Goal: Task Accomplishment & Management: Manage account settings

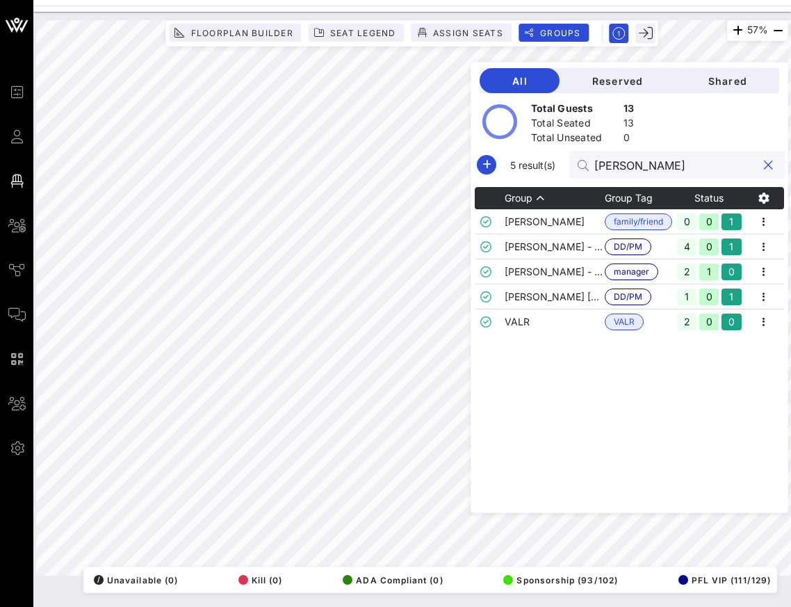
drag, startPoint x: 681, startPoint y: 172, endPoint x: 580, endPoint y: 162, distance: 100.6
click at [580, 162] on div "5 result(s) [PERSON_NAME]" at bounding box center [629, 165] width 311 height 28
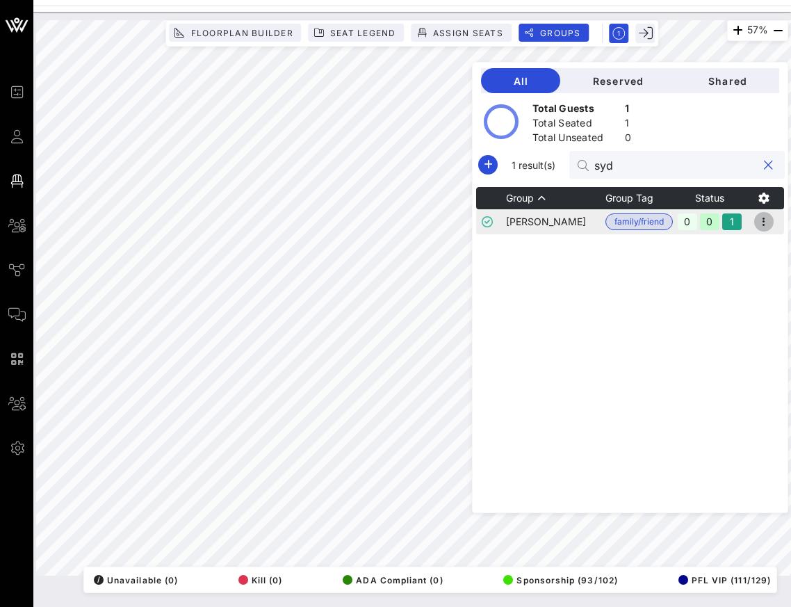
click at [763, 220] on icon "button" at bounding box center [764, 221] width 17 height 17
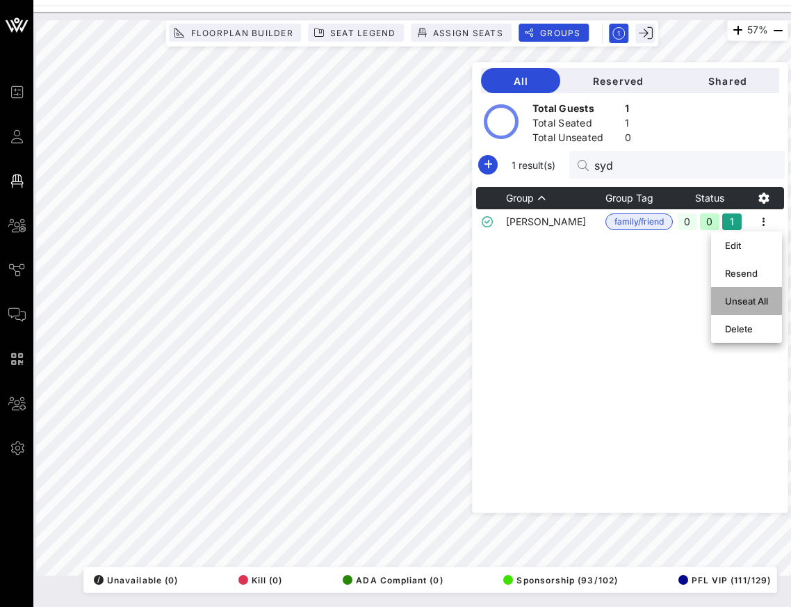
click at [747, 307] on div "Unseat All" at bounding box center [746, 301] width 43 height 22
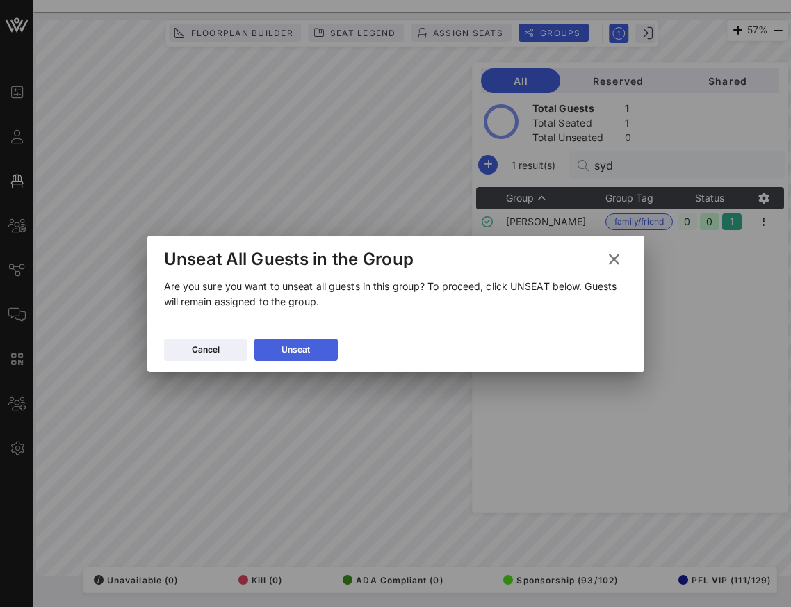
click at [316, 346] on button "Unseat" at bounding box center [295, 350] width 83 height 22
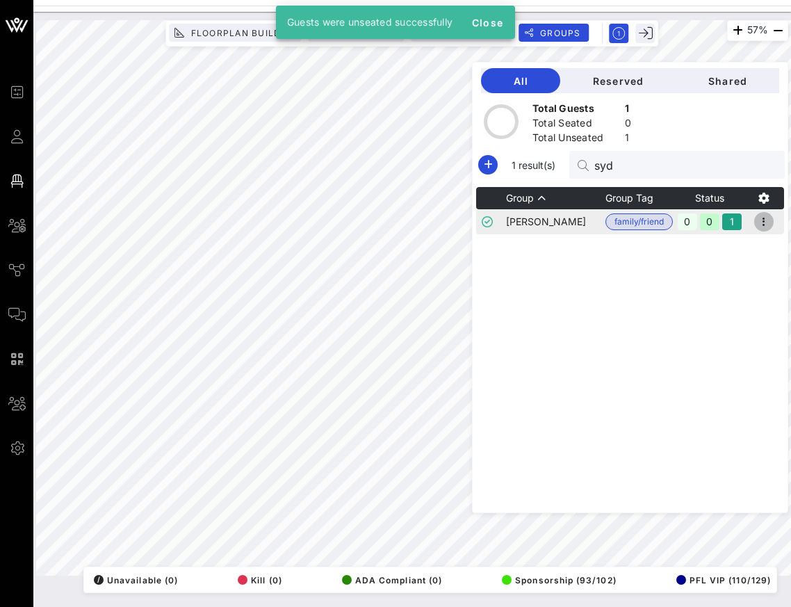
click at [767, 222] on icon "button" at bounding box center [764, 221] width 17 height 17
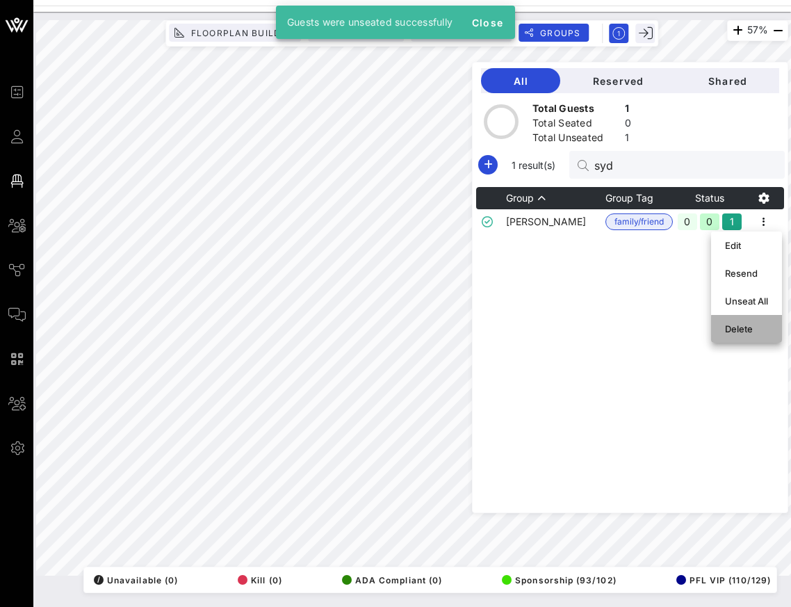
click at [736, 330] on div "Delete" at bounding box center [746, 328] width 43 height 11
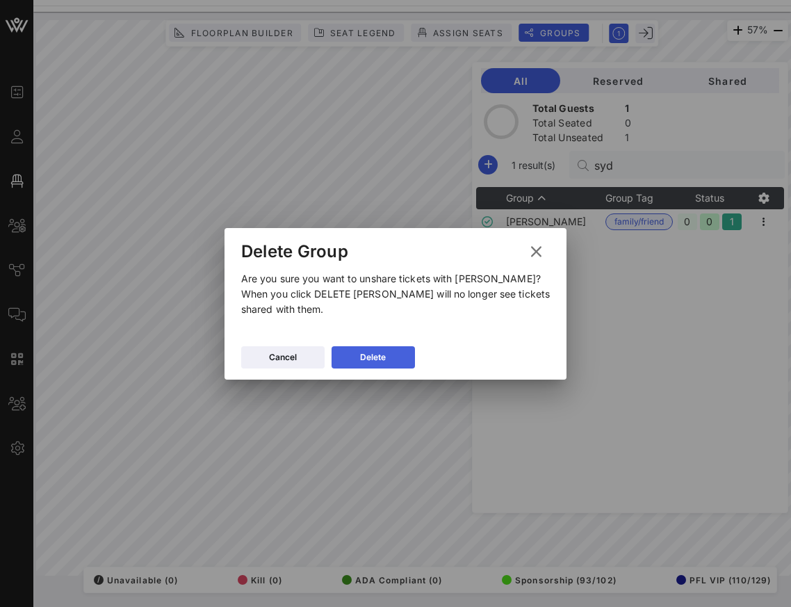
click at [379, 352] on div "Delete" at bounding box center [373, 357] width 26 height 14
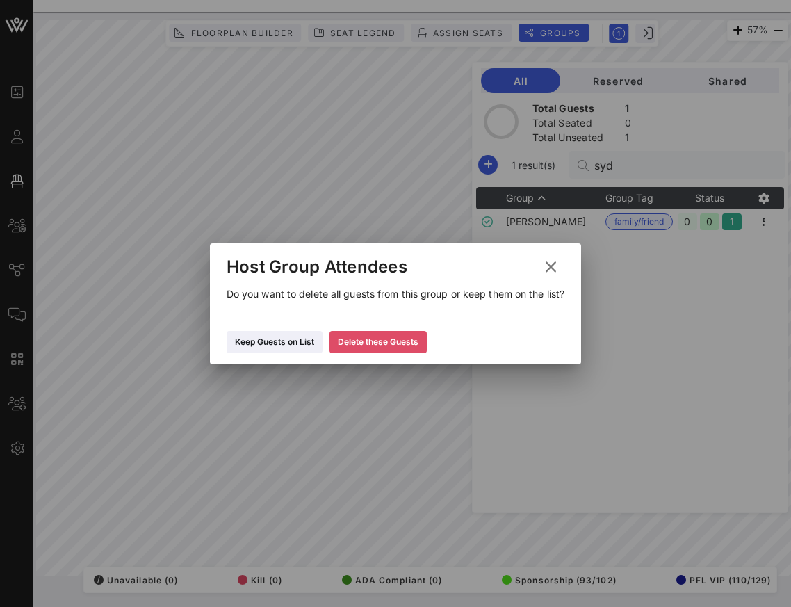
click at [404, 345] on div "Delete these Guests" at bounding box center [378, 342] width 81 height 14
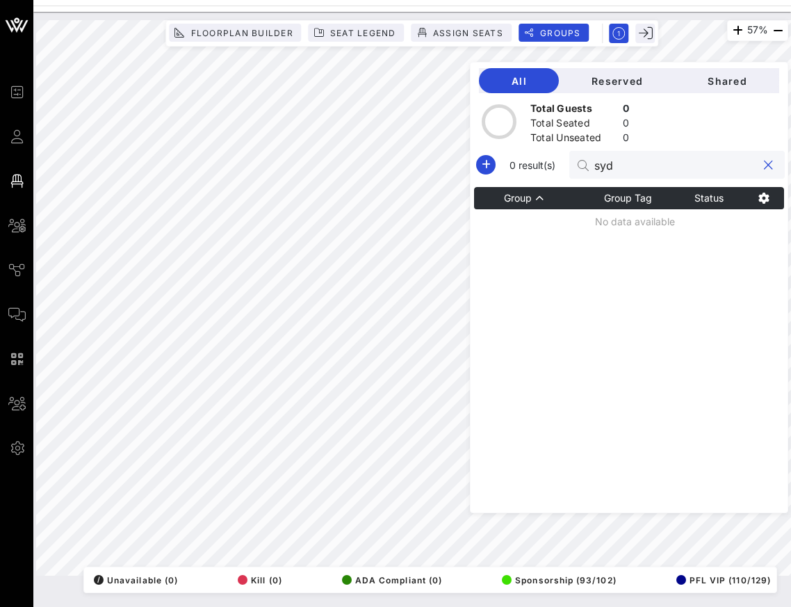
drag, startPoint x: 658, startPoint y: 169, endPoint x: 595, endPoint y: 169, distance: 62.6
click at [595, 169] on div "0 result(s) [PERSON_NAME]" at bounding box center [628, 165] width 311 height 28
paste input "[PERSON_NAME]"
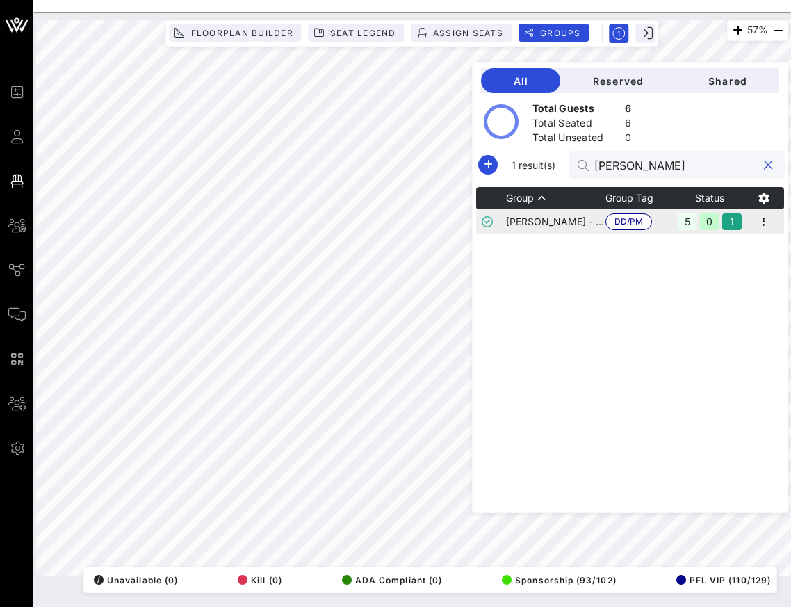
type input "[PERSON_NAME]"
click at [559, 227] on td "[PERSON_NAME] - [PERSON_NAME]" at bounding box center [555, 221] width 99 height 25
click at [766, 222] on icon "button" at bounding box center [764, 221] width 17 height 17
click at [747, 241] on div "Edit" at bounding box center [746, 245] width 43 height 11
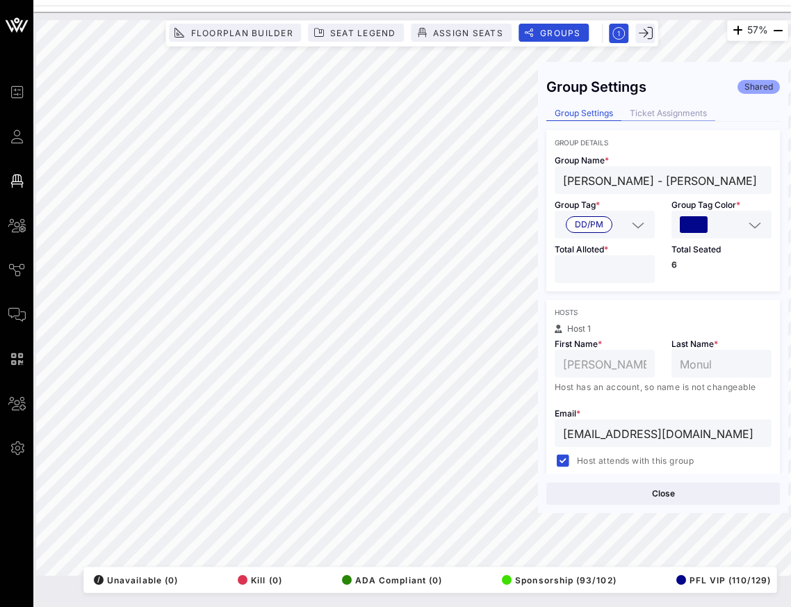
click at [651, 113] on div "Ticket Assignments" at bounding box center [668, 113] width 94 height 15
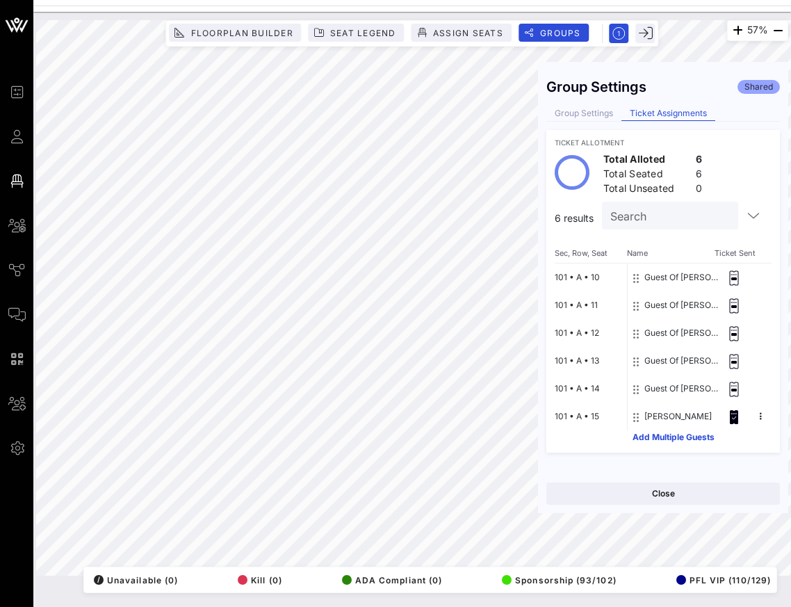
click at [665, 276] on button "Guest Of [PERSON_NAME] - [PERSON_NAME]" at bounding box center [681, 277] width 74 height 28
click at [686, 279] on button "Guest Of [PERSON_NAME] - [PERSON_NAME]" at bounding box center [681, 277] width 74 height 28
click at [730, 277] on icon at bounding box center [734, 277] width 14 height 15
click at [658, 437] on button "Add Multiple Guests" at bounding box center [674, 437] width 82 height 8
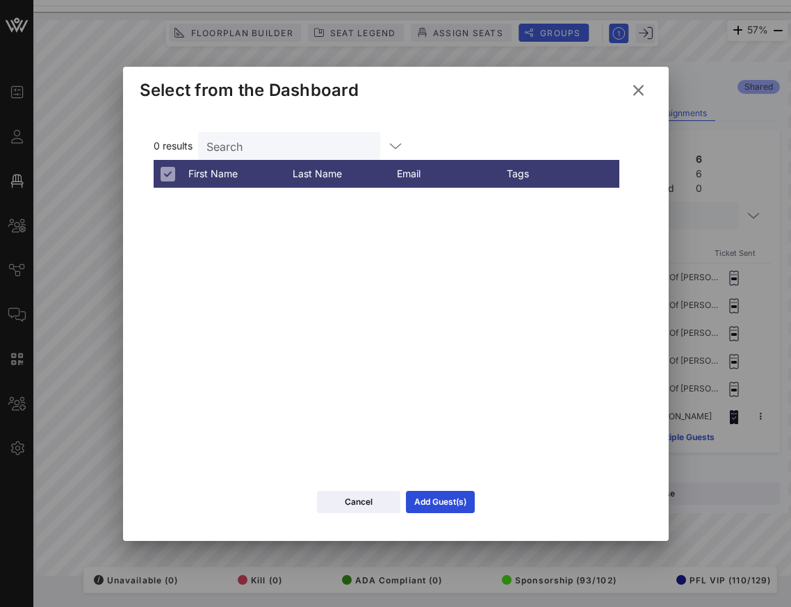
click at [640, 93] on icon at bounding box center [638, 90] width 19 height 17
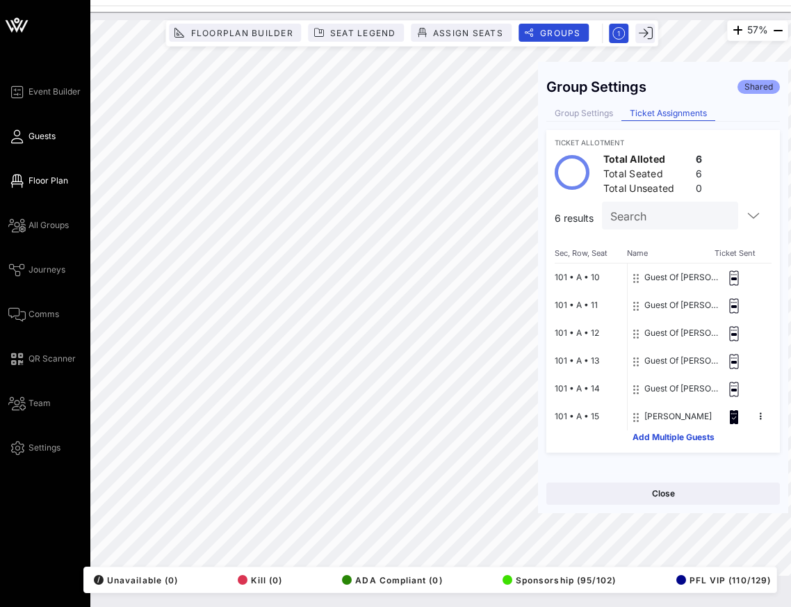
click at [33, 134] on span "Guests" at bounding box center [42, 136] width 27 height 13
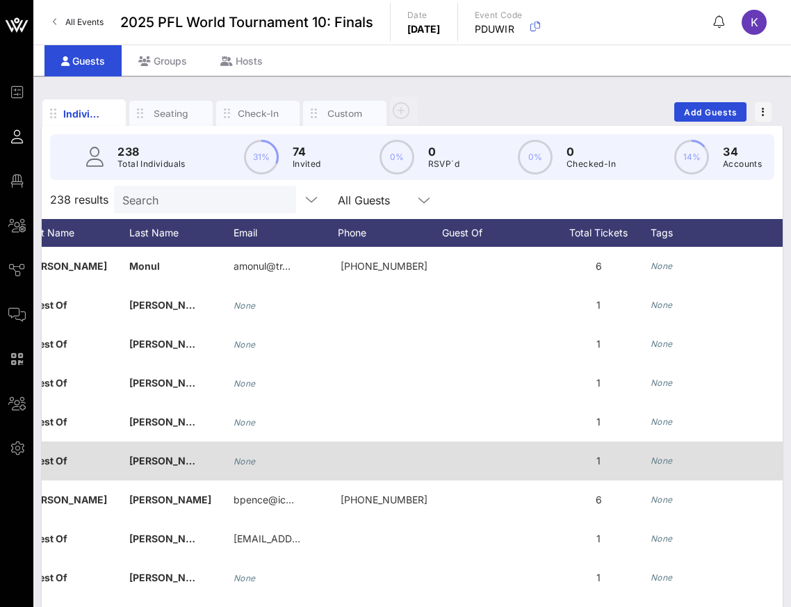
scroll to position [0, 86]
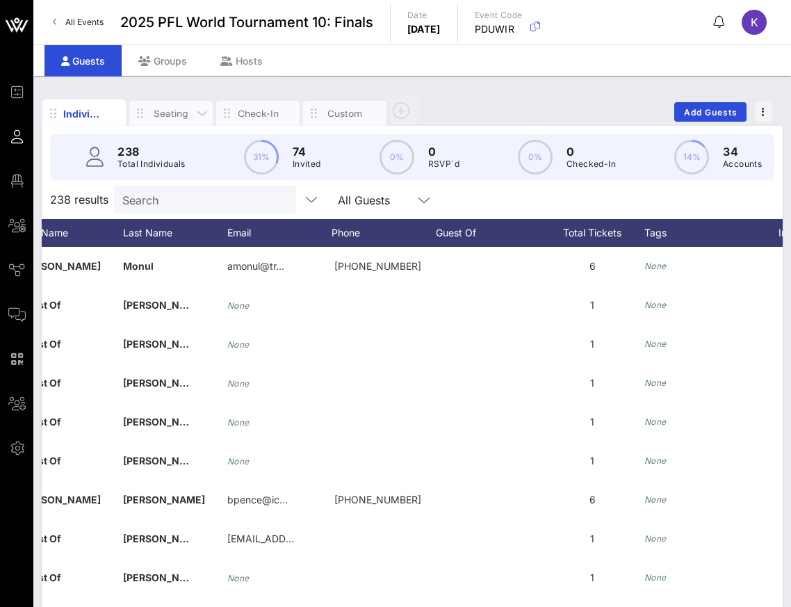
click at [186, 113] on div "Seating" at bounding box center [171, 113] width 42 height 13
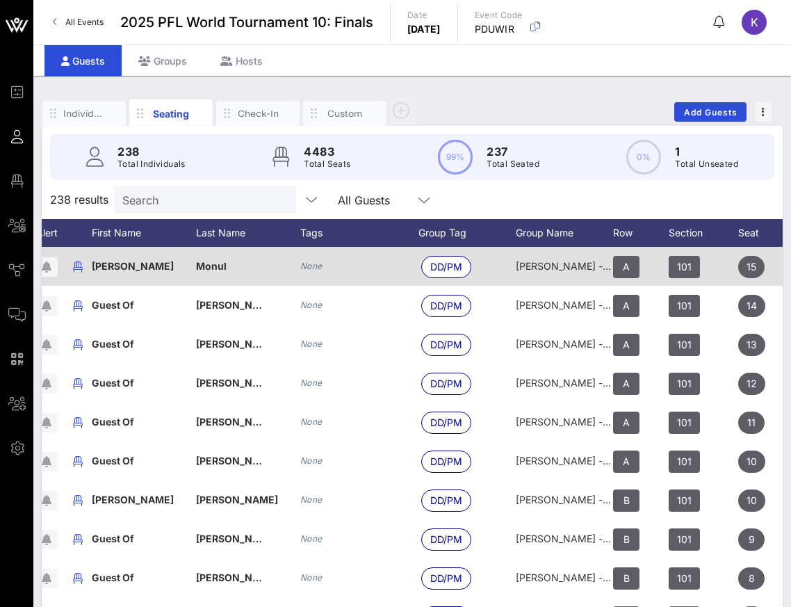
scroll to position [0, 40]
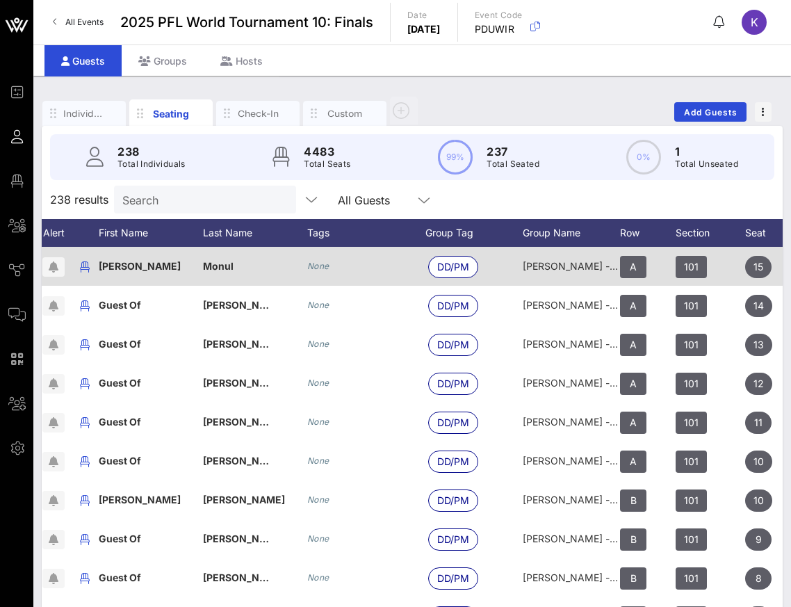
click at [314, 268] on icon "None" at bounding box center [318, 266] width 22 height 10
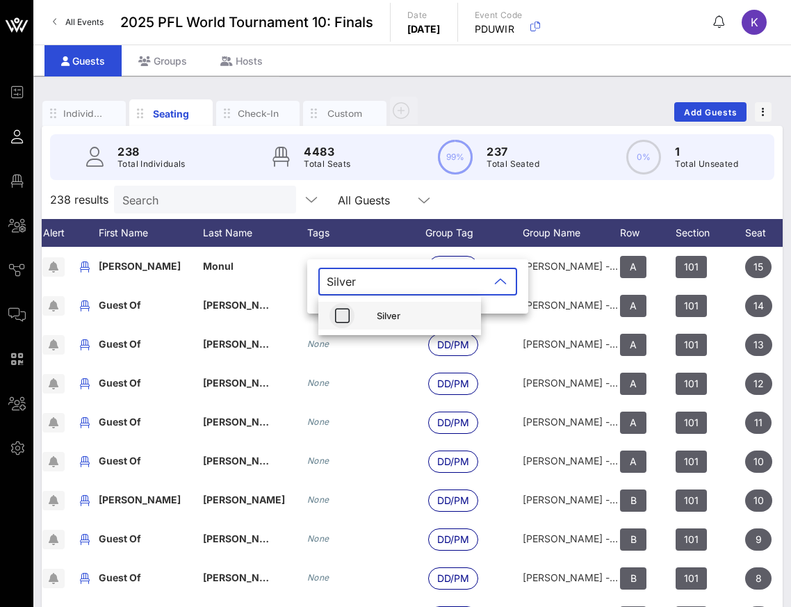
type input "Silver"
click at [337, 318] on icon "button" at bounding box center [342, 315] width 17 height 17
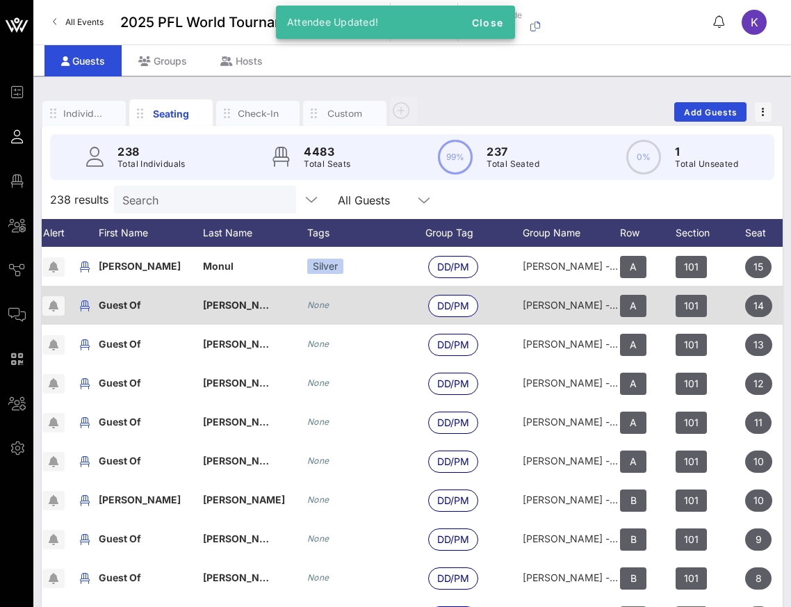
click at [320, 307] on icon "None" at bounding box center [318, 305] width 22 height 10
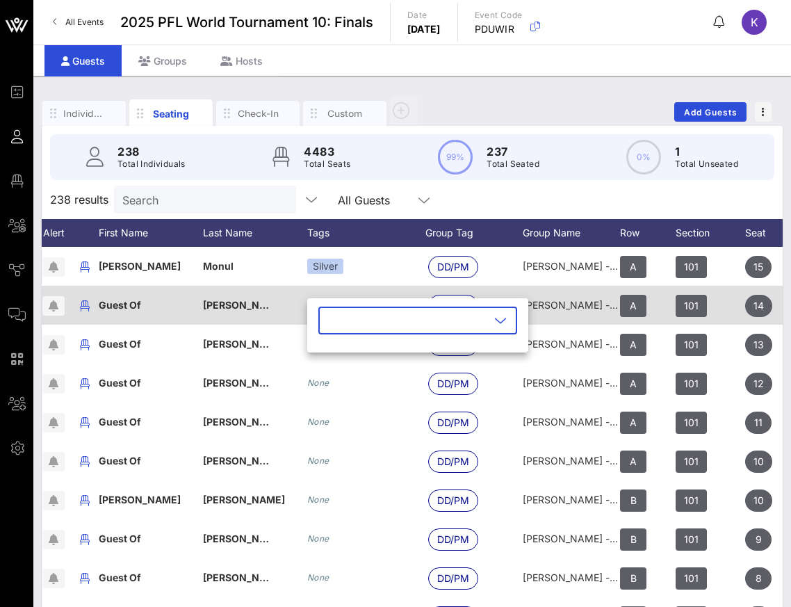
click at [320, 307] on div "​" at bounding box center [417, 330] width 221 height 46
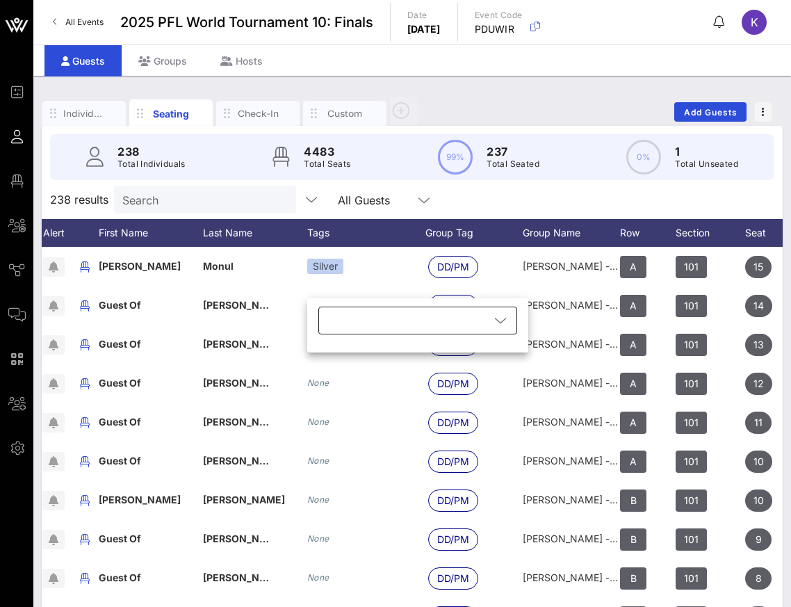
click at [359, 317] on div at bounding box center [408, 321] width 163 height 28
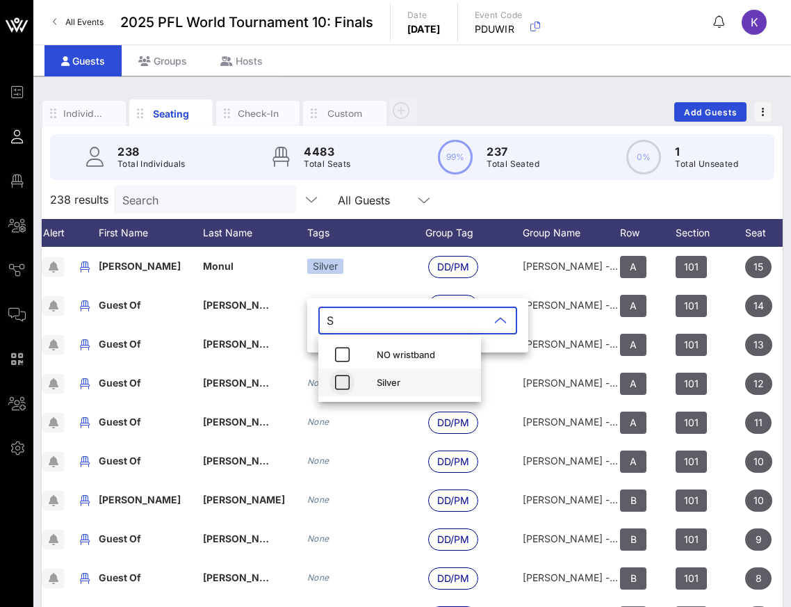
type input "S"
click at [337, 386] on icon "button" at bounding box center [342, 382] width 17 height 17
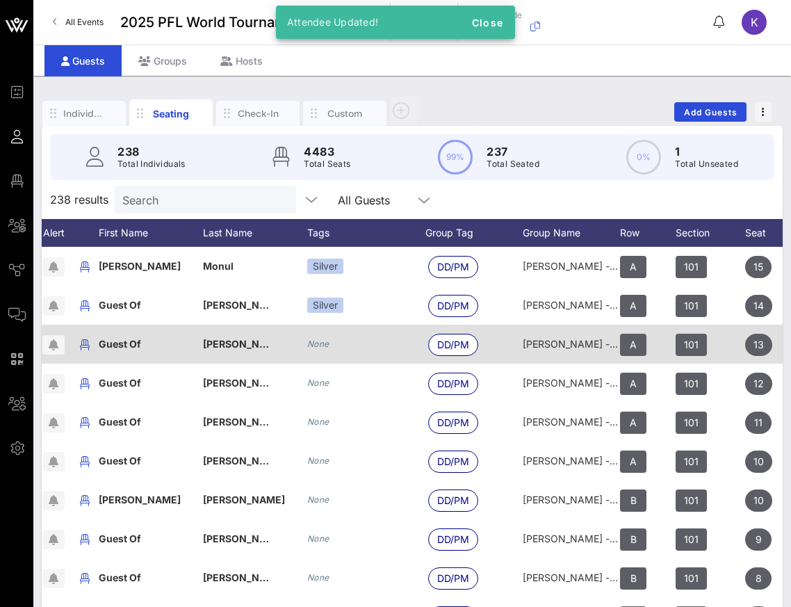
click at [321, 348] on icon "None" at bounding box center [318, 344] width 22 height 10
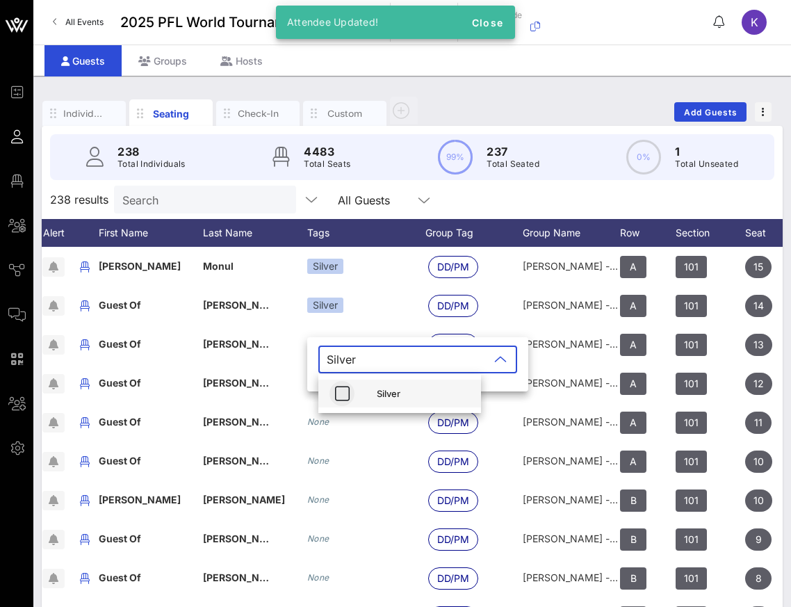
type input "Silver"
click at [350, 393] on span "button" at bounding box center [342, 393] width 25 height 17
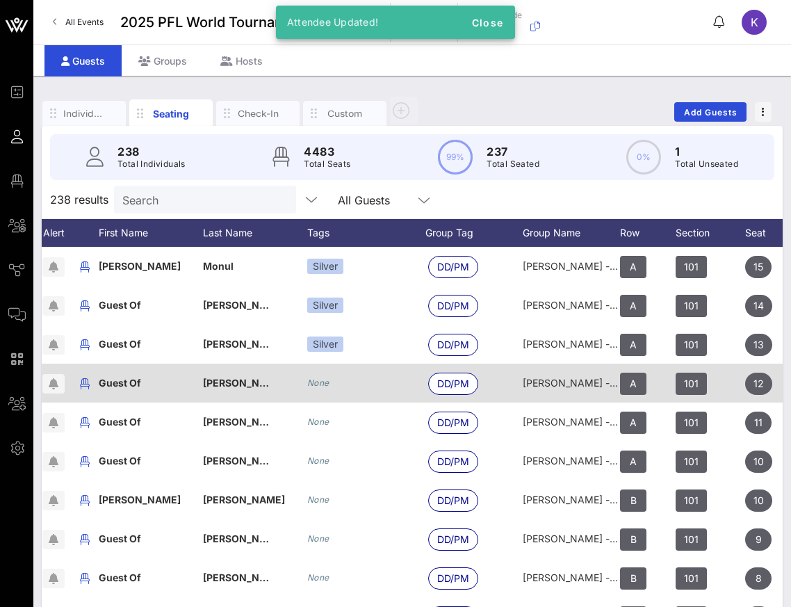
click at [318, 384] on icon "None" at bounding box center [318, 382] width 22 height 10
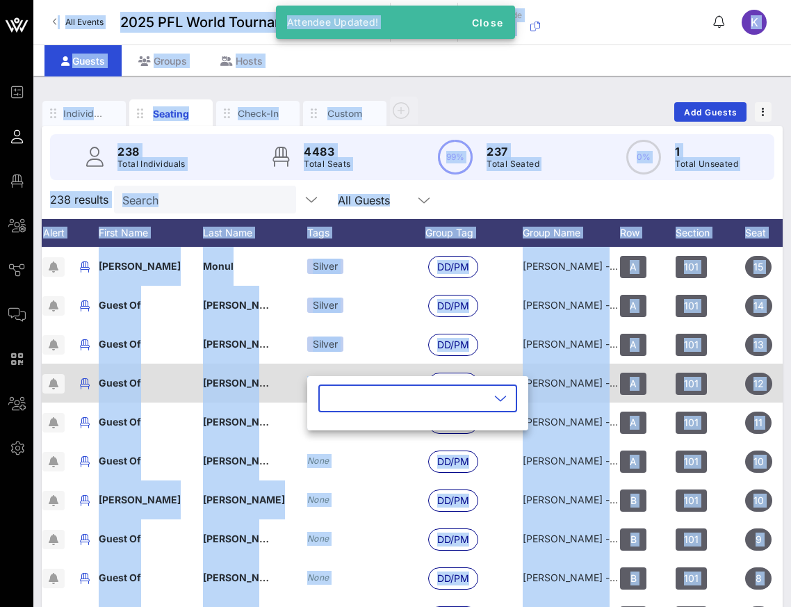
click at [318, 384] on div "​" at bounding box center [417, 407] width 221 height 46
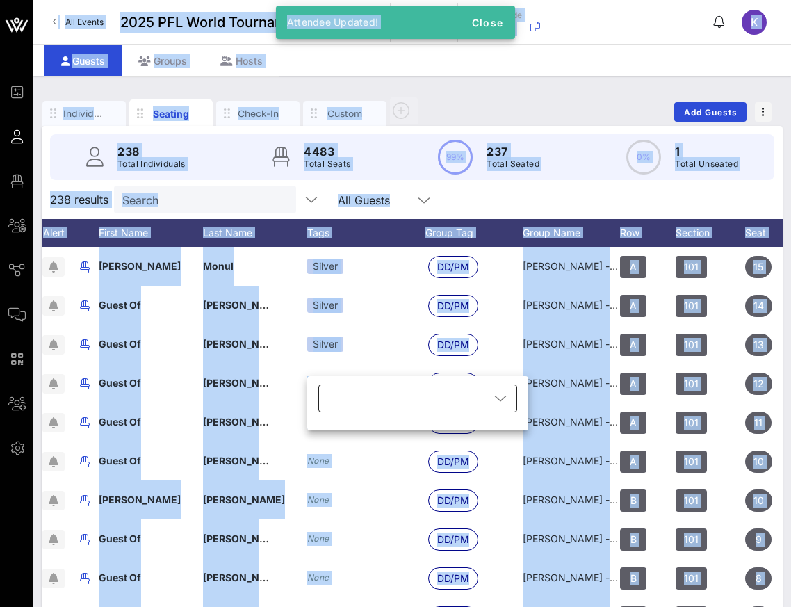
click at [341, 393] on div at bounding box center [408, 398] width 163 height 28
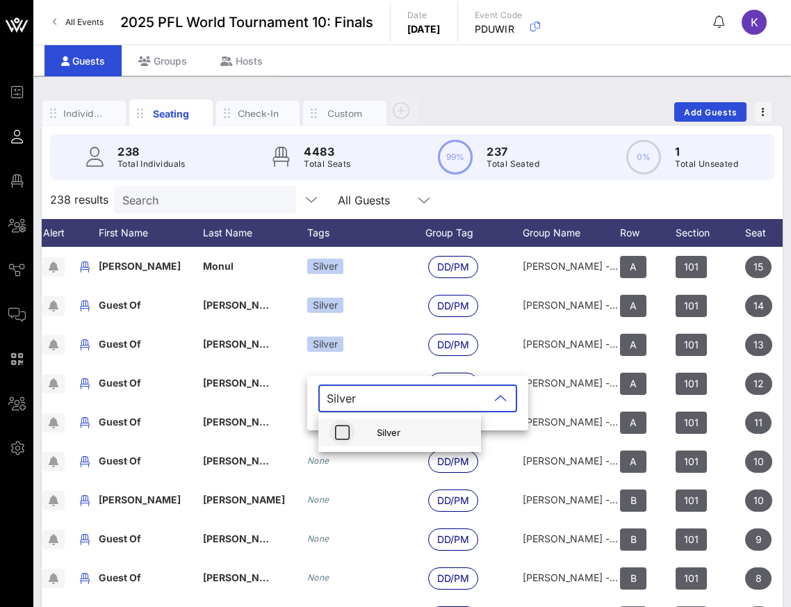
type input "Silver"
click at [345, 434] on icon "button" at bounding box center [342, 432] width 17 height 17
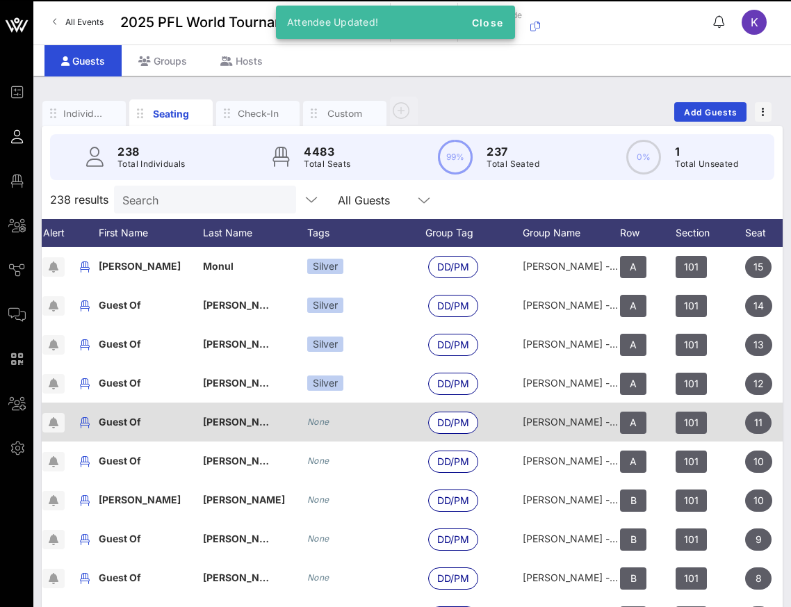
click at [320, 426] on icon "None" at bounding box center [318, 421] width 22 height 10
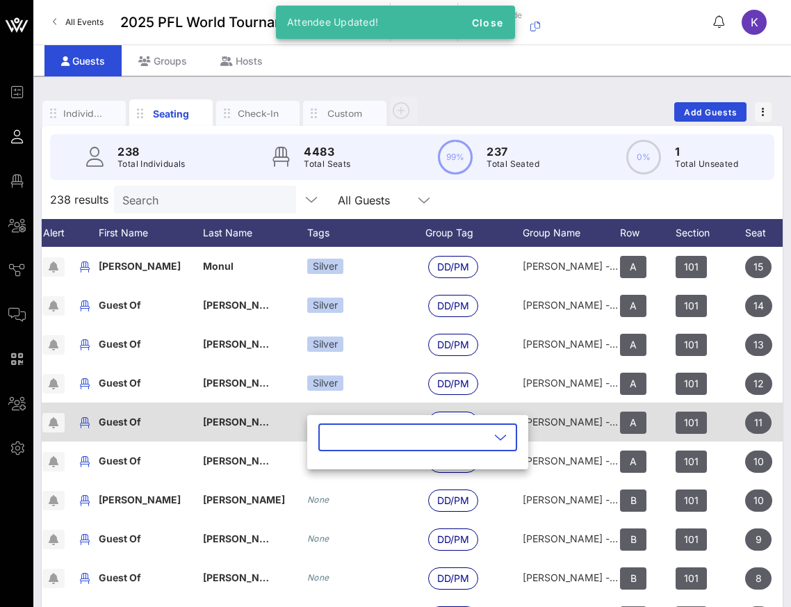
click at [320, 426] on div "​" at bounding box center [417, 446] width 221 height 46
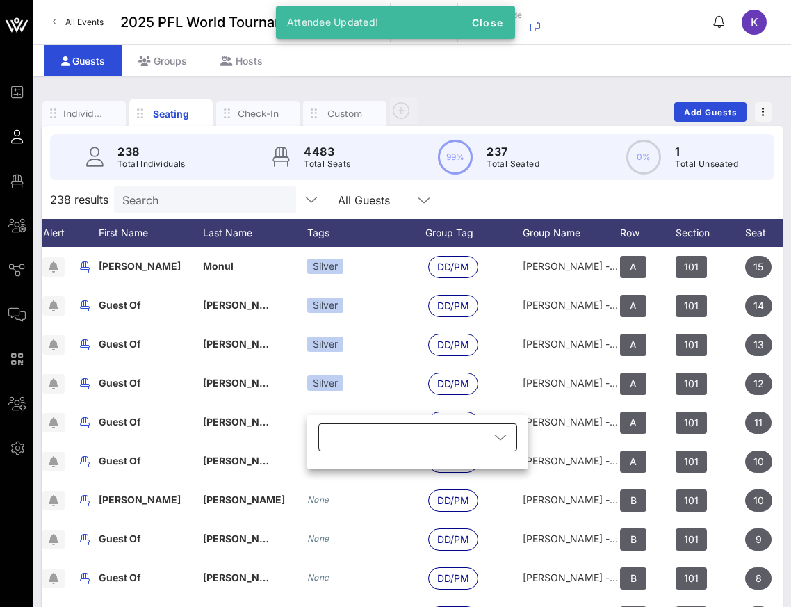
click at [349, 439] on div at bounding box center [408, 437] width 163 height 28
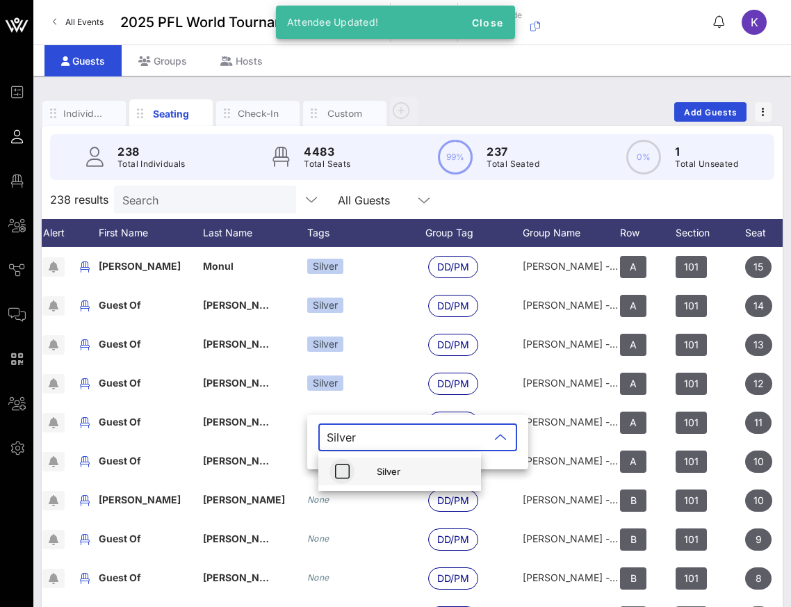
type input "Silver"
click at [342, 473] on icon "button" at bounding box center [342, 471] width 17 height 17
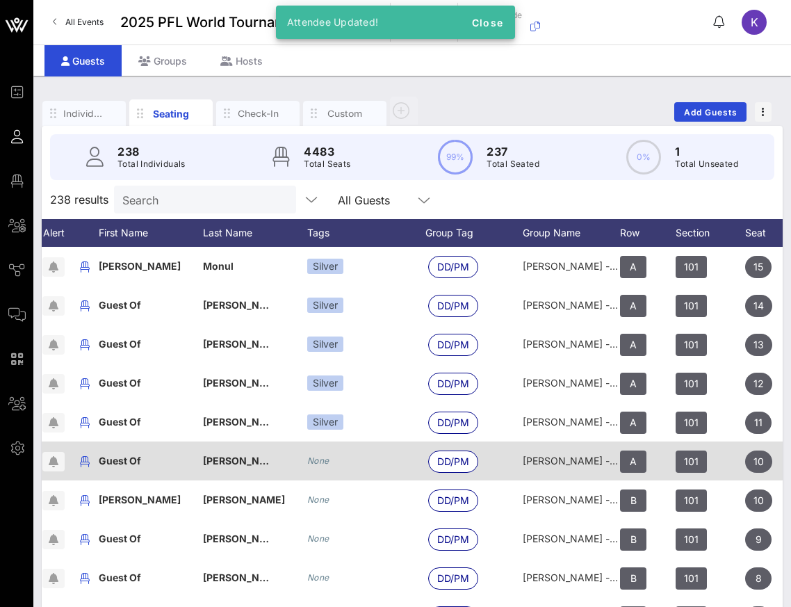
click at [322, 463] on icon "None" at bounding box center [318, 460] width 22 height 10
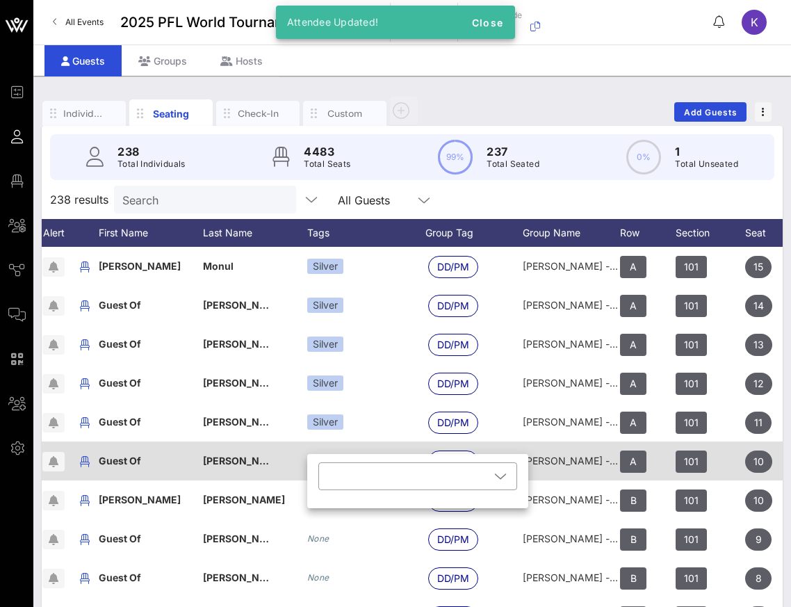
click at [322, 463] on div "​" at bounding box center [417, 485] width 221 height 46
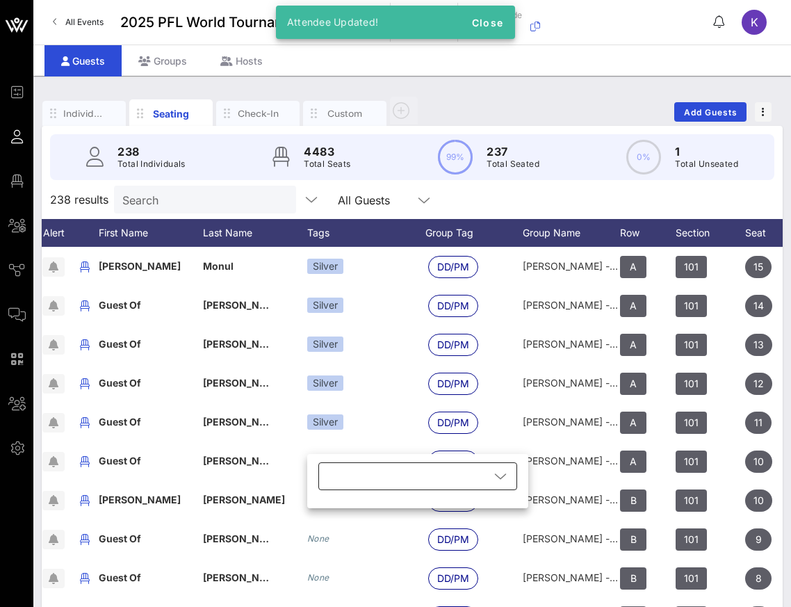
click at [344, 466] on div at bounding box center [408, 476] width 163 height 28
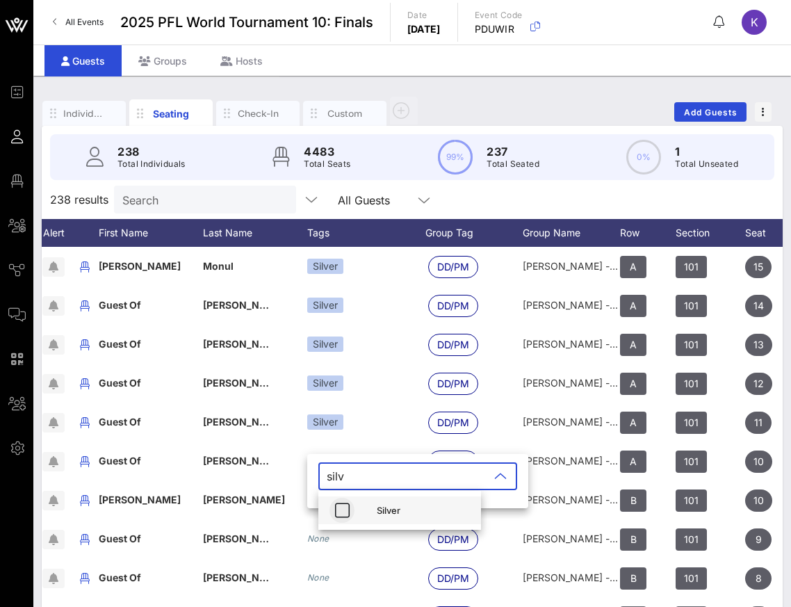
type input "silv"
click at [342, 510] on icon "button" at bounding box center [342, 510] width 17 height 17
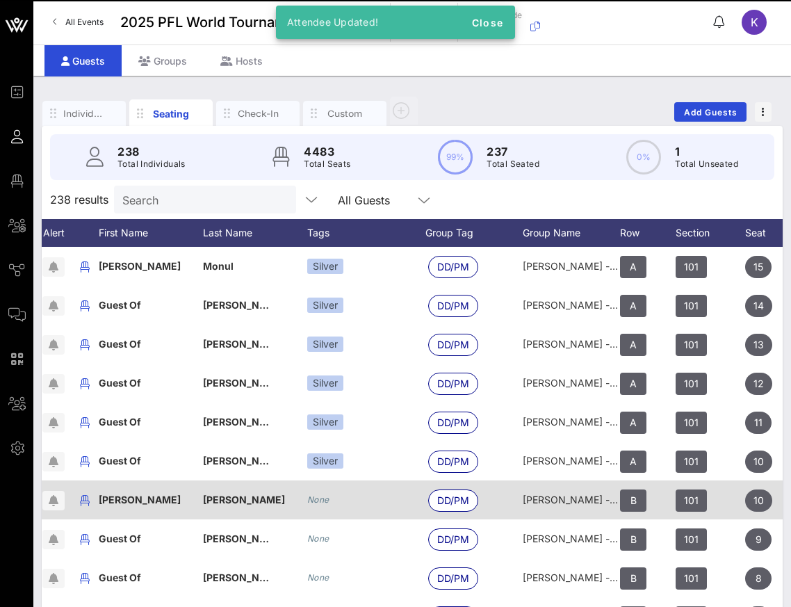
click at [320, 507] on div "None" at bounding box center [366, 499] width 118 height 39
click at [321, 501] on icon "None" at bounding box center [318, 499] width 22 height 10
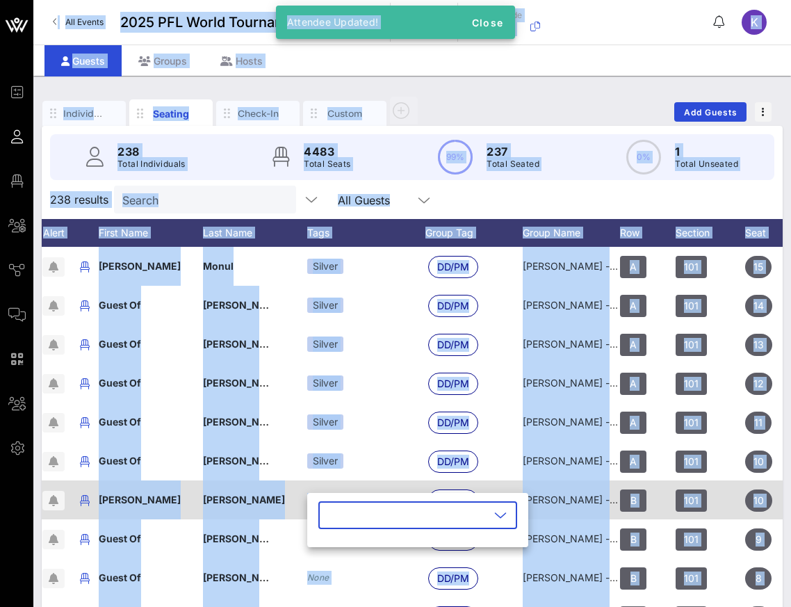
click at [321, 501] on div "​" at bounding box center [417, 524] width 221 height 46
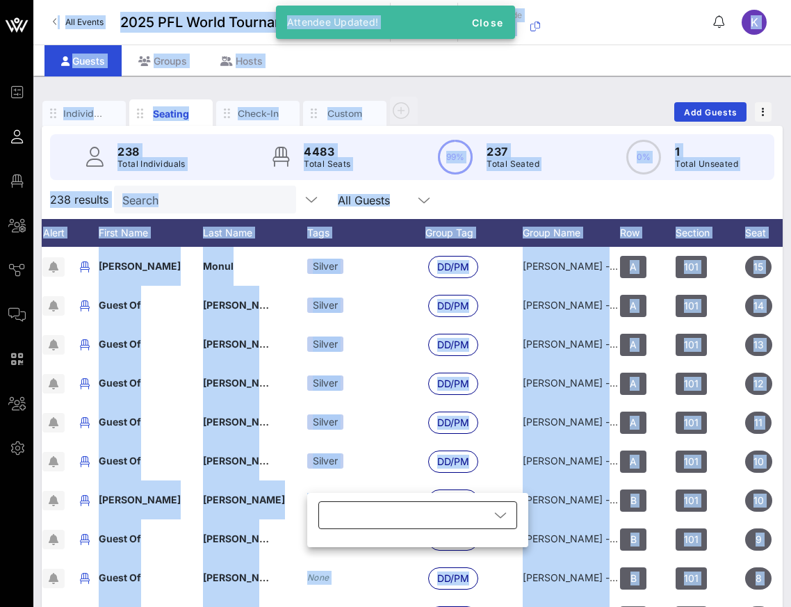
click at [341, 514] on div at bounding box center [408, 515] width 163 height 28
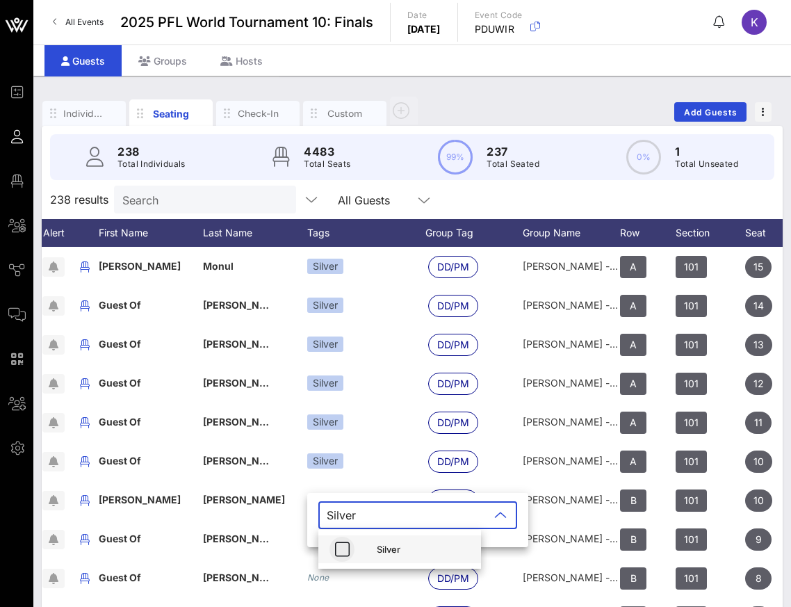
type input "Silver"
click at [340, 552] on icon "button" at bounding box center [342, 549] width 17 height 17
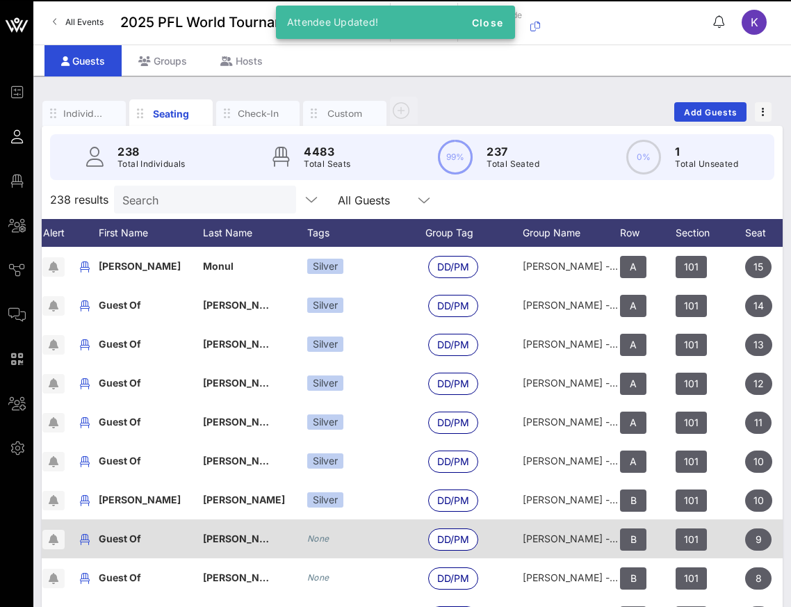
click at [316, 547] on div "None" at bounding box center [366, 538] width 118 height 39
click at [325, 541] on icon "None" at bounding box center [318, 538] width 22 height 10
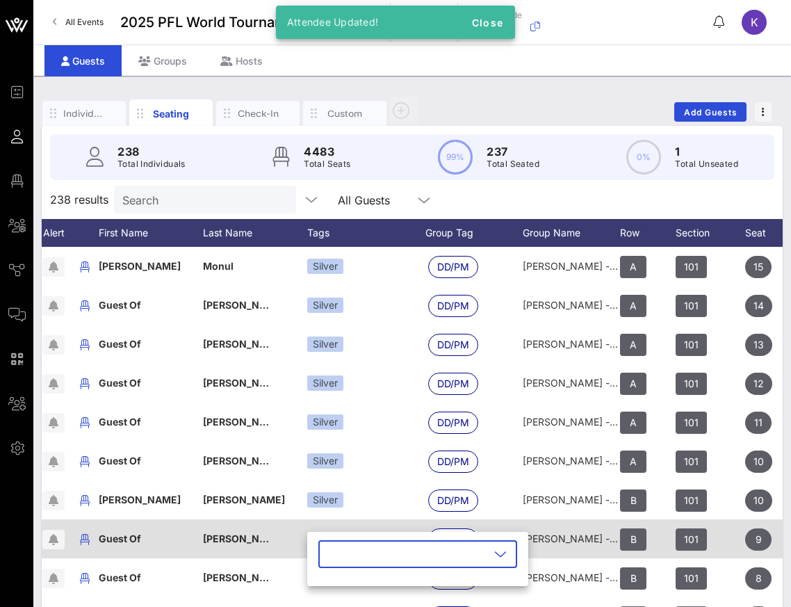
click at [325, 541] on div "​" at bounding box center [417, 554] width 199 height 28
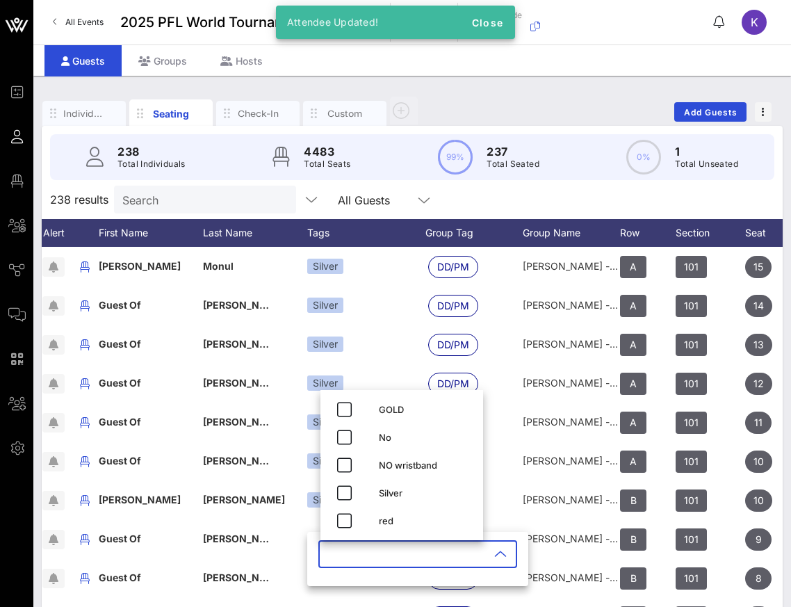
click at [341, 553] on input "text" at bounding box center [408, 554] width 163 height 22
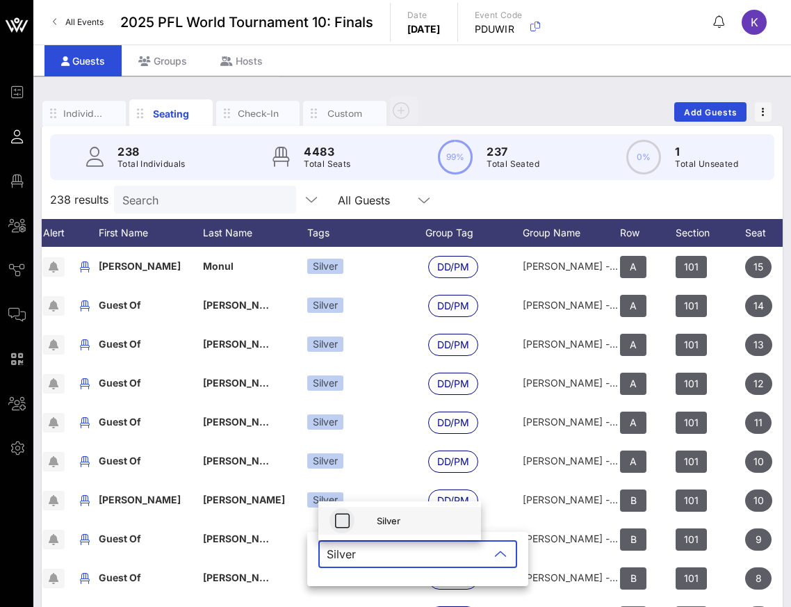
type input "Silver"
click at [339, 523] on icon "button" at bounding box center [342, 520] width 17 height 17
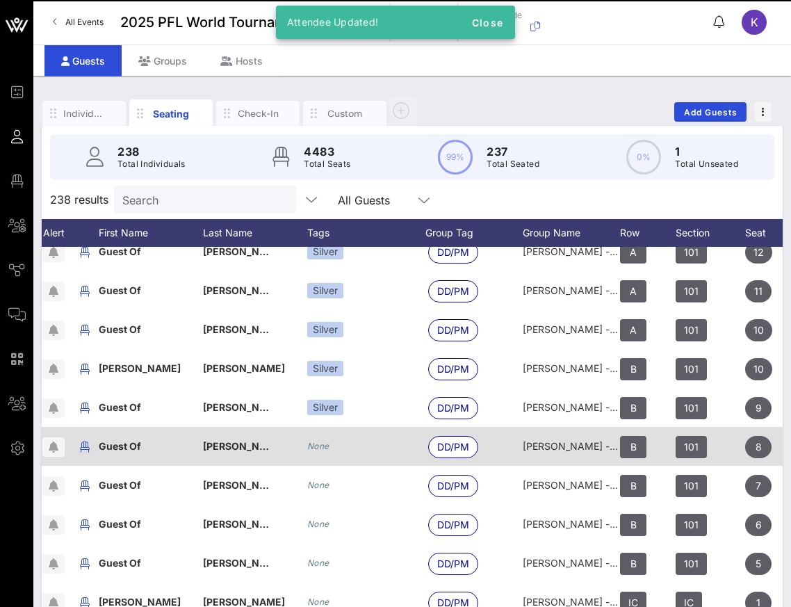
scroll to position [133, 40]
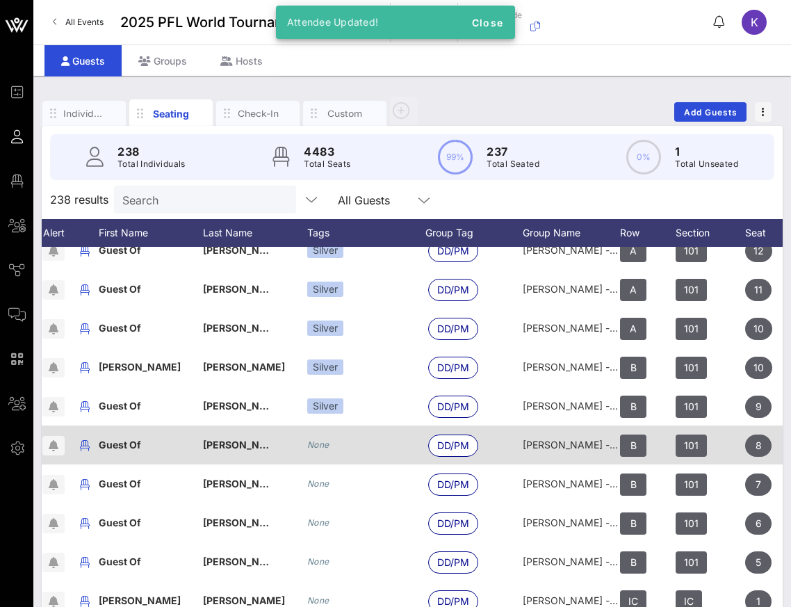
click at [315, 442] on icon "None" at bounding box center [318, 444] width 22 height 10
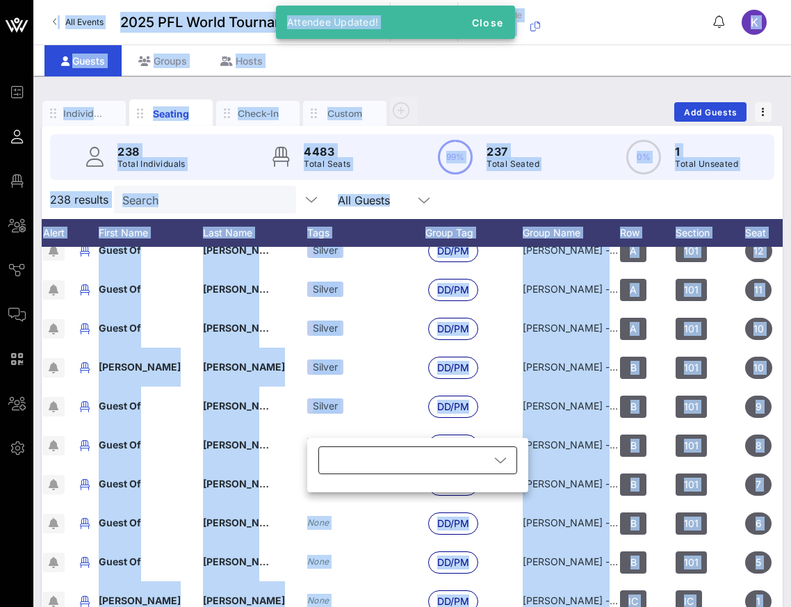
click at [338, 458] on div at bounding box center [408, 460] width 163 height 28
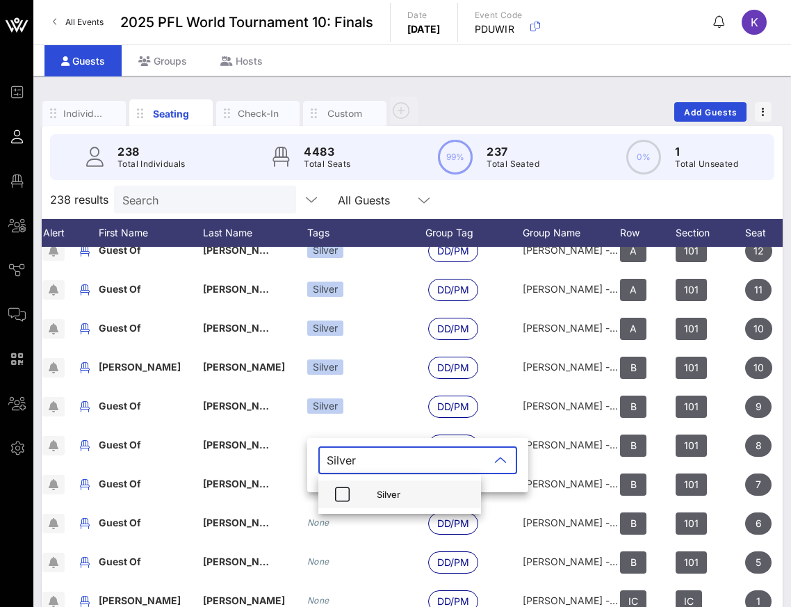
type input "Silver"
click at [330, 503] on div at bounding box center [342, 494] width 25 height 25
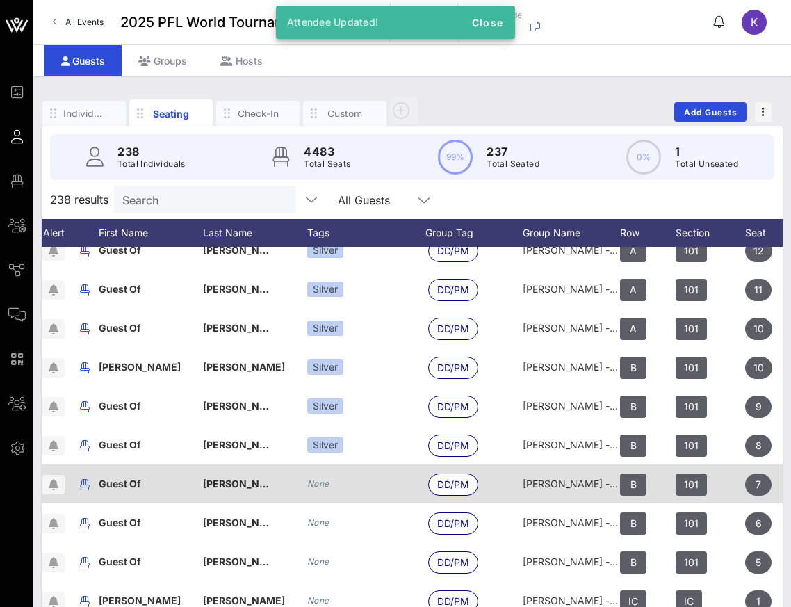
click at [316, 484] on icon "None" at bounding box center [318, 483] width 22 height 10
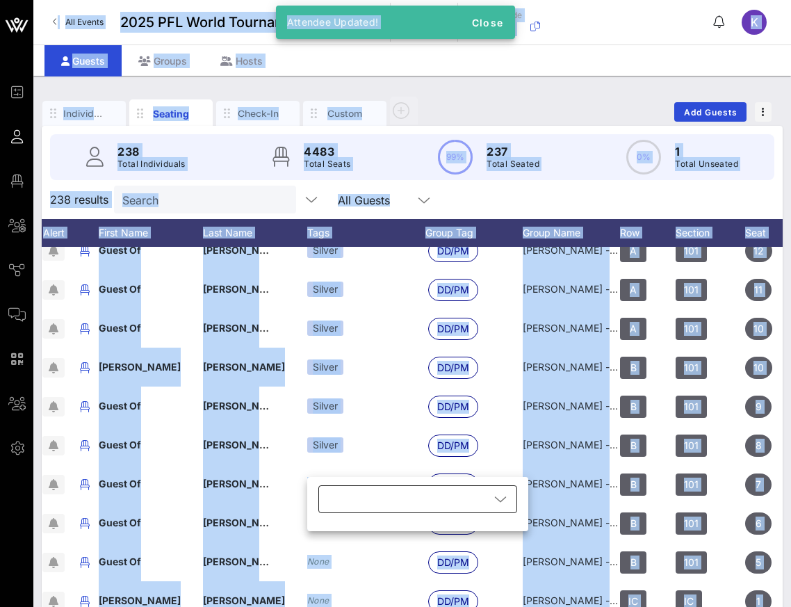
click at [348, 496] on div at bounding box center [408, 499] width 163 height 28
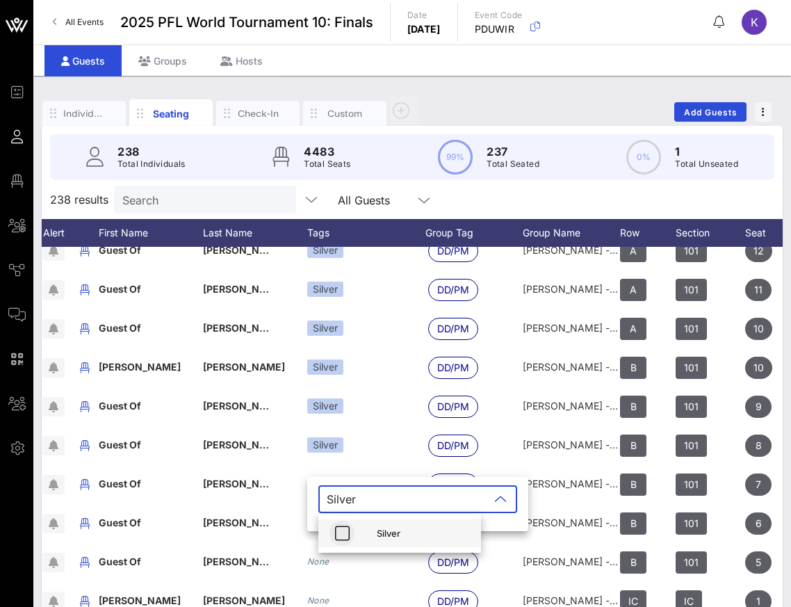
type input "Silver"
click at [334, 531] on icon "button" at bounding box center [342, 533] width 17 height 17
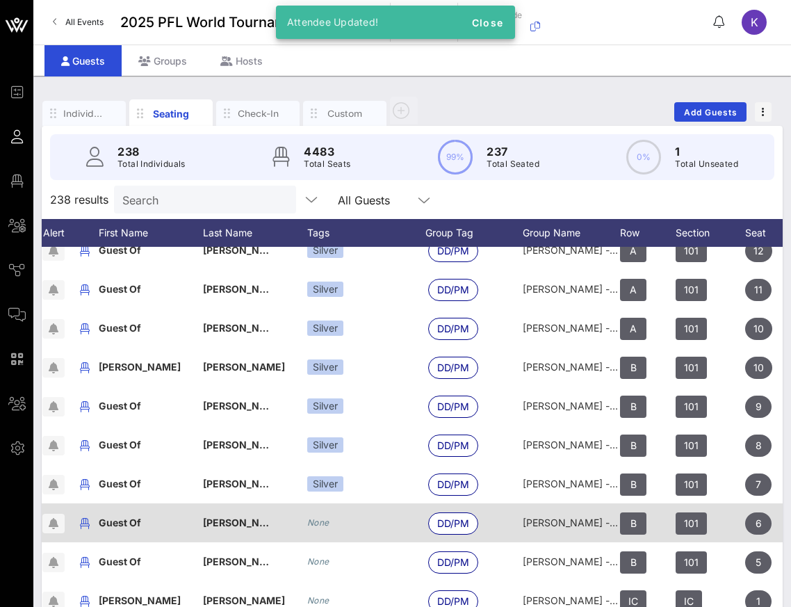
click at [318, 523] on icon "None" at bounding box center [318, 522] width 22 height 10
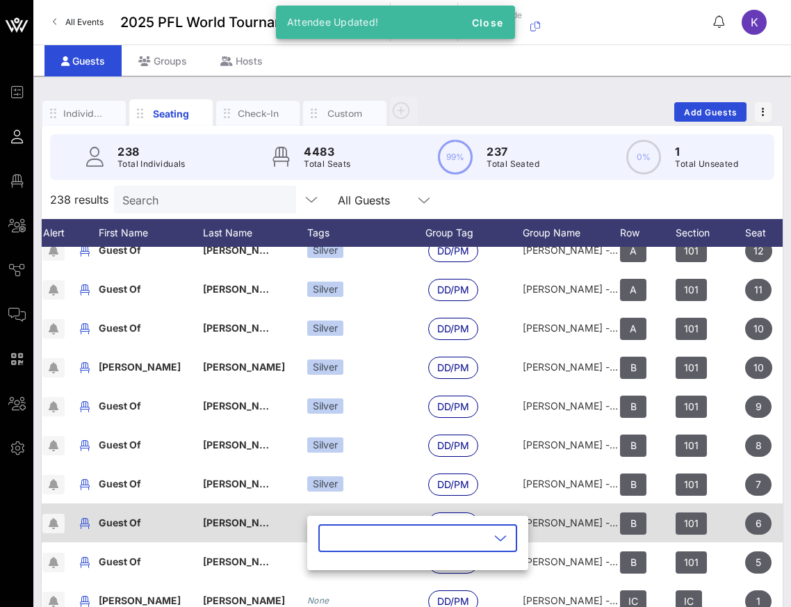
click at [318, 523] on div "​" at bounding box center [417, 543] width 221 height 54
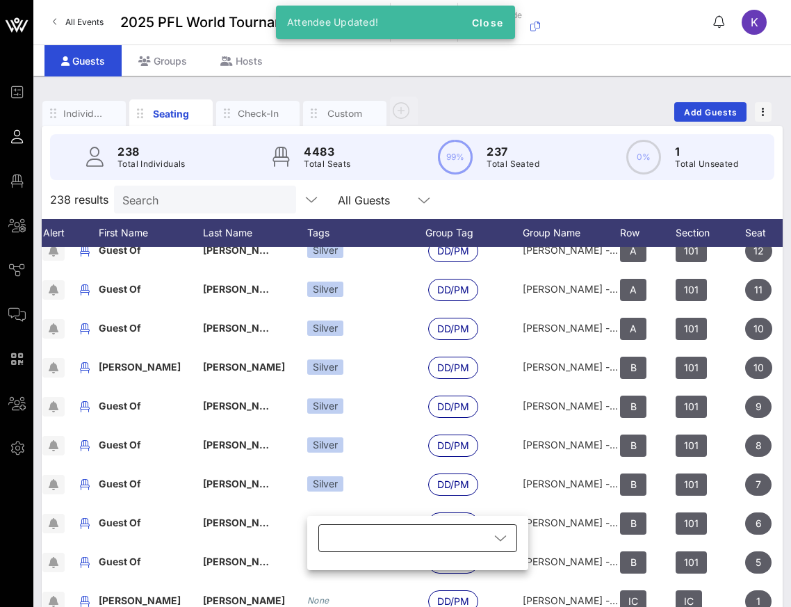
click at [337, 532] on div at bounding box center [408, 538] width 163 height 28
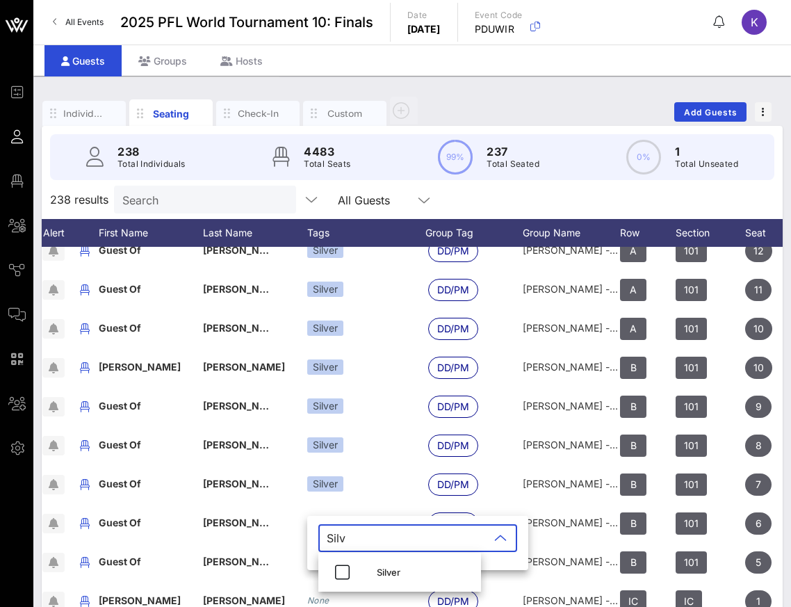
type input "Silv"
click at [346, 555] on div "Silver" at bounding box center [399, 572] width 163 height 39
click at [346, 574] on icon "button" at bounding box center [342, 572] width 17 height 17
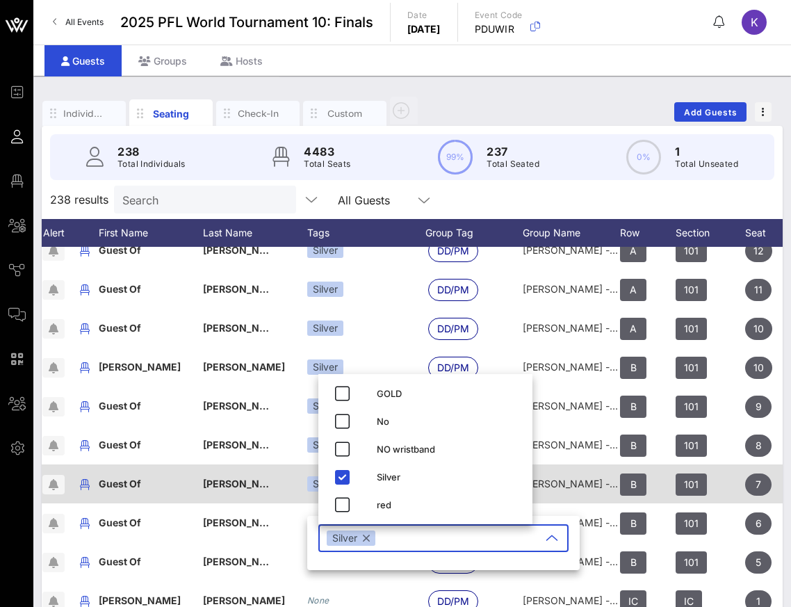
click at [257, 484] on span "[PERSON_NAME] - [PERSON_NAME]" at bounding box center [289, 484] width 173 height 12
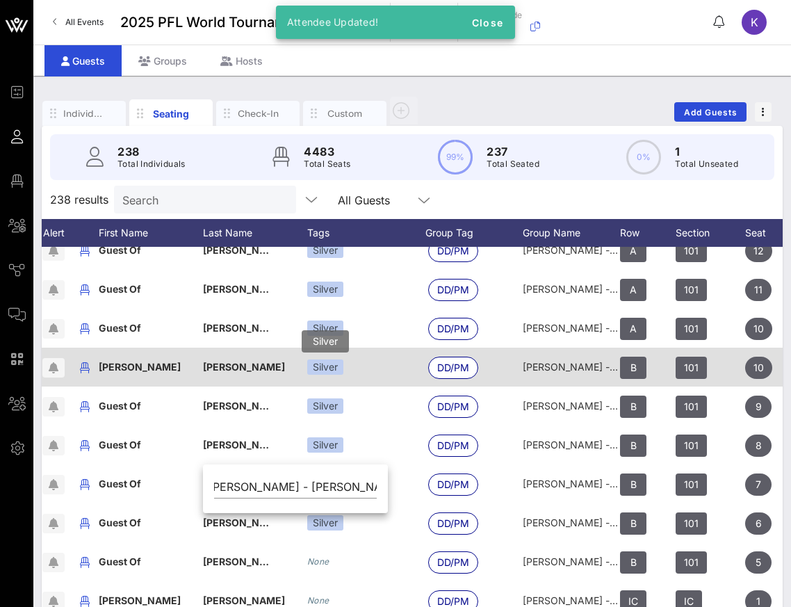
scroll to position [0, 0]
click at [326, 371] on div "Silver" at bounding box center [325, 366] width 36 height 15
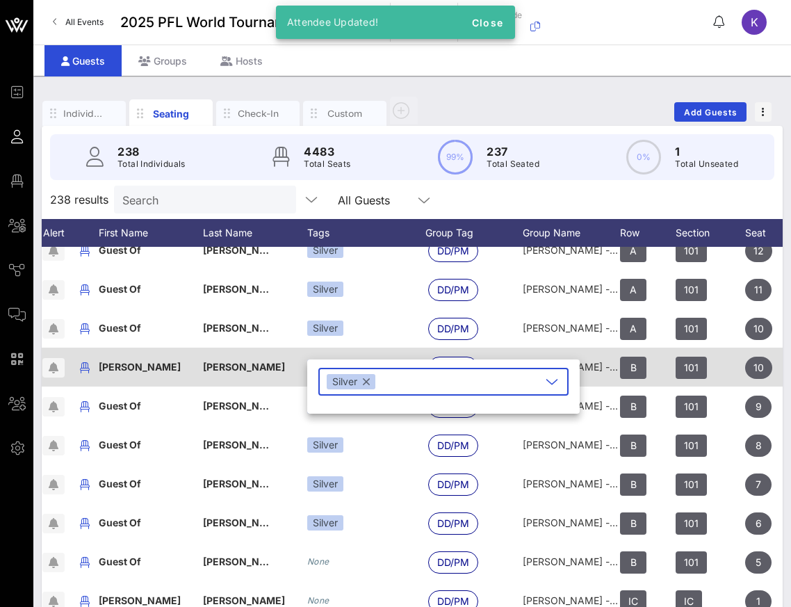
click at [326, 371] on div "​ Silver" at bounding box center [443, 382] width 250 height 28
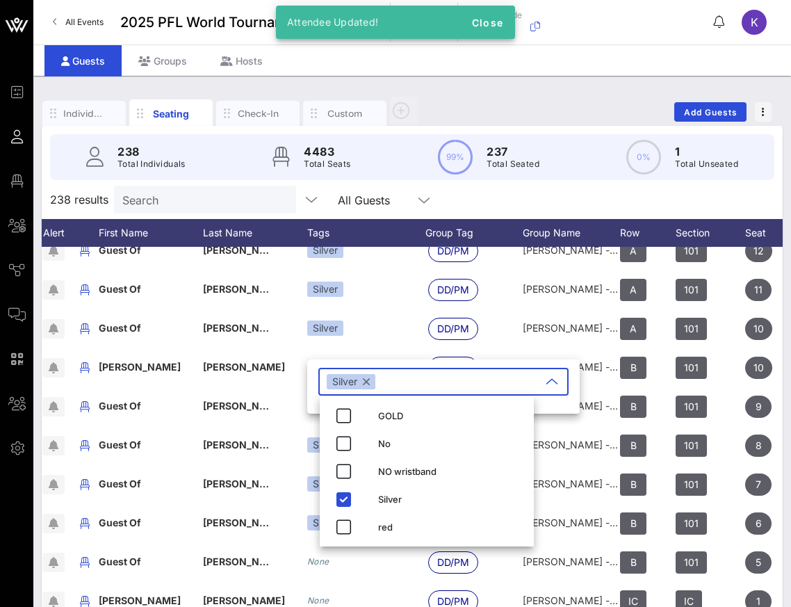
click at [366, 382] on button "button" at bounding box center [366, 381] width 7 height 15
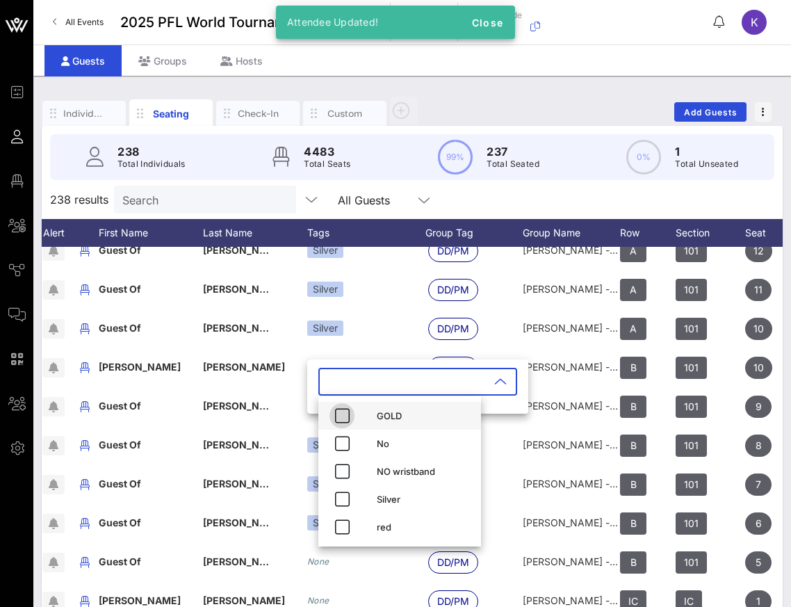
click at [337, 413] on icon "button" at bounding box center [342, 415] width 17 height 17
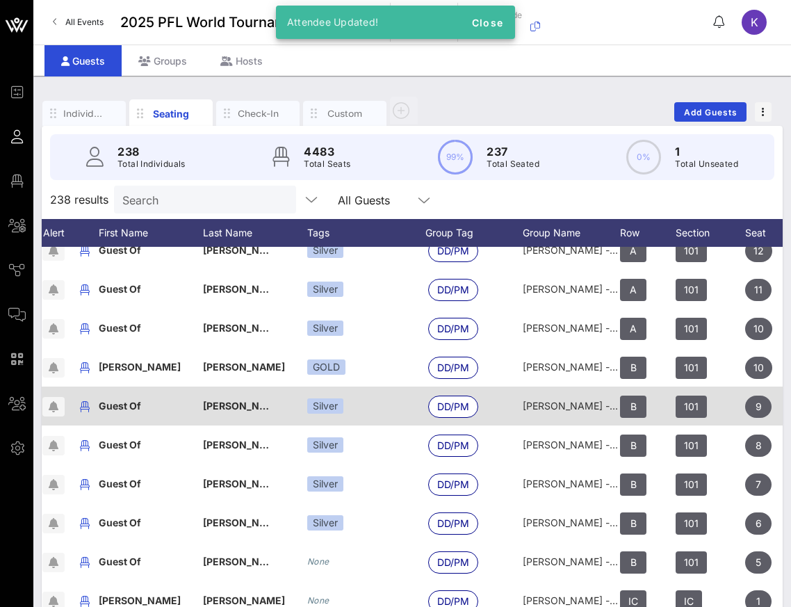
click at [323, 397] on div "Silver" at bounding box center [366, 406] width 118 height 39
click at [323, 399] on div "Silver" at bounding box center [325, 405] width 36 height 15
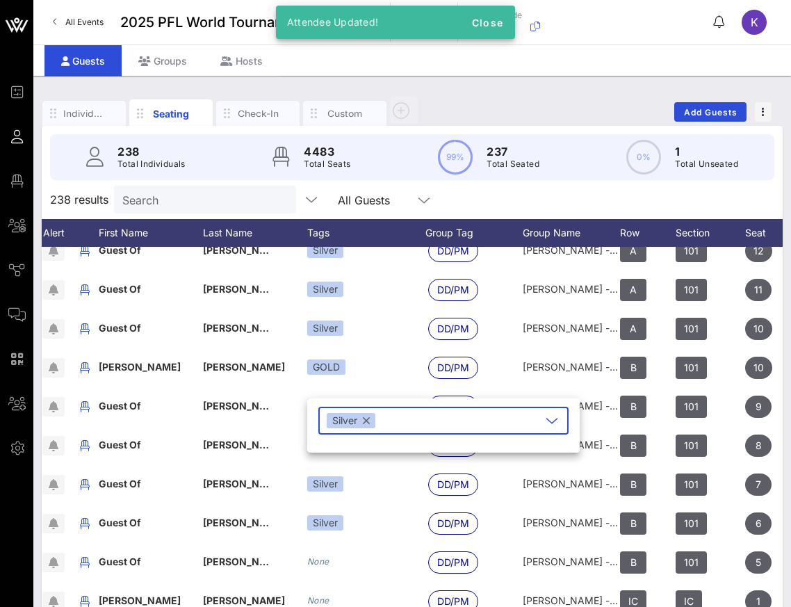
click at [366, 421] on button "button" at bounding box center [366, 420] width 7 height 15
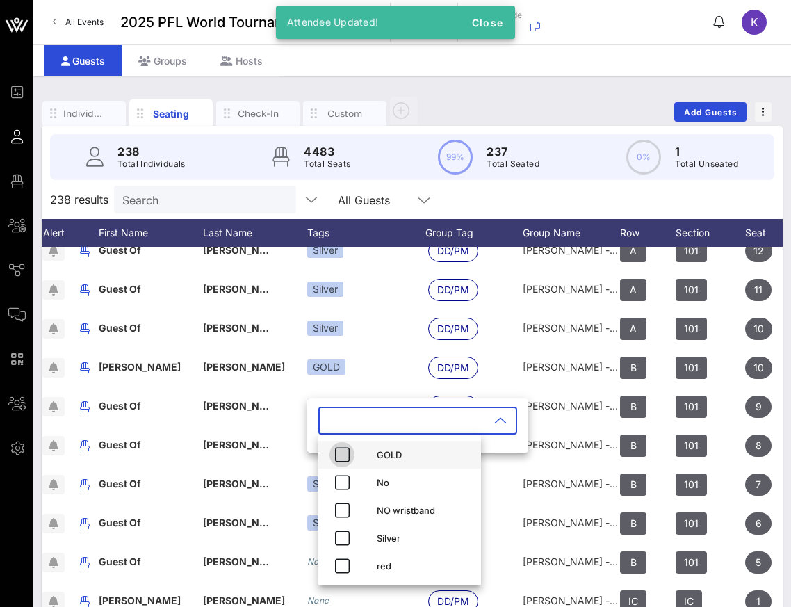
click at [337, 451] on icon "button" at bounding box center [342, 454] width 17 height 17
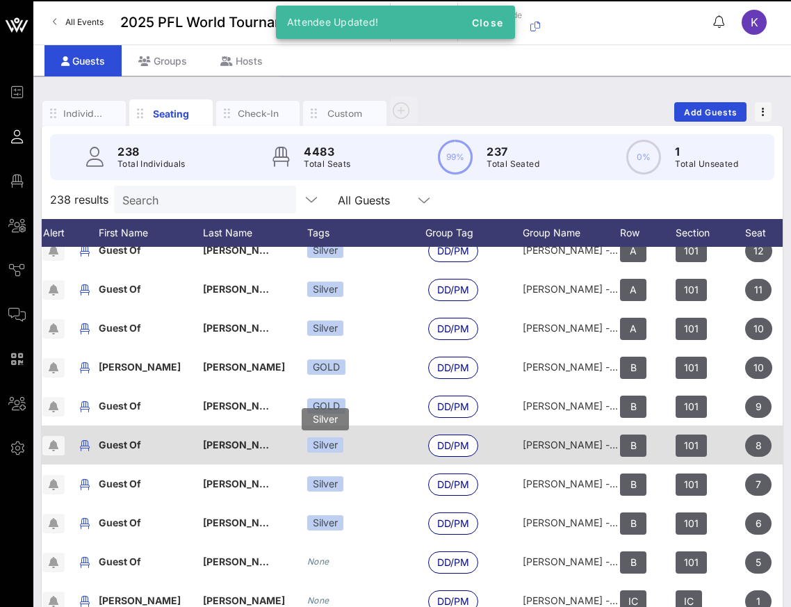
click at [327, 446] on div "Silver" at bounding box center [325, 444] width 36 height 15
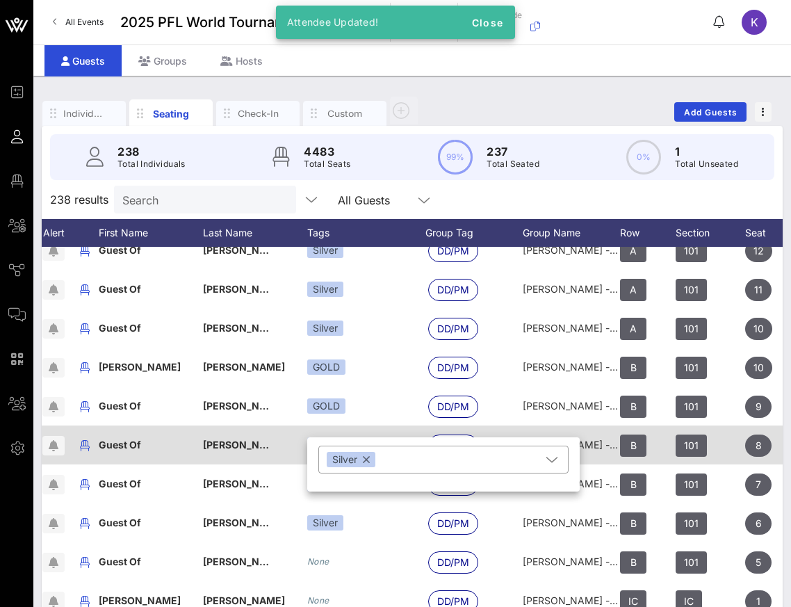
click at [327, 446] on div "​ Silver" at bounding box center [443, 460] width 250 height 28
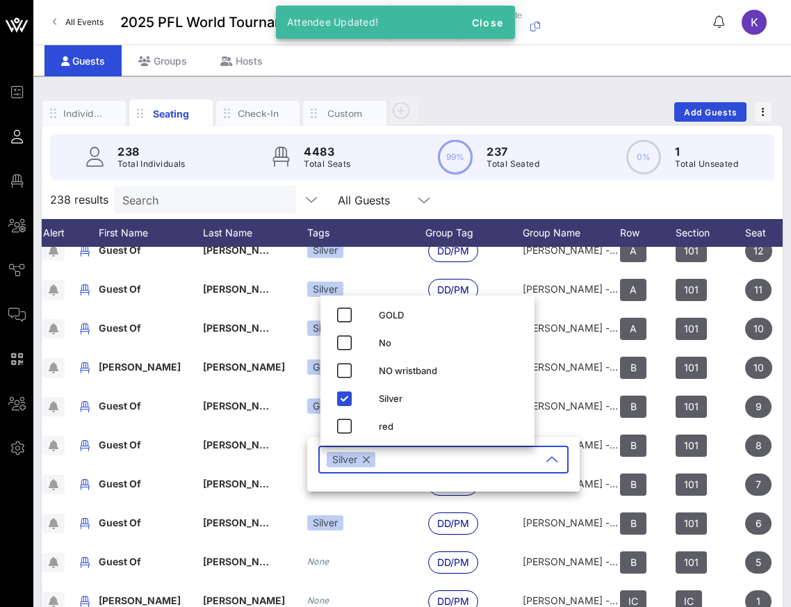
click at [368, 460] on button "button" at bounding box center [366, 459] width 7 height 15
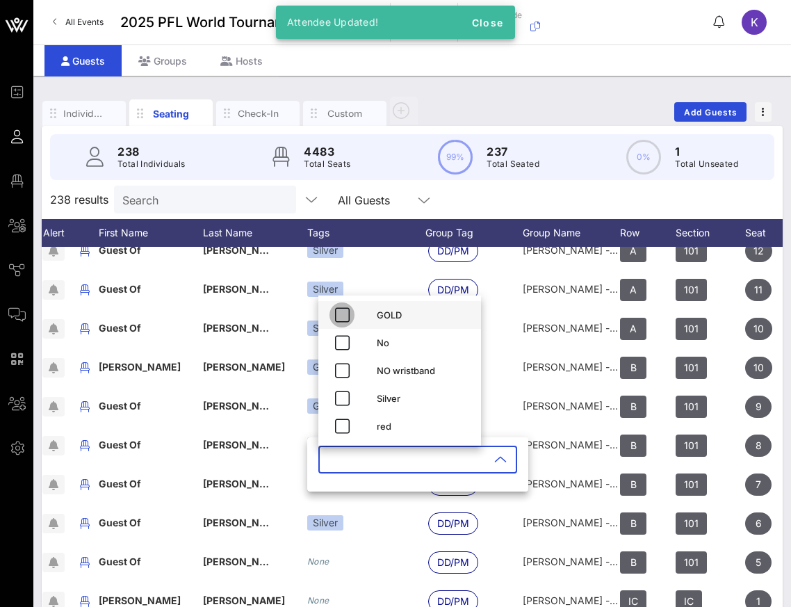
click at [342, 309] on icon "button" at bounding box center [342, 315] width 17 height 17
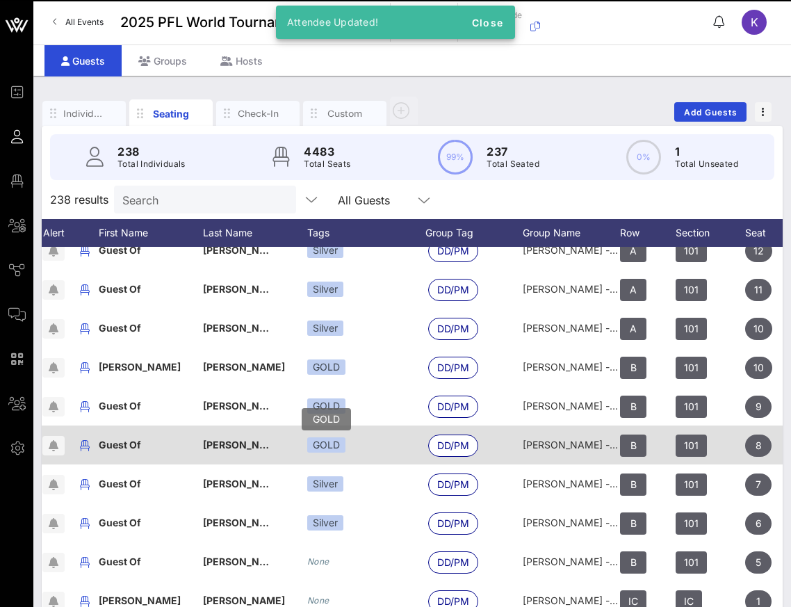
click at [327, 448] on div "GOLD" at bounding box center [326, 444] width 38 height 15
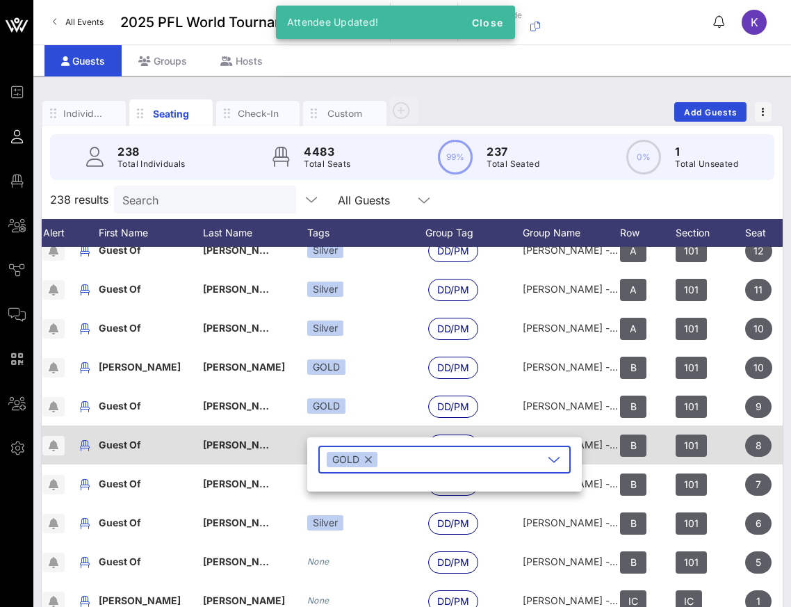
click at [327, 448] on div "​ GOLD" at bounding box center [444, 460] width 252 height 28
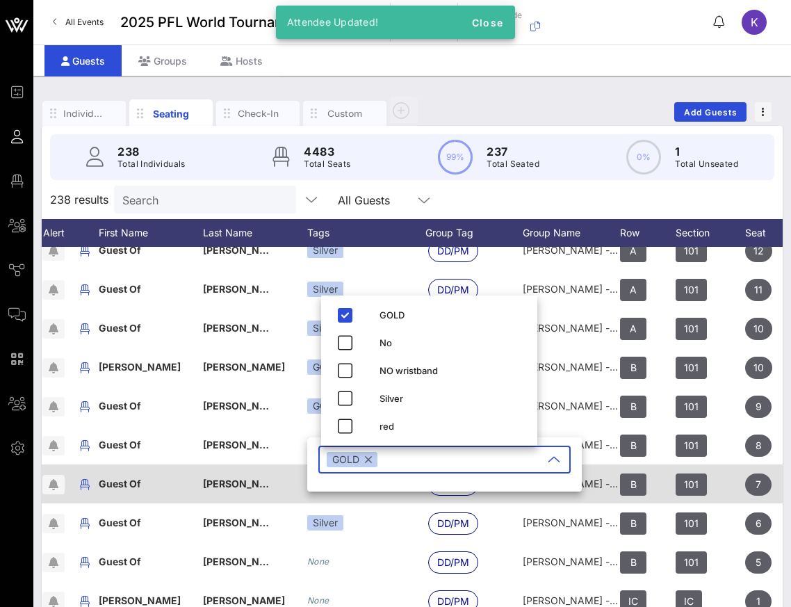
click at [330, 501] on div "Silver" at bounding box center [366, 483] width 118 height 39
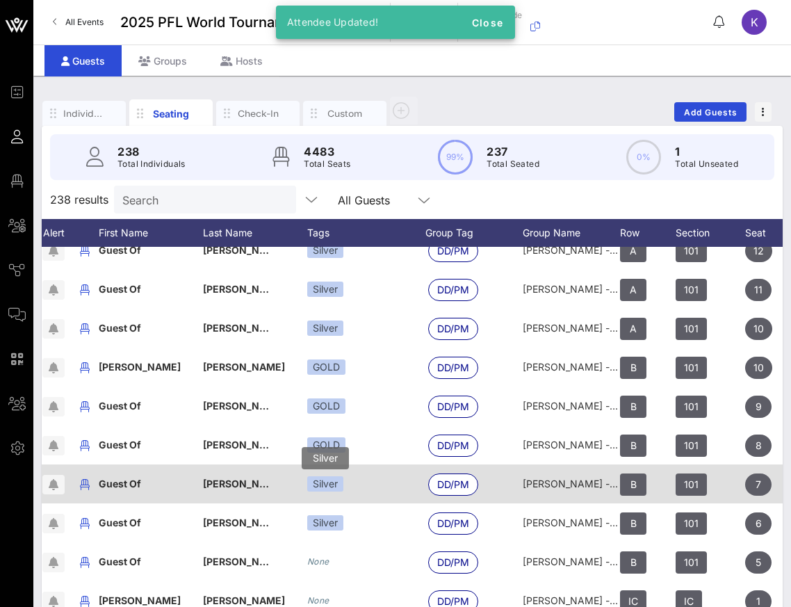
click at [328, 487] on div "Silver" at bounding box center [325, 483] width 36 height 15
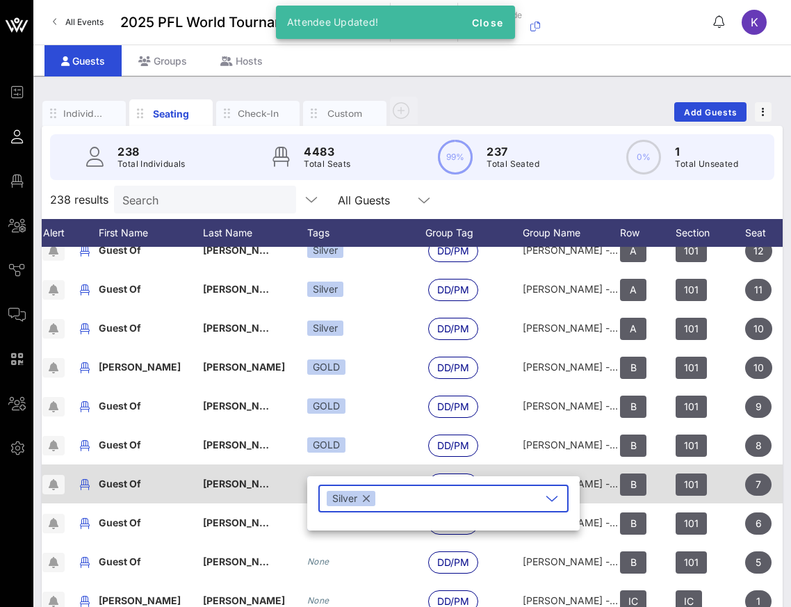
click at [328, 487] on div "​ Silver" at bounding box center [443, 499] width 250 height 28
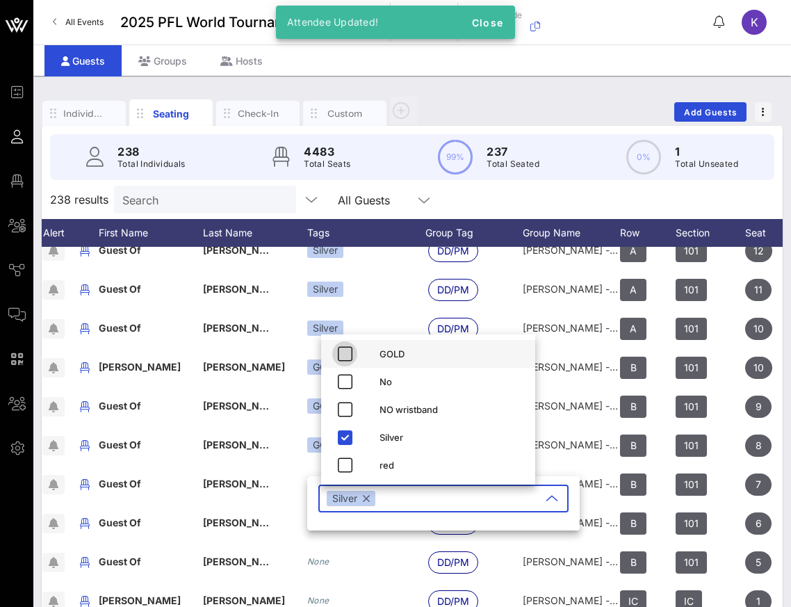
click at [338, 354] on icon "button" at bounding box center [344, 354] width 17 height 17
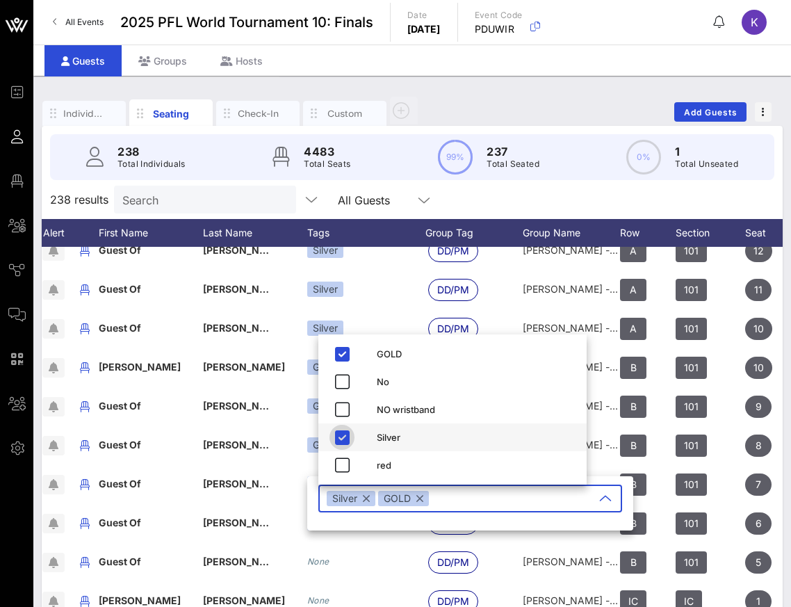
click at [338, 434] on icon "button" at bounding box center [342, 437] width 17 height 17
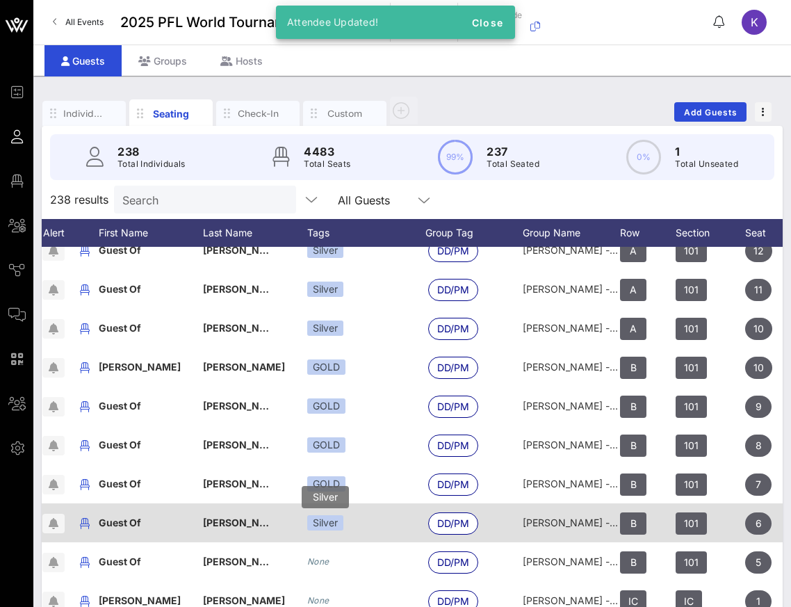
click at [330, 521] on div "Silver" at bounding box center [325, 522] width 36 height 15
click at [0, 0] on div "​ Silver" at bounding box center [0, 0] width 0 height 0
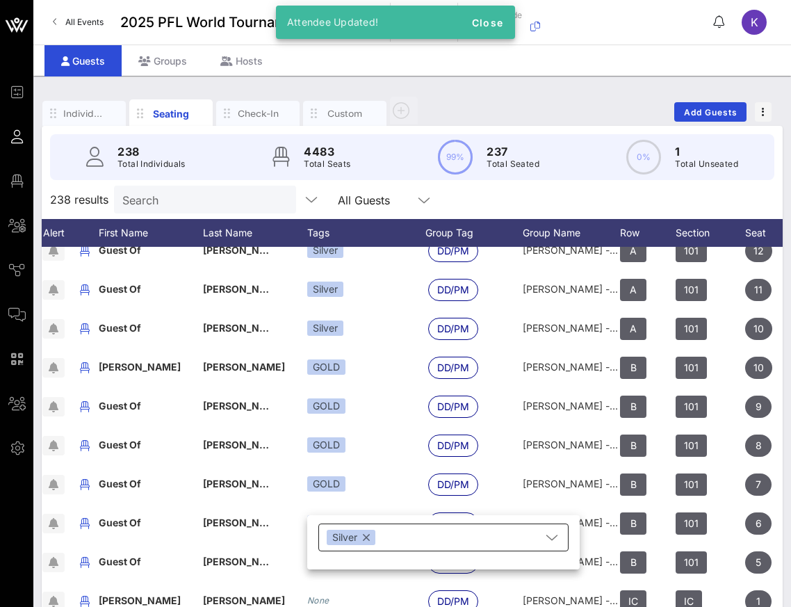
click at [360, 542] on div "Silver" at bounding box center [351, 537] width 49 height 15
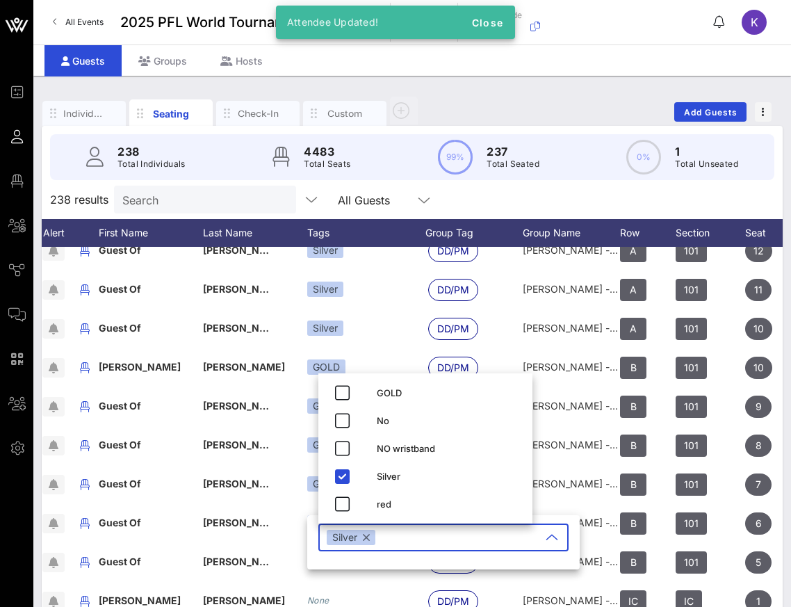
click at [370, 539] on button "button" at bounding box center [366, 537] width 7 height 15
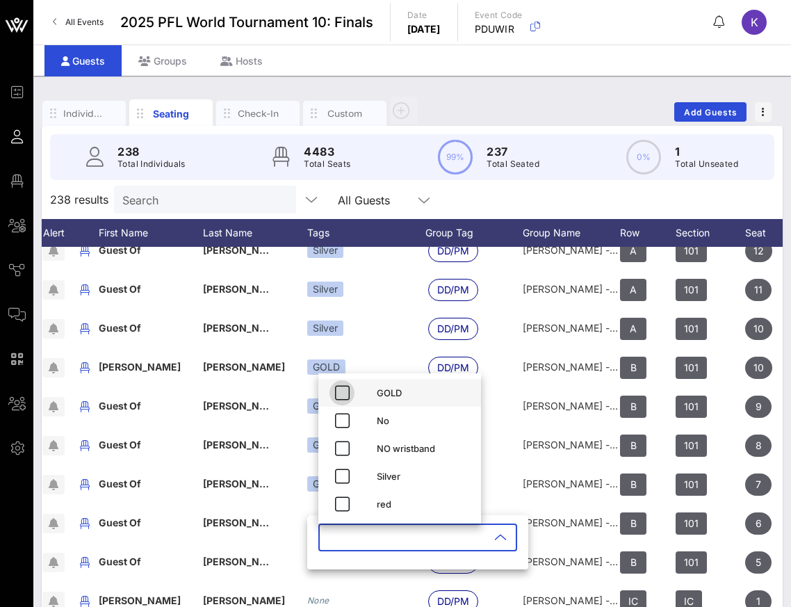
click at [335, 385] on icon "button" at bounding box center [342, 392] width 17 height 17
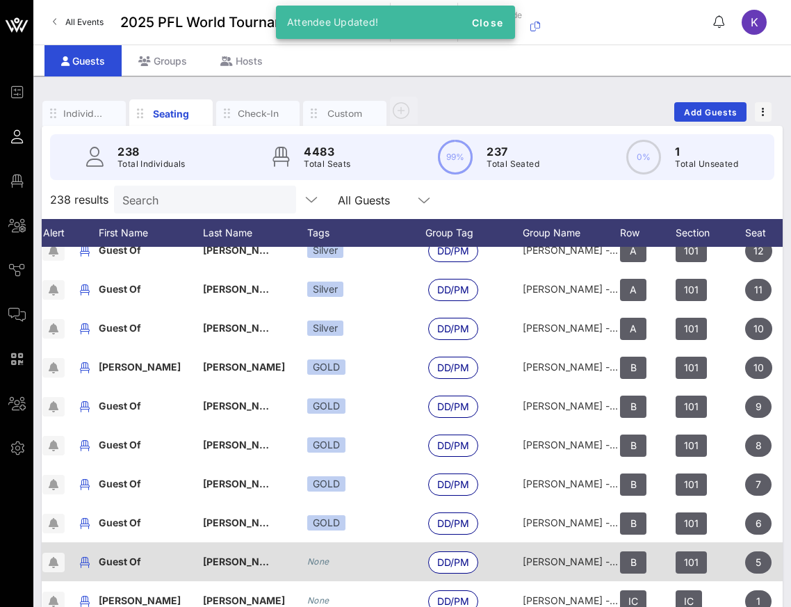
click at [319, 564] on icon "None" at bounding box center [318, 561] width 22 height 10
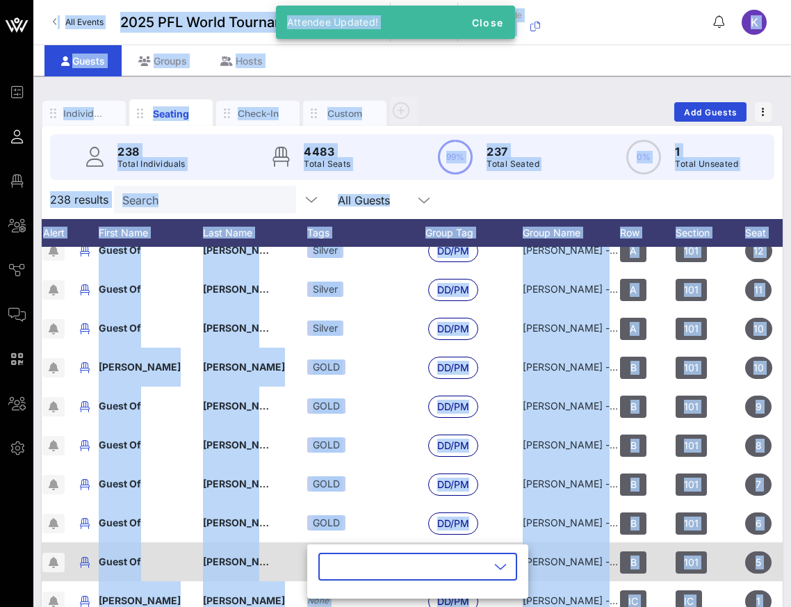
click at [319, 564] on div "​" at bounding box center [417, 576] width 221 height 46
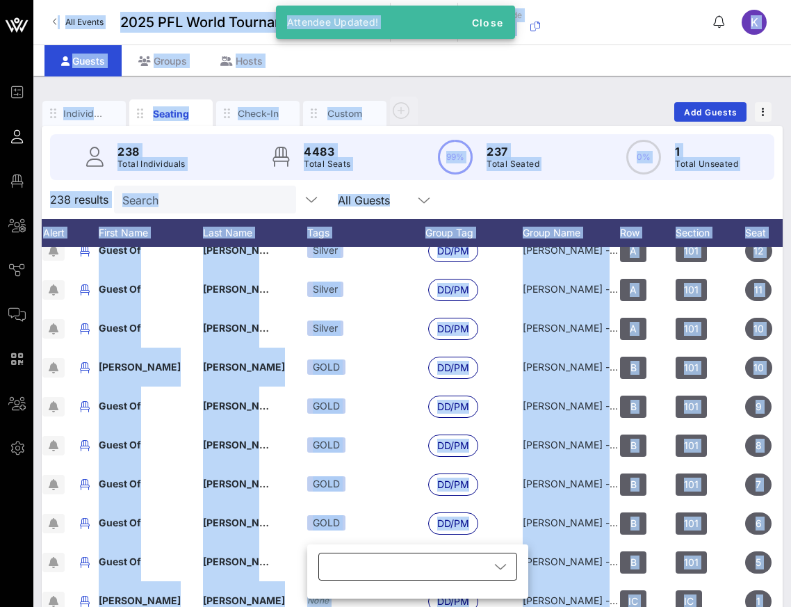
click at [341, 562] on div at bounding box center [408, 567] width 163 height 28
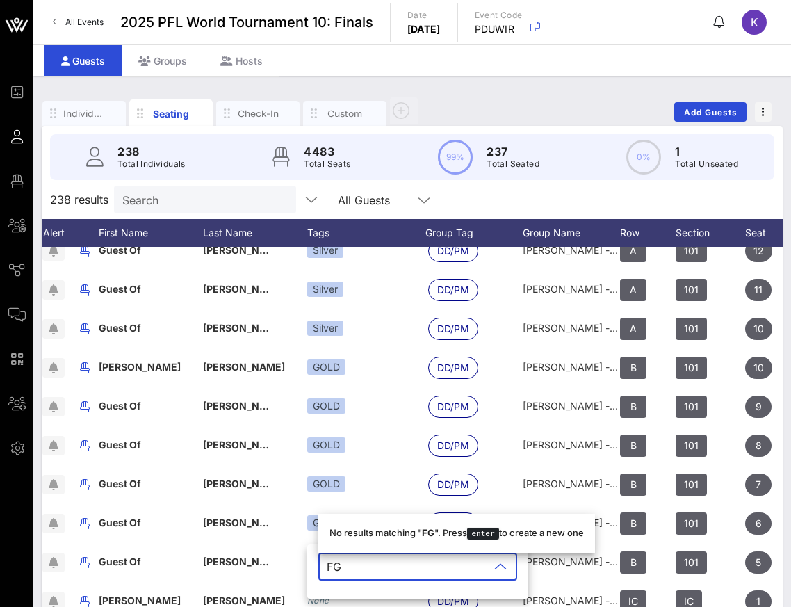
type input "F"
type input "G"
click at [340, 539] on icon "button" at bounding box center [342, 533] width 17 height 17
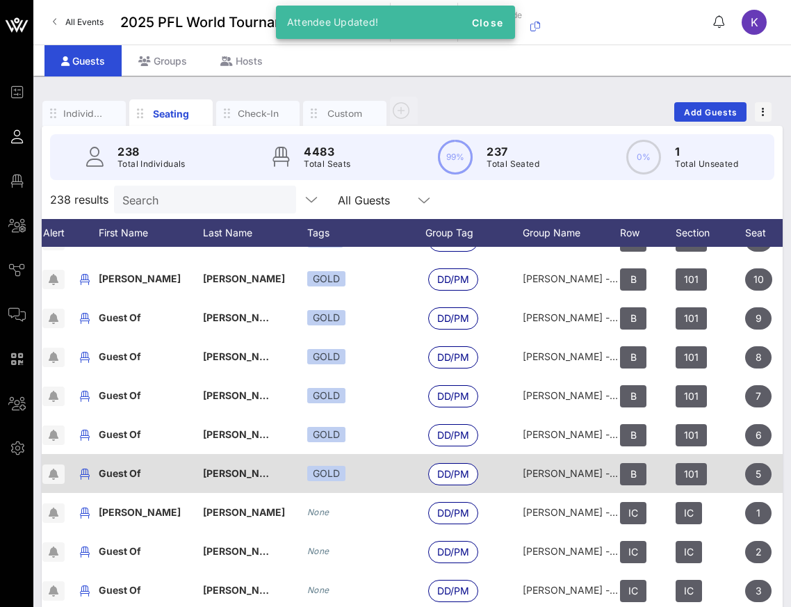
scroll to position [228, 40]
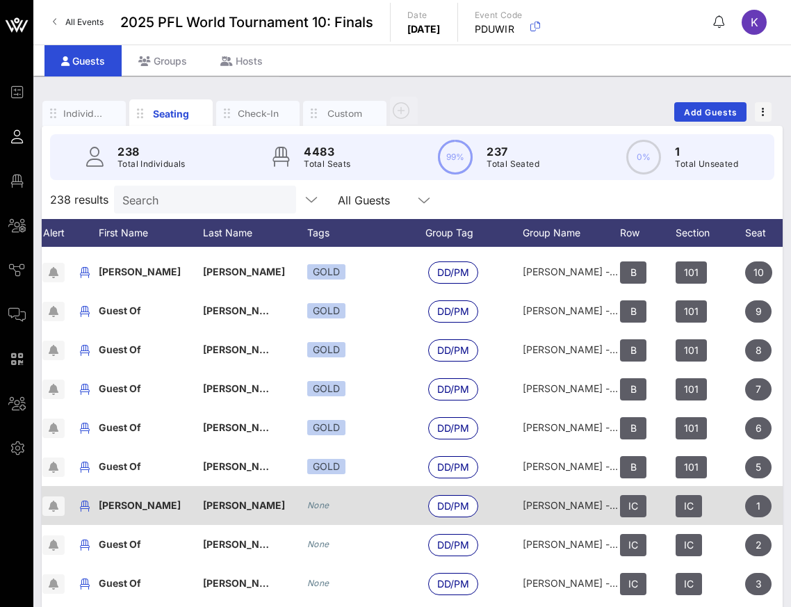
click at [320, 510] on icon "None" at bounding box center [318, 505] width 22 height 10
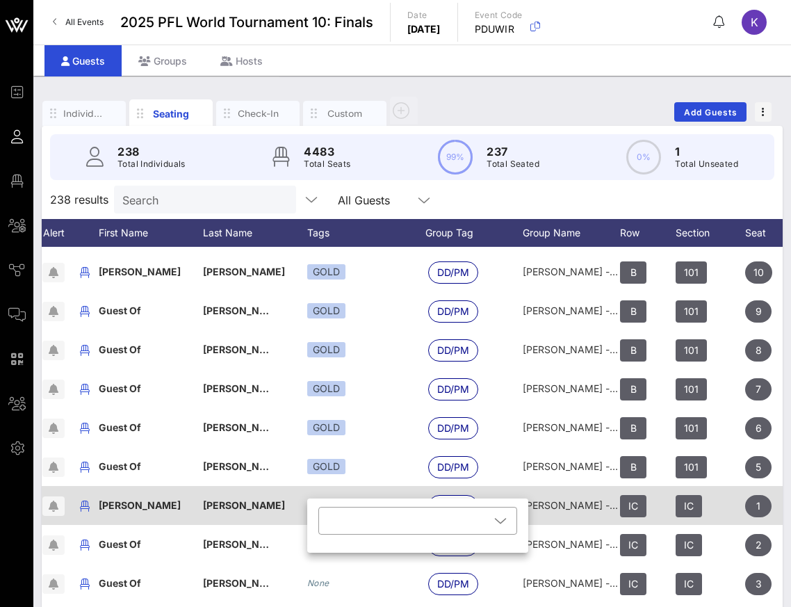
click at [320, 510] on div "​" at bounding box center [417, 530] width 221 height 46
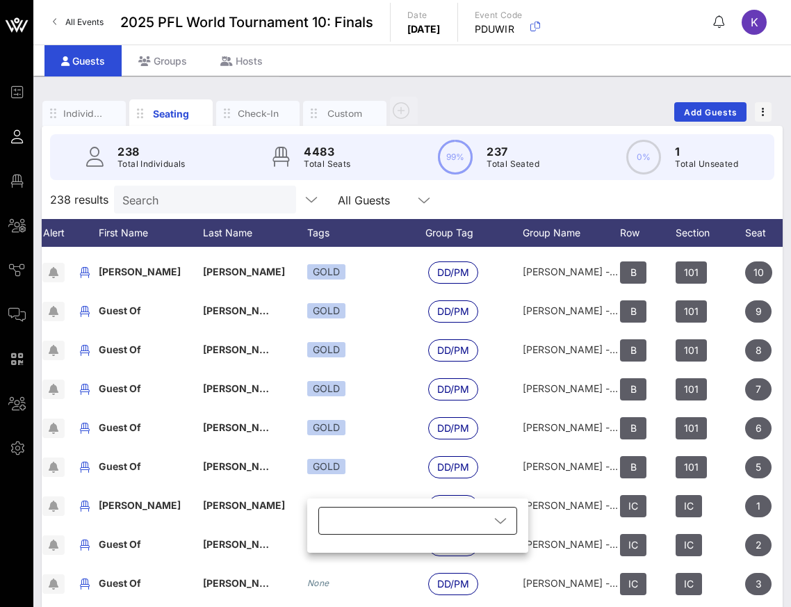
click at [348, 520] on div at bounding box center [408, 521] width 163 height 28
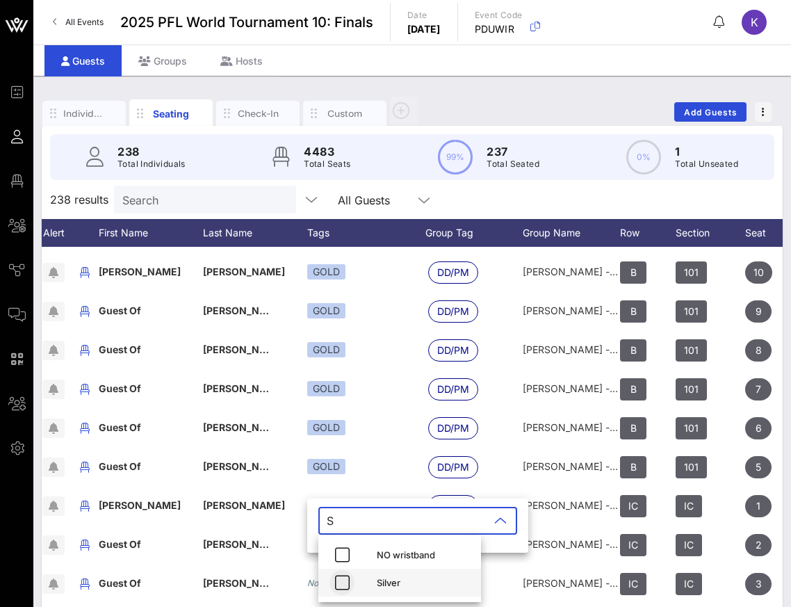
type input "S"
click at [343, 575] on icon "button" at bounding box center [342, 582] width 17 height 17
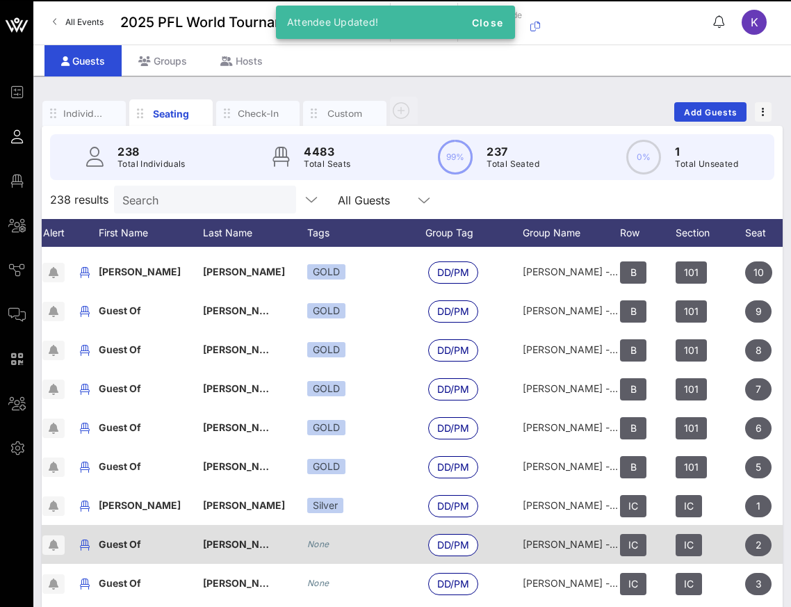
click at [313, 544] on icon "None" at bounding box center [318, 544] width 22 height 10
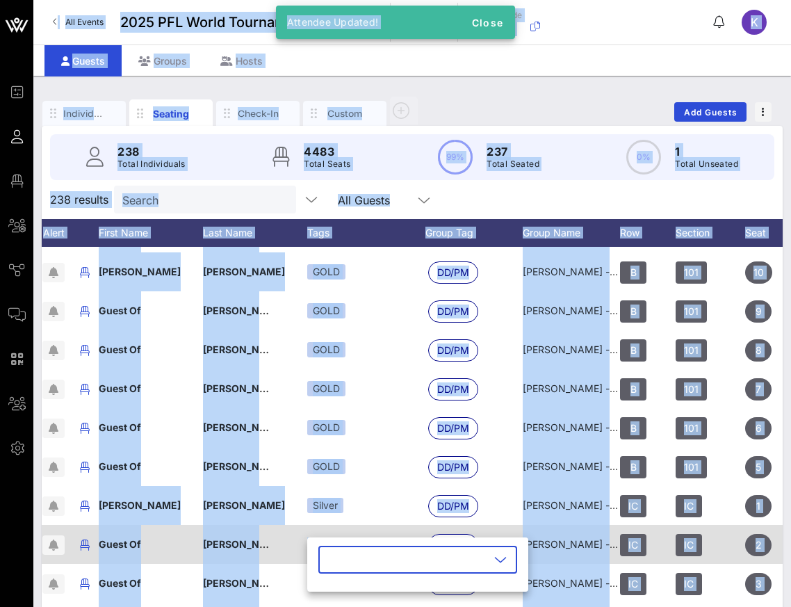
click at [313, 544] on div "​" at bounding box center [417, 564] width 221 height 54
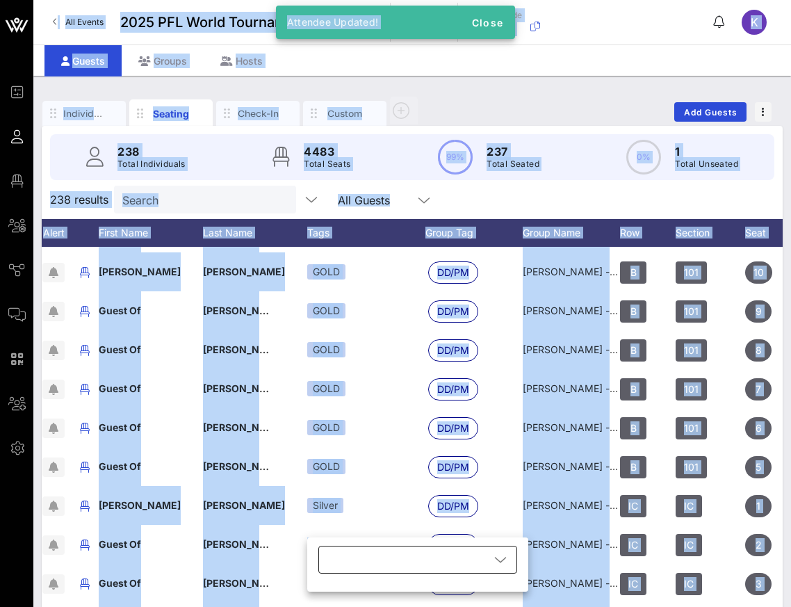
click at [334, 555] on div at bounding box center [408, 560] width 163 height 28
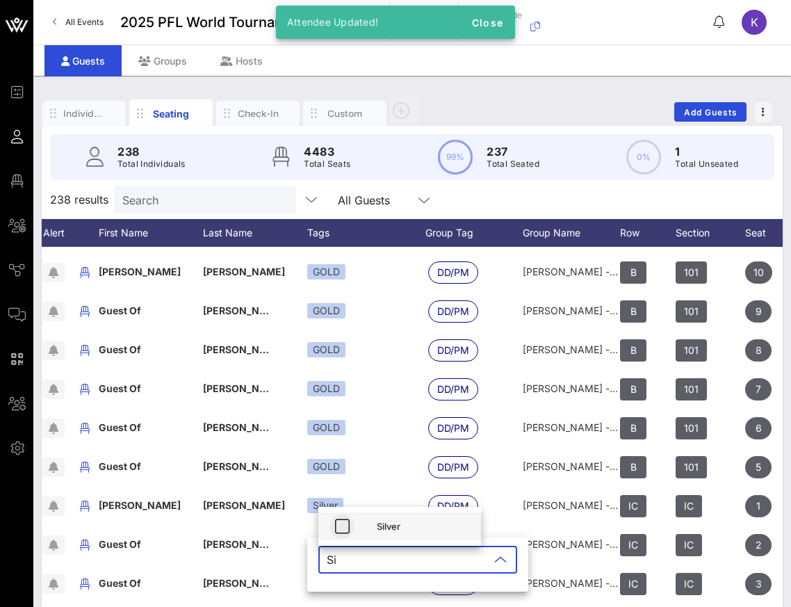
type input "Si"
click at [340, 526] on icon "button" at bounding box center [342, 526] width 17 height 17
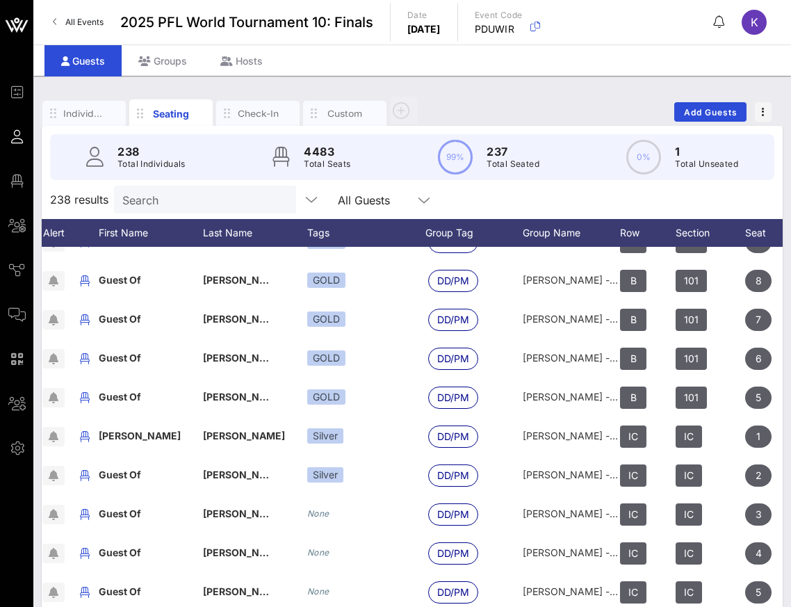
scroll to position [367, 40]
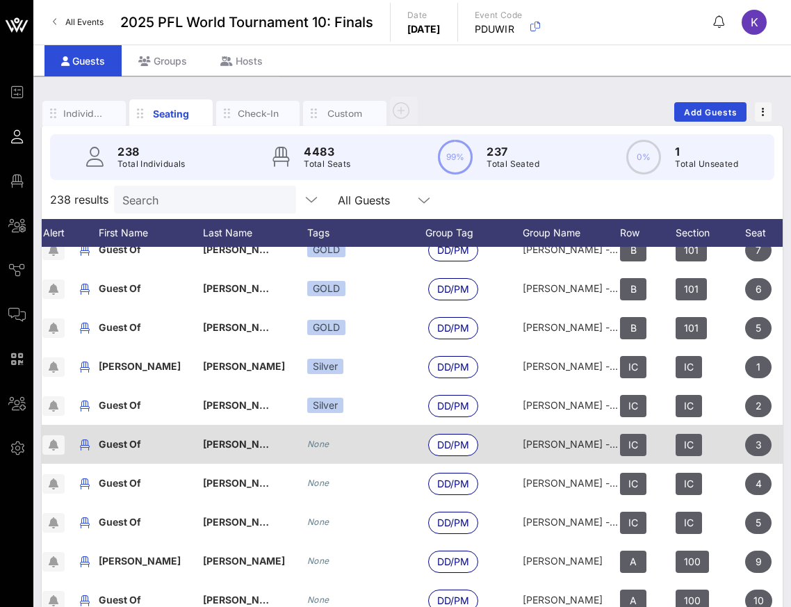
click at [316, 441] on icon "None" at bounding box center [318, 444] width 22 height 10
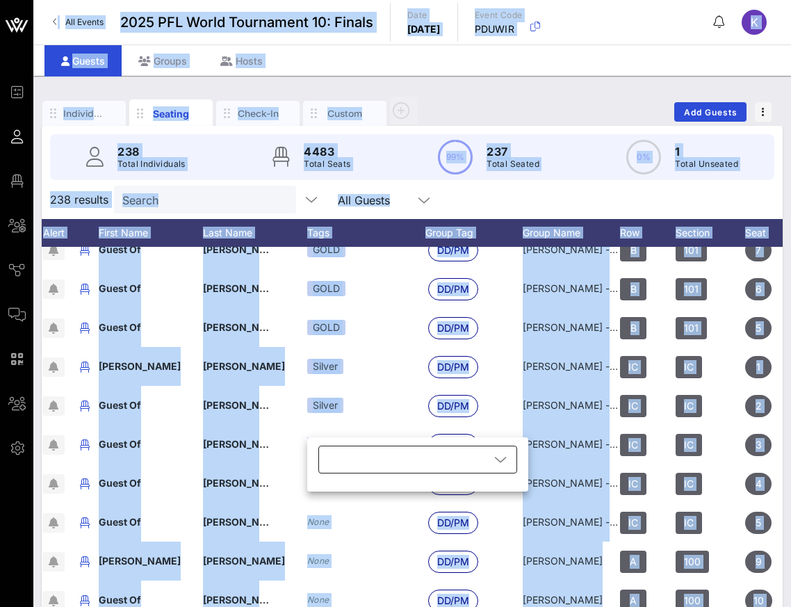
click at [327, 455] on div at bounding box center [408, 460] width 163 height 28
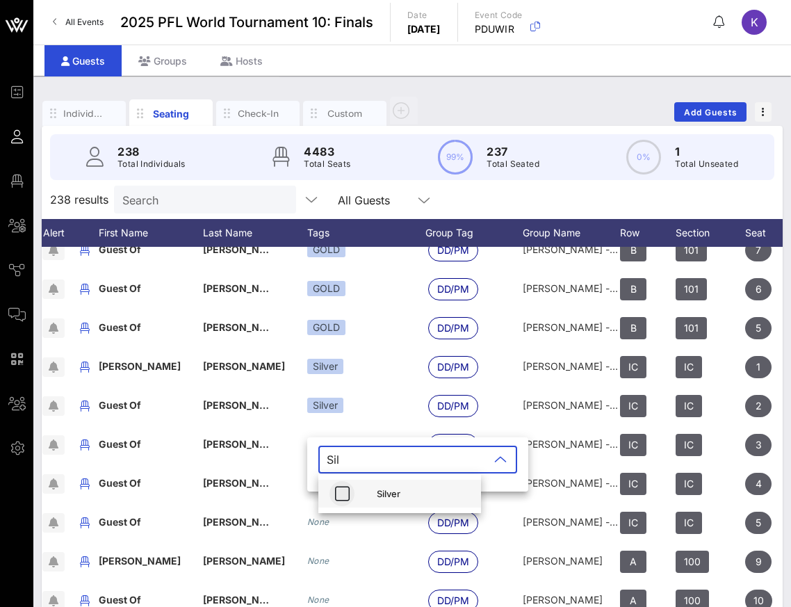
type input "Sil"
click at [338, 489] on icon "button" at bounding box center [342, 493] width 17 height 17
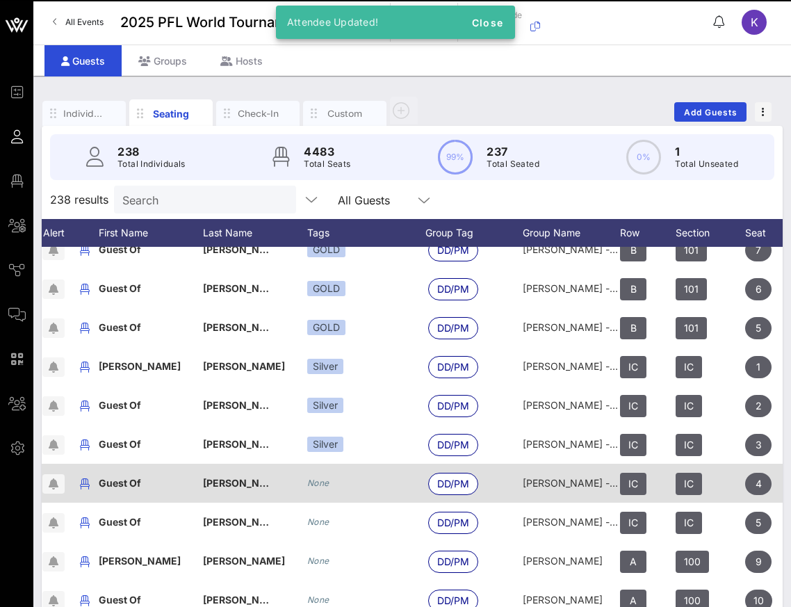
click at [318, 485] on icon "None" at bounding box center [318, 483] width 22 height 10
click at [318, 485] on div "​" at bounding box center [428, 508] width 221 height 46
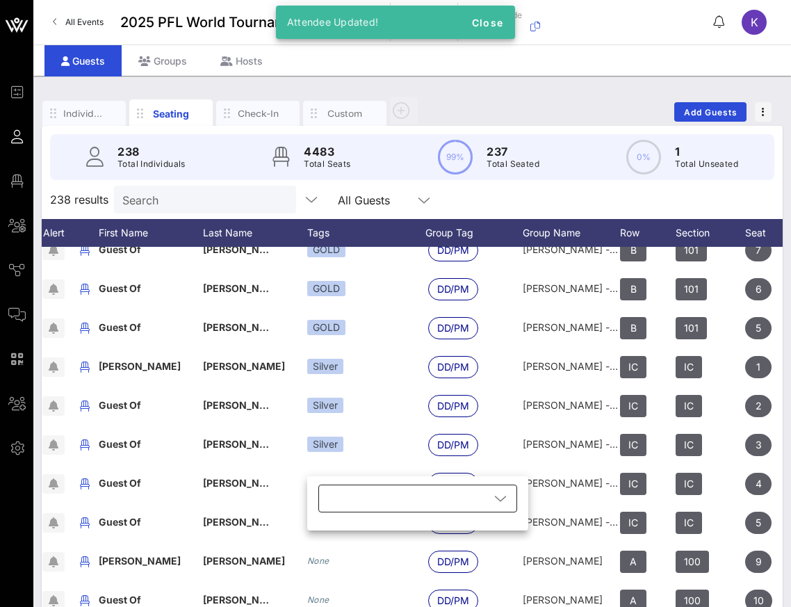
click at [352, 497] on div at bounding box center [408, 499] width 163 height 28
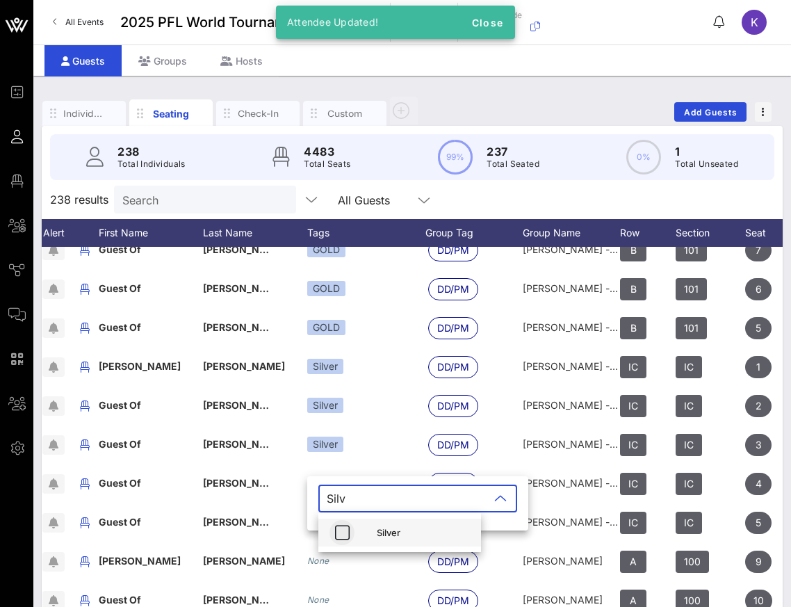
type input "Silv"
click at [342, 531] on icon "button" at bounding box center [342, 532] width 17 height 17
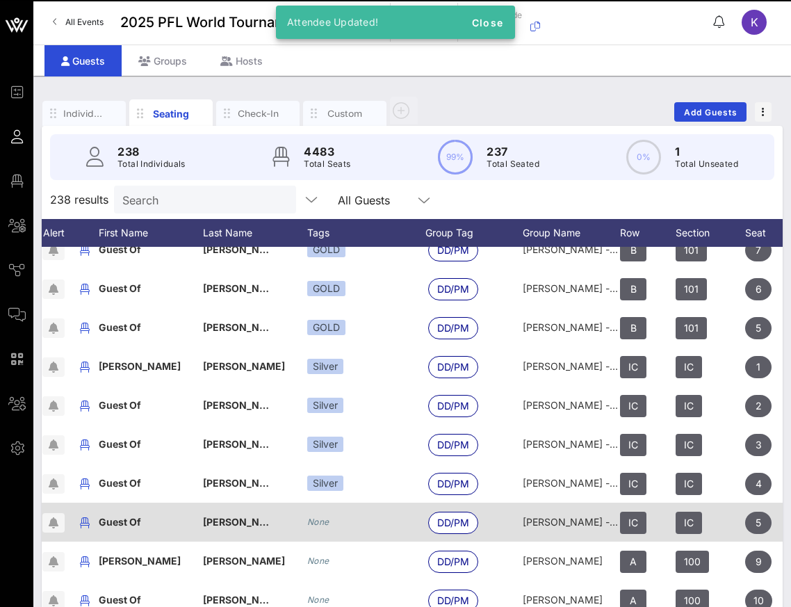
click at [324, 525] on icon "None" at bounding box center [318, 522] width 22 height 10
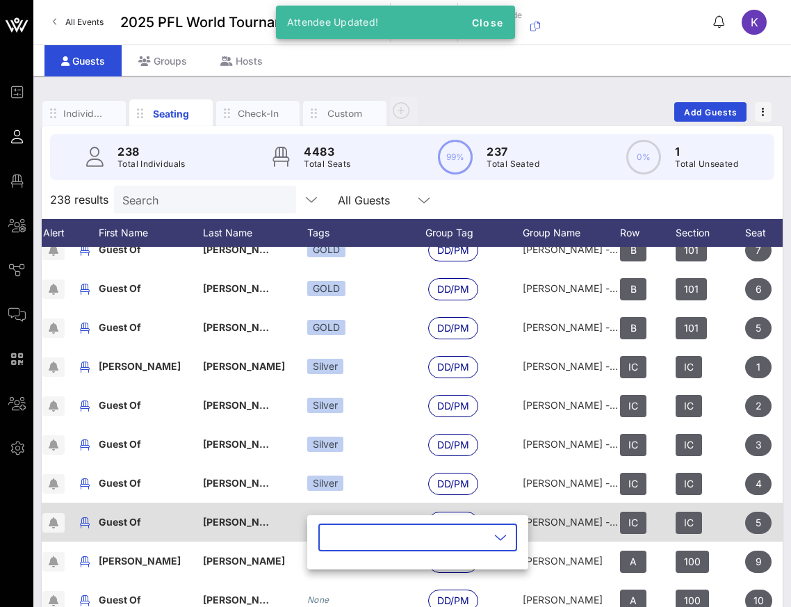
click at [324, 525] on div "​" at bounding box center [417, 537] width 199 height 28
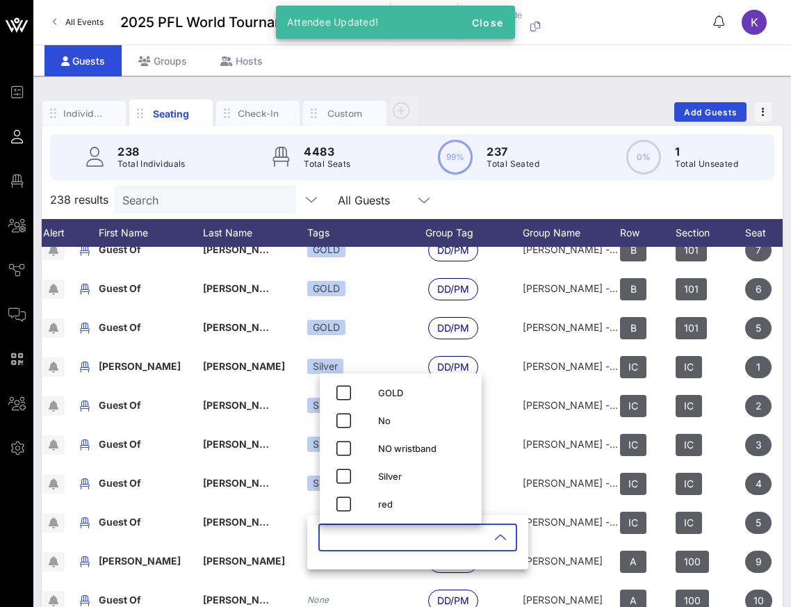
click at [343, 535] on input "text" at bounding box center [408, 537] width 163 height 22
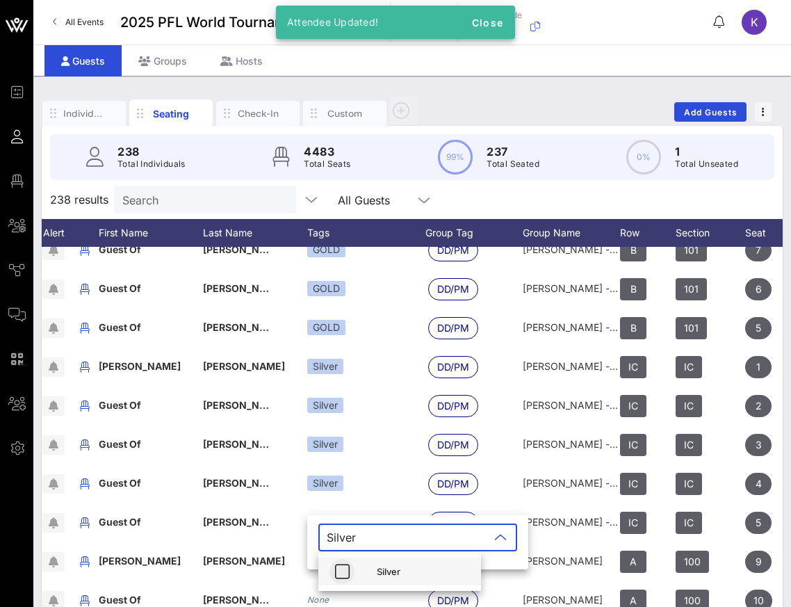
type input "Silver"
click at [342, 576] on icon "button" at bounding box center [342, 571] width 17 height 17
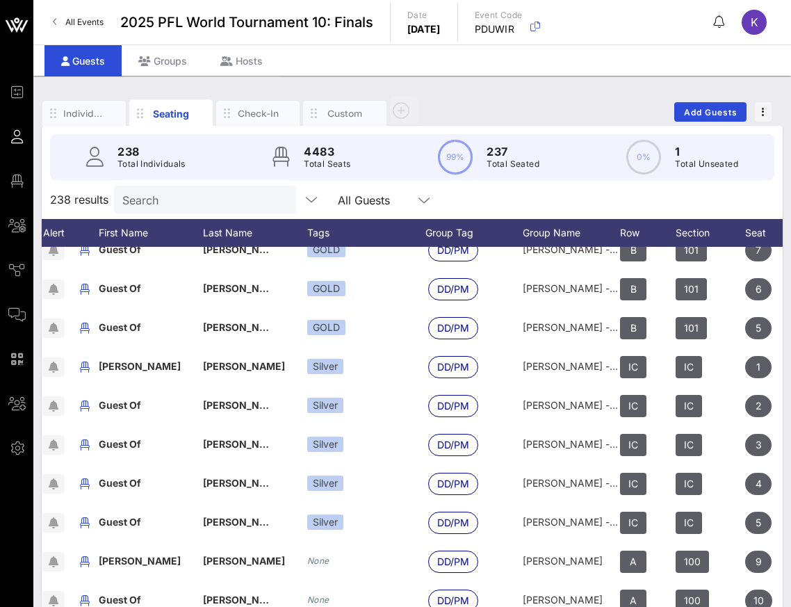
scroll to position [505, 40]
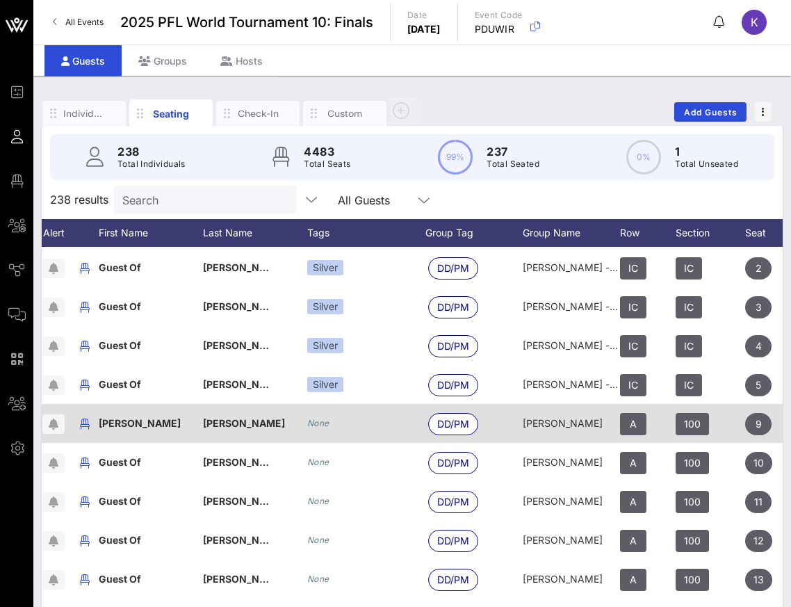
click at [321, 431] on div "None" at bounding box center [366, 423] width 118 height 39
click at [318, 429] on div "None" at bounding box center [318, 423] width 22 height 14
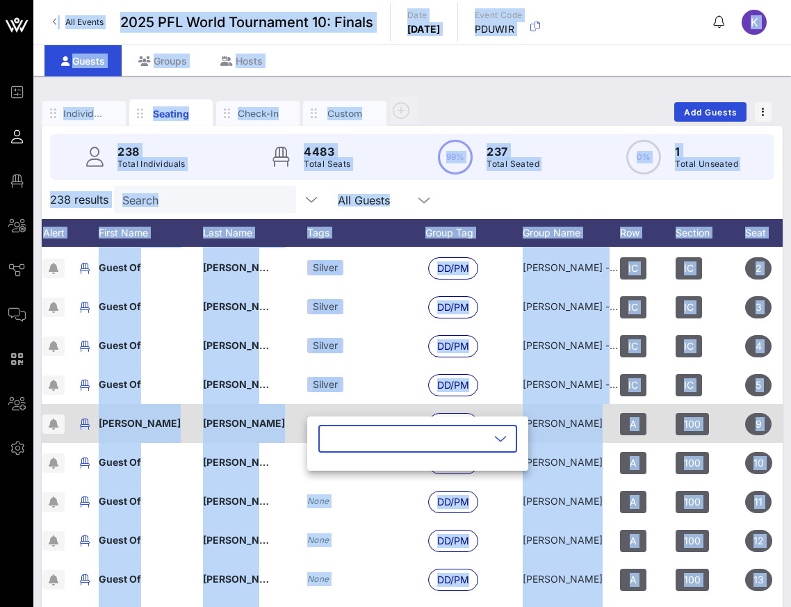
click at [318, 429] on div "​" at bounding box center [417, 448] width 221 height 46
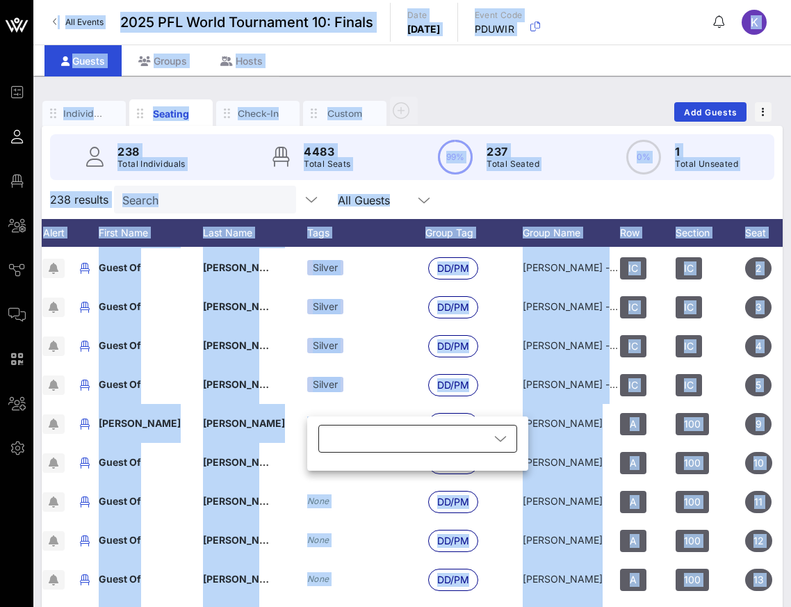
click at [341, 443] on div at bounding box center [408, 439] width 163 height 28
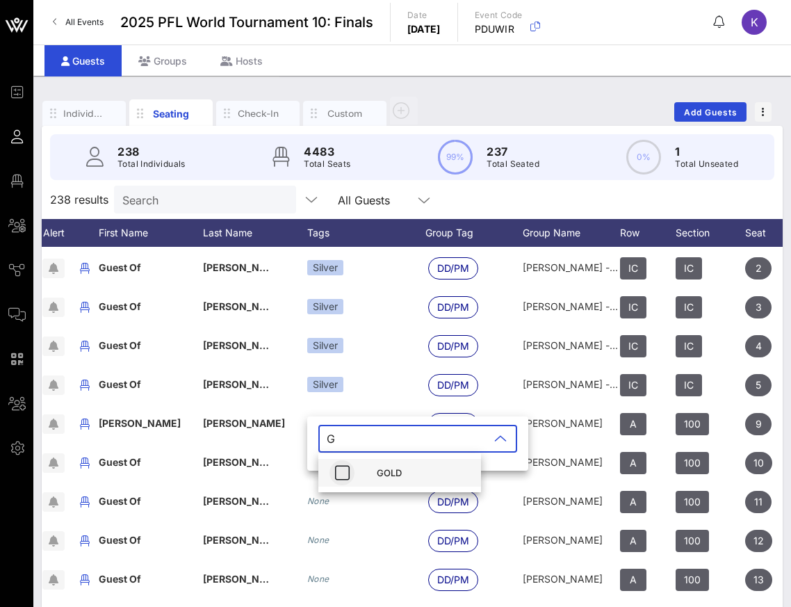
type input "G"
click at [344, 469] on icon "button" at bounding box center [342, 472] width 17 height 17
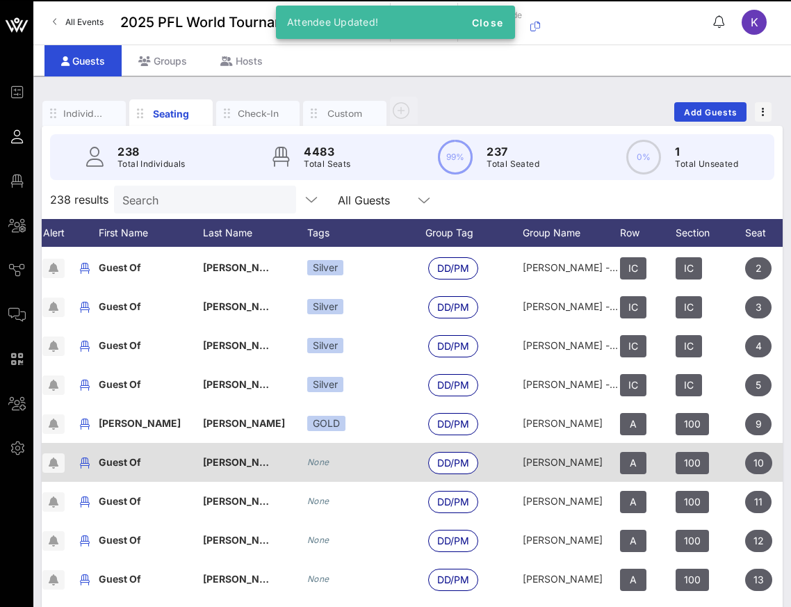
click at [319, 463] on icon "None" at bounding box center [318, 462] width 22 height 10
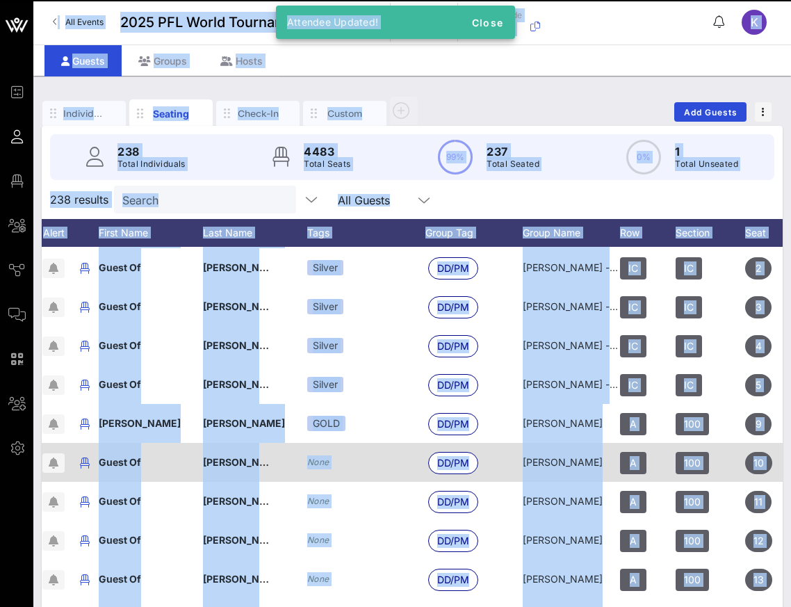
click div "​"
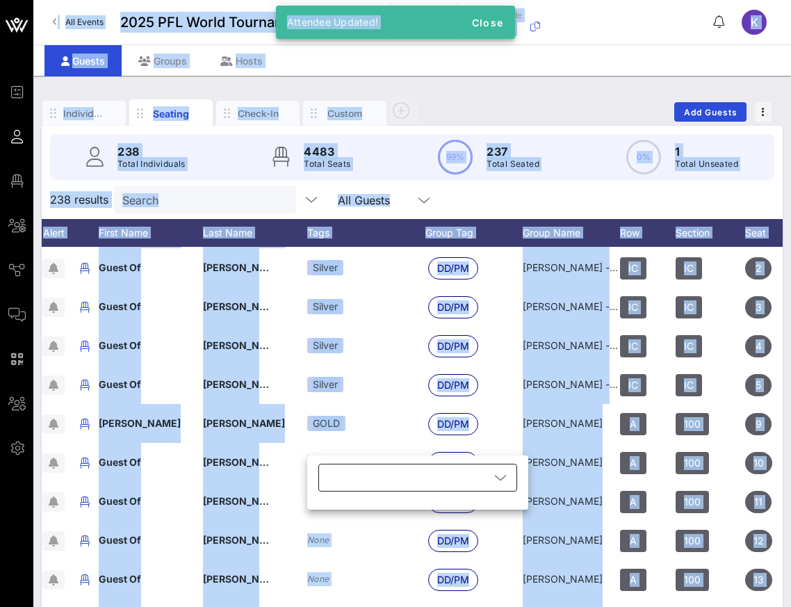
click at [343, 485] on div at bounding box center [408, 478] width 163 height 28
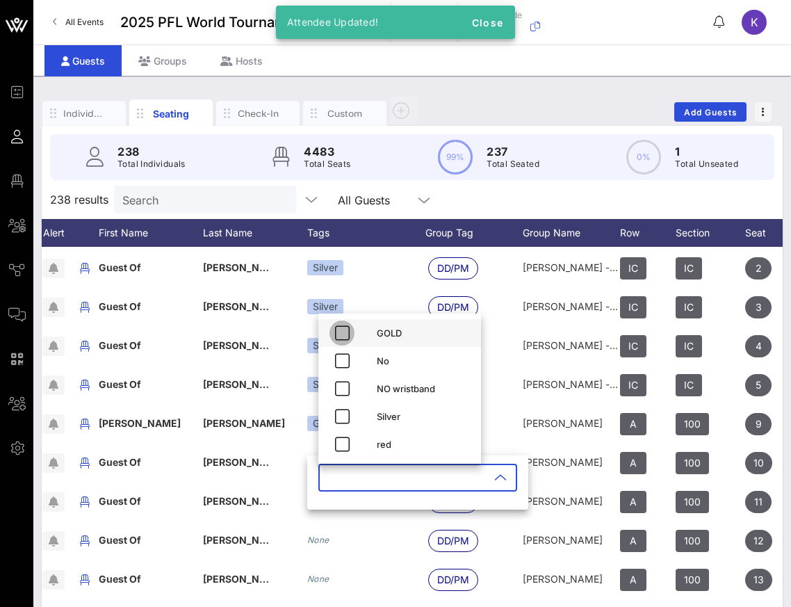
click at [343, 336] on icon "button" at bounding box center [342, 333] width 17 height 17
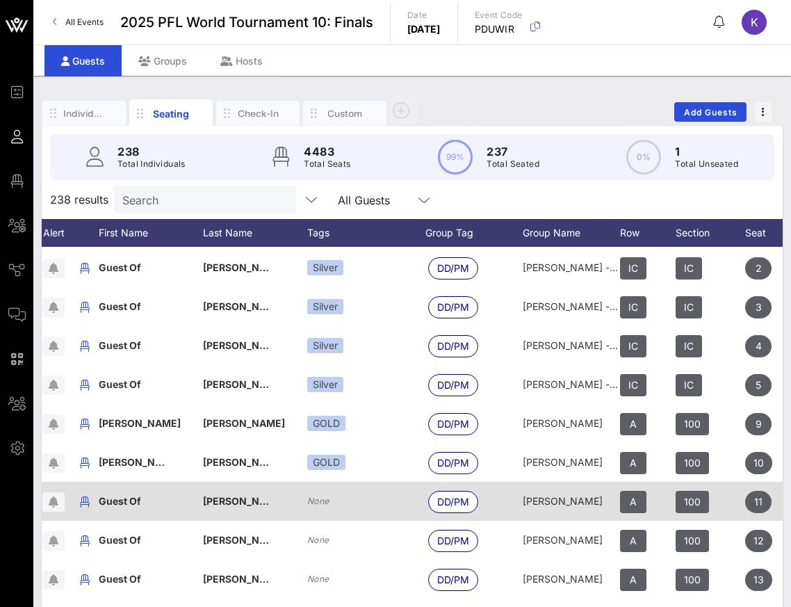
click at [320, 497] on icon "None" at bounding box center [318, 501] width 22 height 10
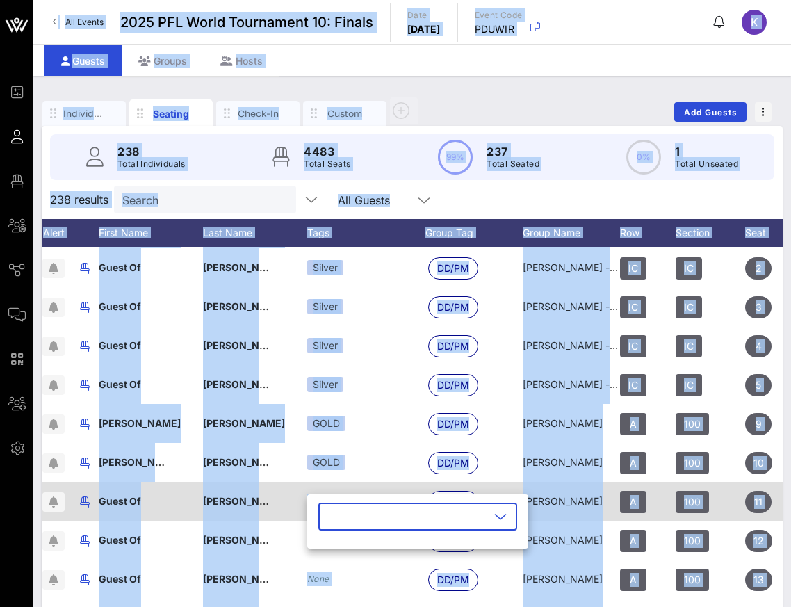
click at [320, 497] on div "​" at bounding box center [417, 521] width 221 height 54
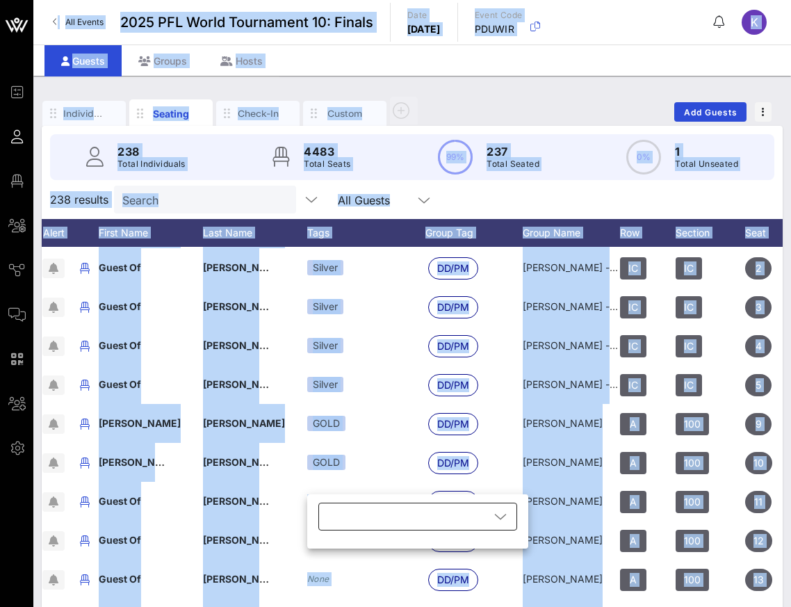
click at [343, 522] on div at bounding box center [408, 517] width 163 height 28
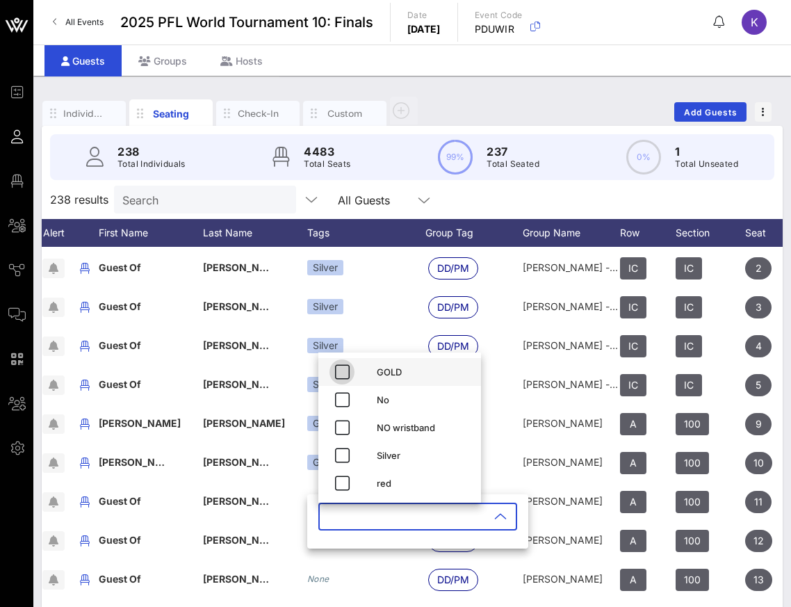
click at [343, 371] on icon "button" at bounding box center [342, 372] width 17 height 17
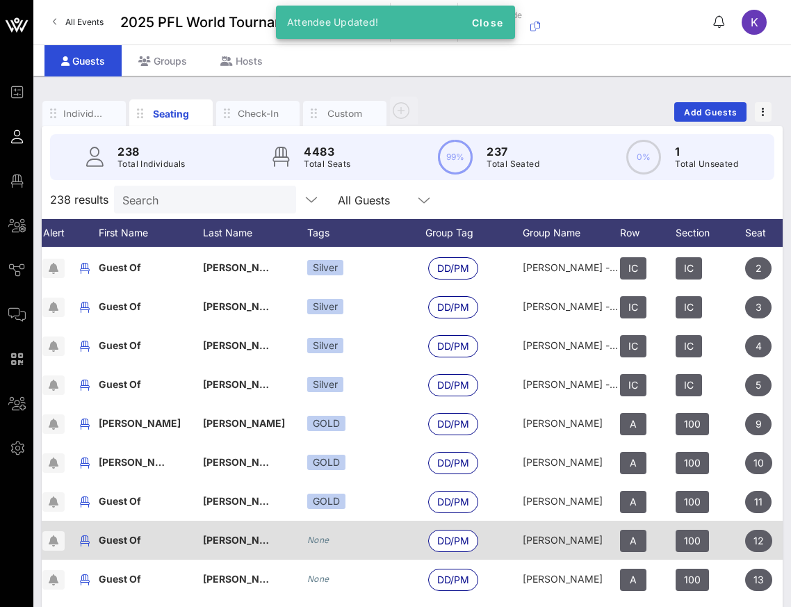
click at [319, 542] on icon "None" at bounding box center [318, 540] width 22 height 10
click at [319, 542] on div "​" at bounding box center [428, 565] width 221 height 46
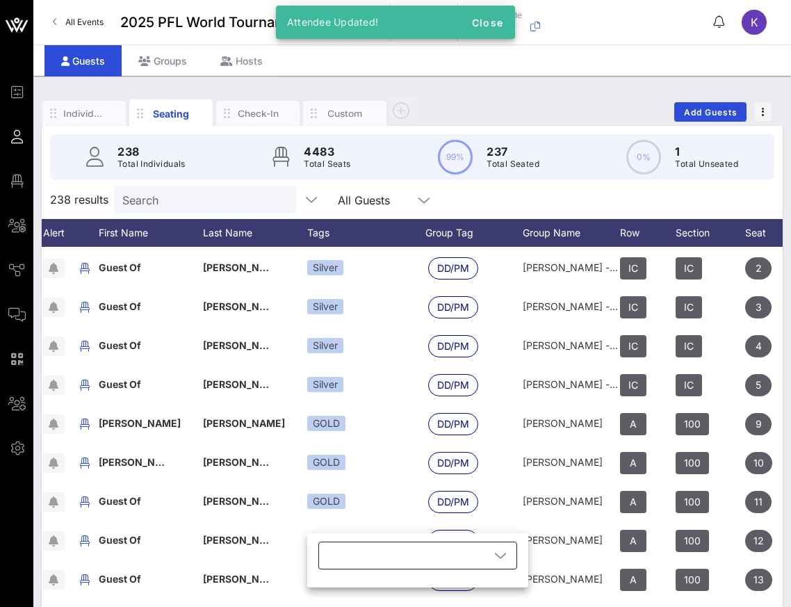
click at [330, 551] on div at bounding box center [408, 556] width 163 height 28
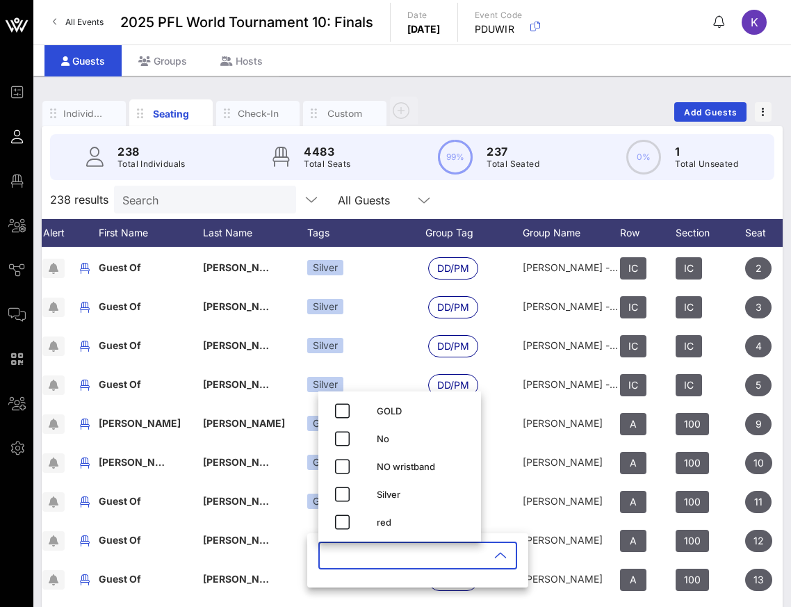
click at [168, 202] on input "Search" at bounding box center [203, 199] width 163 height 18
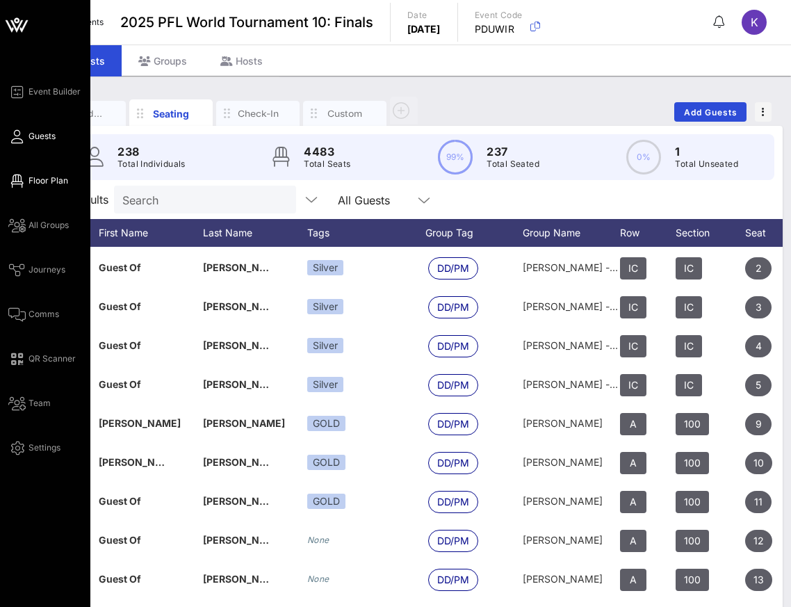
click at [39, 173] on link "Floor Plan" at bounding box center [38, 180] width 60 height 17
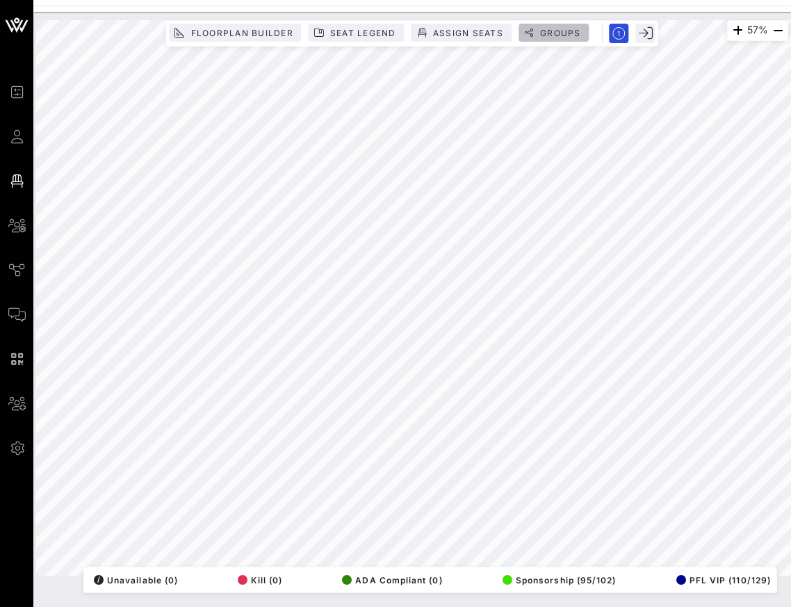
click at [560, 31] on span "Groups" at bounding box center [560, 33] width 42 height 10
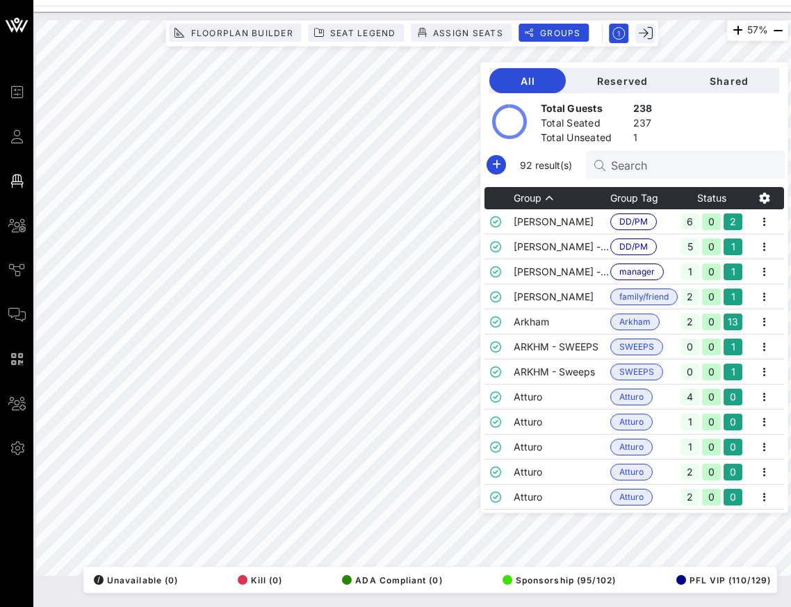
click at [675, 162] on input "Search" at bounding box center [692, 165] width 163 height 18
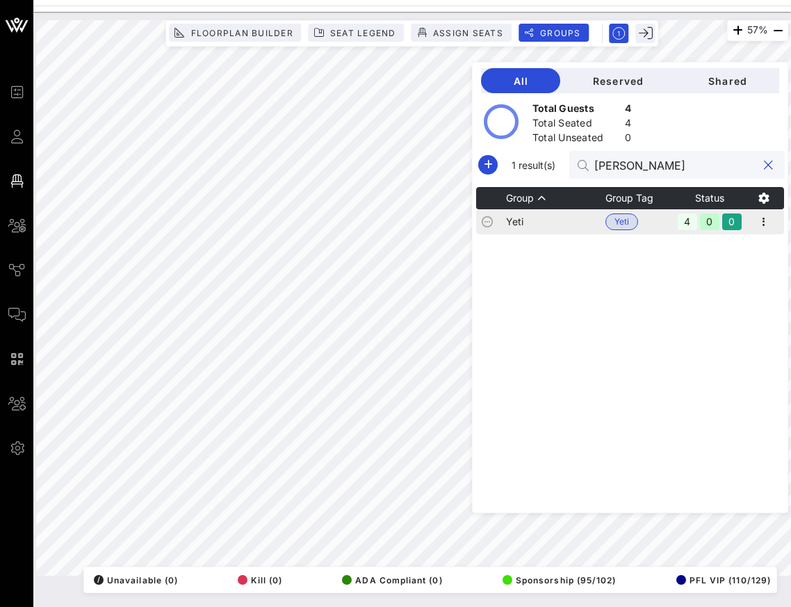
type input "[PERSON_NAME]"
click at [576, 227] on td "Yeti" at bounding box center [555, 221] width 99 height 25
click at [764, 223] on icon "button" at bounding box center [764, 221] width 17 height 17
click at [746, 247] on div "Edit" at bounding box center [746, 245] width 43 height 11
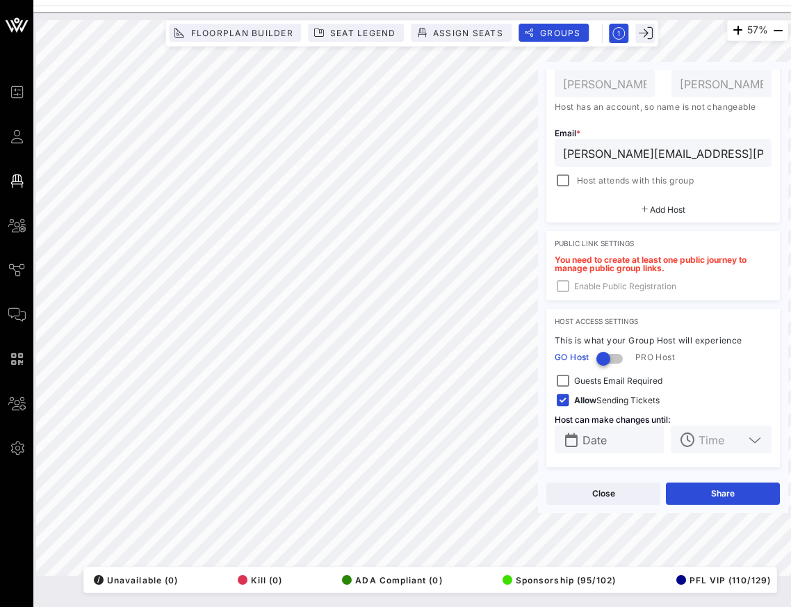
scroll to position [282, 0]
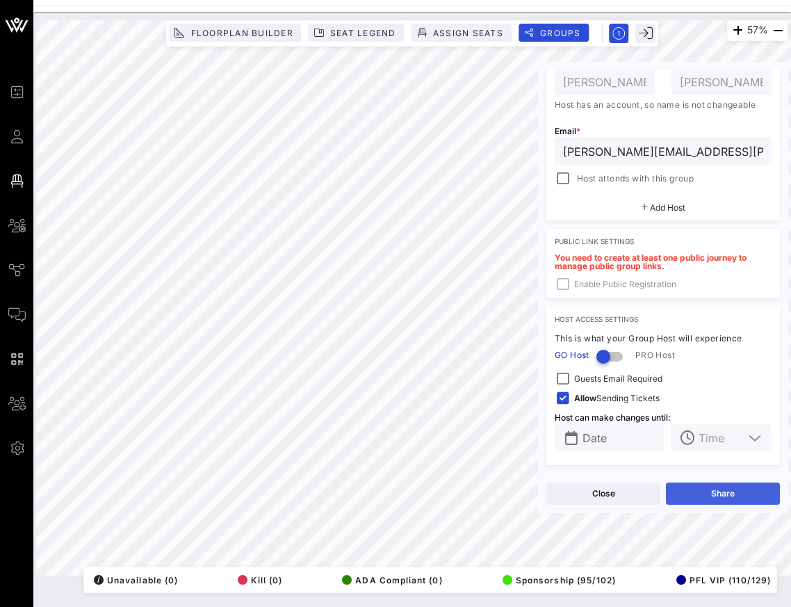
click at [714, 498] on button "Share" at bounding box center [723, 493] width 114 height 22
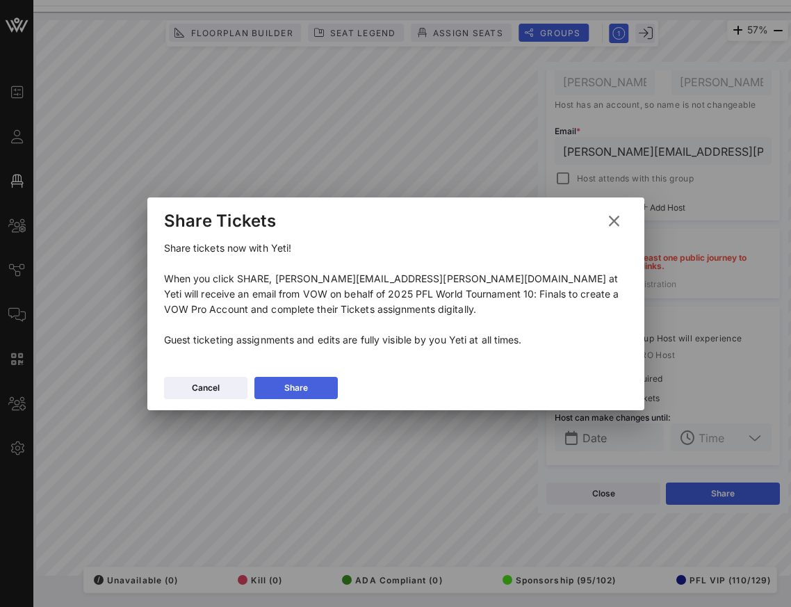
click at [318, 380] on button "Share" at bounding box center [295, 388] width 83 height 22
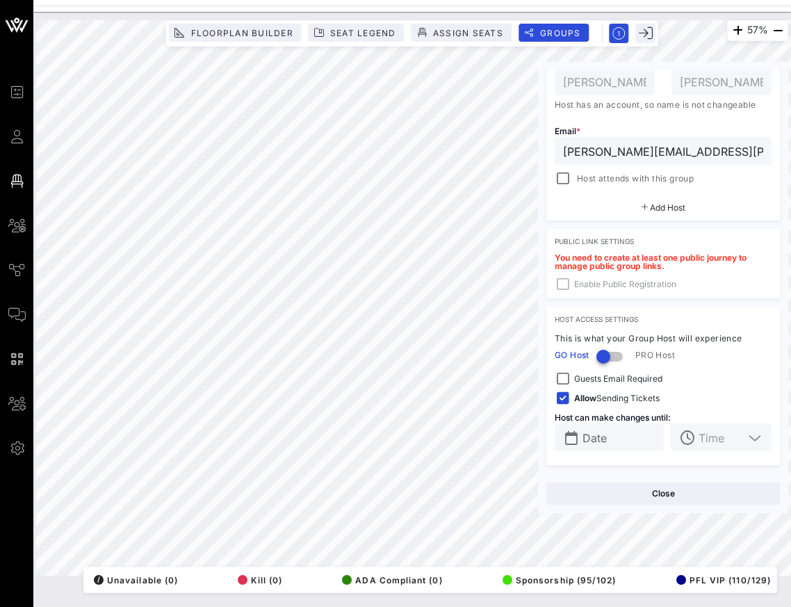
scroll to position [0, 0]
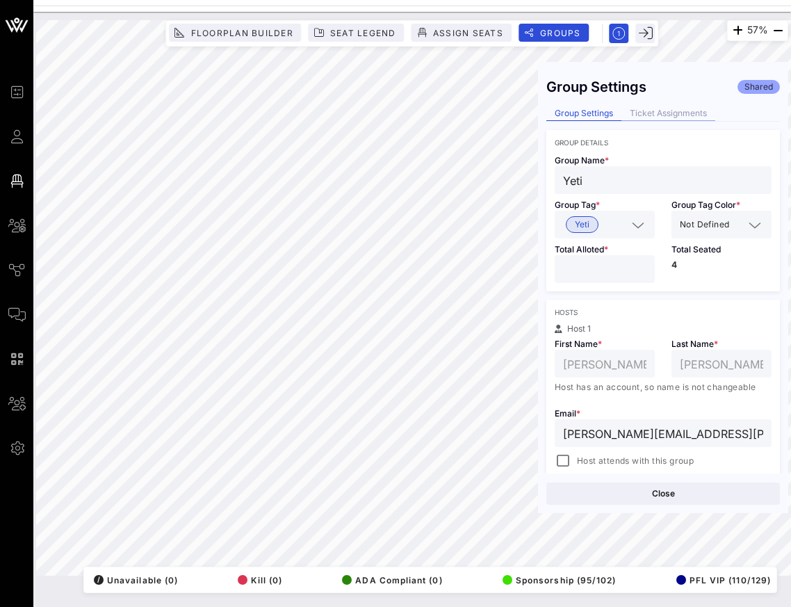
click at [668, 108] on div "Ticket Assignments" at bounding box center [668, 113] width 94 height 15
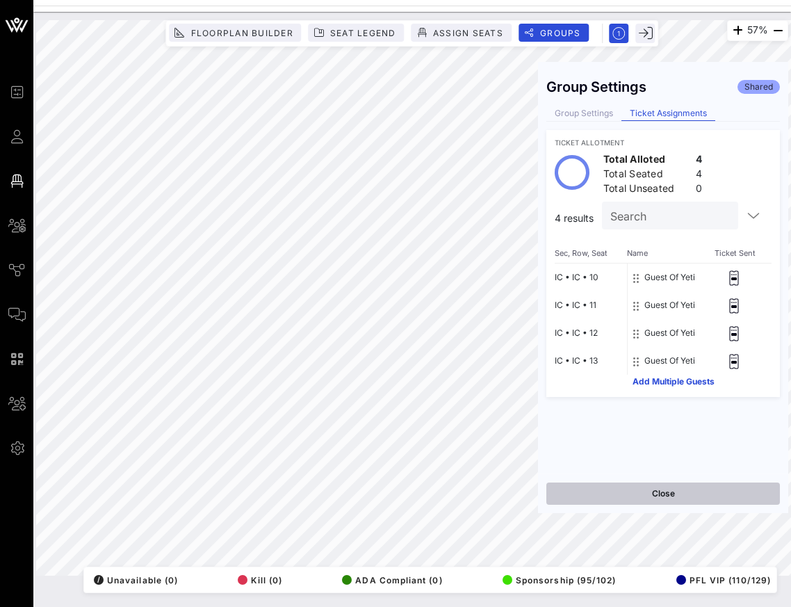
click at [701, 485] on button "Close" at bounding box center [663, 493] width 234 height 22
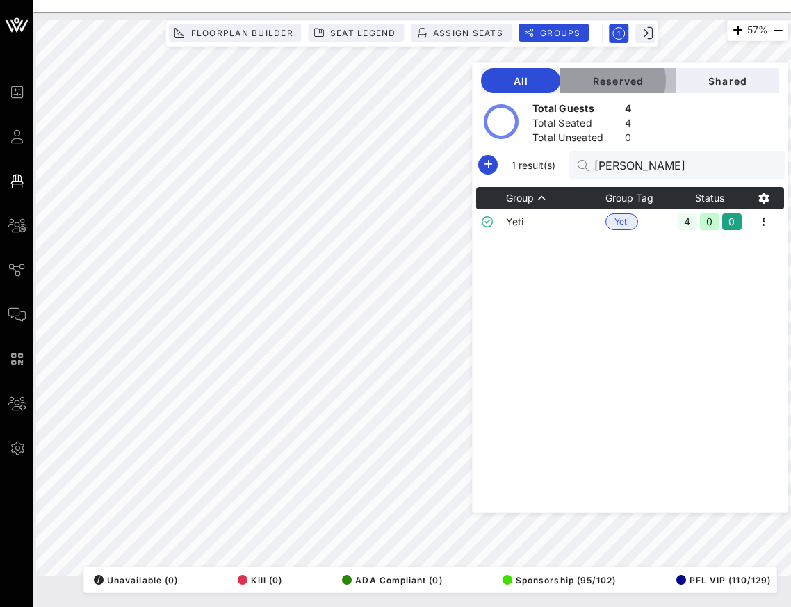
click at [617, 72] on button "Reserved" at bounding box center [617, 80] width 115 height 25
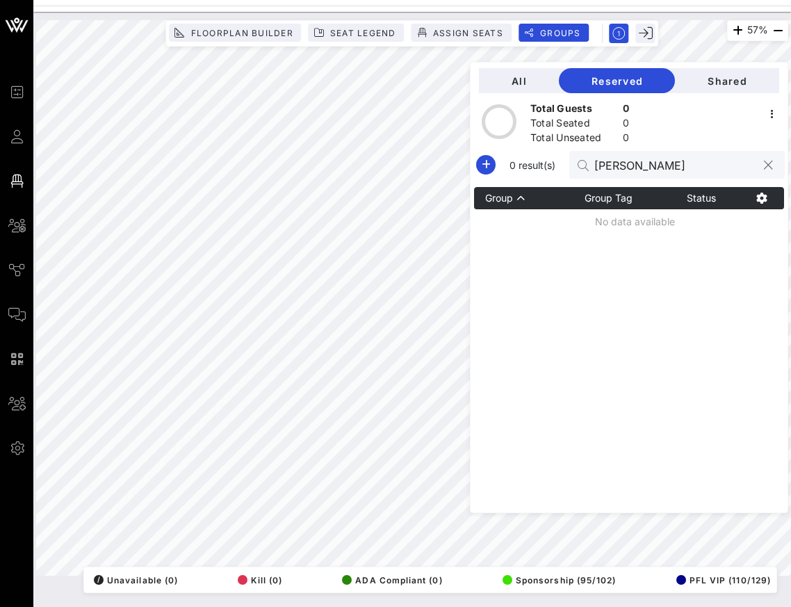
click at [766, 161] on button "clear icon" at bounding box center [768, 165] width 9 height 14
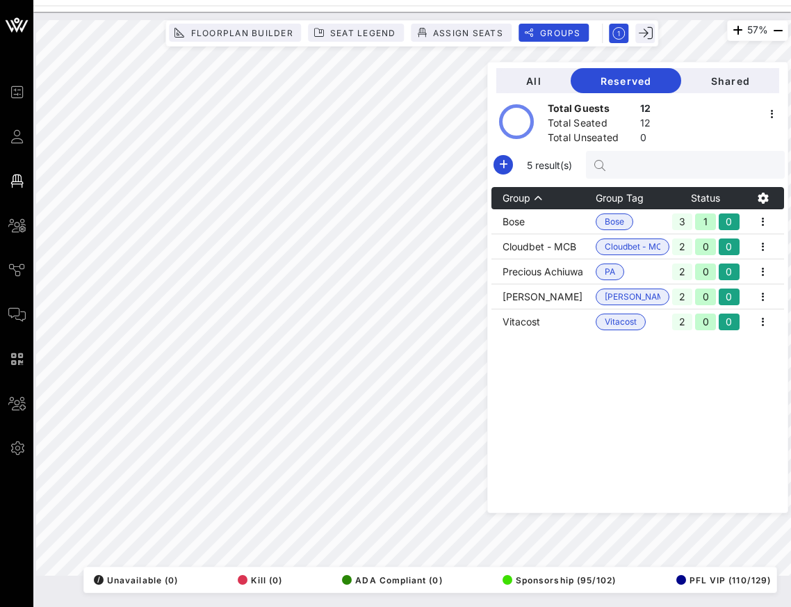
type input "f"
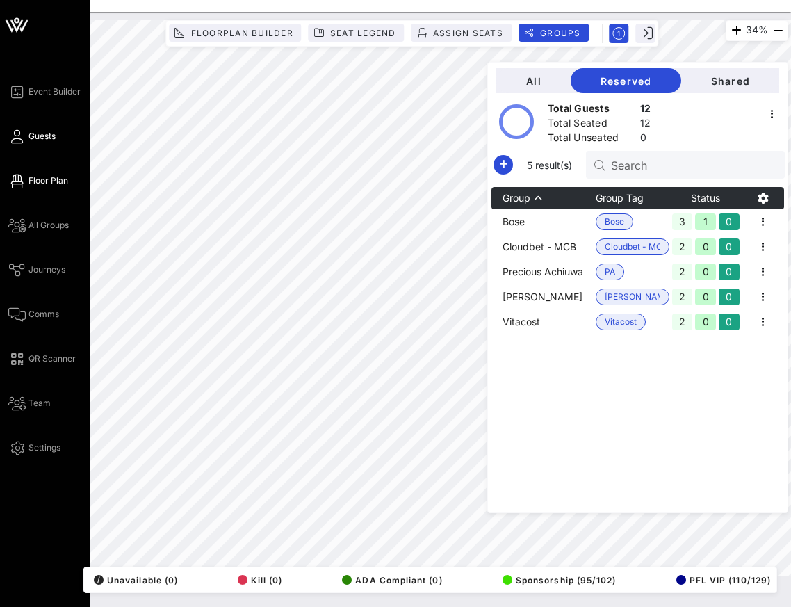
click at [49, 144] on link "Guests" at bounding box center [31, 136] width 47 height 17
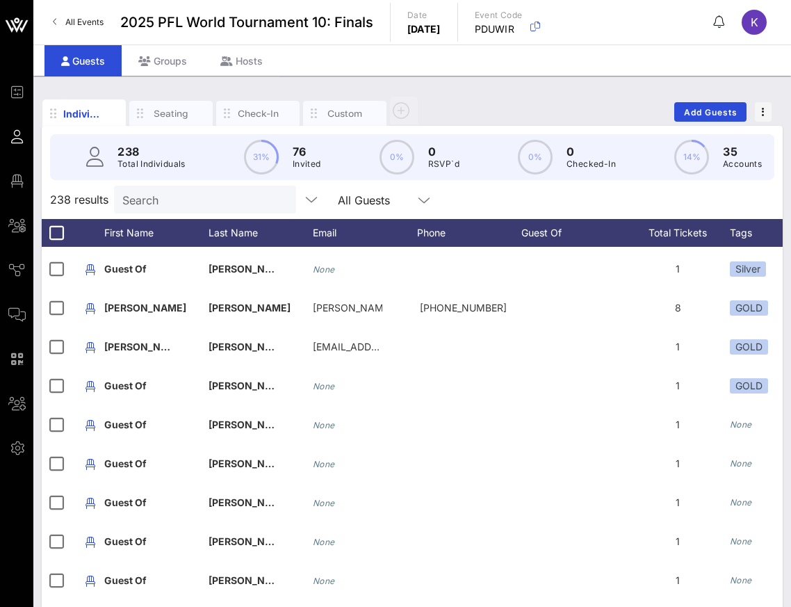
scroll to position [642, 0]
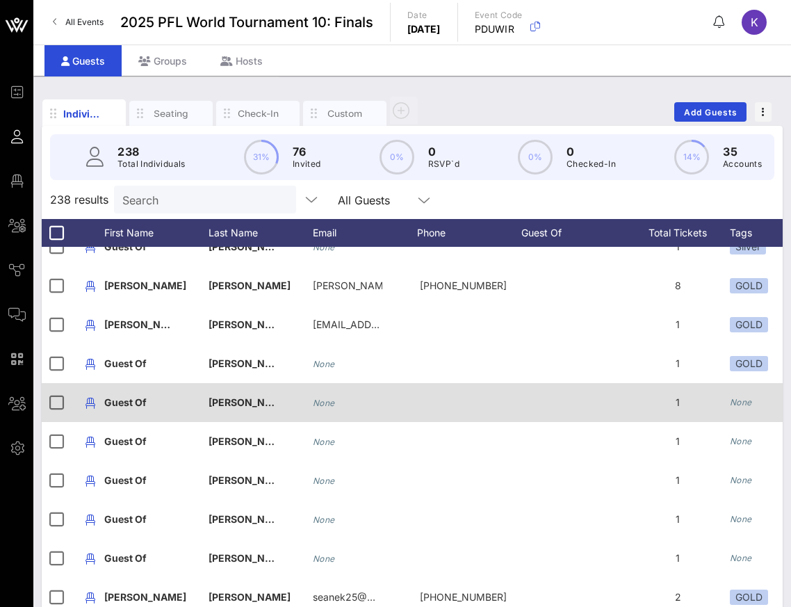
click at [742, 405] on icon "None" at bounding box center [741, 402] width 22 height 10
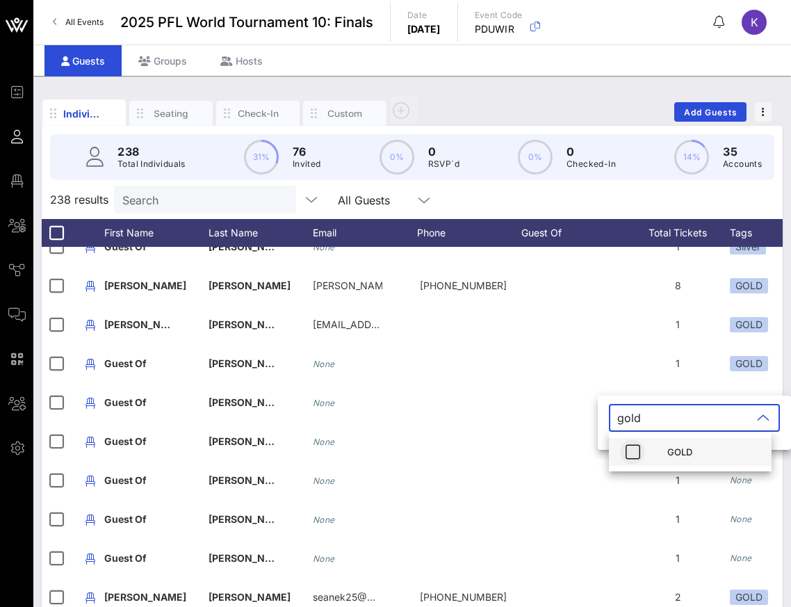
type input "gold"
click at [639, 453] on icon "button" at bounding box center [632, 452] width 17 height 17
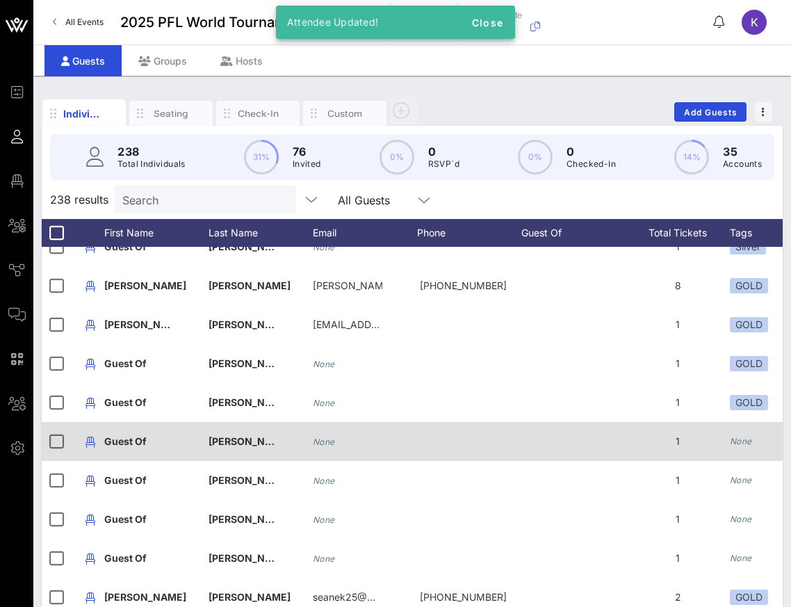
click at [732, 437] on icon "None" at bounding box center [741, 441] width 22 height 10
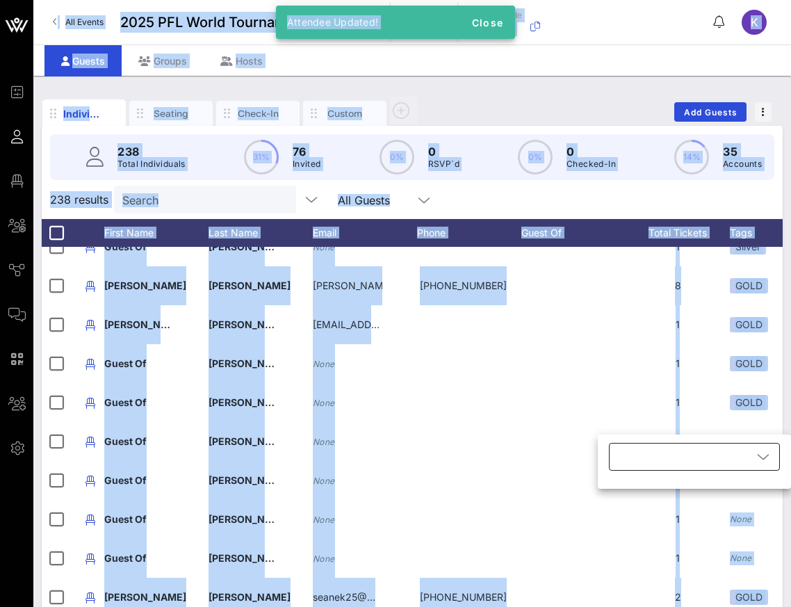
click at [697, 456] on div at bounding box center [684, 457] width 135 height 28
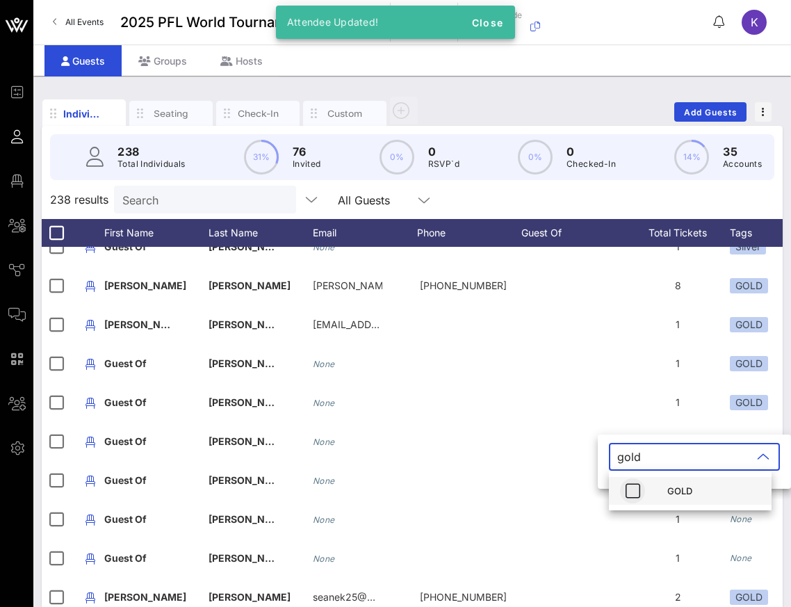
type input "gold"
click at [641, 498] on span "button" at bounding box center [632, 490] width 25 height 17
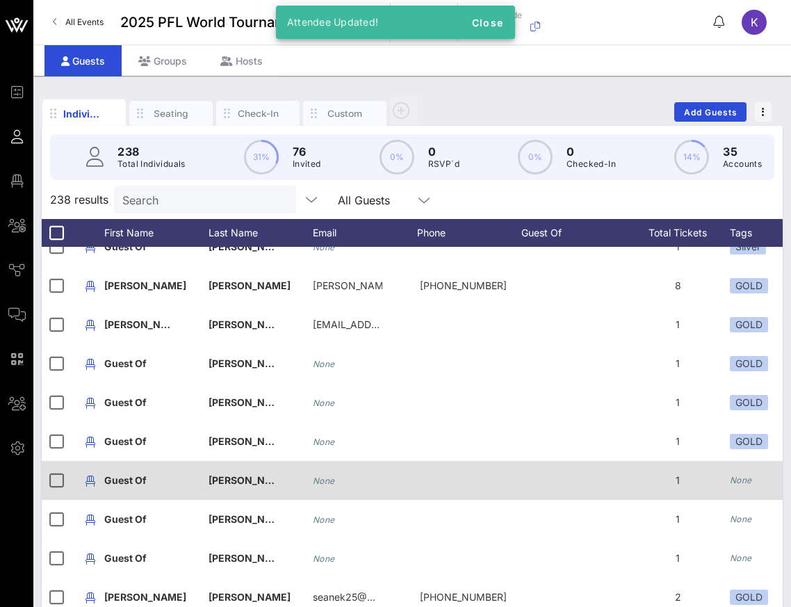
click at [734, 482] on icon "None" at bounding box center [741, 480] width 22 height 10
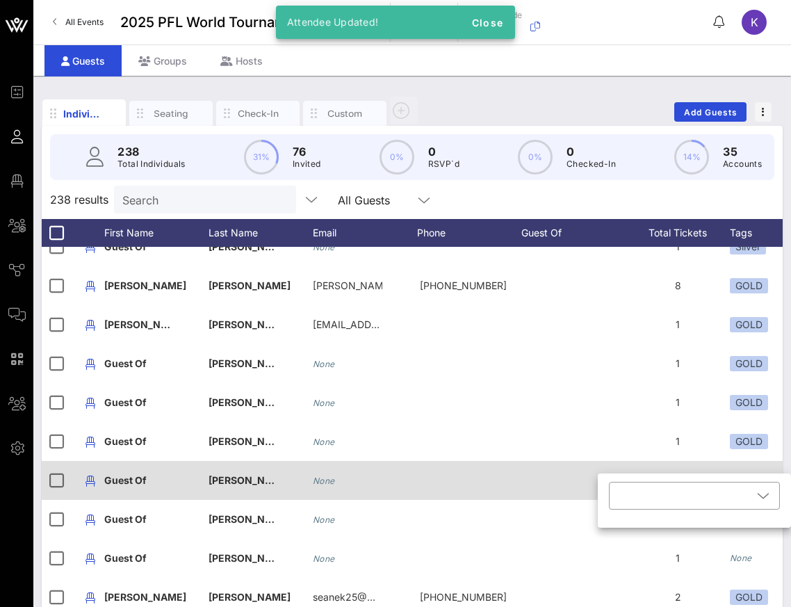
click at [734, 482] on div at bounding box center [684, 496] width 135 height 28
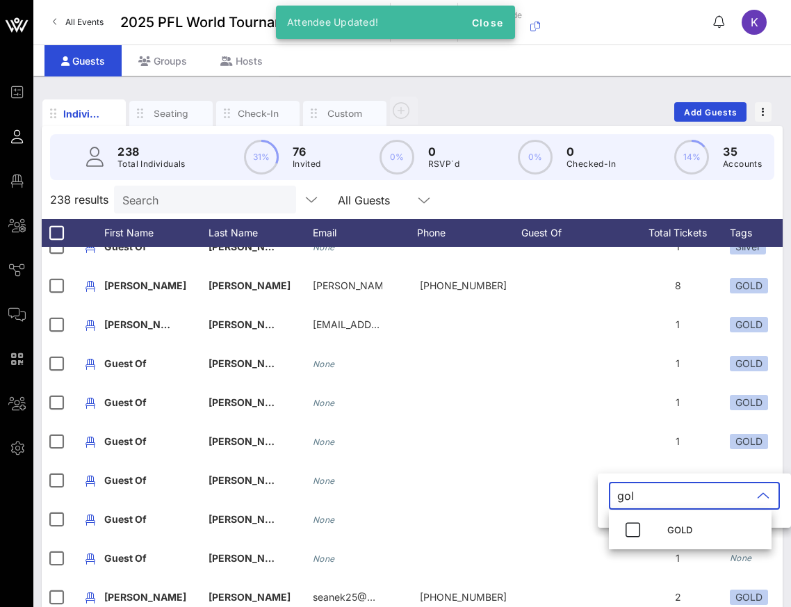
type input "gold"
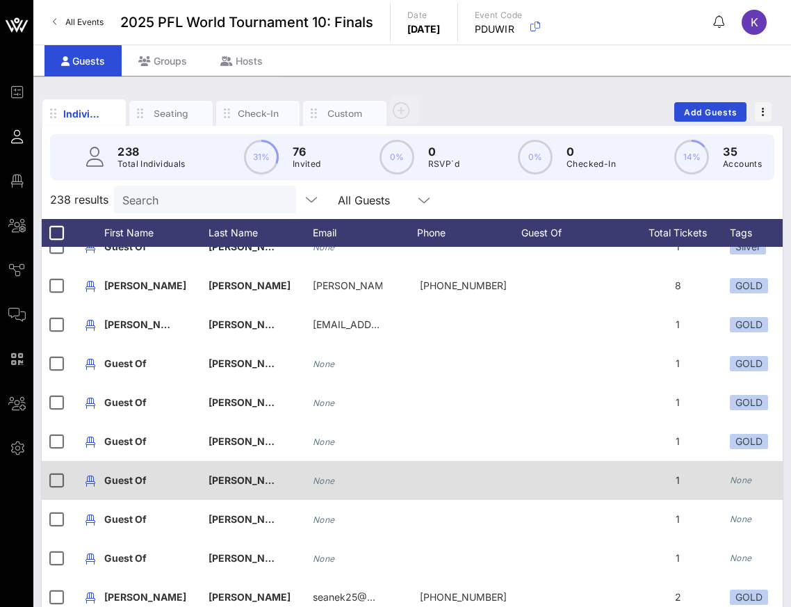
click at [743, 486] on div "None" at bounding box center [741, 480] width 22 height 14
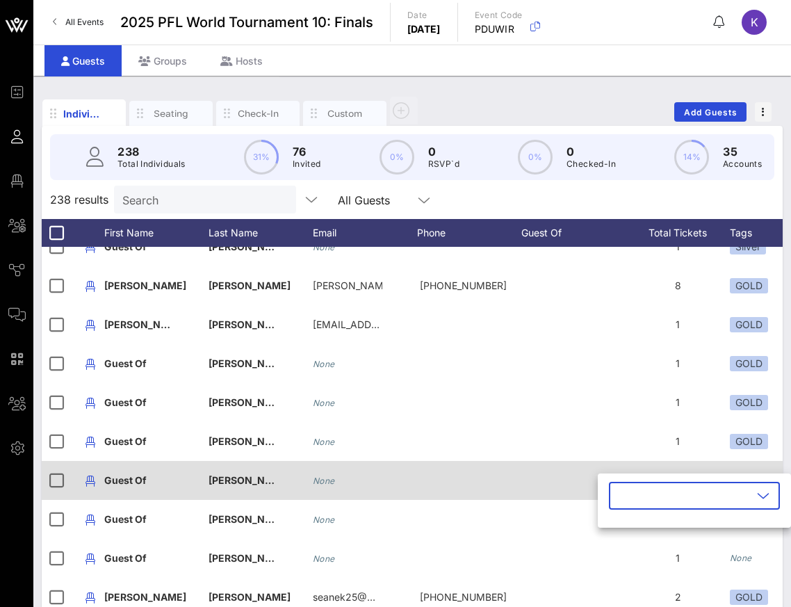
click at [743, 486] on input "text" at bounding box center [684, 496] width 135 height 22
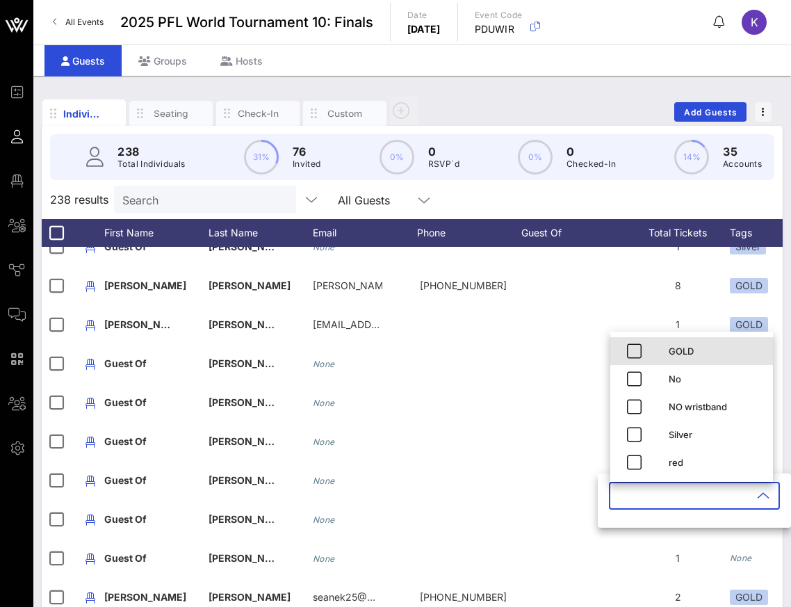
click at [669, 352] on div "GOLD" at bounding box center [715, 351] width 93 height 11
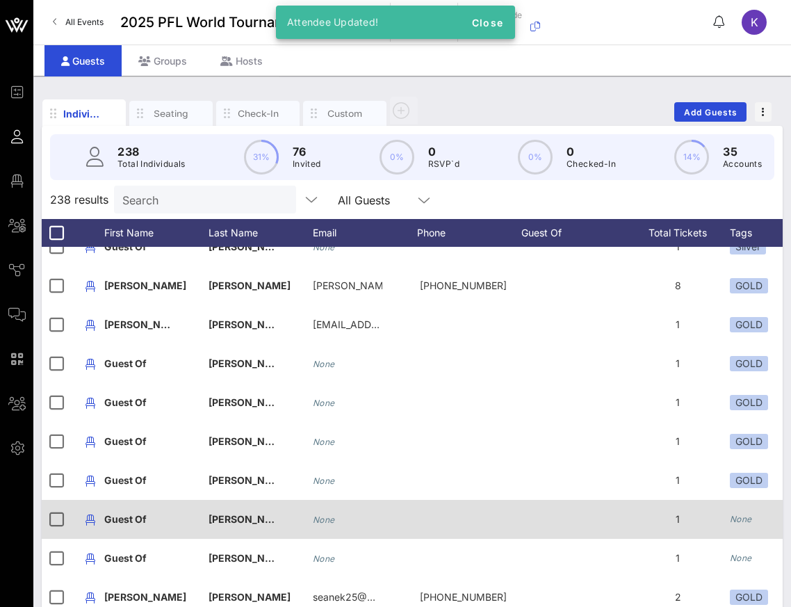
click at [729, 529] on div "1" at bounding box center [678, 519] width 104 height 39
click at [735, 523] on icon "None" at bounding box center [741, 519] width 22 height 10
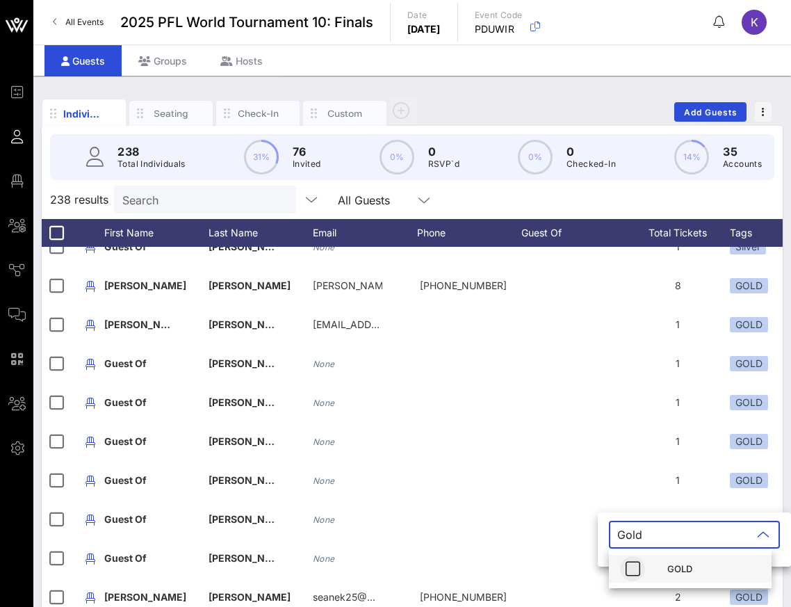
type input "Gold"
click at [624, 574] on icon "button" at bounding box center [632, 568] width 17 height 17
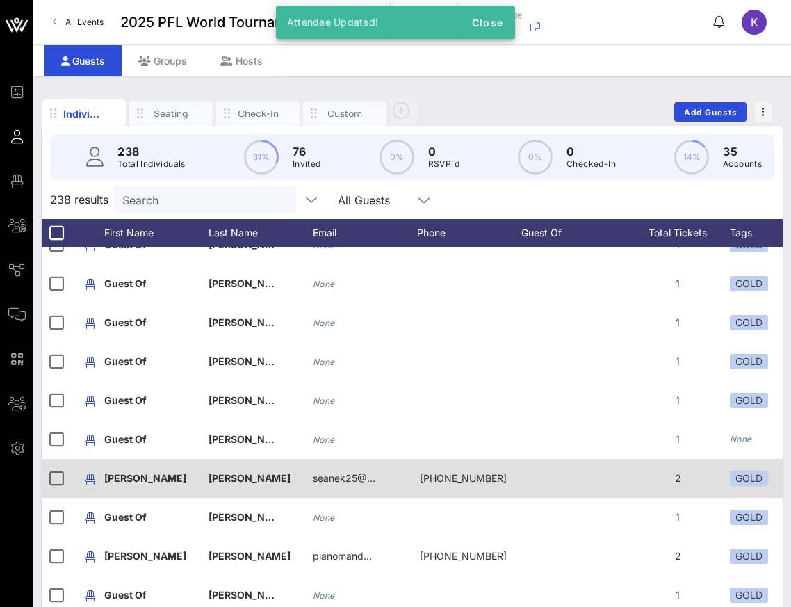
scroll to position [763, 0]
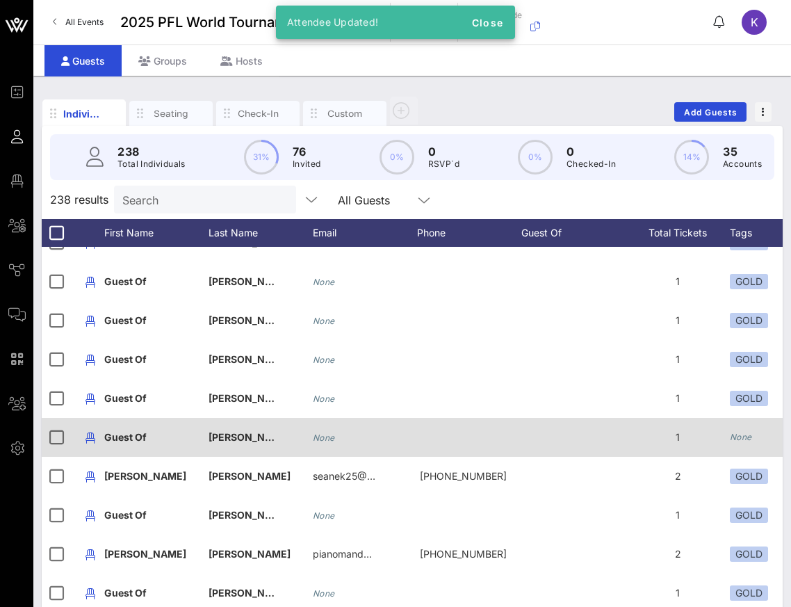
click at [740, 432] on icon "None" at bounding box center [741, 437] width 22 height 10
click at [740, 432] on div "​" at bounding box center [704, 457] width 193 height 54
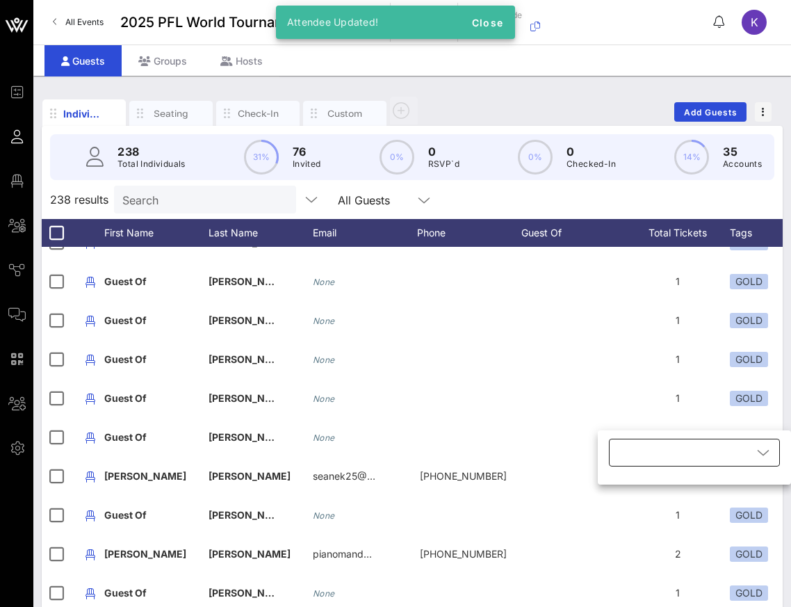
click at [715, 462] on div at bounding box center [684, 453] width 135 height 28
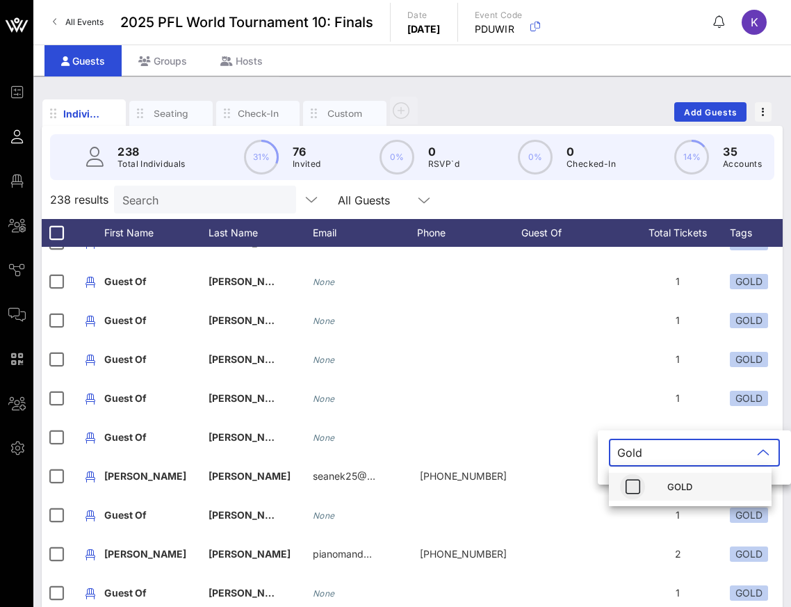
type input "Gold"
click at [635, 480] on icon "button" at bounding box center [632, 486] width 17 height 17
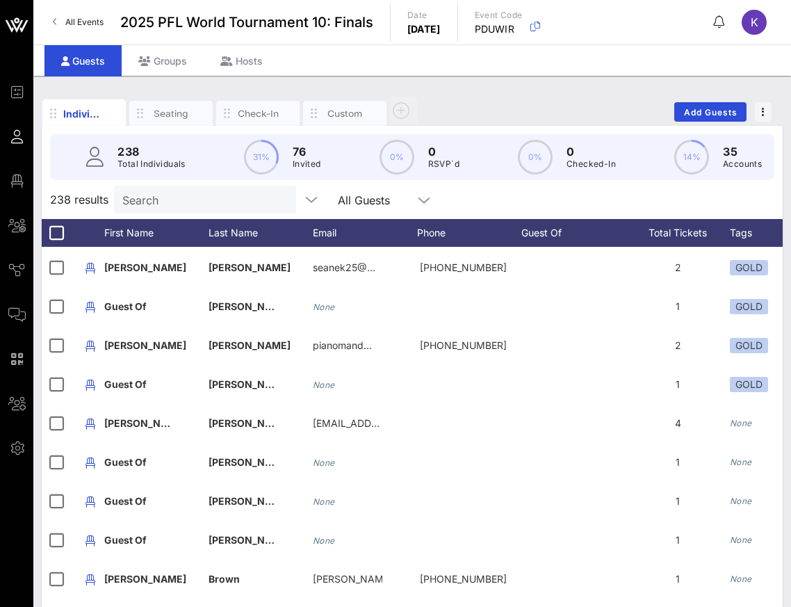
scroll to position [973, 0]
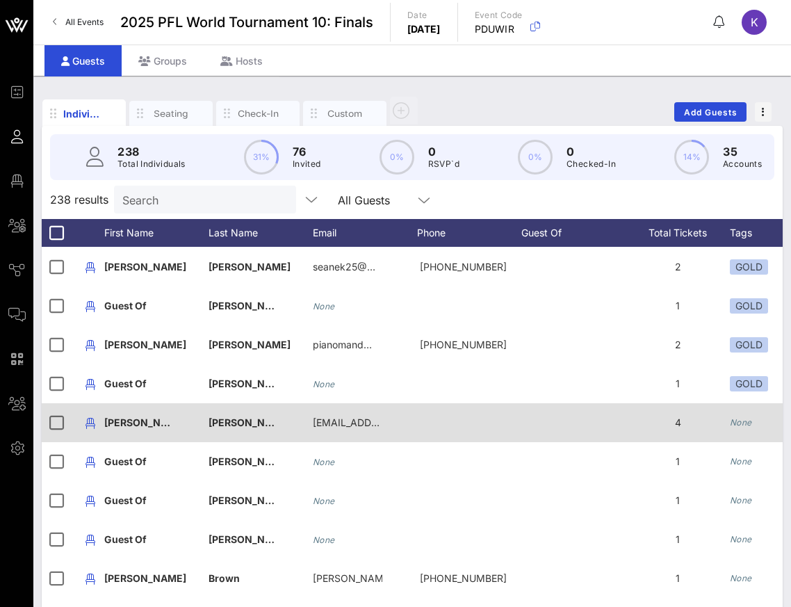
click at [742, 421] on icon "None" at bounding box center [741, 422] width 22 height 10
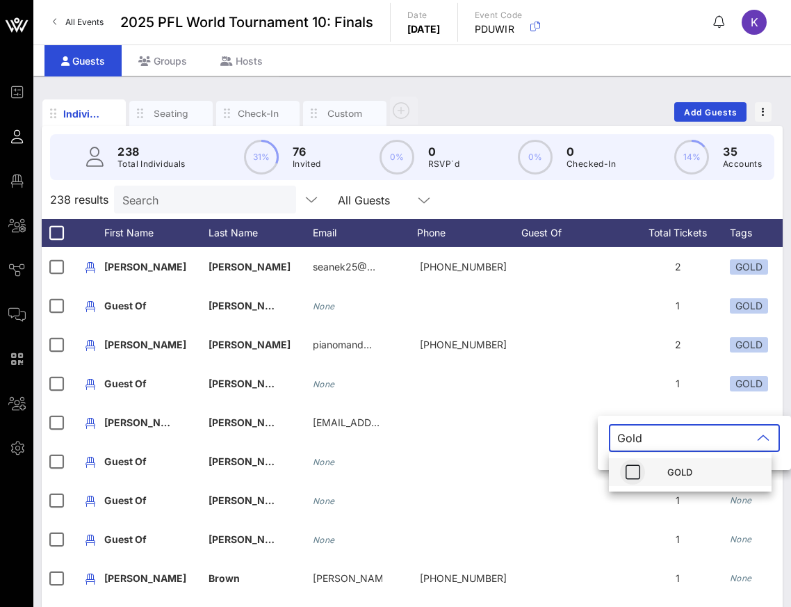
type input "Gold"
click at [626, 478] on icon "button" at bounding box center [632, 472] width 17 height 17
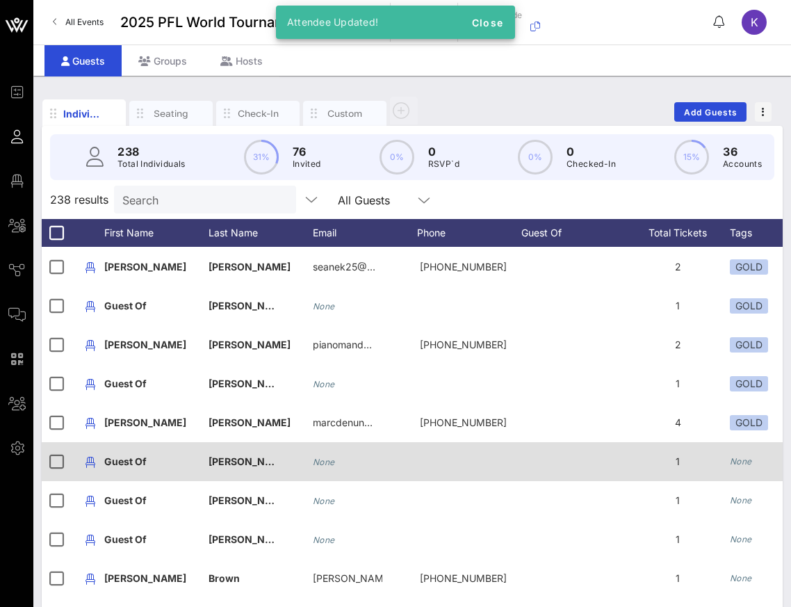
click at [740, 462] on icon "None" at bounding box center [741, 461] width 22 height 10
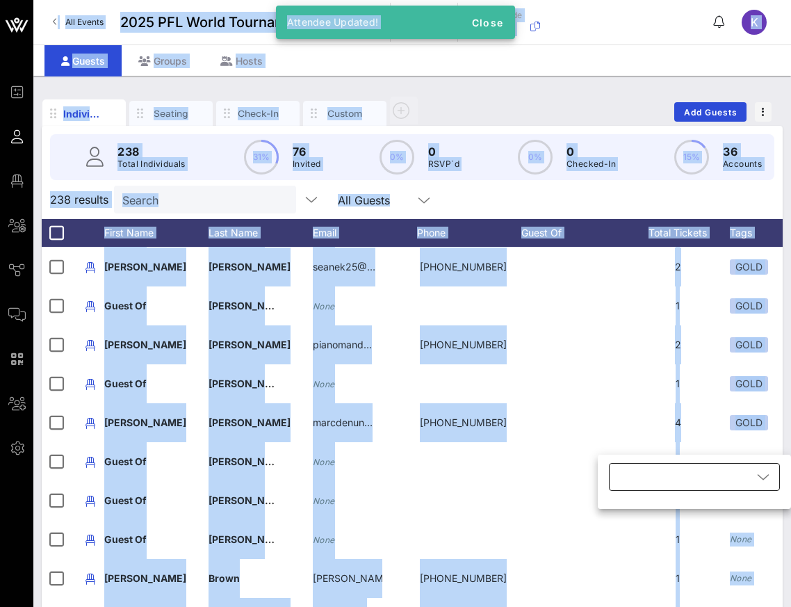
click at [714, 472] on div at bounding box center [684, 477] width 135 height 28
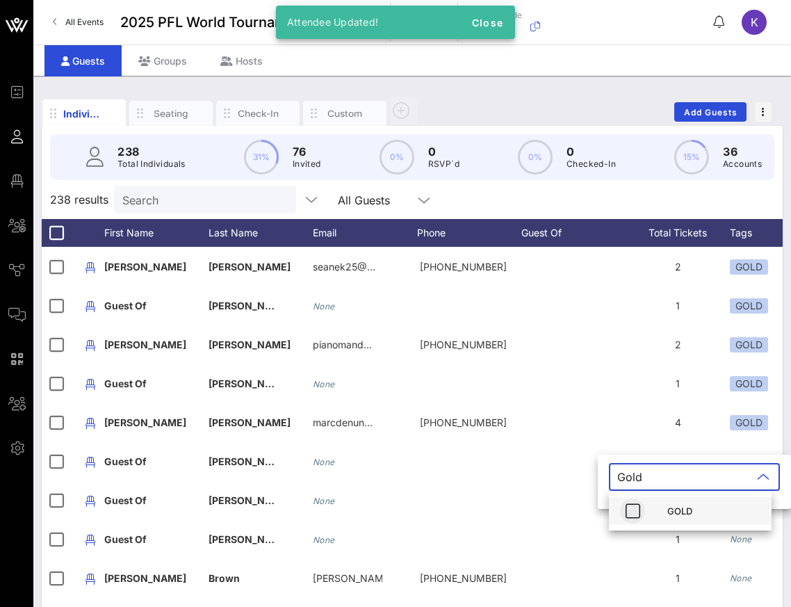
type input "Gold"
click at [633, 511] on icon "button" at bounding box center [632, 511] width 17 height 17
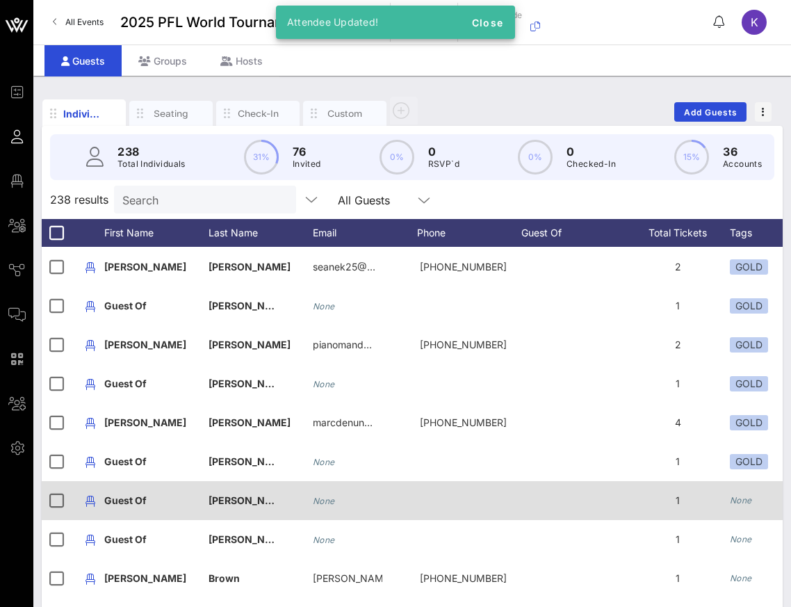
click at [736, 501] on icon "None" at bounding box center [741, 500] width 22 height 10
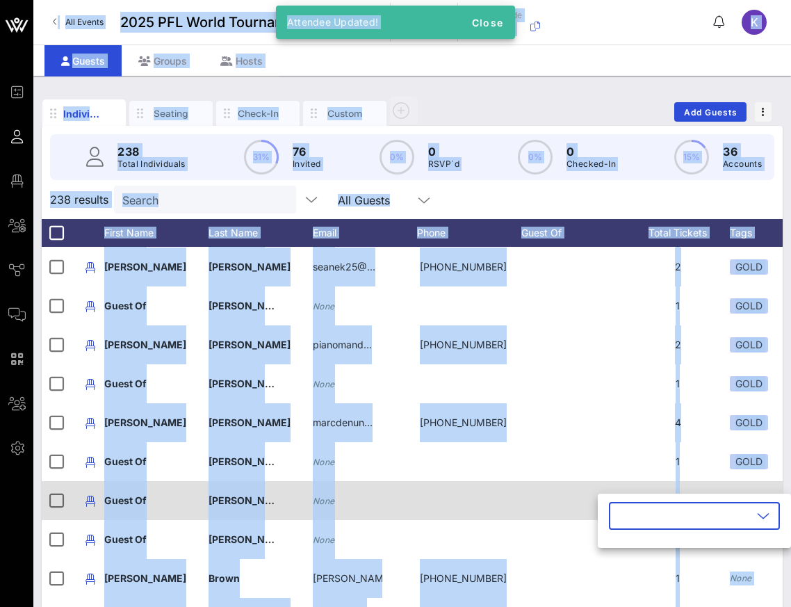
click at [736, 501] on div "​" at bounding box center [694, 521] width 193 height 54
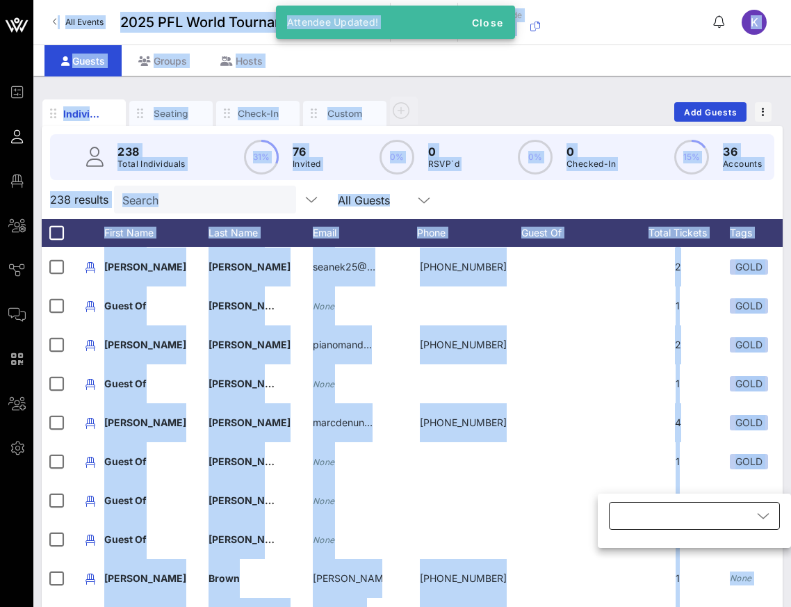
click at [703, 517] on div at bounding box center [684, 516] width 135 height 28
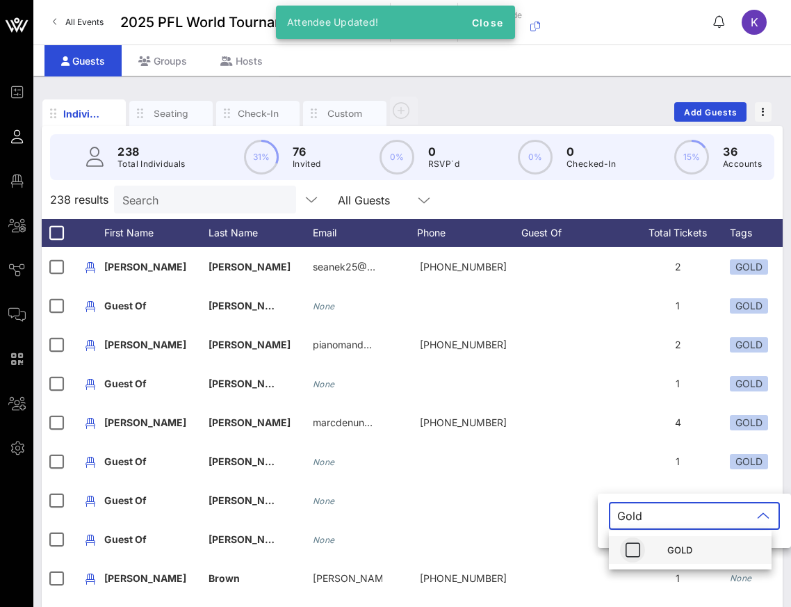
type input "Gold"
click at [635, 551] on icon "button" at bounding box center [632, 550] width 17 height 17
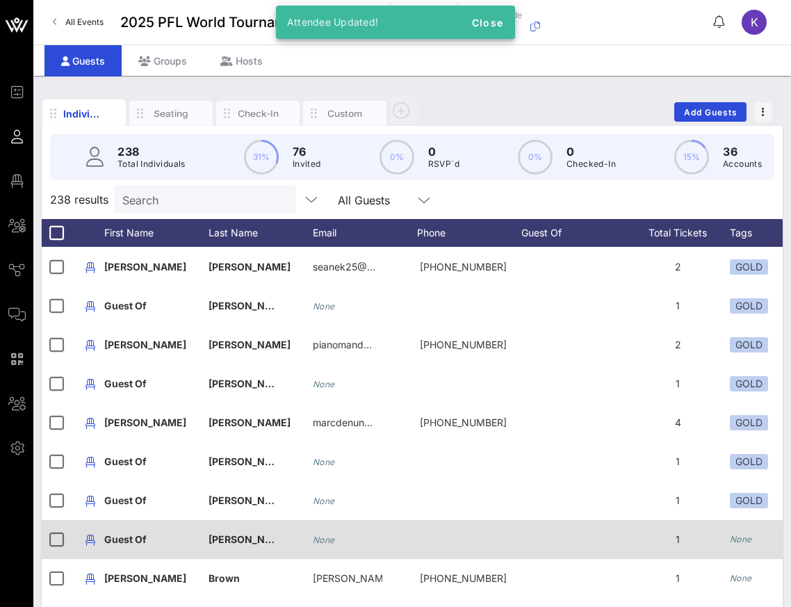
click at [738, 540] on icon "None" at bounding box center [741, 539] width 22 height 10
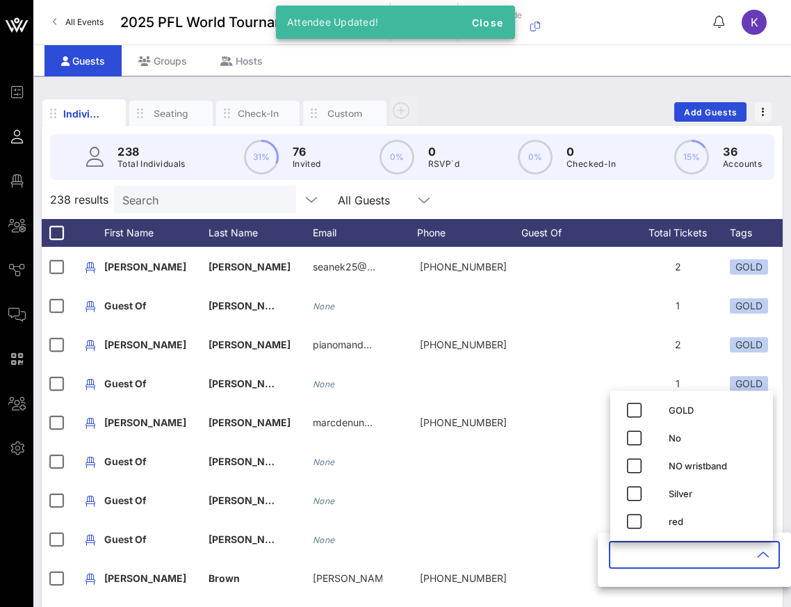
click at [708, 548] on input "text" at bounding box center [684, 555] width 135 height 22
type input "F"
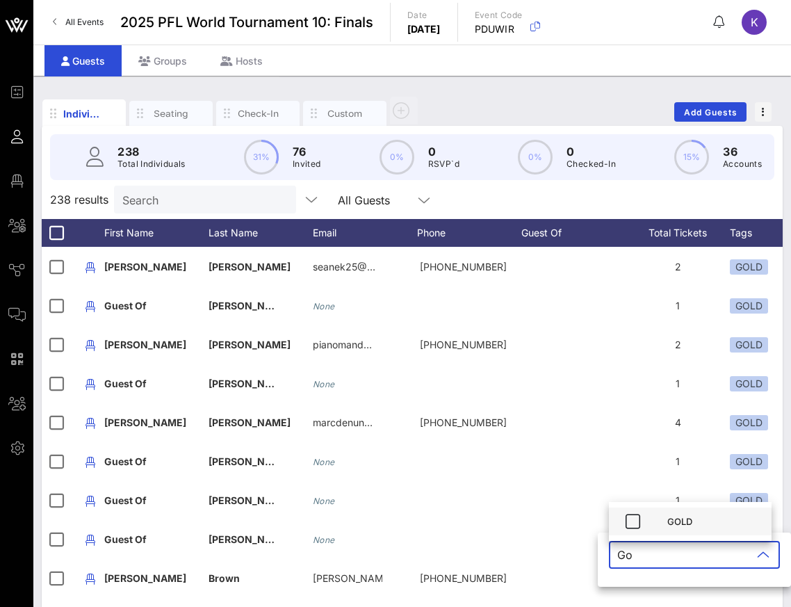
type input "Go"
click at [660, 508] on div "GOLD" at bounding box center [690, 521] width 163 height 28
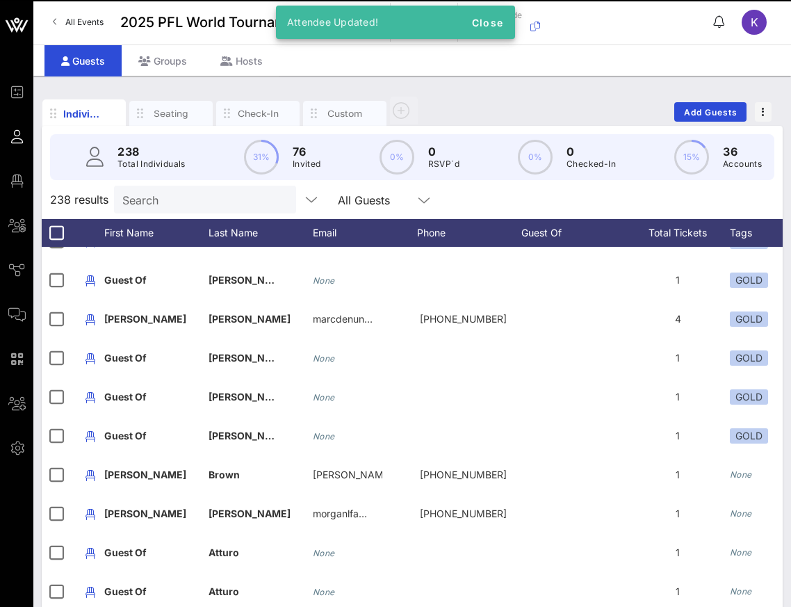
scroll to position [1131, 0]
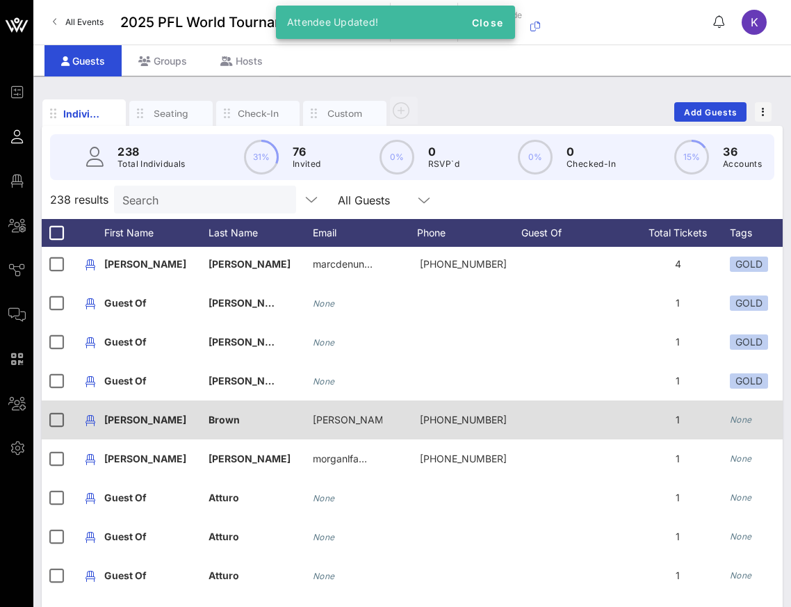
click at [740, 417] on icon "None" at bounding box center [741, 419] width 22 height 10
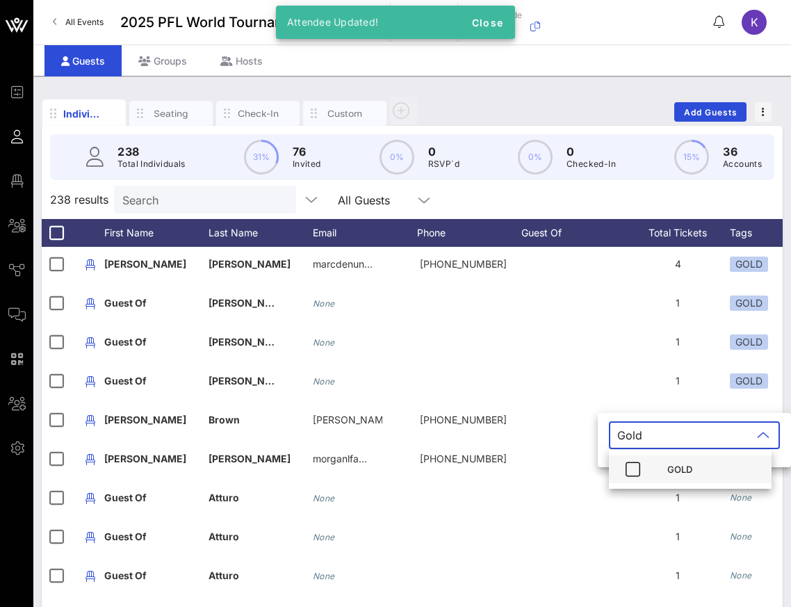
type input "Gold"
click at [646, 462] on div "GOLD" at bounding box center [690, 469] width 163 height 28
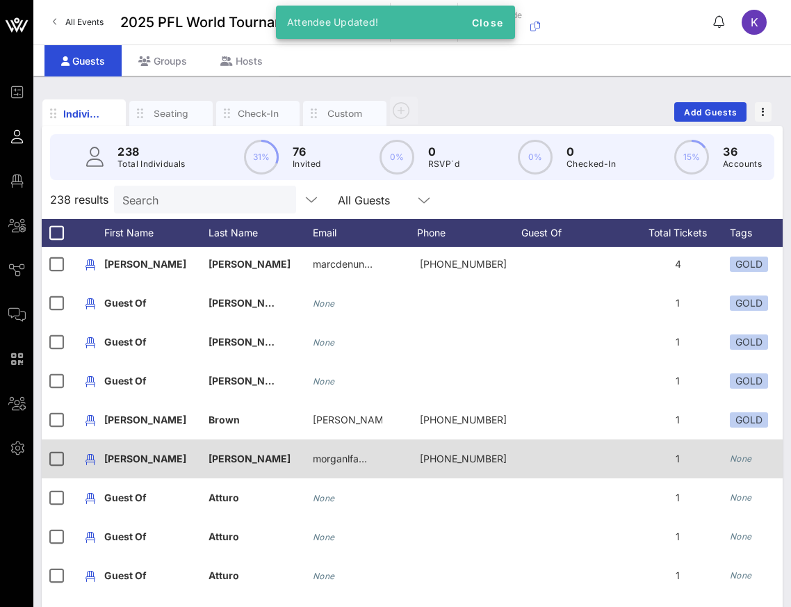
click at [738, 457] on icon "None" at bounding box center [741, 458] width 22 height 10
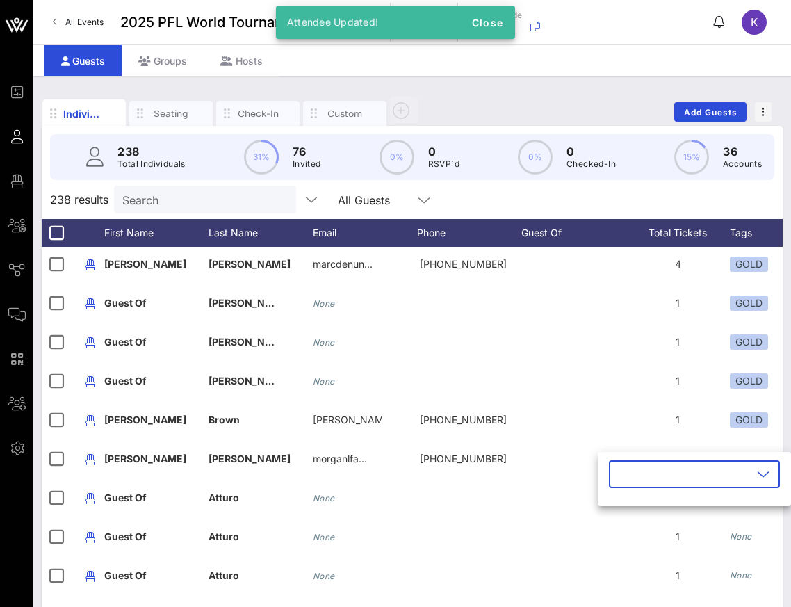
click at [715, 475] on input "text" at bounding box center [684, 474] width 135 height 22
type input "Gold"
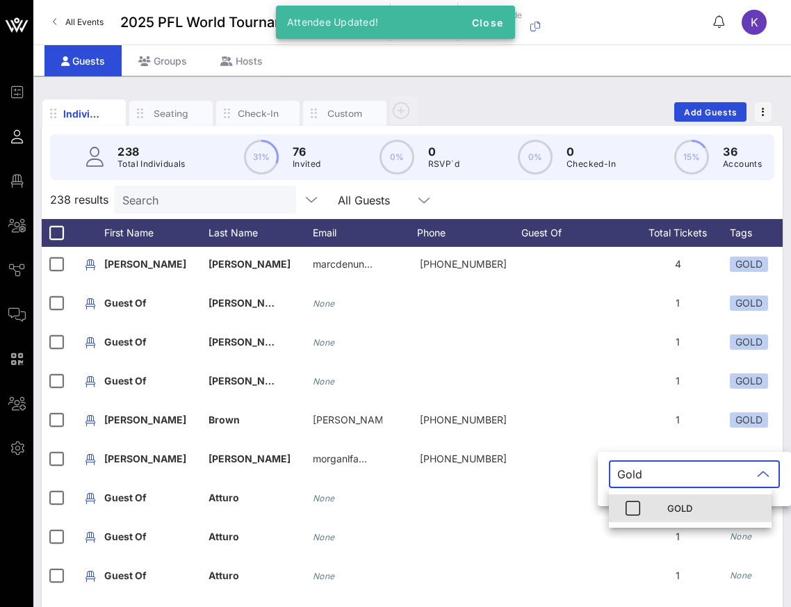
click at [678, 512] on div "GOLD" at bounding box center [713, 508] width 93 height 11
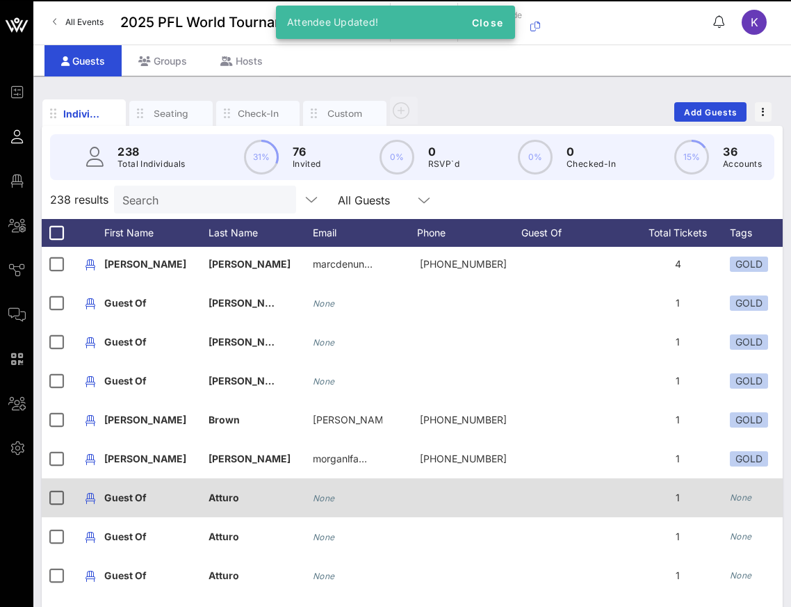
click at [735, 501] on icon "None" at bounding box center [741, 497] width 22 height 10
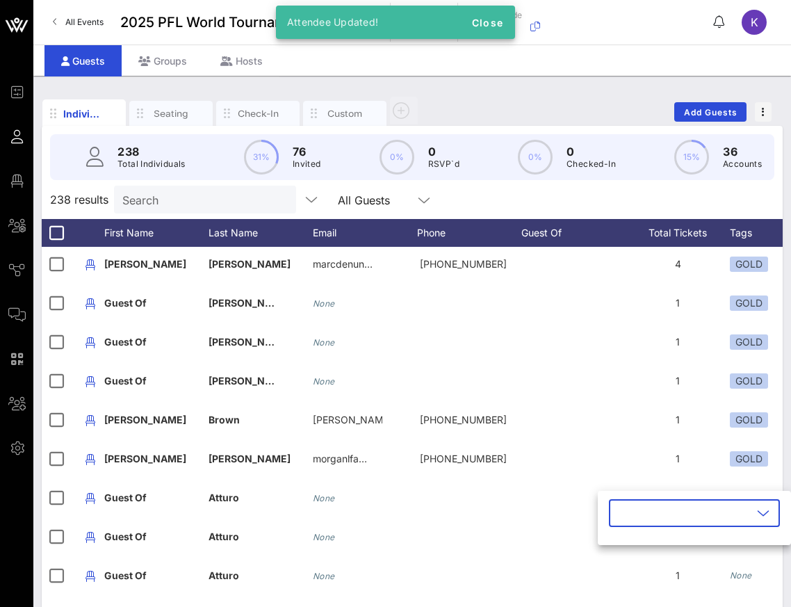
click at [708, 511] on input "text" at bounding box center [684, 513] width 135 height 22
type input "Gold"
click at [684, 544] on div "GOLD" at bounding box center [713, 547] width 93 height 11
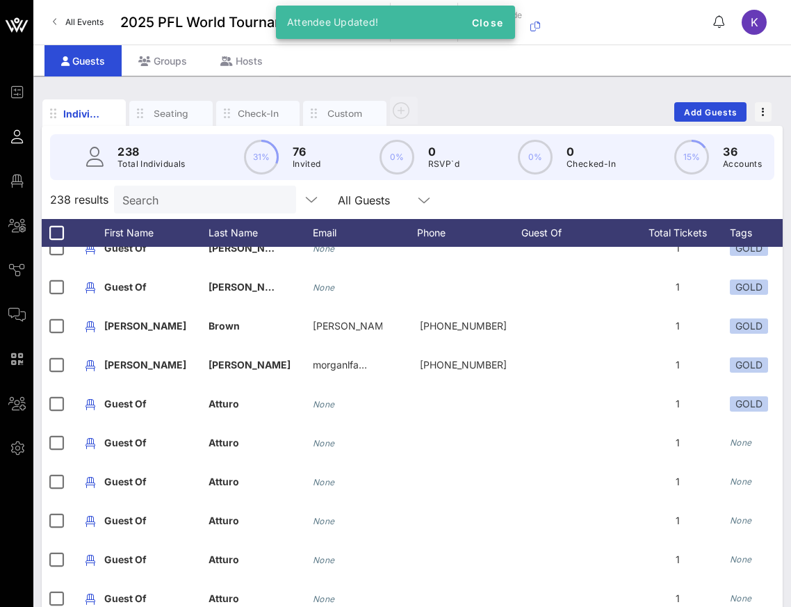
scroll to position [1229, 0]
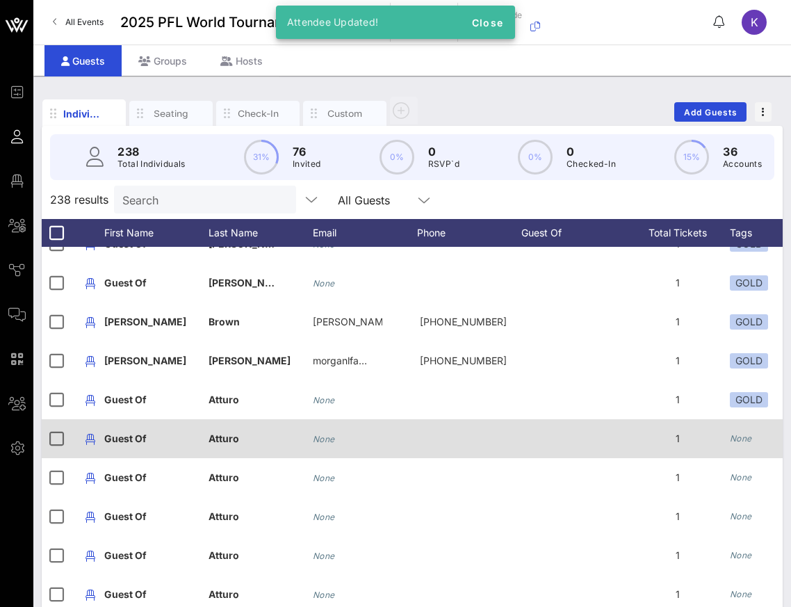
click at [742, 436] on icon "None" at bounding box center [741, 438] width 22 height 10
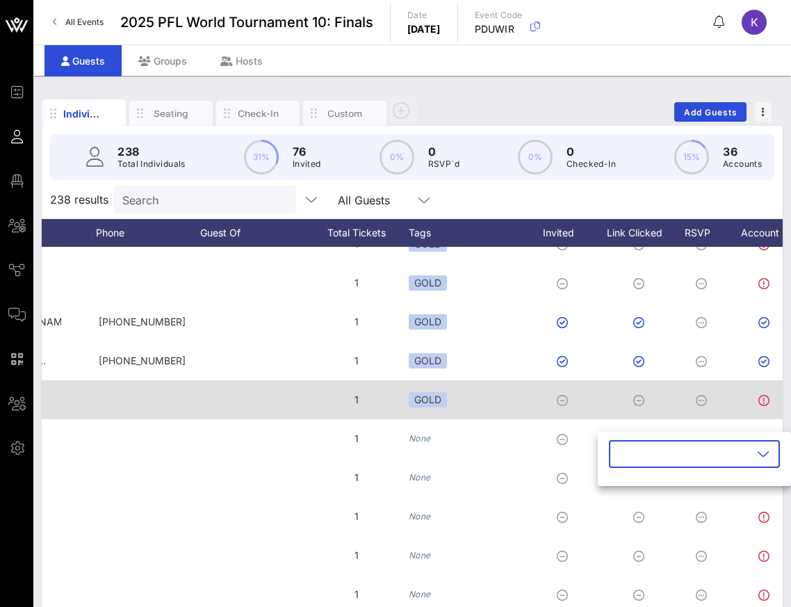
scroll to position [0, 0]
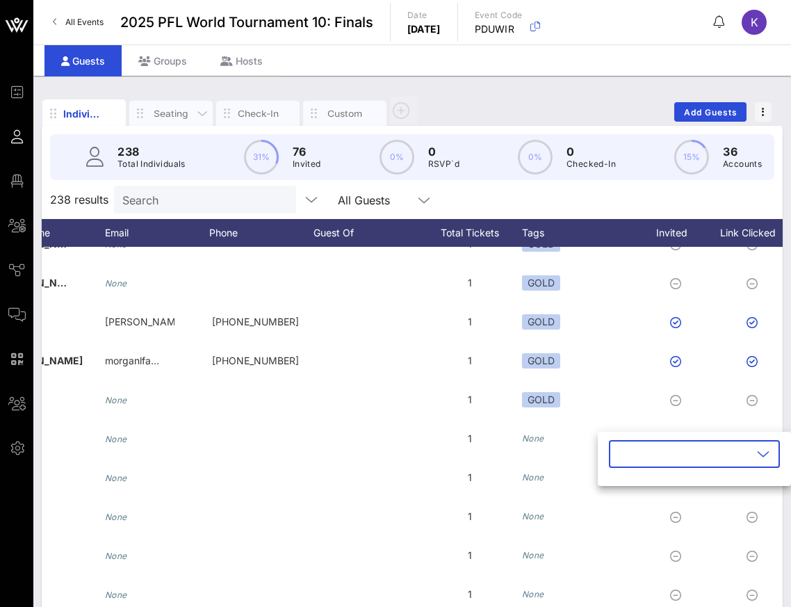
click at [177, 113] on div "Seating" at bounding box center [171, 113] width 42 height 13
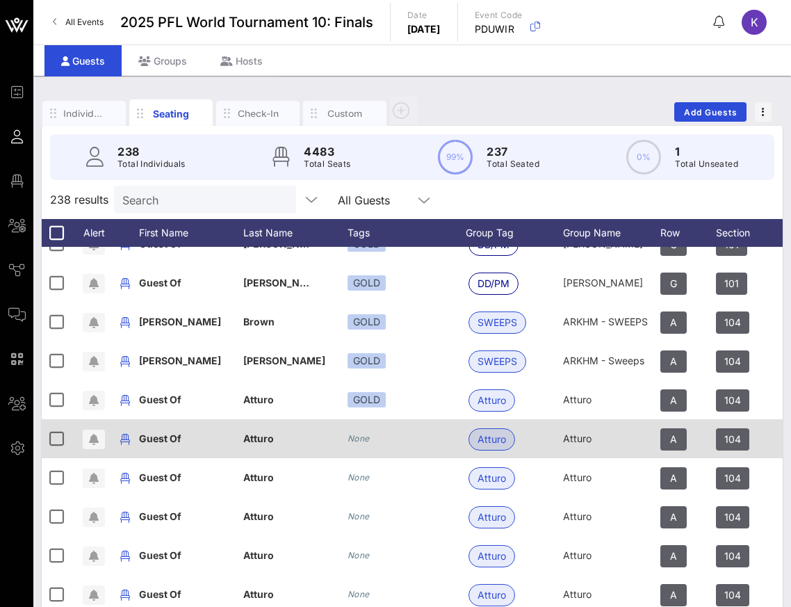
click at [349, 439] on icon "None" at bounding box center [359, 438] width 22 height 10
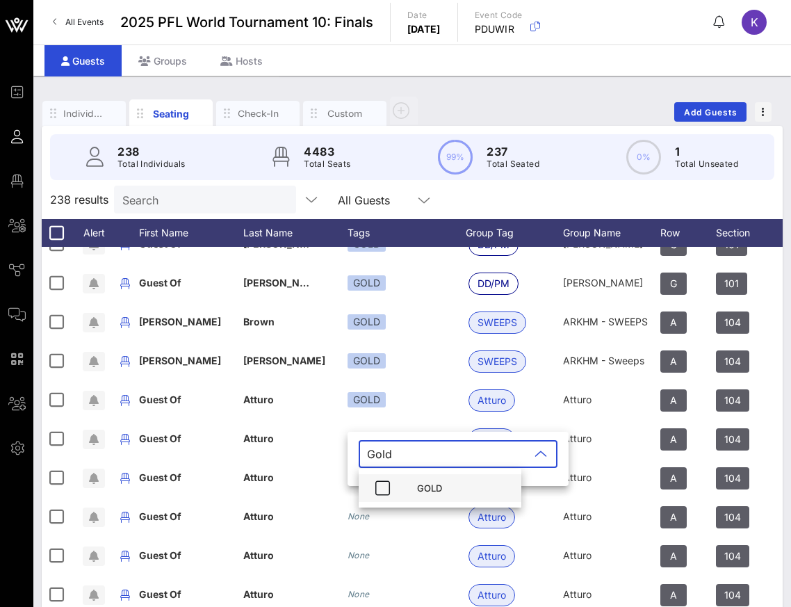
type input "Gold"
click at [371, 478] on div at bounding box center [382, 487] width 25 height 25
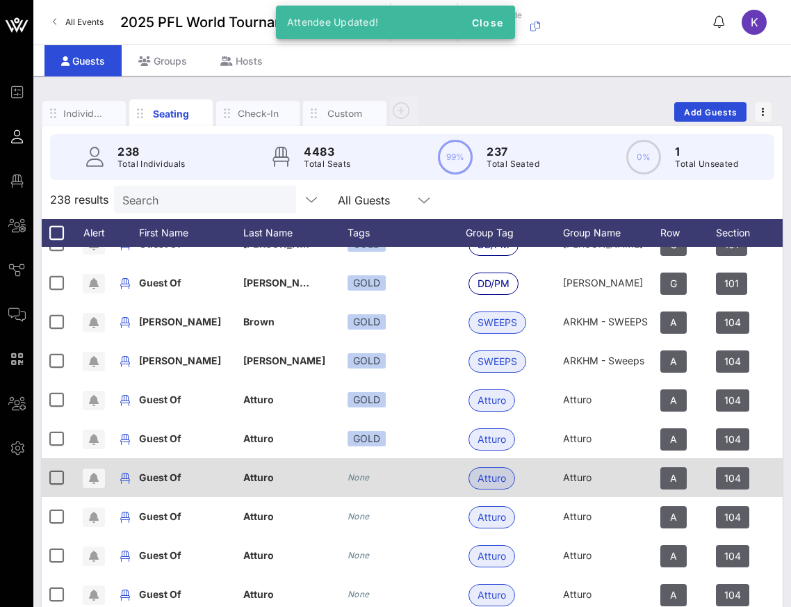
click at [356, 477] on icon "None" at bounding box center [359, 477] width 22 height 10
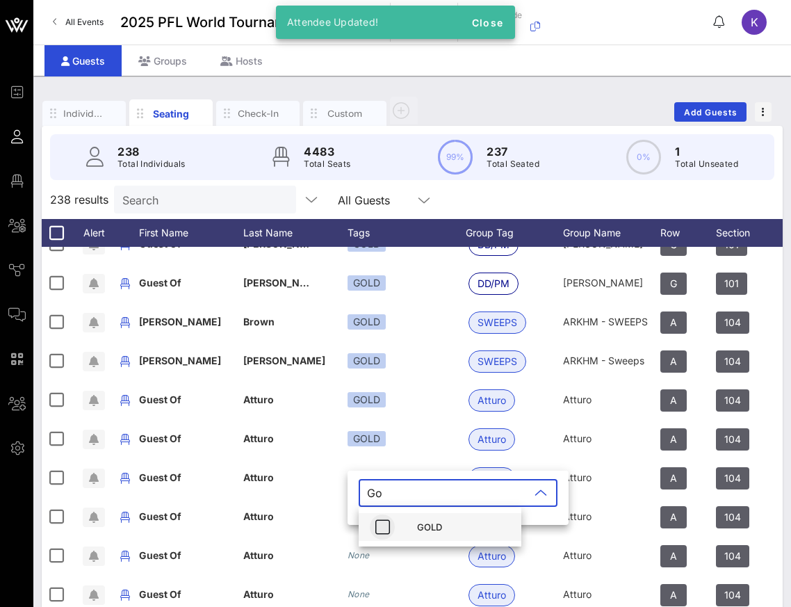
type input "Go"
click at [374, 519] on icon "button" at bounding box center [382, 527] width 17 height 17
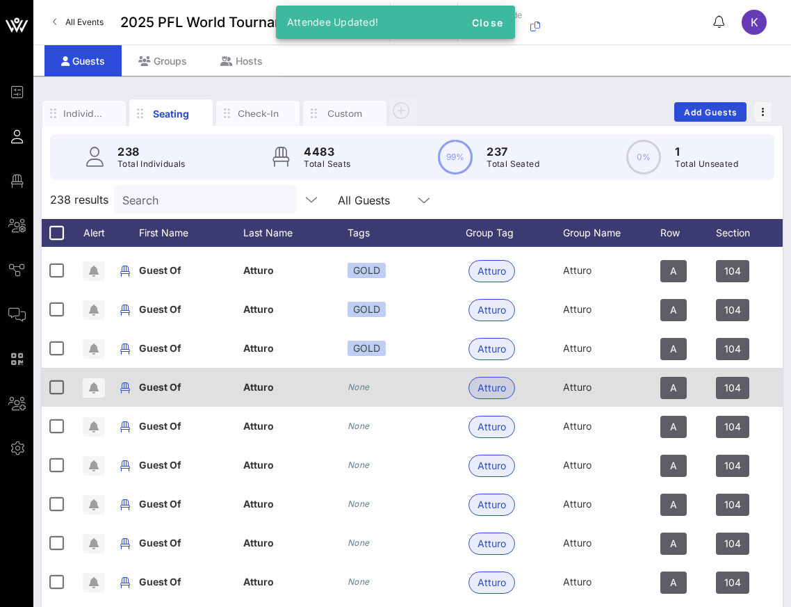
click at [364, 391] on icon "None" at bounding box center [359, 387] width 22 height 10
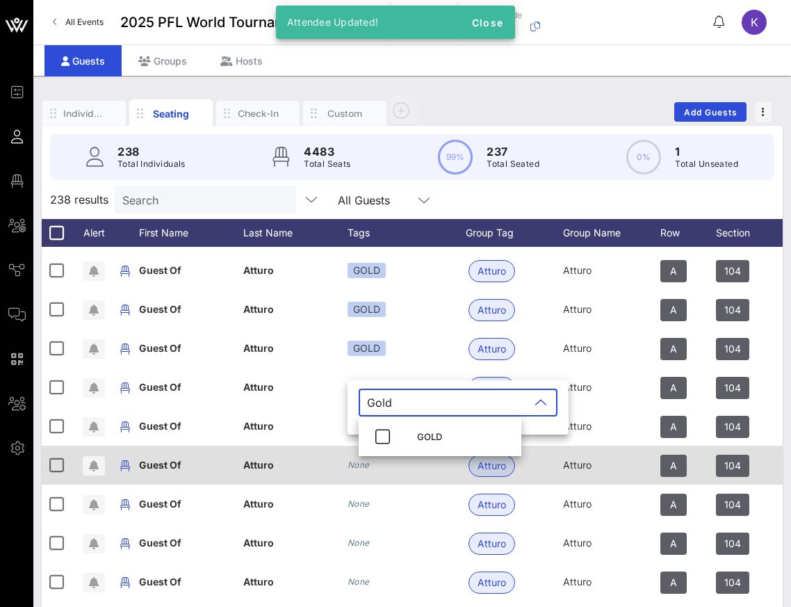
click at [371, 456] on div "None" at bounding box center [407, 465] width 118 height 39
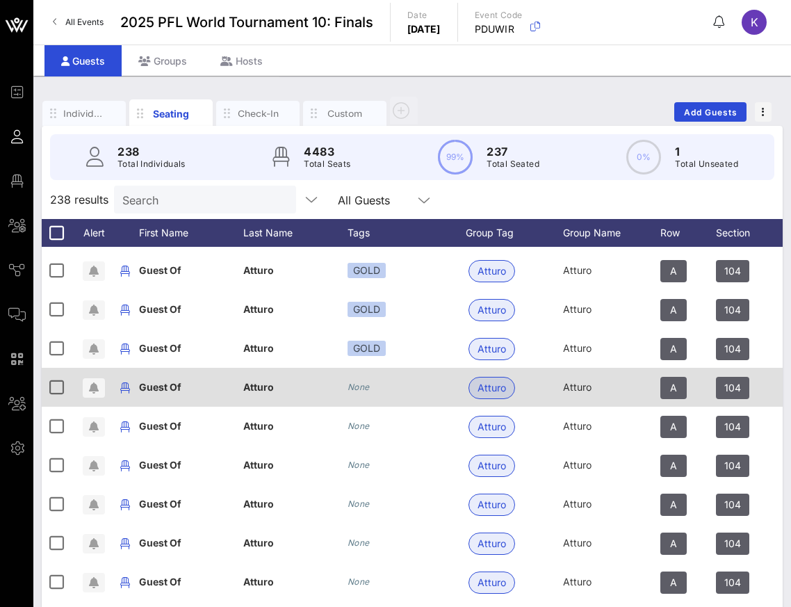
click at [373, 391] on div "None" at bounding box center [407, 387] width 118 height 39
click at [363, 389] on icon "None" at bounding box center [359, 387] width 22 height 10
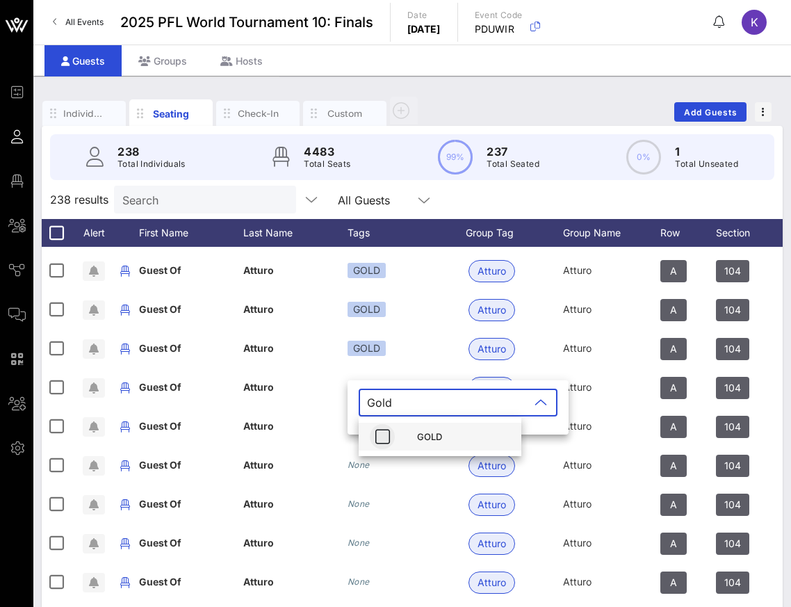
type input "Gold"
click at [387, 430] on icon "button" at bounding box center [382, 436] width 17 height 17
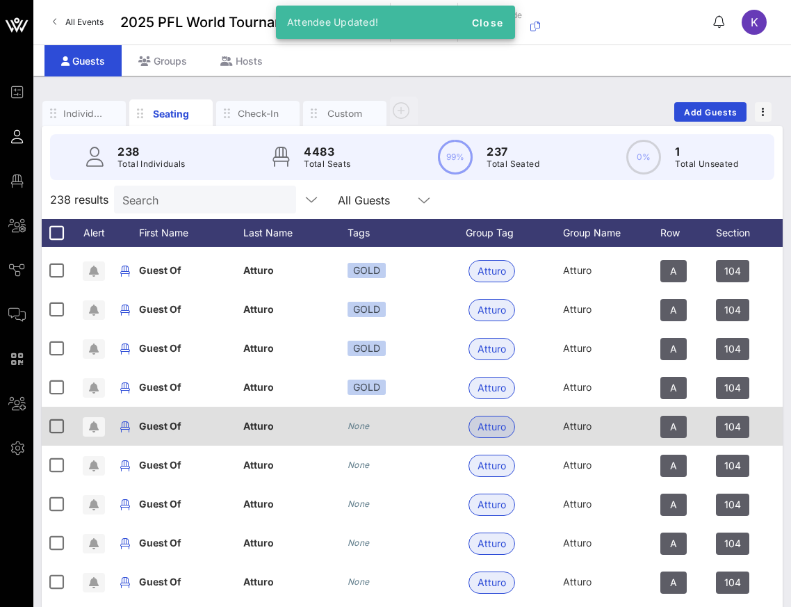
click at [361, 427] on icon "None" at bounding box center [359, 426] width 22 height 10
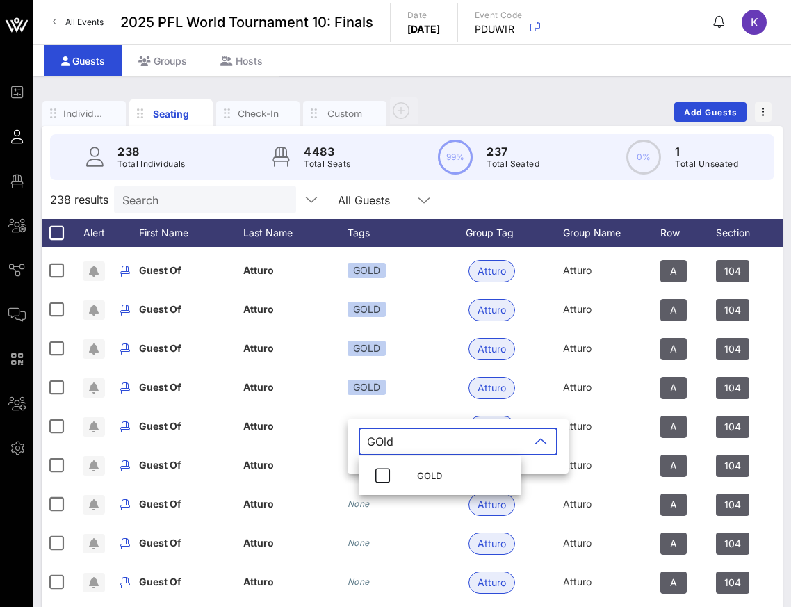
click at [382, 443] on input "GOld" at bounding box center [448, 441] width 163 height 22
type input "Gold"
click at [377, 479] on icon "button" at bounding box center [382, 475] width 17 height 17
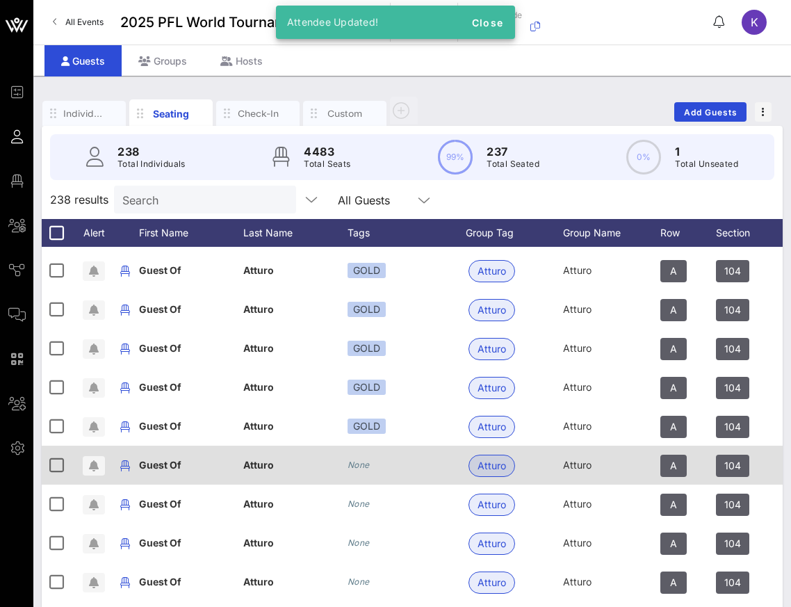
click at [364, 466] on icon "None" at bounding box center [359, 465] width 22 height 10
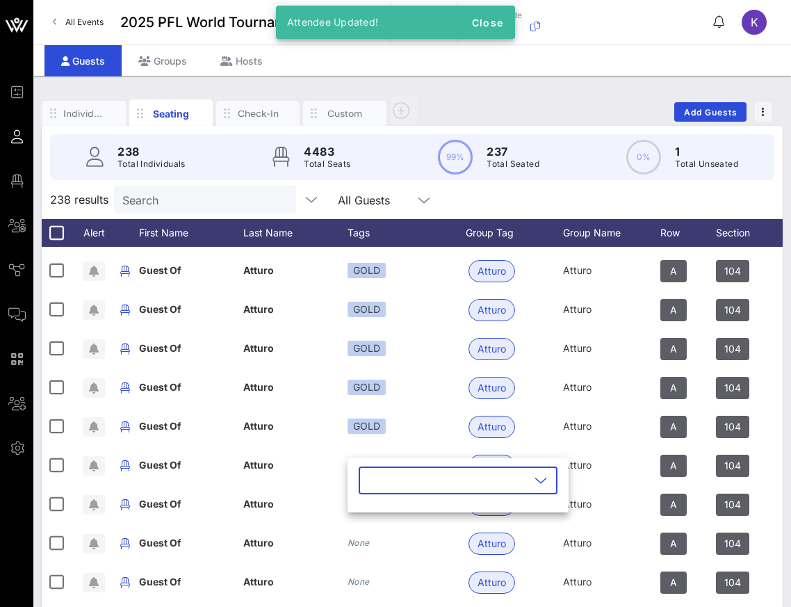
click at [371, 476] on input "text" at bounding box center [448, 480] width 163 height 22
type input "Gold"
click at [374, 507] on icon "button" at bounding box center [382, 514] width 17 height 17
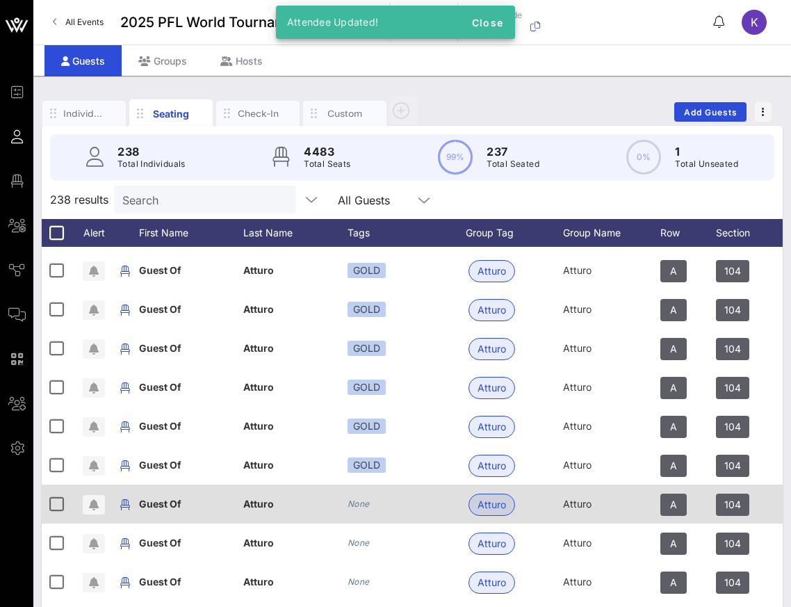
click at [363, 501] on icon "None" at bounding box center [359, 503] width 22 height 10
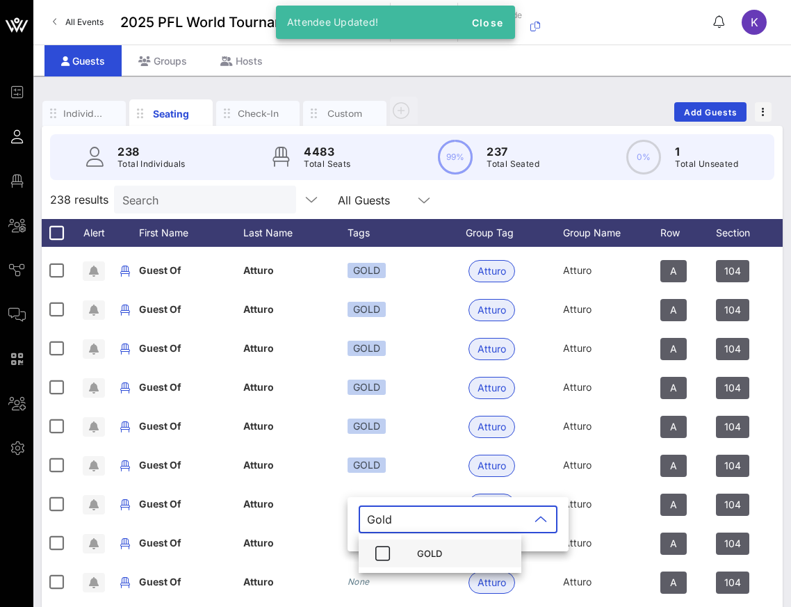
type input "Gold"
click at [396, 559] on div "GOLD" at bounding box center [440, 553] width 163 height 28
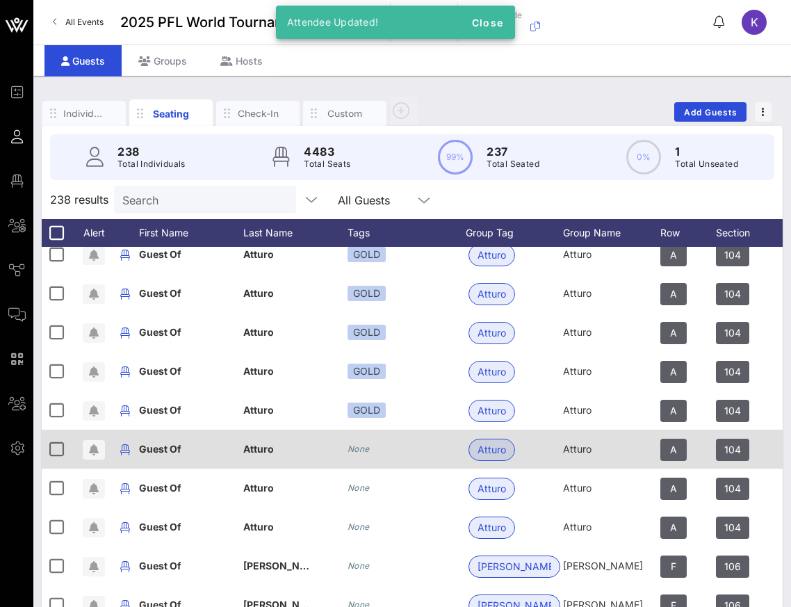
click at [346, 454] on div "Atturo" at bounding box center [295, 457] width 104 height 55
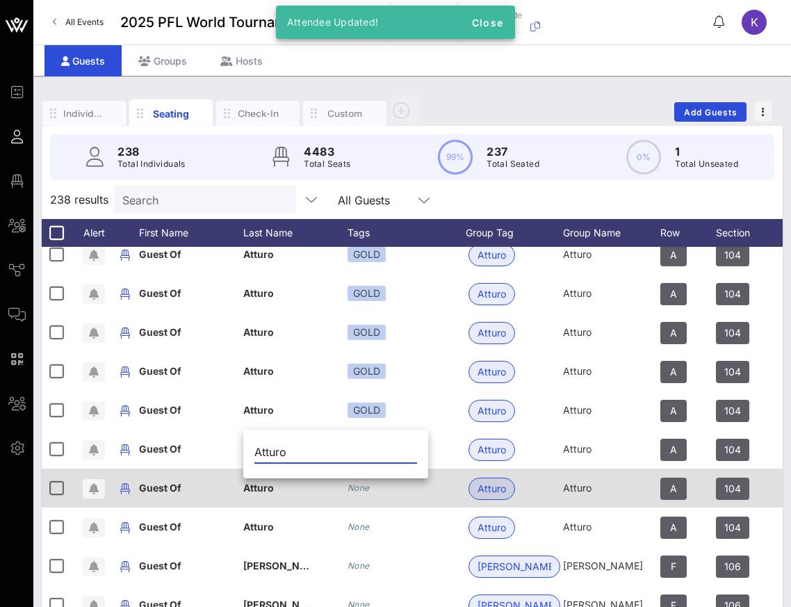
click at [440, 486] on div "None" at bounding box center [407, 488] width 118 height 39
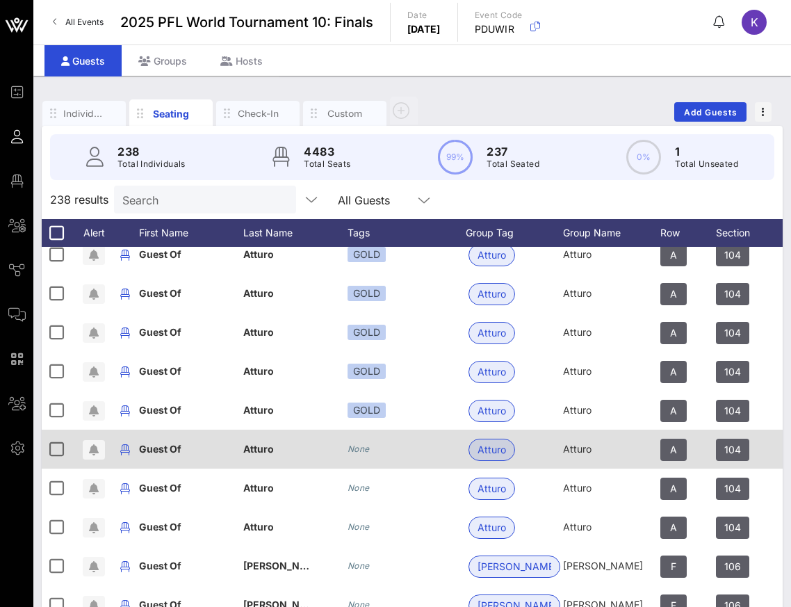
click at [357, 451] on icon "None" at bounding box center [359, 449] width 22 height 10
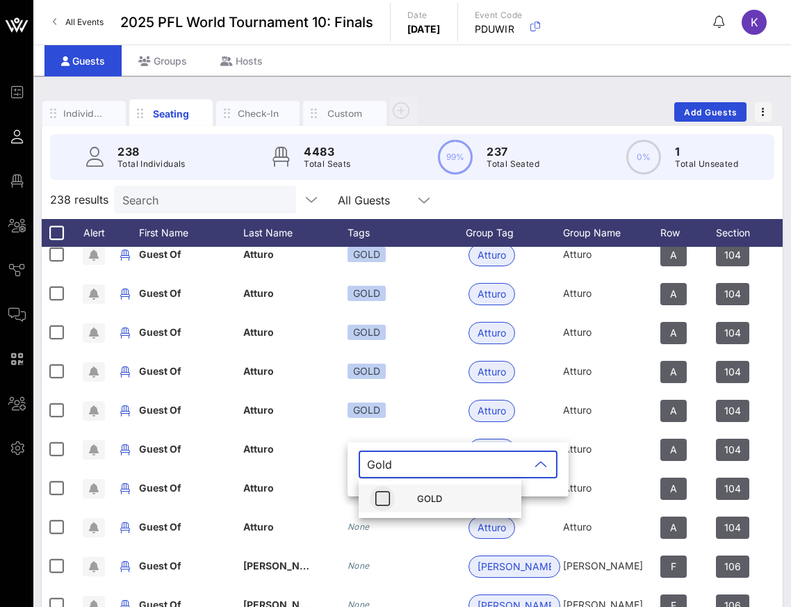
type input "Gold"
click at [384, 497] on icon "button" at bounding box center [382, 498] width 17 height 17
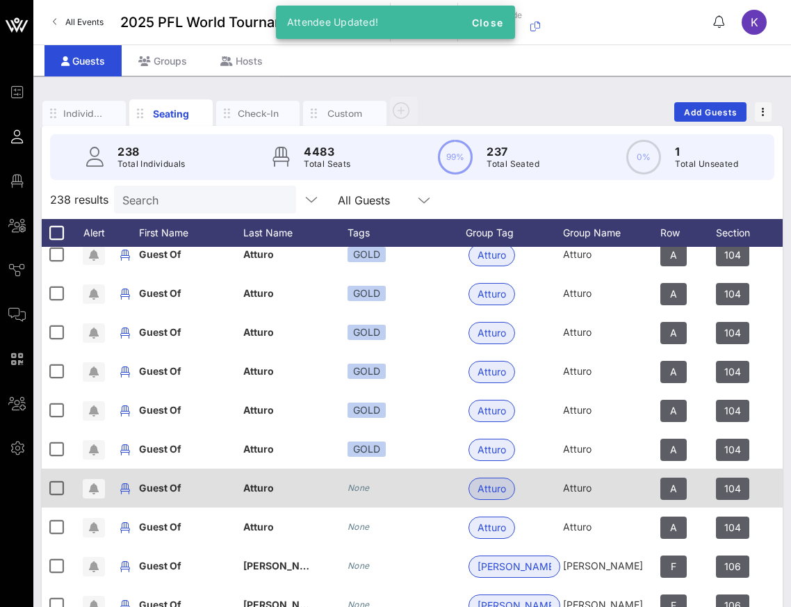
click at [359, 492] on icon "None" at bounding box center [359, 487] width 22 height 10
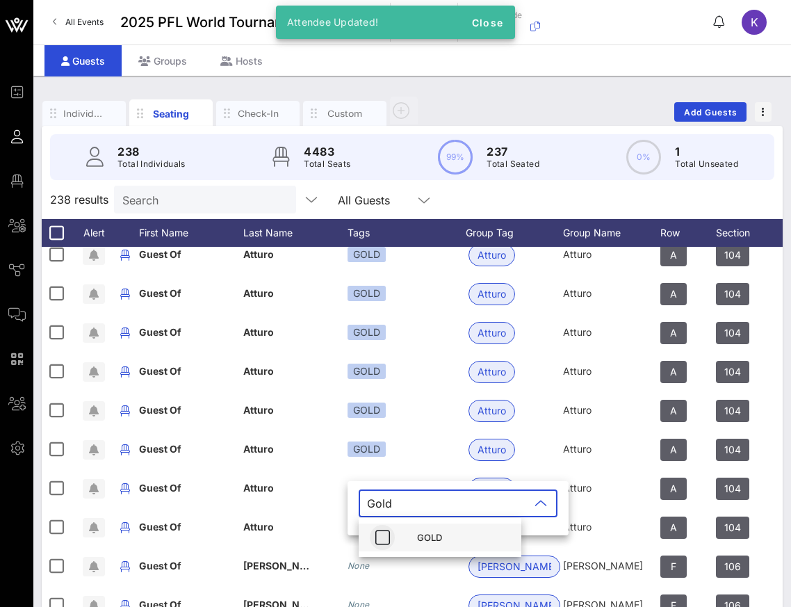
type input "Gold"
click at [390, 533] on icon "button" at bounding box center [382, 537] width 17 height 17
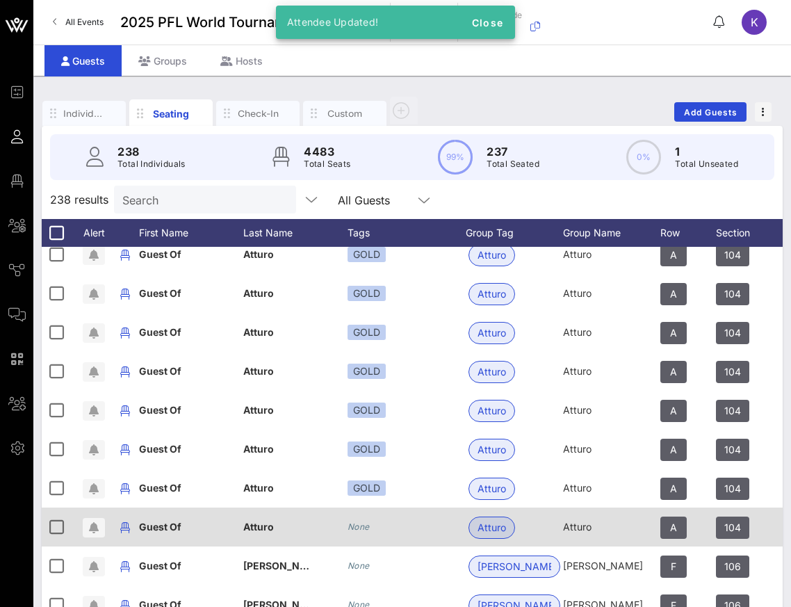
click at [361, 527] on icon "None" at bounding box center [359, 526] width 22 height 10
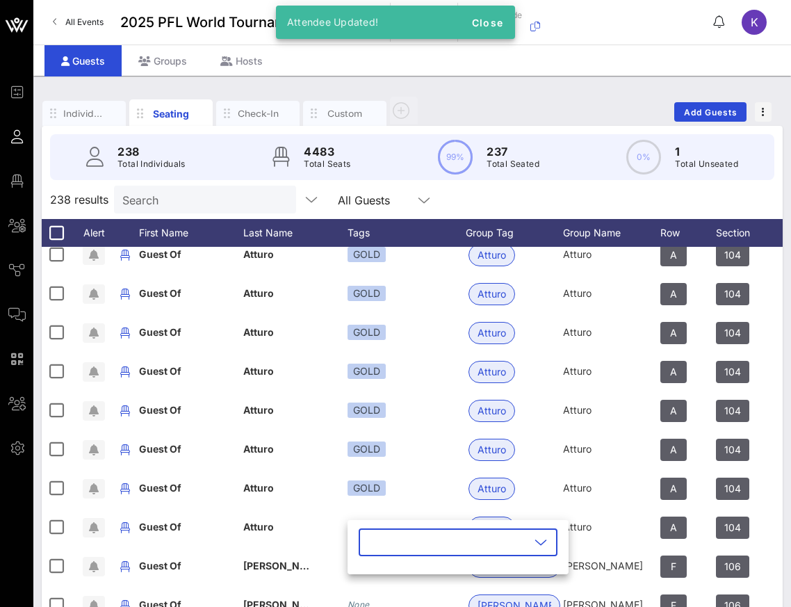
click at [386, 542] on input "text" at bounding box center [448, 542] width 163 height 22
type input "Gold"
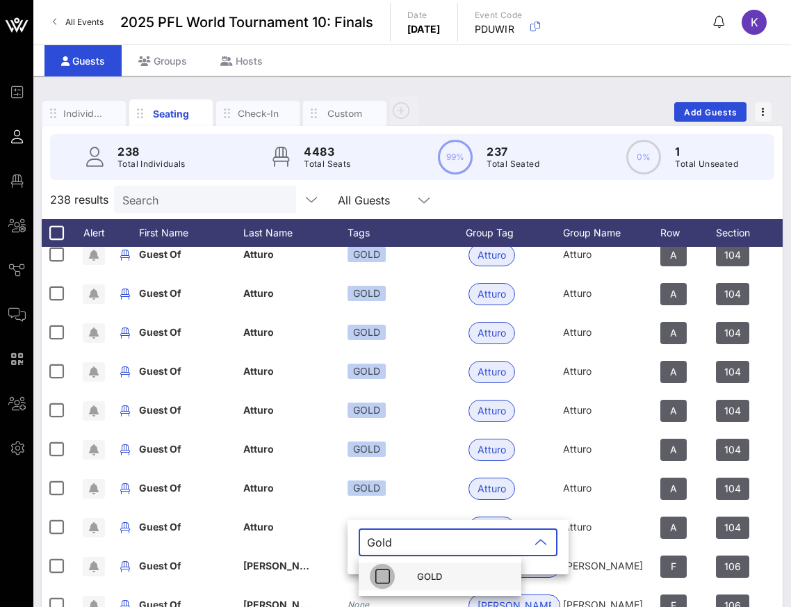
click at [387, 580] on icon "button" at bounding box center [382, 576] width 17 height 17
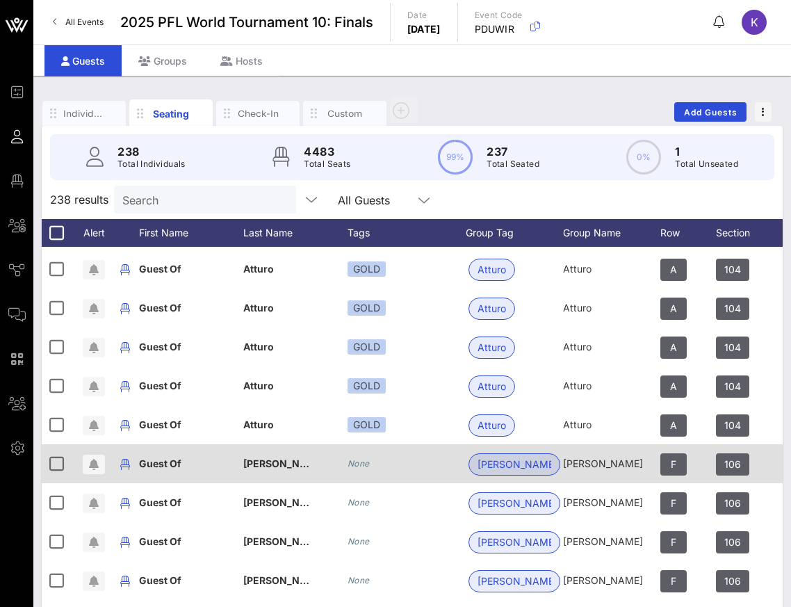
click at [361, 466] on icon "None" at bounding box center [359, 463] width 22 height 10
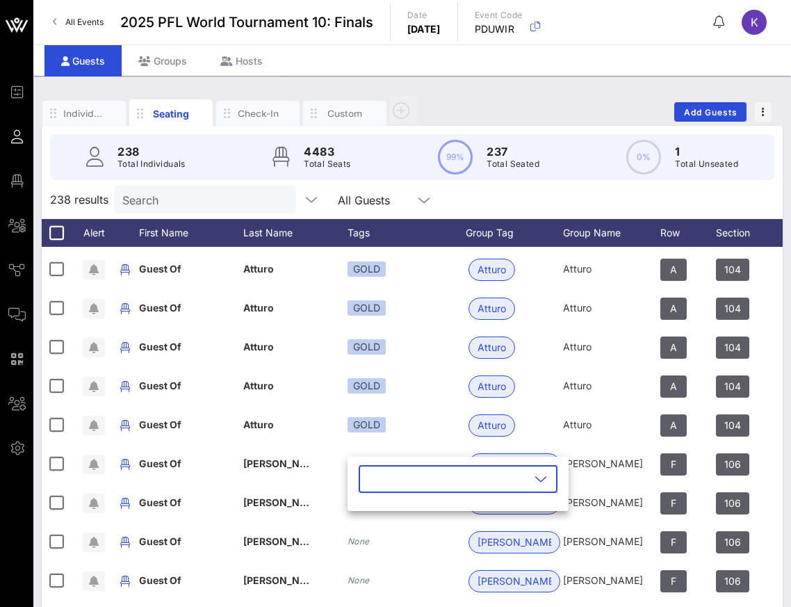
click at [396, 487] on input "text" at bounding box center [448, 479] width 163 height 22
type input "Go"
click at [382, 524] on button "button" at bounding box center [382, 513] width 25 height 25
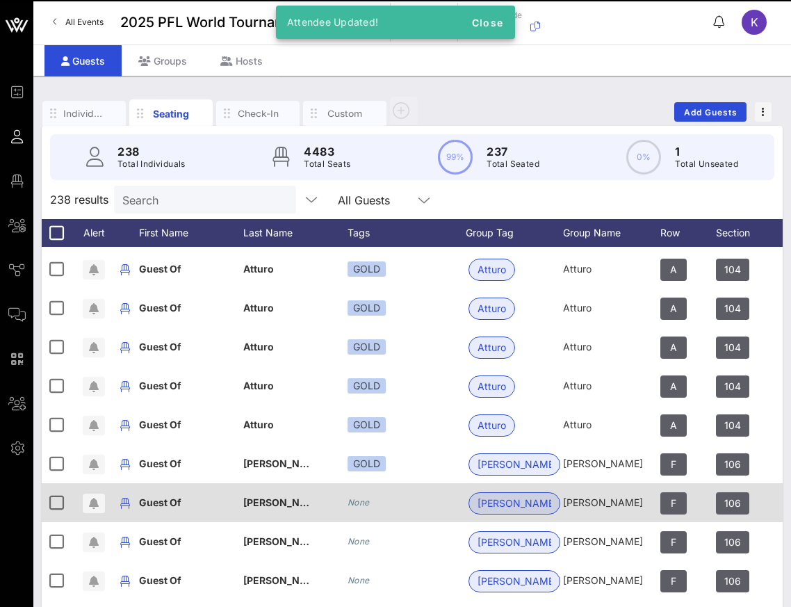
click at [370, 501] on div "None" at bounding box center [407, 502] width 118 height 39
click at [365, 503] on icon "None" at bounding box center [359, 502] width 22 height 10
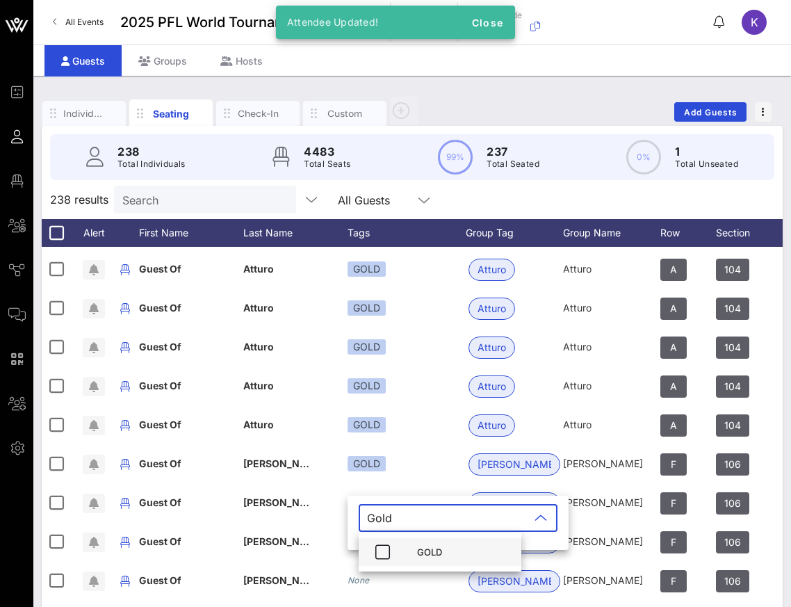
type input "Gold"
click at [398, 551] on div "GOLD" at bounding box center [440, 552] width 163 height 28
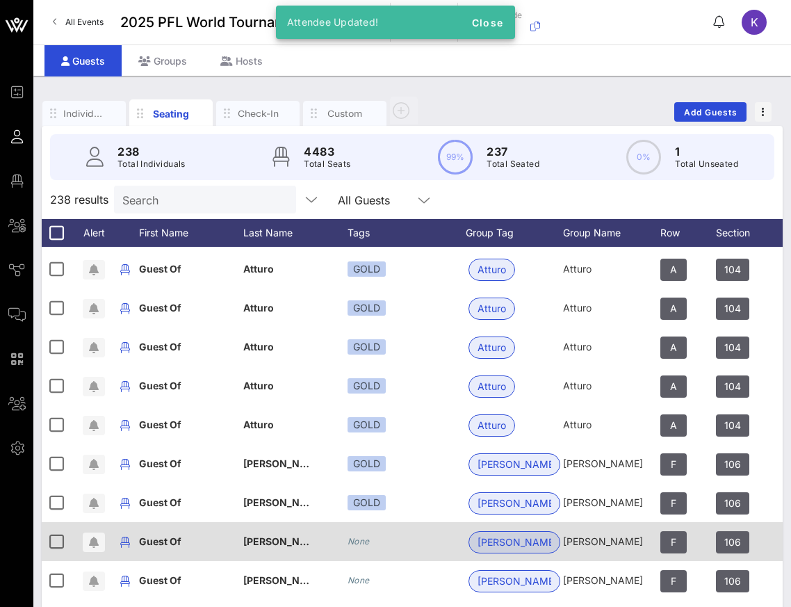
click at [366, 544] on icon "None" at bounding box center [359, 541] width 22 height 10
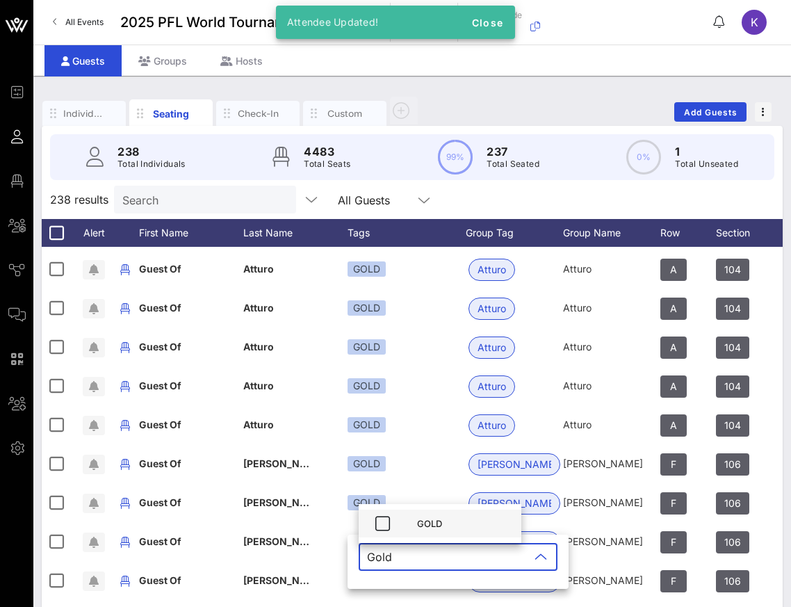
type input "Gold"
click at [413, 524] on div "GOLD" at bounding box center [440, 524] width 163 height 28
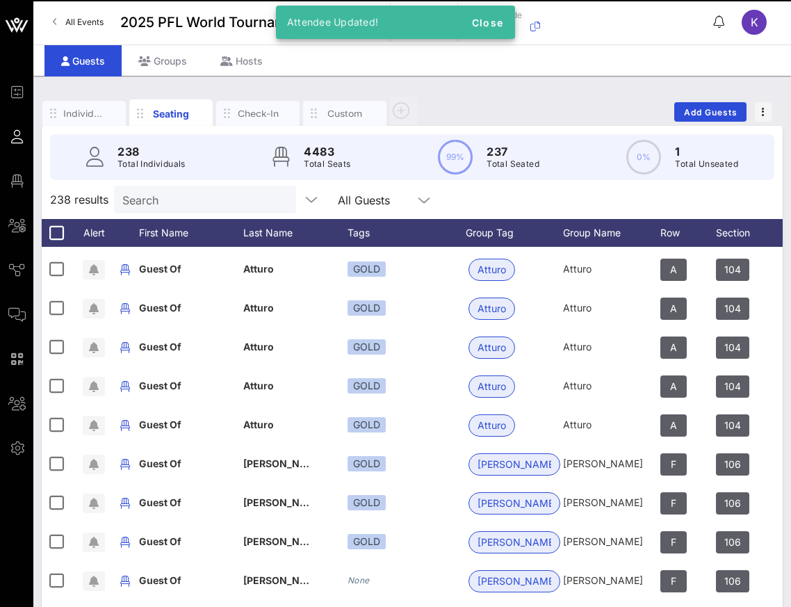
scroll to position [1654, 0]
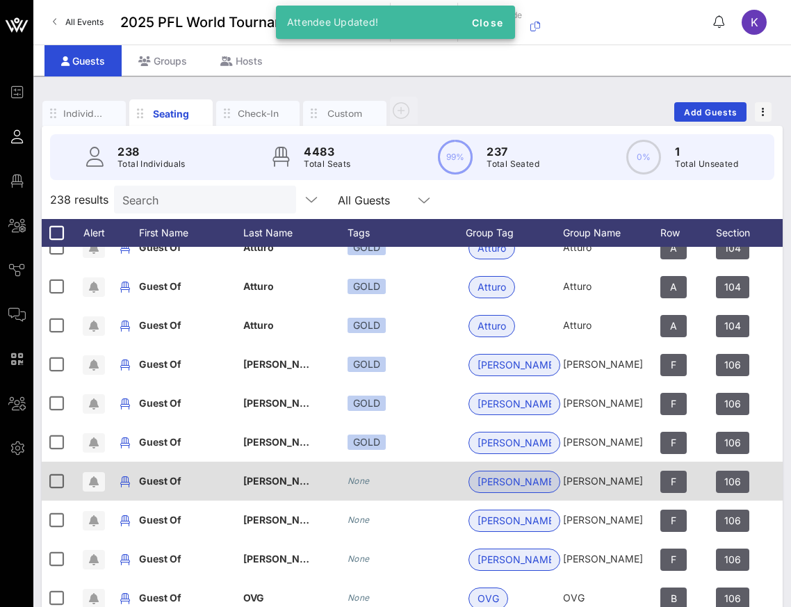
click at [371, 480] on div "None" at bounding box center [407, 481] width 118 height 39
click at [360, 485] on icon "None" at bounding box center [359, 480] width 22 height 10
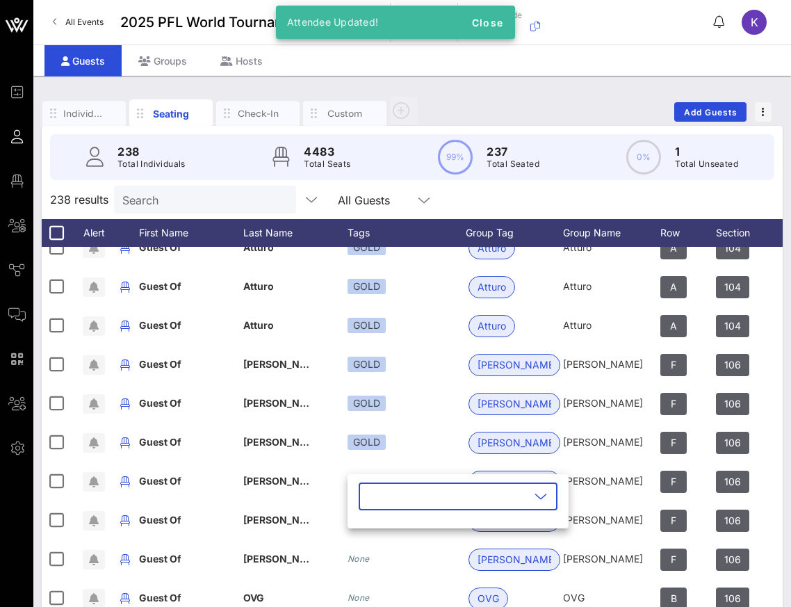
click at [383, 491] on input "text" at bounding box center [448, 496] width 163 height 22
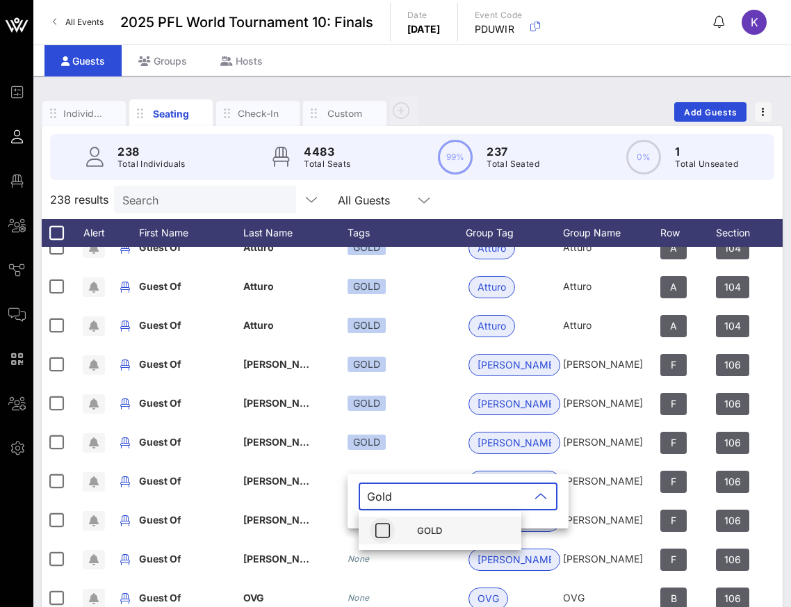
type input "Gold"
click at [382, 527] on icon "button" at bounding box center [382, 530] width 17 height 17
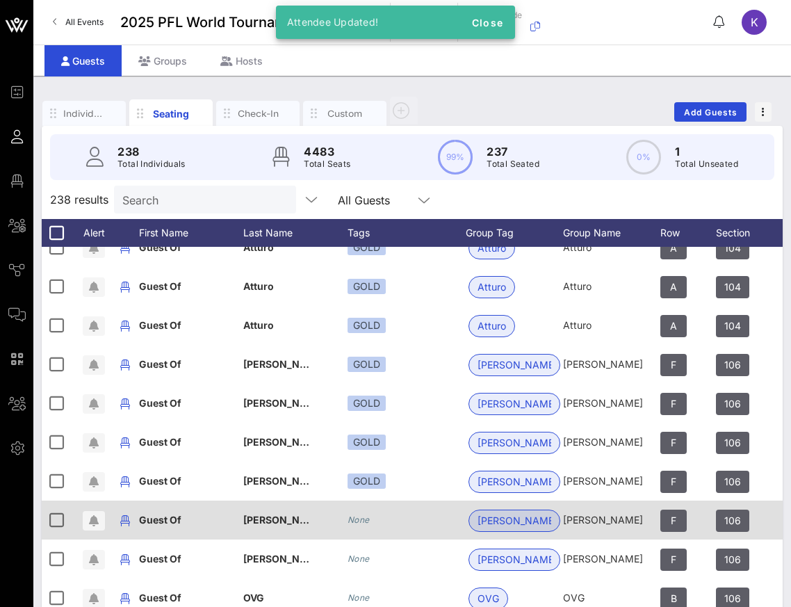
click at [360, 519] on icon "None" at bounding box center [359, 519] width 22 height 10
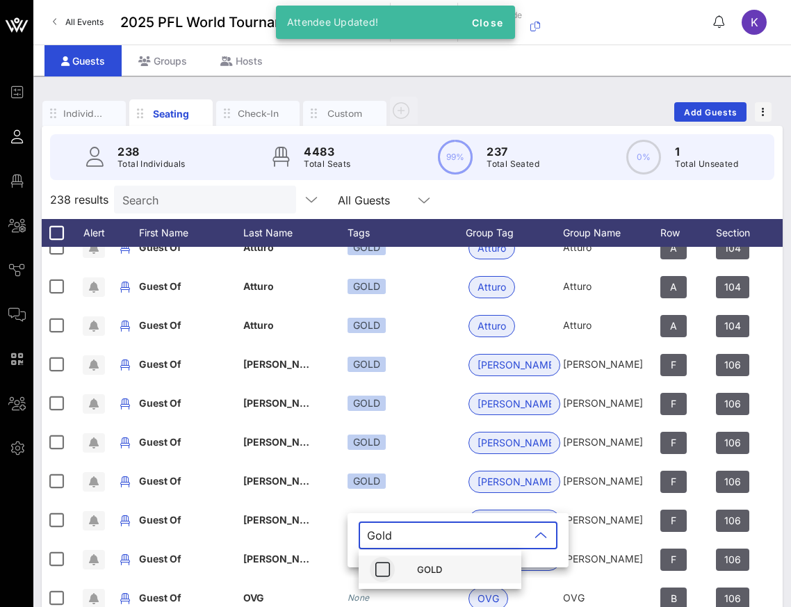
type input "Gold"
click at [389, 565] on icon "button" at bounding box center [382, 569] width 17 height 17
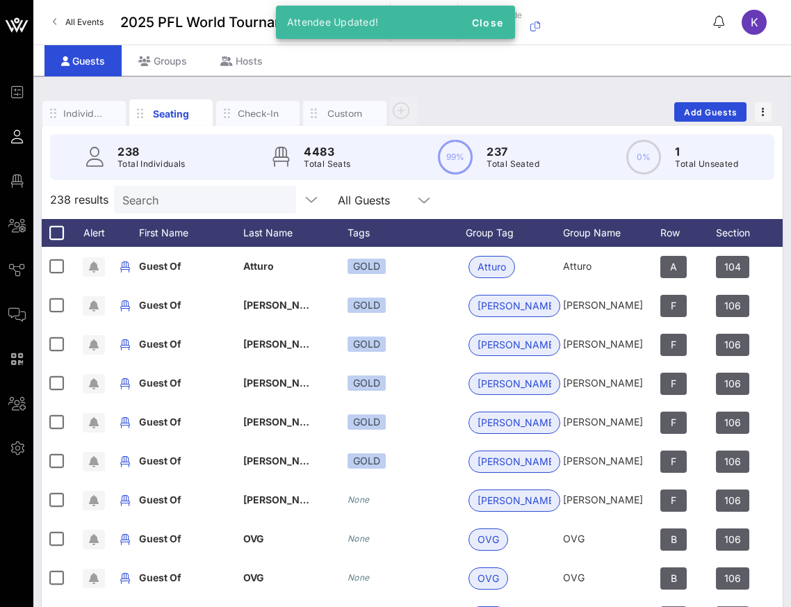
scroll to position [1726, 0]
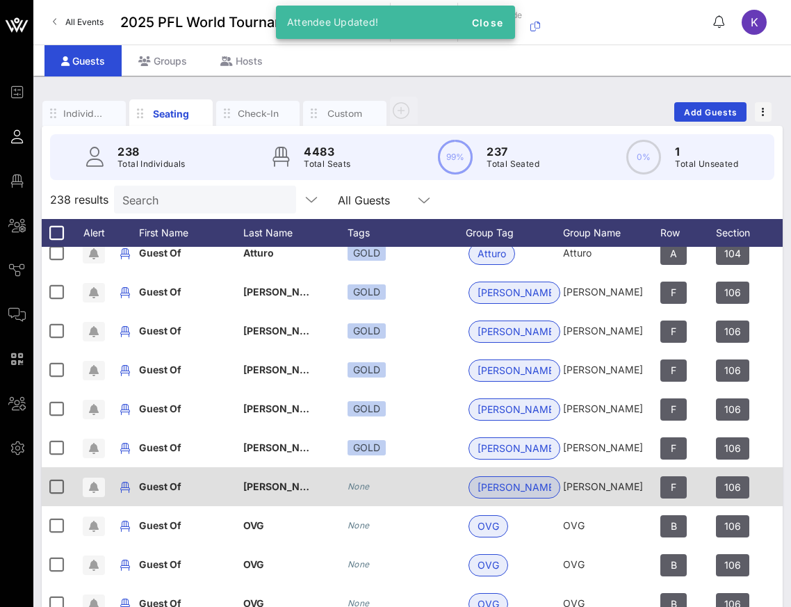
click at [356, 483] on icon "None" at bounding box center [359, 486] width 22 height 10
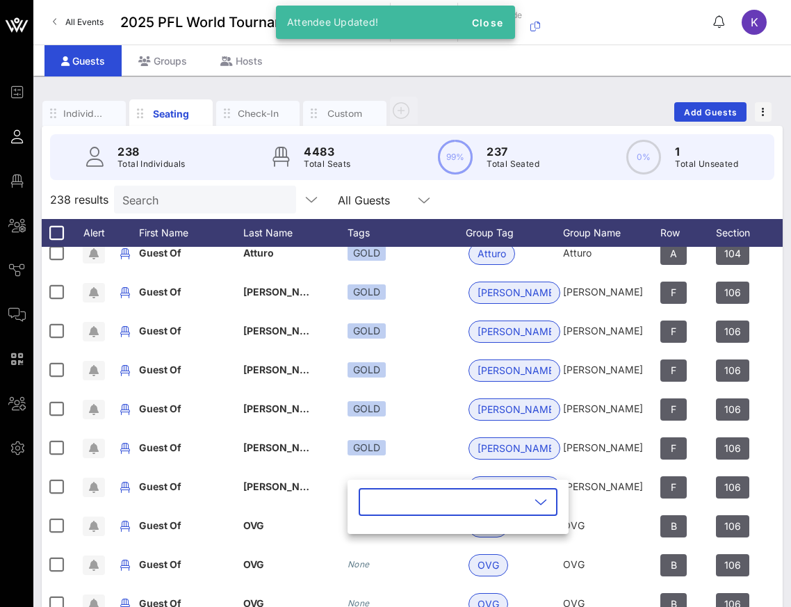
click at [392, 508] on input "text" at bounding box center [448, 502] width 163 height 22
type input "Gold"
click at [387, 534] on icon "button" at bounding box center [382, 536] width 17 height 17
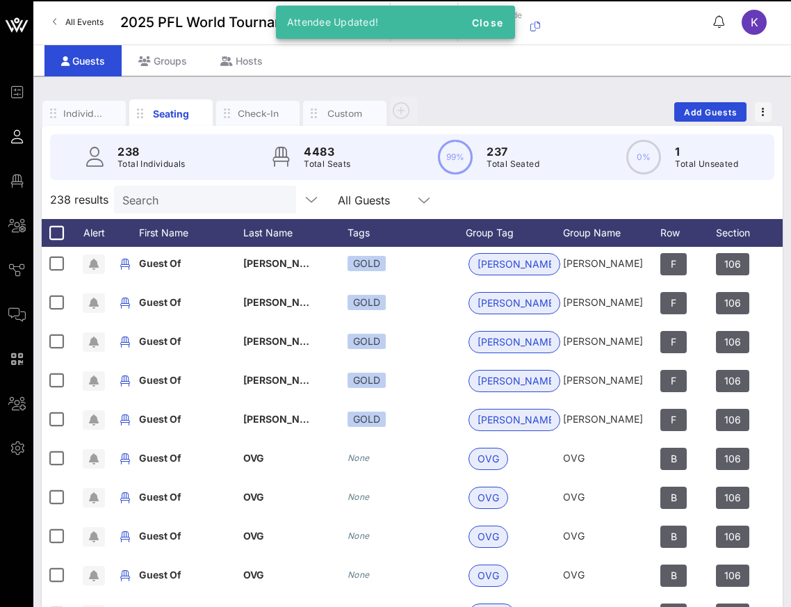
scroll to position [1819, 0]
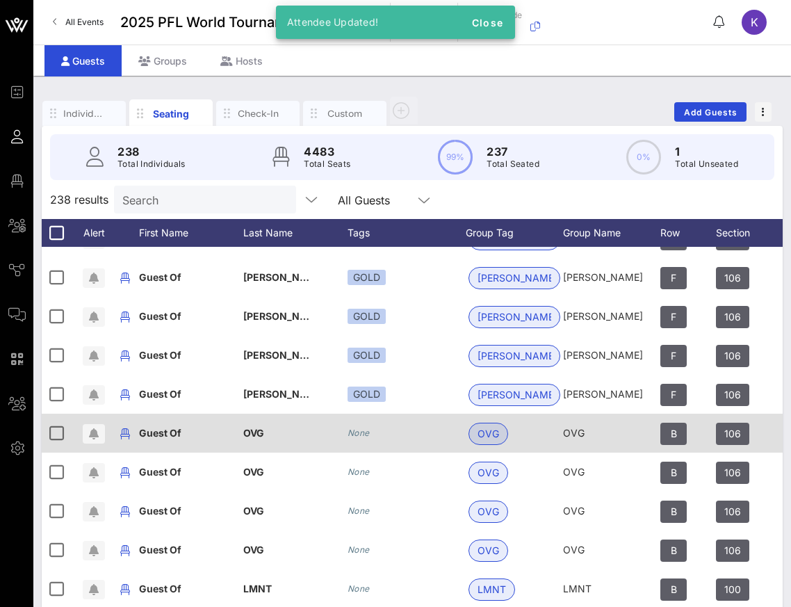
click at [369, 434] on icon "None" at bounding box center [359, 433] width 22 height 10
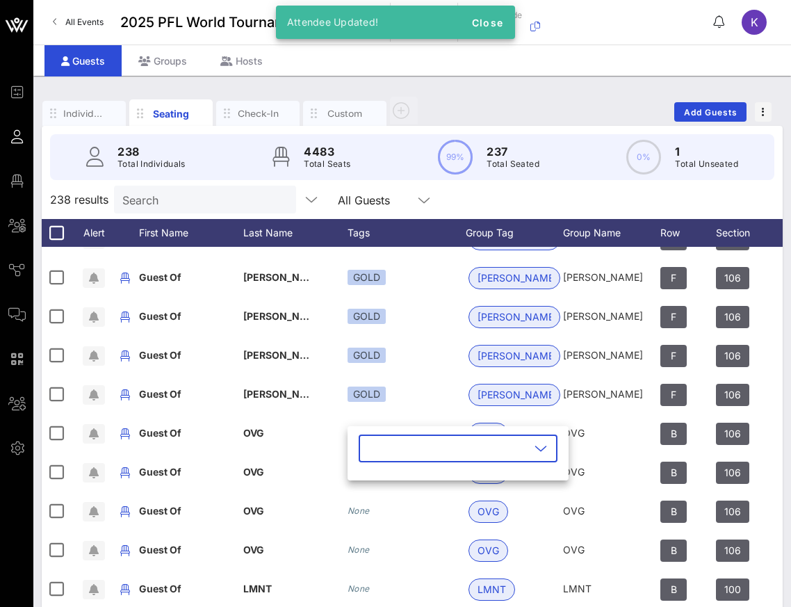
click at [396, 451] on input "text" at bounding box center [448, 448] width 163 height 22
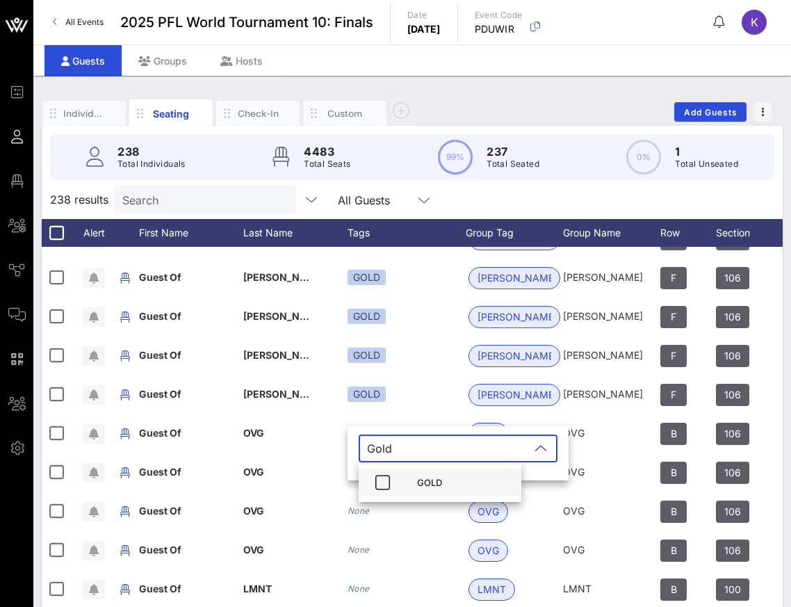
type input "Gold"
click at [408, 487] on div "GOLD" at bounding box center [440, 483] width 163 height 28
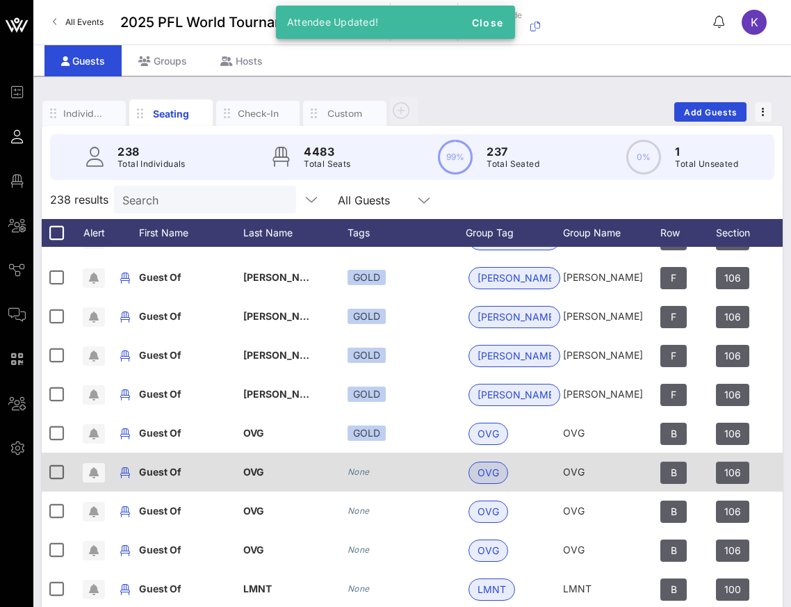
click at [365, 475] on icon "None" at bounding box center [359, 471] width 22 height 10
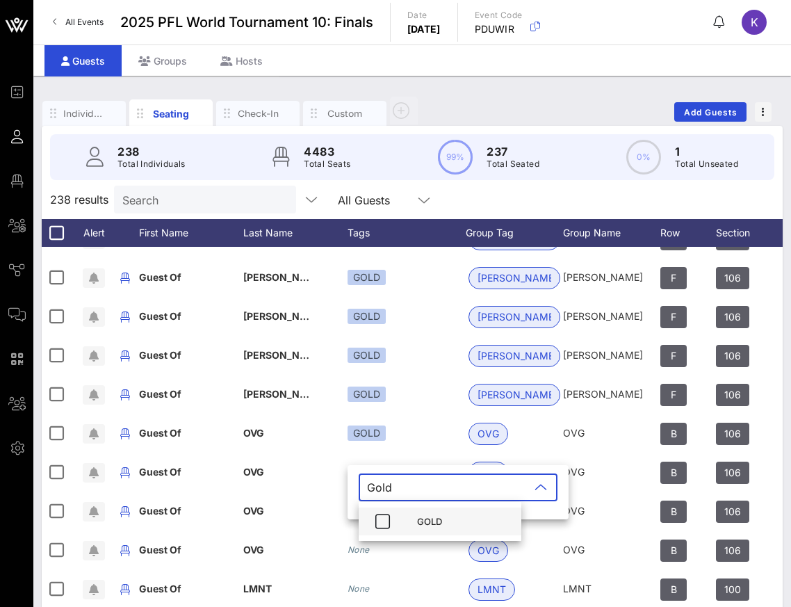
type input "Gold"
click at [396, 522] on div "GOLD" at bounding box center [440, 521] width 163 height 28
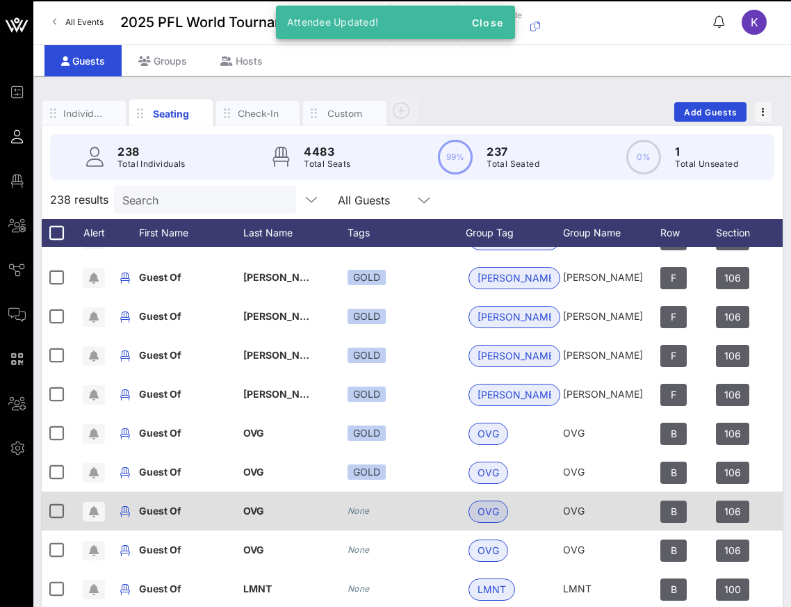
click at [364, 511] on icon "None" at bounding box center [359, 510] width 22 height 10
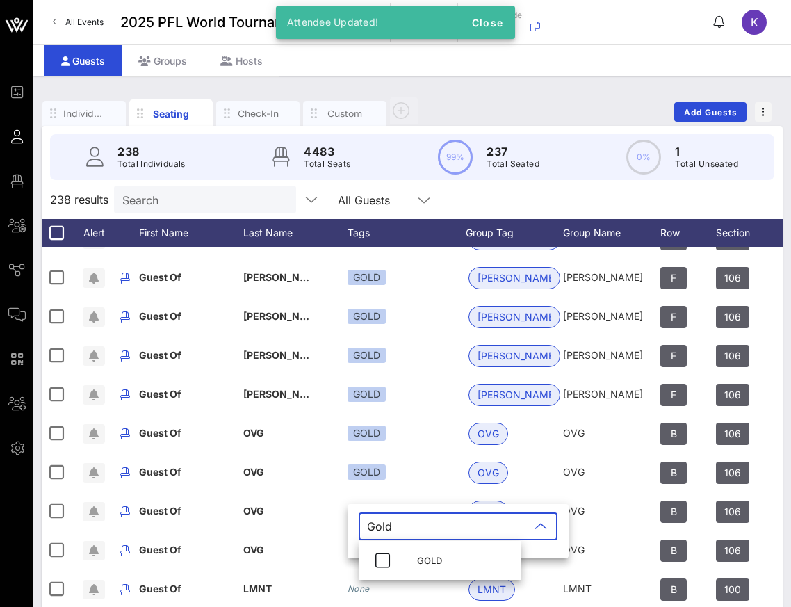
type input "Gold"
click at [387, 574] on div "GOLD" at bounding box center [440, 560] width 163 height 39
click at [404, 552] on div "GOLD" at bounding box center [440, 560] width 163 height 28
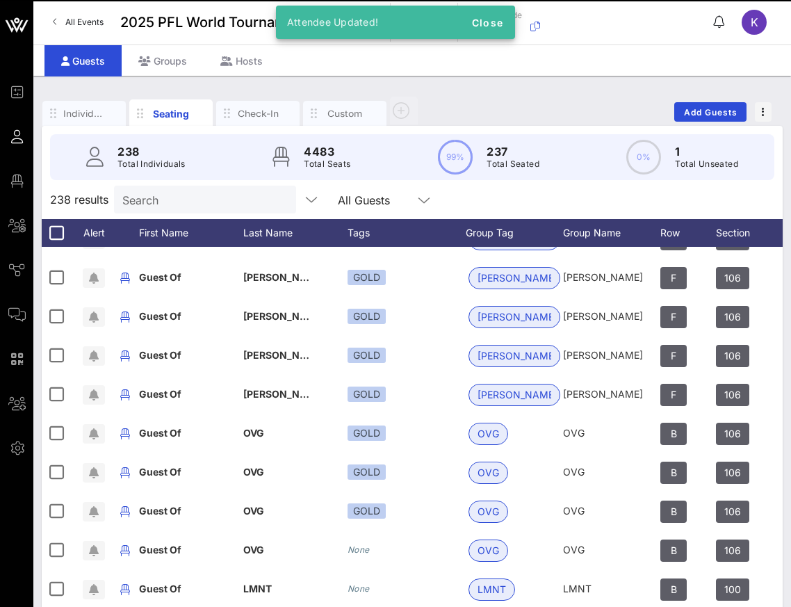
scroll to position [1896, 0]
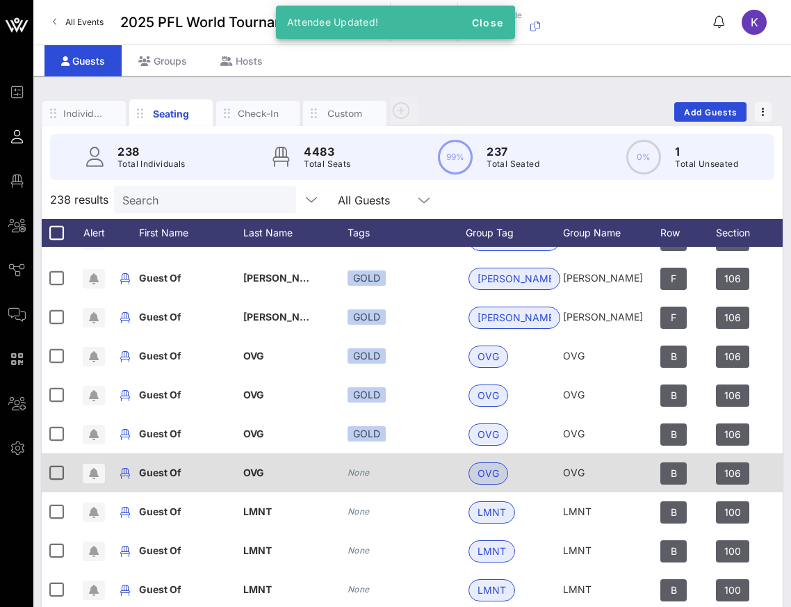
click at [364, 471] on icon "None" at bounding box center [359, 472] width 22 height 10
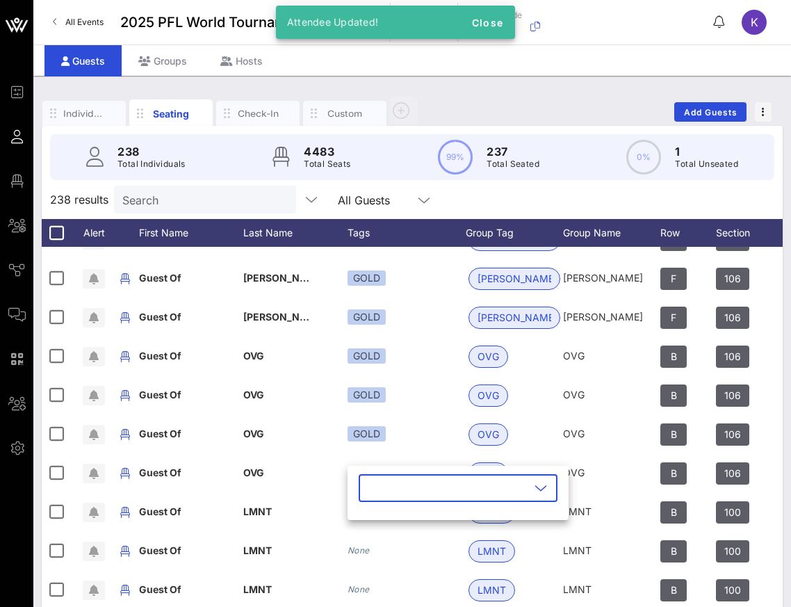
click at [379, 487] on input "text" at bounding box center [448, 488] width 163 height 22
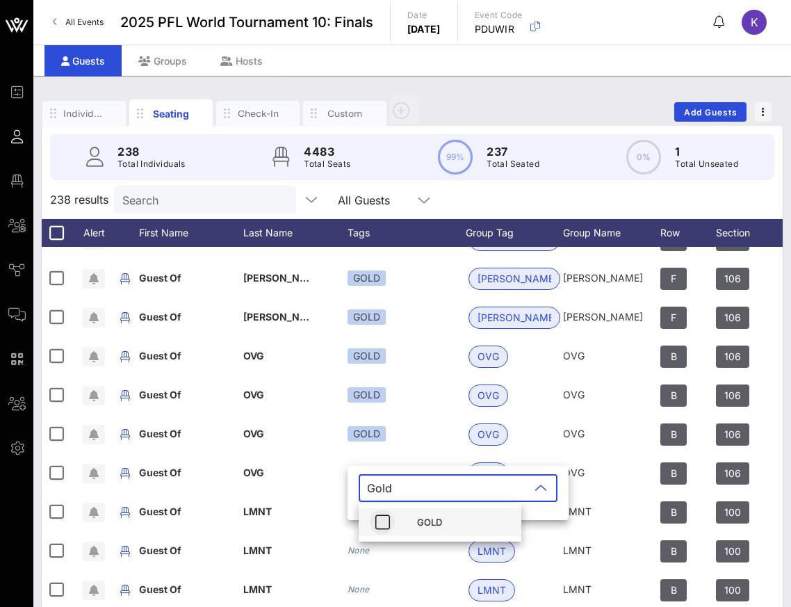
type input "Gold"
click at [380, 517] on icon "button" at bounding box center [382, 522] width 17 height 17
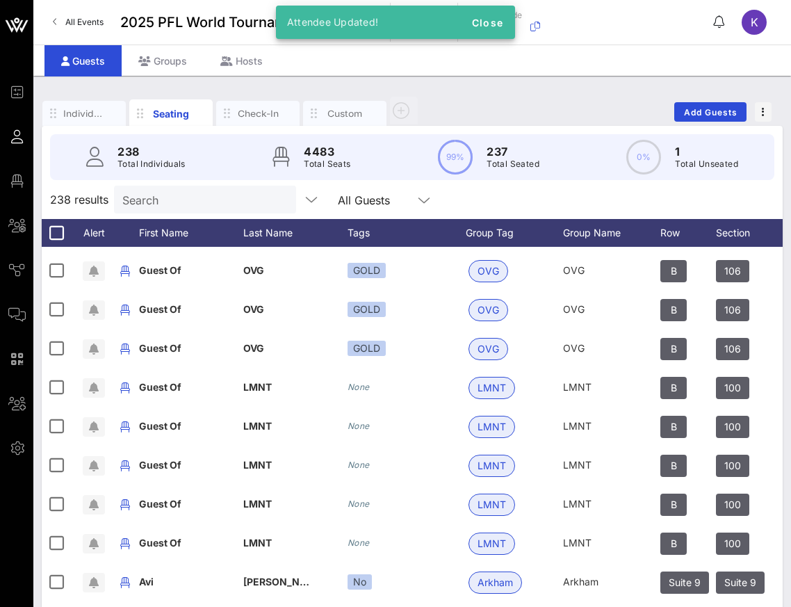
scroll to position [2019, 0]
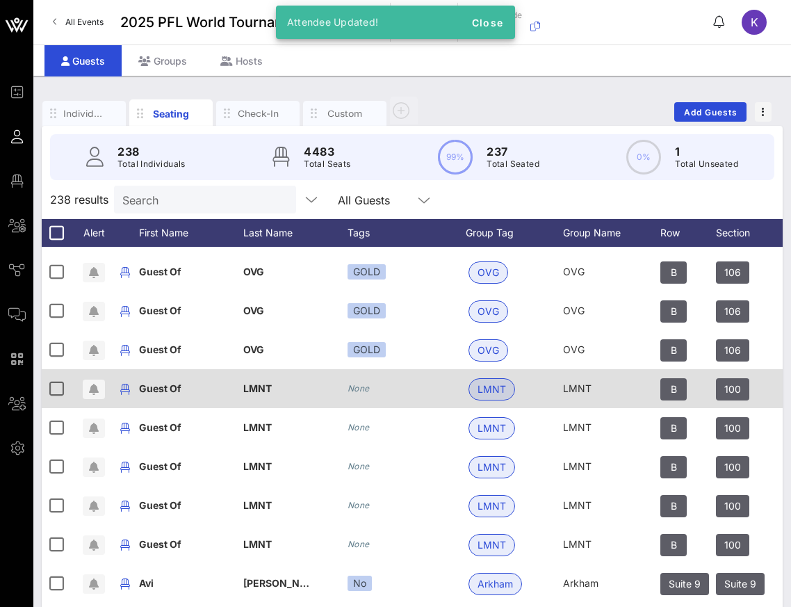
click at [367, 384] on icon "None" at bounding box center [359, 388] width 22 height 10
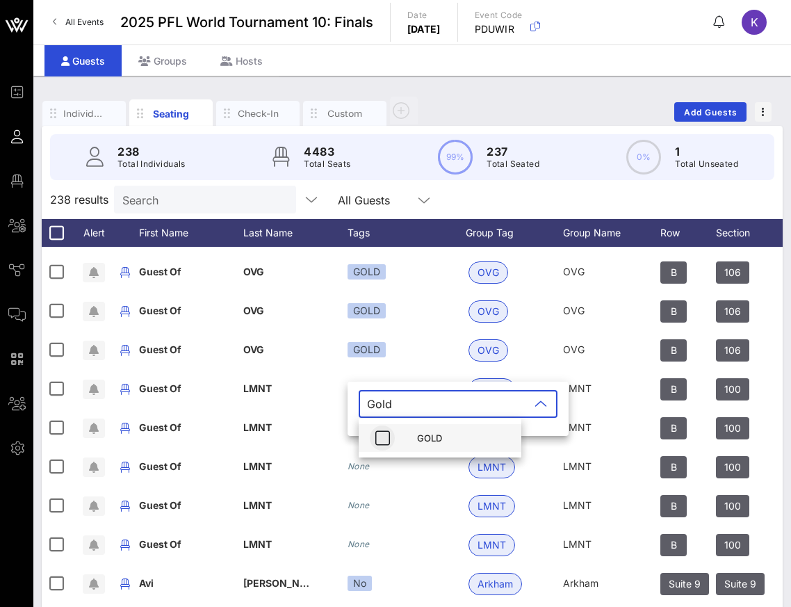
type input "Gold"
click at [379, 437] on icon "button" at bounding box center [382, 438] width 17 height 17
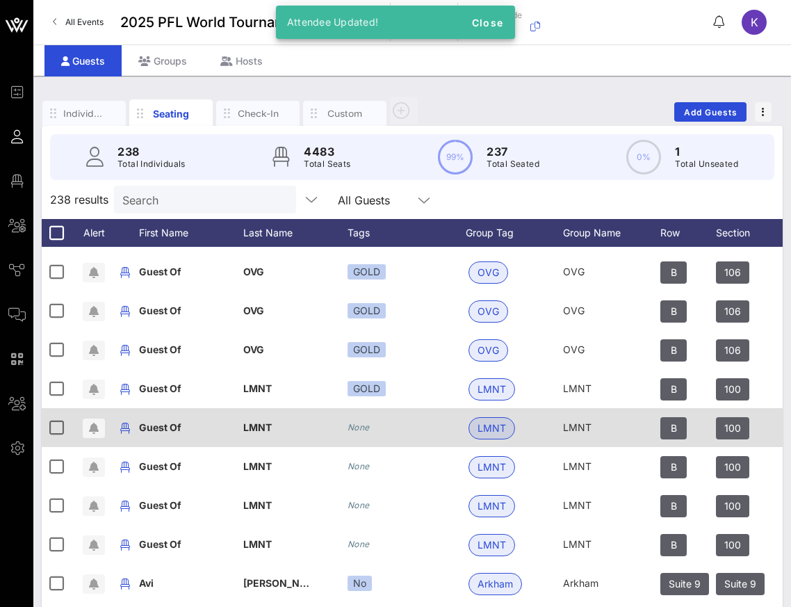
click at [360, 425] on icon "None" at bounding box center [359, 427] width 22 height 10
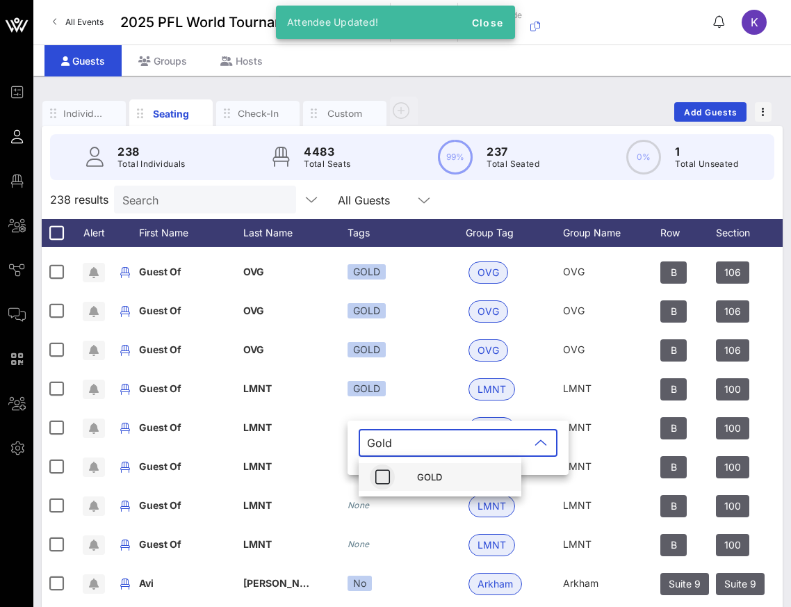
type input "Gold"
click at [393, 478] on span "button" at bounding box center [382, 477] width 25 height 17
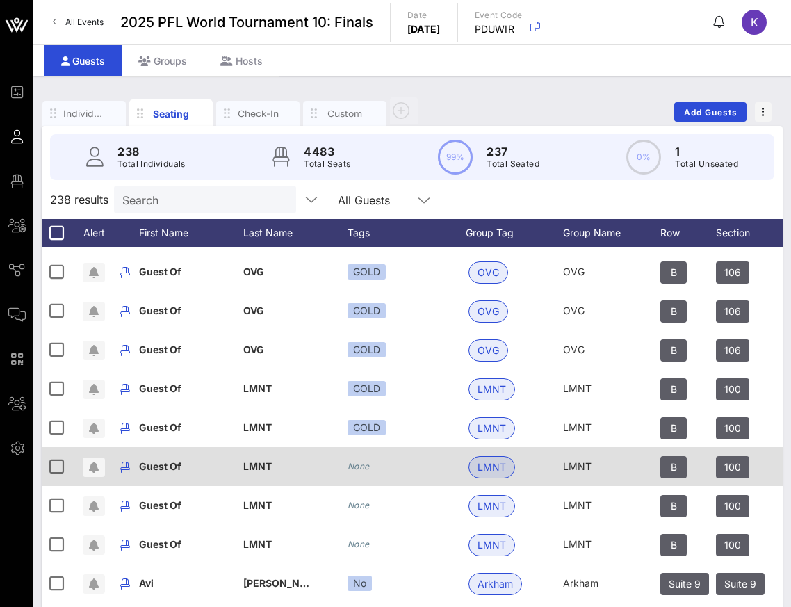
click at [373, 464] on div "None" at bounding box center [407, 466] width 118 height 39
click at [363, 465] on icon "None" at bounding box center [359, 466] width 22 height 10
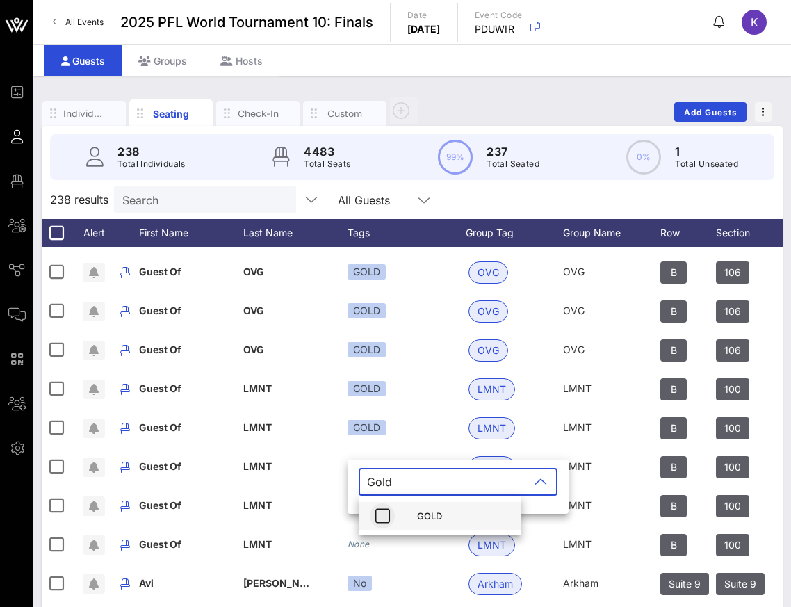
type input "Gold"
click at [390, 511] on icon "button" at bounding box center [382, 515] width 17 height 17
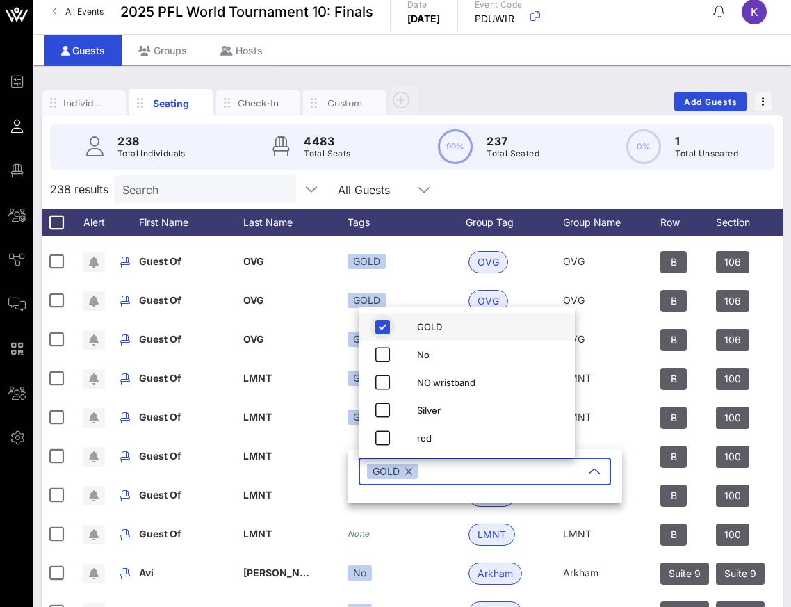
scroll to position [11, 0]
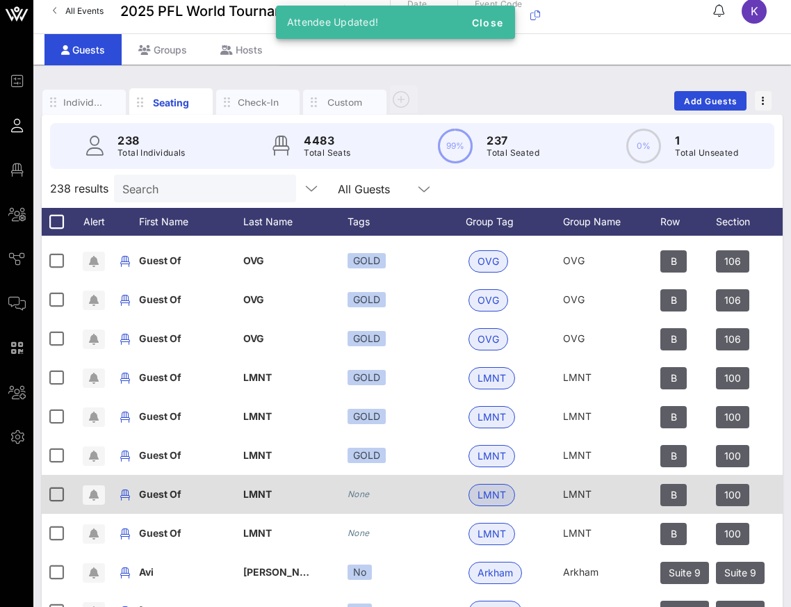
click at [363, 500] on div "None" at bounding box center [359, 494] width 22 height 14
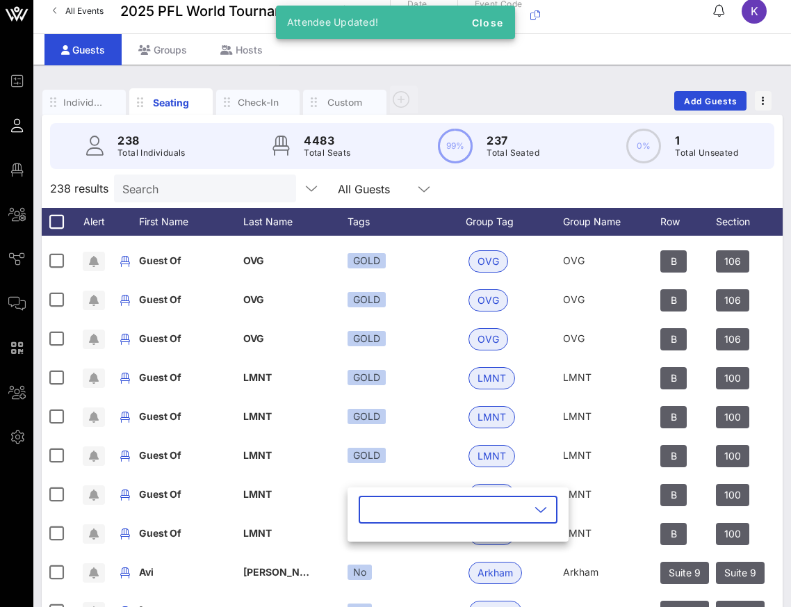
click at [400, 515] on input "text" at bounding box center [448, 509] width 163 height 22
type input "Gold"
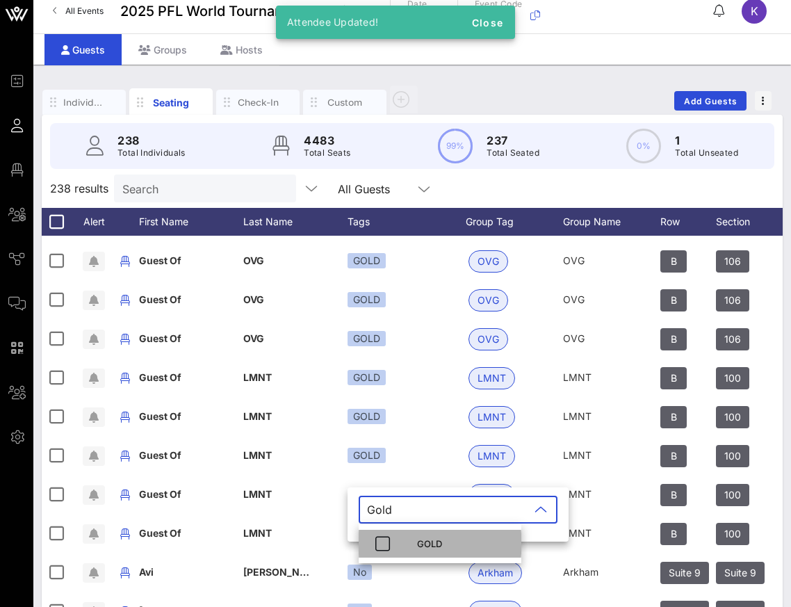
click at [395, 545] on div "GOLD" at bounding box center [440, 544] width 163 height 28
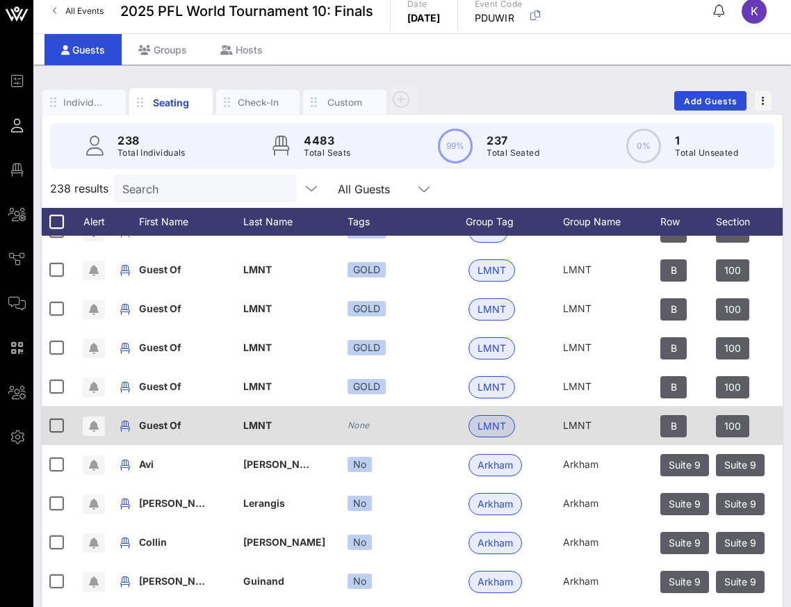
scroll to position [2129, 0]
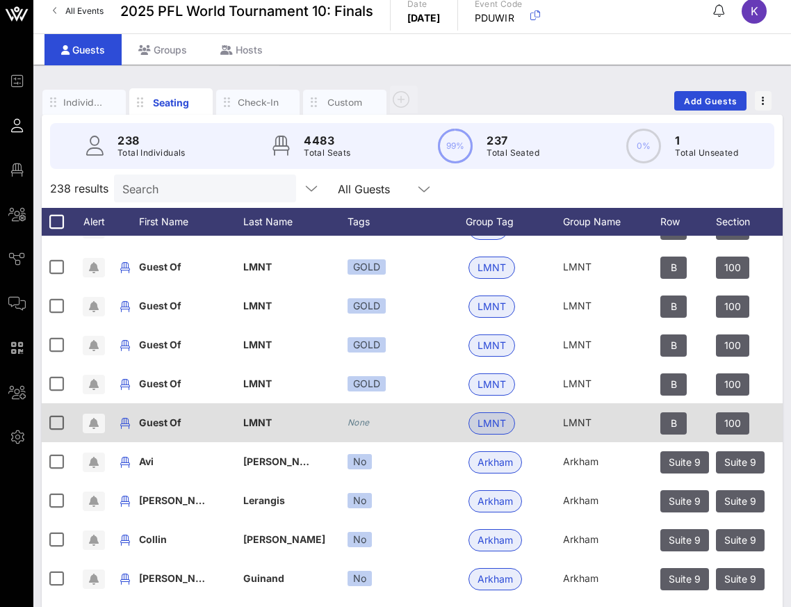
click at [361, 416] on div "None" at bounding box center [359, 423] width 22 height 14
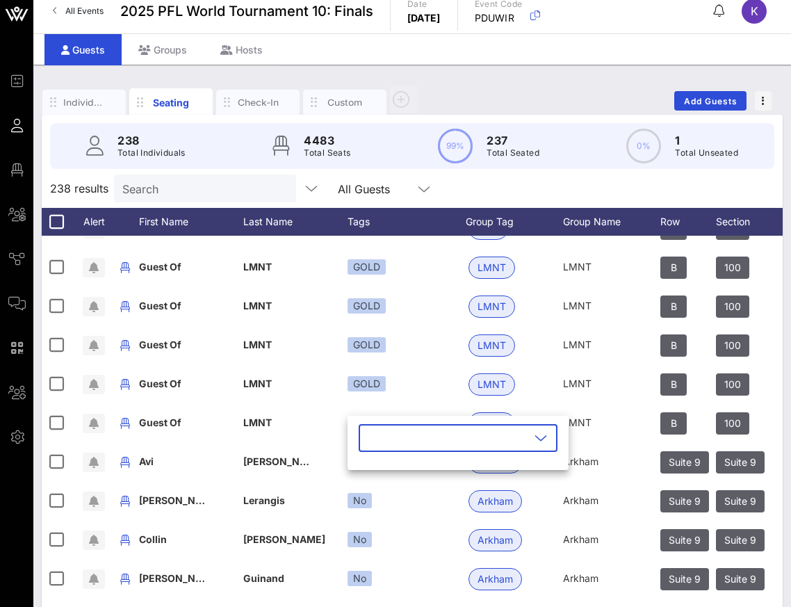
click at [381, 441] on input "text" at bounding box center [448, 438] width 163 height 22
type input "Gold"
click at [390, 471] on icon "button" at bounding box center [382, 472] width 17 height 17
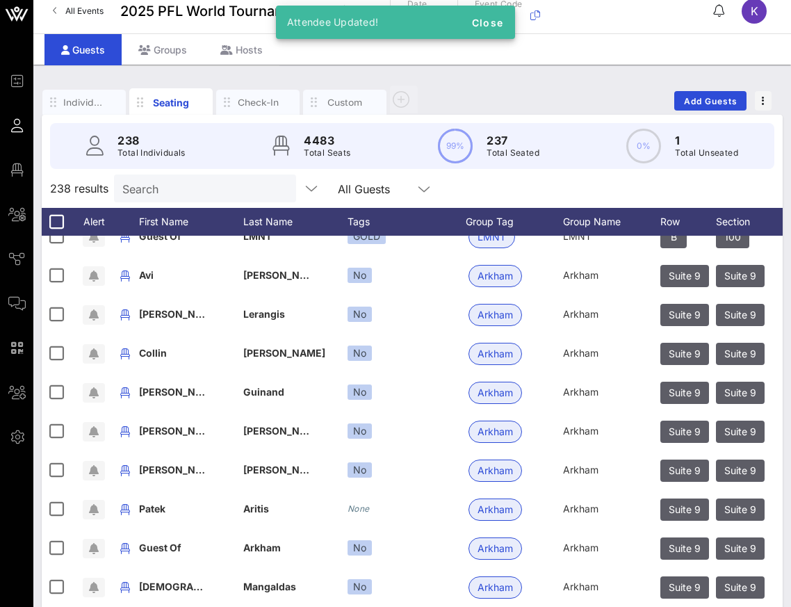
scroll to position [2316, 0]
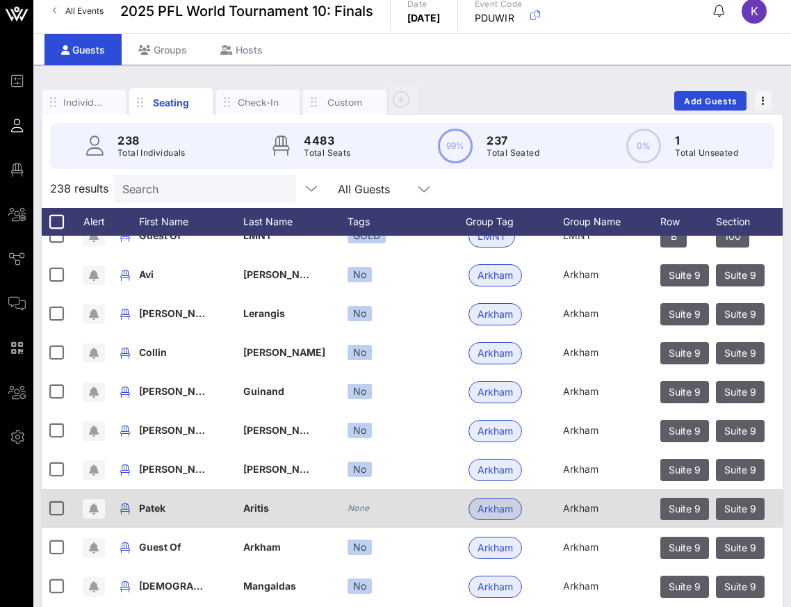
click at [351, 521] on div "None" at bounding box center [407, 508] width 118 height 39
click at [357, 507] on icon "None" at bounding box center [359, 508] width 22 height 10
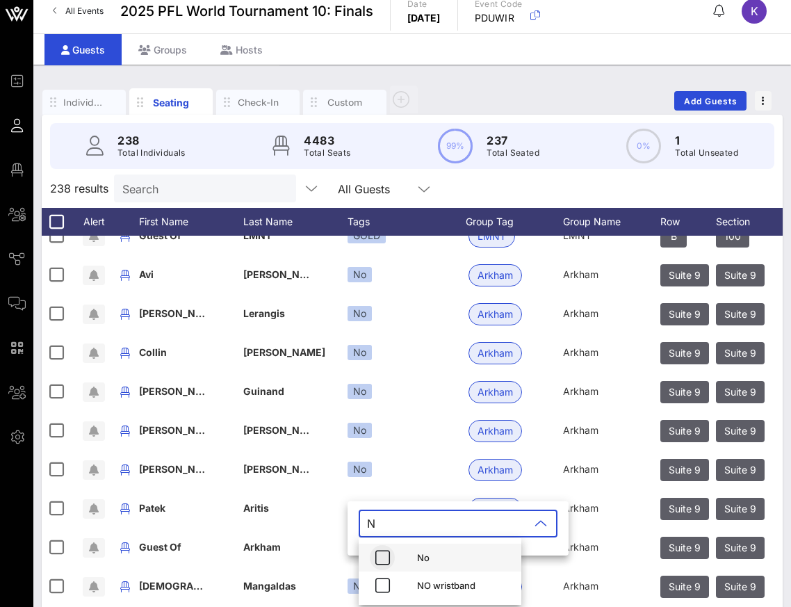
type input "N"
click at [386, 560] on icon "button" at bounding box center [382, 557] width 17 height 17
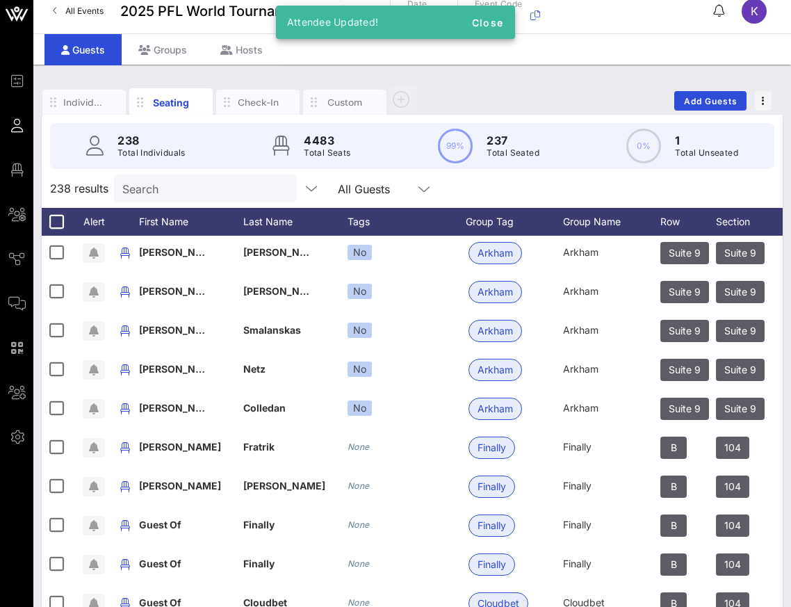
scroll to position [2742, 0]
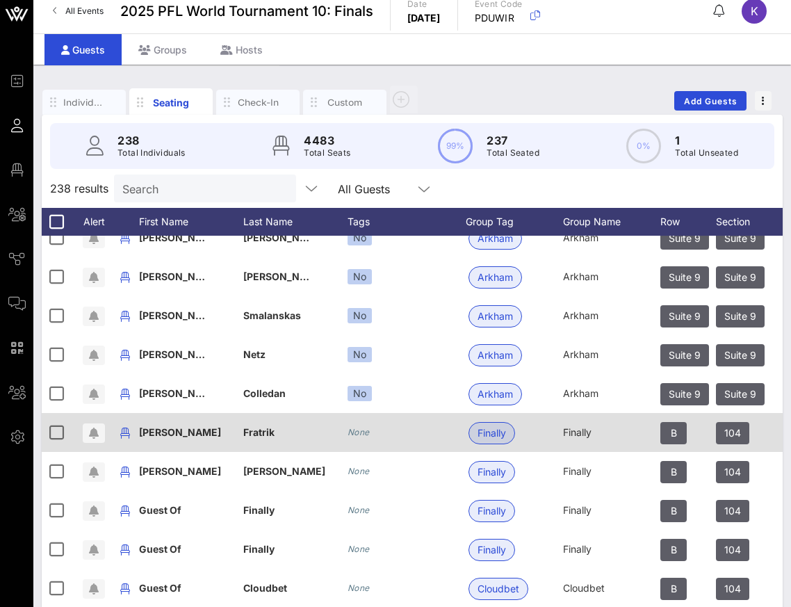
click at [366, 441] on div "None" at bounding box center [407, 432] width 118 height 39
click at [364, 432] on icon "None" at bounding box center [359, 432] width 22 height 10
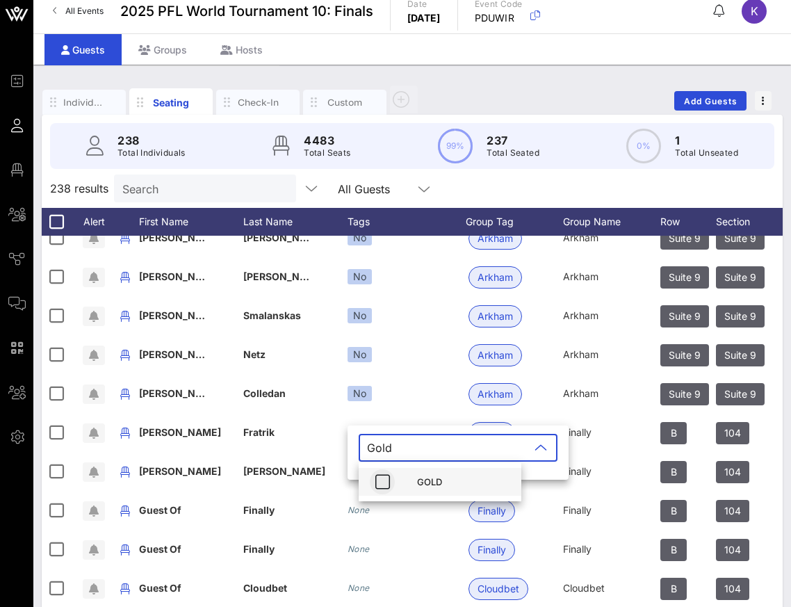
type input "Gold"
click at [382, 475] on icon "button" at bounding box center [382, 481] width 17 height 17
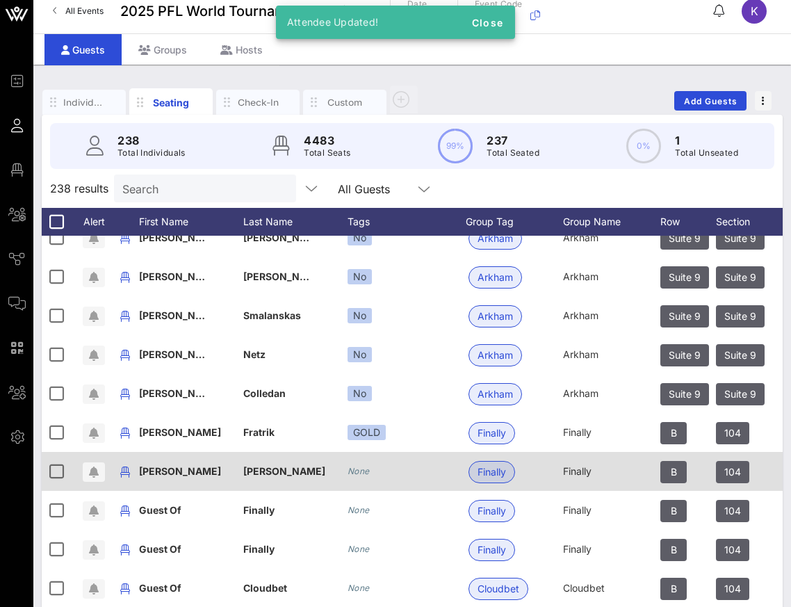
click at [355, 464] on div "None" at bounding box center [359, 471] width 22 height 14
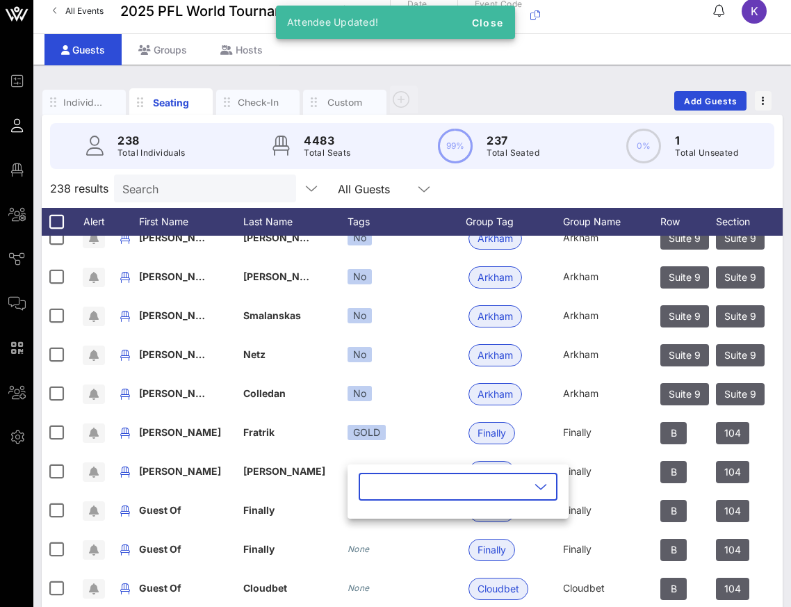
click at [371, 490] on input "text" at bounding box center [448, 486] width 163 height 22
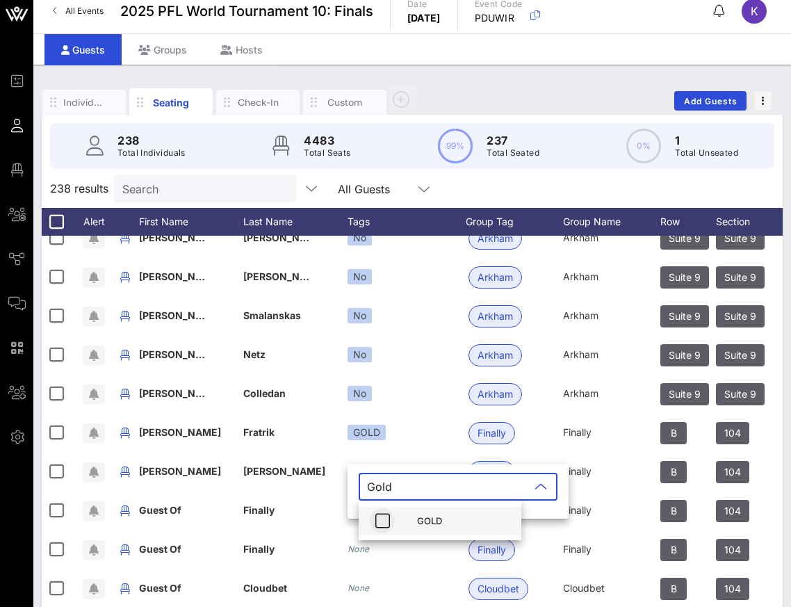
type input "Gold"
click at [383, 514] on icon "button" at bounding box center [382, 520] width 17 height 17
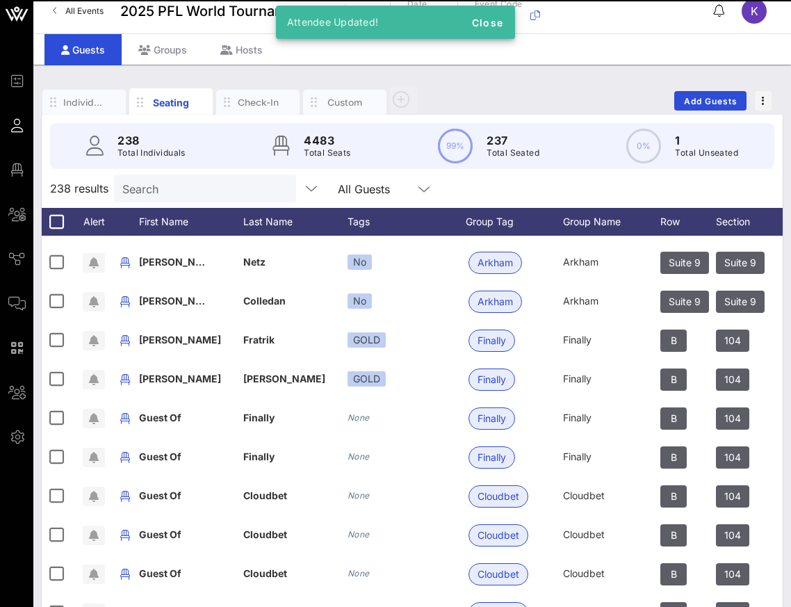
scroll to position [2849, 0]
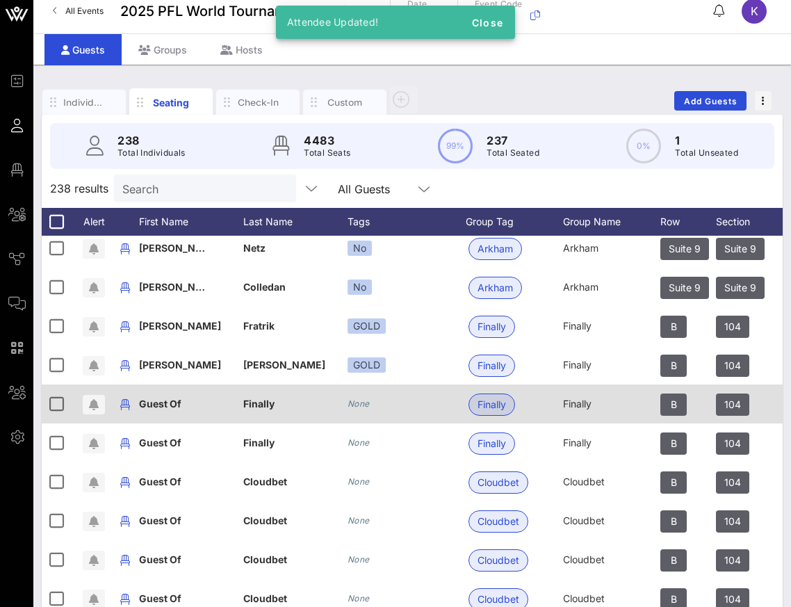
click at [357, 403] on icon "None" at bounding box center [359, 403] width 22 height 10
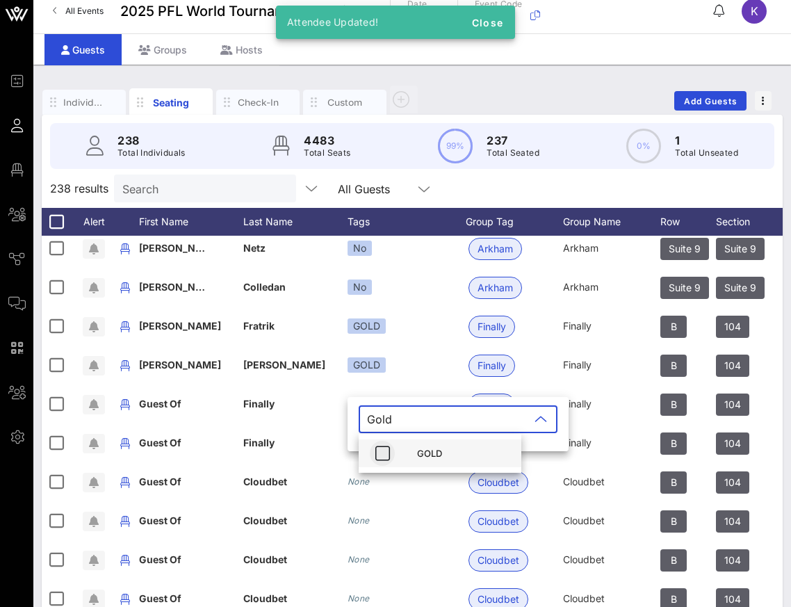
type input "Gold"
click at [385, 444] on button "button" at bounding box center [382, 453] width 25 height 25
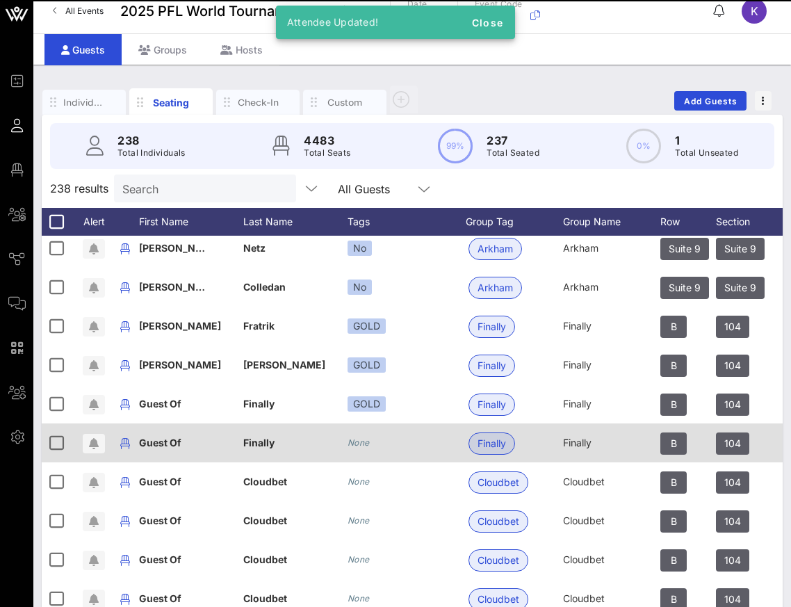
click at [365, 441] on icon "None" at bounding box center [359, 442] width 22 height 10
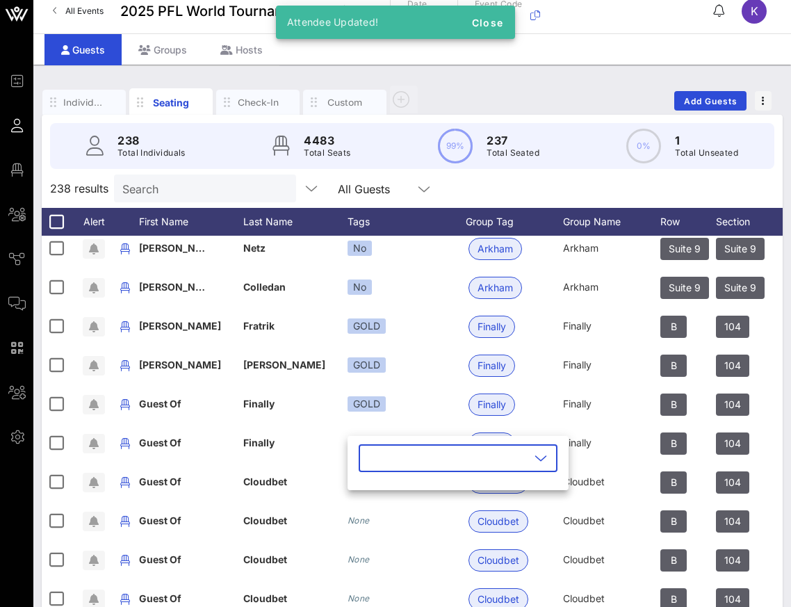
click at [392, 460] on input "text" at bounding box center [448, 458] width 163 height 22
type input "Gold"
click at [385, 495] on icon "button" at bounding box center [382, 492] width 17 height 17
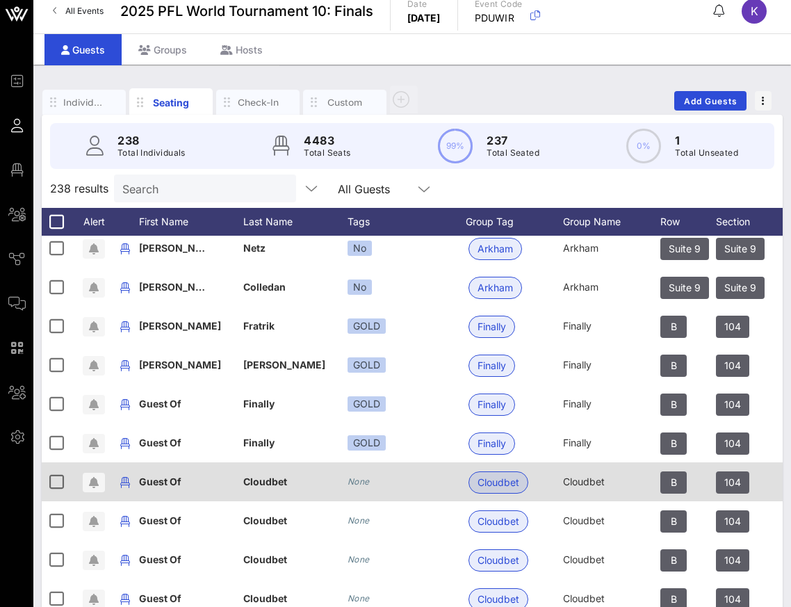
click at [357, 481] on icon "None" at bounding box center [359, 481] width 22 height 10
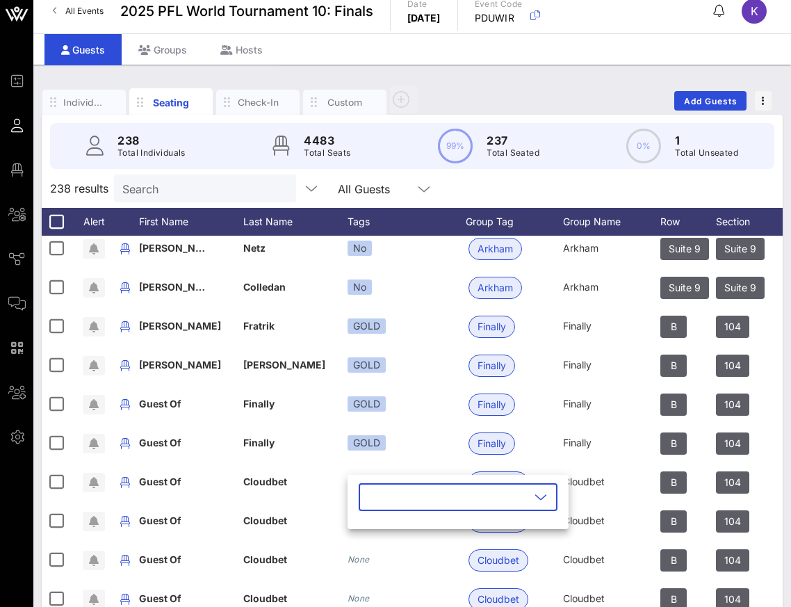
click at [386, 502] on input "text" at bounding box center [448, 497] width 163 height 22
type input "Gold"
click at [385, 541] on button "button" at bounding box center [382, 531] width 25 height 25
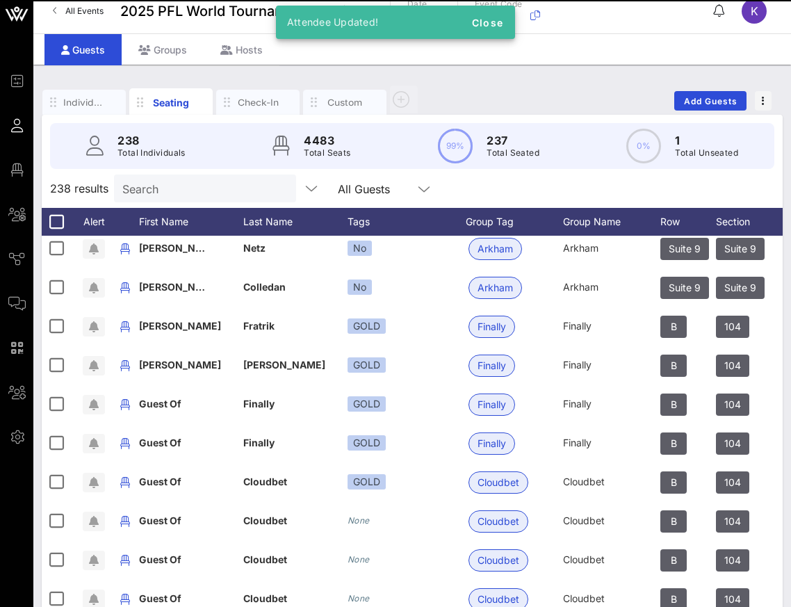
scroll to position [2967, 0]
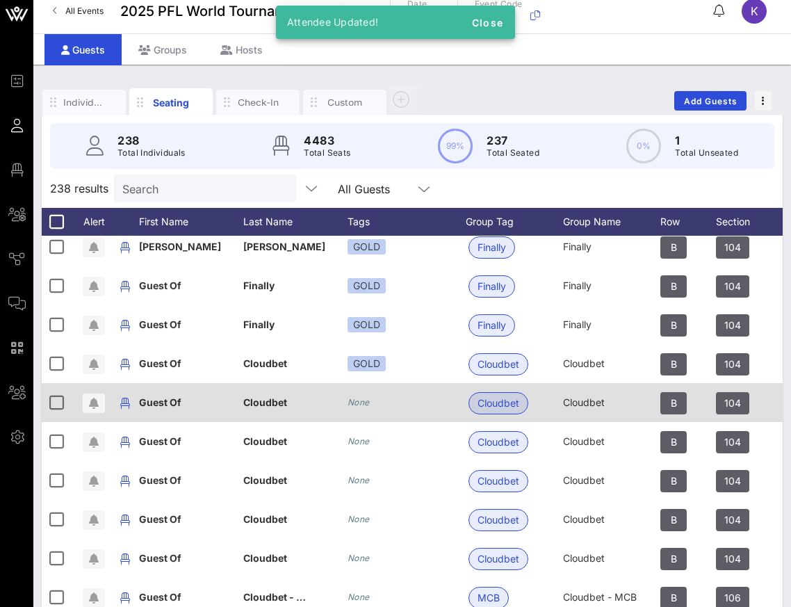
click at [361, 398] on icon "None" at bounding box center [359, 402] width 22 height 10
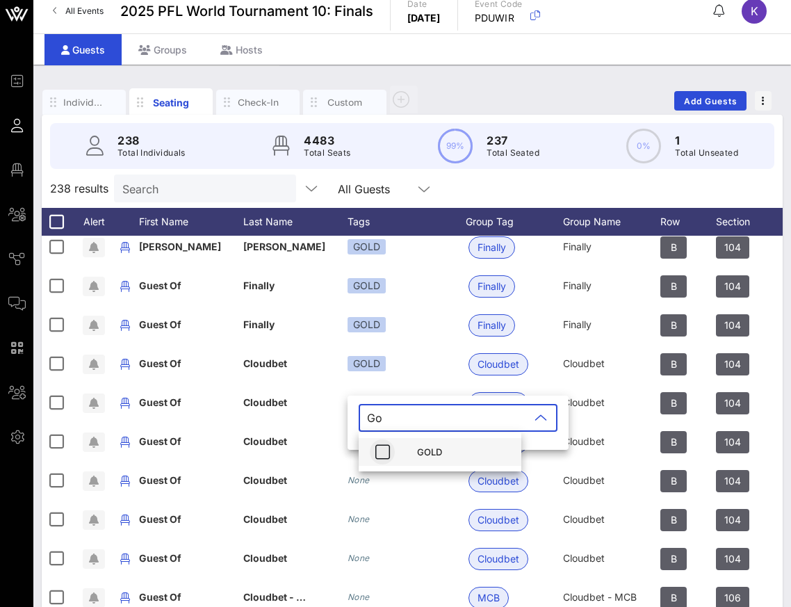
type input "Go"
click at [387, 446] on icon "button" at bounding box center [382, 452] width 17 height 17
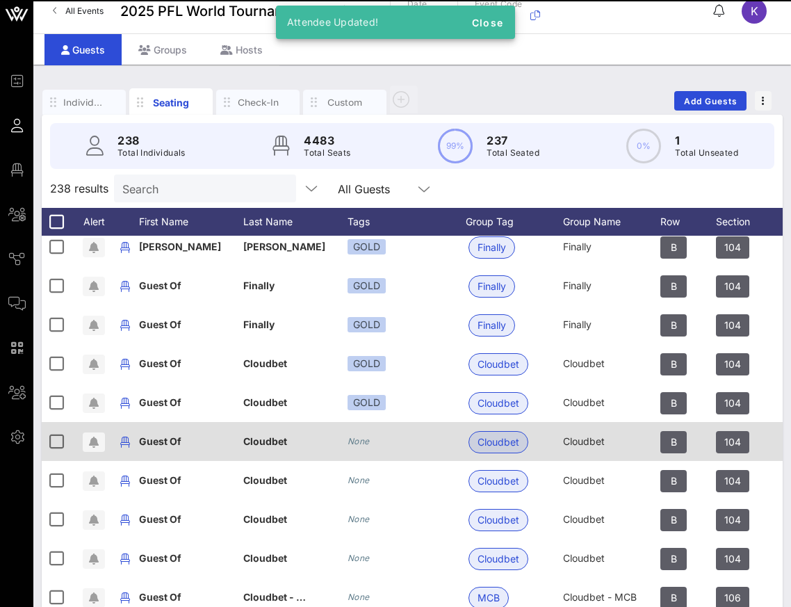
click at [366, 439] on icon "None" at bounding box center [359, 441] width 22 height 10
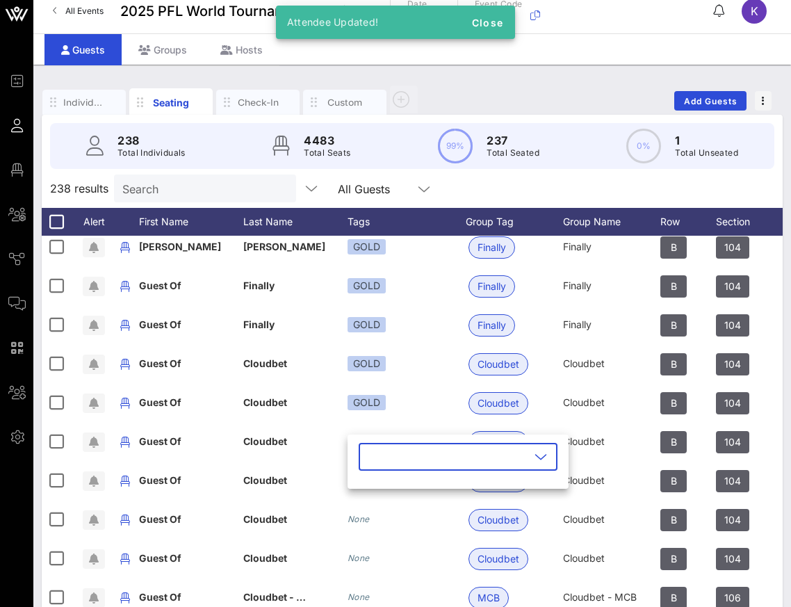
click at [391, 462] on input "text" at bounding box center [448, 457] width 163 height 22
type input "Gold"
click at [386, 489] on icon "button" at bounding box center [382, 490] width 17 height 17
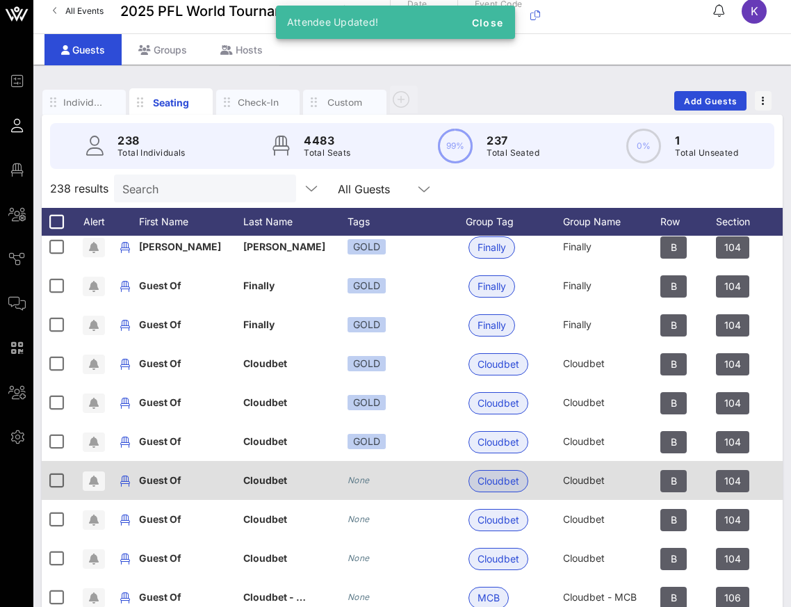
click at [359, 480] on icon "None" at bounding box center [359, 480] width 22 height 10
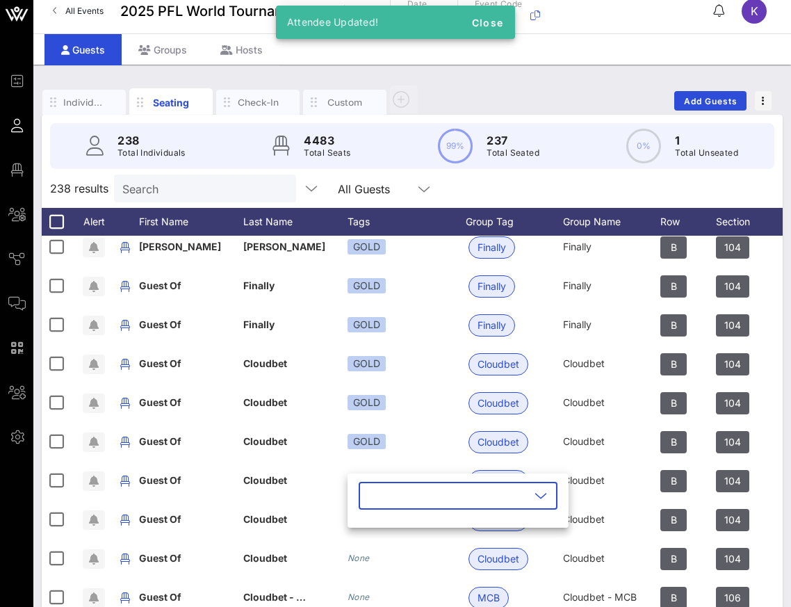
click at [384, 491] on input "text" at bounding box center [448, 496] width 163 height 22
type input "Gold"
click at [387, 527] on icon "button" at bounding box center [382, 529] width 17 height 17
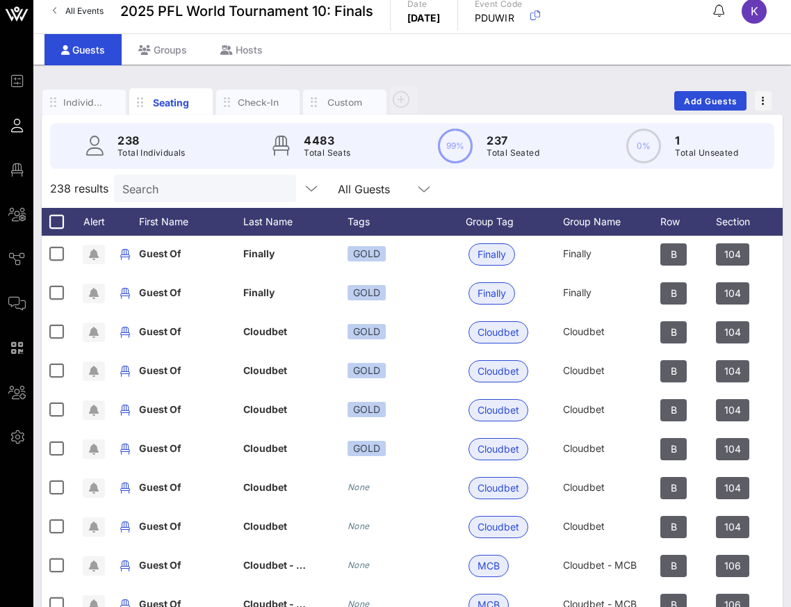
scroll to position [3048, 0]
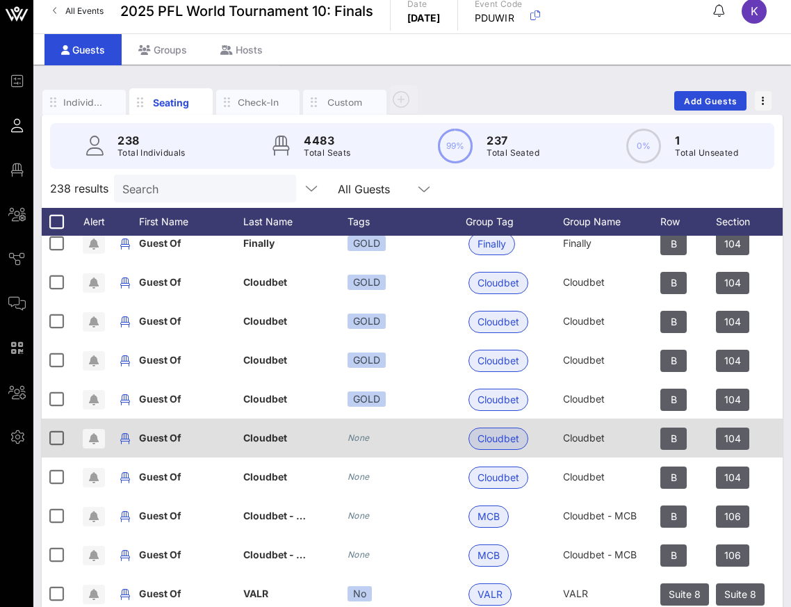
click at [361, 444] on div "None" at bounding box center [359, 438] width 22 height 14
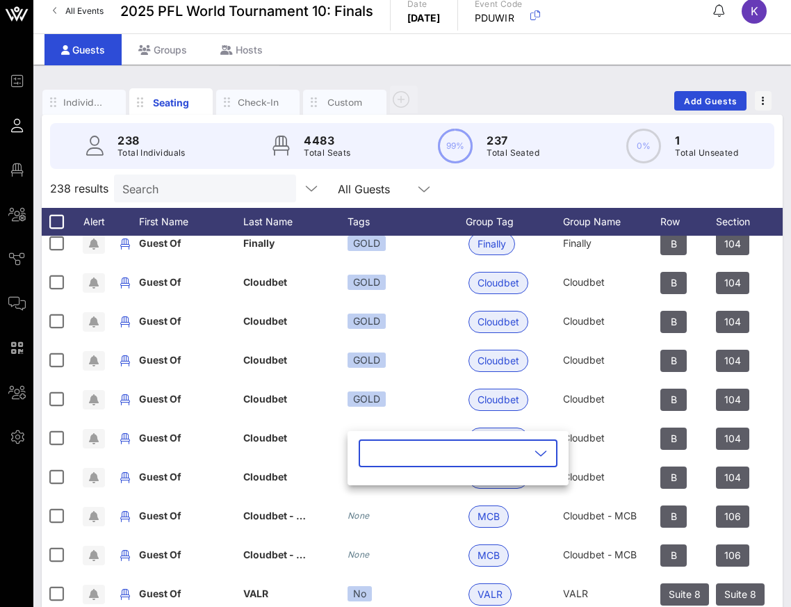
click at [383, 455] on input "text" at bounding box center [448, 453] width 163 height 22
type input "Gold"
click at [385, 485] on icon "button" at bounding box center [382, 487] width 17 height 17
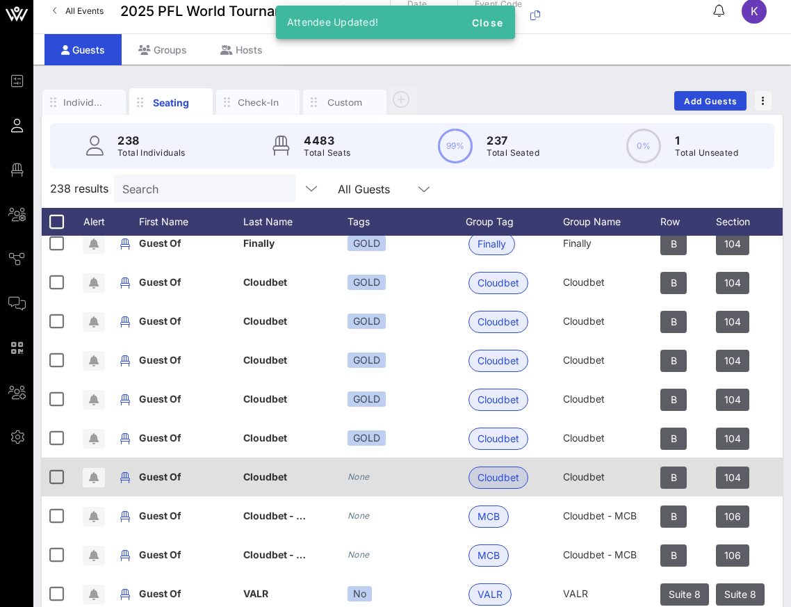
click at [363, 464] on div "None" at bounding box center [407, 476] width 118 height 39
click at [360, 477] on icon "None" at bounding box center [359, 476] width 22 height 10
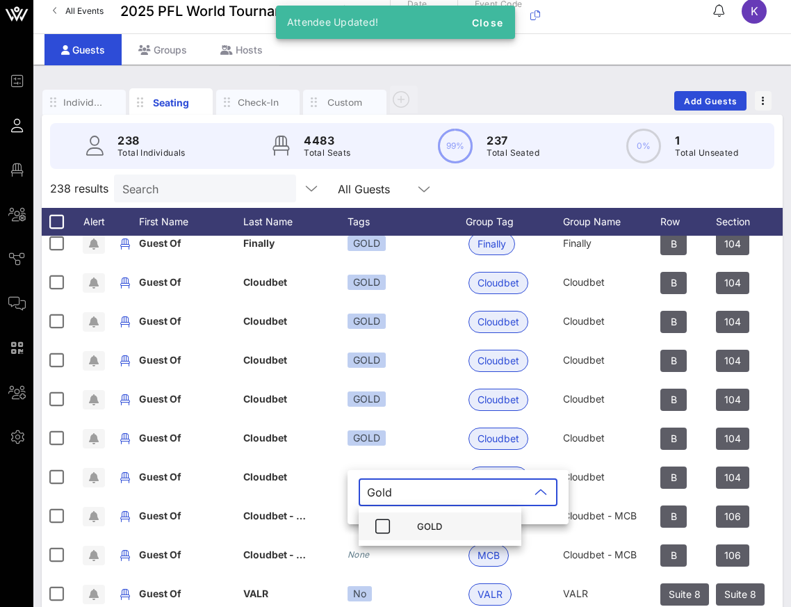
type input "Gold"
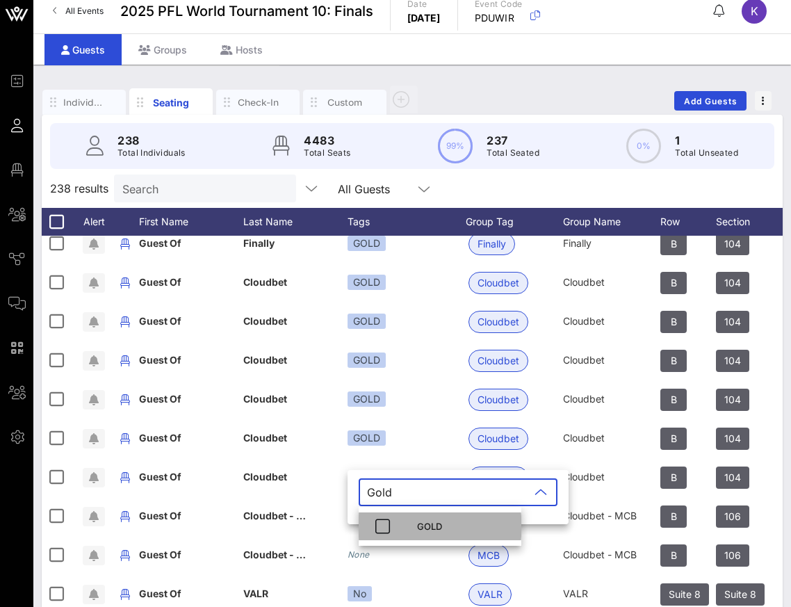
click at [396, 523] on div "GOLD" at bounding box center [440, 526] width 163 height 28
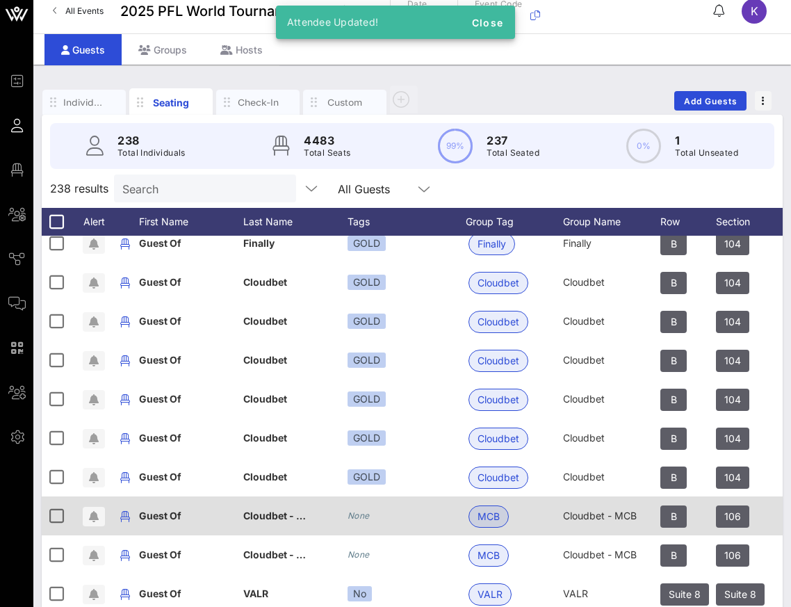
click at [362, 515] on icon "None" at bounding box center [359, 515] width 22 height 10
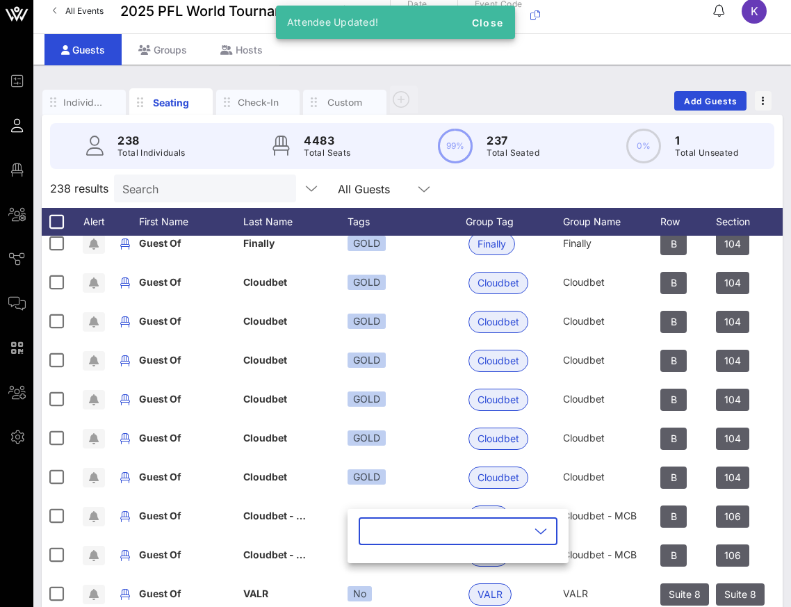
click at [396, 538] on input "text" at bounding box center [448, 531] width 163 height 22
type input "Gold"
click at [385, 573] on icon "button" at bounding box center [382, 565] width 17 height 17
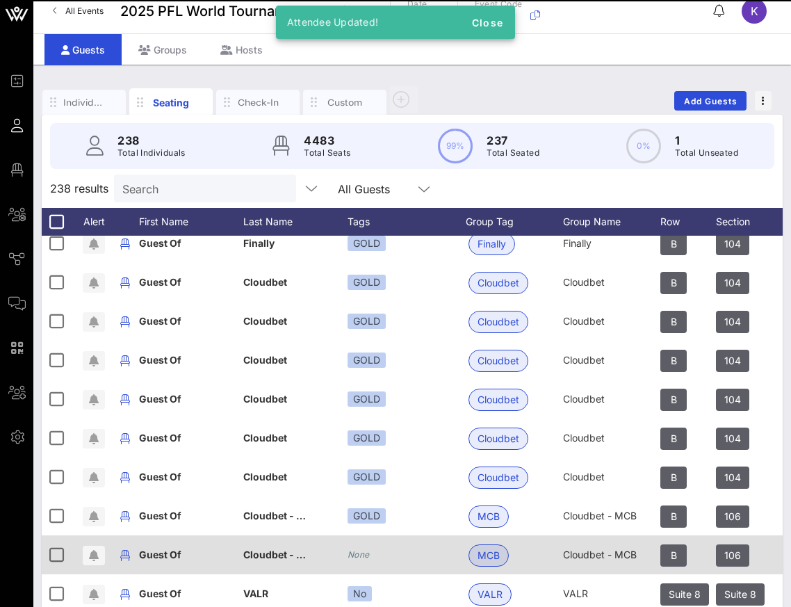
click at [364, 553] on icon "None" at bounding box center [359, 554] width 22 height 10
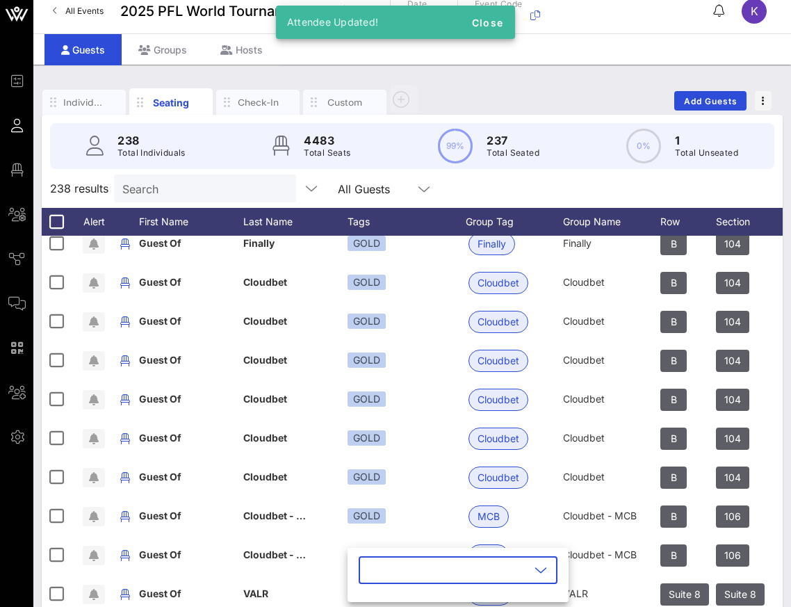
click at [400, 578] on input "text" at bounding box center [448, 570] width 163 height 22
type input "Gold"
click at [423, 519] on div "GOLD" at bounding box center [440, 536] width 163 height 39
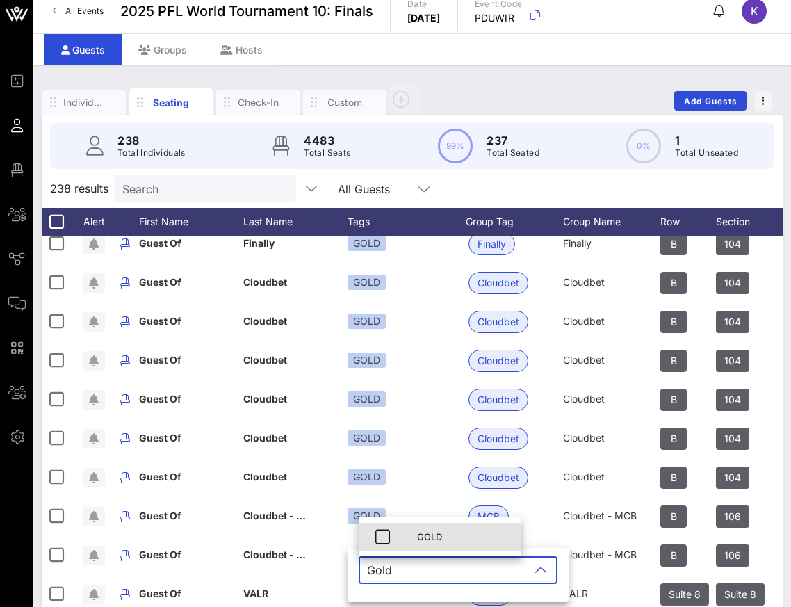
click at [422, 539] on div "GOLD" at bounding box center [463, 536] width 93 height 11
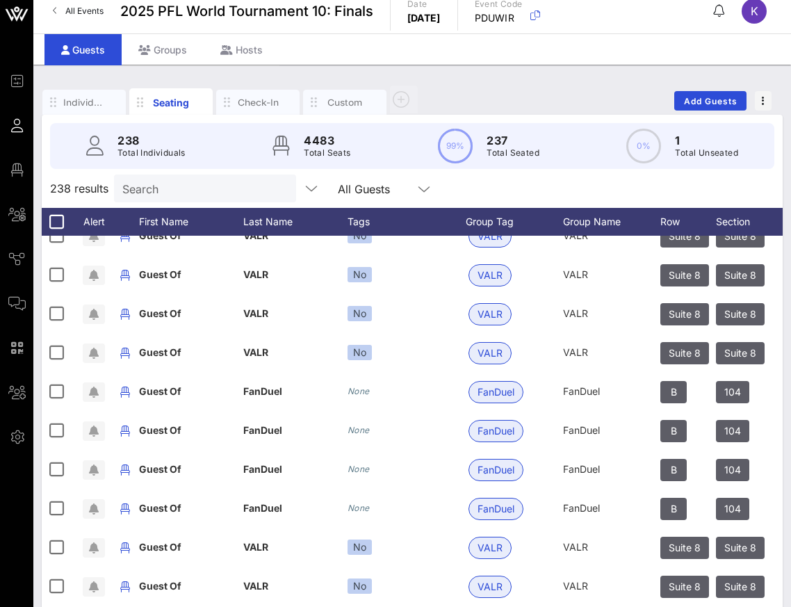
scroll to position [3765, 0]
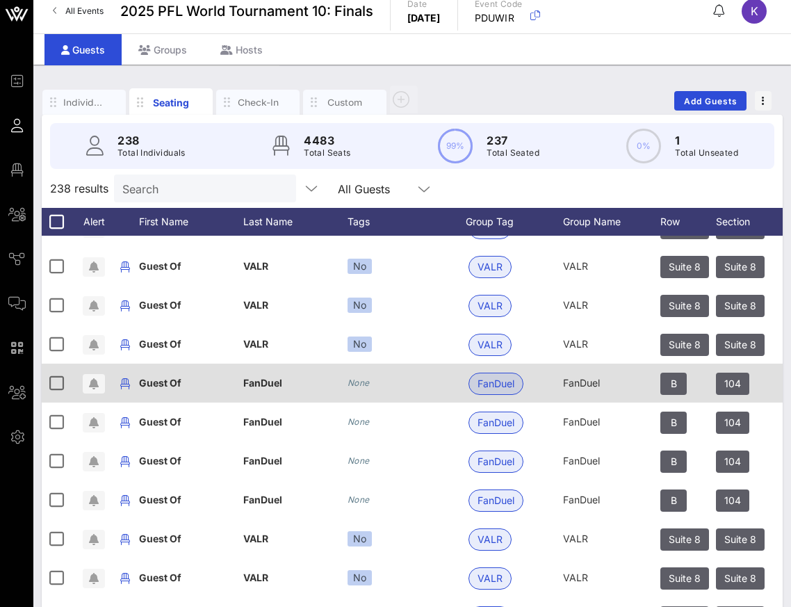
click at [353, 382] on icon "None" at bounding box center [359, 382] width 22 height 10
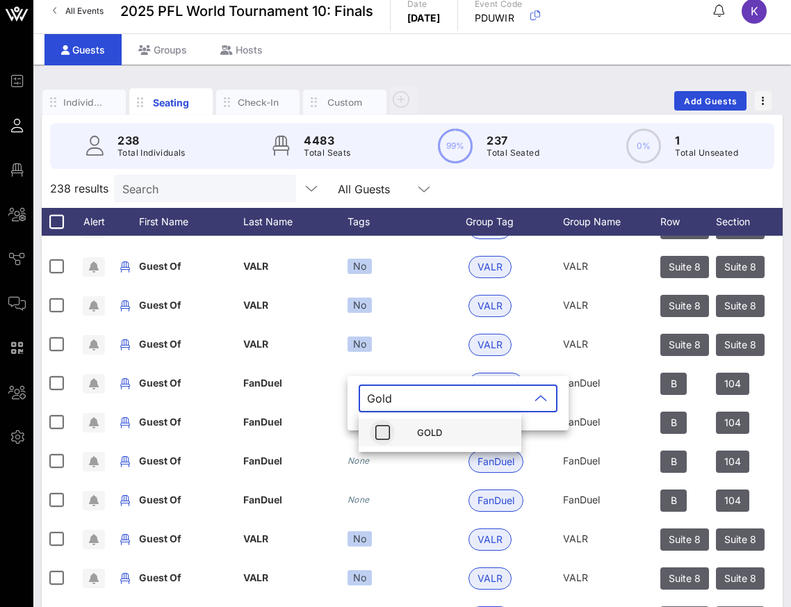
type input "Gold"
click at [394, 427] on span "button" at bounding box center [382, 432] width 25 height 17
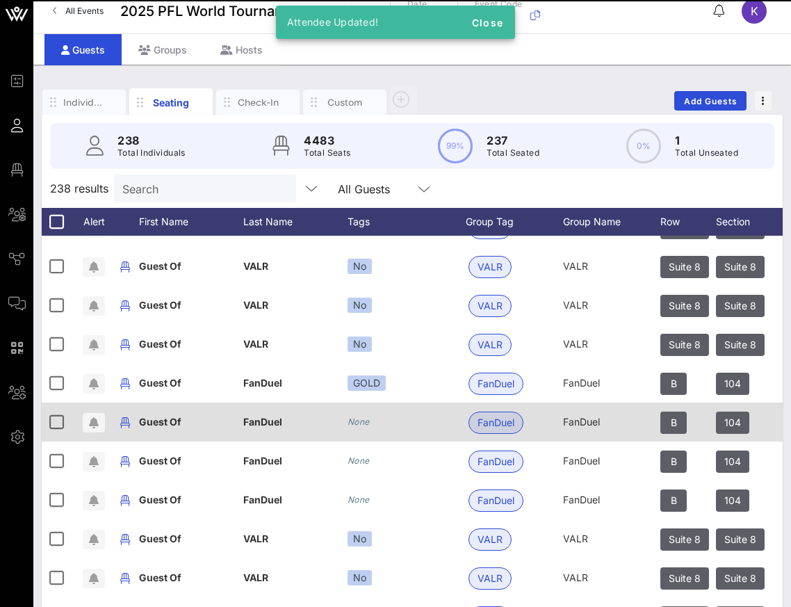
click at [369, 426] on icon "None" at bounding box center [359, 421] width 22 height 10
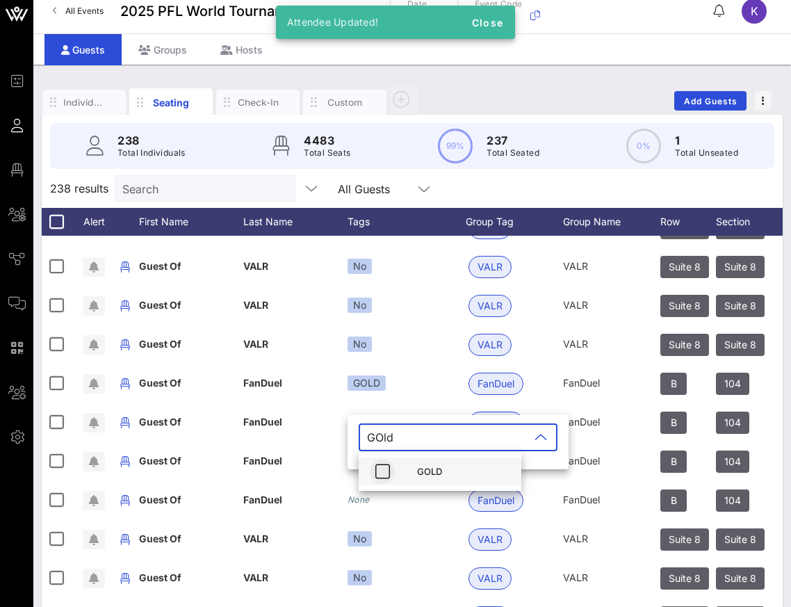
type input "GOld"
click at [393, 472] on span "button" at bounding box center [382, 471] width 25 height 17
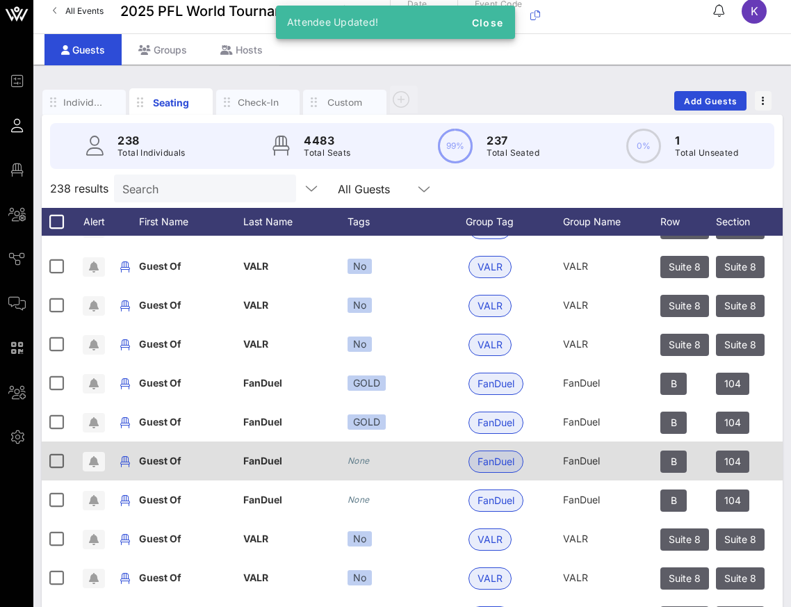
click at [368, 463] on icon "None" at bounding box center [359, 460] width 22 height 10
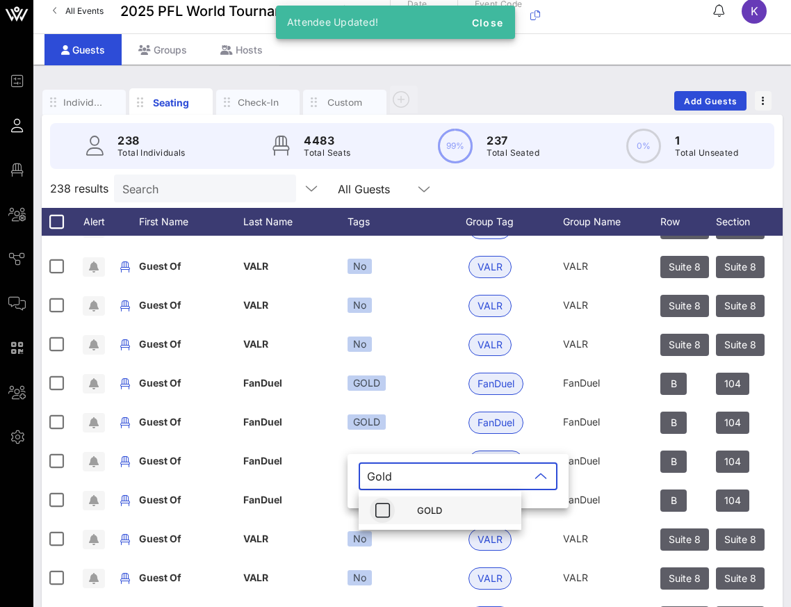
type input "Gold"
click at [379, 511] on icon "button" at bounding box center [382, 510] width 17 height 17
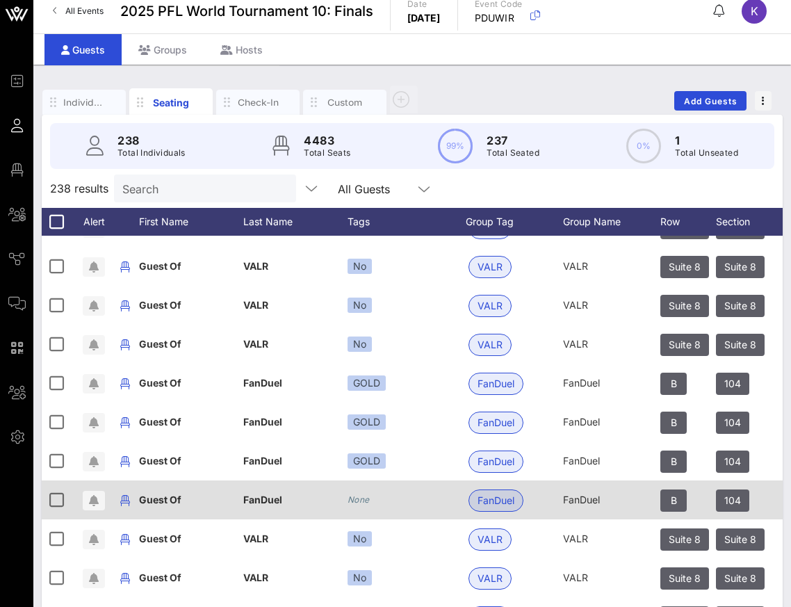
click at [361, 498] on icon "None" at bounding box center [359, 499] width 22 height 10
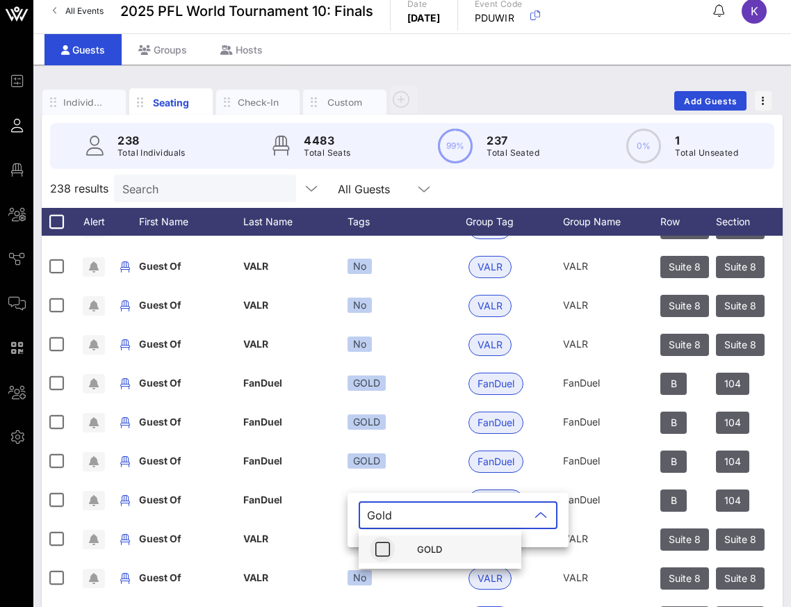
type input "Gold"
click at [382, 546] on icon "button" at bounding box center [382, 549] width 17 height 17
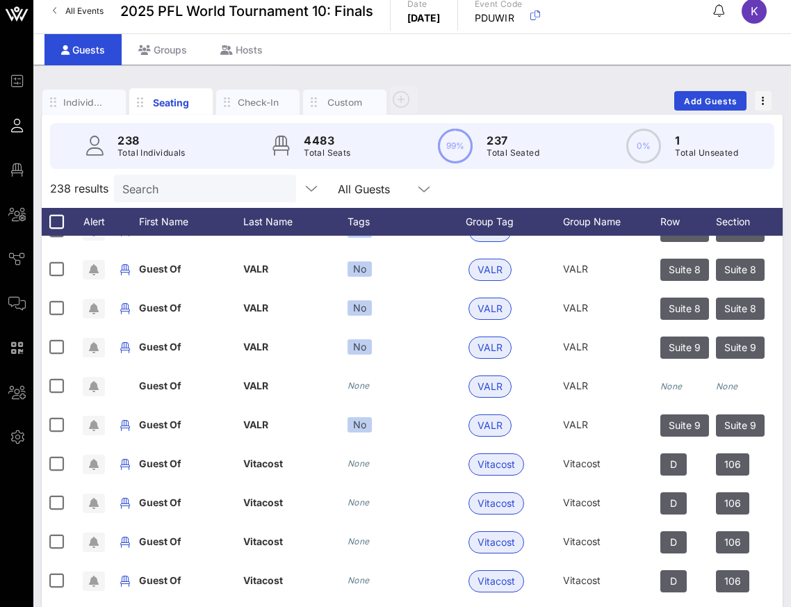
scroll to position [4201, 0]
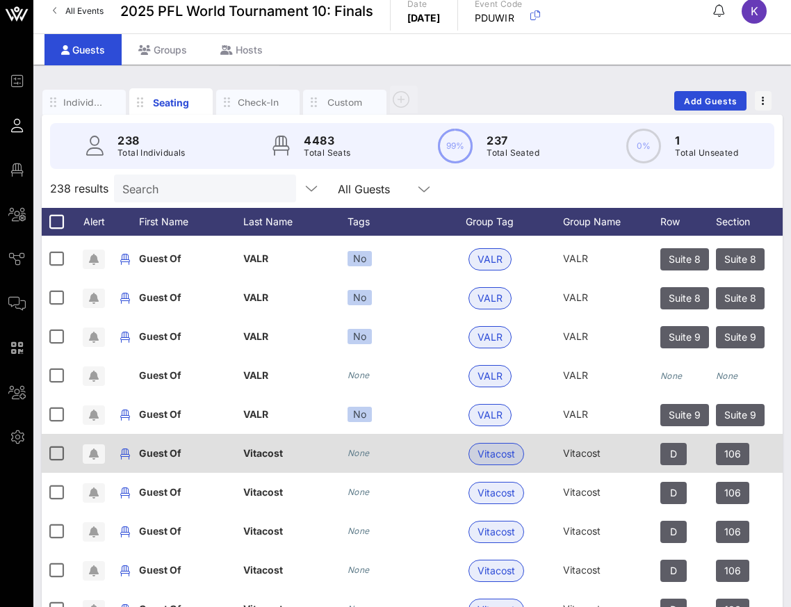
click at [359, 456] on icon "None" at bounding box center [359, 453] width 22 height 10
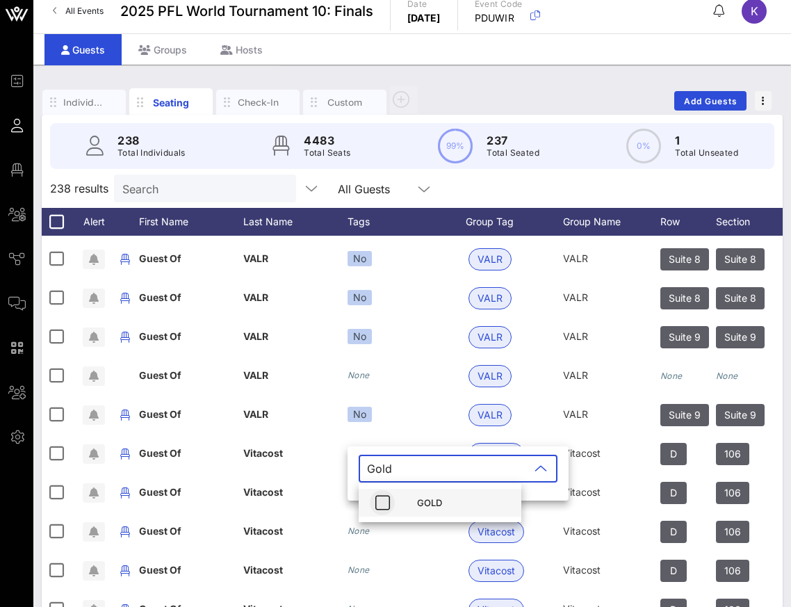
type input "Gold"
click at [385, 495] on icon "button" at bounding box center [382, 502] width 17 height 17
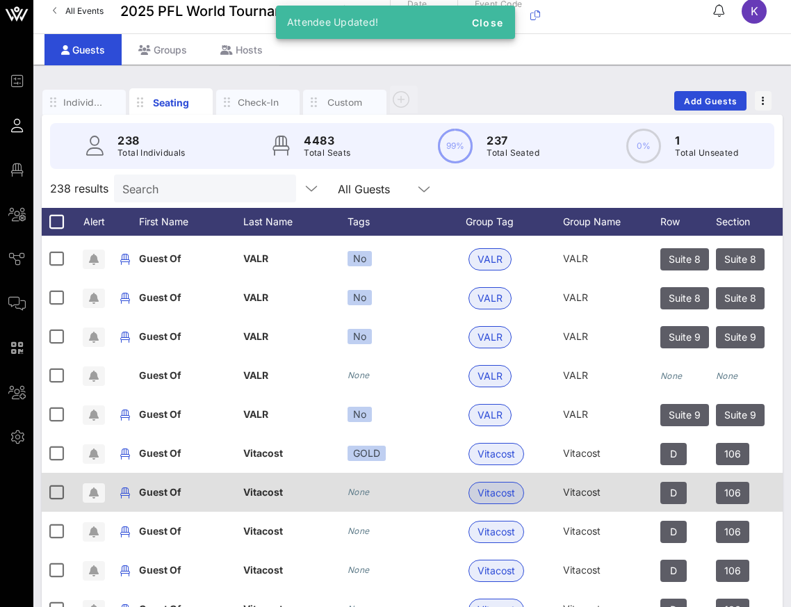
click at [357, 494] on icon "None" at bounding box center [359, 492] width 22 height 10
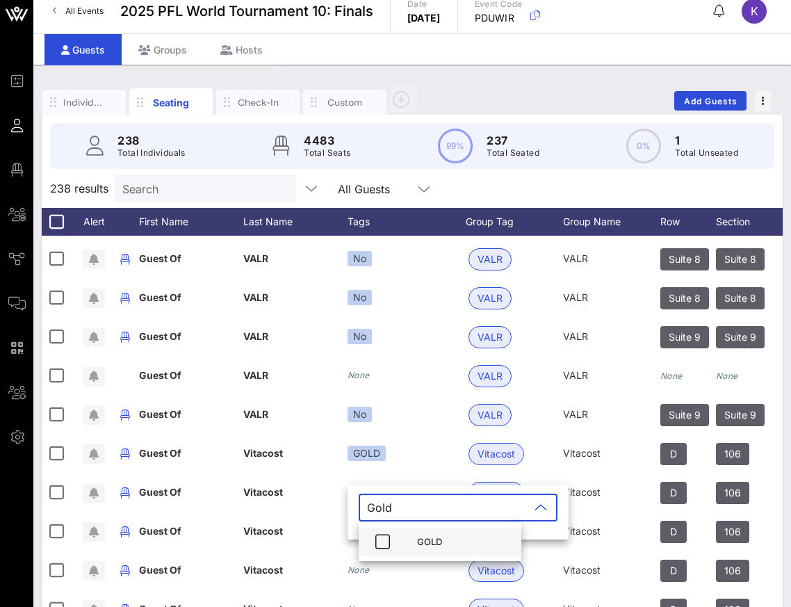
type input "Gold"
click at [396, 548] on div "GOLD" at bounding box center [440, 542] width 163 height 28
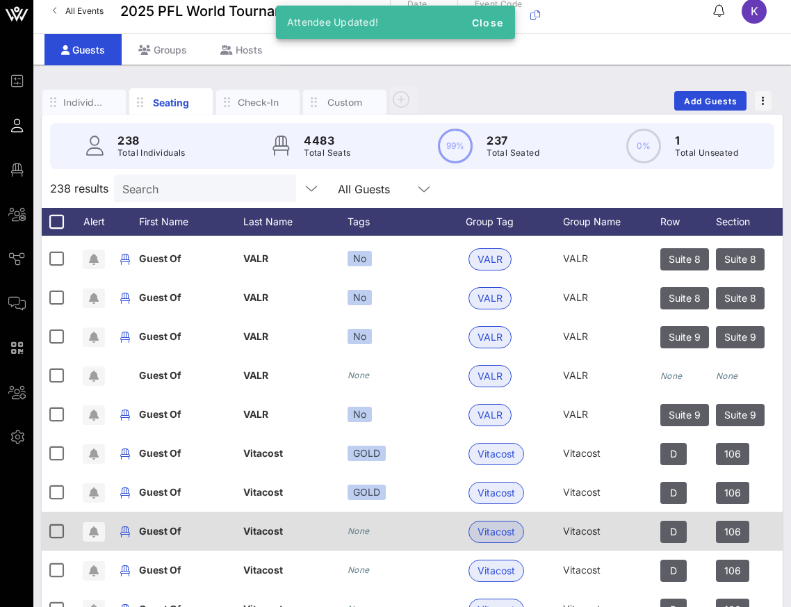
click at [359, 535] on icon "None" at bounding box center [359, 531] width 22 height 10
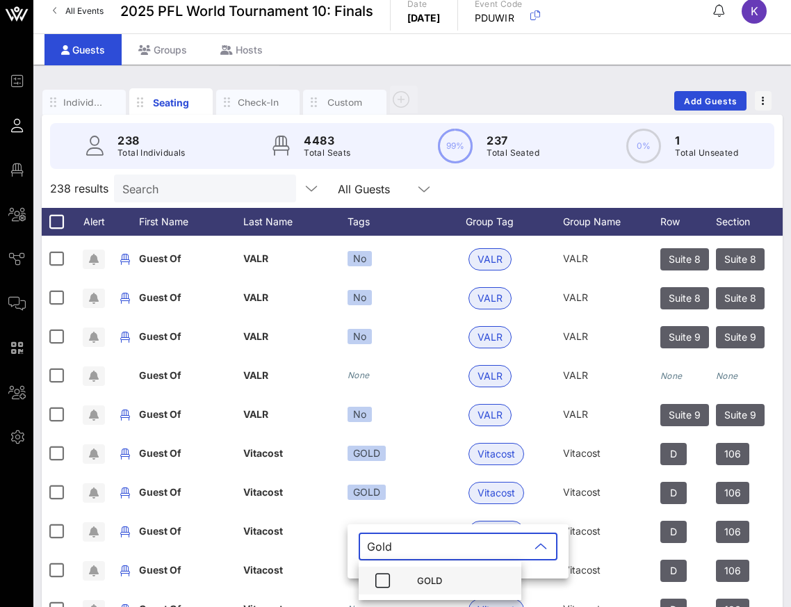
type input "Gold"
click at [405, 579] on div "GOLD" at bounding box center [440, 581] width 163 height 28
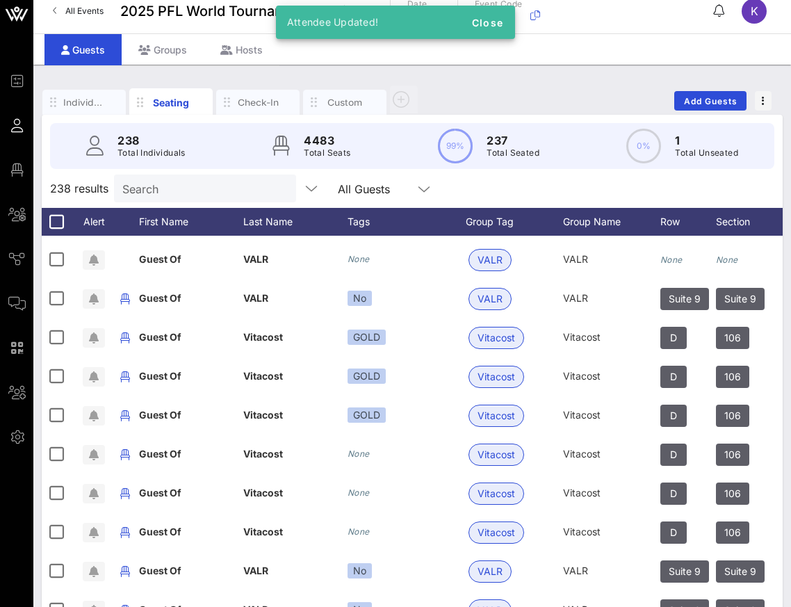
scroll to position [4323, 0]
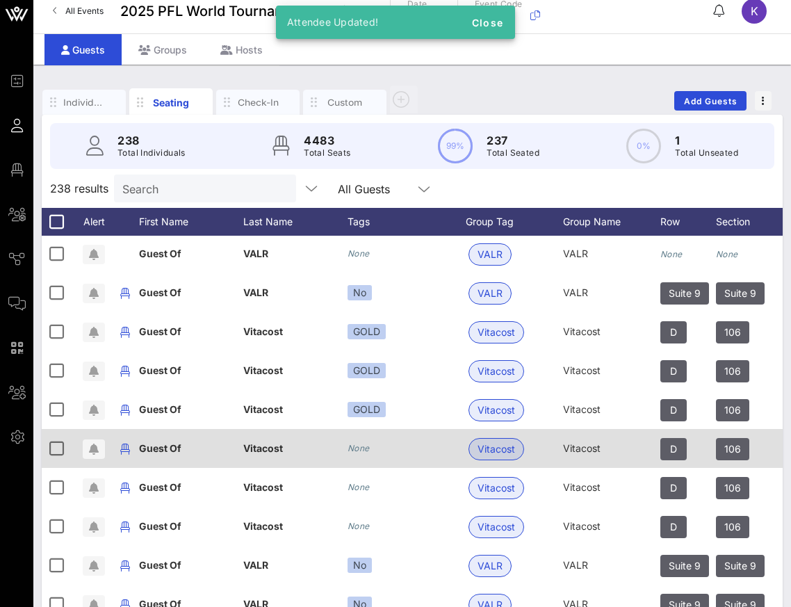
click at [367, 455] on div "None" at bounding box center [359, 448] width 22 height 14
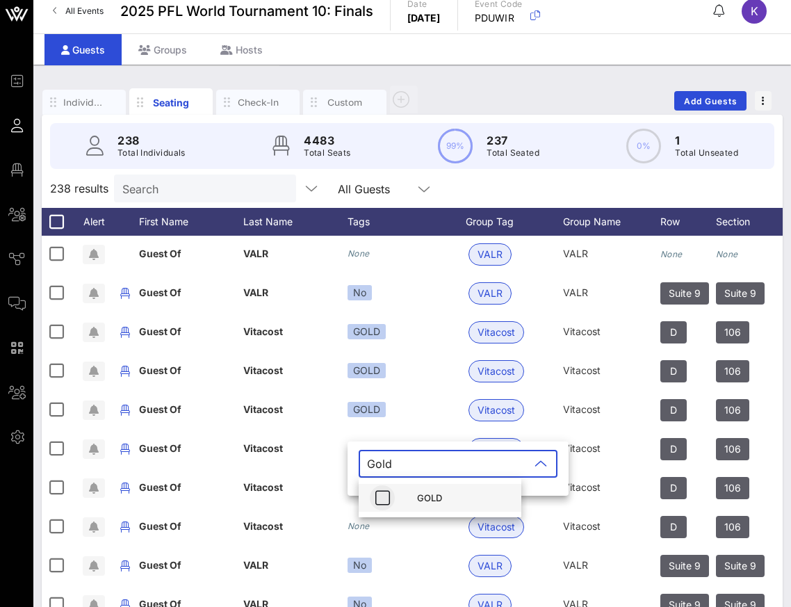
type input "Gold"
click at [380, 498] on icon "button" at bounding box center [382, 497] width 17 height 17
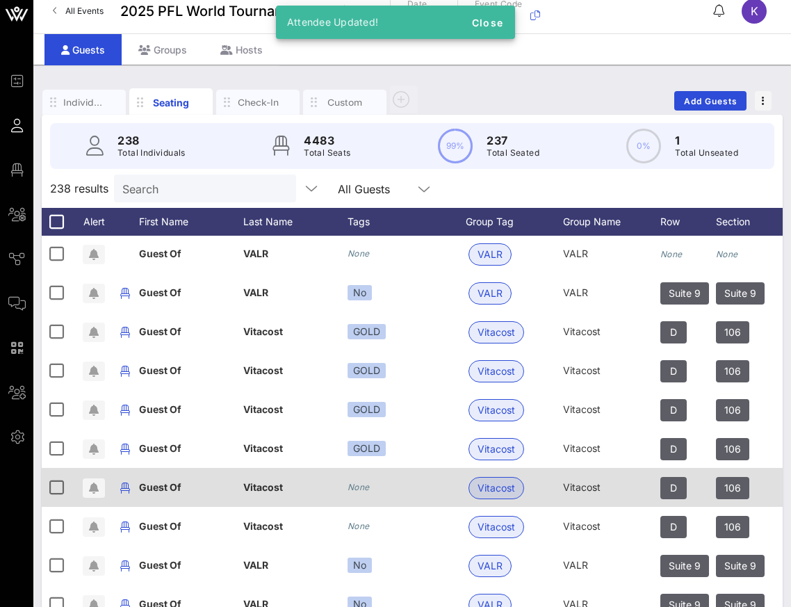
click at [365, 490] on icon "None" at bounding box center [359, 487] width 22 height 10
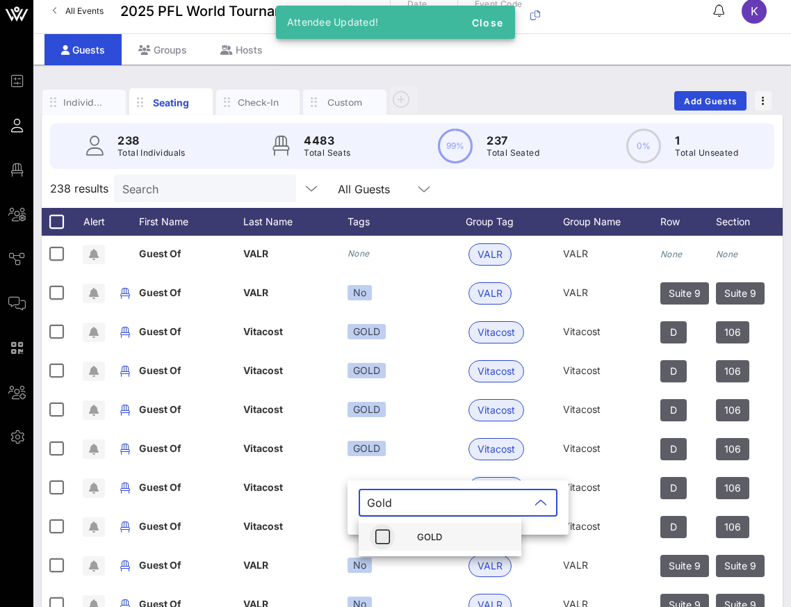
type input "Gold"
click at [390, 536] on icon "button" at bounding box center [382, 536] width 17 height 17
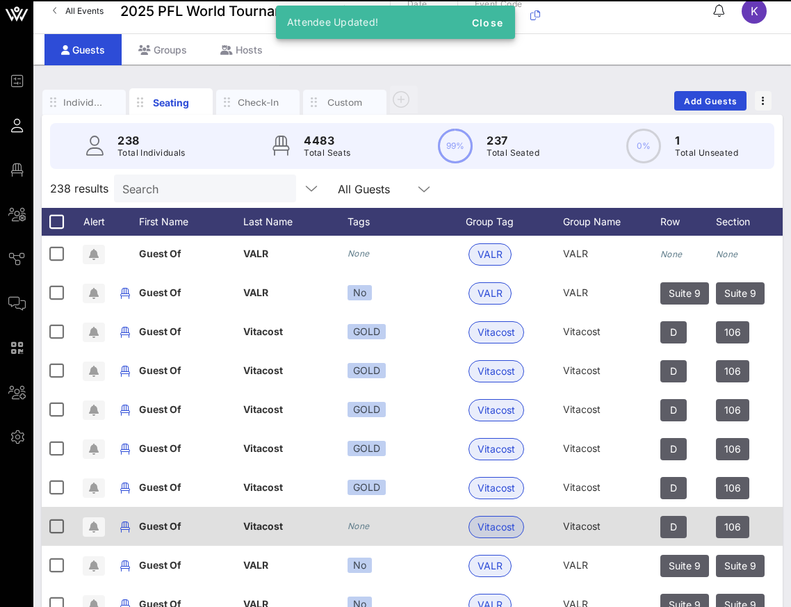
click at [361, 528] on icon "None" at bounding box center [359, 526] width 22 height 10
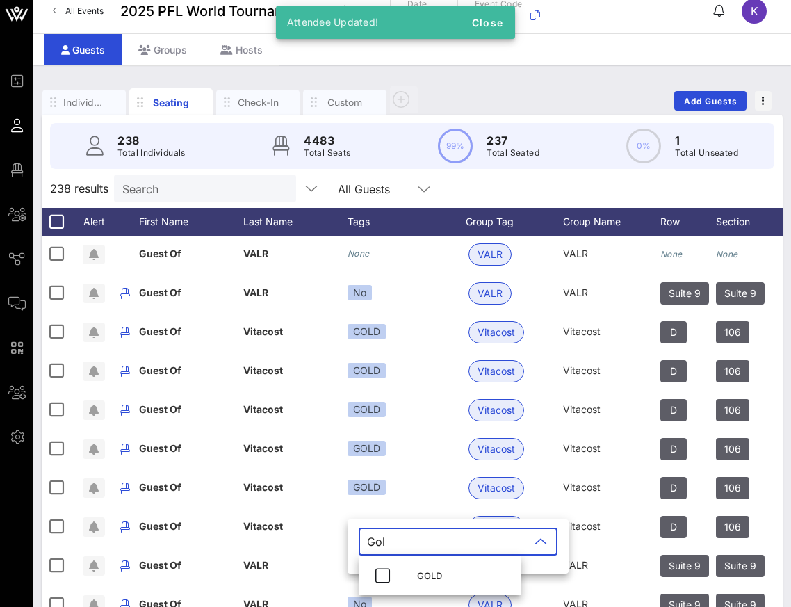
type input "Gold"
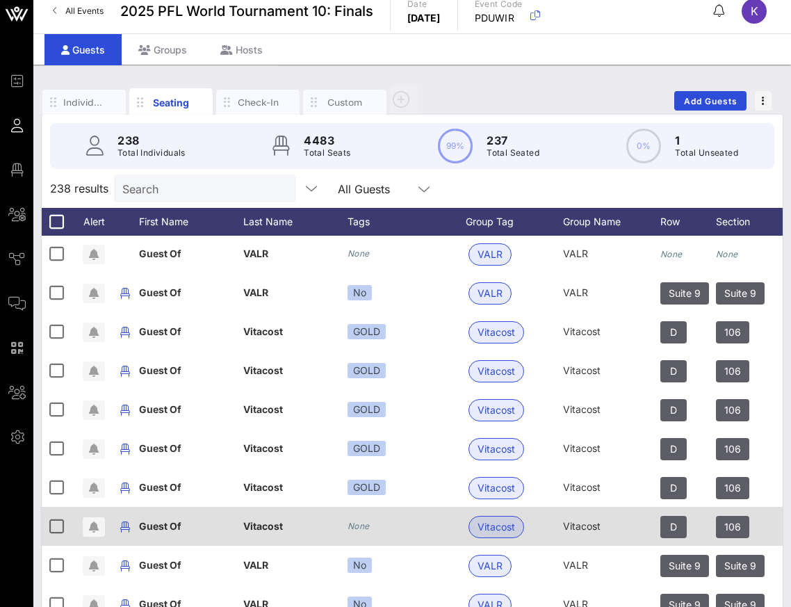
click at [368, 530] on icon "None" at bounding box center [359, 526] width 22 height 10
click at [0, 0] on div "​ Gold" at bounding box center [0, 0] width 0 height 0
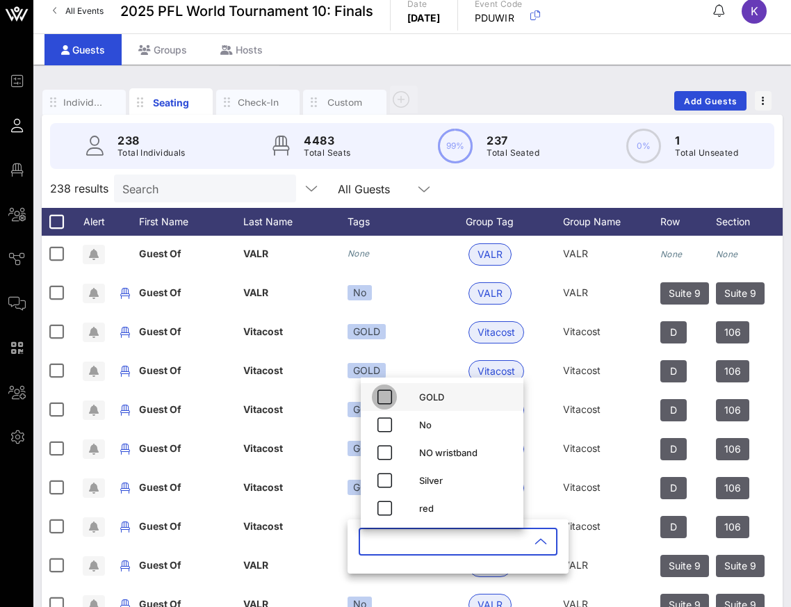
click at [387, 396] on icon "button" at bounding box center [384, 397] width 17 height 17
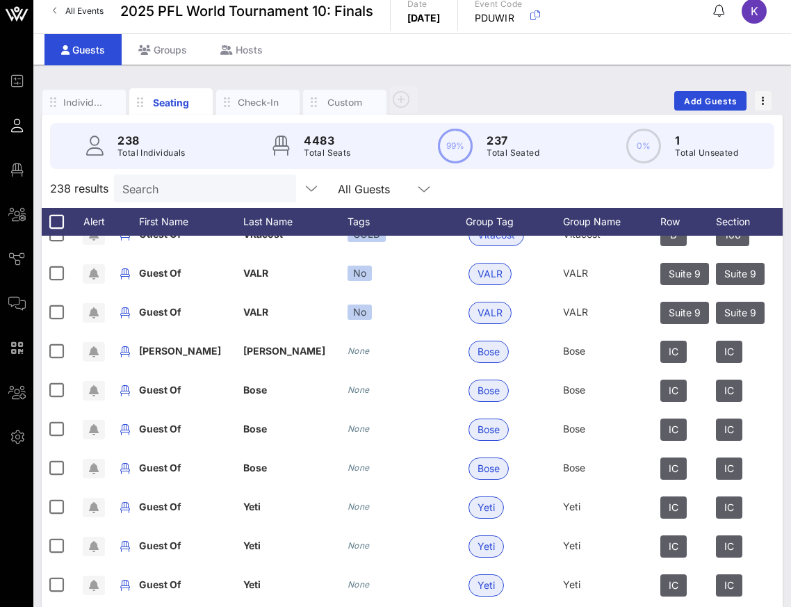
scroll to position [4615, 0]
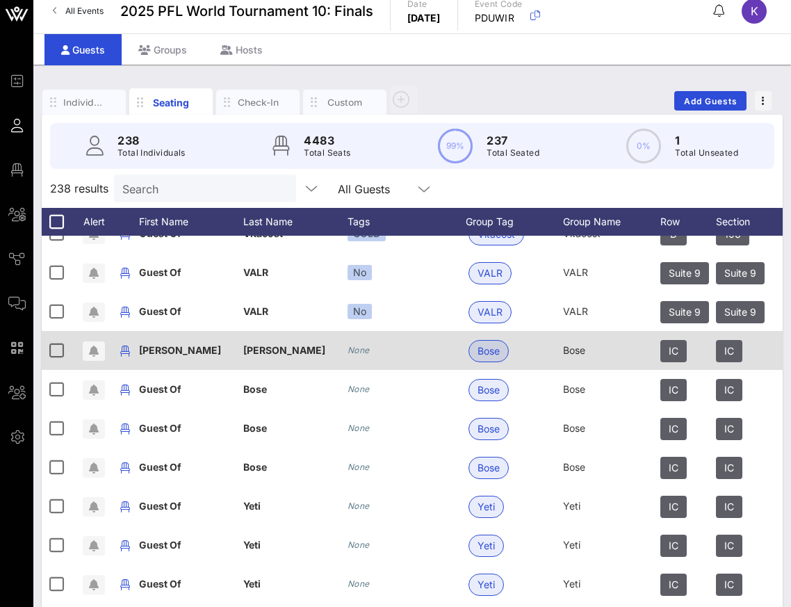
click at [363, 346] on icon "None" at bounding box center [359, 350] width 22 height 10
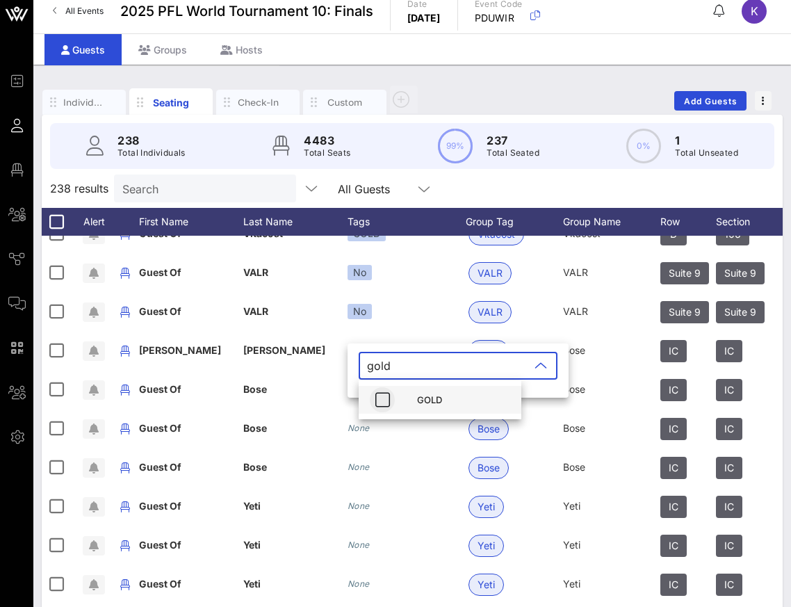
type input "gold"
click at [393, 395] on span "button" at bounding box center [382, 399] width 25 height 17
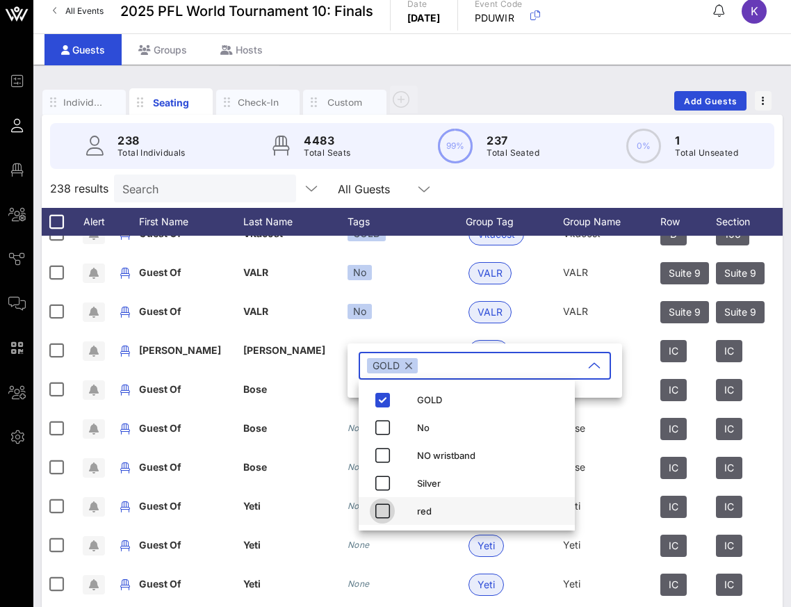
click at [378, 510] on icon "button" at bounding box center [382, 511] width 17 height 17
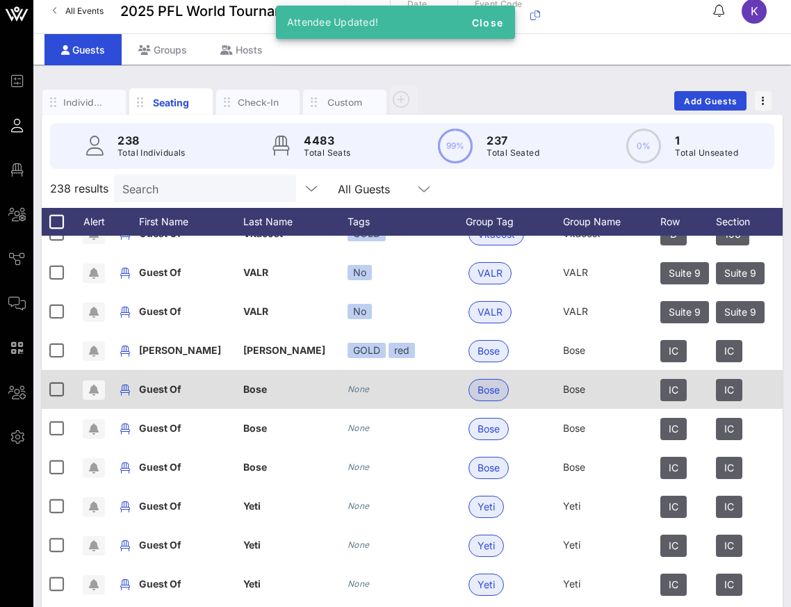
click at [368, 394] on div "None" at bounding box center [359, 389] width 22 height 14
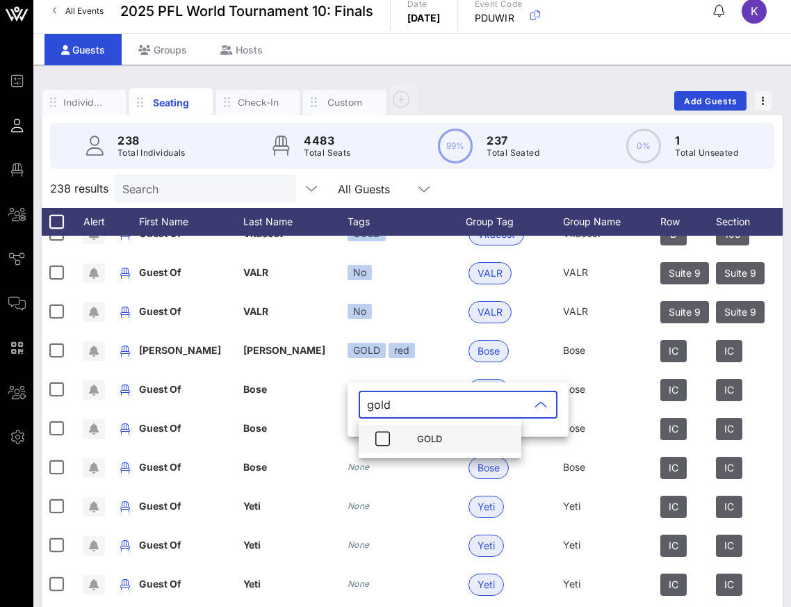
type input "gold"
click at [399, 441] on div "GOLD" at bounding box center [440, 439] width 163 height 28
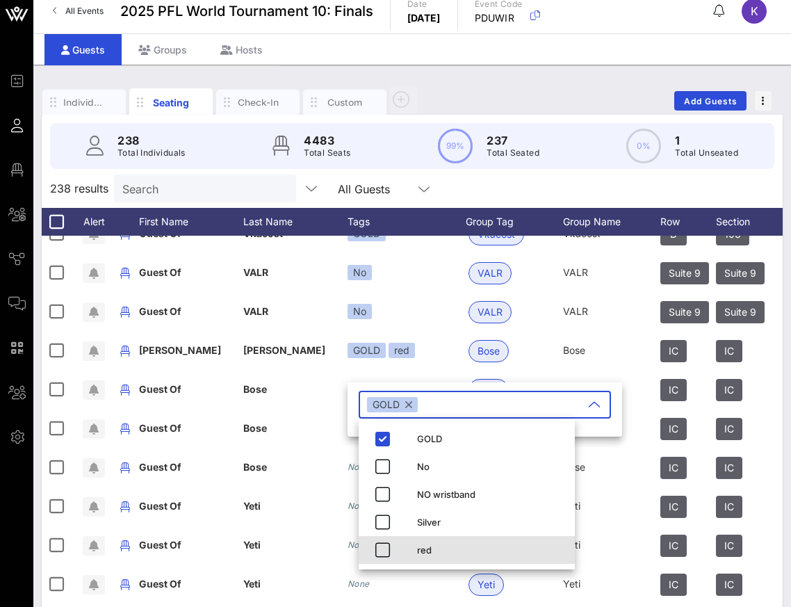
click at [406, 550] on div "red" at bounding box center [467, 550] width 216 height 28
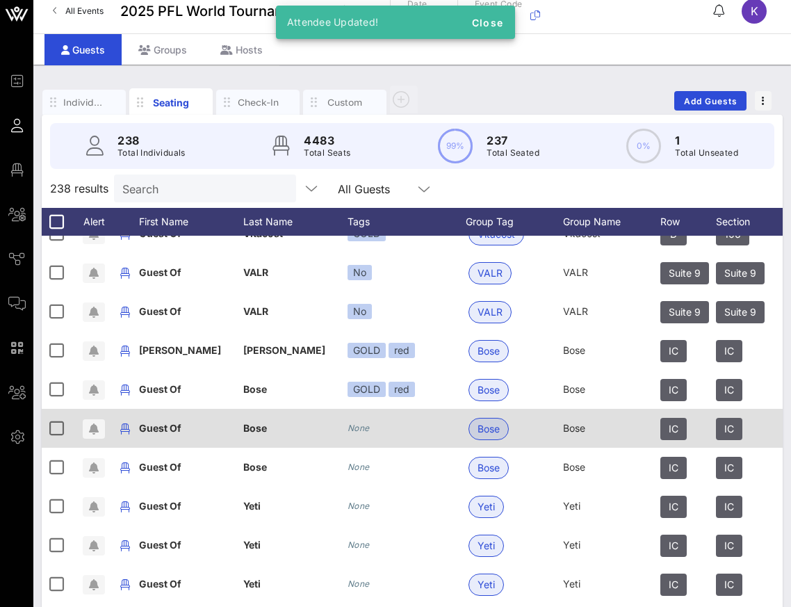
click at [368, 425] on icon "None" at bounding box center [359, 428] width 22 height 10
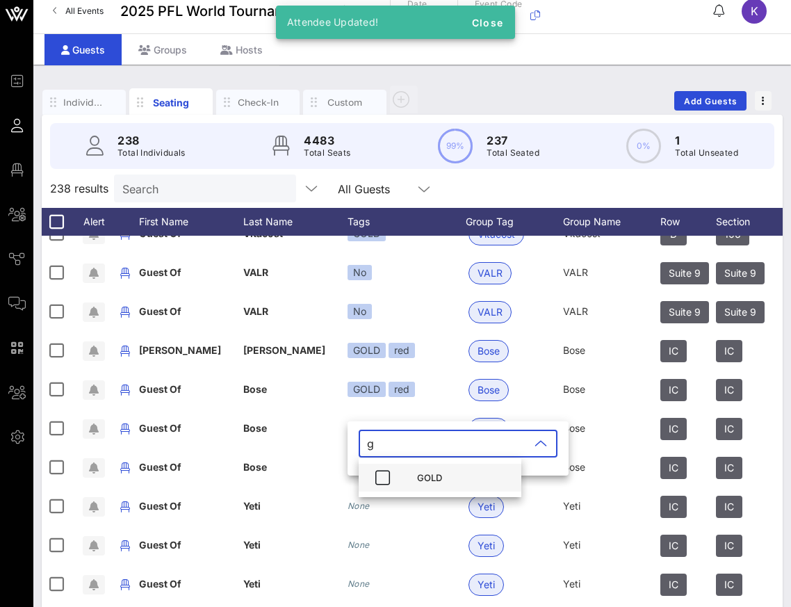
type input "g"
click at [399, 477] on div "GOLD" at bounding box center [440, 478] width 163 height 28
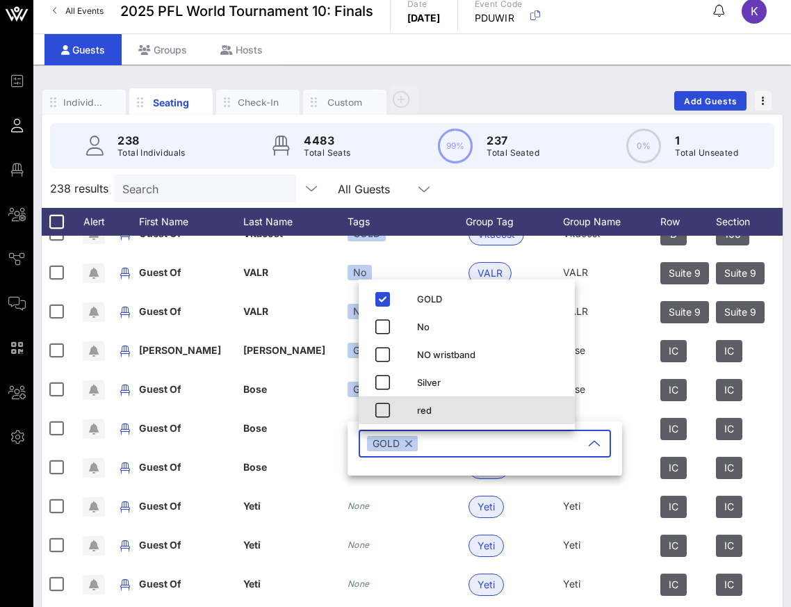
click at [433, 406] on div "red" at bounding box center [490, 410] width 147 height 11
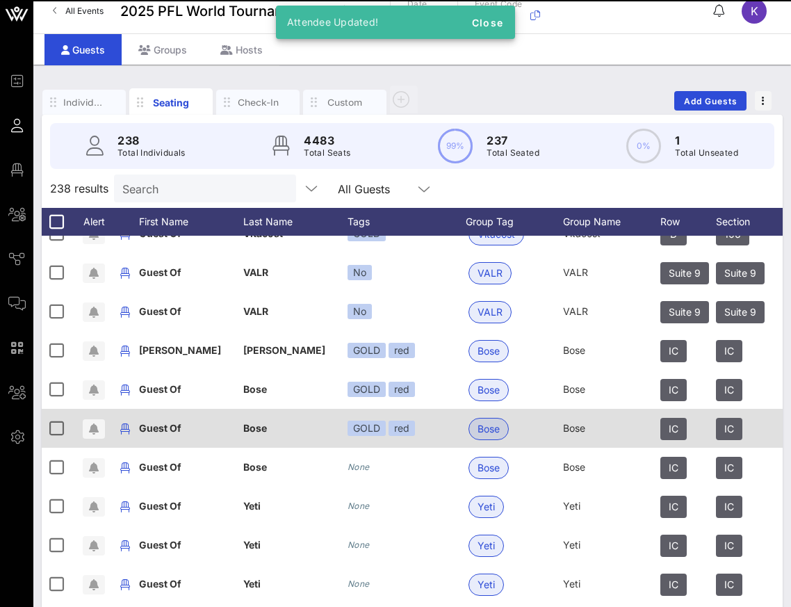
click at [363, 431] on div "GOLD" at bounding box center [367, 428] width 38 height 15
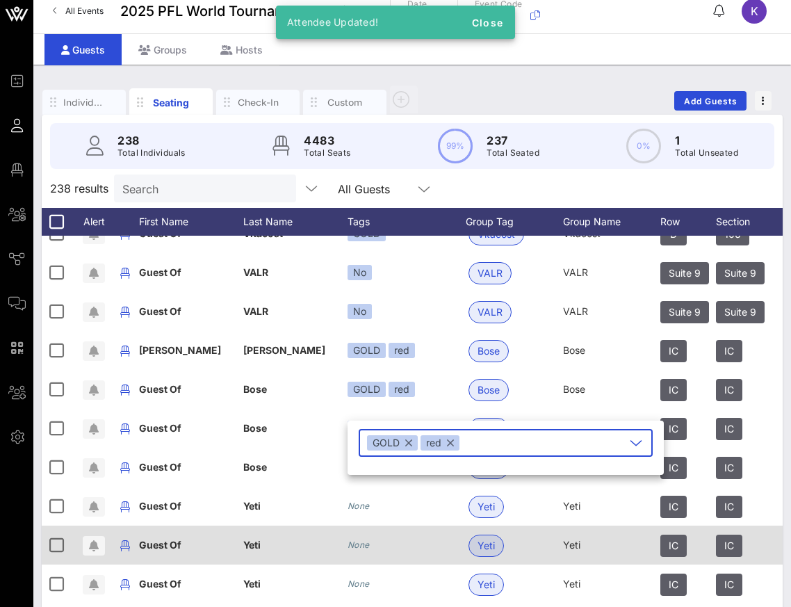
click at [409, 530] on div "None" at bounding box center [407, 545] width 118 height 39
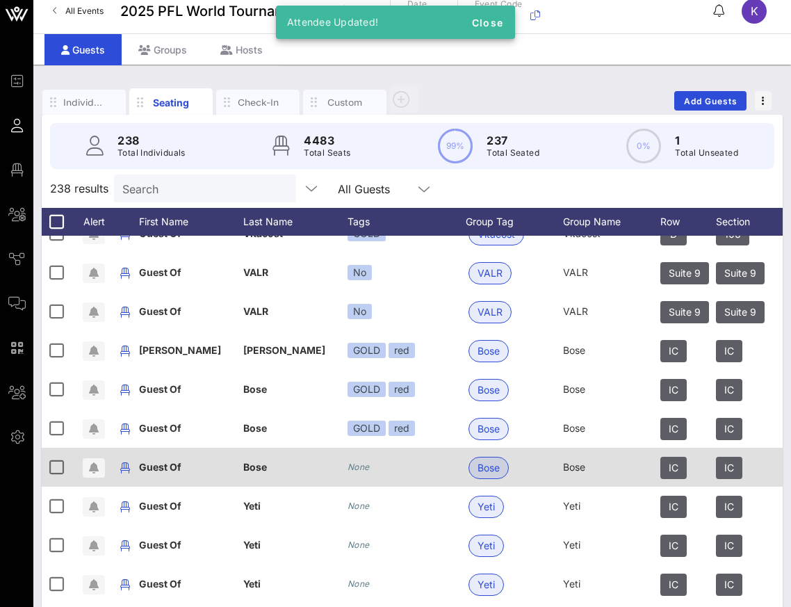
click at [373, 468] on div "None" at bounding box center [407, 467] width 118 height 39
click at [359, 466] on icon "None" at bounding box center [359, 467] width 22 height 10
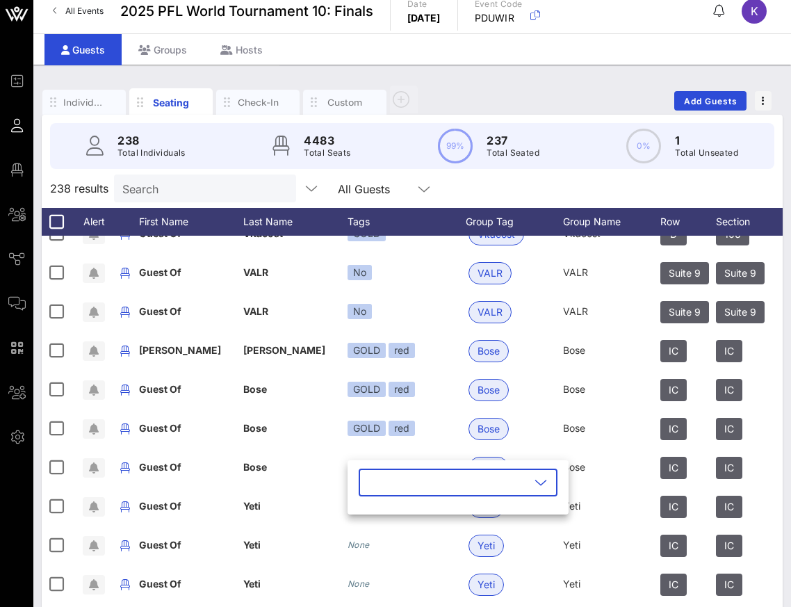
click at [535, 489] on icon at bounding box center [541, 482] width 13 height 17
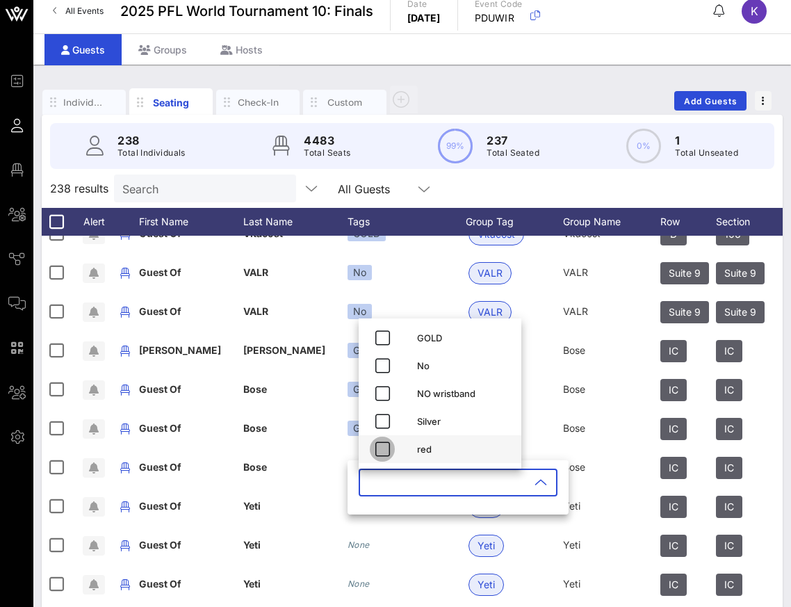
click at [391, 445] on span "button" at bounding box center [382, 449] width 25 height 17
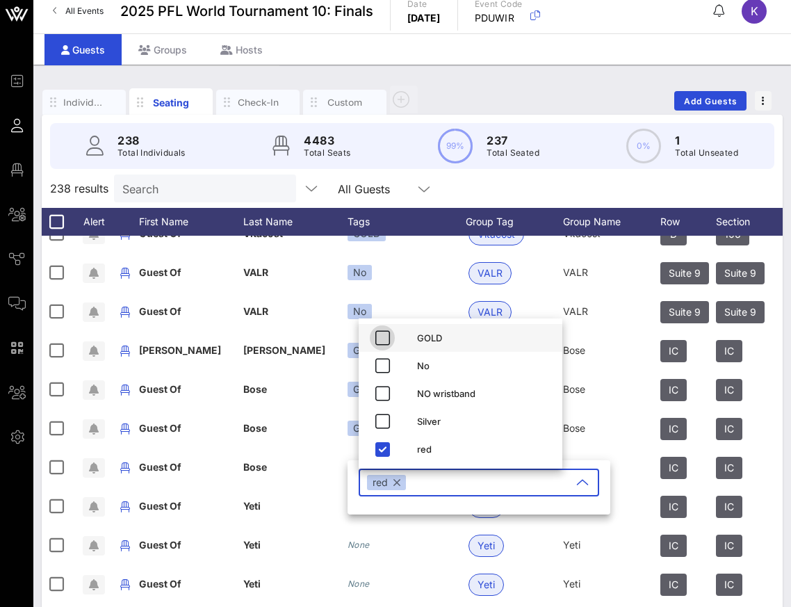
click at [376, 342] on icon "button" at bounding box center [382, 338] width 17 height 17
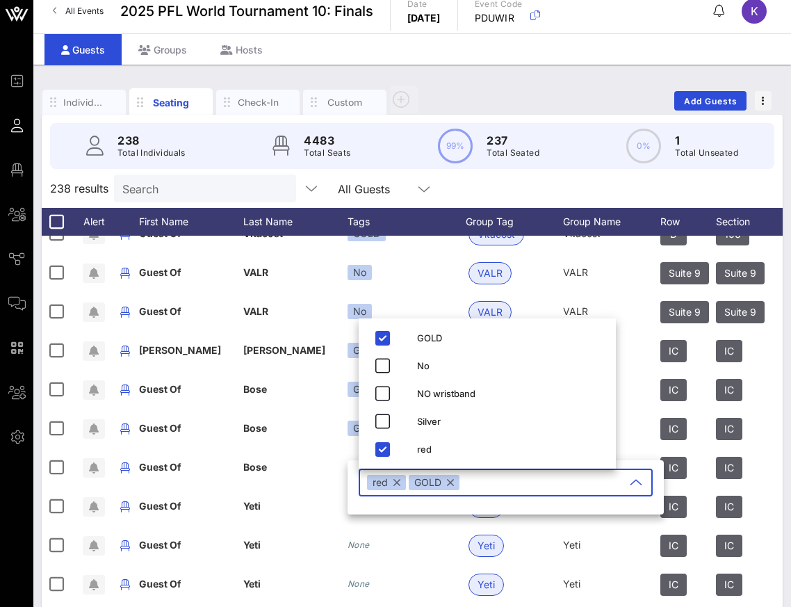
click at [397, 481] on button "button" at bounding box center [396, 482] width 7 height 15
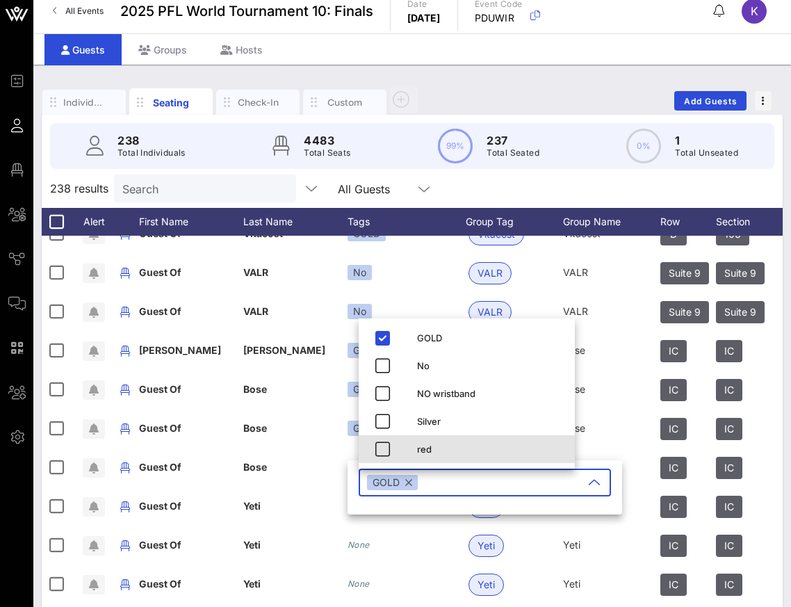
click at [369, 460] on div "red" at bounding box center [467, 449] width 216 height 28
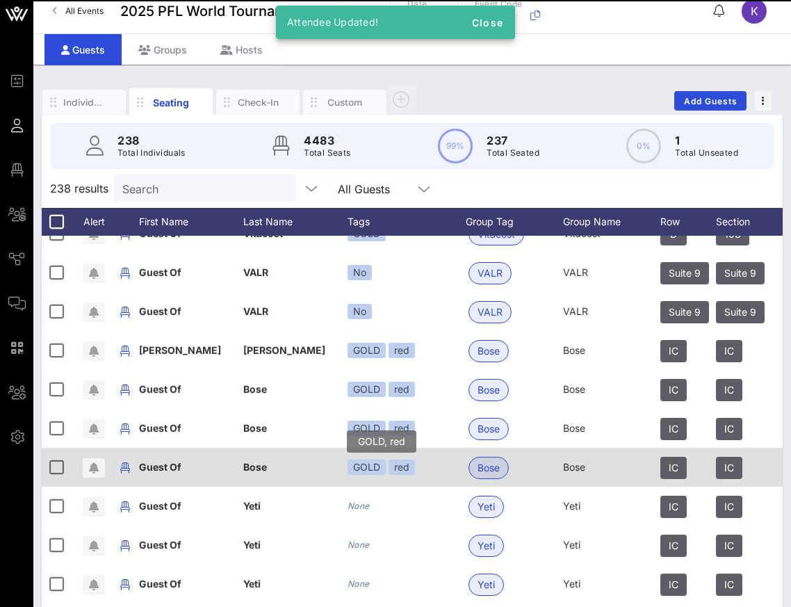
click at [364, 471] on div "GOLD" at bounding box center [367, 467] width 38 height 15
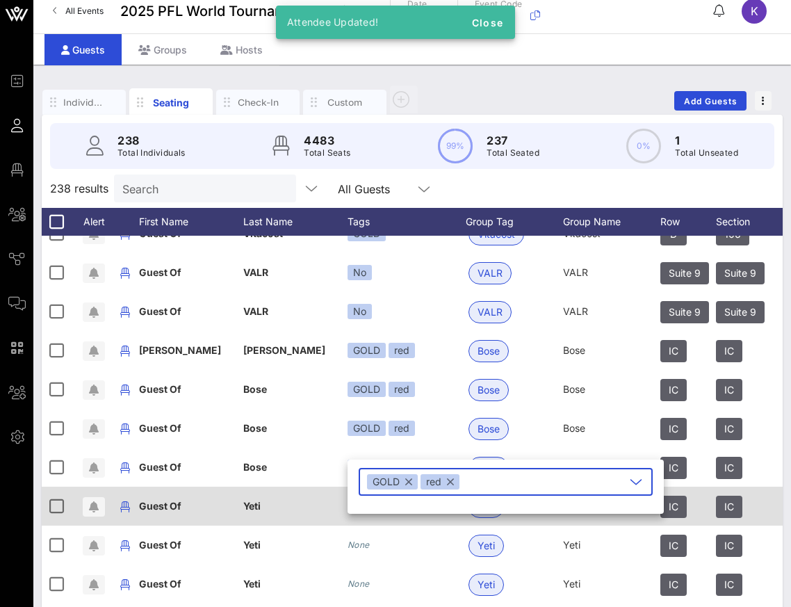
click at [316, 517] on div "Yeti" at bounding box center [295, 514] width 104 height 55
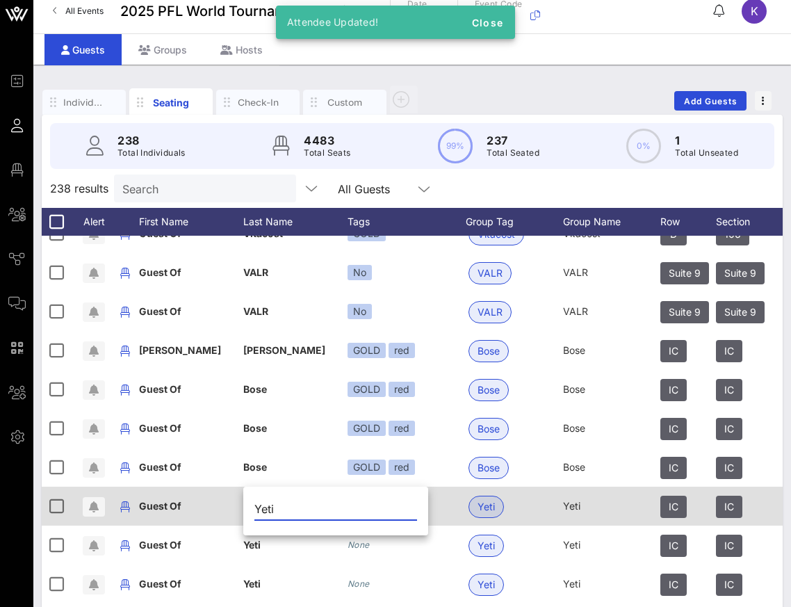
click at [423, 514] on div "None" at bounding box center [407, 506] width 118 height 39
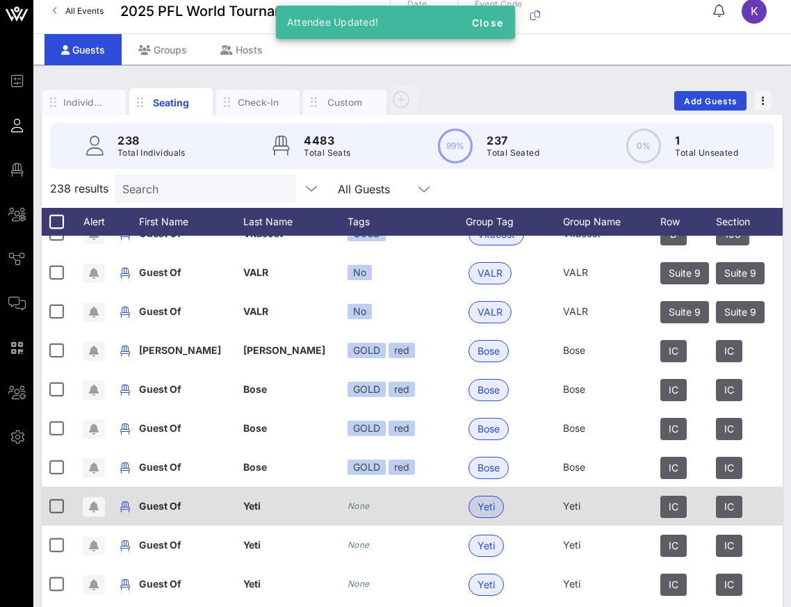
click at [373, 507] on div "None" at bounding box center [407, 506] width 118 height 39
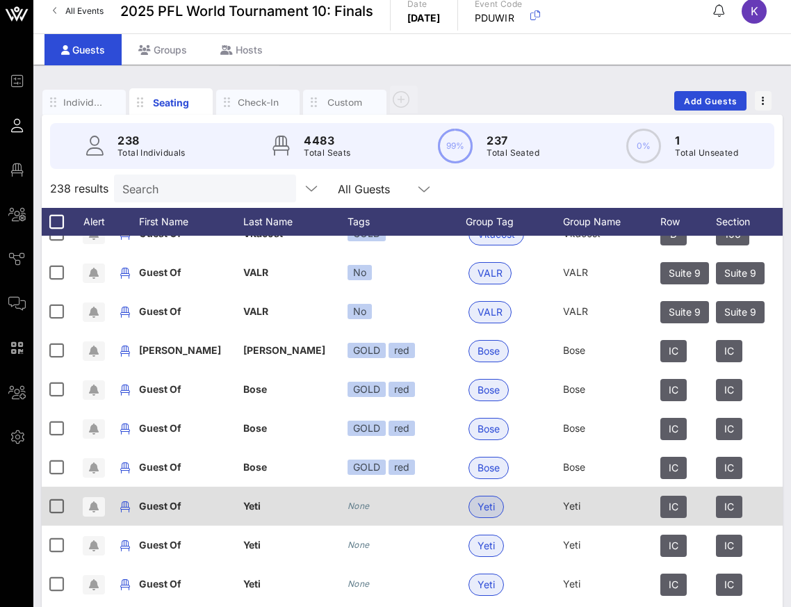
click at [361, 510] on icon "None" at bounding box center [359, 506] width 22 height 10
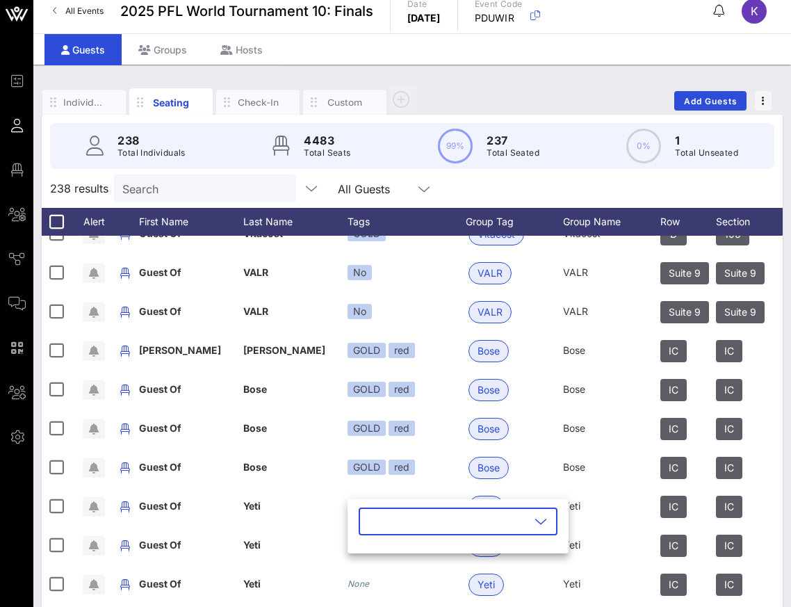
click at [464, 526] on input "text" at bounding box center [448, 521] width 163 height 22
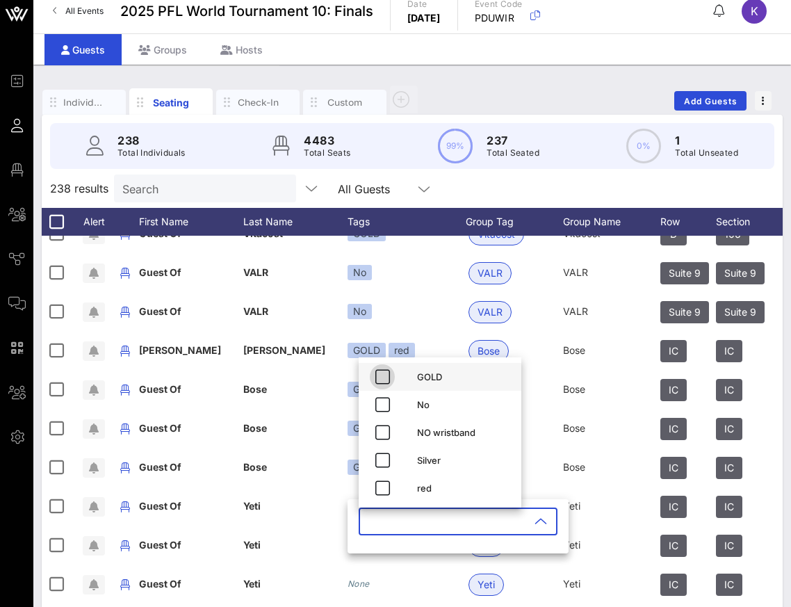
click at [388, 379] on icon "button" at bounding box center [382, 376] width 17 height 17
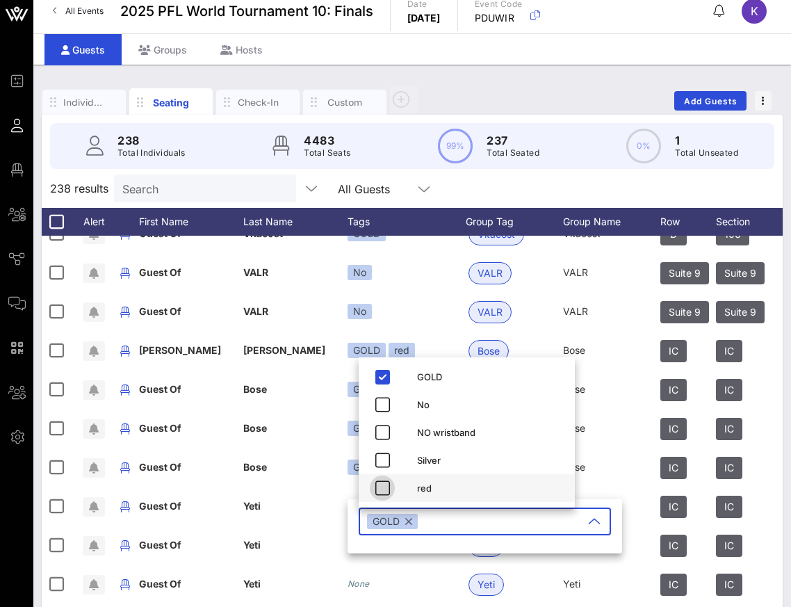
click at [382, 485] on icon "button" at bounding box center [382, 488] width 17 height 17
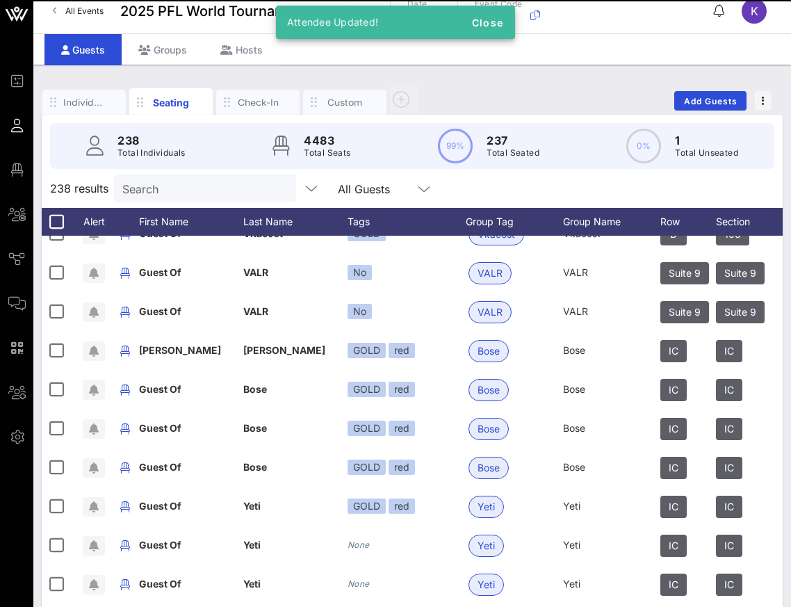
scroll to position [4729, 0]
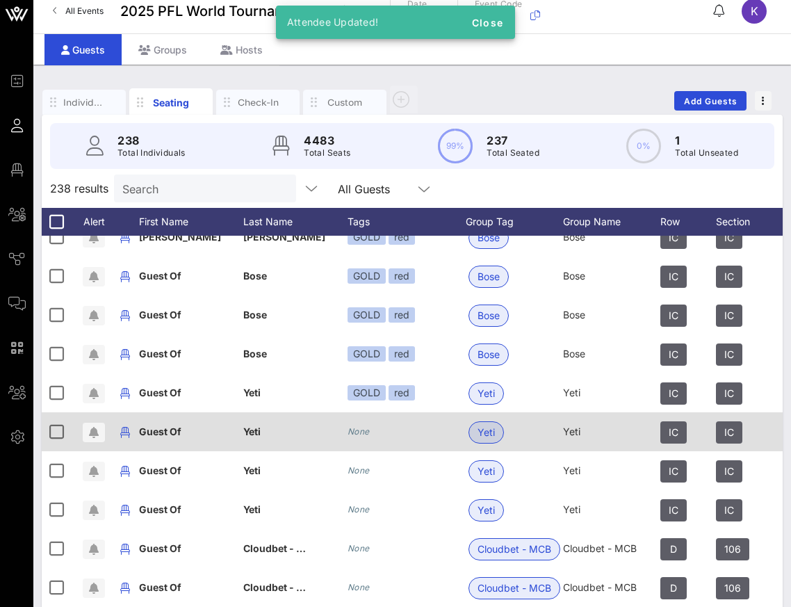
click at [359, 433] on icon "None" at bounding box center [359, 431] width 22 height 10
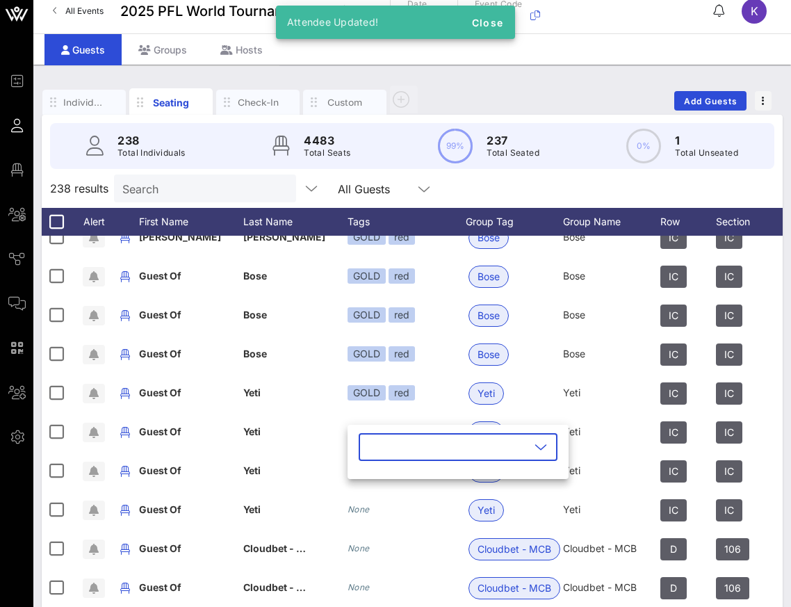
click at [448, 445] on input "text" at bounding box center [448, 447] width 163 height 22
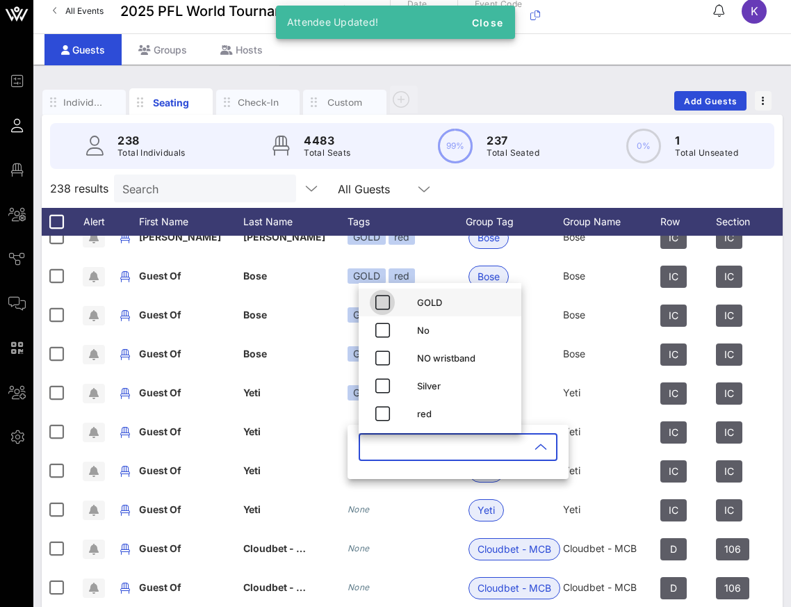
click at [377, 297] on icon "button" at bounding box center [382, 302] width 17 height 17
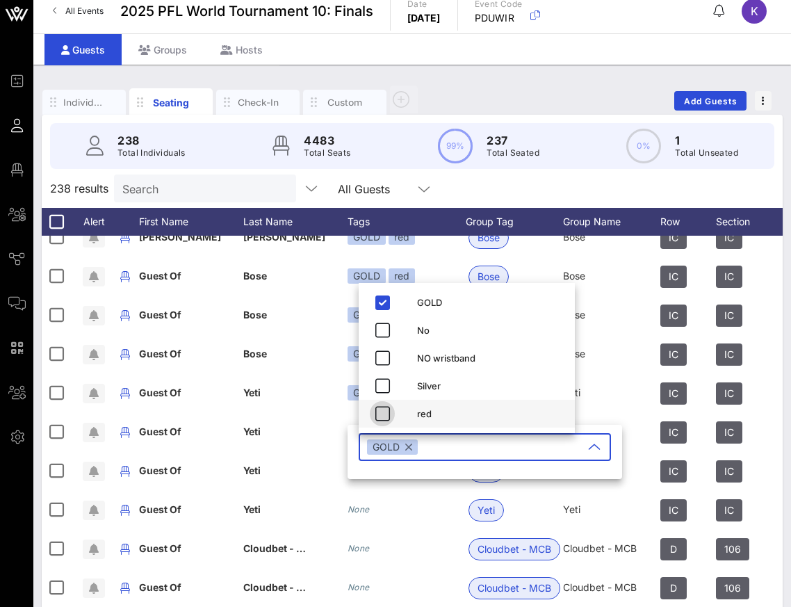
click at [381, 414] on icon "button" at bounding box center [382, 413] width 17 height 17
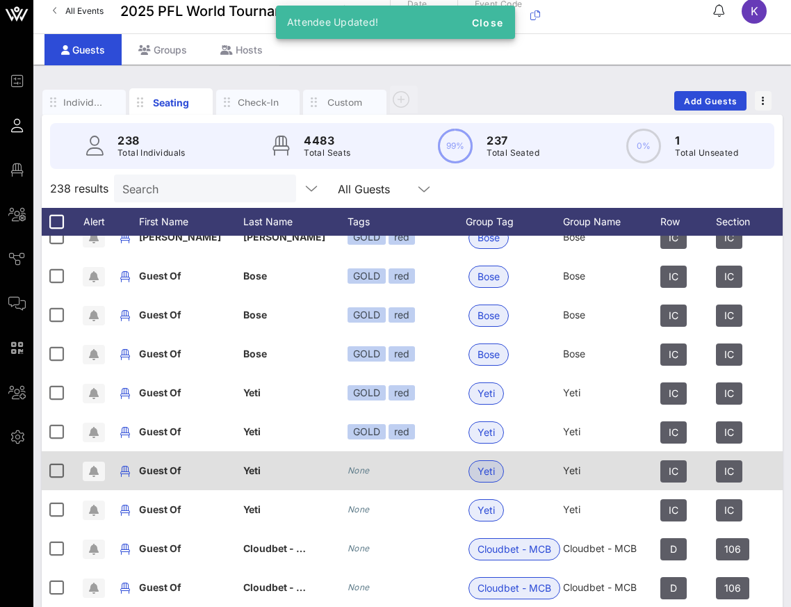
click at [366, 472] on icon "None" at bounding box center [359, 470] width 22 height 10
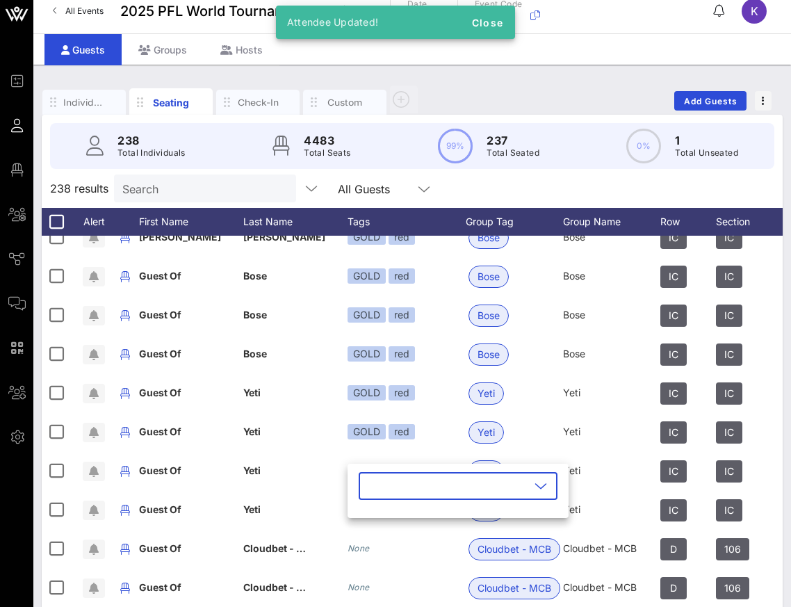
click at [400, 480] on input "text" at bounding box center [448, 486] width 163 height 22
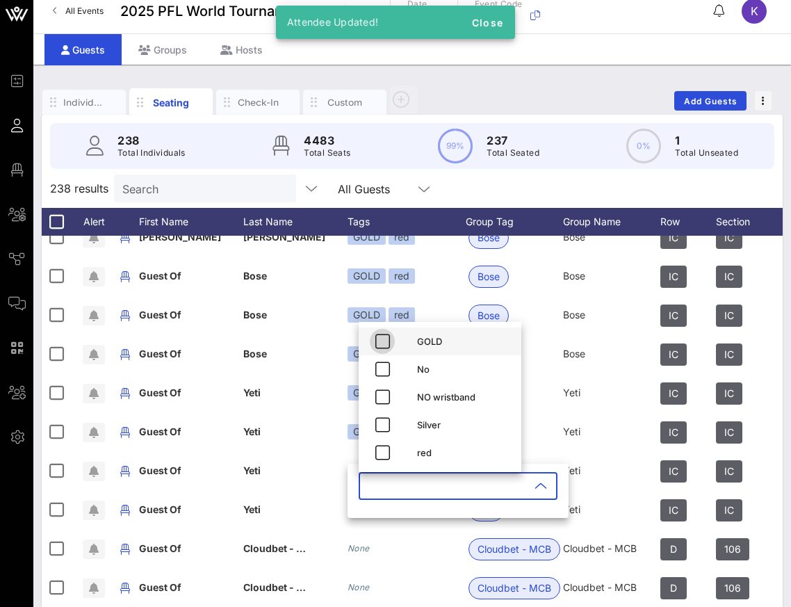
click at [384, 336] on icon "button" at bounding box center [382, 341] width 17 height 17
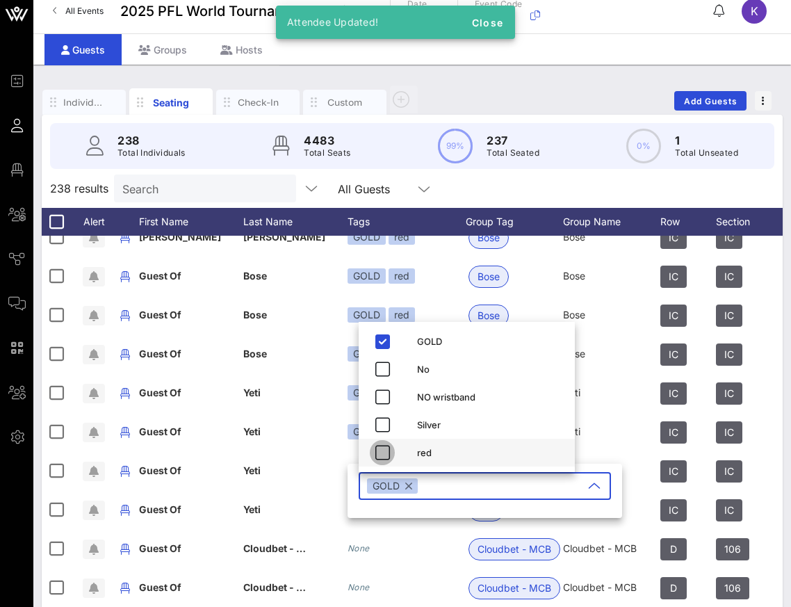
click at [384, 448] on icon "button" at bounding box center [382, 452] width 17 height 17
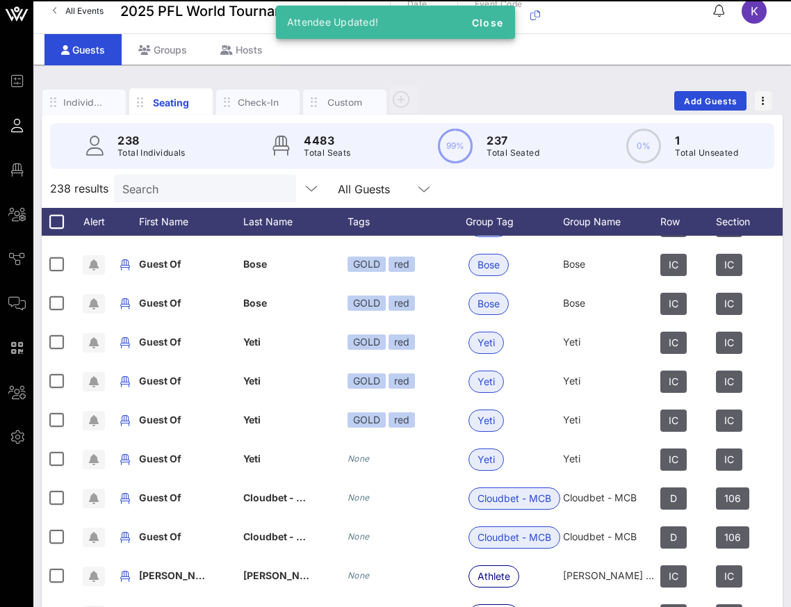
scroll to position [4809, 0]
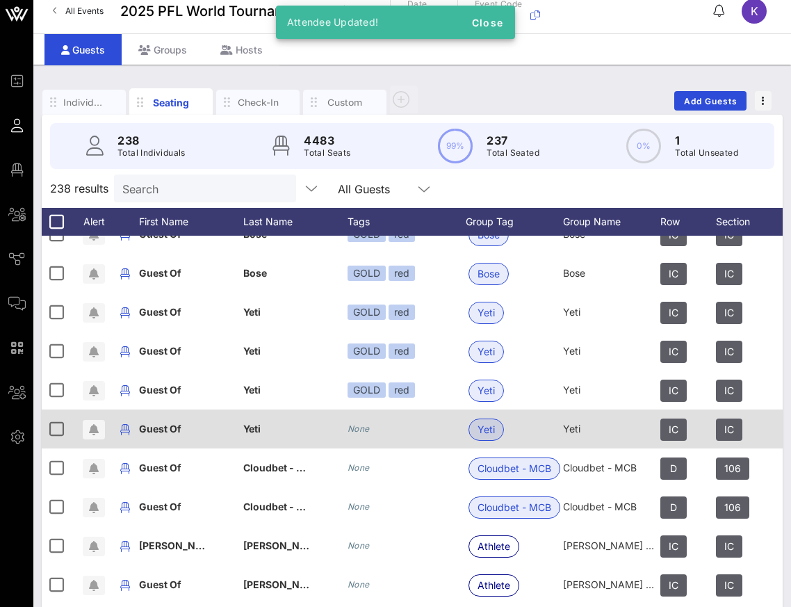
click at [367, 439] on div "None" at bounding box center [407, 428] width 118 height 39
click at [362, 419] on div "None" at bounding box center [407, 428] width 118 height 39
click at [364, 433] on icon "None" at bounding box center [359, 428] width 22 height 10
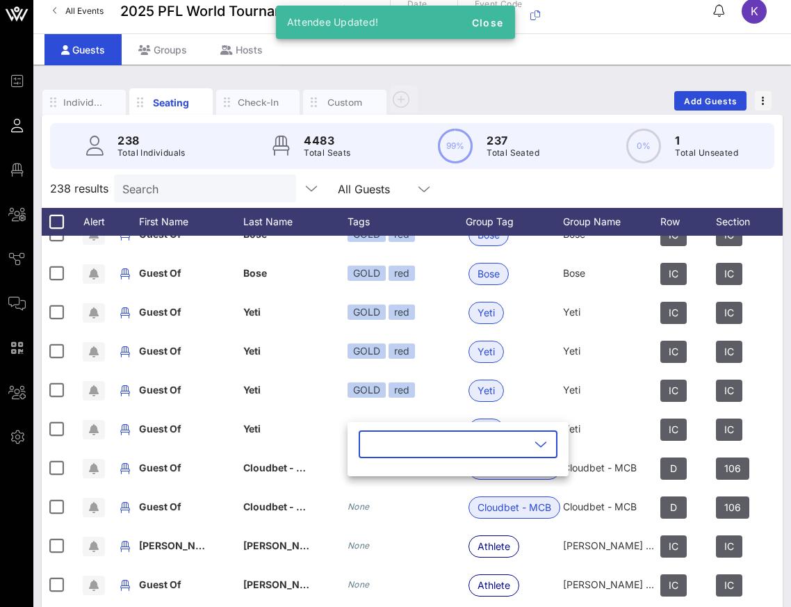
click at [397, 442] on input "text" at bounding box center [448, 444] width 163 height 22
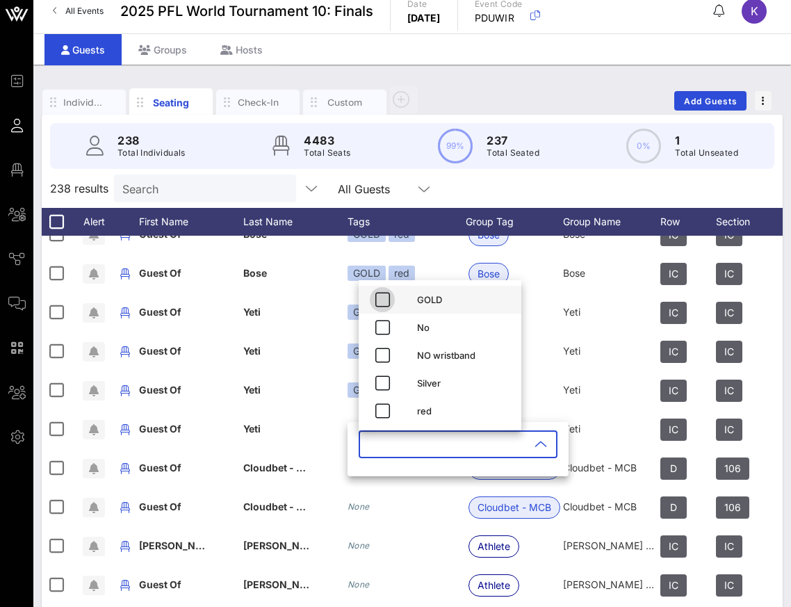
click at [384, 296] on icon "button" at bounding box center [382, 299] width 17 height 17
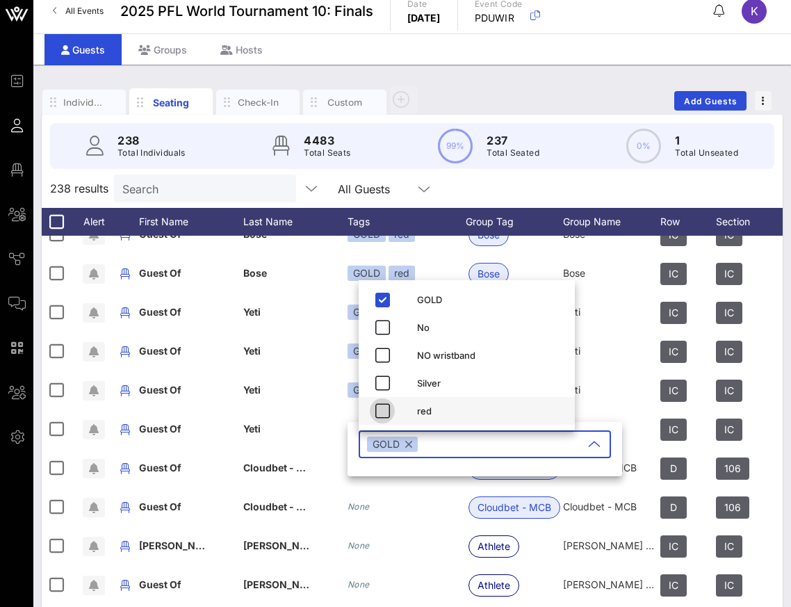
click at [380, 418] on icon "button" at bounding box center [382, 411] width 17 height 17
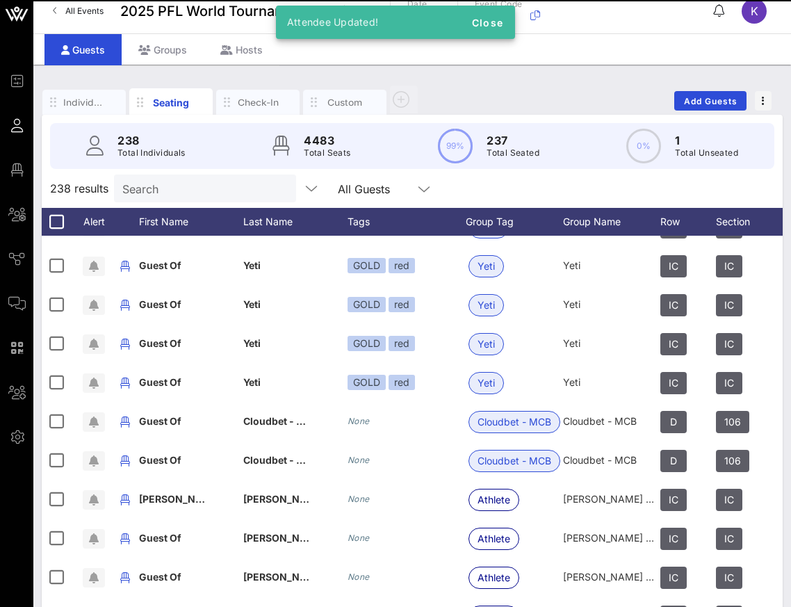
scroll to position [4861, 0]
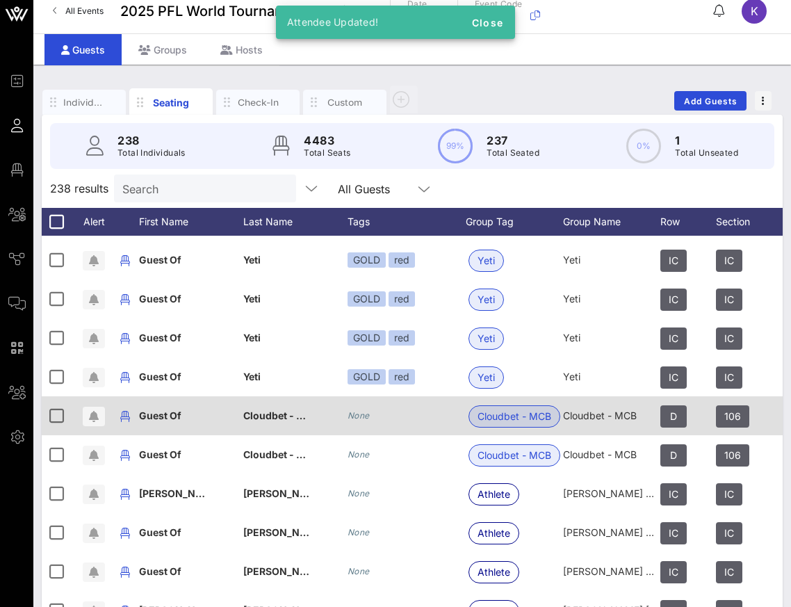
click at [357, 414] on icon "None" at bounding box center [359, 415] width 22 height 10
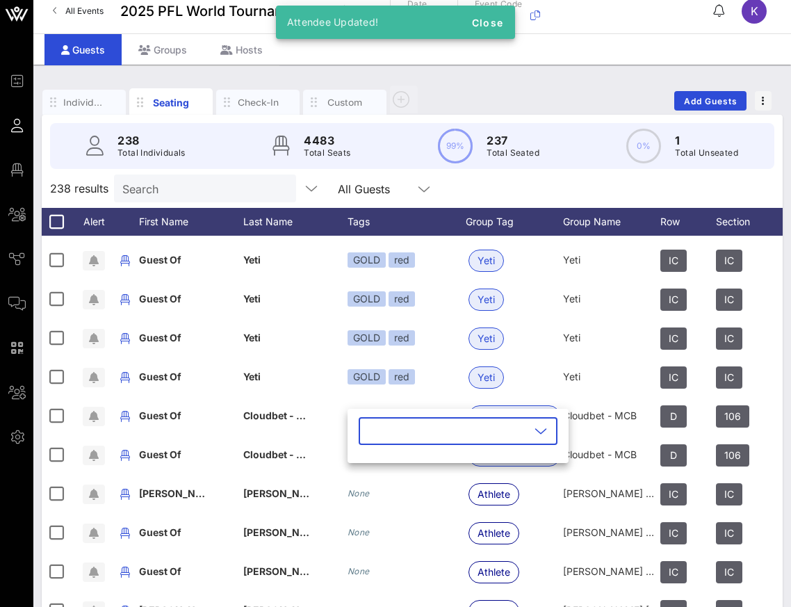
click at [374, 430] on input "text" at bounding box center [448, 431] width 163 height 22
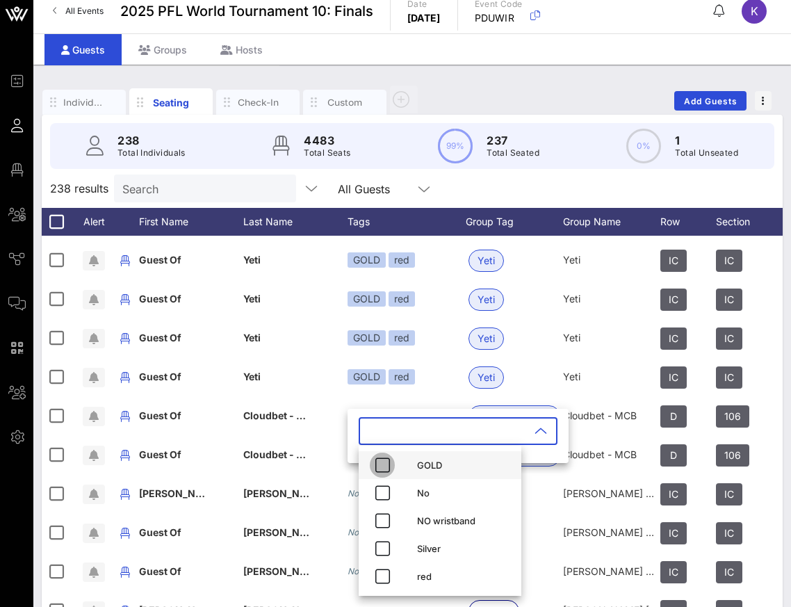
click at [387, 464] on icon "button" at bounding box center [382, 465] width 17 height 17
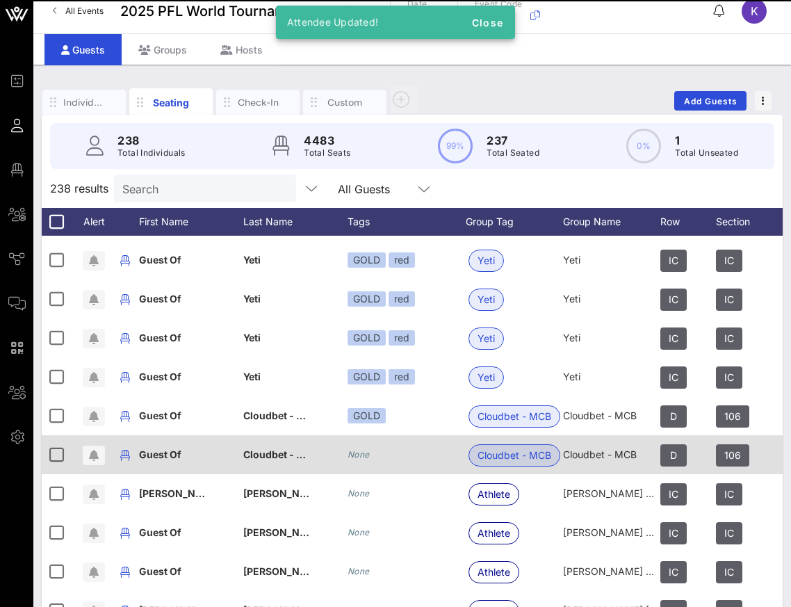
click at [361, 458] on icon "None" at bounding box center [359, 454] width 22 height 10
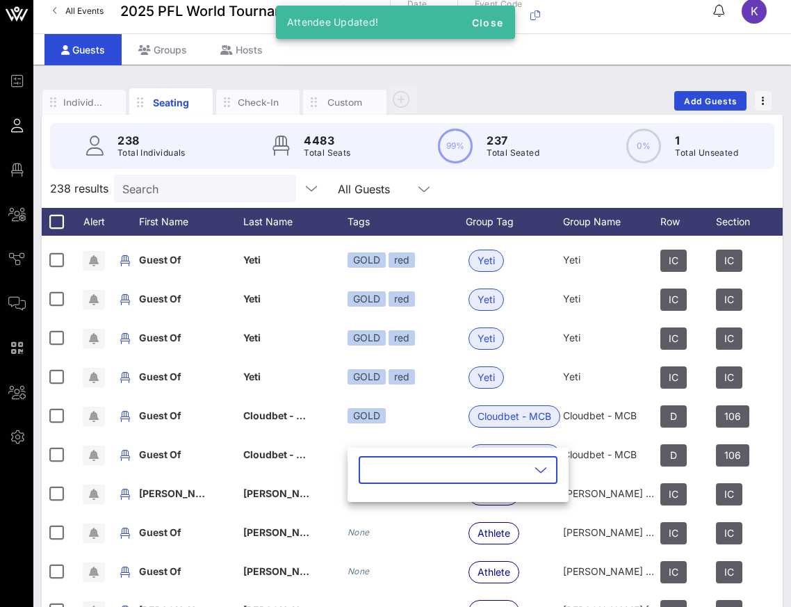
click at [384, 466] on input "text" at bounding box center [448, 470] width 163 height 22
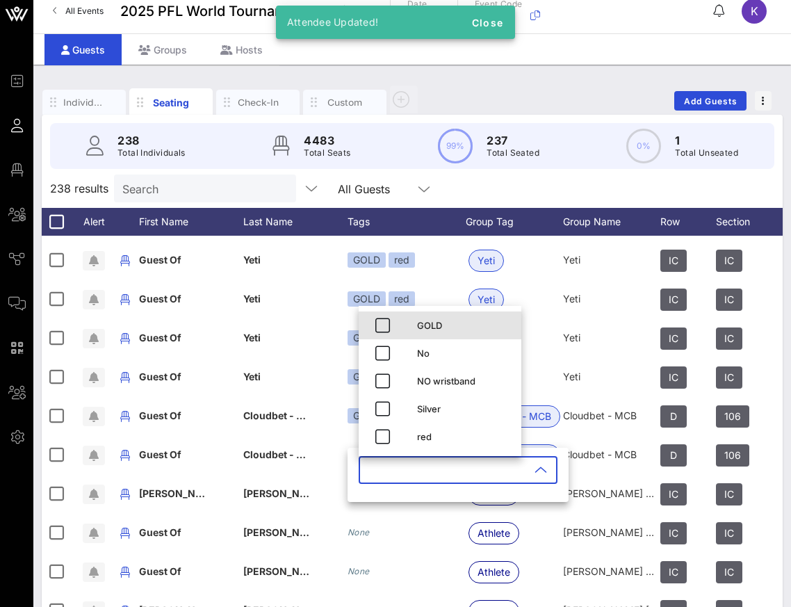
click at [400, 326] on div "GOLD" at bounding box center [440, 325] width 163 height 28
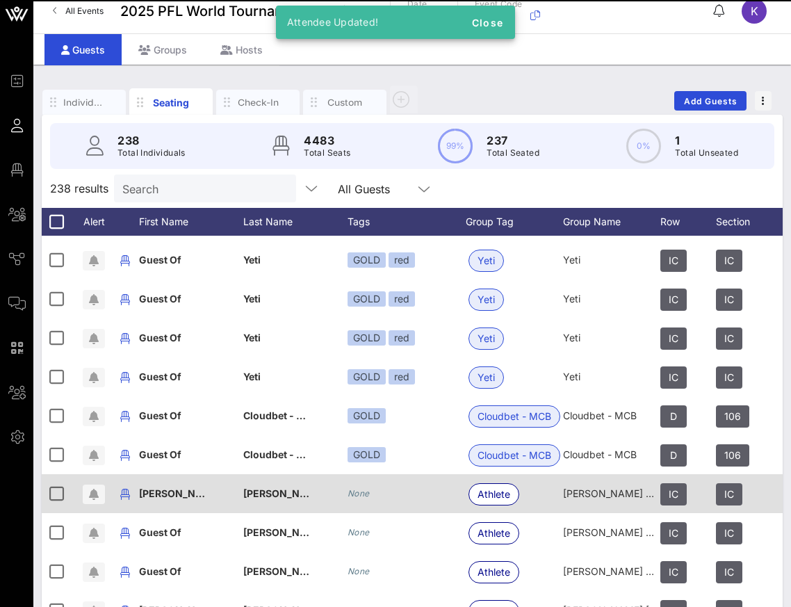
click at [358, 496] on icon "None" at bounding box center [359, 493] width 22 height 10
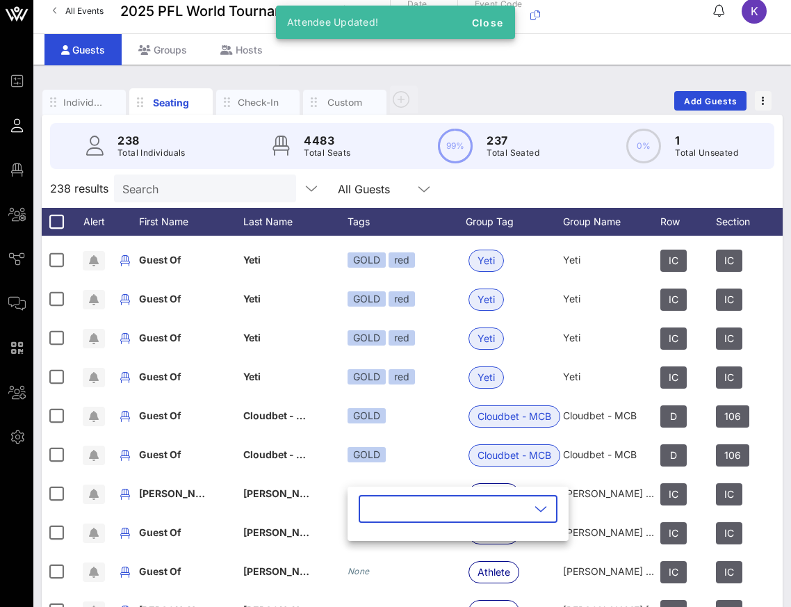
click at [412, 507] on input "text" at bounding box center [448, 509] width 163 height 22
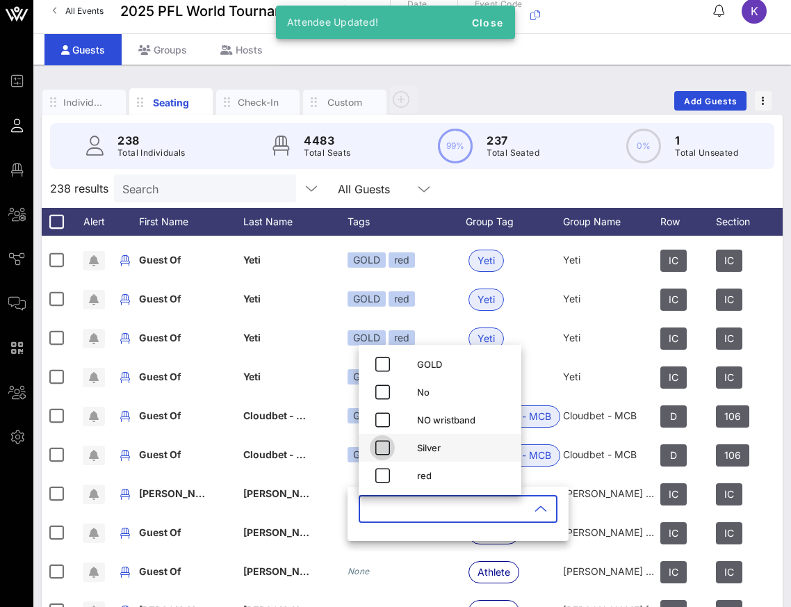
click at [383, 451] on icon "button" at bounding box center [382, 447] width 17 height 17
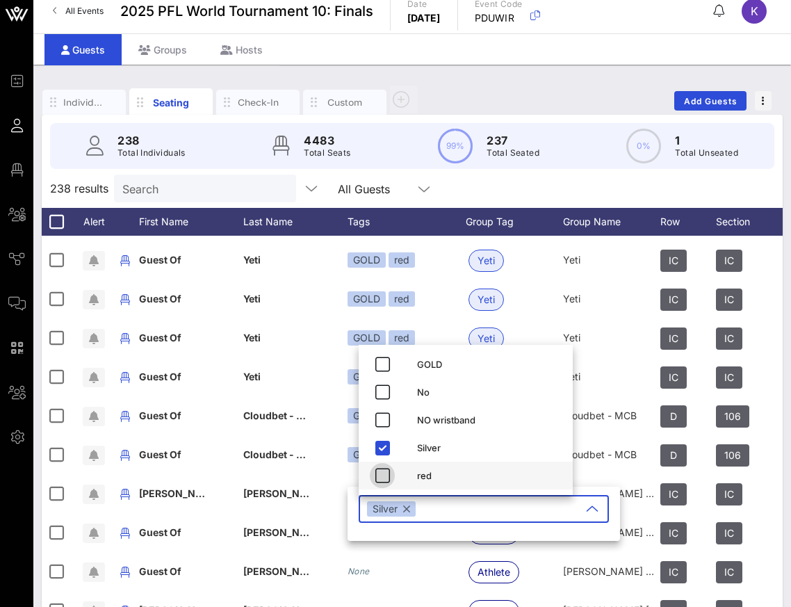
click at [385, 475] on icon "button" at bounding box center [382, 475] width 17 height 17
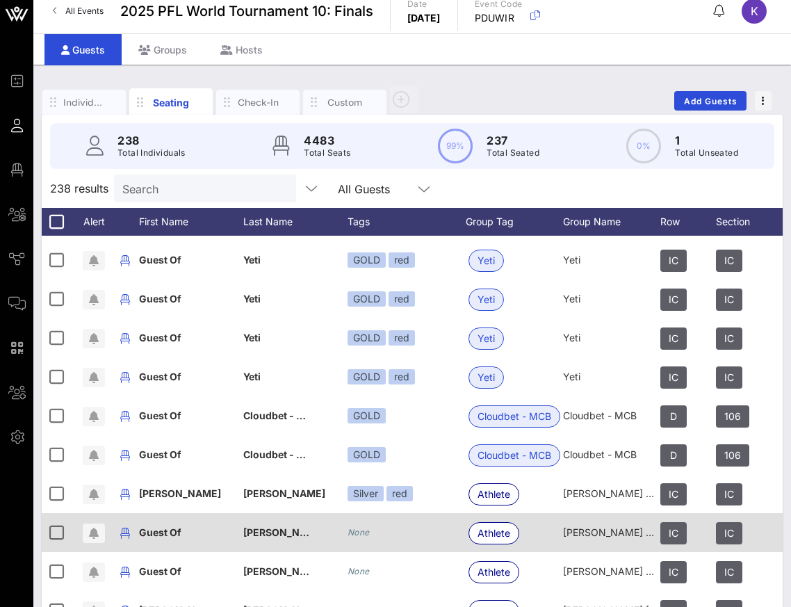
click at [377, 537] on div "None" at bounding box center [407, 532] width 118 height 39
click at [353, 537] on div "None" at bounding box center [359, 533] width 22 height 14
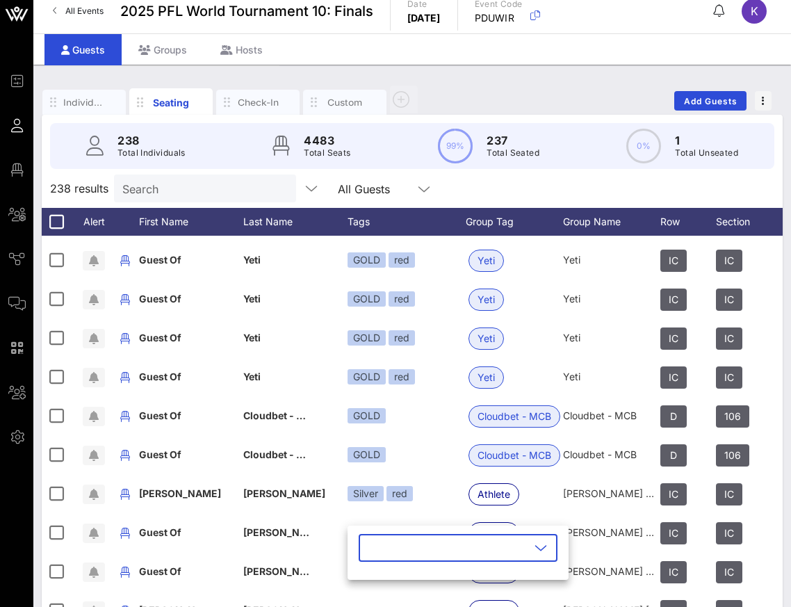
click at [398, 544] on input "text" at bounding box center [448, 548] width 163 height 22
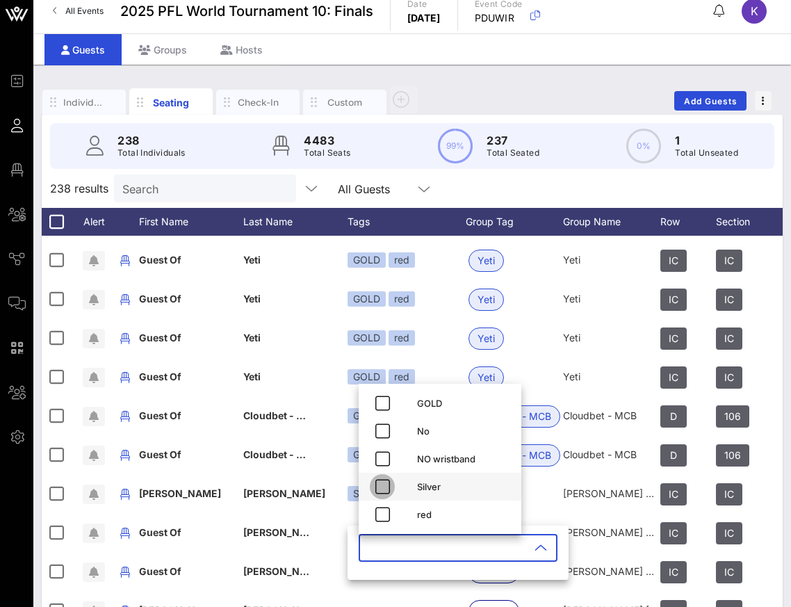
click at [387, 484] on icon "button" at bounding box center [382, 486] width 17 height 17
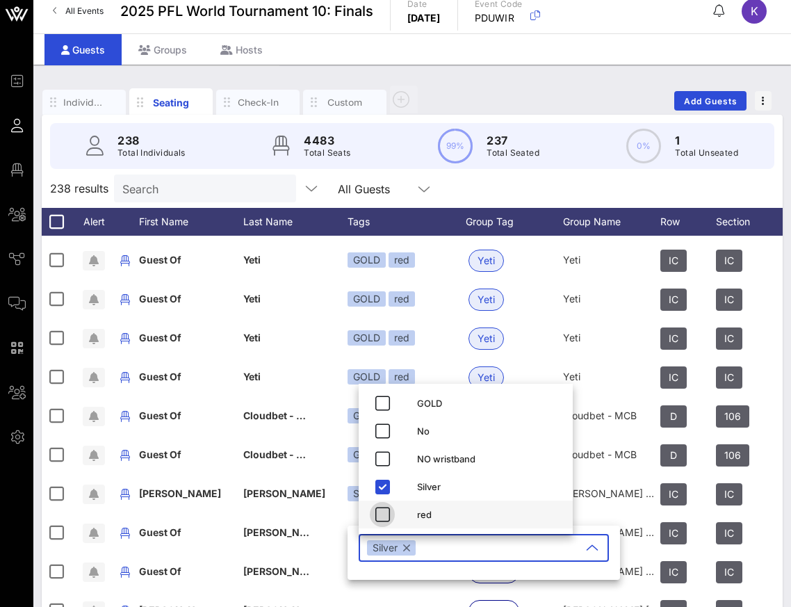
click at [387, 505] on button "button" at bounding box center [382, 514] width 25 height 25
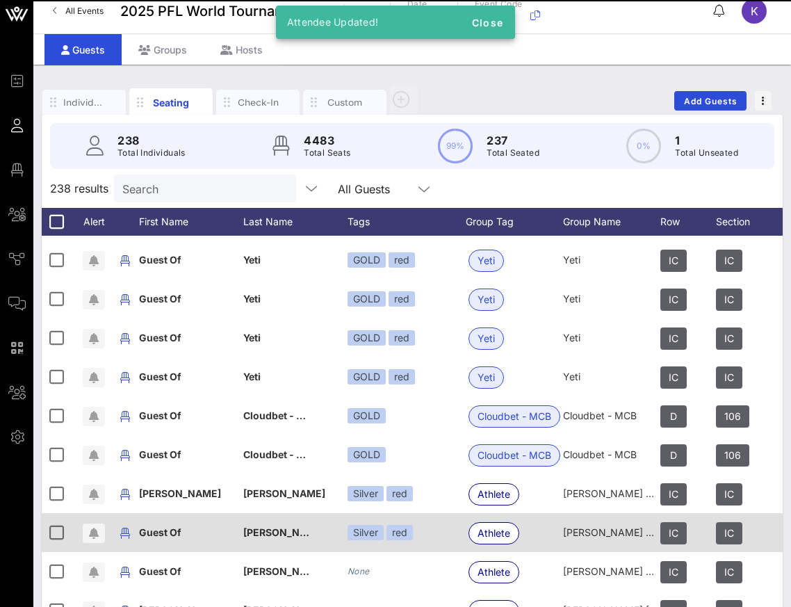
click at [362, 540] on div "Silver red" at bounding box center [407, 532] width 118 height 39
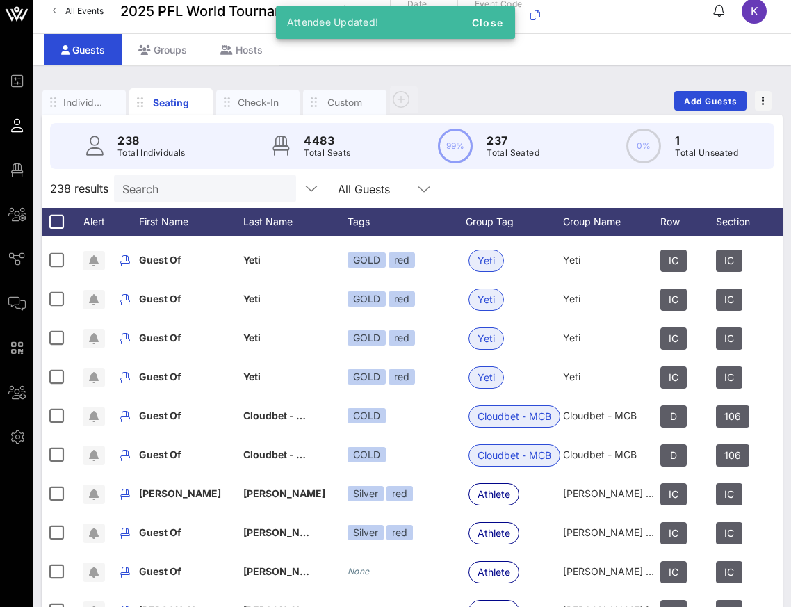
scroll to position [4901, 0]
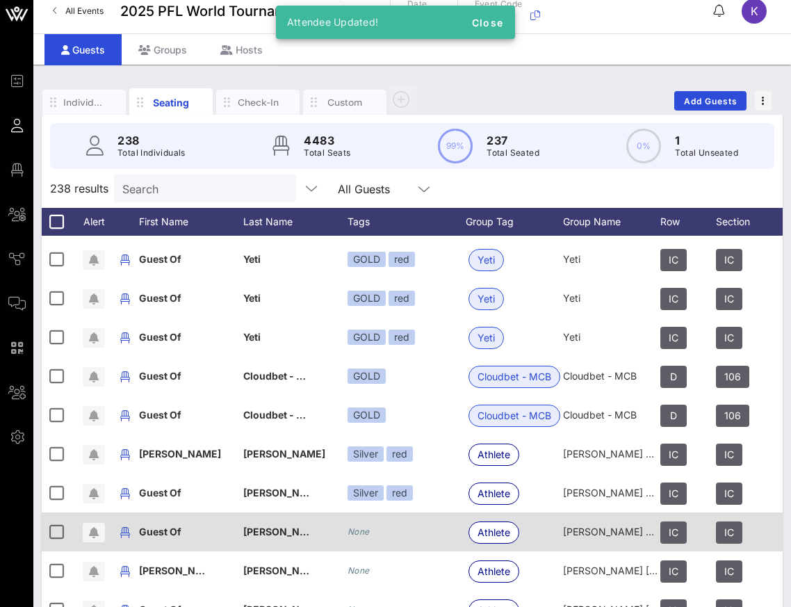
click at [360, 529] on icon "None" at bounding box center [359, 531] width 22 height 10
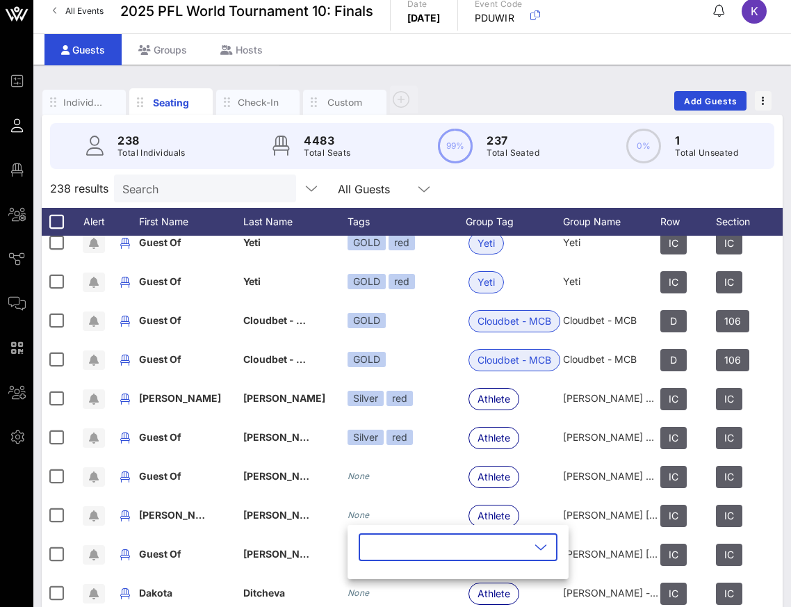
scroll to position [4971, 0]
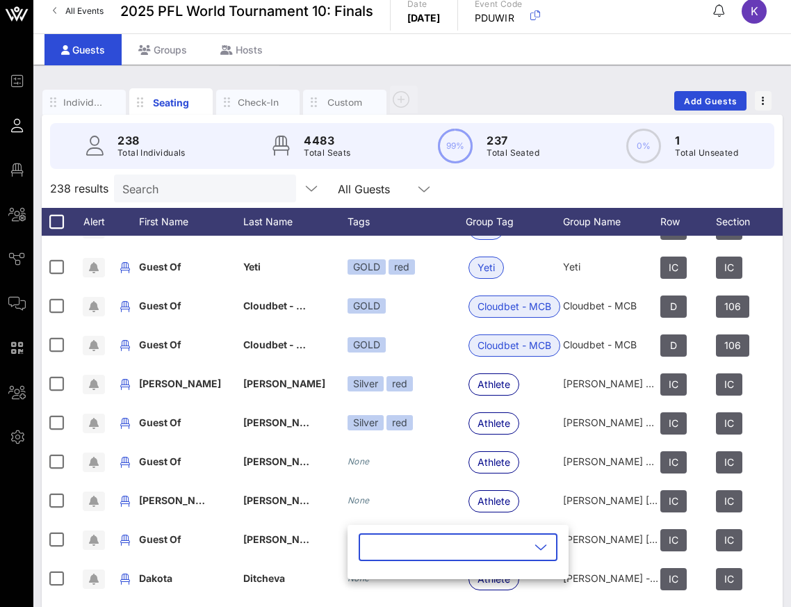
click at [390, 542] on input "text" at bounding box center [448, 547] width 163 height 22
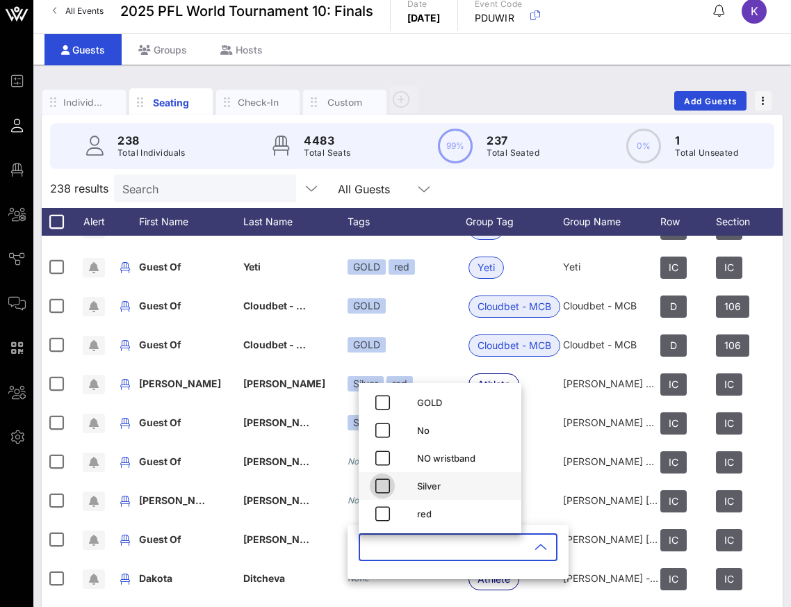
click at [387, 487] on icon "button" at bounding box center [382, 486] width 17 height 17
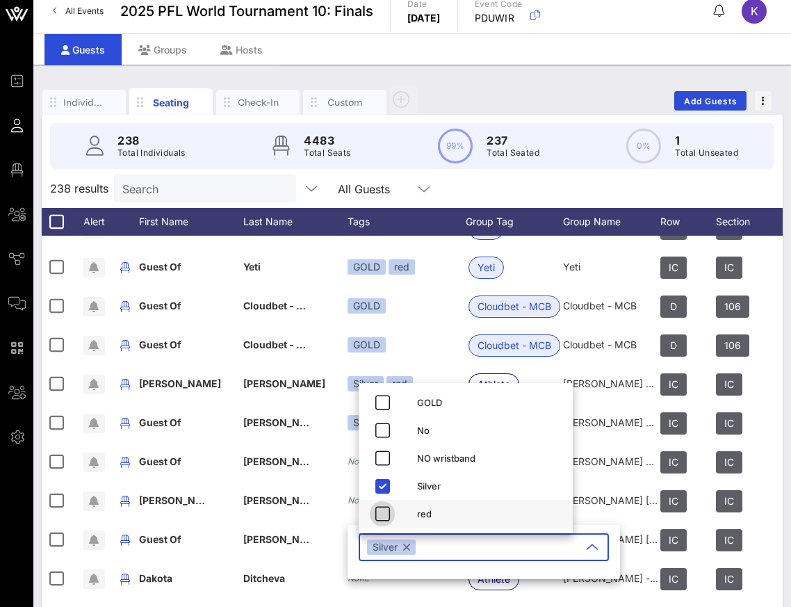
click at [385, 509] on icon "button" at bounding box center [382, 513] width 17 height 17
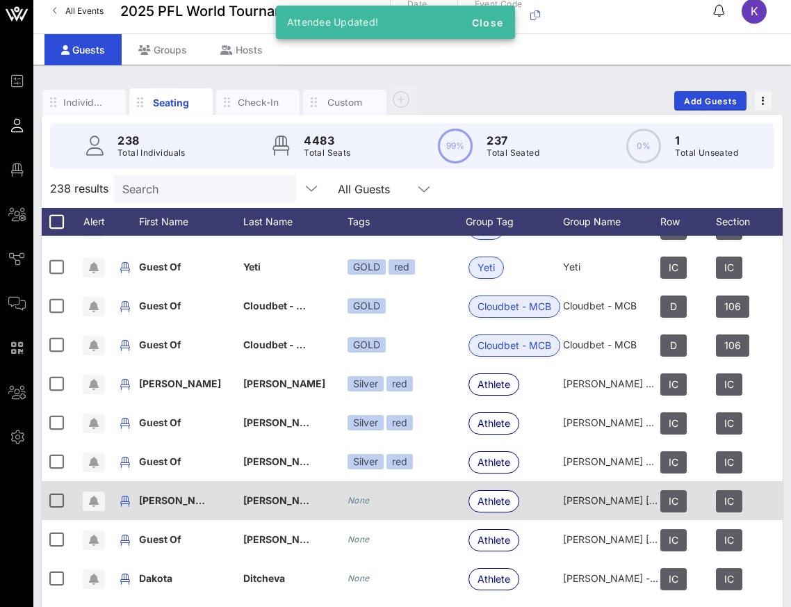
click at [357, 498] on icon "None" at bounding box center [359, 500] width 22 height 10
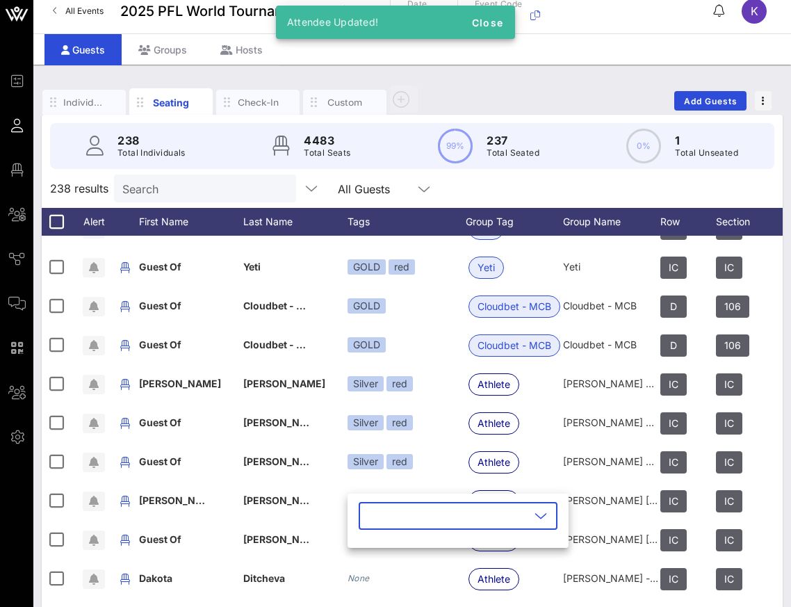
click at [372, 517] on input "text" at bounding box center [448, 516] width 163 height 22
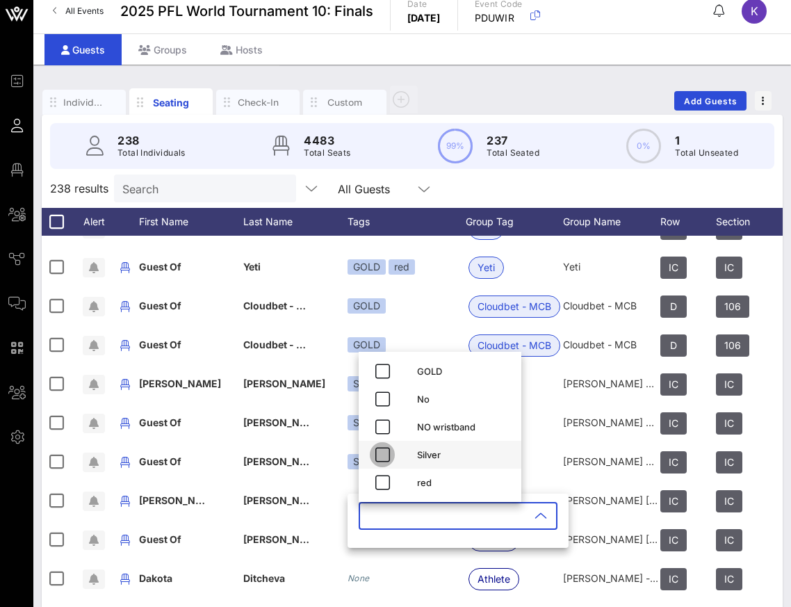
click at [373, 448] on span "button" at bounding box center [382, 454] width 25 height 17
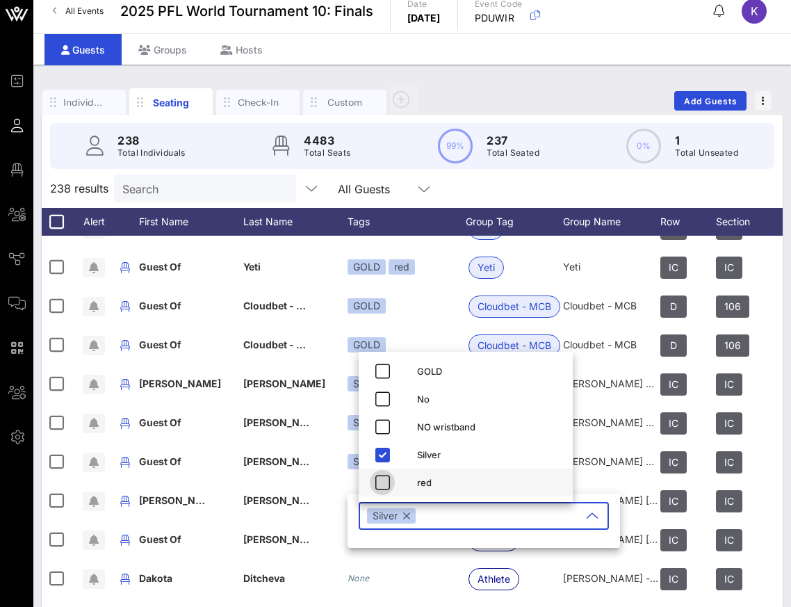
click at [374, 478] on icon "button" at bounding box center [382, 482] width 17 height 17
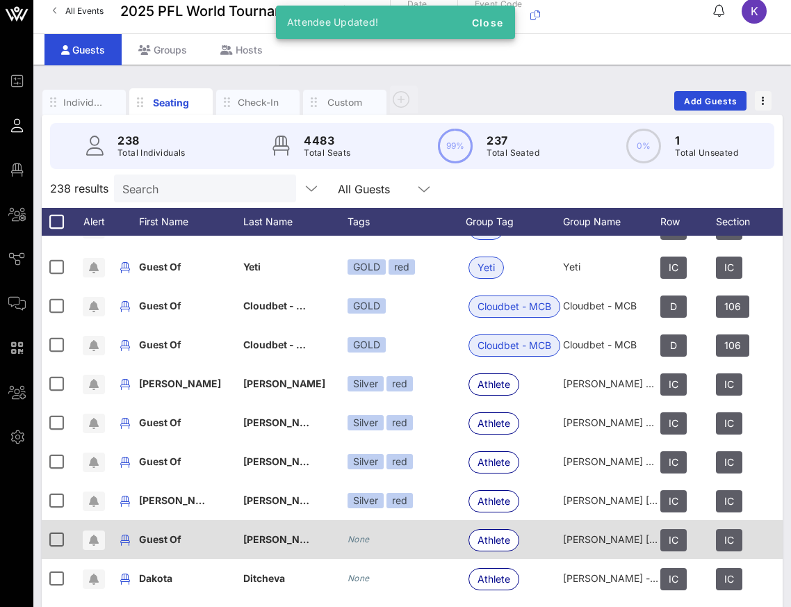
click at [372, 539] on div "None" at bounding box center [407, 539] width 118 height 39
click at [366, 550] on div "None" at bounding box center [407, 539] width 118 height 39
click at [359, 542] on icon "None" at bounding box center [359, 539] width 22 height 10
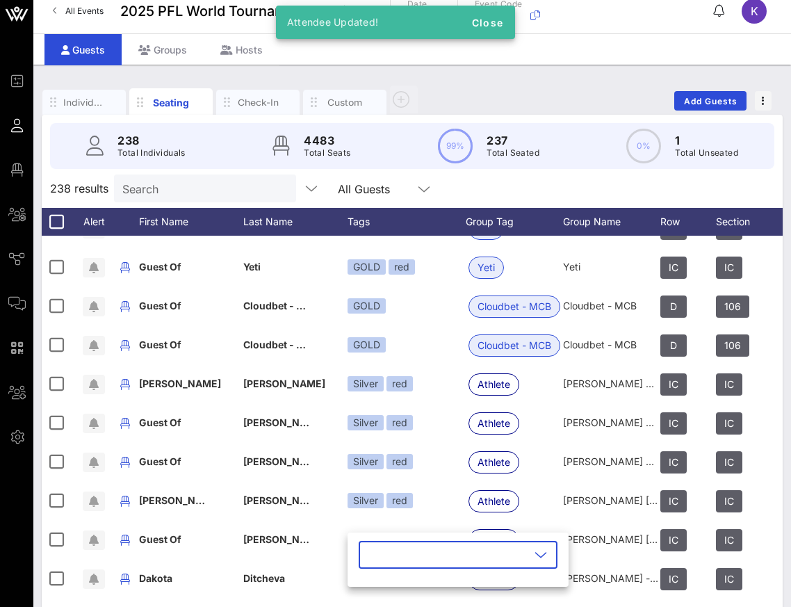
click at [368, 560] on input "text" at bounding box center [448, 555] width 163 height 22
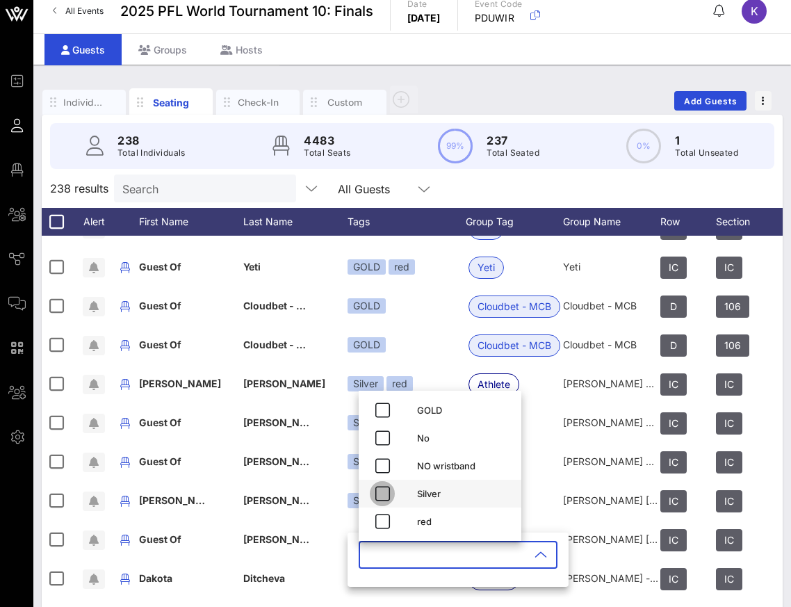
click at [382, 503] on button "button" at bounding box center [382, 493] width 25 height 25
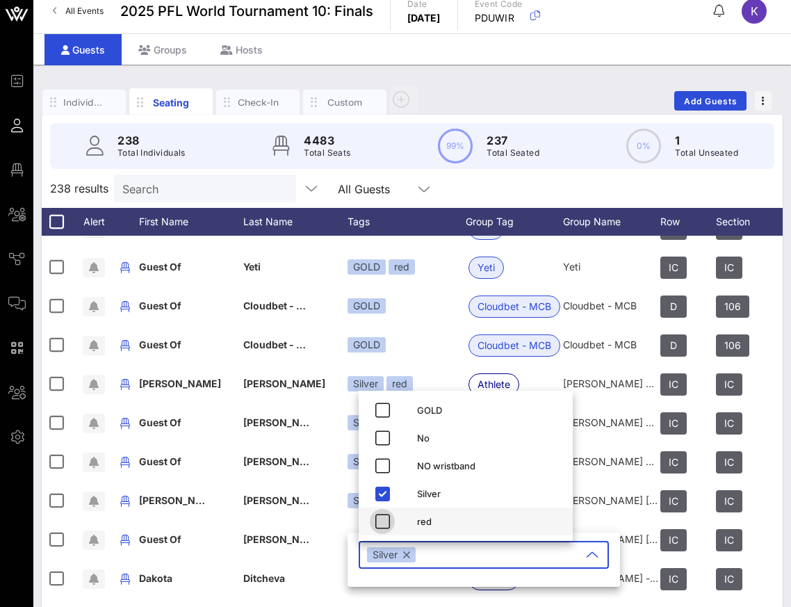
click at [382, 522] on icon "button" at bounding box center [382, 521] width 17 height 17
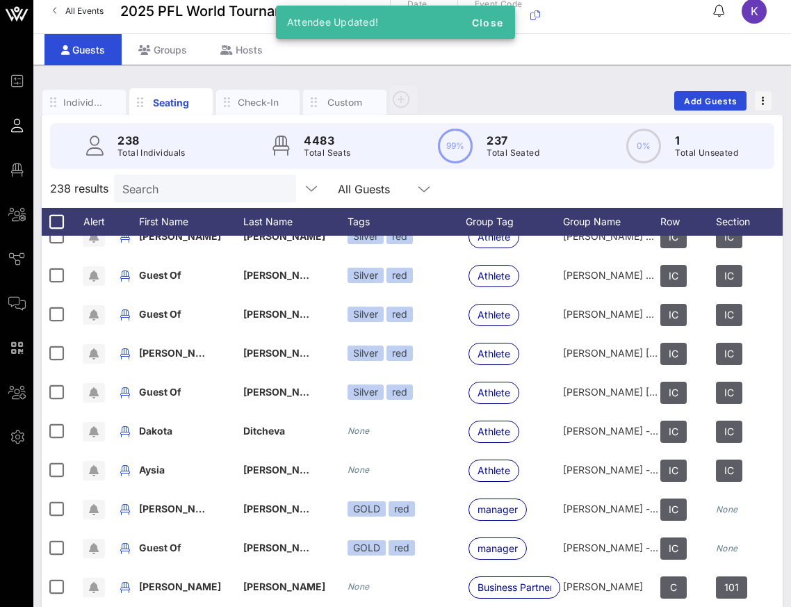
scroll to position [5129, 0]
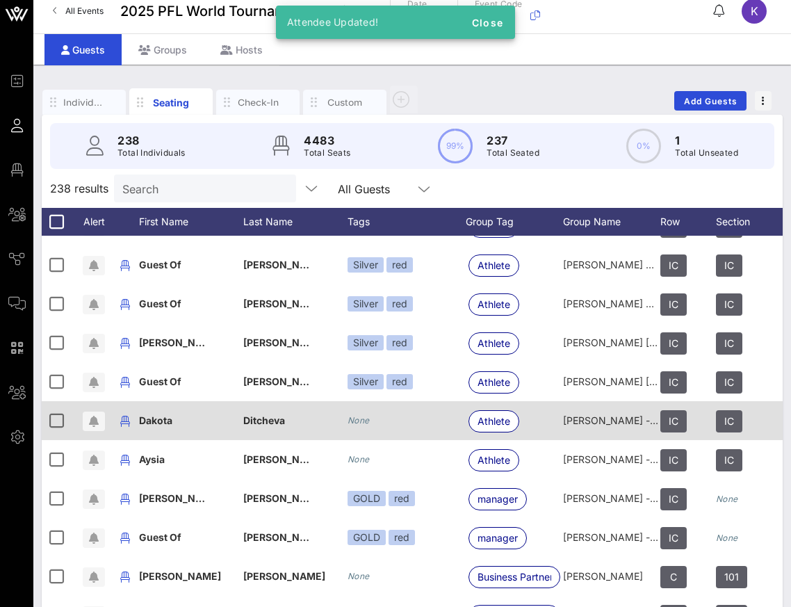
click at [357, 421] on icon "None" at bounding box center [359, 420] width 22 height 10
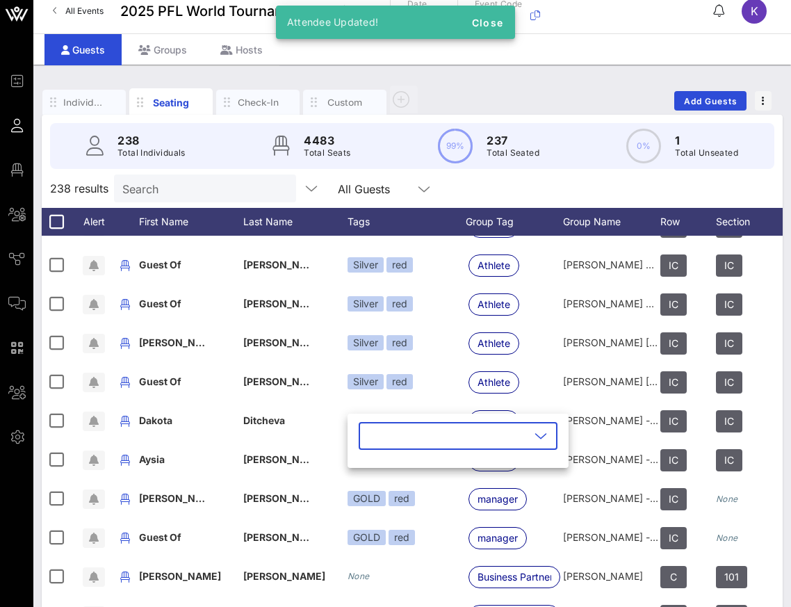
click at [383, 439] on input "text" at bounding box center [448, 436] width 163 height 22
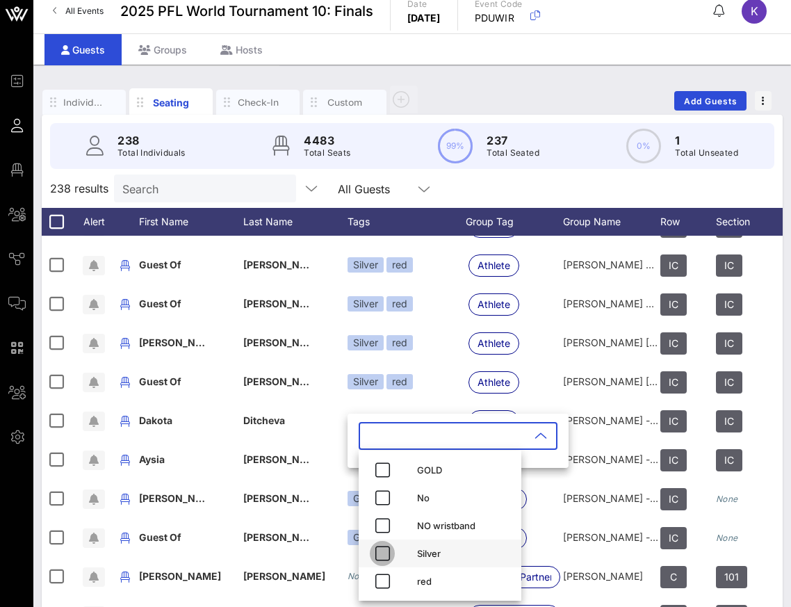
click at [382, 555] on icon "button" at bounding box center [382, 553] width 17 height 17
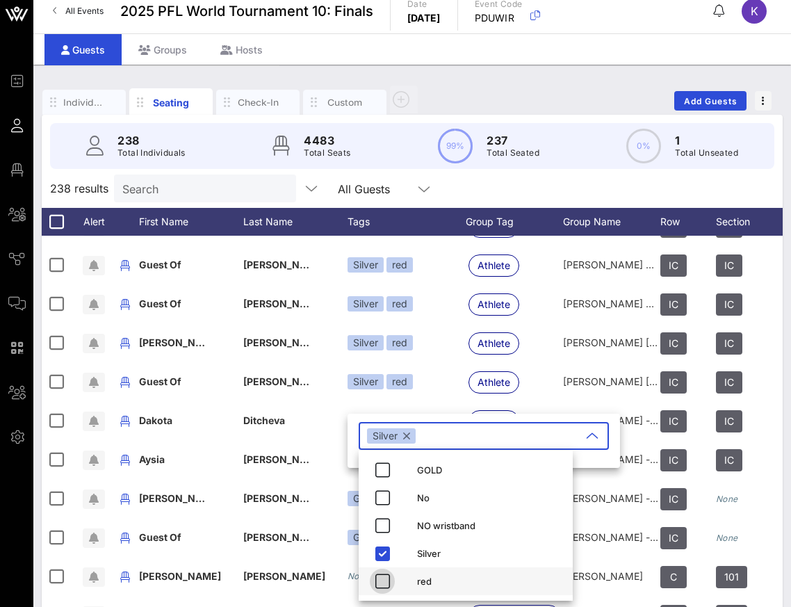
click at [380, 581] on icon "button" at bounding box center [382, 581] width 17 height 17
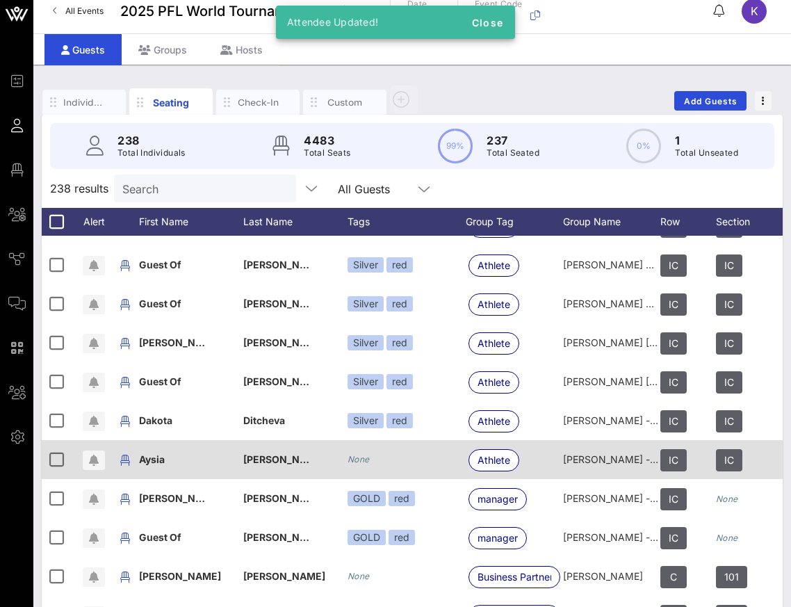
click at [360, 455] on icon "None" at bounding box center [359, 459] width 22 height 10
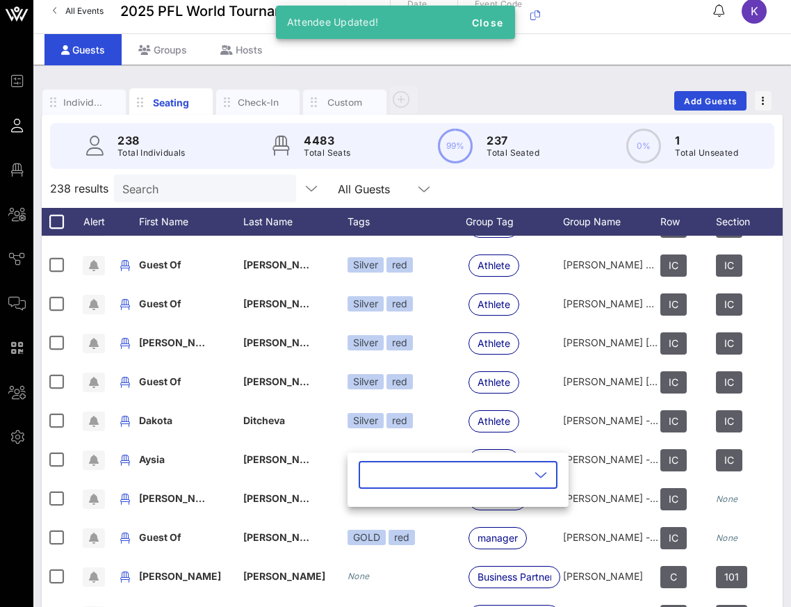
click at [379, 473] on input "text" at bounding box center [448, 475] width 163 height 22
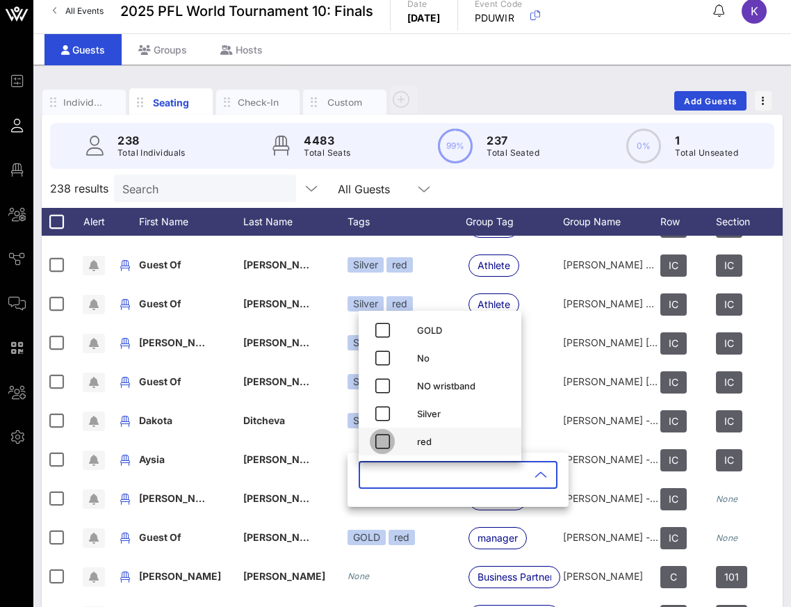
click at [385, 444] on icon "button" at bounding box center [382, 441] width 17 height 17
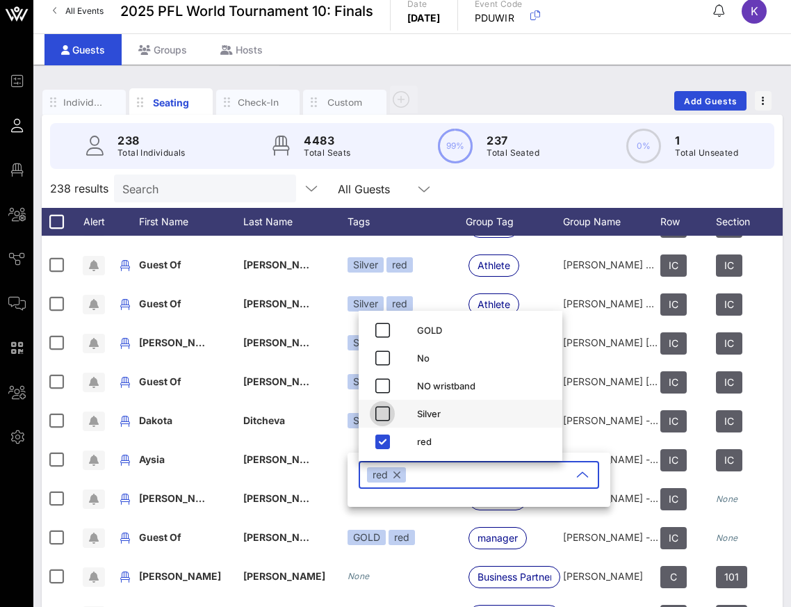
click at [385, 407] on icon "button" at bounding box center [382, 413] width 17 height 17
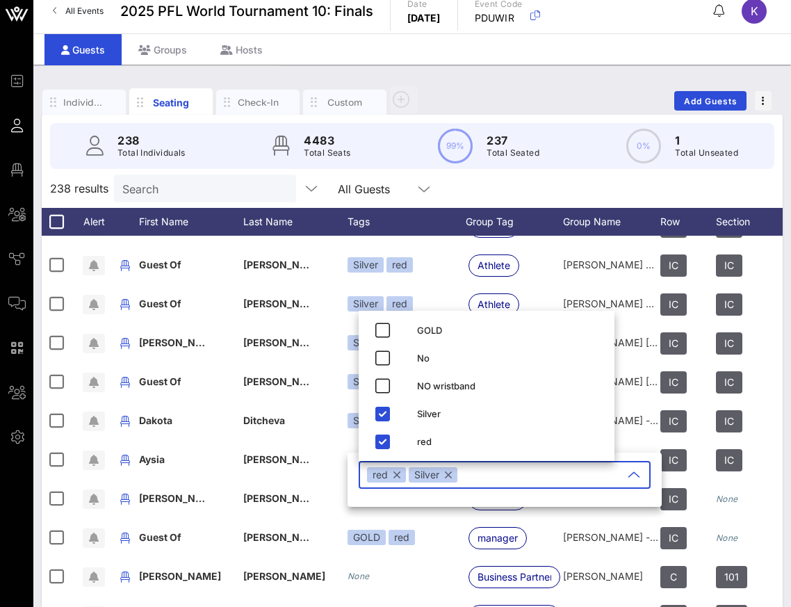
click at [396, 475] on button "button" at bounding box center [396, 474] width 7 height 15
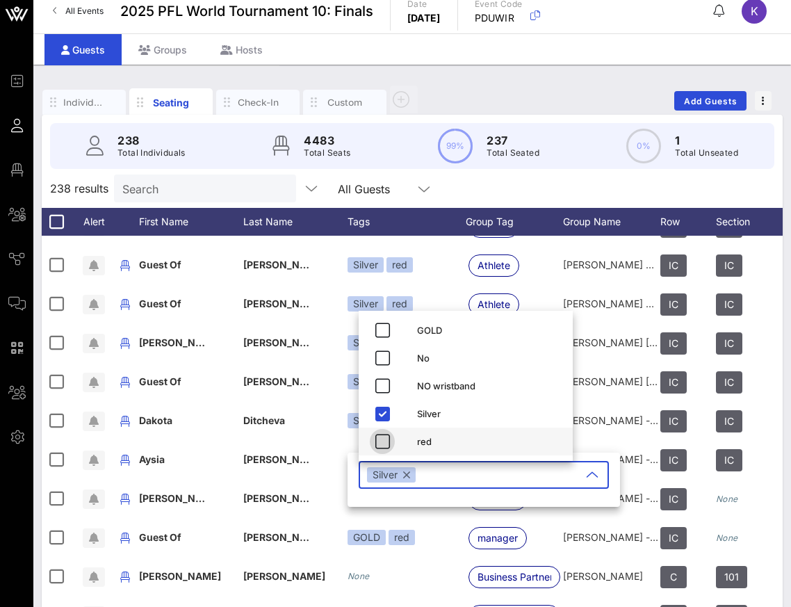
click at [383, 441] on icon "button" at bounding box center [382, 441] width 17 height 17
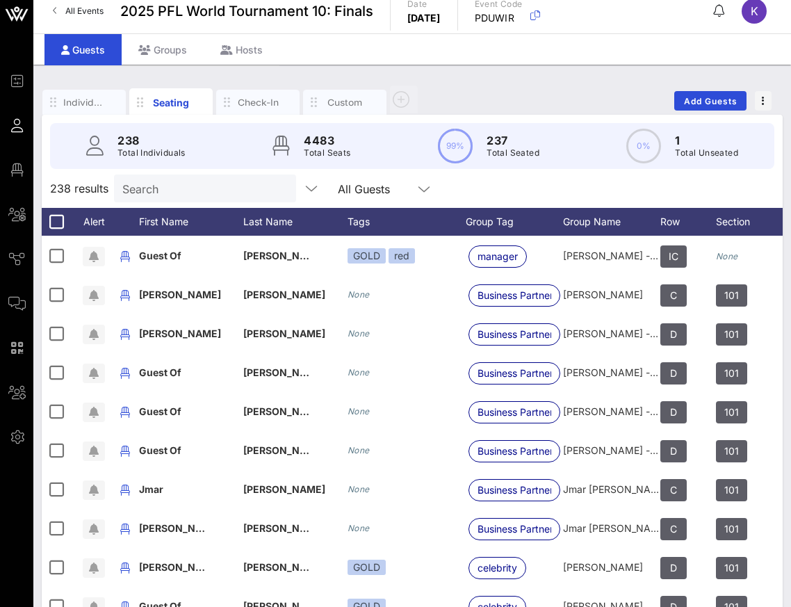
scroll to position [5424, 0]
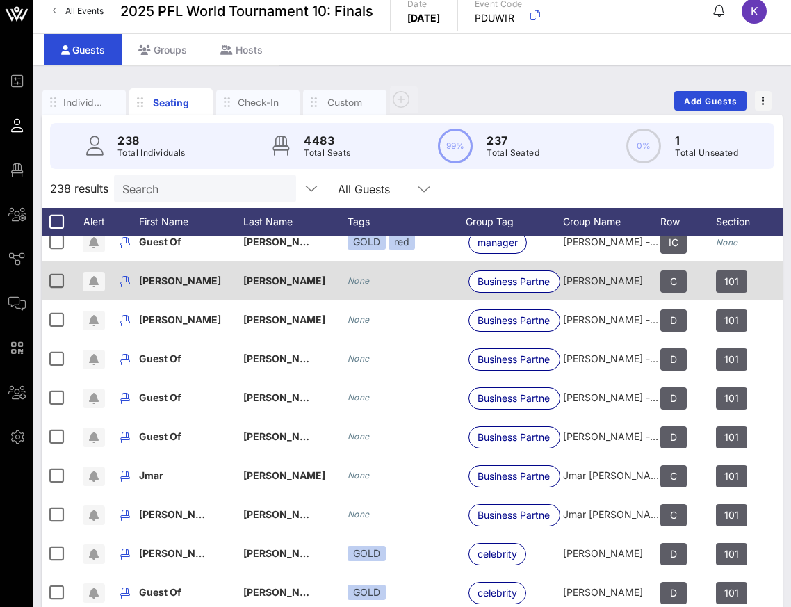
click at [359, 284] on icon "None" at bounding box center [359, 280] width 22 height 10
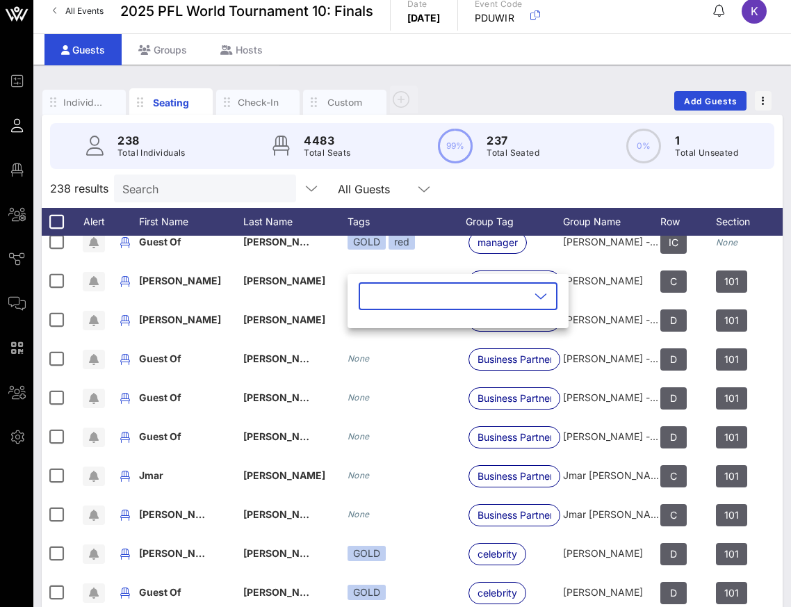
click at [426, 299] on input "text" at bounding box center [448, 296] width 163 height 22
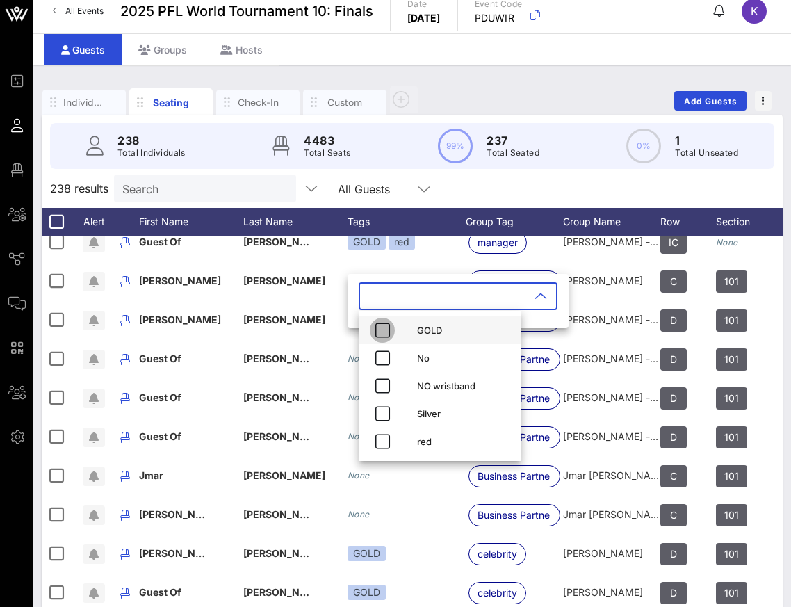
click at [385, 329] on icon "button" at bounding box center [382, 330] width 17 height 17
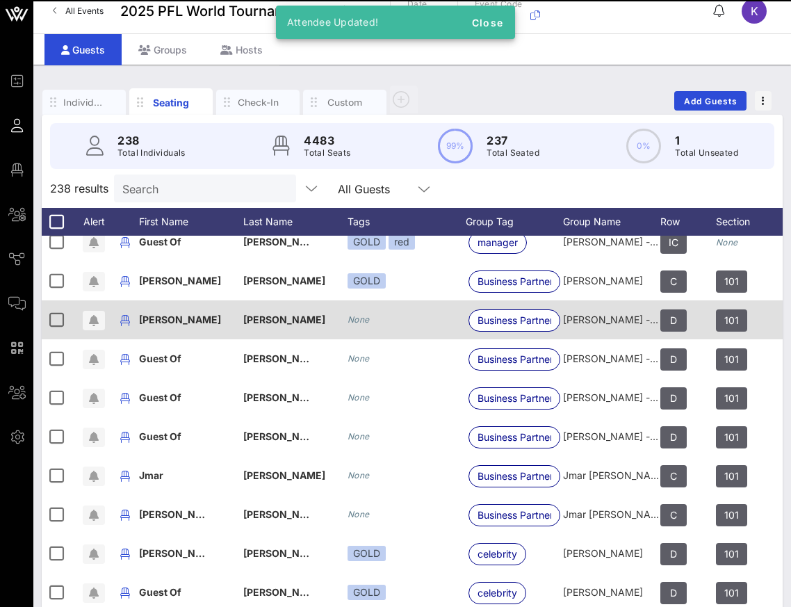
click at [364, 320] on icon "None" at bounding box center [359, 319] width 22 height 10
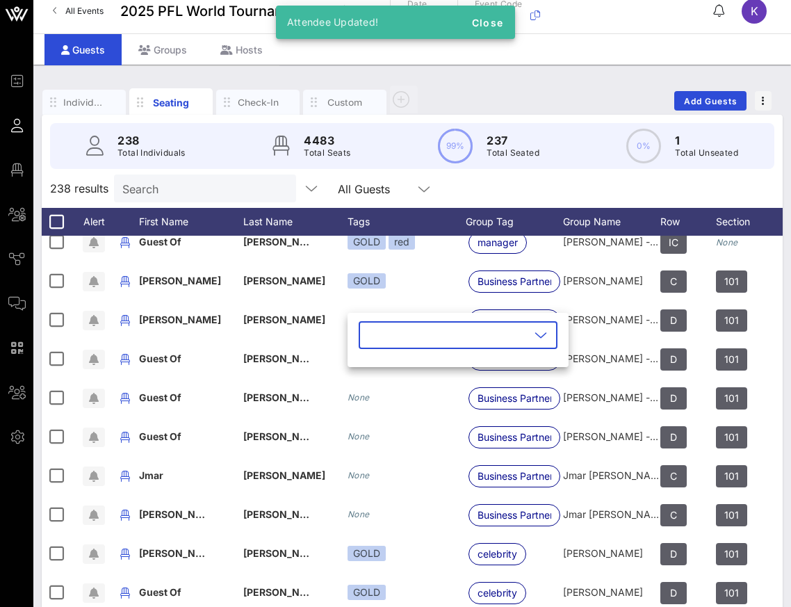
click at [379, 345] on input "text" at bounding box center [448, 335] width 163 height 22
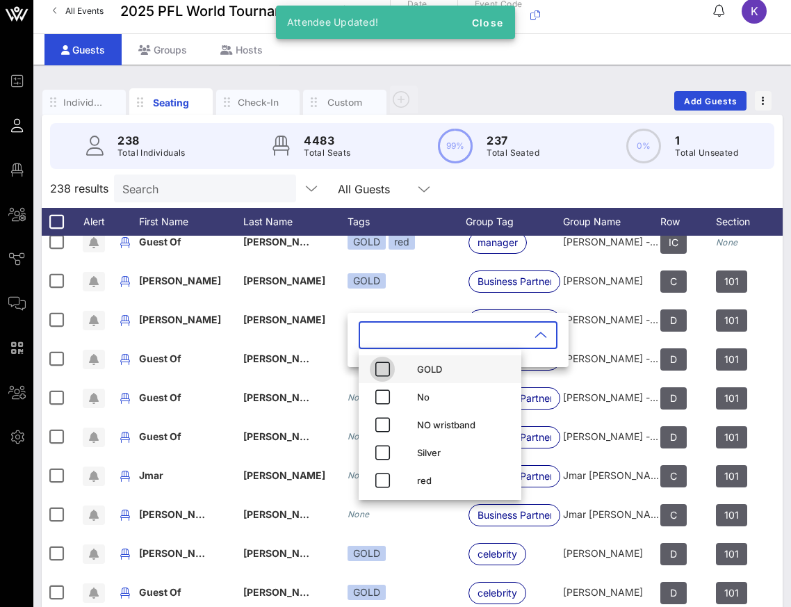
click at [383, 372] on icon "button" at bounding box center [382, 369] width 17 height 17
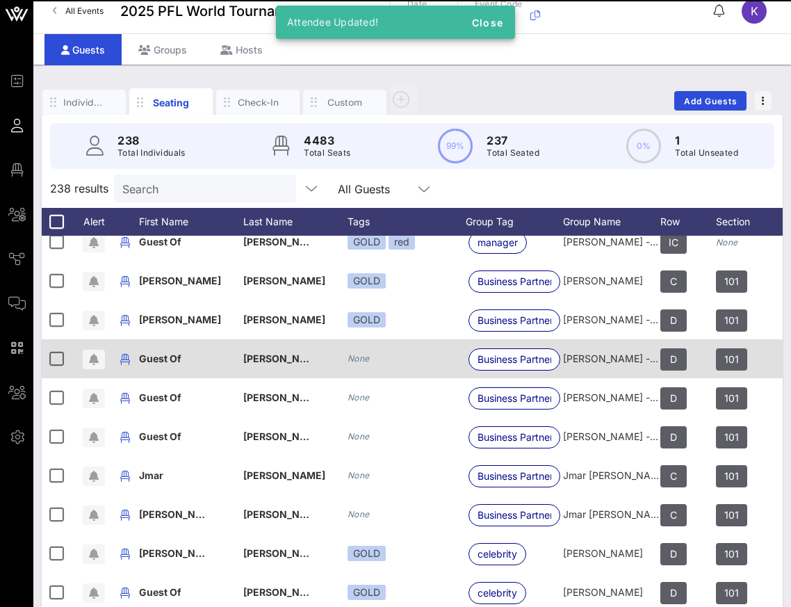
click at [372, 363] on div "None" at bounding box center [407, 358] width 118 height 39
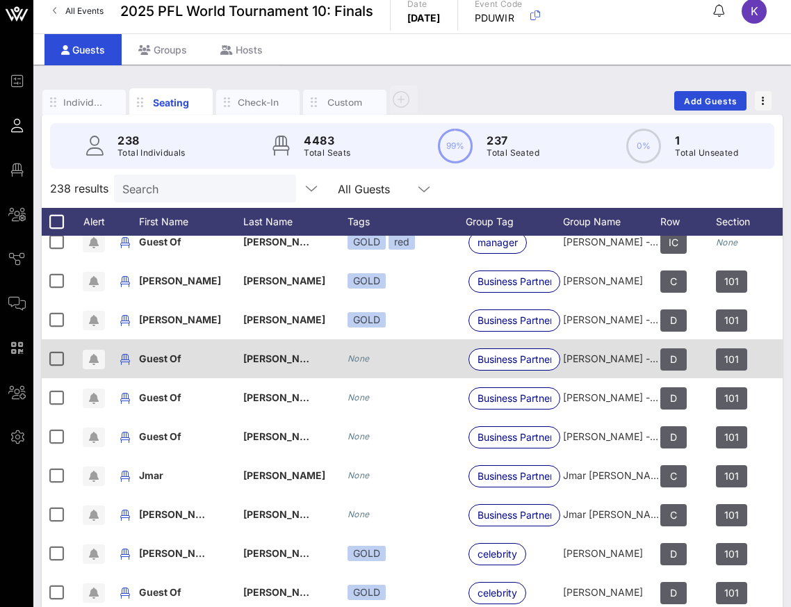
click at [368, 359] on icon "None" at bounding box center [359, 358] width 22 height 10
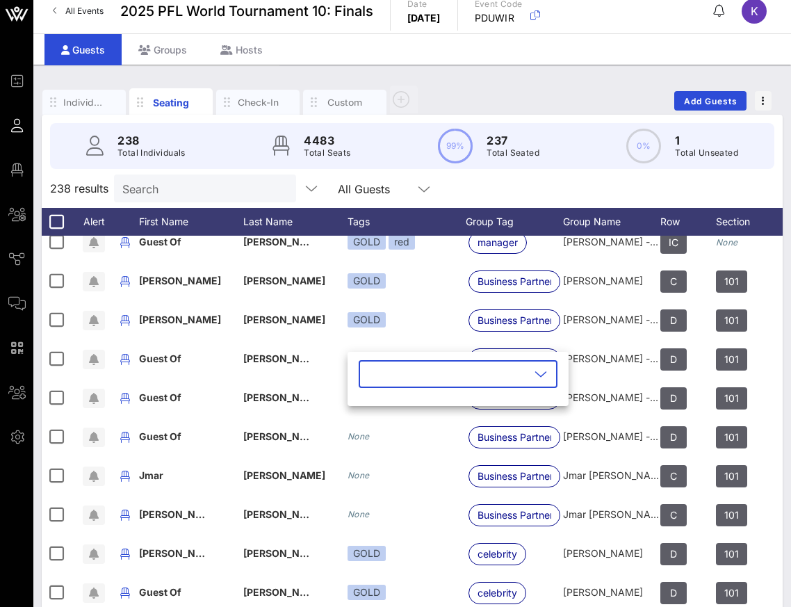
click at [413, 367] on input "text" at bounding box center [448, 374] width 163 height 22
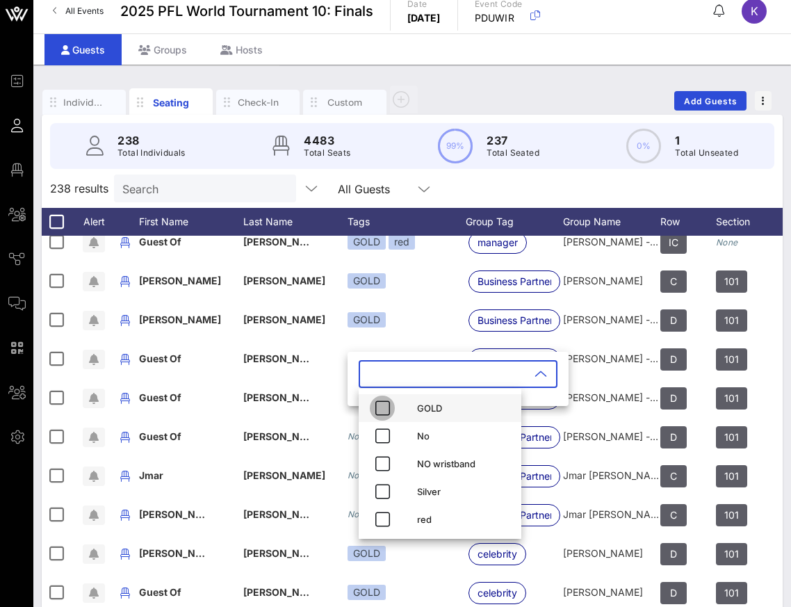
click at [386, 411] on icon "button" at bounding box center [382, 408] width 17 height 17
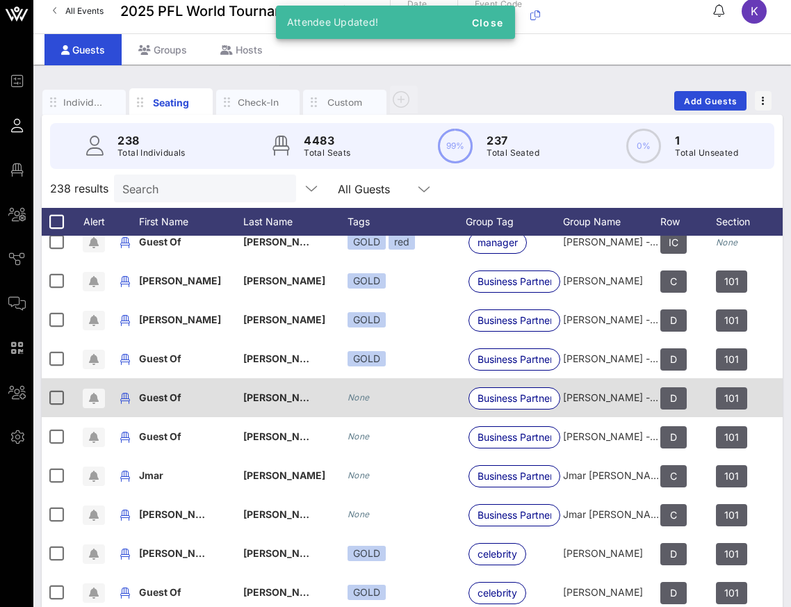
click at [366, 398] on icon "None" at bounding box center [359, 397] width 22 height 10
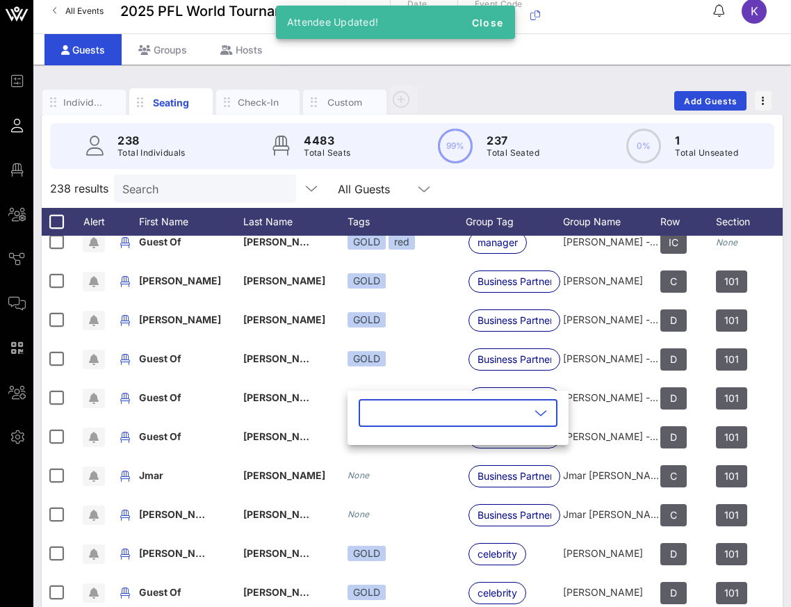
click at [401, 406] on input "text" at bounding box center [448, 413] width 163 height 22
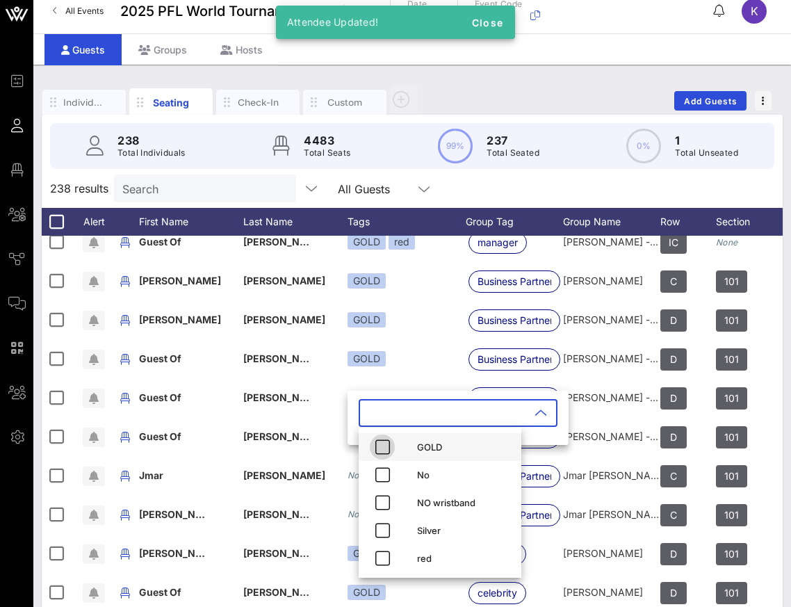
click at [387, 447] on icon "button" at bounding box center [382, 447] width 17 height 17
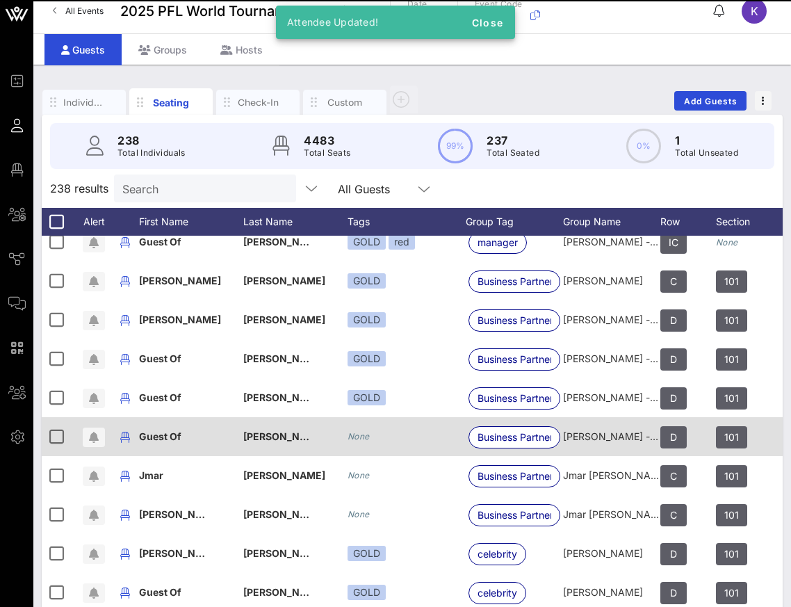
click at [359, 448] on div "None" at bounding box center [407, 436] width 118 height 39
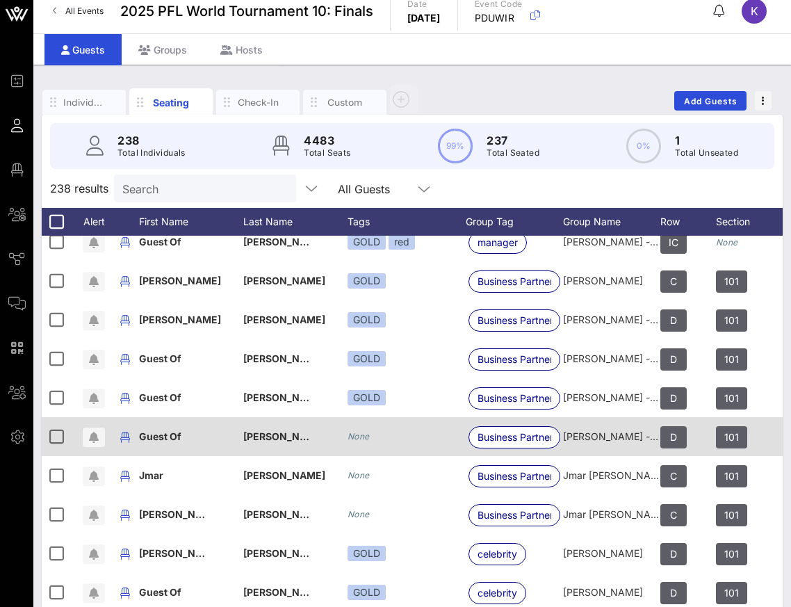
click at [361, 440] on icon "None" at bounding box center [359, 436] width 22 height 10
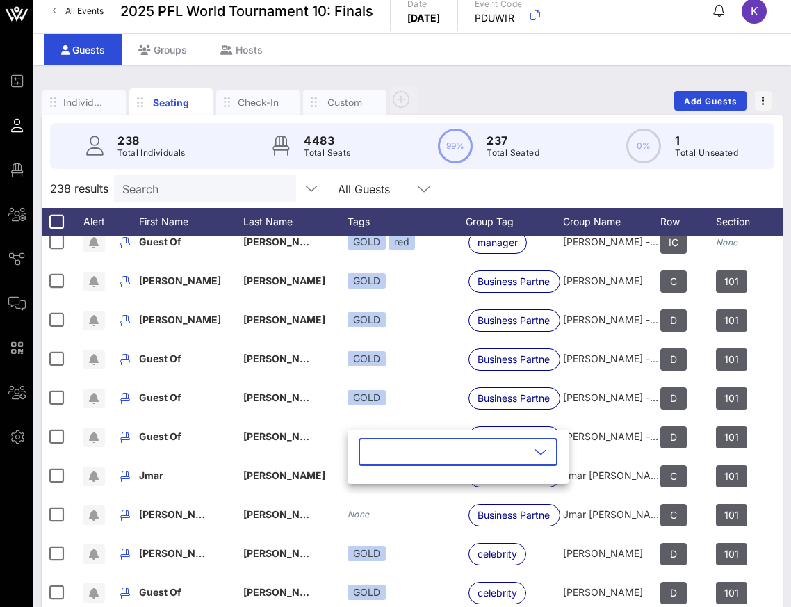
click at [384, 454] on input "text" at bounding box center [448, 452] width 163 height 22
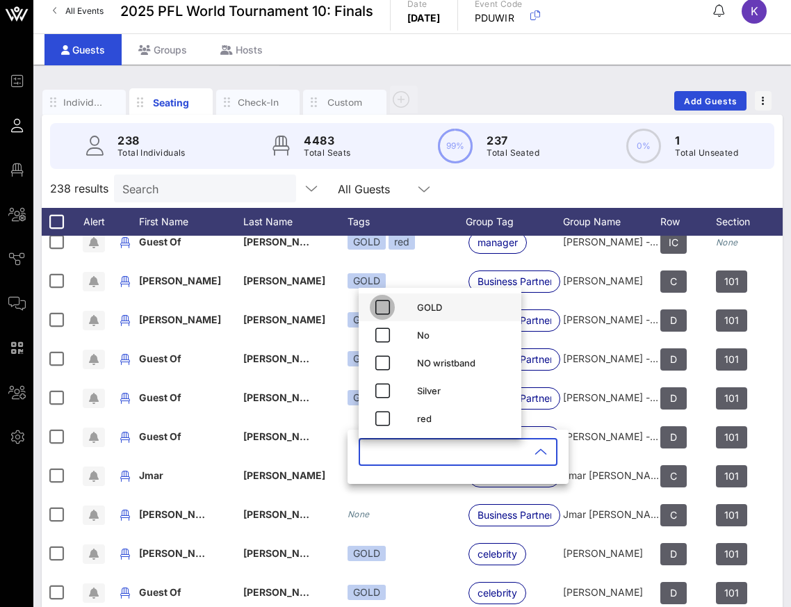
click at [381, 307] on icon "button" at bounding box center [382, 307] width 17 height 17
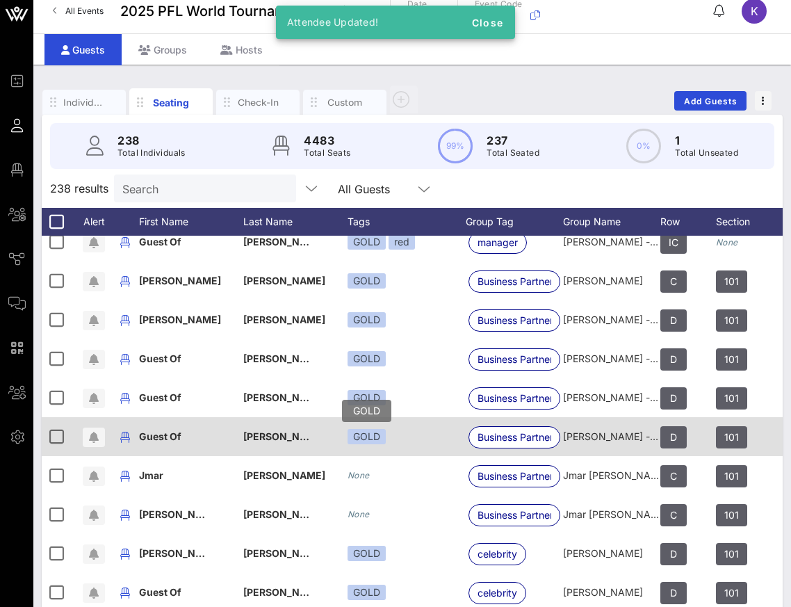
click at [351, 434] on div "GOLD" at bounding box center [367, 436] width 38 height 15
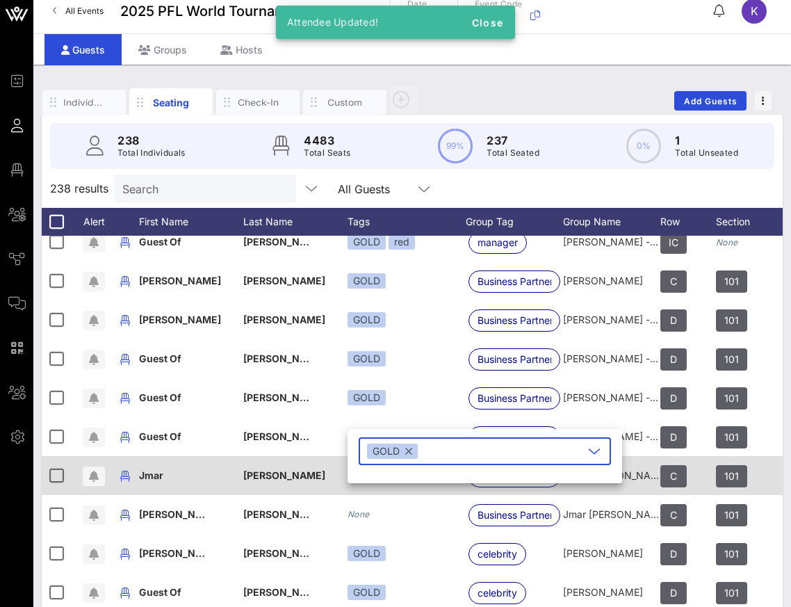
click at [332, 489] on div "[PERSON_NAME]" at bounding box center [295, 475] width 104 height 39
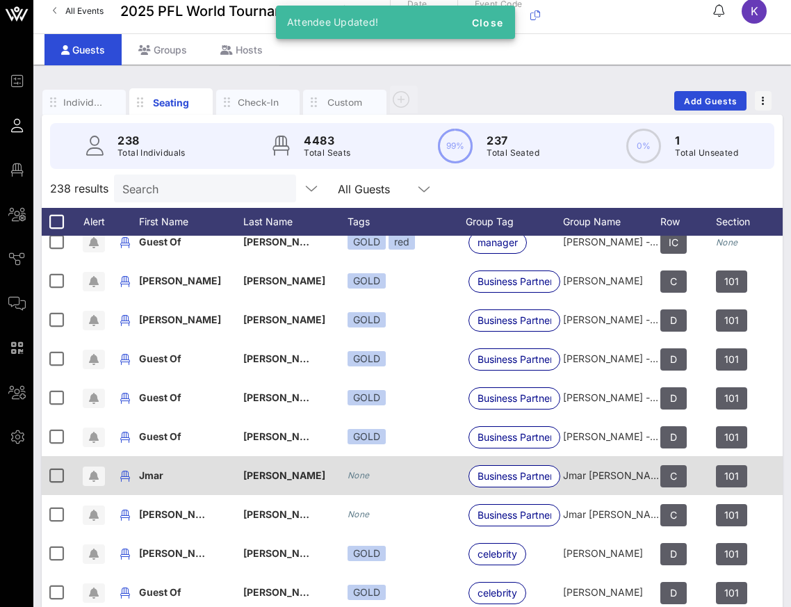
click at [376, 478] on div "None" at bounding box center [407, 475] width 118 height 39
click at [364, 476] on icon "None" at bounding box center [359, 475] width 22 height 10
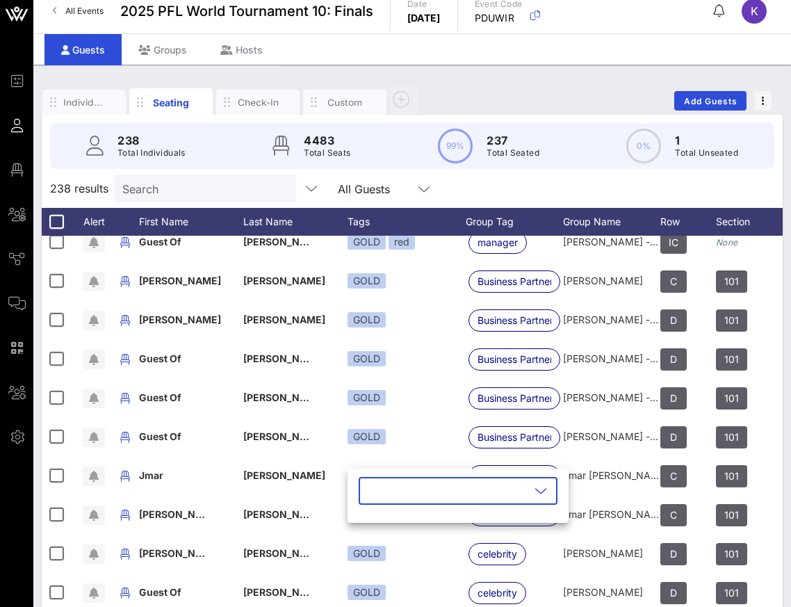
click at [406, 489] on input "text" at bounding box center [448, 491] width 163 height 22
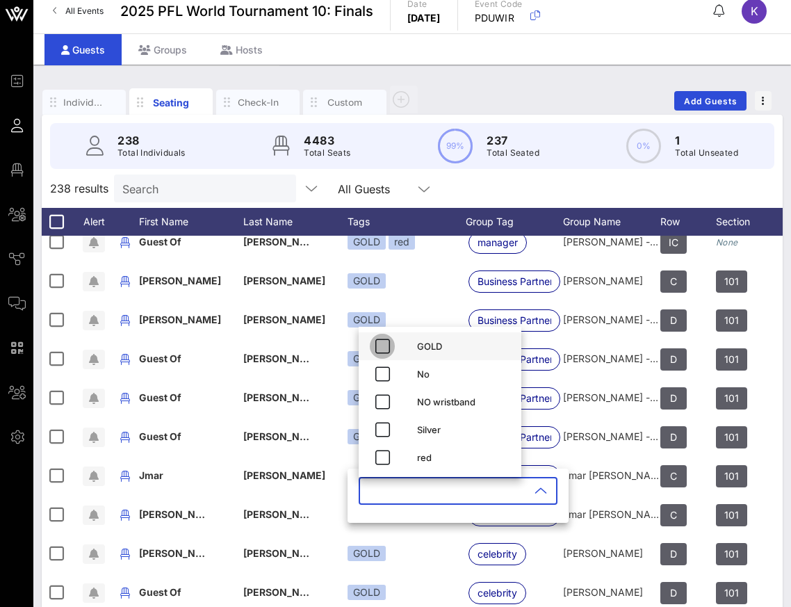
click at [386, 346] on icon "button" at bounding box center [382, 346] width 17 height 17
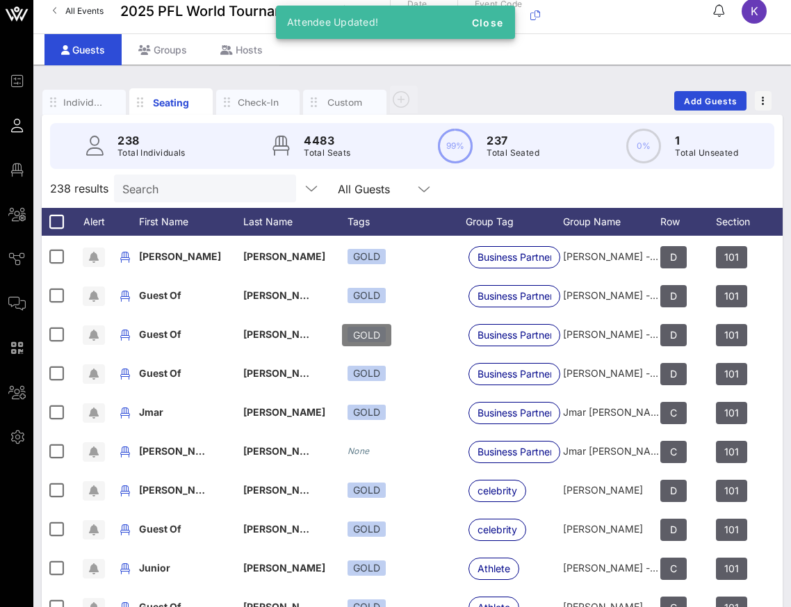
scroll to position [5509, 0]
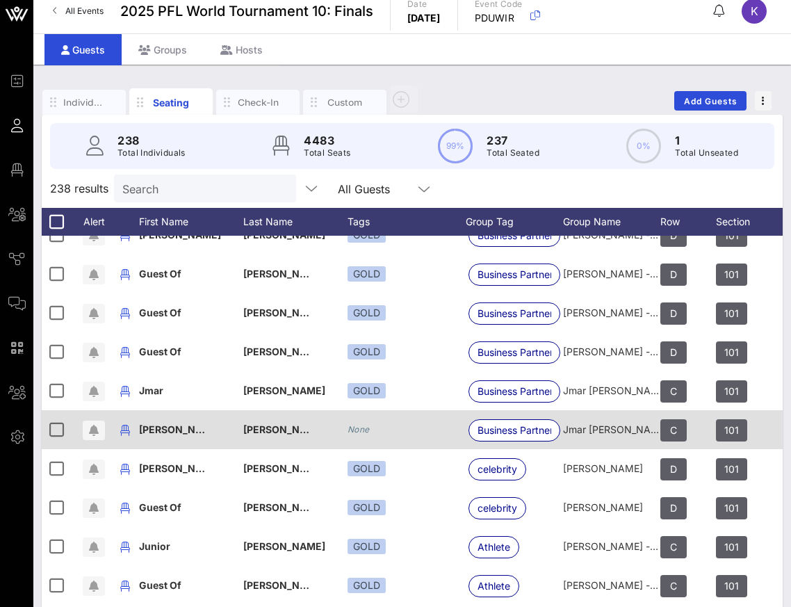
click at [365, 428] on icon "None" at bounding box center [359, 429] width 22 height 10
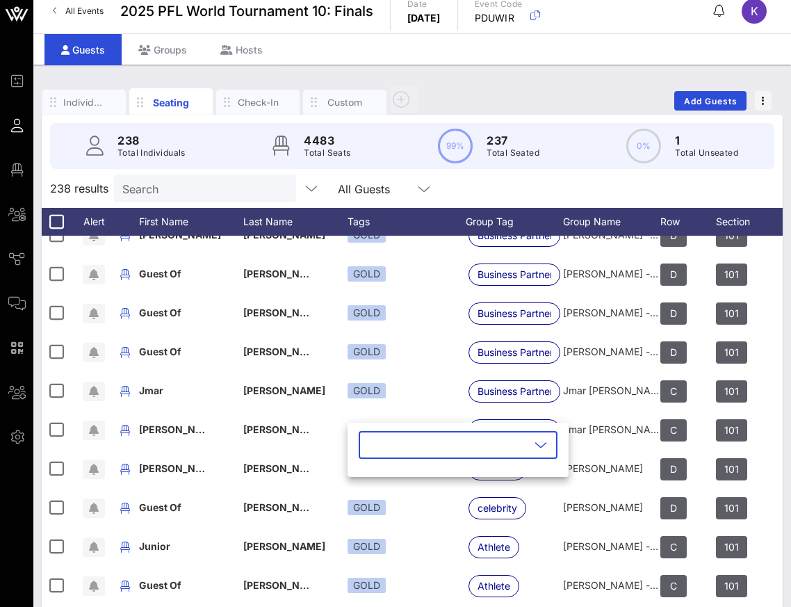
click at [373, 444] on input "text" at bounding box center [448, 445] width 163 height 22
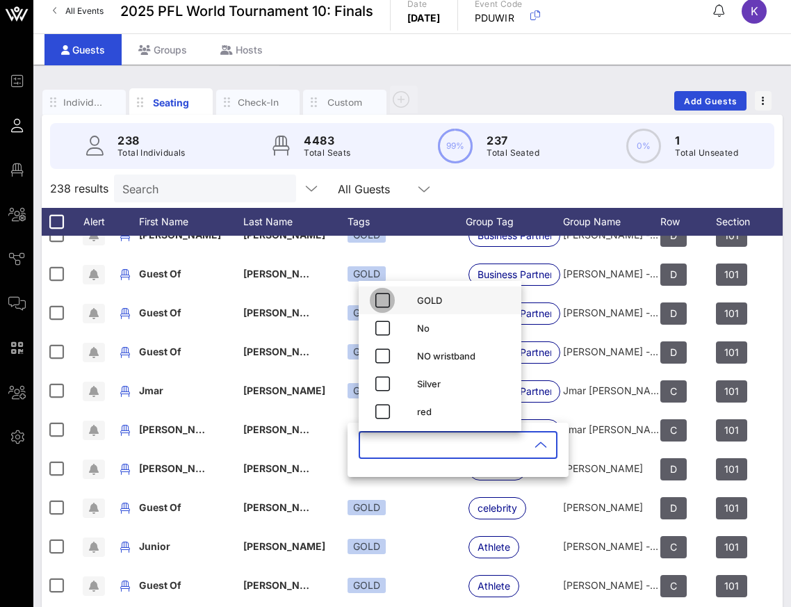
click at [381, 304] on icon "button" at bounding box center [382, 300] width 17 height 17
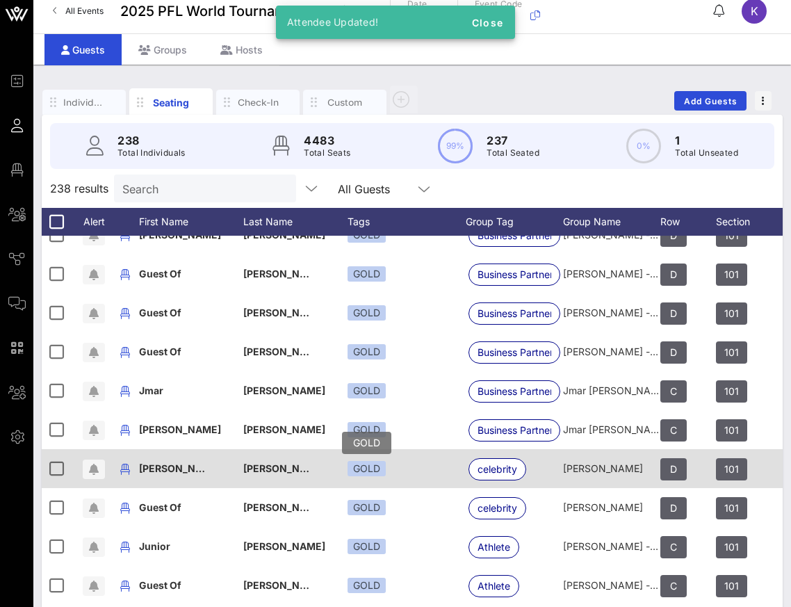
click at [368, 470] on div "GOLD" at bounding box center [367, 468] width 38 height 15
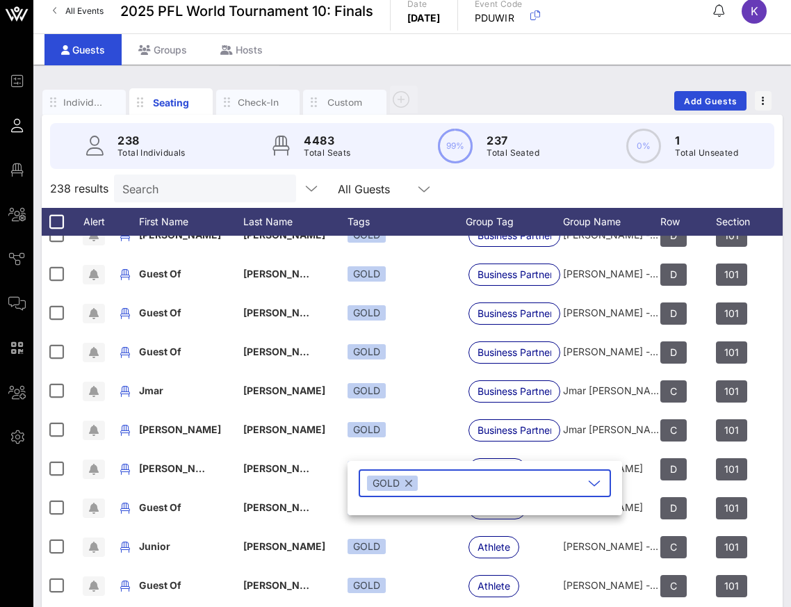
click at [411, 483] on button "button" at bounding box center [408, 482] width 7 height 15
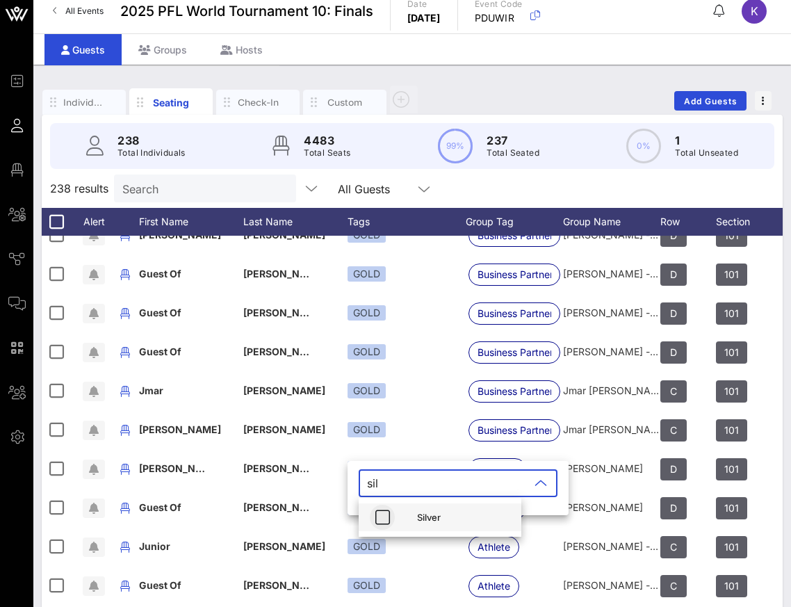
type input "sil"
click at [381, 514] on icon "button" at bounding box center [382, 517] width 17 height 17
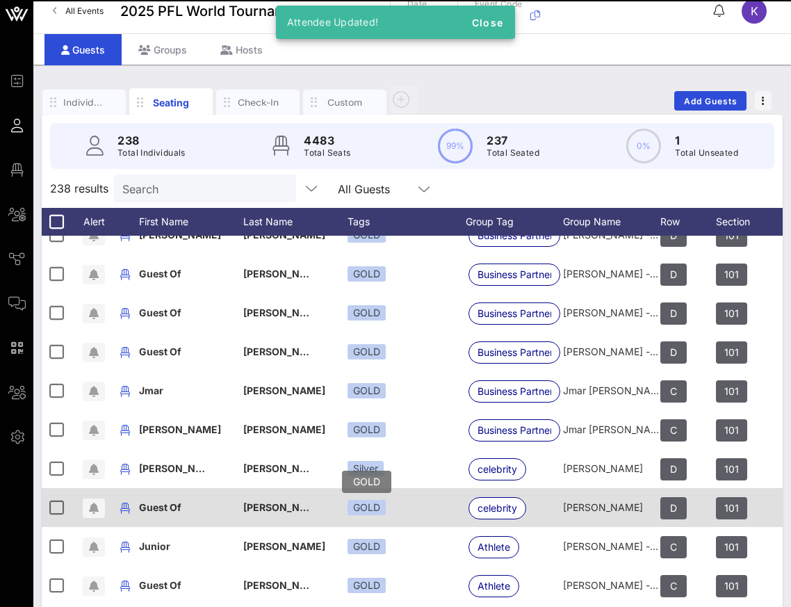
click at [368, 508] on div "GOLD" at bounding box center [367, 507] width 38 height 15
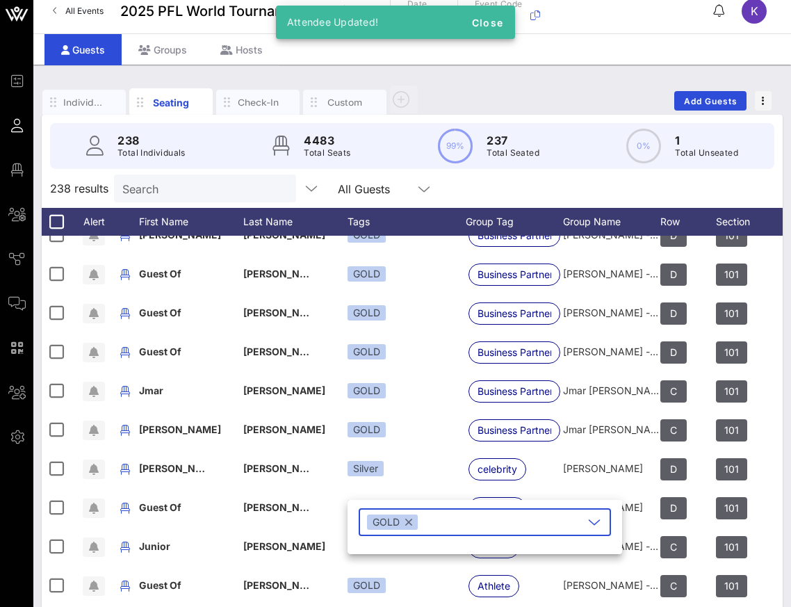
click at [409, 522] on button "button" at bounding box center [408, 521] width 7 height 15
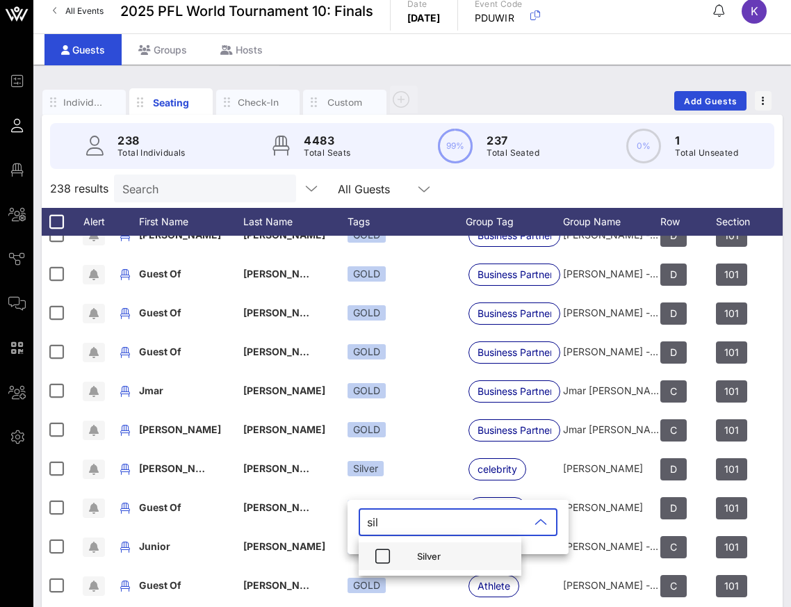
type input "sil"
click at [419, 557] on div "Silver" at bounding box center [463, 556] width 93 height 11
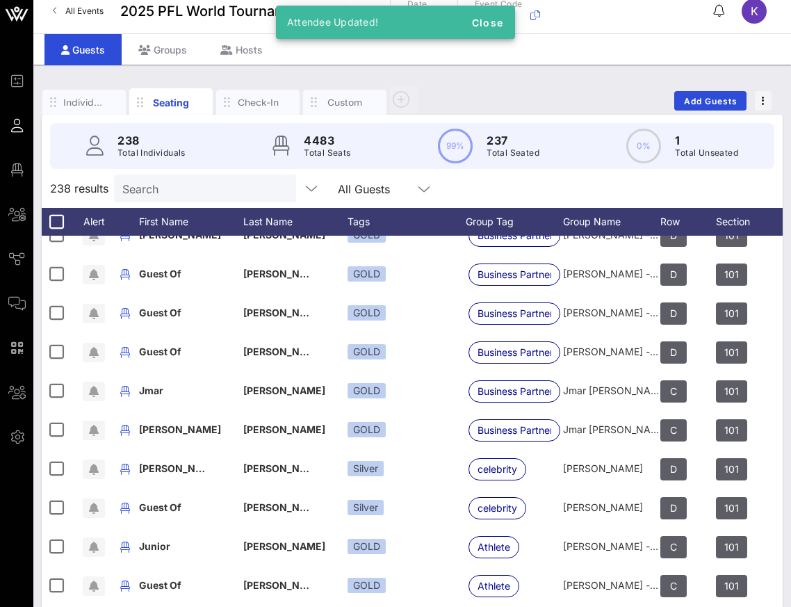
scroll to position [5623, 0]
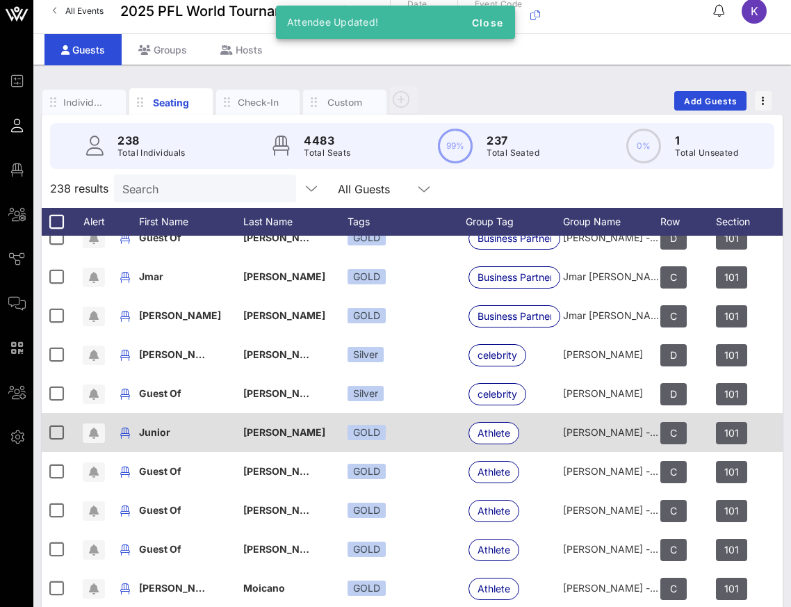
click at [375, 423] on div "GOLD" at bounding box center [407, 432] width 118 height 39
click at [375, 425] on div "GOLD" at bounding box center [367, 432] width 38 height 15
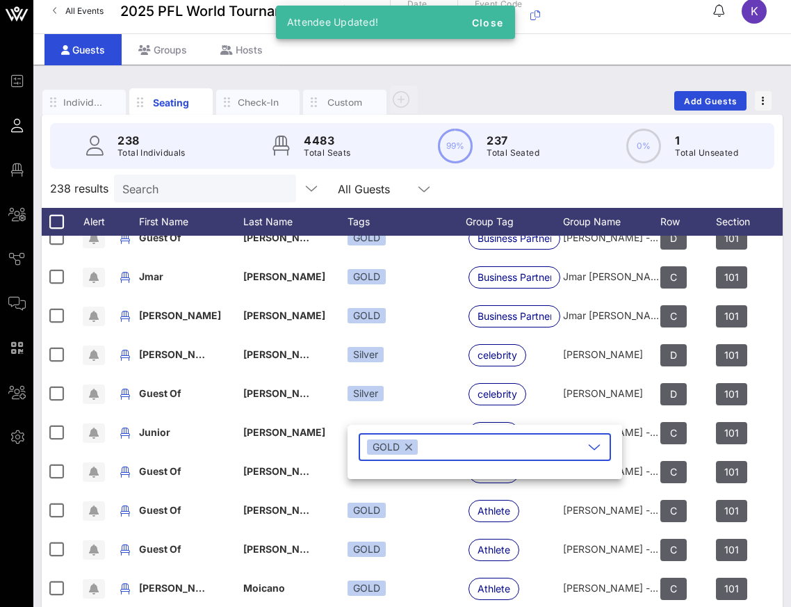
click at [405, 448] on button "button" at bounding box center [408, 446] width 7 height 15
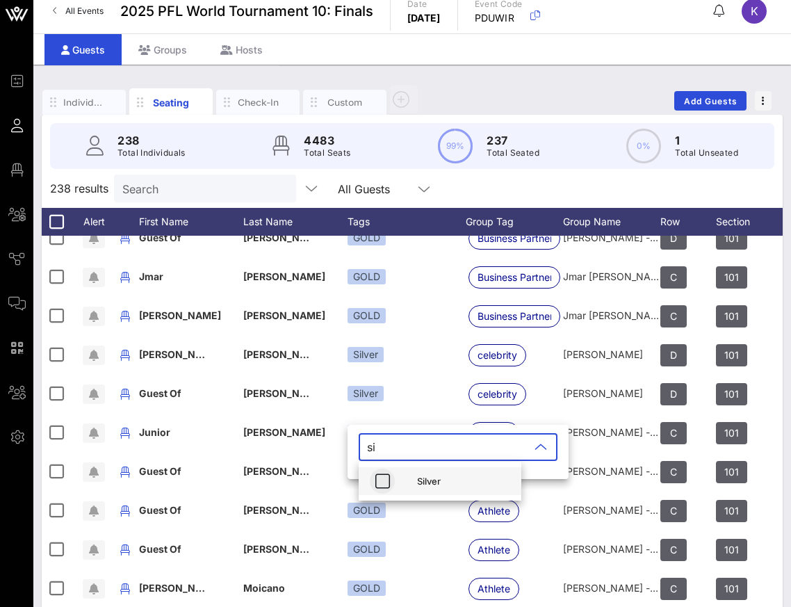
type input "si"
click at [387, 480] on icon "button" at bounding box center [382, 481] width 17 height 17
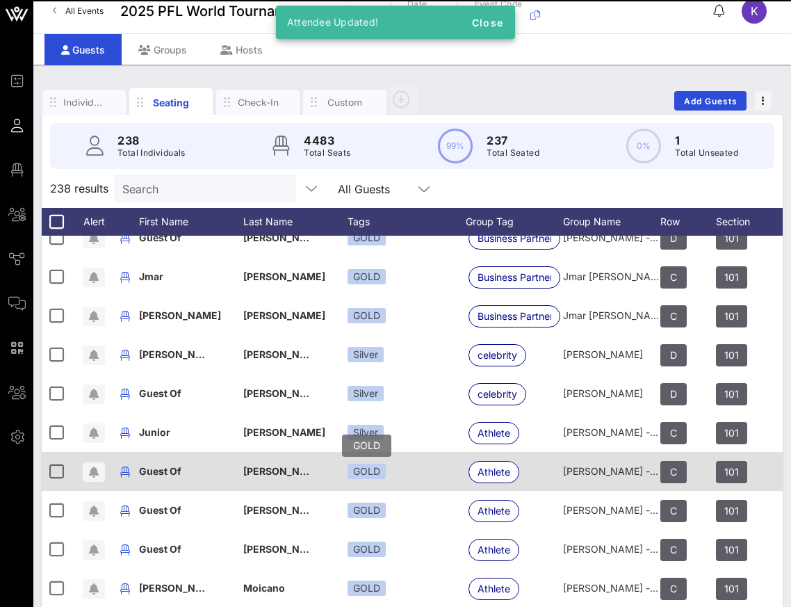
click at [366, 464] on div "GOLD" at bounding box center [367, 471] width 38 height 15
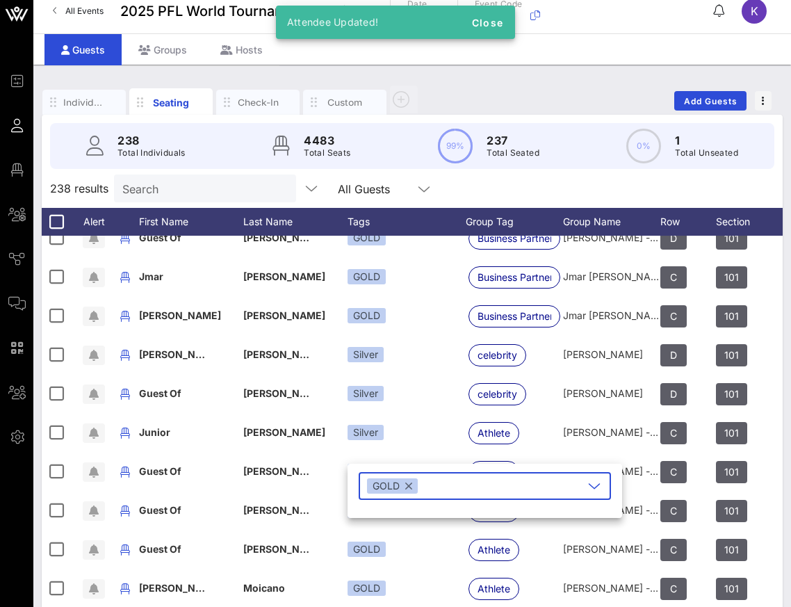
click at [414, 489] on div "GOLD" at bounding box center [392, 485] width 51 height 15
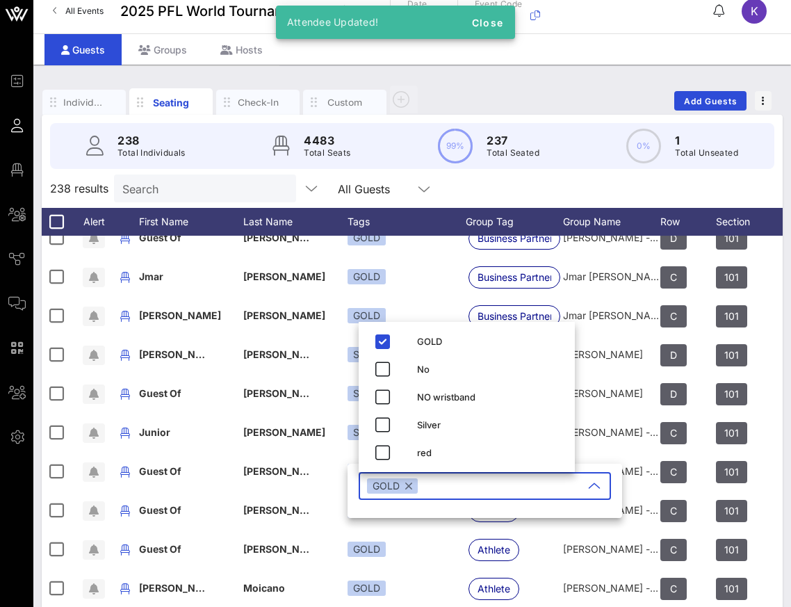
click at [414, 489] on div "GOLD" at bounding box center [392, 485] width 51 height 15
click at [409, 487] on button "button" at bounding box center [408, 485] width 7 height 15
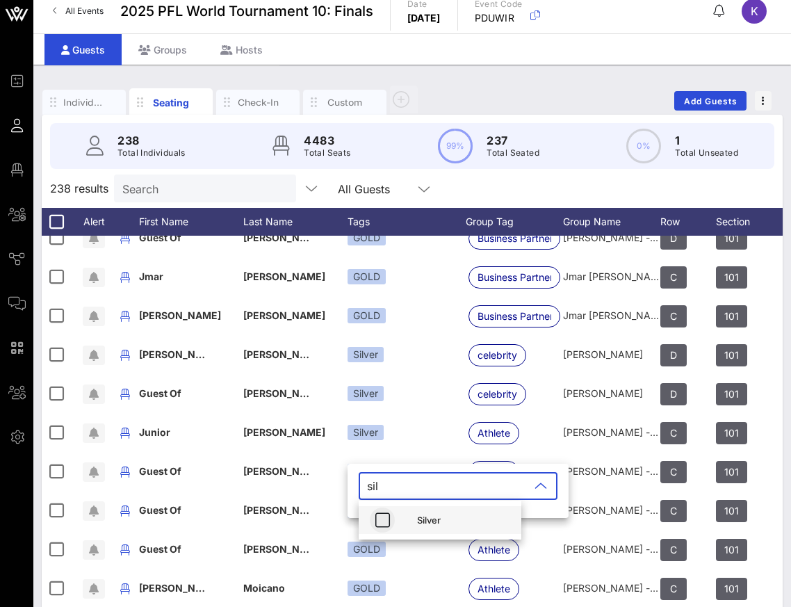
type input "sil"
click at [390, 514] on icon "button" at bounding box center [382, 520] width 17 height 17
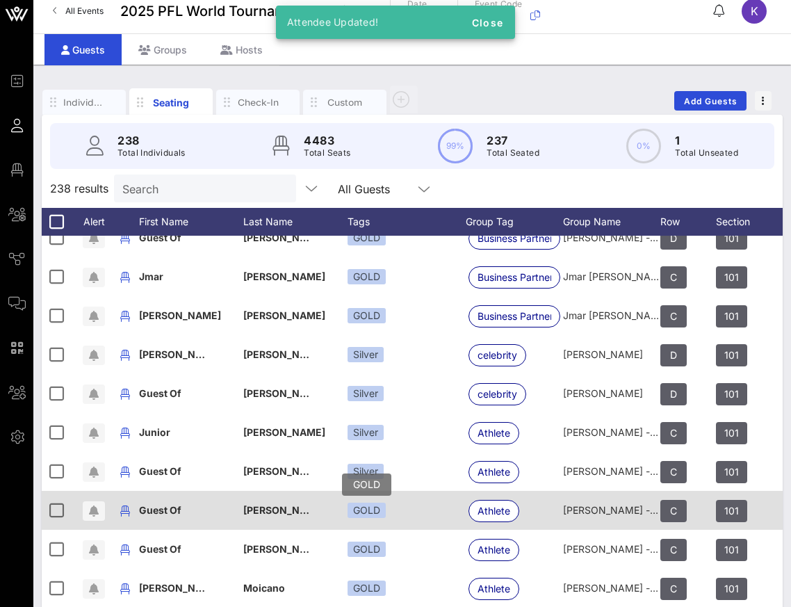
click at [364, 505] on div "GOLD" at bounding box center [367, 510] width 38 height 15
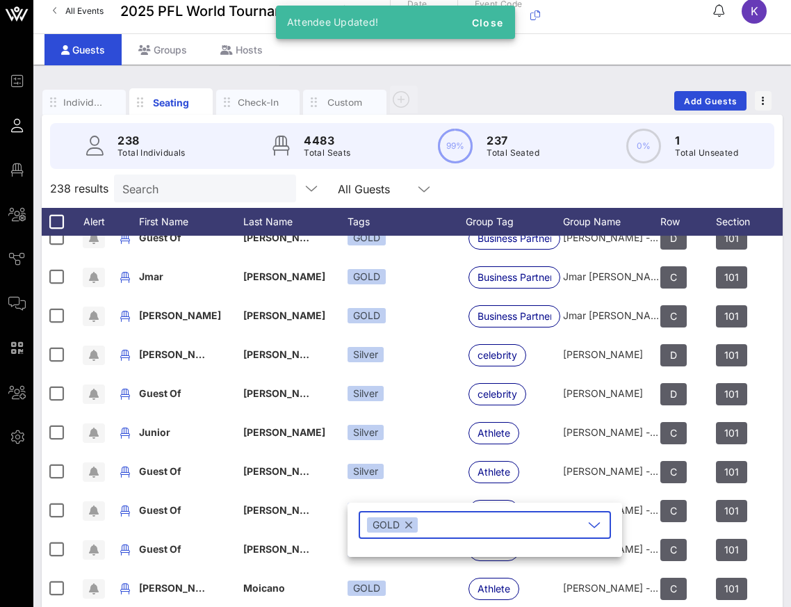
click at [408, 527] on button "button" at bounding box center [408, 524] width 7 height 15
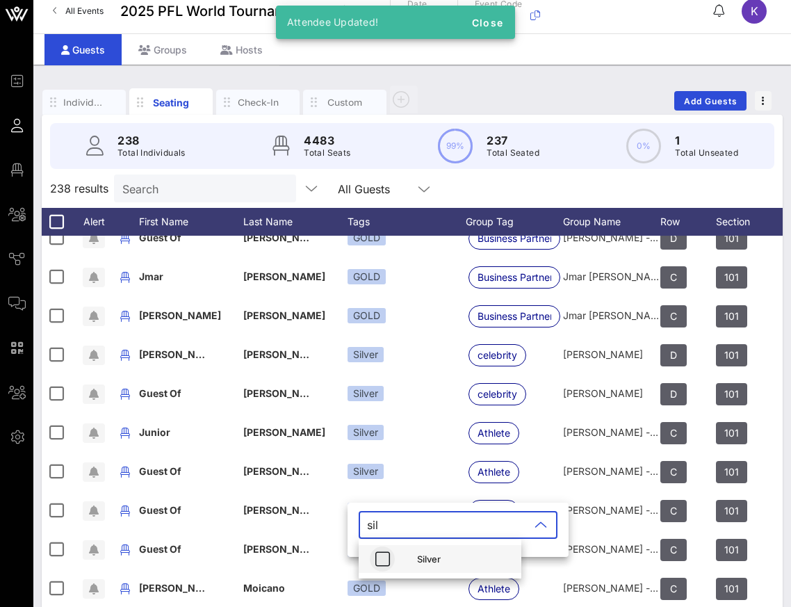
type input "sil"
click at [385, 563] on icon "button" at bounding box center [382, 559] width 17 height 17
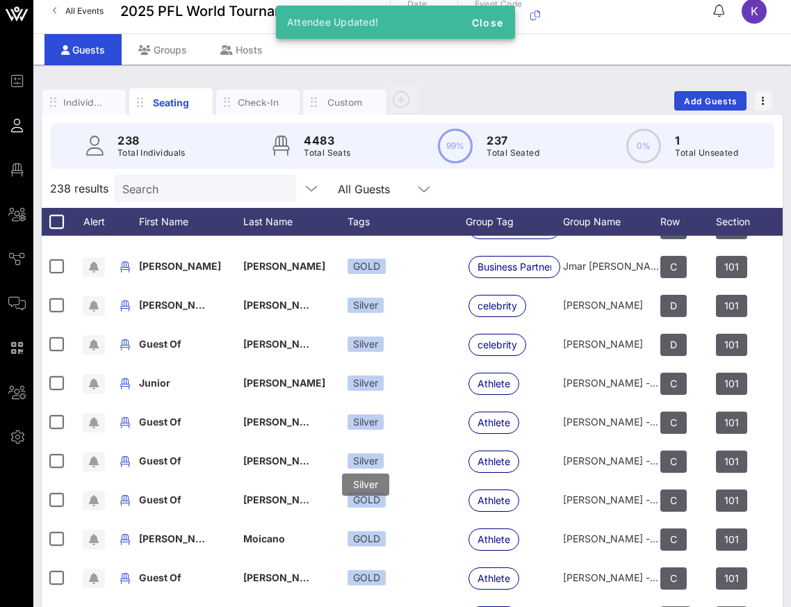
scroll to position [5687, 0]
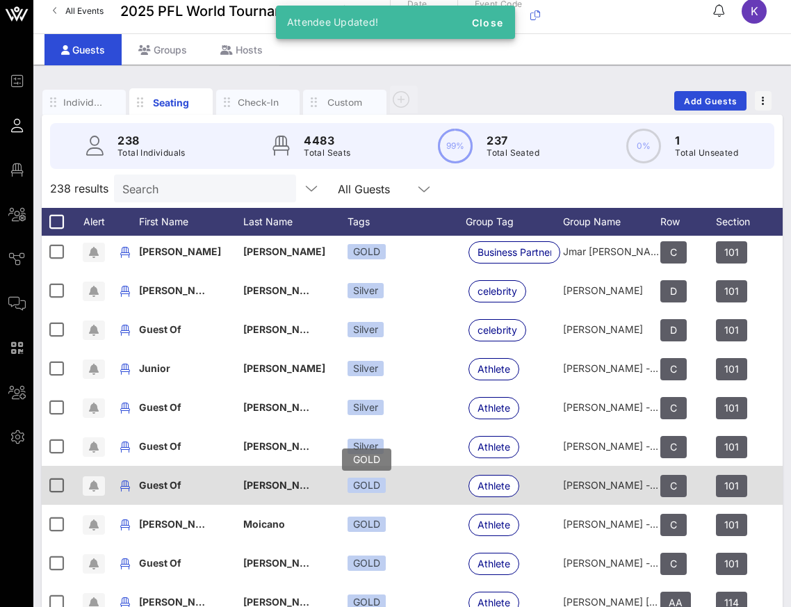
click at [372, 488] on div "GOLD" at bounding box center [367, 485] width 38 height 15
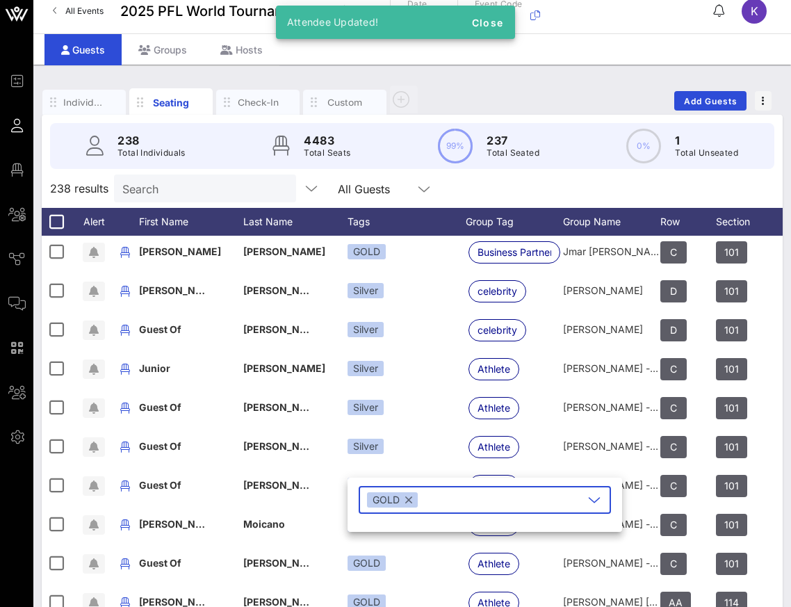
click at [407, 499] on button "button" at bounding box center [408, 499] width 7 height 15
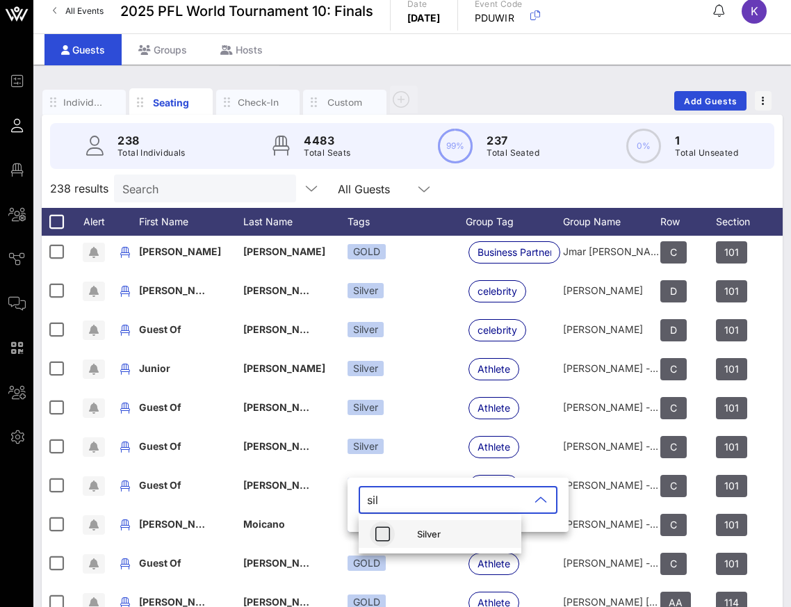
type input "sil"
click at [377, 529] on icon "button" at bounding box center [382, 534] width 17 height 17
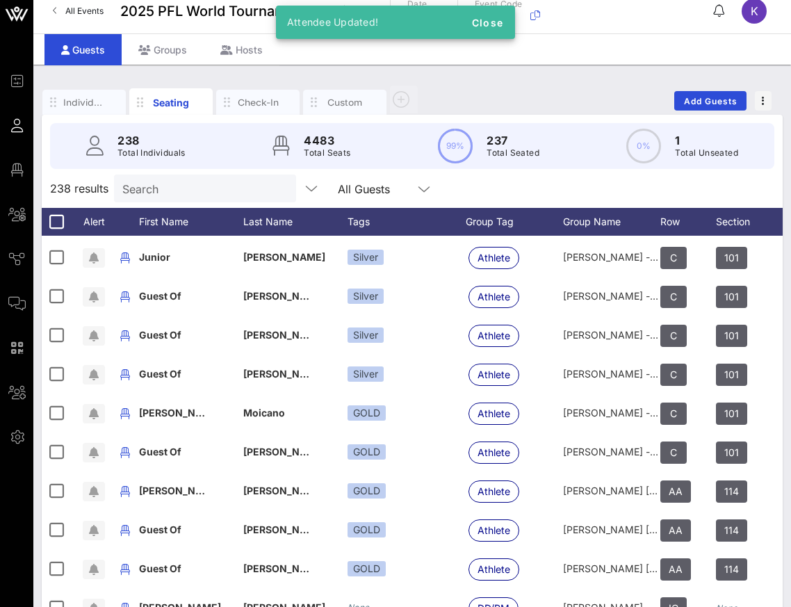
scroll to position [5803, 0]
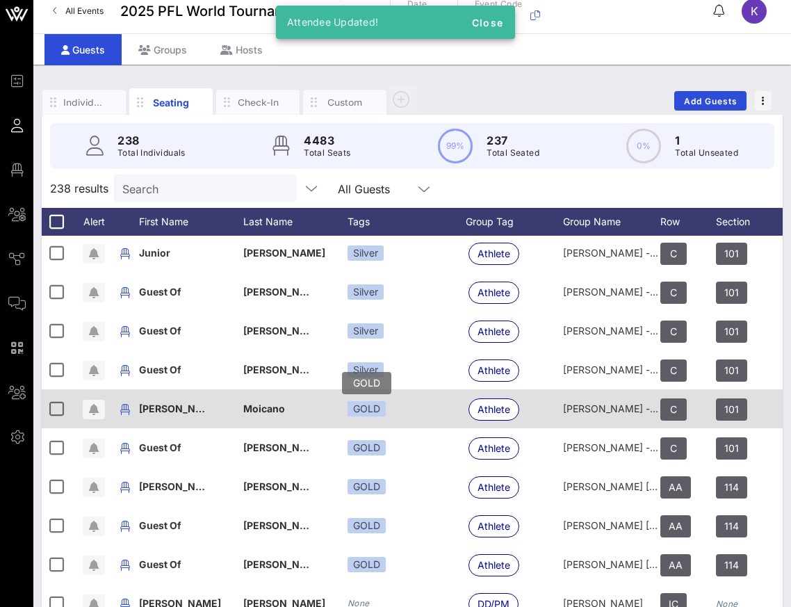
click at [361, 407] on div "GOLD" at bounding box center [367, 408] width 38 height 15
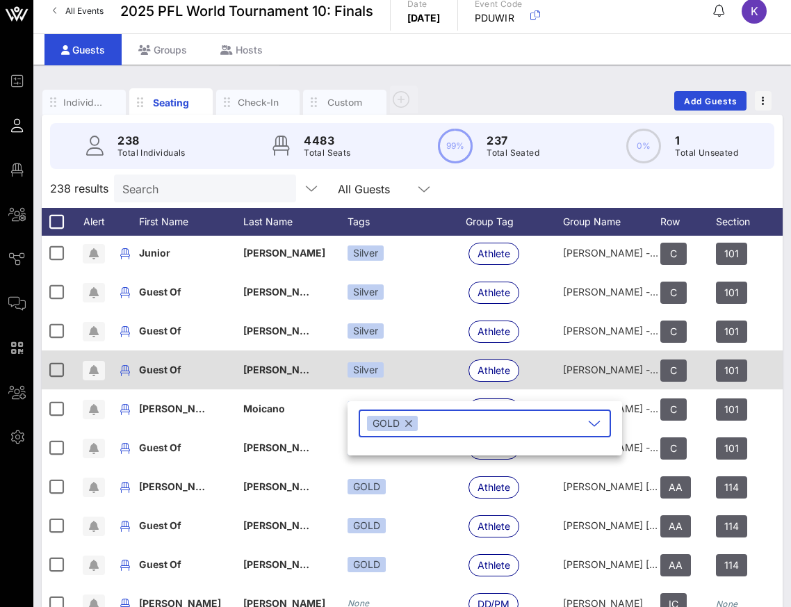
click at [409, 370] on div "Silver" at bounding box center [407, 369] width 118 height 39
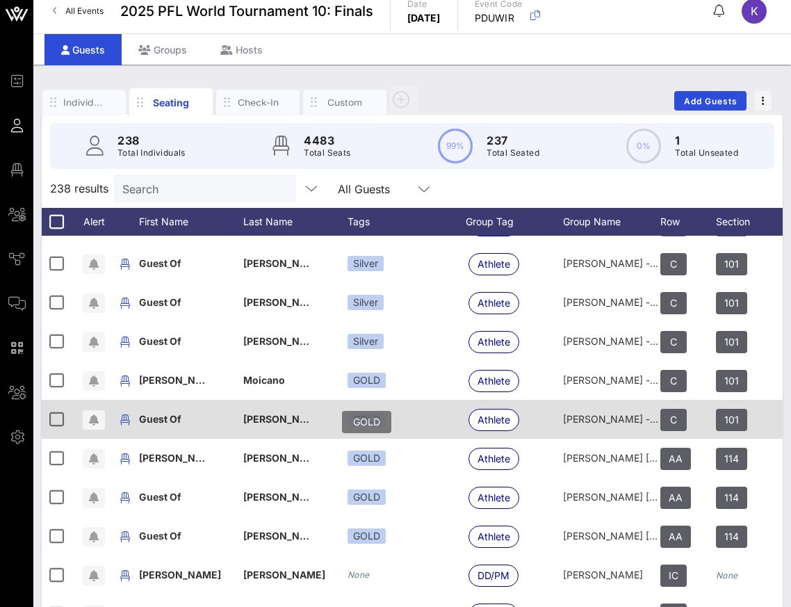
scroll to position [5832, 0]
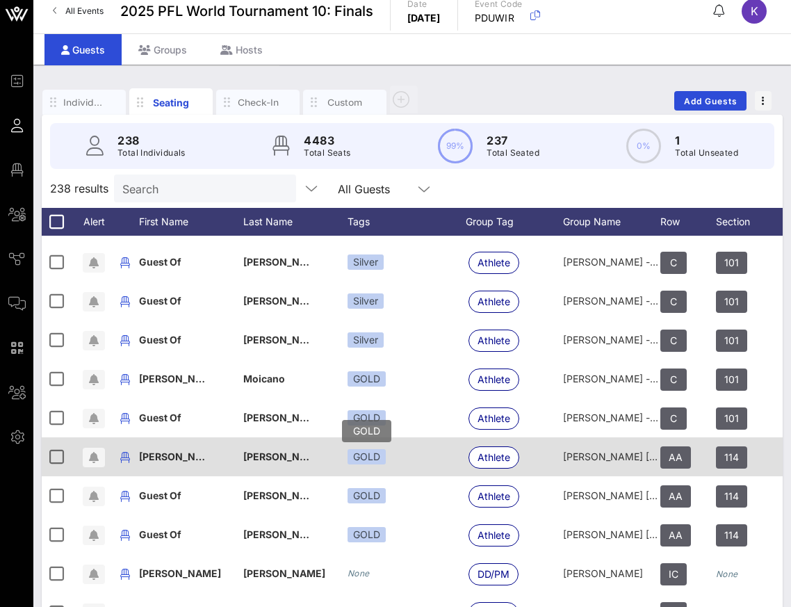
click at [361, 459] on div "GOLD" at bounding box center [367, 456] width 38 height 15
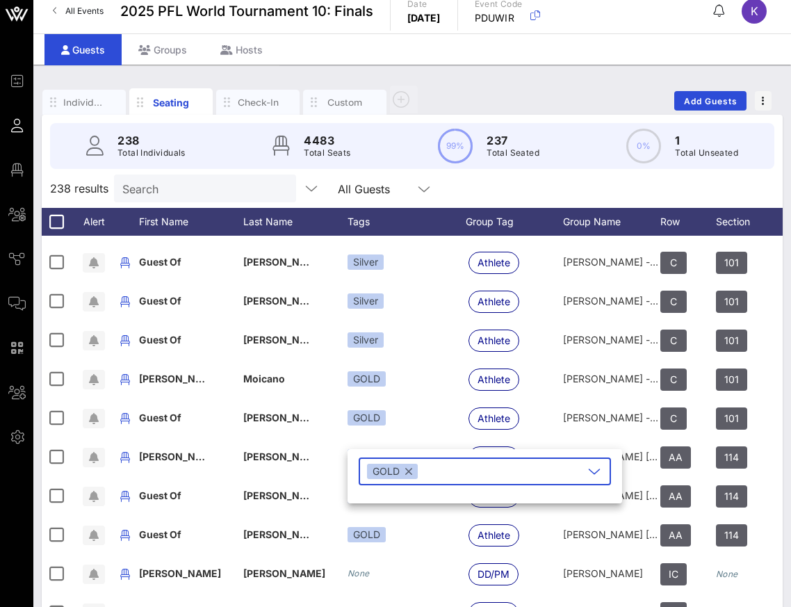
click at [413, 474] on div "GOLD" at bounding box center [392, 471] width 51 height 15
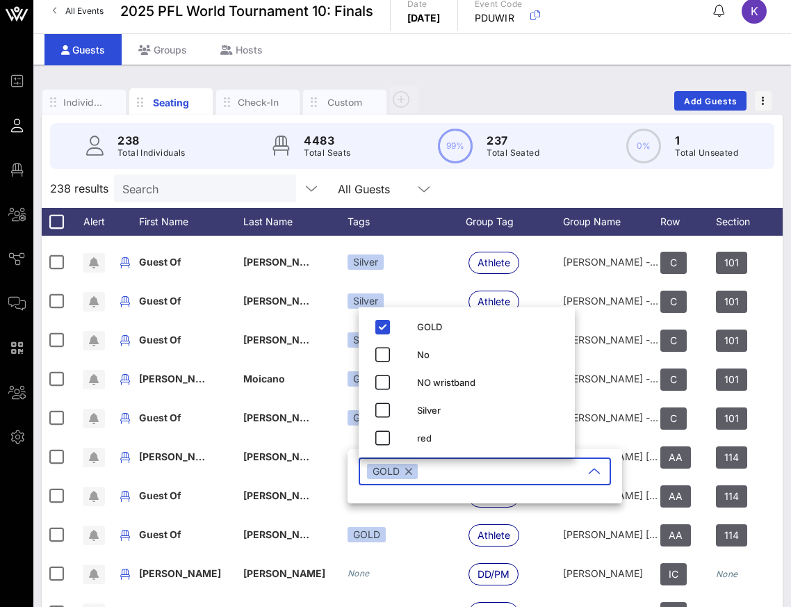
click at [409, 474] on button "button" at bounding box center [408, 471] width 7 height 15
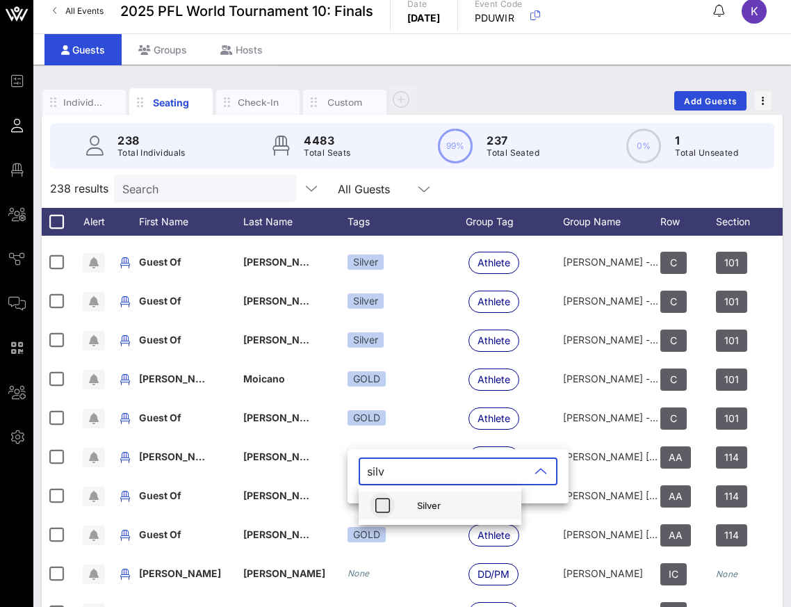
type input "silv"
click at [389, 507] on icon "button" at bounding box center [382, 505] width 17 height 17
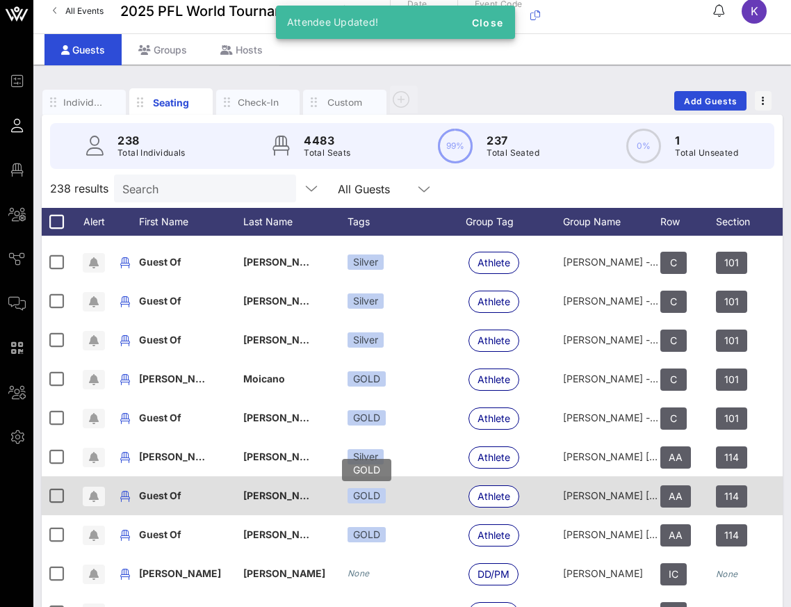
click at [357, 498] on div "GOLD" at bounding box center [367, 495] width 38 height 15
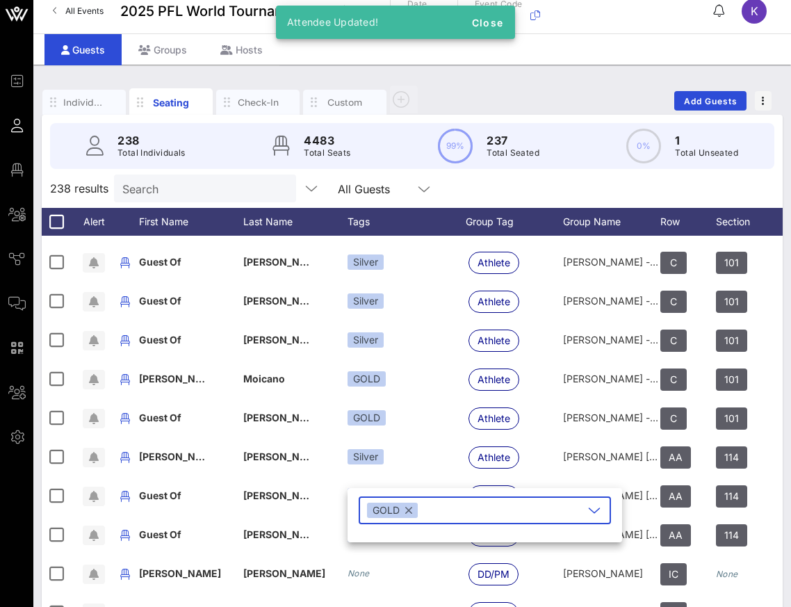
click at [412, 512] on div "GOLD" at bounding box center [392, 510] width 51 height 15
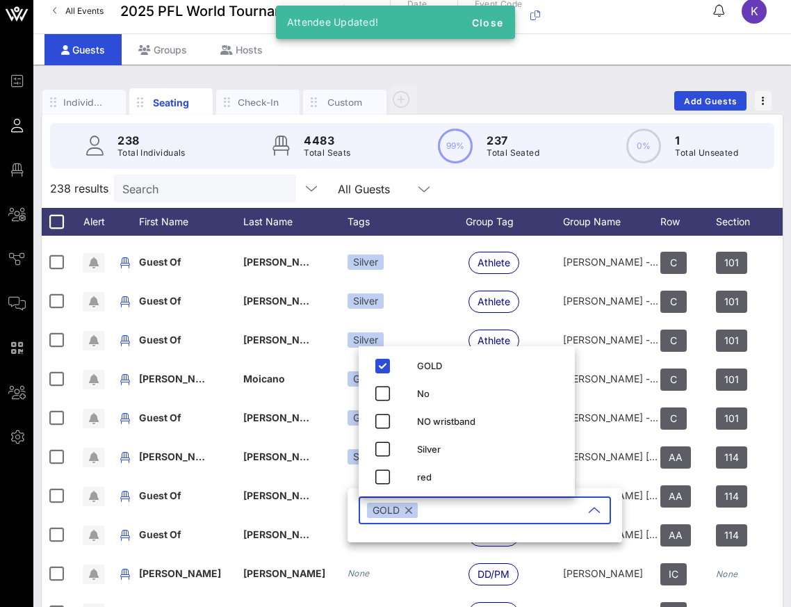
click at [409, 510] on button "button" at bounding box center [408, 510] width 7 height 15
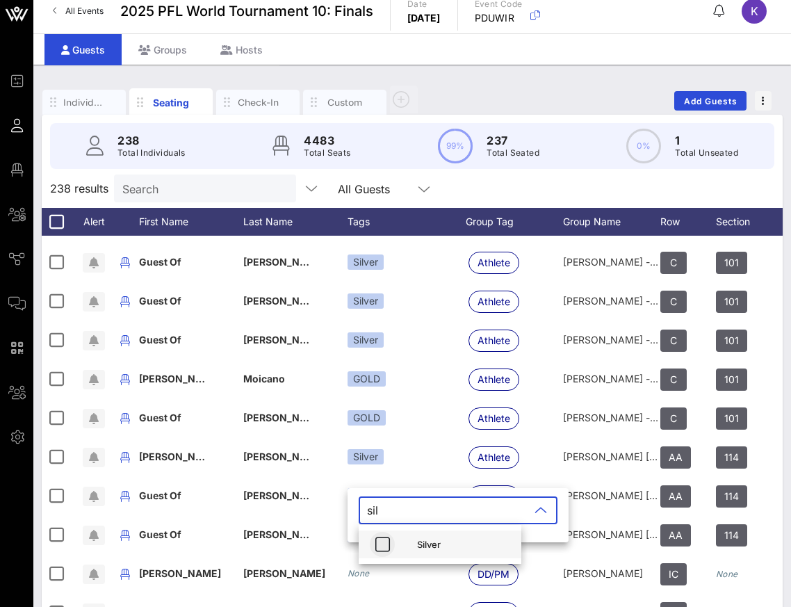
type input "sil"
click at [388, 546] on icon "button" at bounding box center [382, 544] width 17 height 17
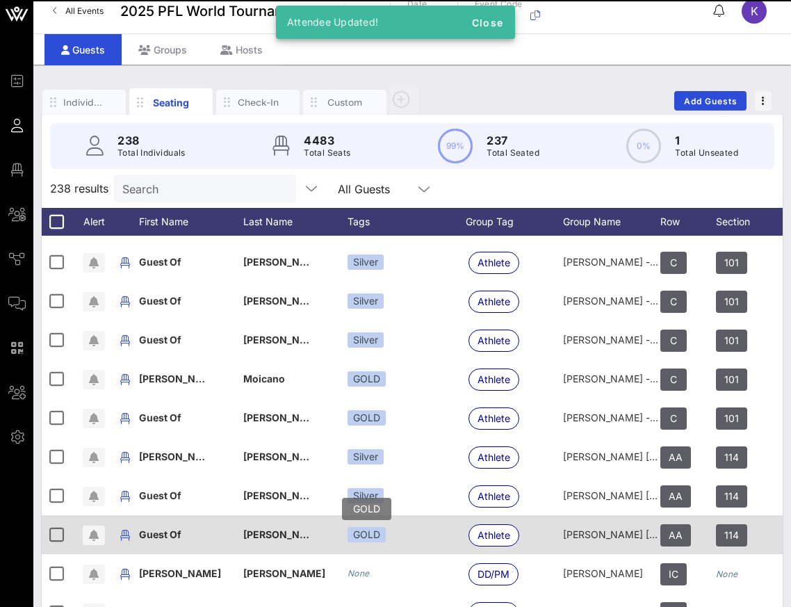
click at [361, 539] on div "GOLD" at bounding box center [367, 534] width 38 height 15
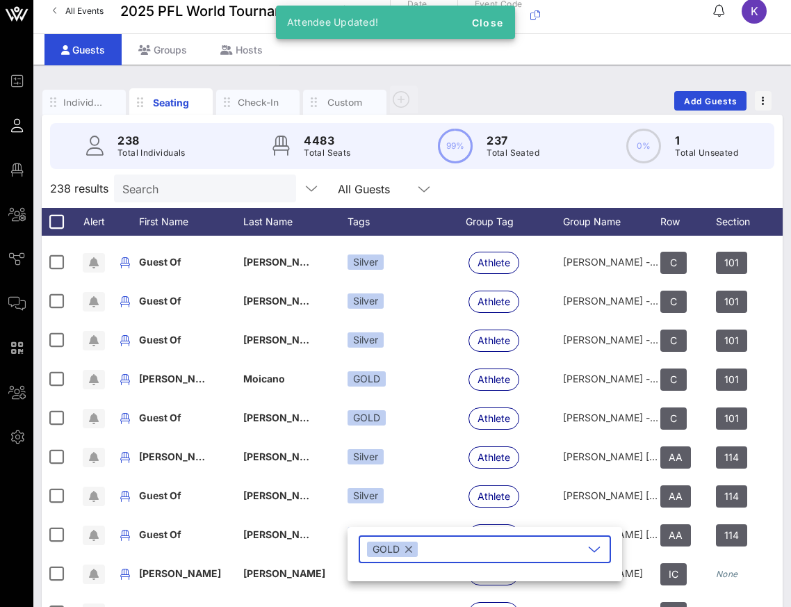
click at [409, 551] on button "button" at bounding box center [408, 549] width 7 height 15
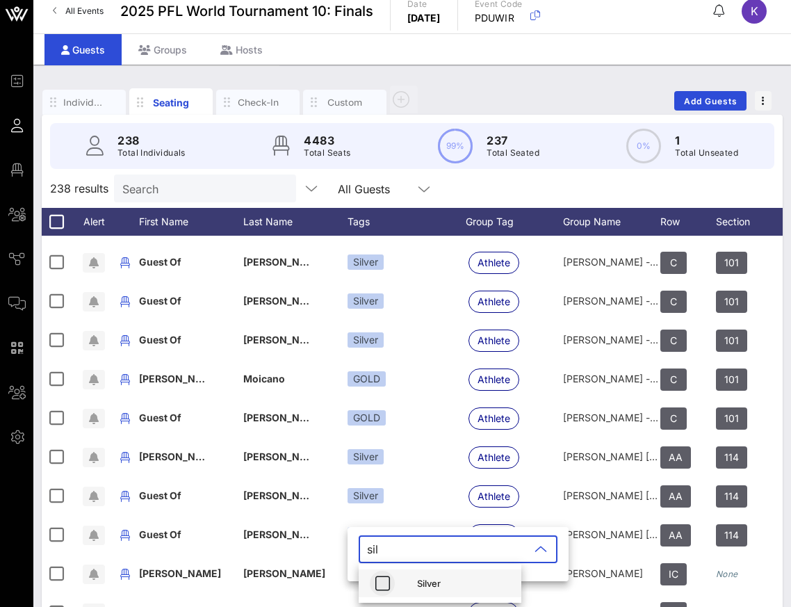
type input "sil"
click at [387, 585] on icon "button" at bounding box center [382, 583] width 17 height 17
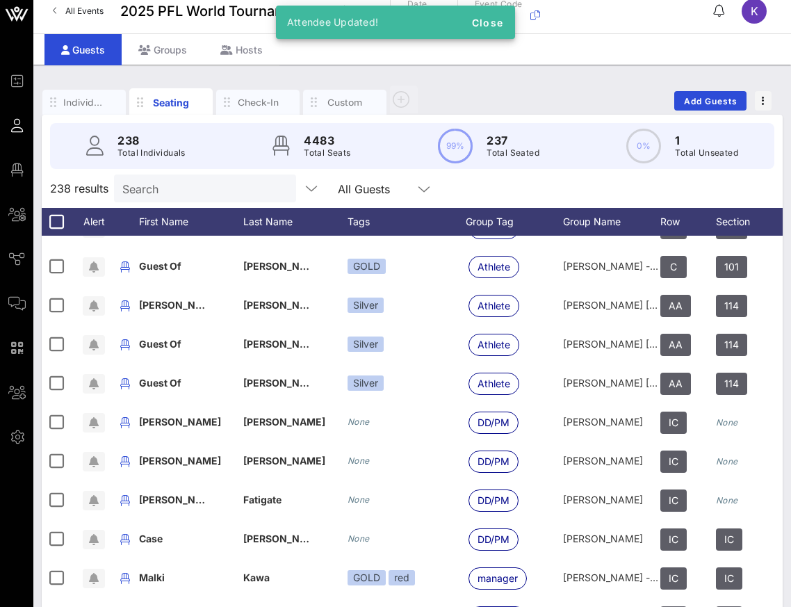
scroll to position [5985, 0]
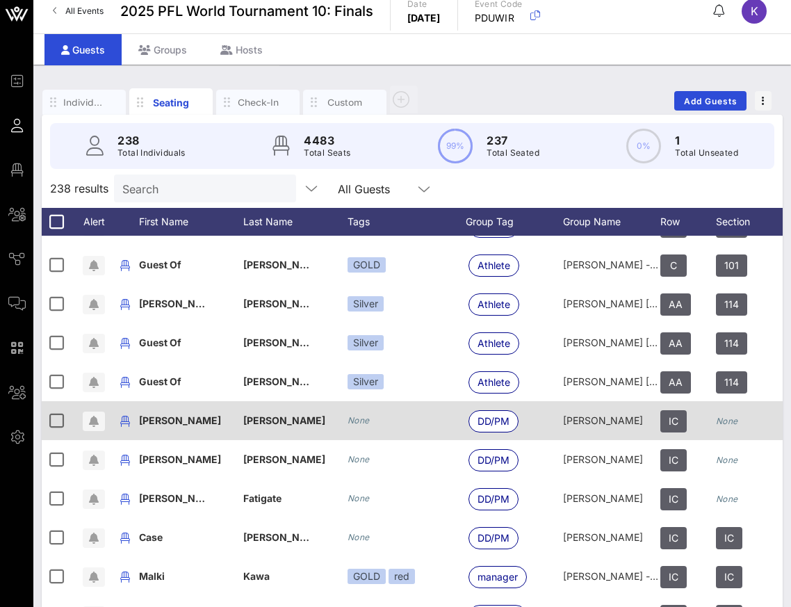
click at [354, 418] on icon "None" at bounding box center [359, 420] width 22 height 10
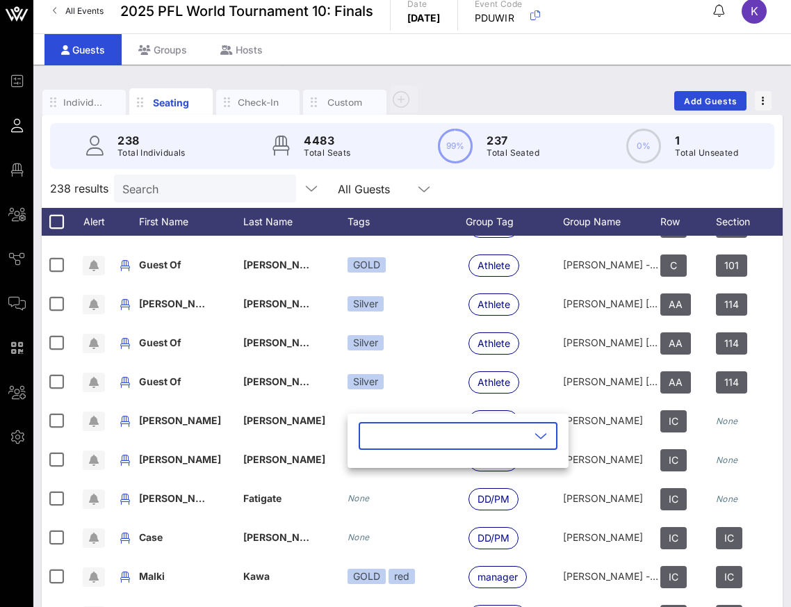
click at [388, 436] on input "text" at bounding box center [448, 436] width 163 height 22
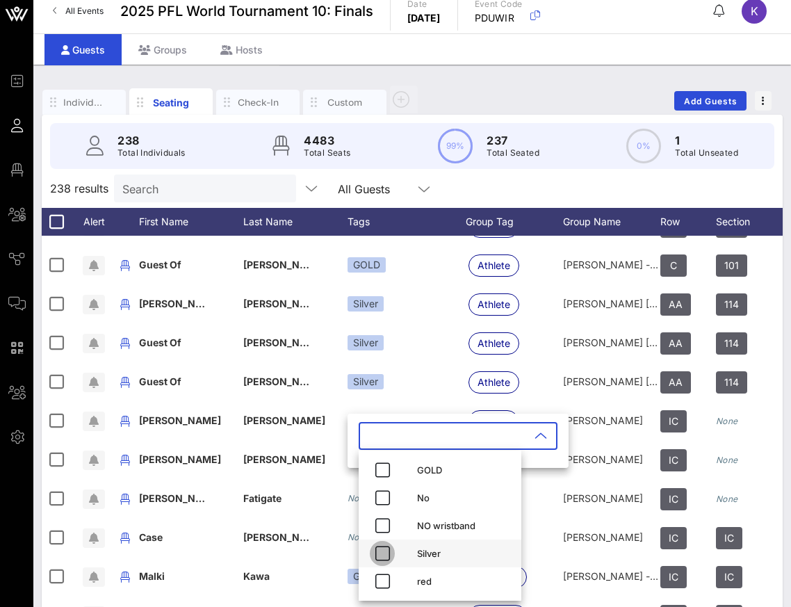
click at [374, 558] on icon "button" at bounding box center [382, 553] width 17 height 17
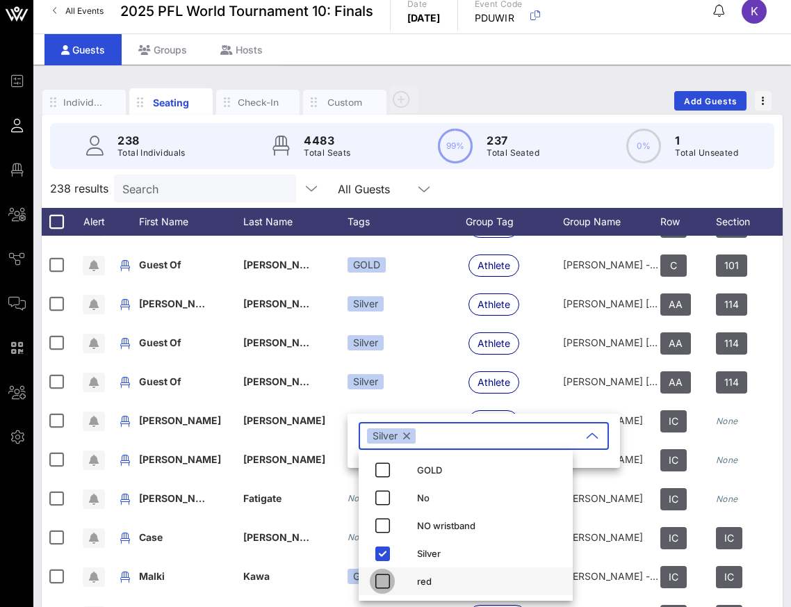
click at [380, 587] on icon "button" at bounding box center [382, 581] width 17 height 17
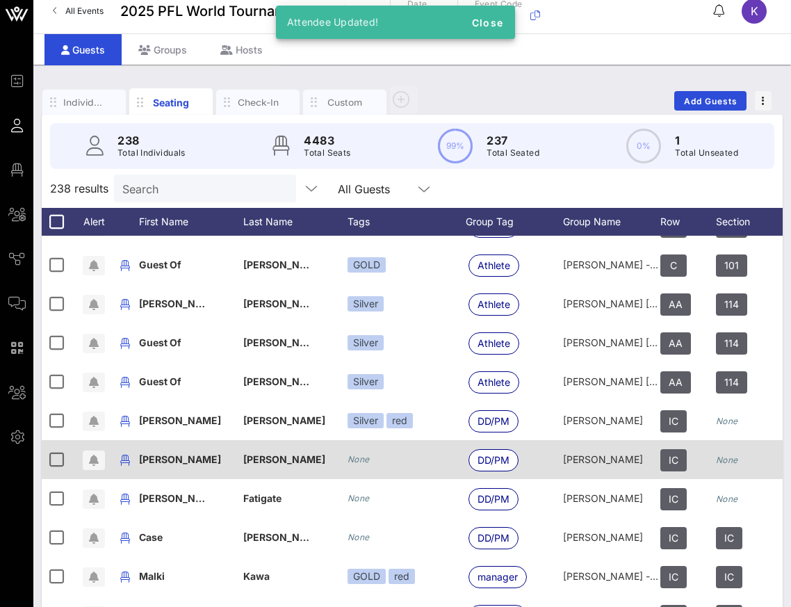
click at [357, 458] on icon "None" at bounding box center [359, 459] width 22 height 10
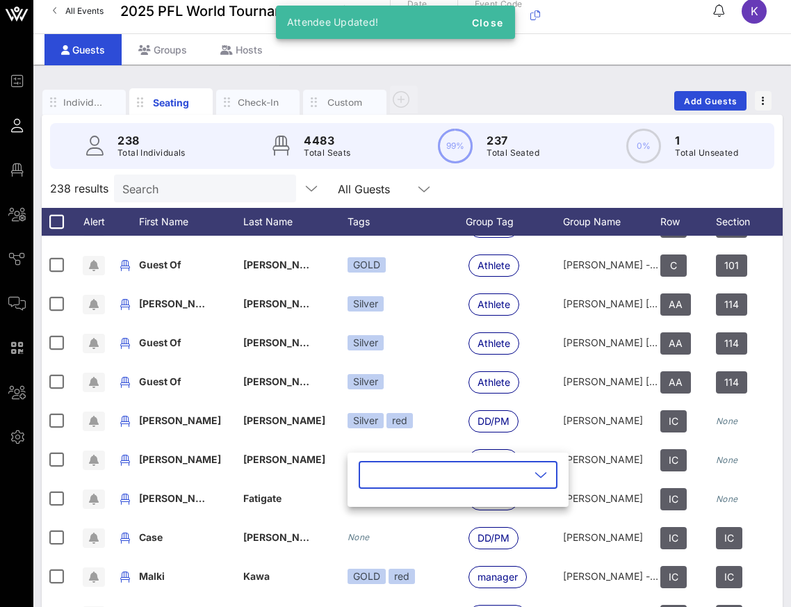
click at [381, 474] on input "text" at bounding box center [448, 475] width 163 height 22
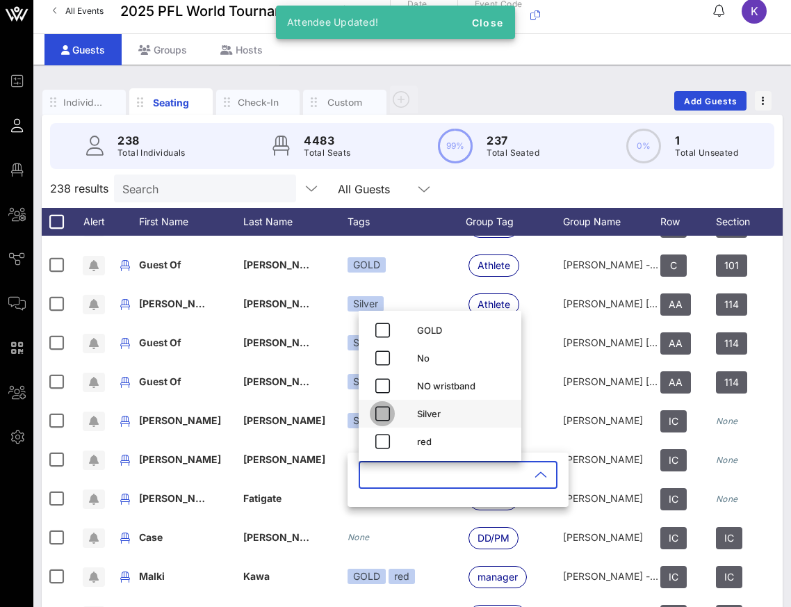
click at [377, 417] on icon "button" at bounding box center [382, 413] width 17 height 17
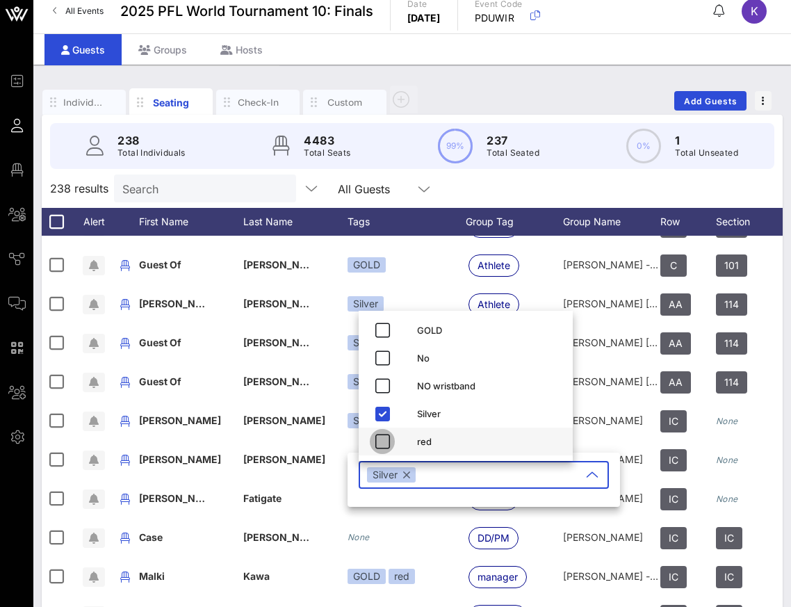
click at [377, 439] on icon "button" at bounding box center [382, 441] width 17 height 17
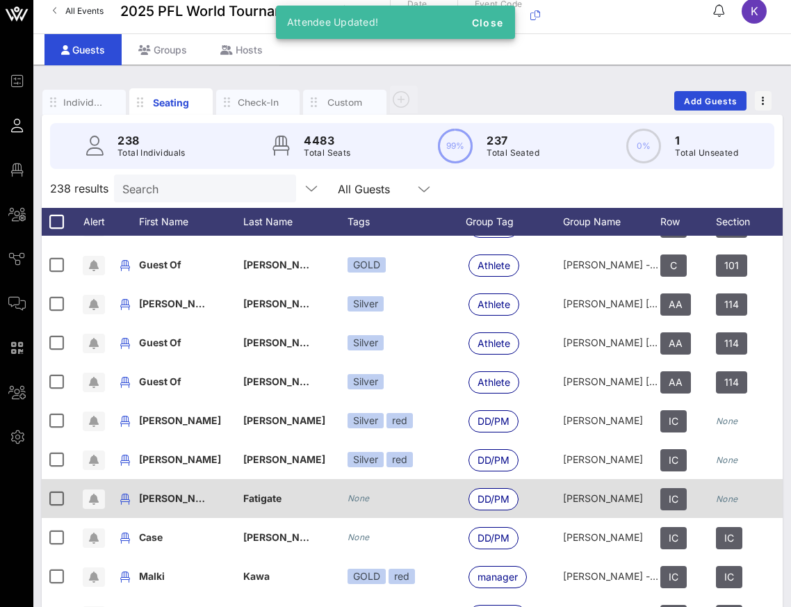
click at [366, 496] on icon "None" at bounding box center [359, 498] width 22 height 10
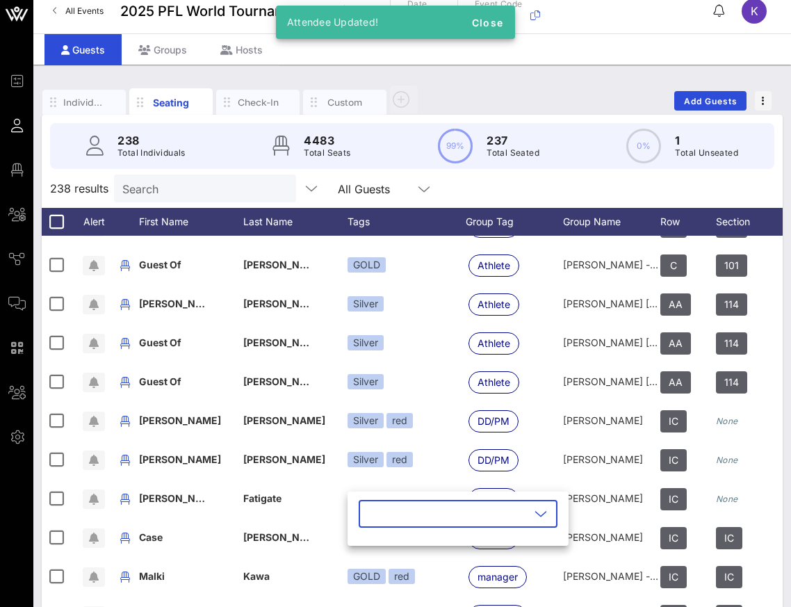
click at [377, 517] on input "text" at bounding box center [448, 514] width 163 height 22
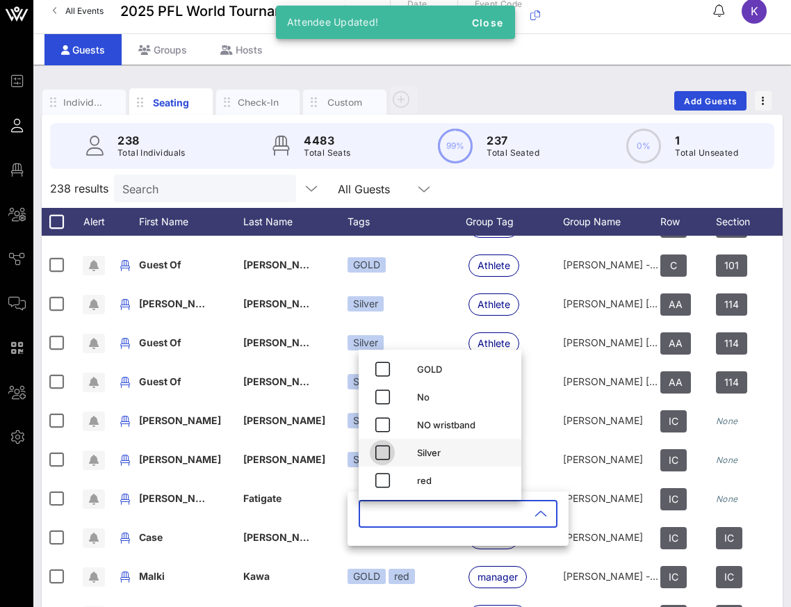
click at [379, 455] on icon "button" at bounding box center [382, 452] width 17 height 17
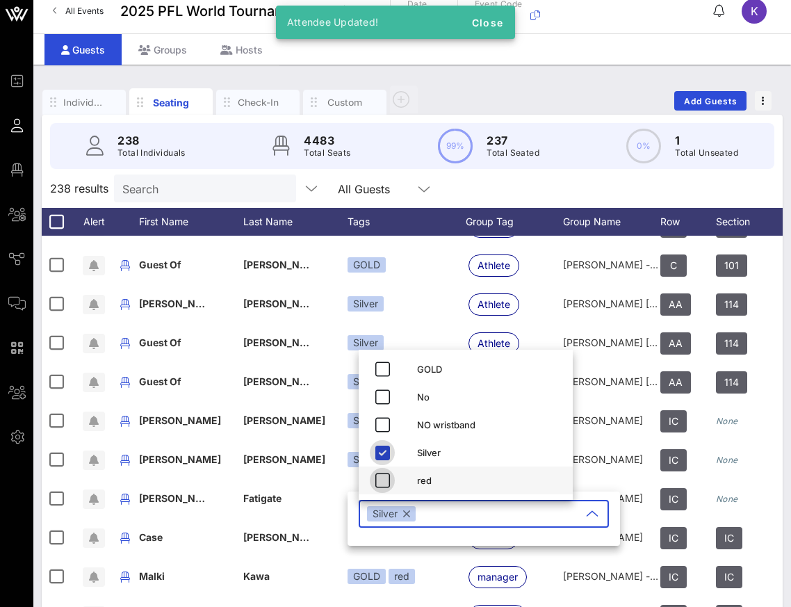
click at [379, 474] on icon "button" at bounding box center [382, 480] width 17 height 17
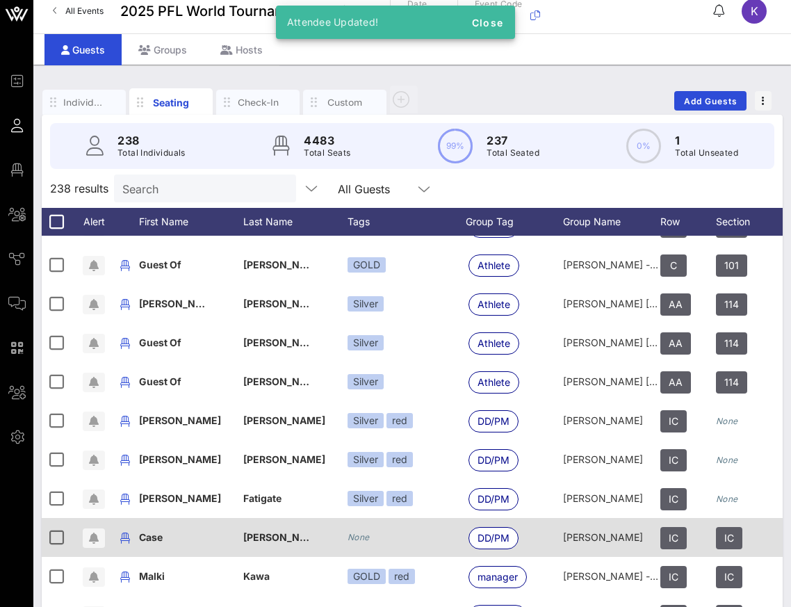
click at [364, 540] on icon "None" at bounding box center [359, 537] width 22 height 10
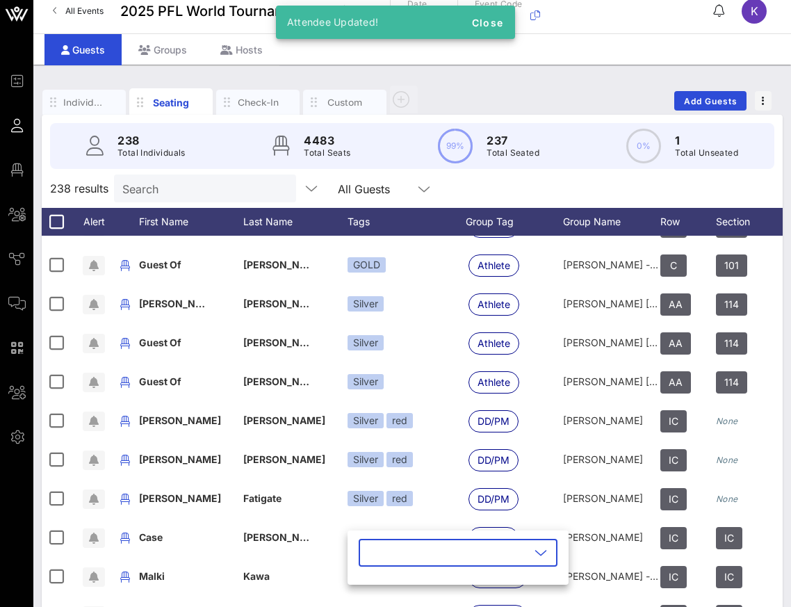
click at [368, 556] on input "text" at bounding box center [448, 553] width 163 height 22
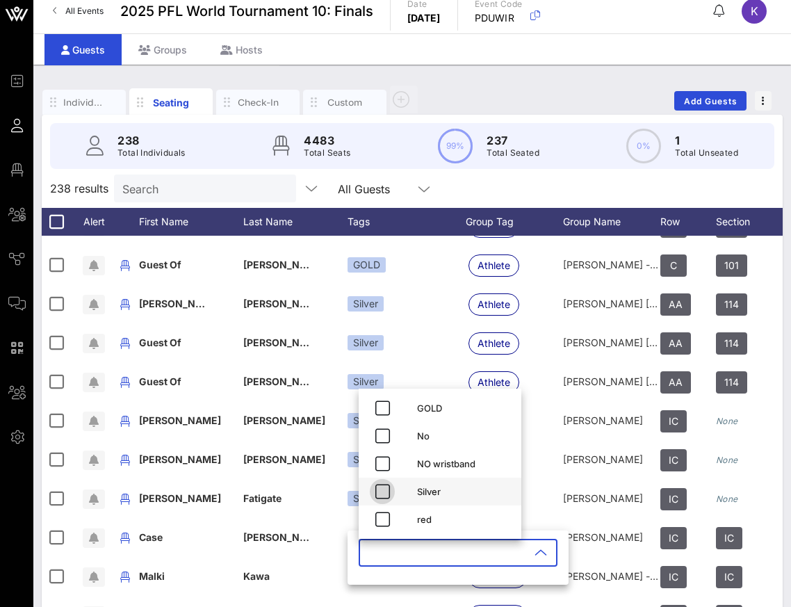
click at [381, 487] on icon "button" at bounding box center [382, 491] width 17 height 17
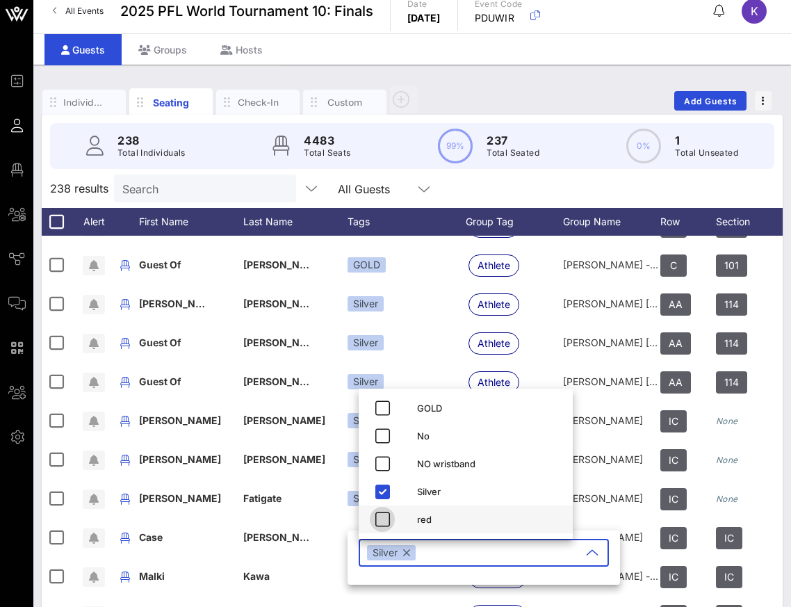
click at [381, 517] on icon "button" at bounding box center [382, 519] width 17 height 17
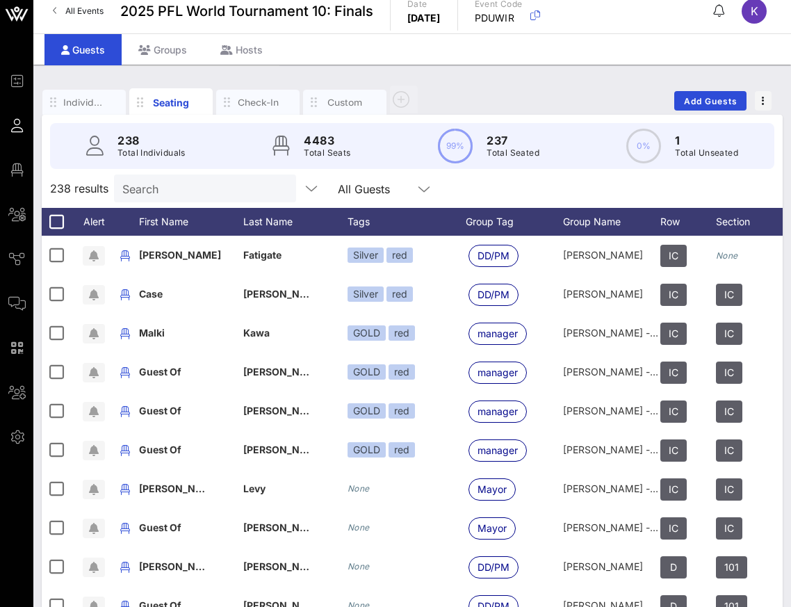
scroll to position [6275, 0]
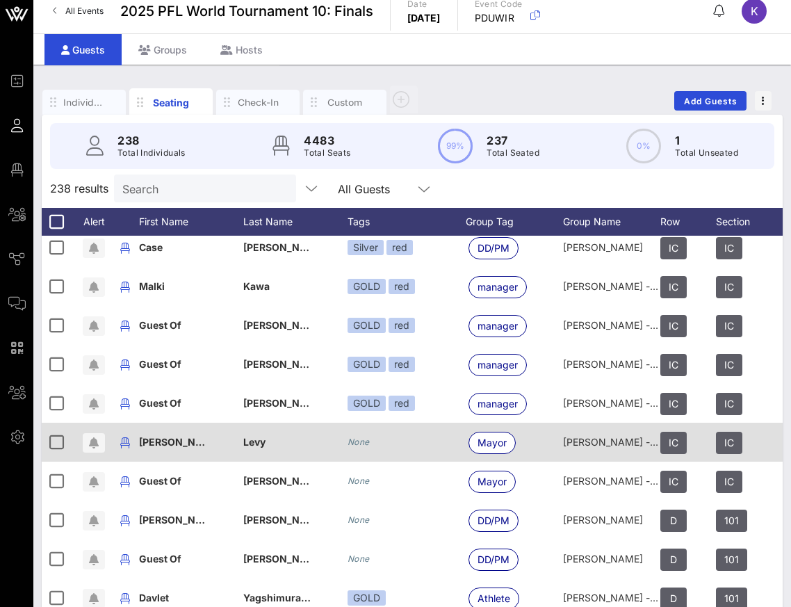
click at [352, 437] on icon "None" at bounding box center [359, 442] width 22 height 10
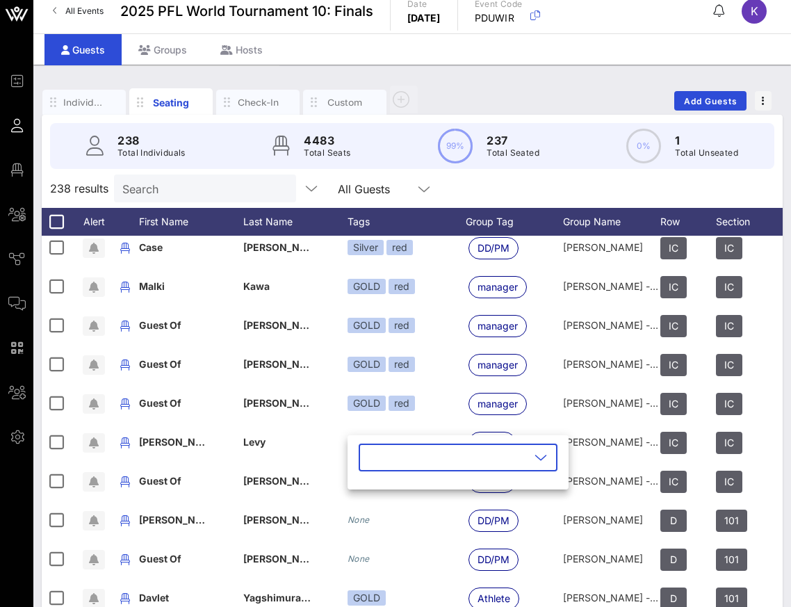
click at [398, 464] on input "text" at bounding box center [448, 457] width 163 height 22
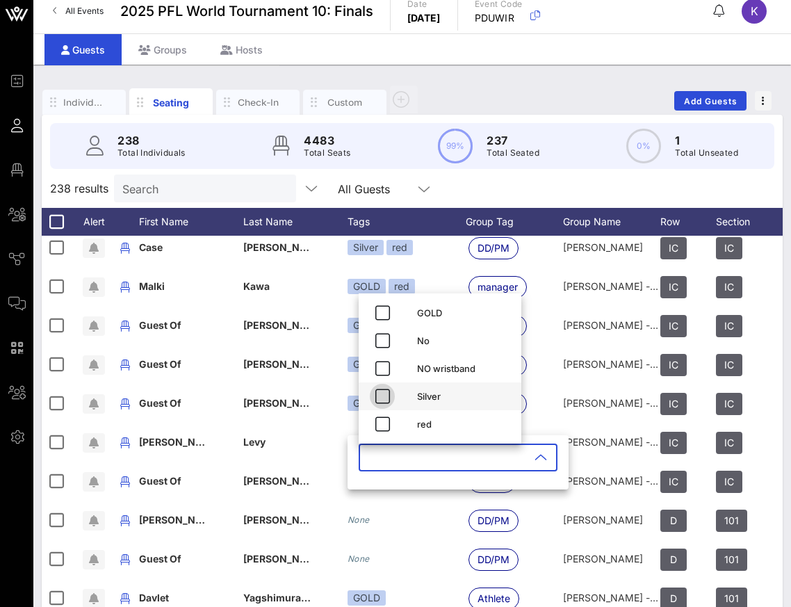
click at [382, 388] on icon "button" at bounding box center [382, 396] width 17 height 17
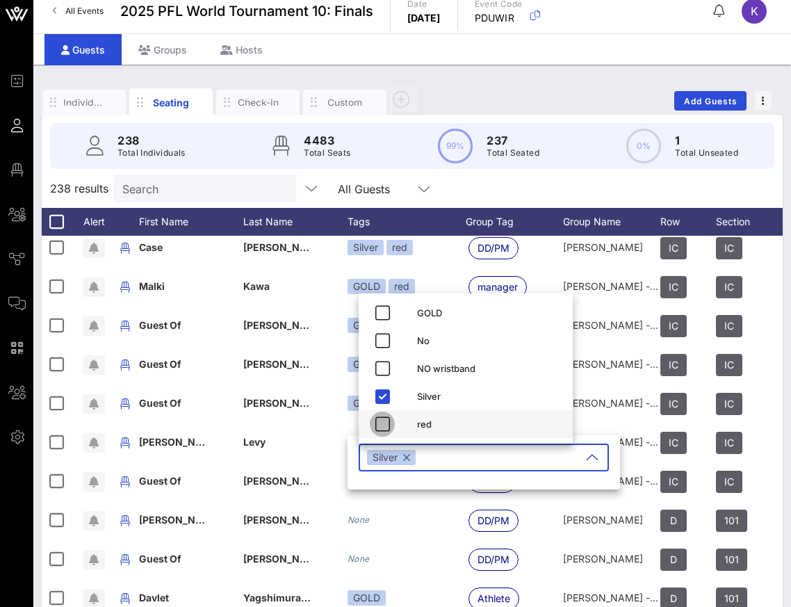
click at [382, 422] on icon "button" at bounding box center [382, 424] width 17 height 17
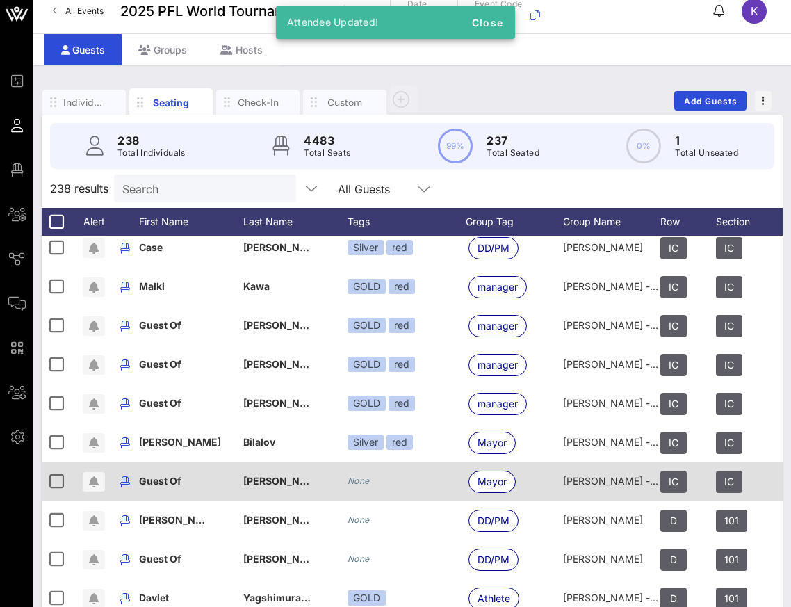
click at [359, 483] on icon "None" at bounding box center [359, 480] width 22 height 10
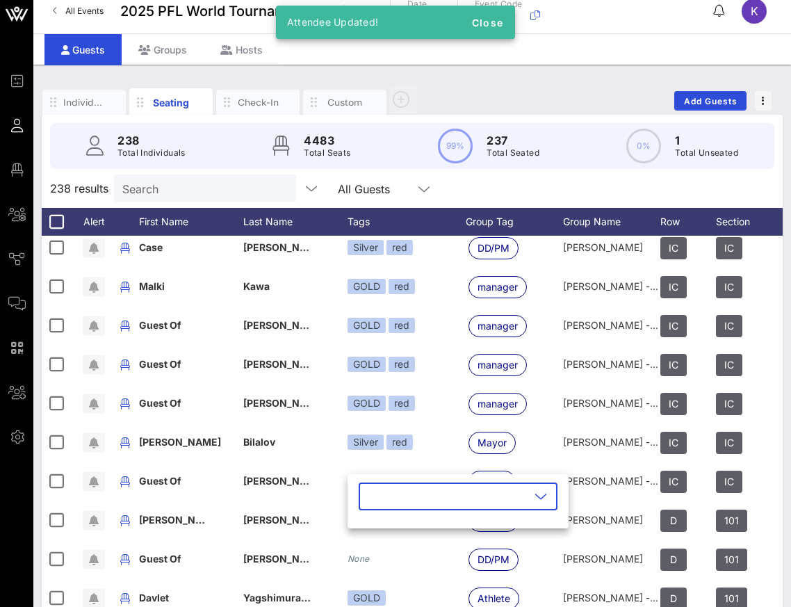
click at [383, 498] on input "text" at bounding box center [448, 496] width 163 height 22
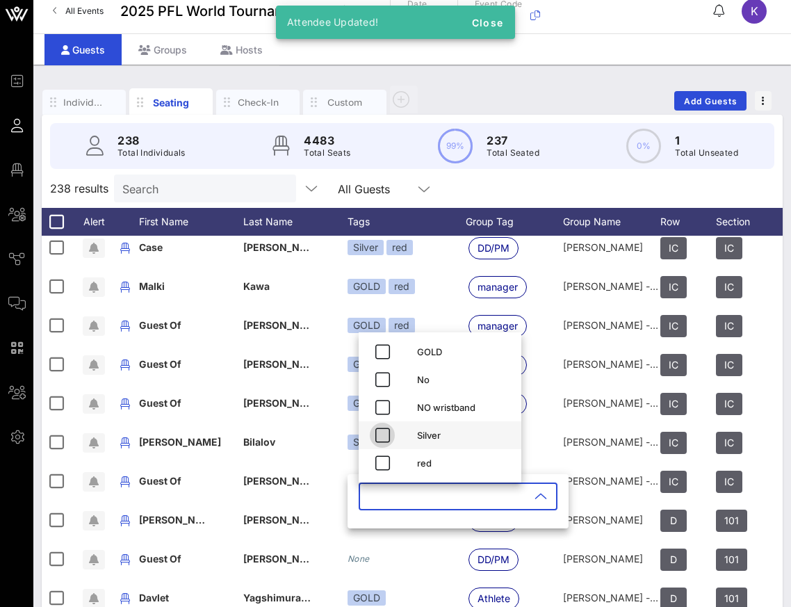
click at [381, 428] on icon "button" at bounding box center [382, 435] width 17 height 17
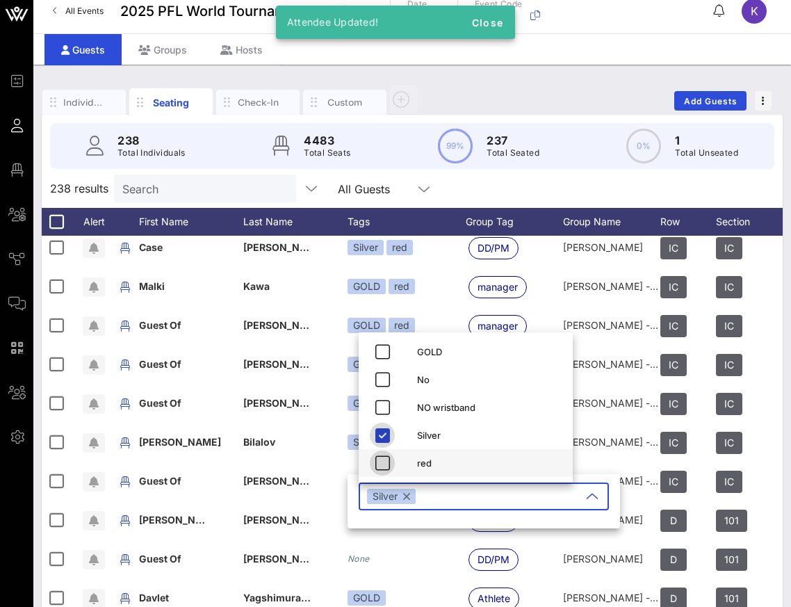
click at [381, 460] on icon "button" at bounding box center [382, 463] width 17 height 17
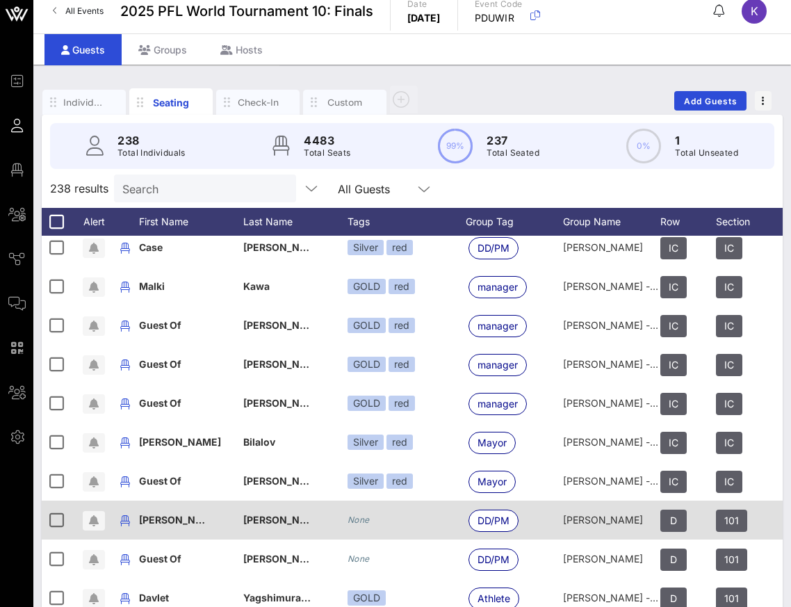
click at [357, 527] on div "None" at bounding box center [407, 520] width 118 height 39
click at [357, 520] on icon "None" at bounding box center [359, 519] width 22 height 10
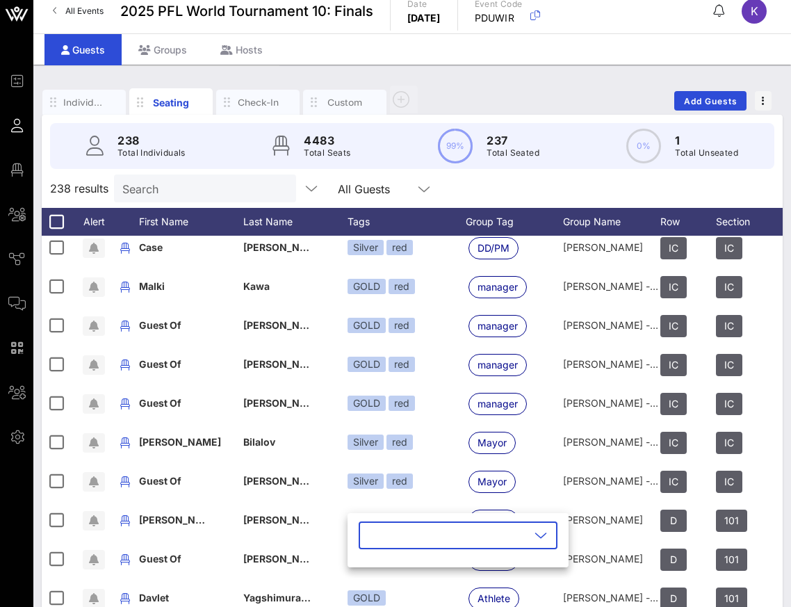
click at [387, 537] on input "text" at bounding box center [448, 535] width 163 height 22
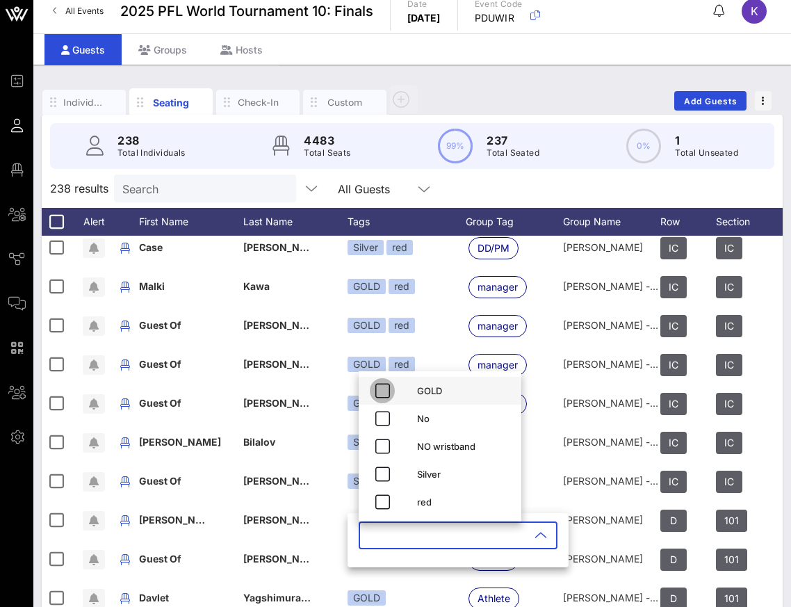
click at [384, 392] on icon "button" at bounding box center [382, 390] width 17 height 17
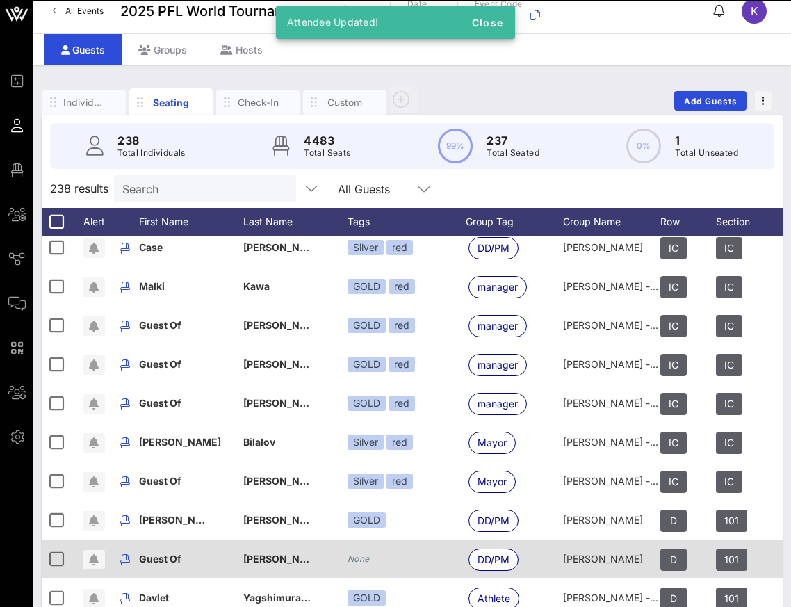
click at [362, 557] on icon "None" at bounding box center [359, 558] width 22 height 10
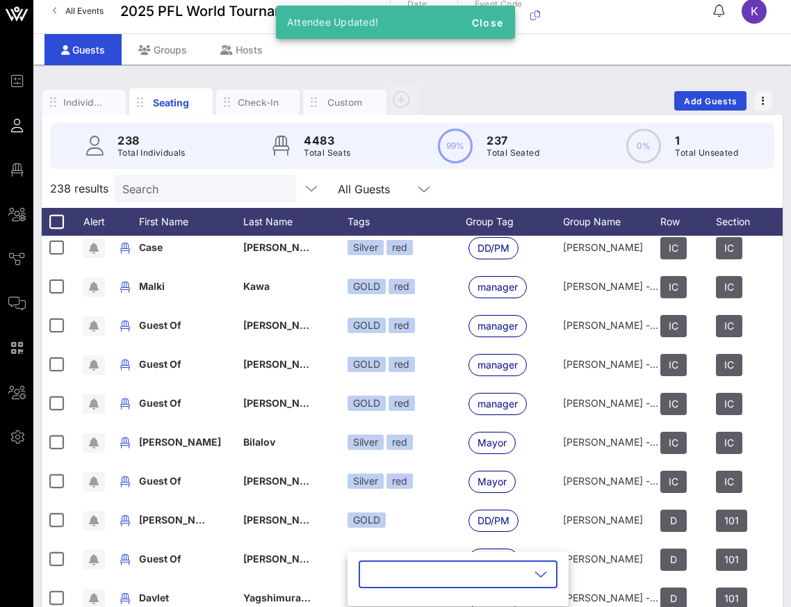
click at [396, 573] on input "text" at bounding box center [448, 574] width 163 height 22
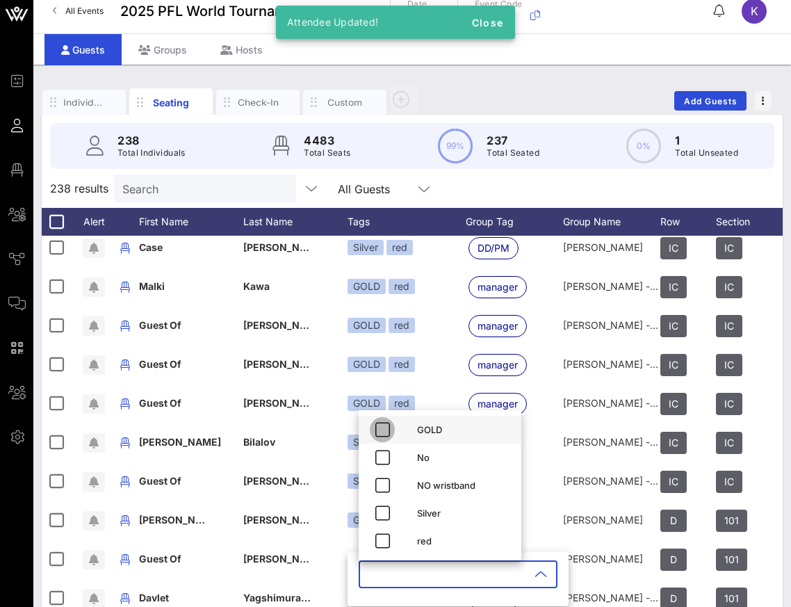
click at [389, 435] on icon "button" at bounding box center [382, 429] width 17 height 17
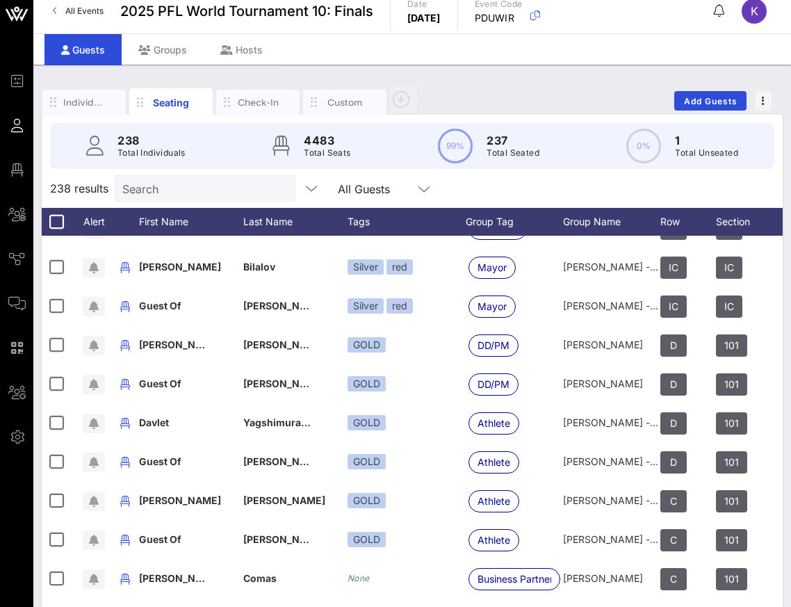
scroll to position [6455, 0]
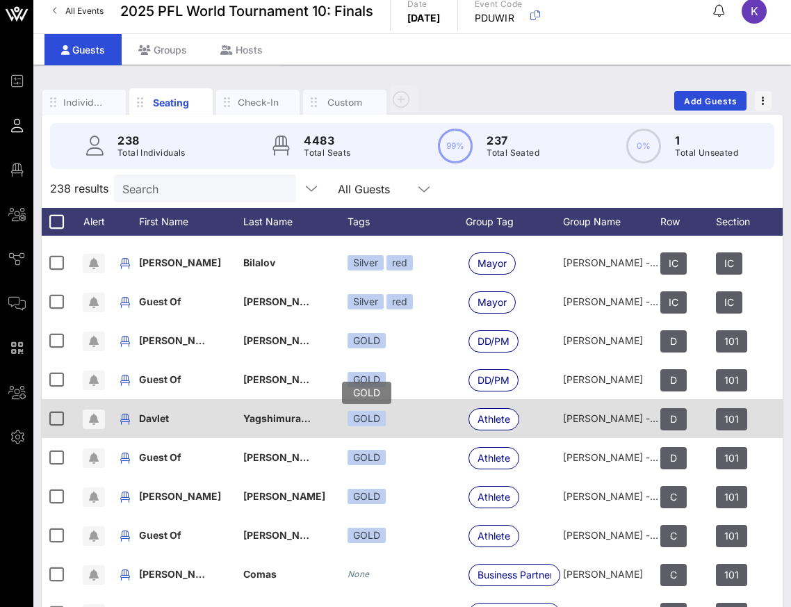
click at [352, 423] on div "GOLD" at bounding box center [367, 418] width 38 height 15
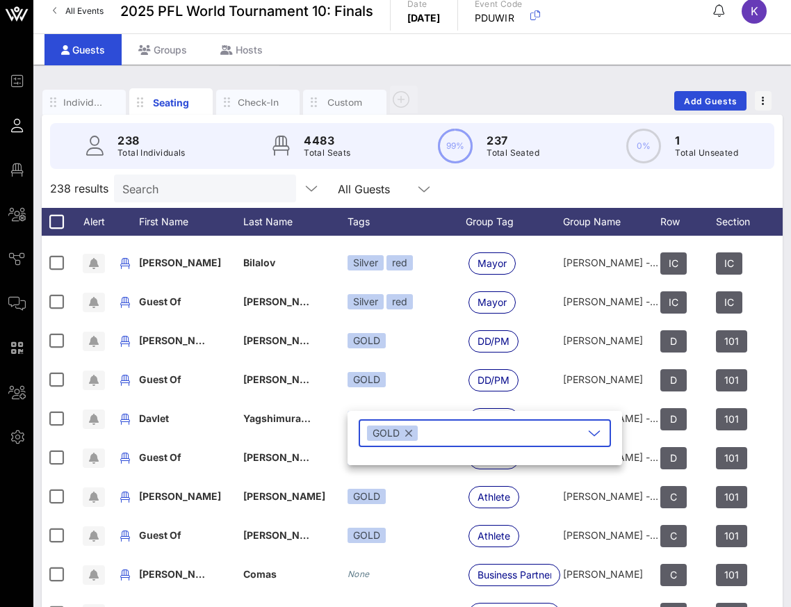
click at [410, 435] on button "button" at bounding box center [408, 432] width 7 height 15
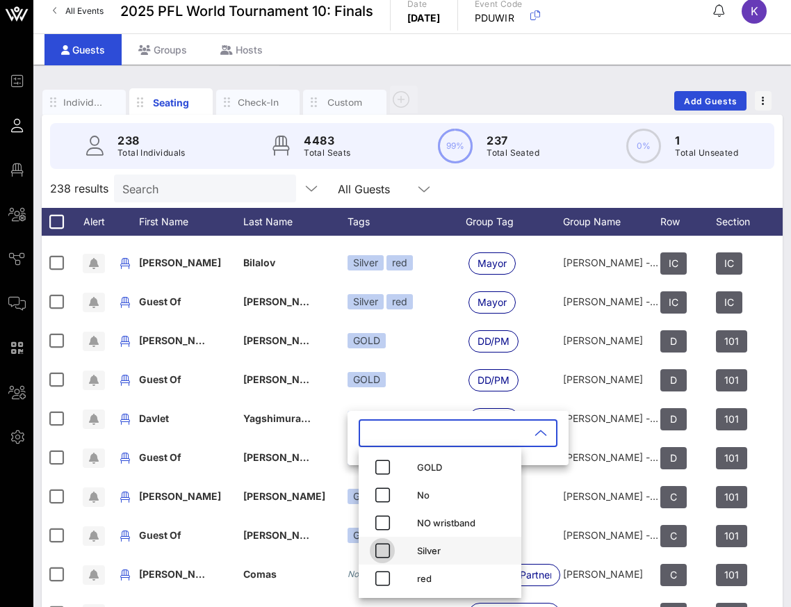
click at [382, 555] on icon "button" at bounding box center [382, 550] width 17 height 17
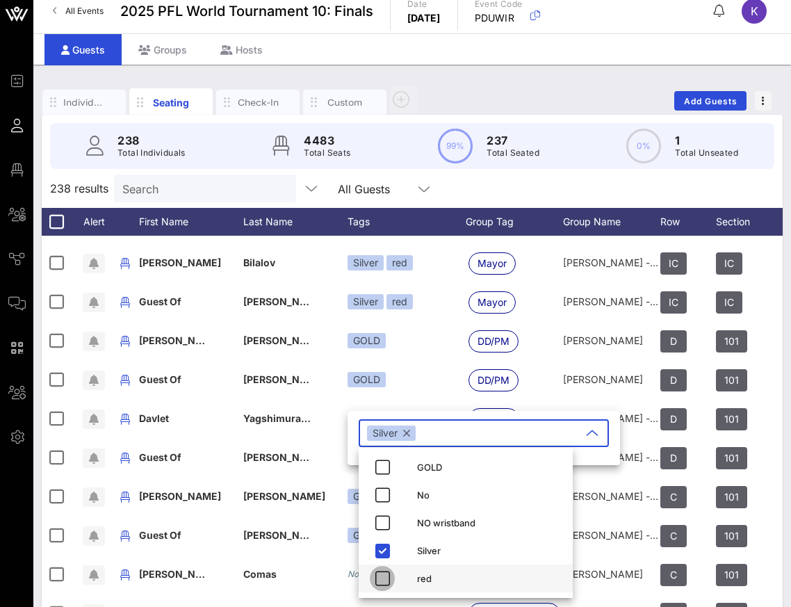
click at [382, 574] on icon "button" at bounding box center [382, 578] width 17 height 17
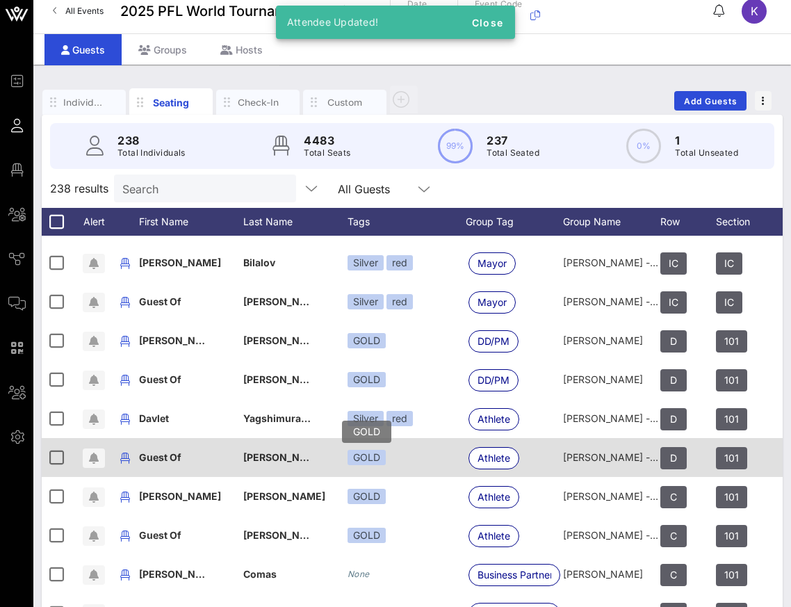
click at [371, 457] on div "GOLD" at bounding box center [367, 457] width 38 height 15
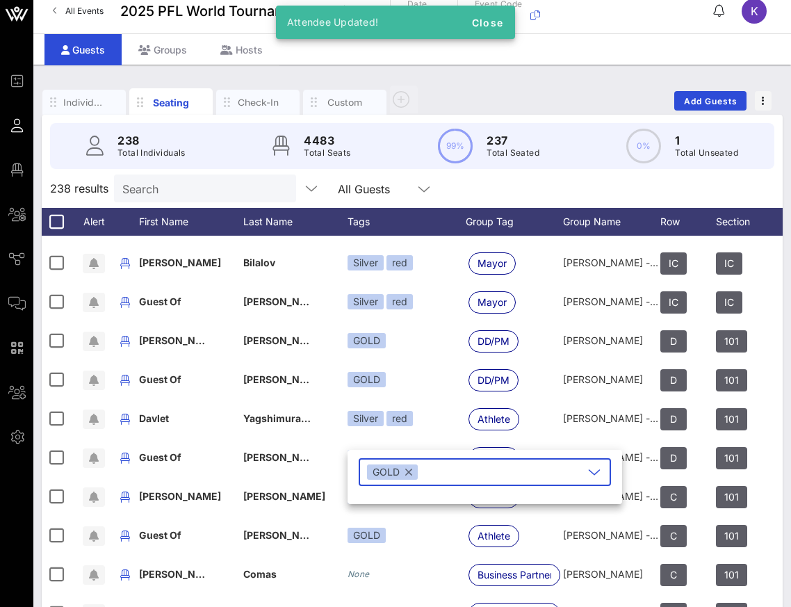
click at [408, 473] on button "button" at bounding box center [408, 471] width 7 height 15
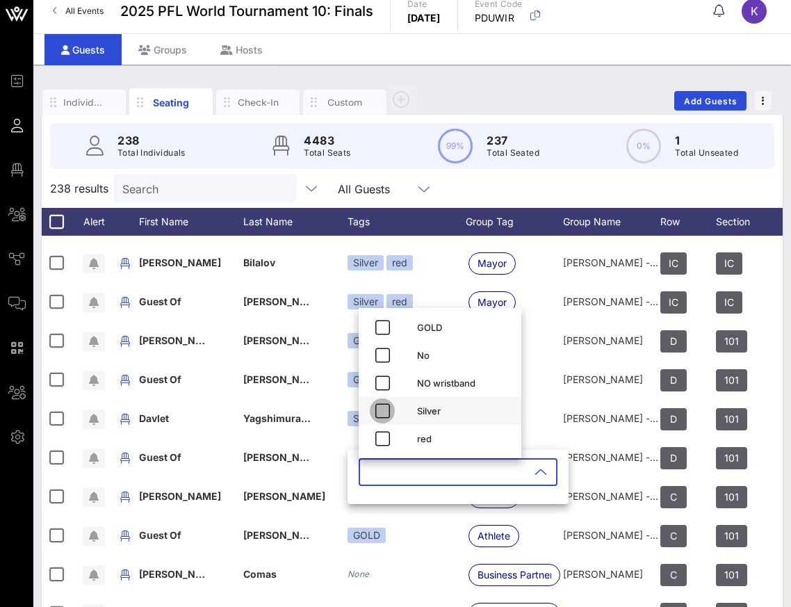
click at [386, 405] on icon "button" at bounding box center [382, 411] width 17 height 17
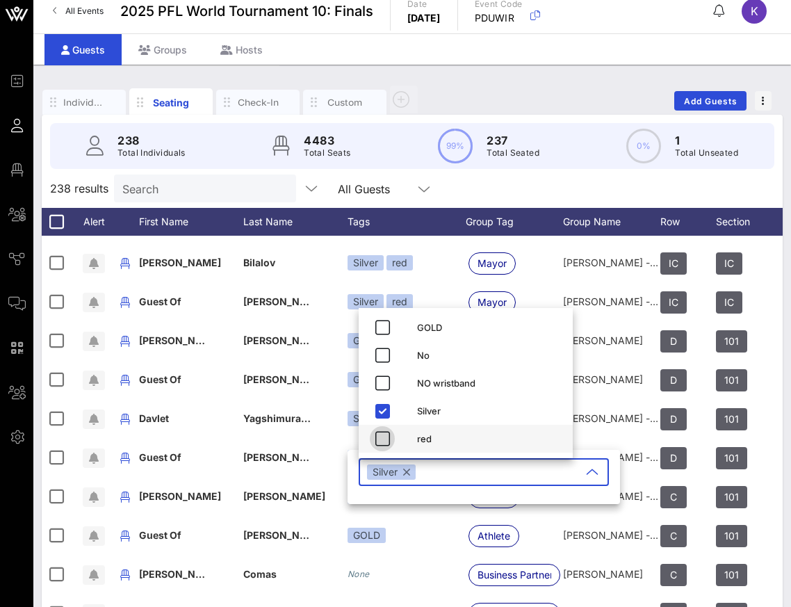
click at [386, 434] on icon "button" at bounding box center [382, 438] width 17 height 17
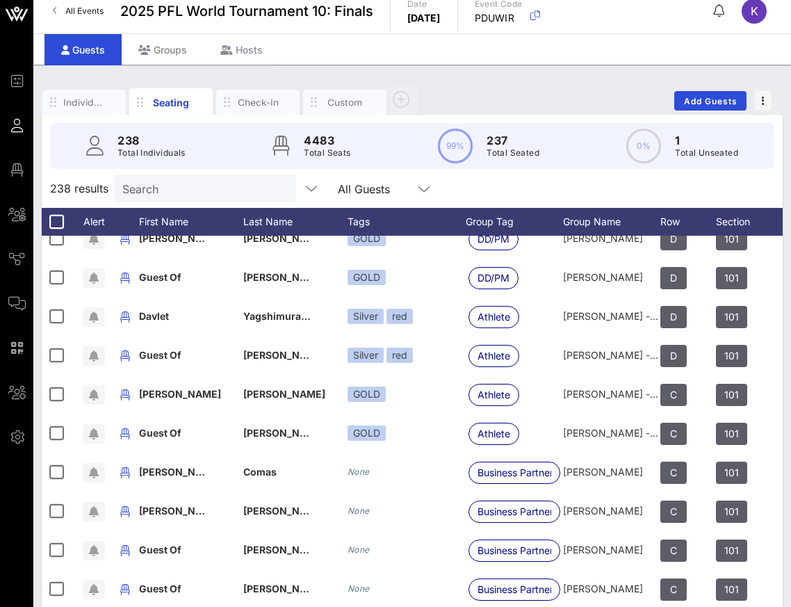
scroll to position [6568, 0]
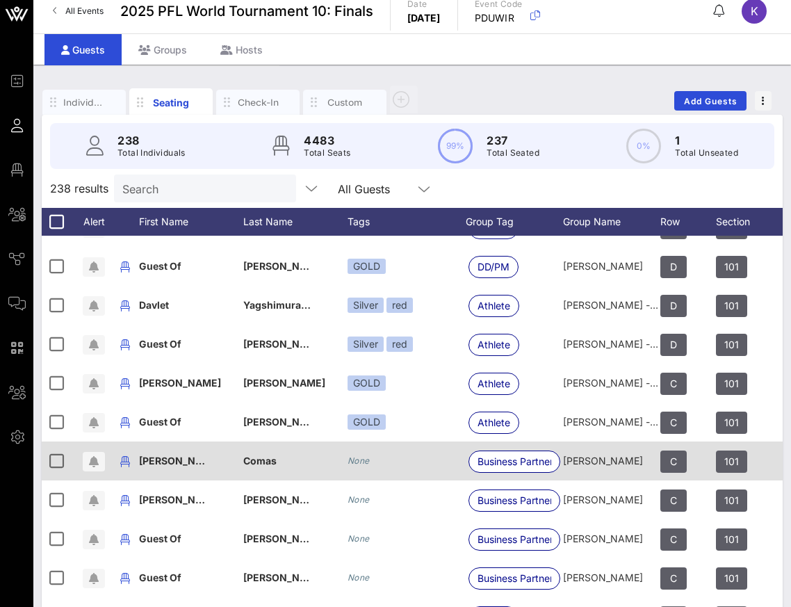
click at [353, 462] on icon "None" at bounding box center [359, 460] width 22 height 10
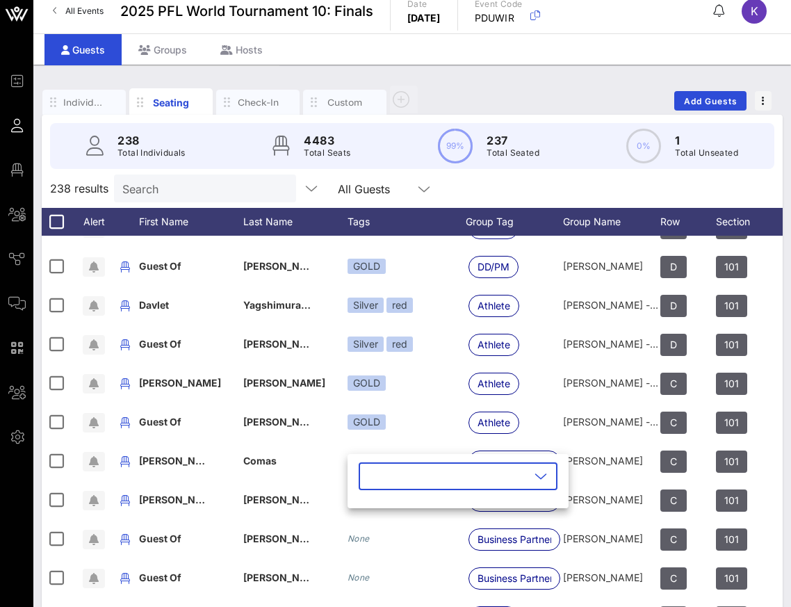
click at [409, 472] on input "text" at bounding box center [448, 476] width 163 height 22
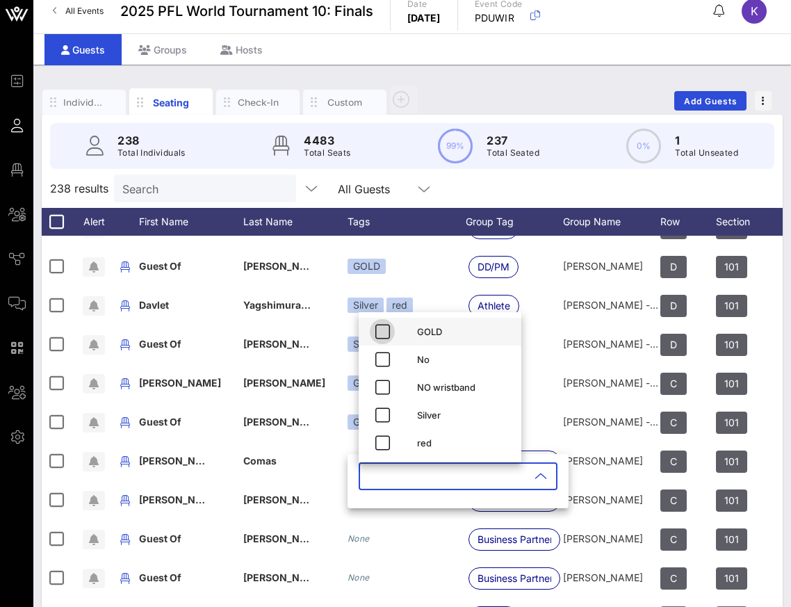
click at [382, 337] on icon "button" at bounding box center [382, 331] width 17 height 17
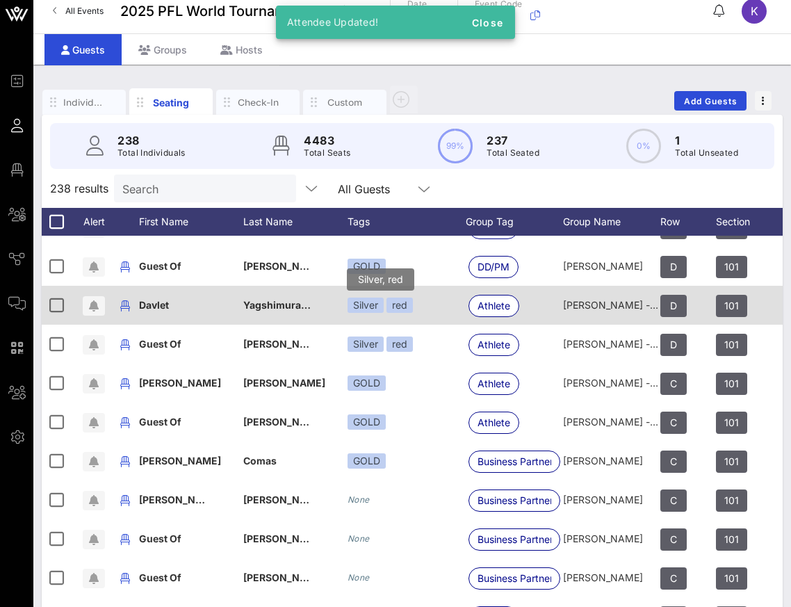
click at [405, 311] on div "red" at bounding box center [400, 305] width 26 height 15
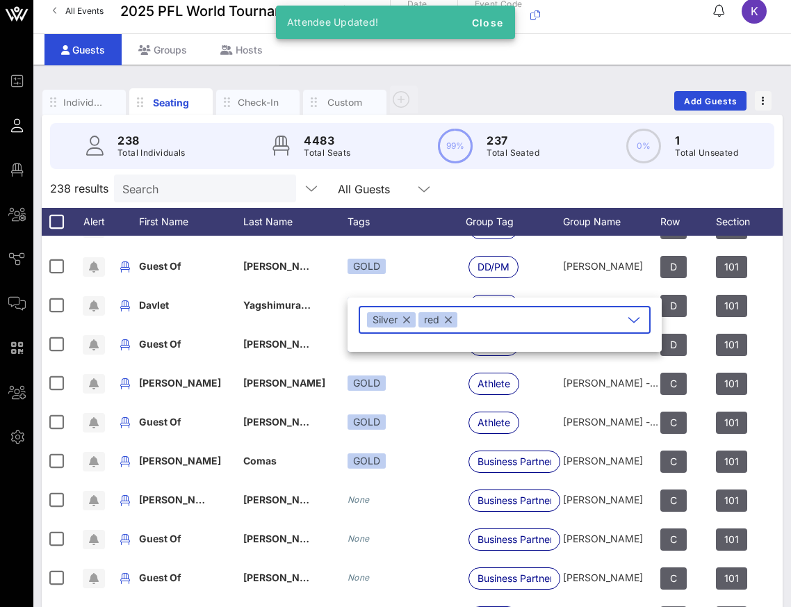
click at [453, 318] on div "red" at bounding box center [437, 319] width 39 height 15
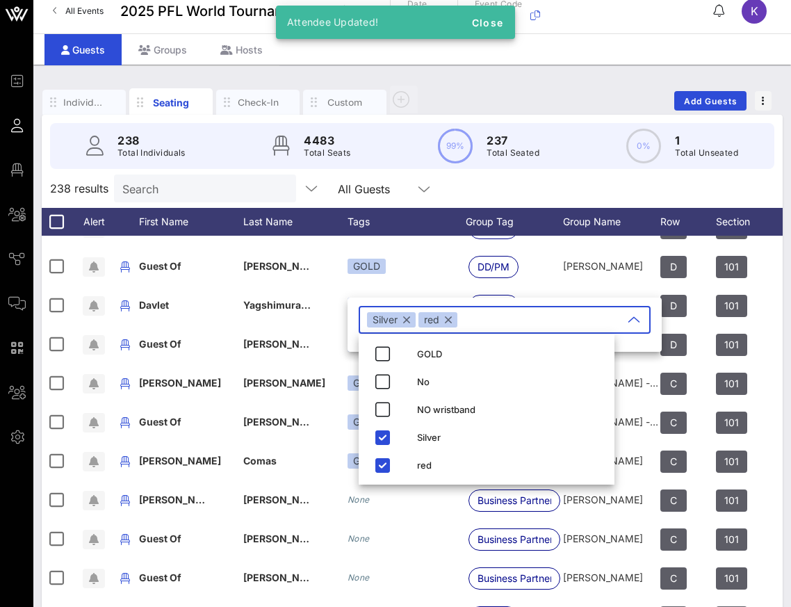
click at [448, 318] on button "button" at bounding box center [448, 319] width 7 height 15
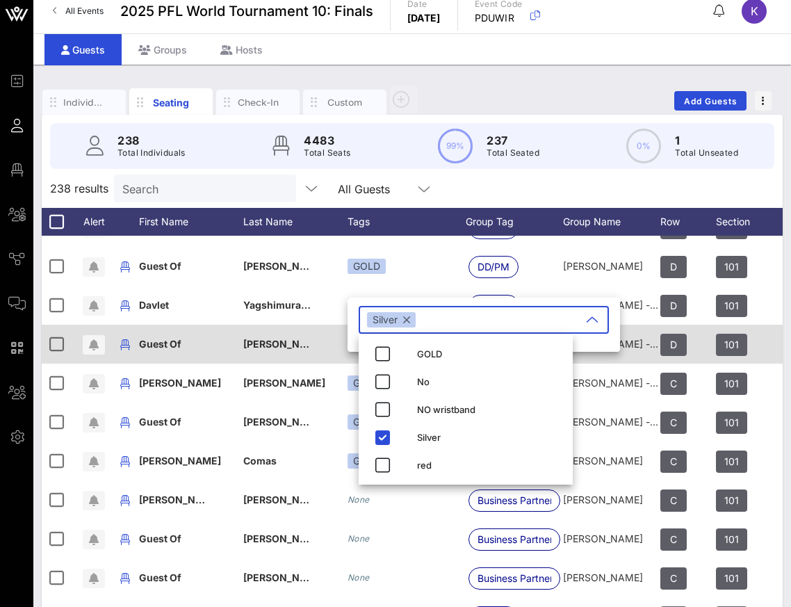
click at [327, 332] on div "[PERSON_NAME] - PFL Athlete" at bounding box center [295, 352] width 104 height 55
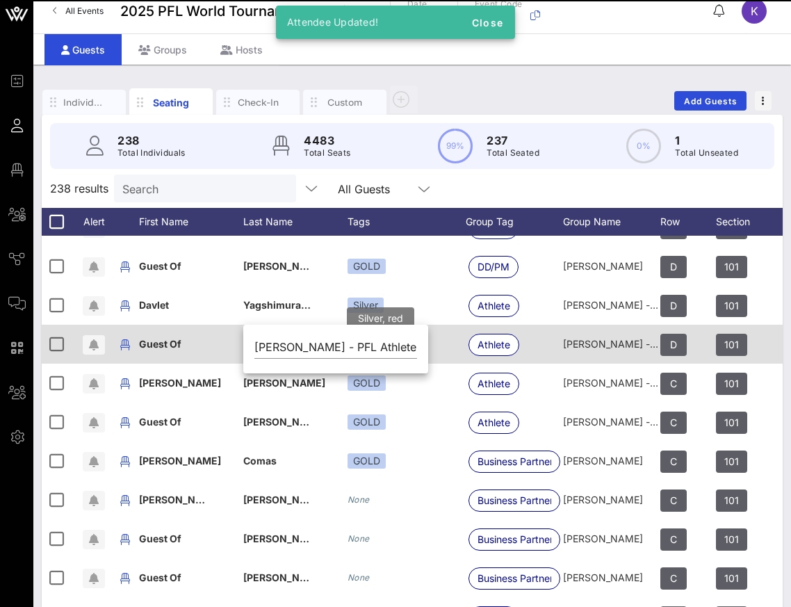
scroll to position [0, 0]
click at [405, 341] on div "red" at bounding box center [400, 343] width 26 height 15
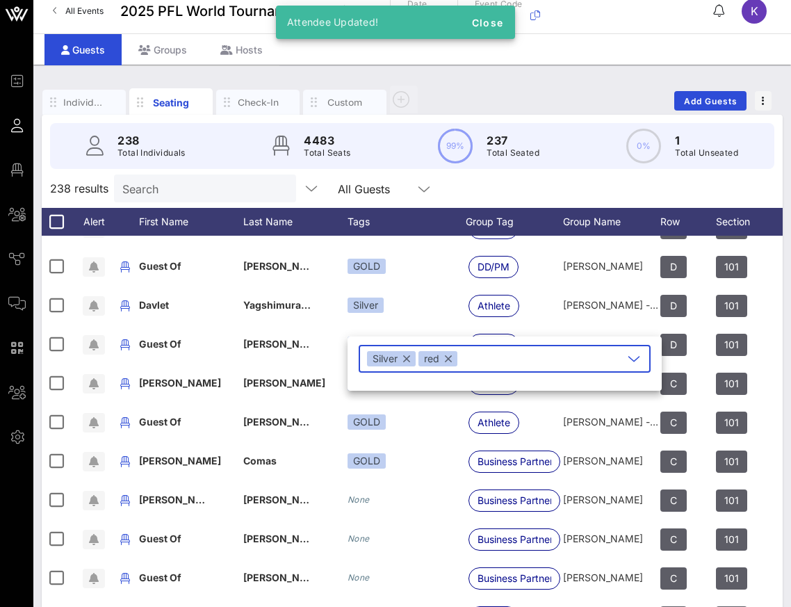
click at [449, 360] on button "button" at bounding box center [448, 358] width 7 height 15
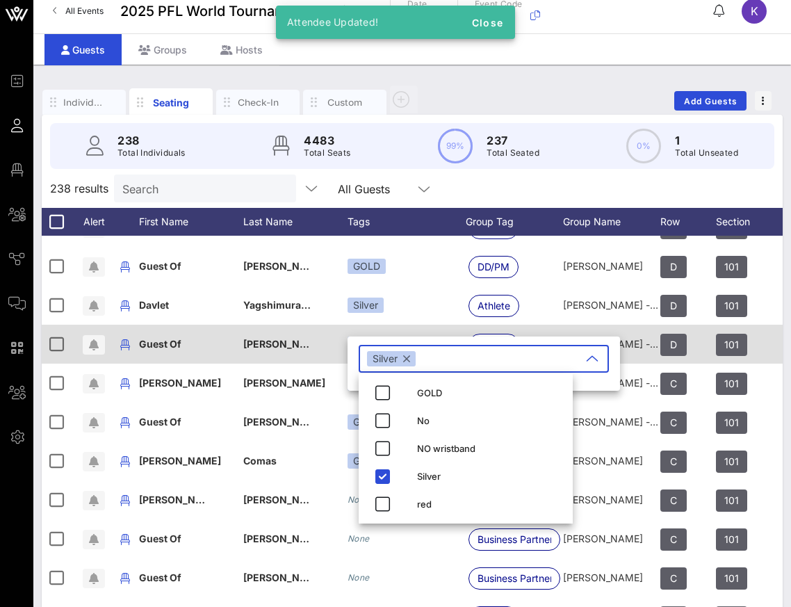
click at [311, 336] on div "[PERSON_NAME] - PFL Athlete" at bounding box center [278, 344] width 70 height 39
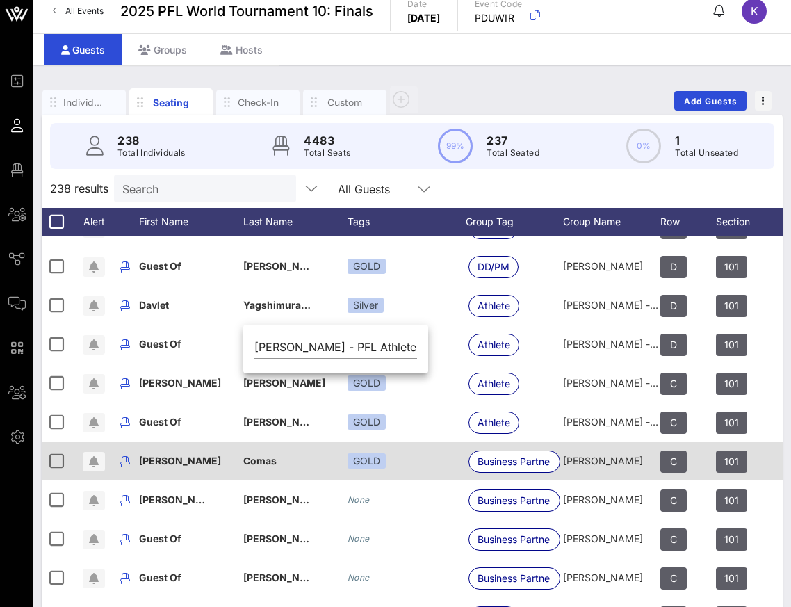
click at [385, 479] on div "GOLD" at bounding box center [407, 460] width 118 height 39
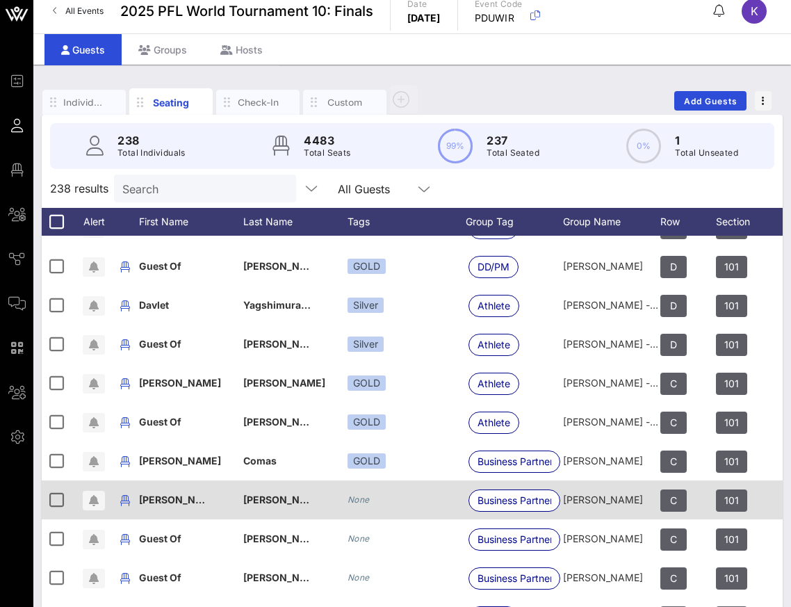
click at [372, 503] on div "None" at bounding box center [407, 499] width 118 height 39
click at [359, 501] on icon "None" at bounding box center [359, 499] width 22 height 10
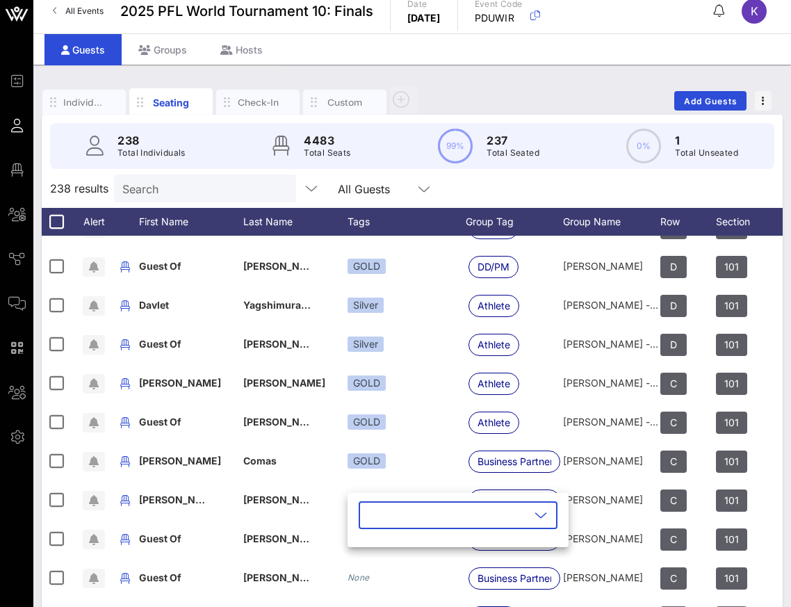
click at [381, 517] on input "text" at bounding box center [448, 515] width 163 height 22
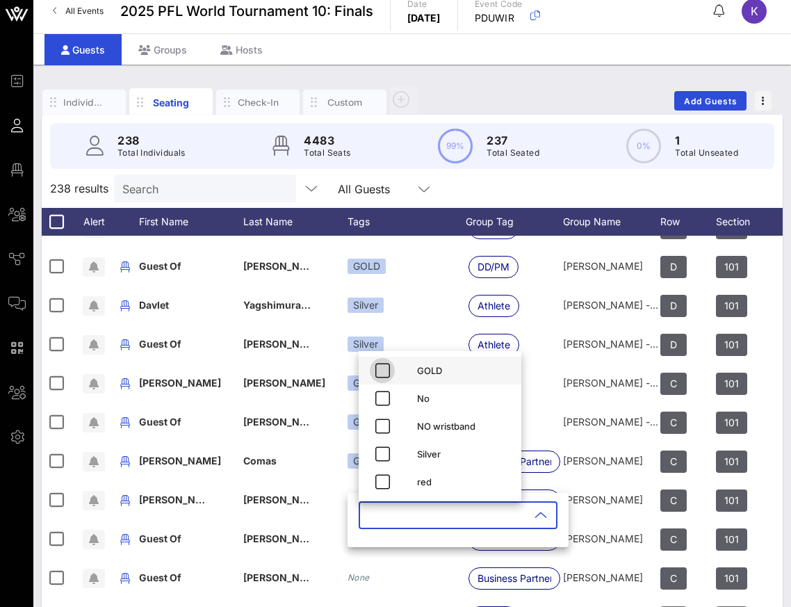
click at [386, 369] on icon "button" at bounding box center [382, 370] width 17 height 17
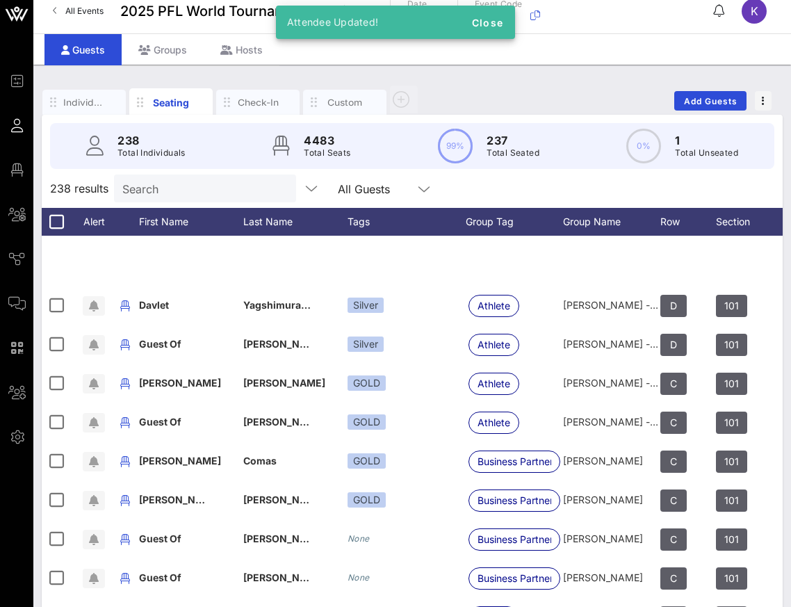
scroll to position [6836, 0]
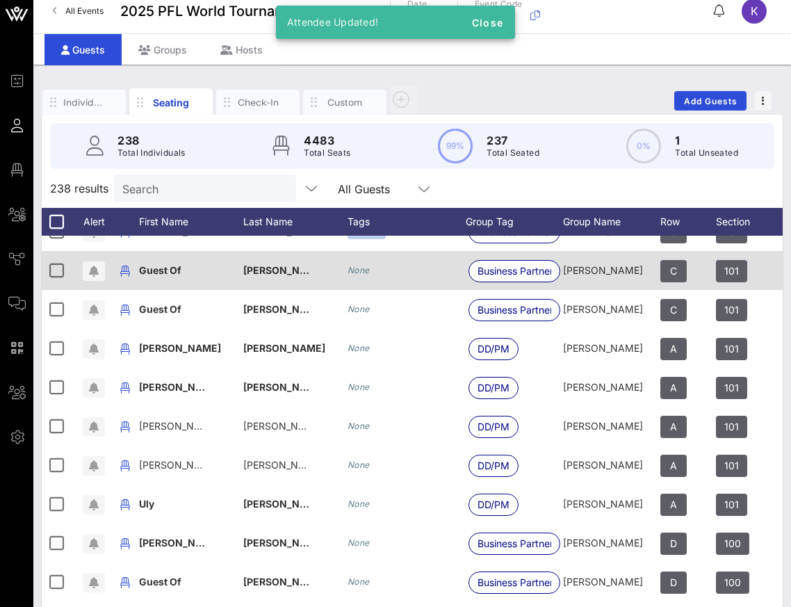
click at [365, 278] on div "None" at bounding box center [407, 270] width 118 height 39
click at [362, 271] on icon "None" at bounding box center [359, 270] width 22 height 10
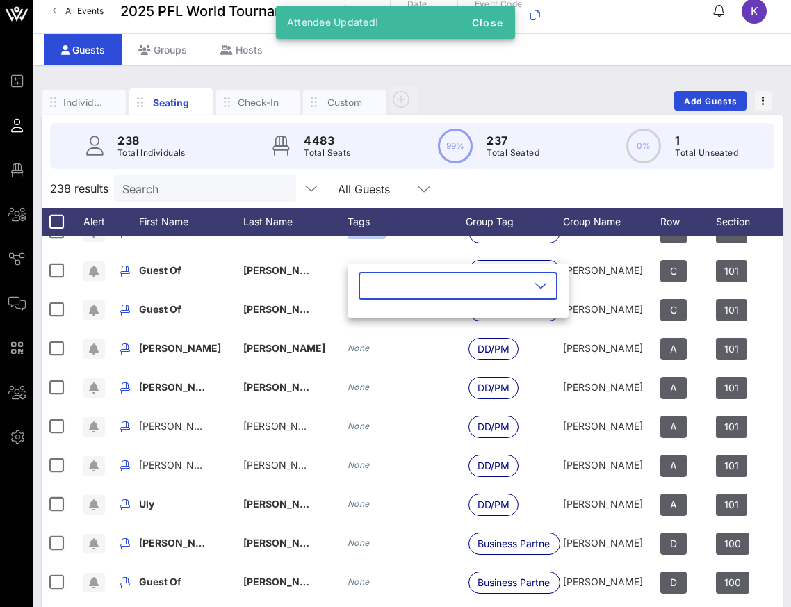
click at [391, 288] on input "text" at bounding box center [448, 286] width 163 height 22
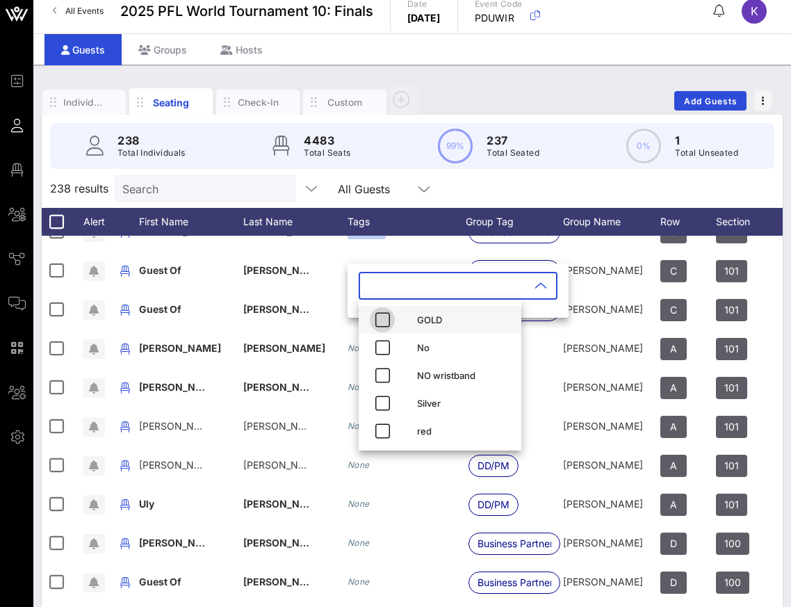
click at [386, 323] on icon "button" at bounding box center [382, 319] width 17 height 17
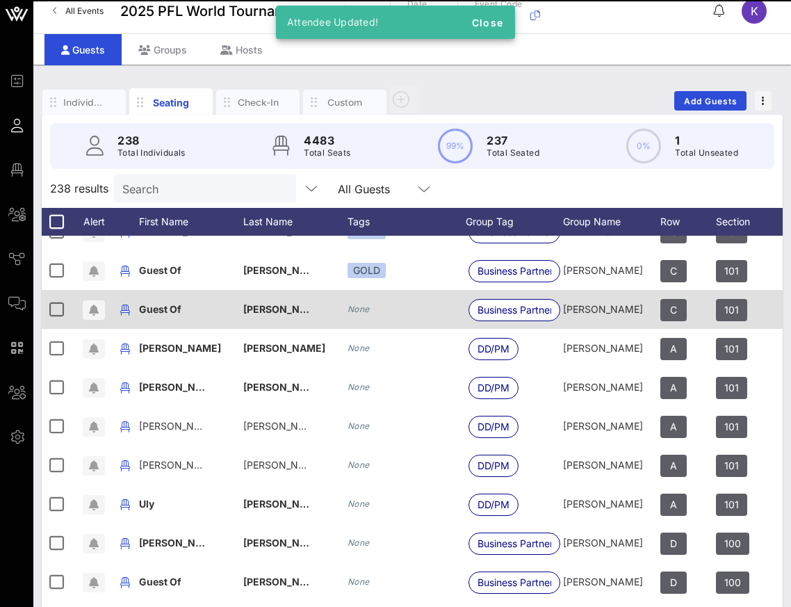
click at [358, 319] on div "None" at bounding box center [407, 309] width 118 height 39
click at [358, 307] on icon "None" at bounding box center [359, 309] width 22 height 10
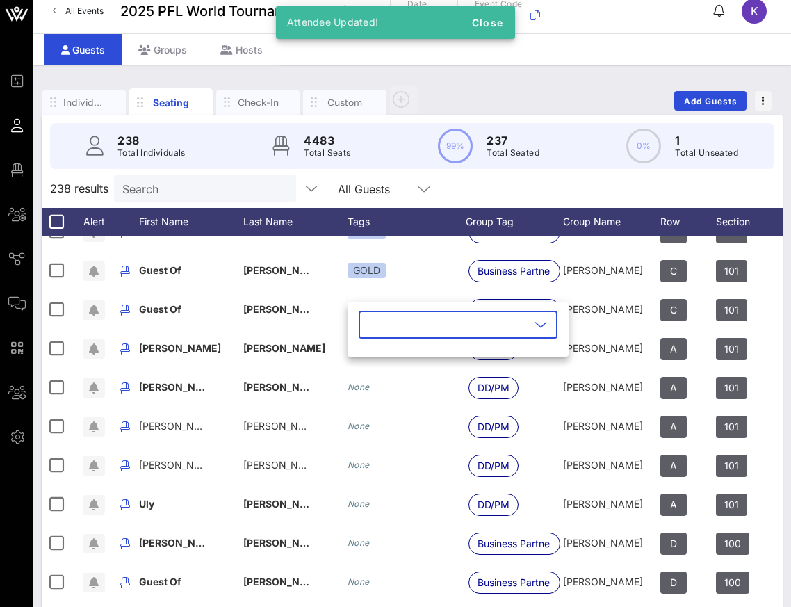
click at [375, 323] on input "text" at bounding box center [448, 325] width 163 height 22
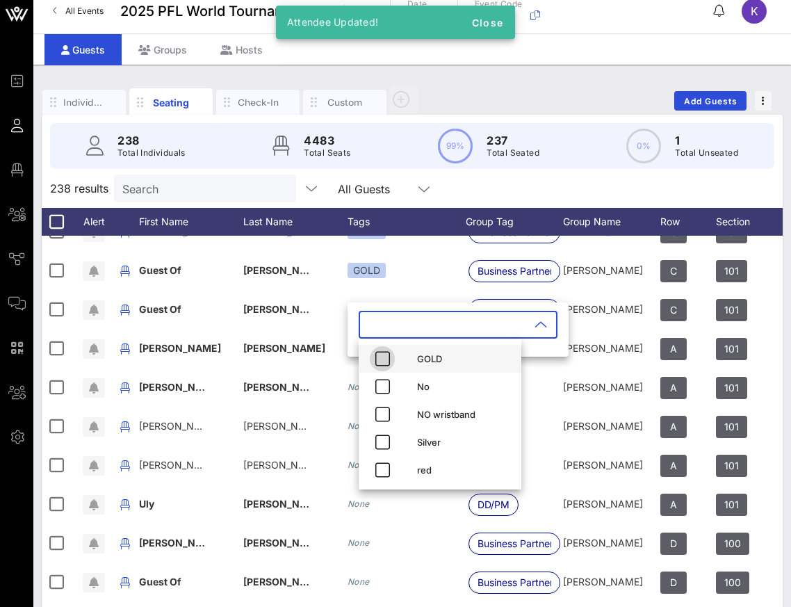
click at [381, 356] on icon "button" at bounding box center [382, 358] width 17 height 17
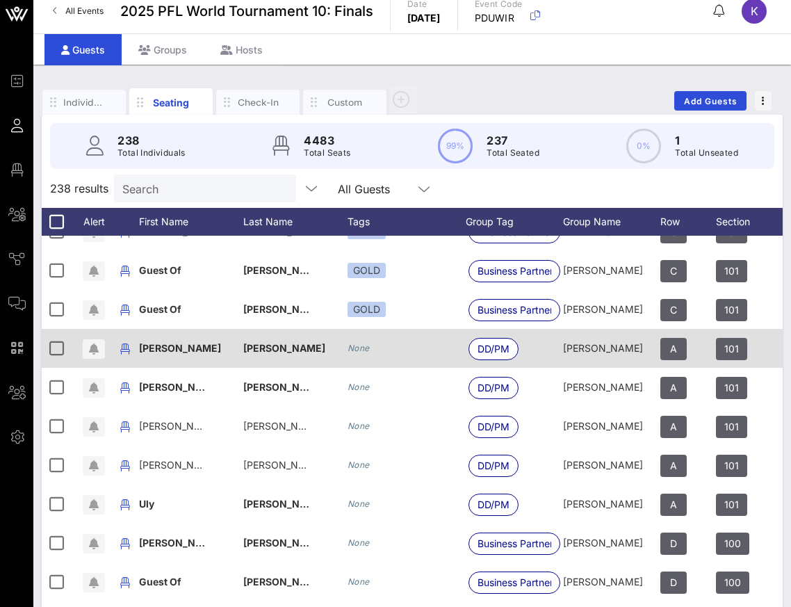
click at [363, 350] on icon "None" at bounding box center [359, 348] width 22 height 10
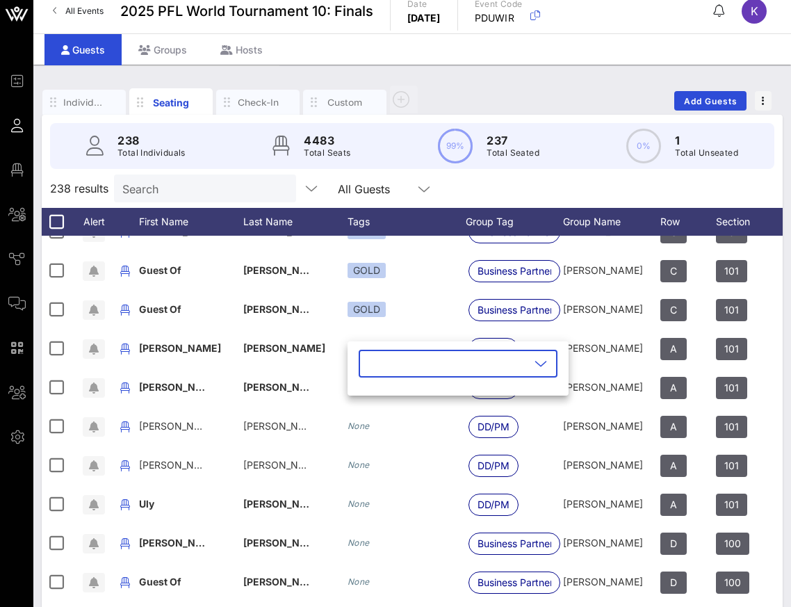
click at [388, 363] on input "text" at bounding box center [448, 363] width 163 height 22
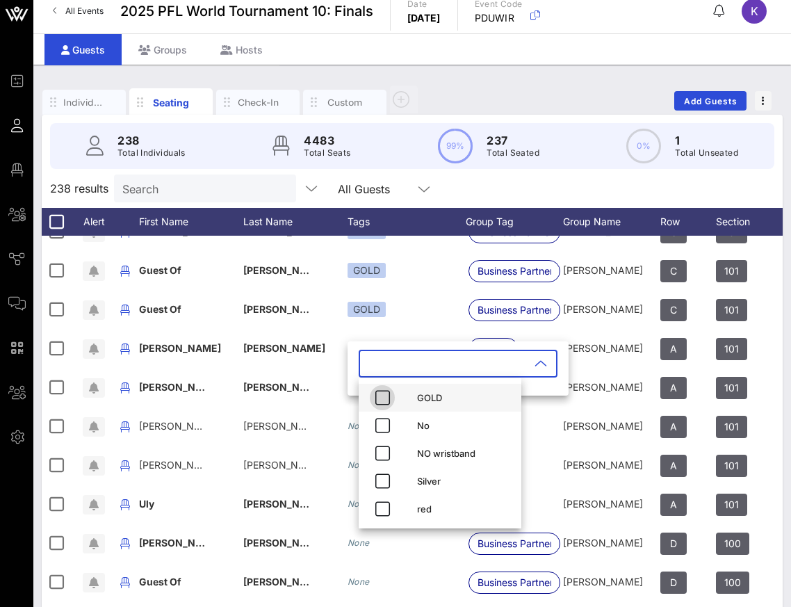
click at [380, 398] on icon "button" at bounding box center [382, 397] width 17 height 17
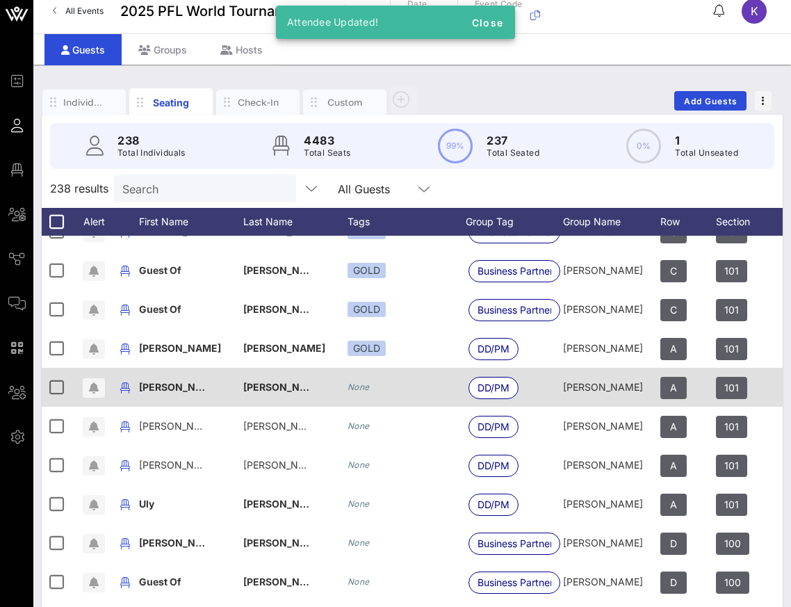
click at [356, 394] on div "None" at bounding box center [407, 387] width 118 height 39
click at [360, 392] on div "None" at bounding box center [359, 387] width 22 height 14
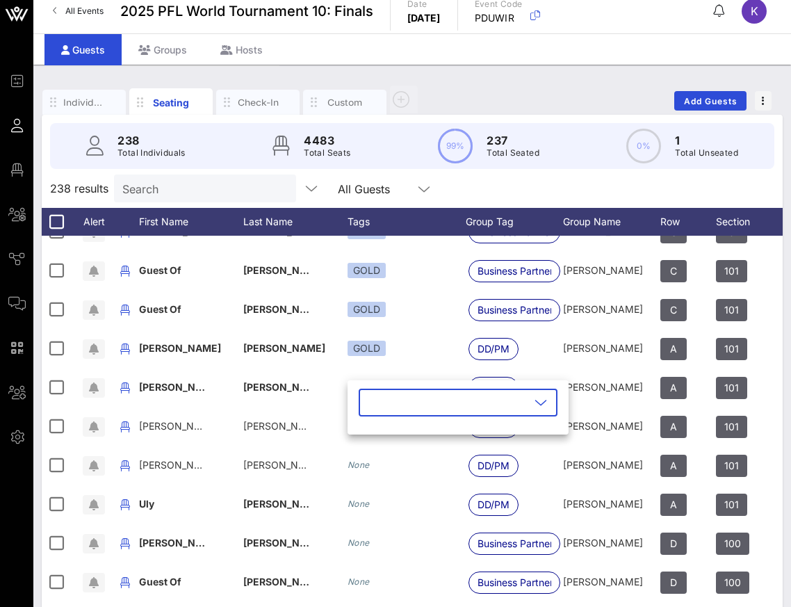
click at [389, 404] on input "text" at bounding box center [448, 402] width 163 height 22
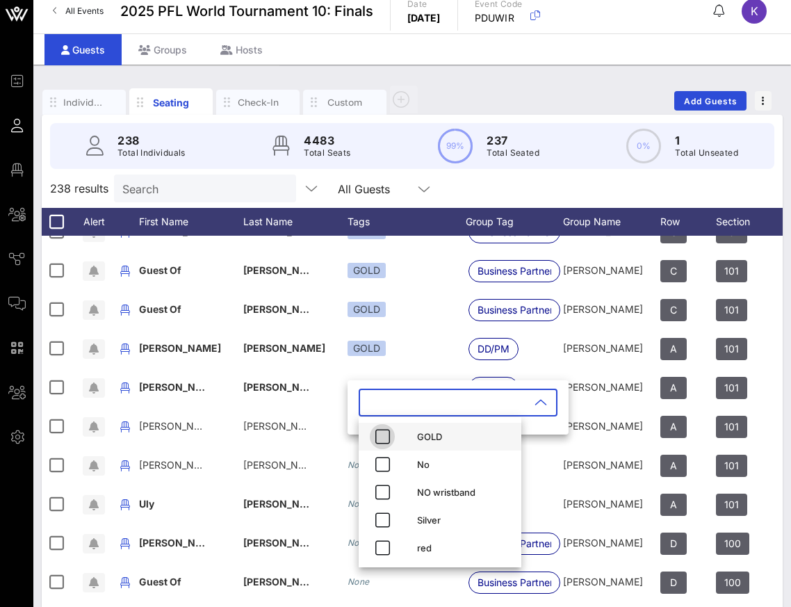
click at [384, 441] on icon "button" at bounding box center [382, 436] width 17 height 17
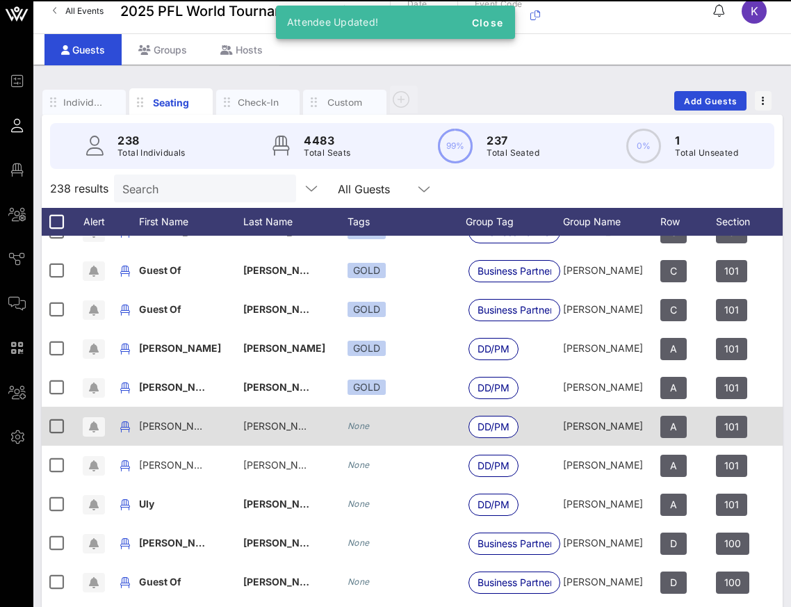
click at [361, 427] on icon "None" at bounding box center [359, 426] width 22 height 10
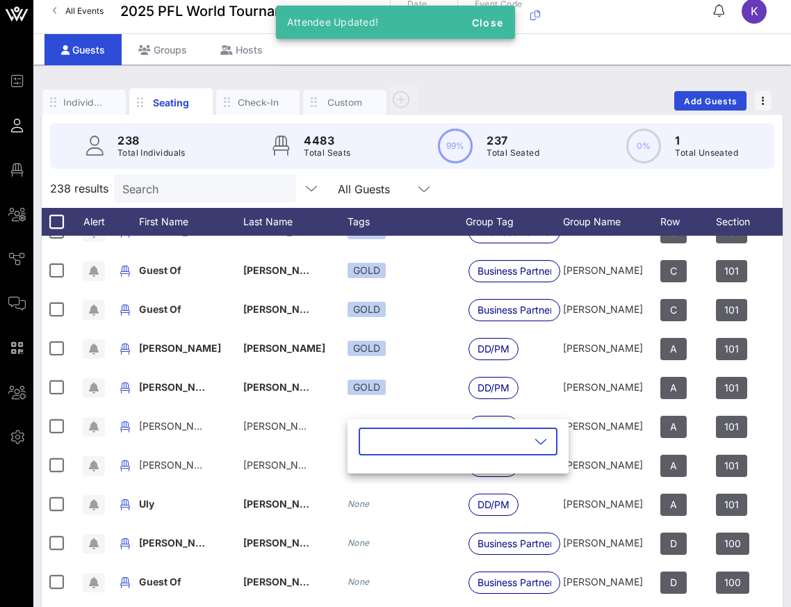
click at [401, 446] on input "text" at bounding box center [448, 441] width 163 height 22
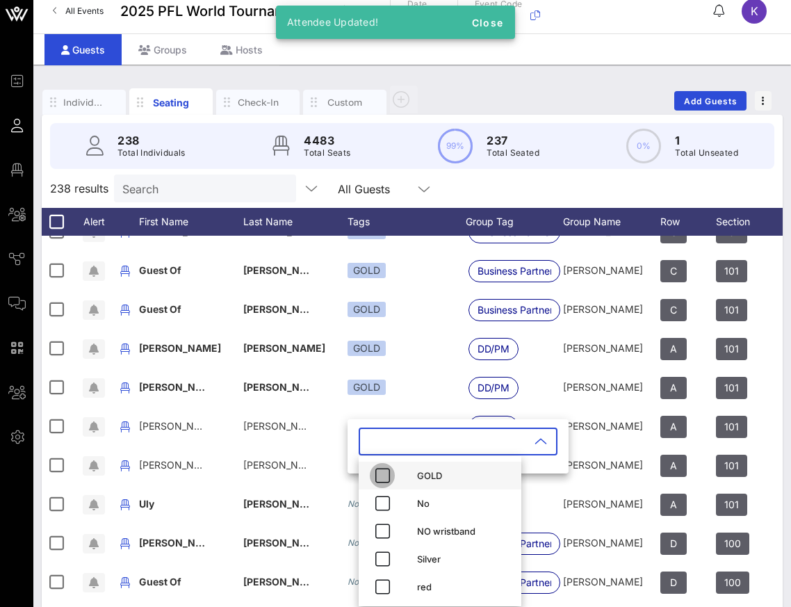
click at [379, 473] on icon "button" at bounding box center [382, 475] width 17 height 17
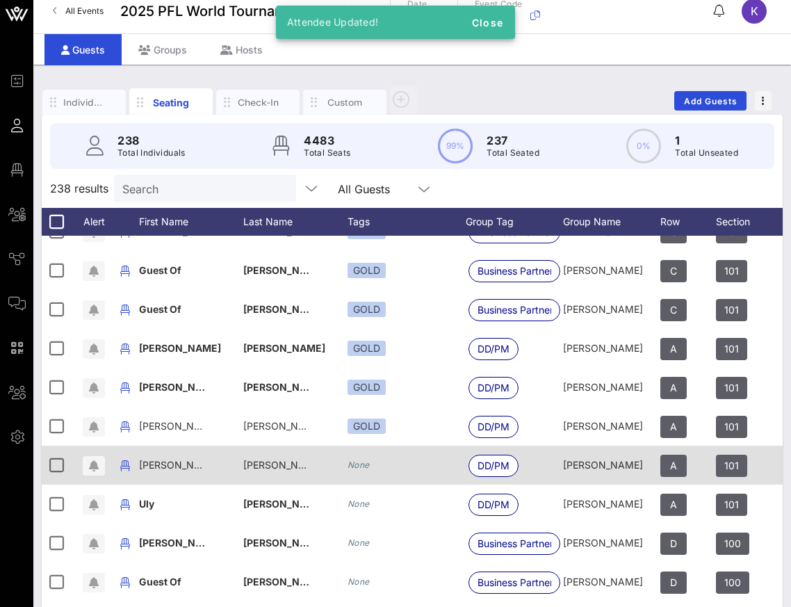
click at [351, 463] on icon "None" at bounding box center [359, 465] width 22 height 10
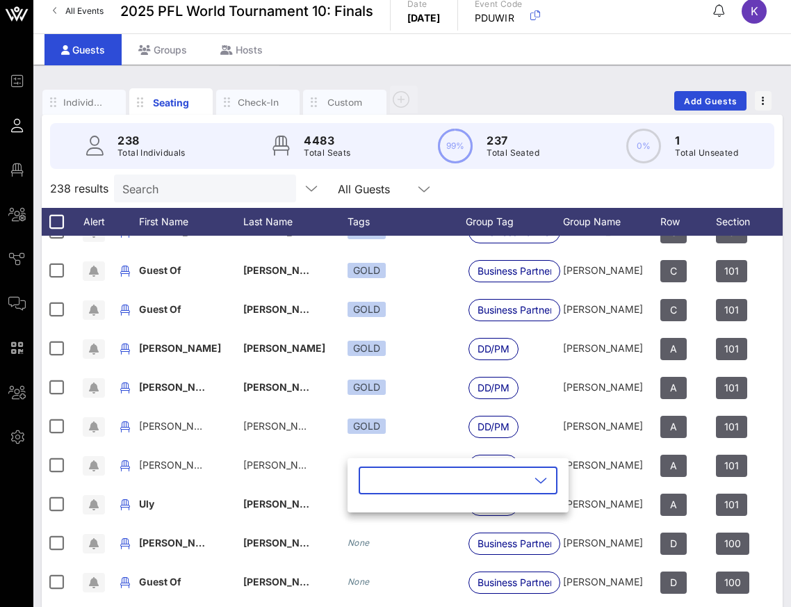
click at [394, 475] on input "text" at bounding box center [448, 480] width 163 height 22
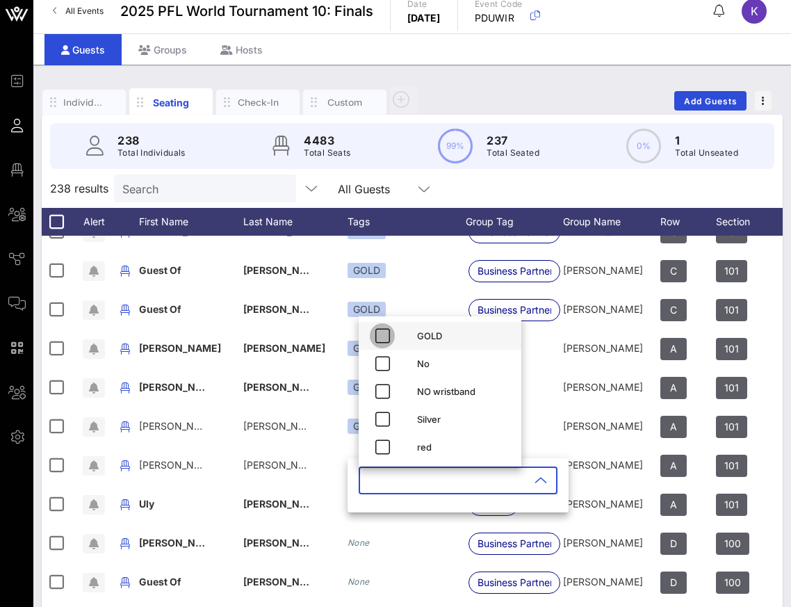
click at [377, 336] on icon "button" at bounding box center [382, 335] width 17 height 17
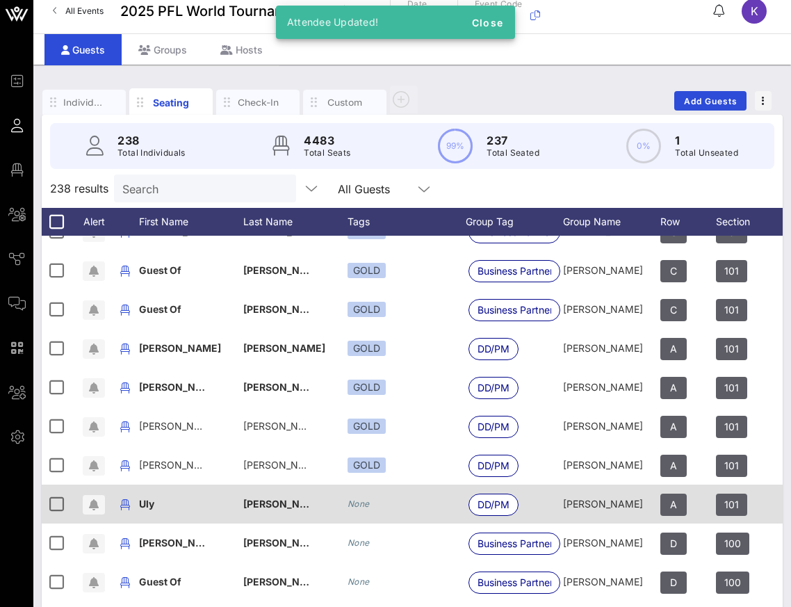
click at [366, 501] on icon "None" at bounding box center [359, 503] width 22 height 10
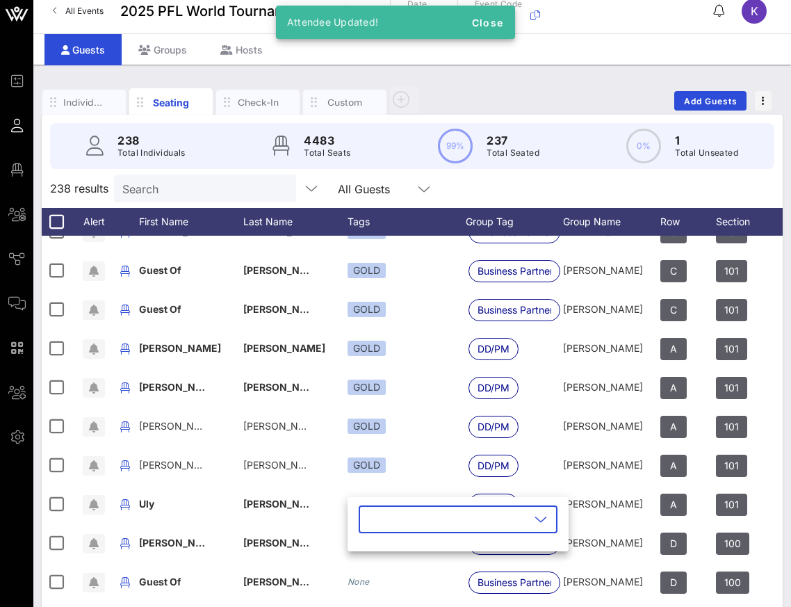
click at [383, 514] on input "text" at bounding box center [448, 519] width 163 height 22
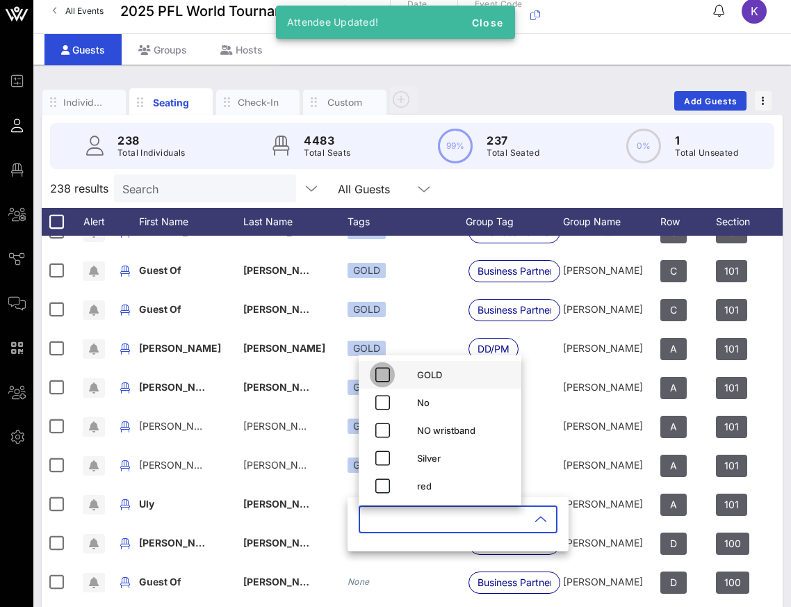
click at [383, 369] on icon "button" at bounding box center [382, 374] width 17 height 17
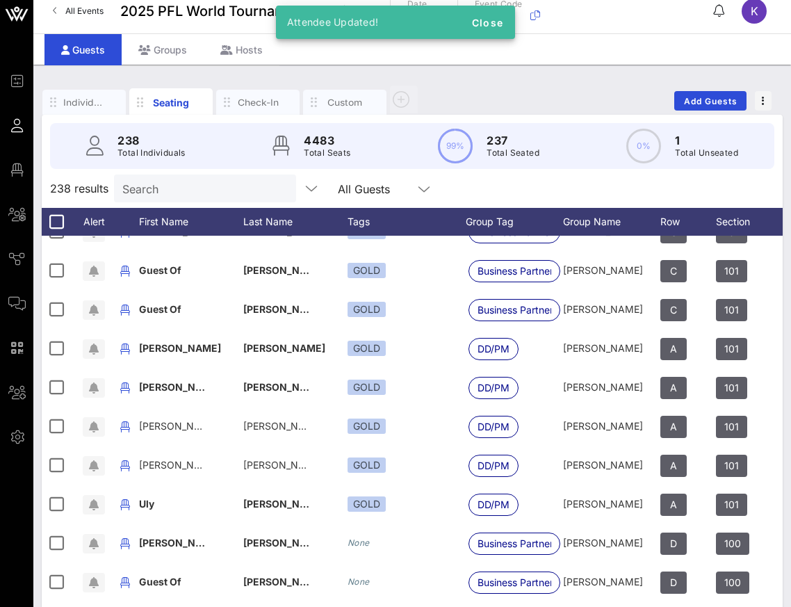
scroll to position [6918, 0]
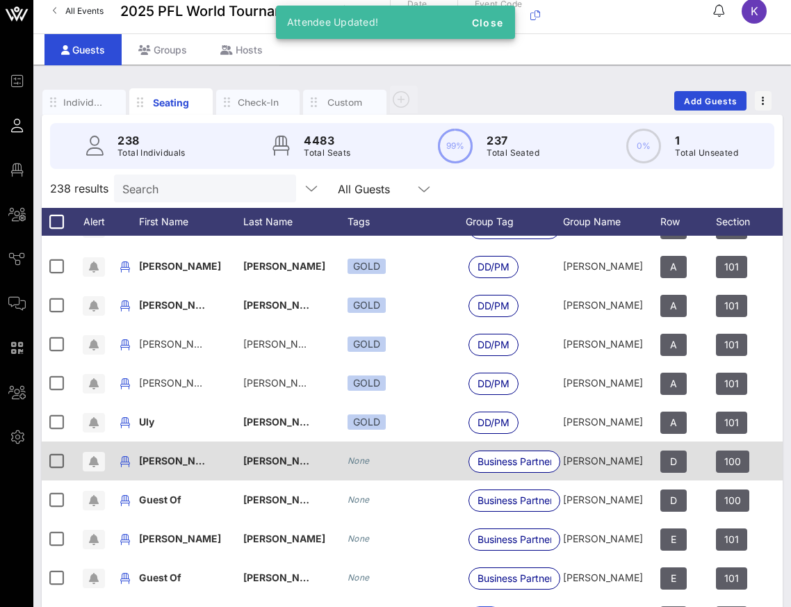
click at [359, 455] on div "None" at bounding box center [359, 461] width 22 height 14
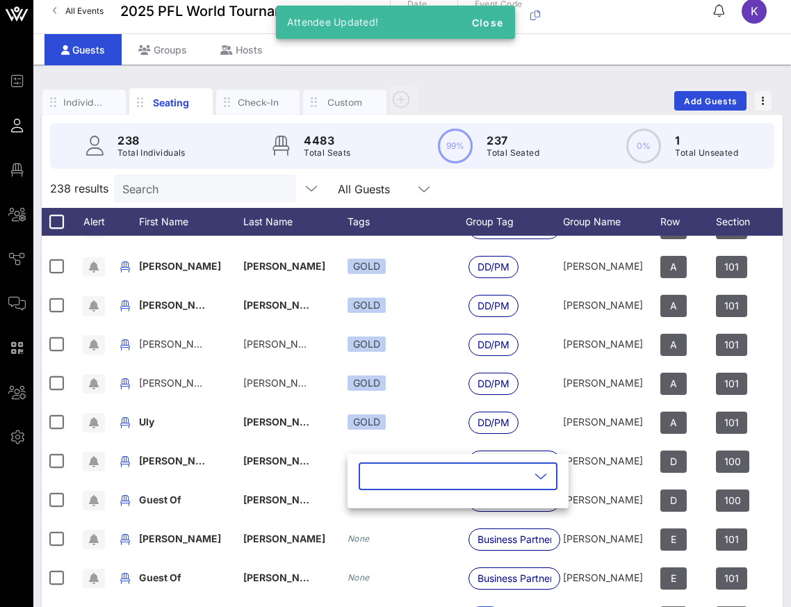
click at [381, 479] on input "text" at bounding box center [448, 476] width 163 height 22
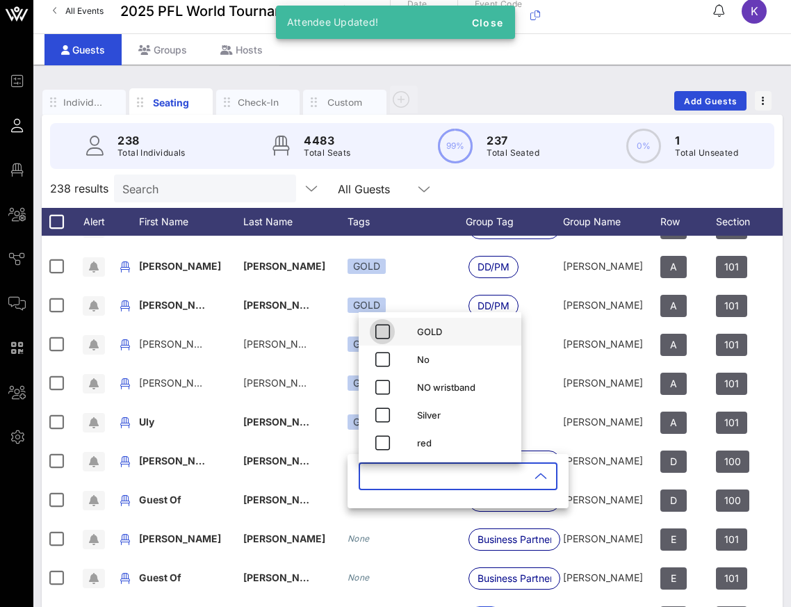
click at [389, 336] on icon "button" at bounding box center [382, 331] width 17 height 17
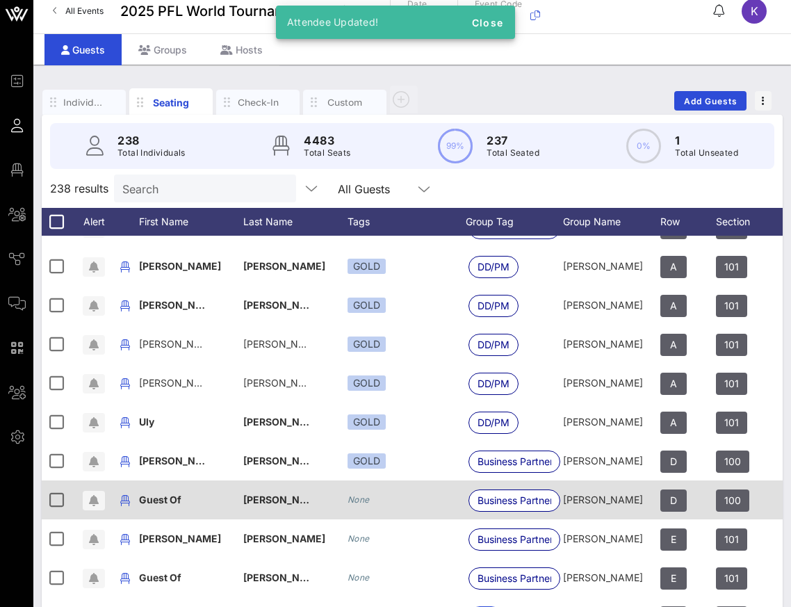
click at [364, 498] on icon "None" at bounding box center [359, 499] width 22 height 10
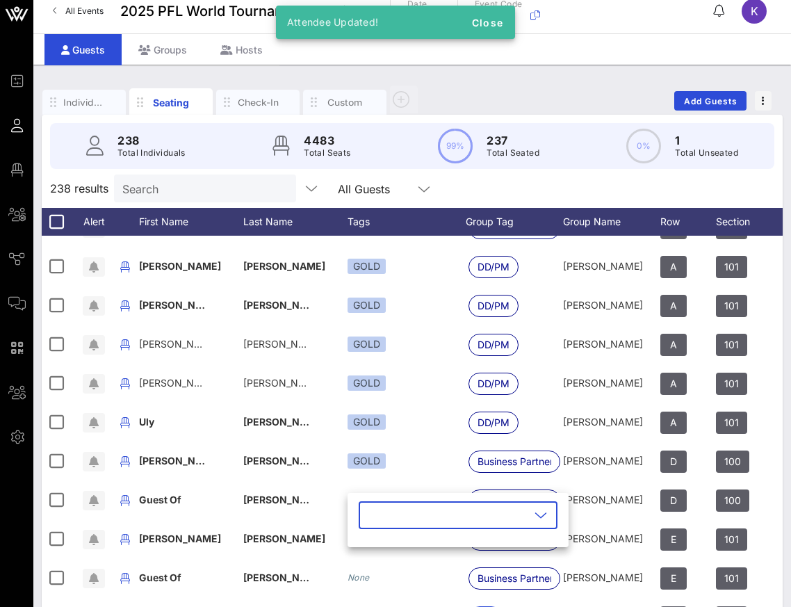
click at [375, 524] on input "text" at bounding box center [448, 515] width 163 height 22
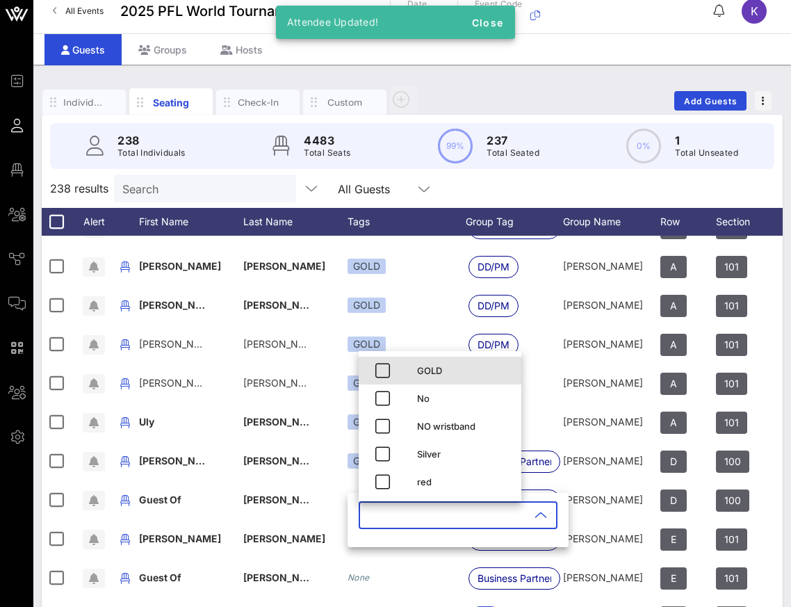
click at [380, 357] on div "GOLD" at bounding box center [440, 371] width 163 height 28
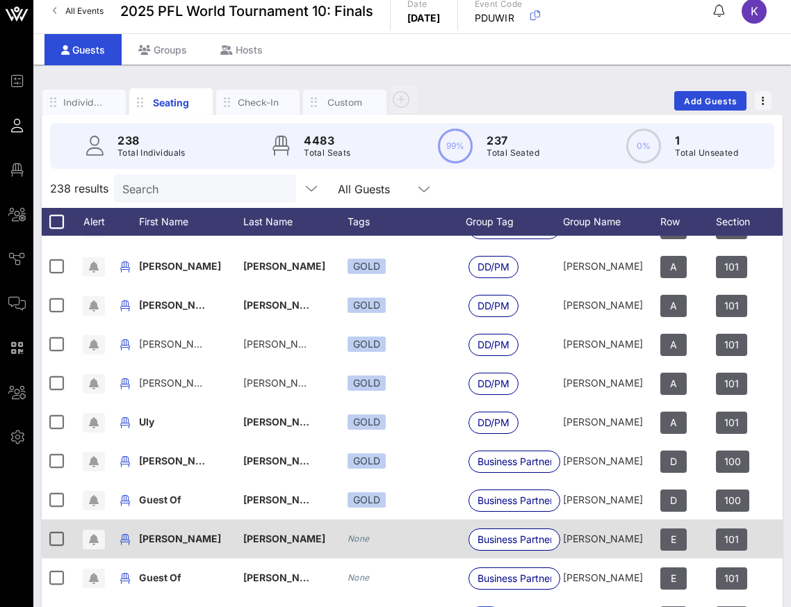
click at [355, 532] on div "None" at bounding box center [359, 539] width 22 height 14
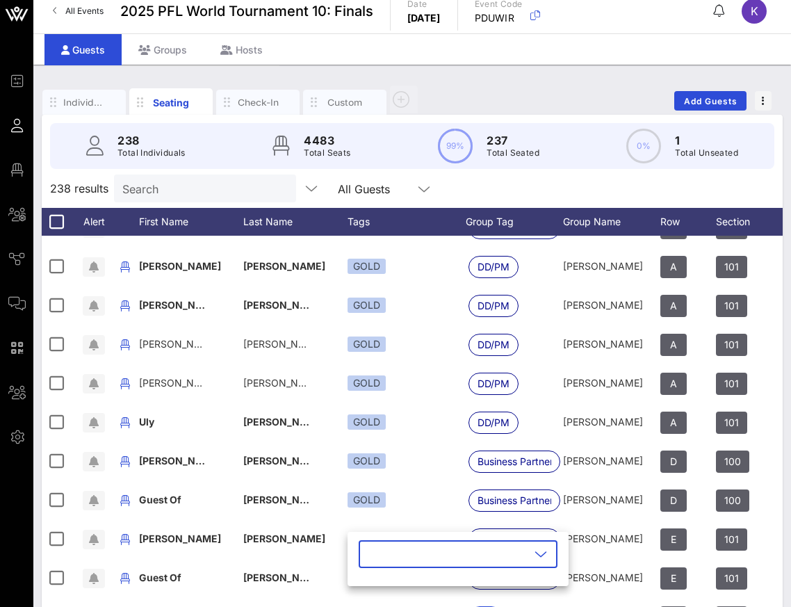
click at [375, 554] on input "text" at bounding box center [448, 554] width 163 height 22
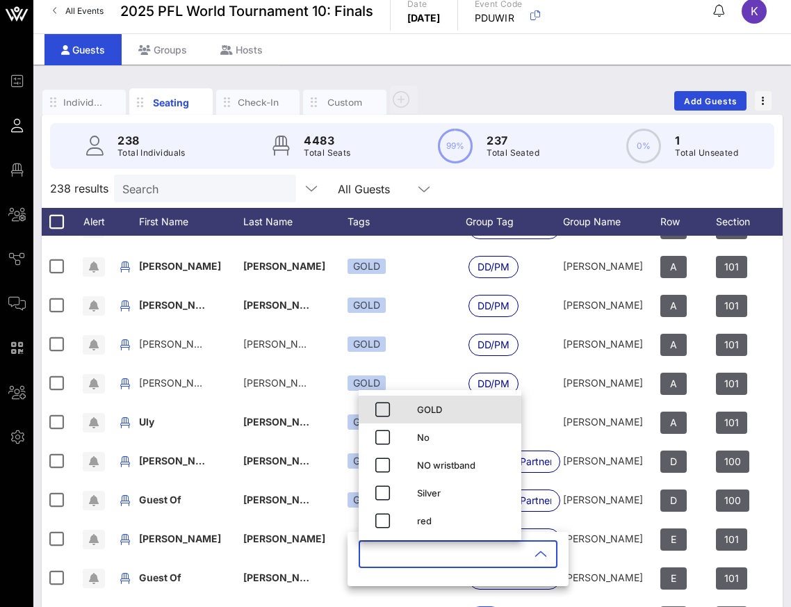
click at [401, 410] on div "GOLD" at bounding box center [440, 410] width 163 height 28
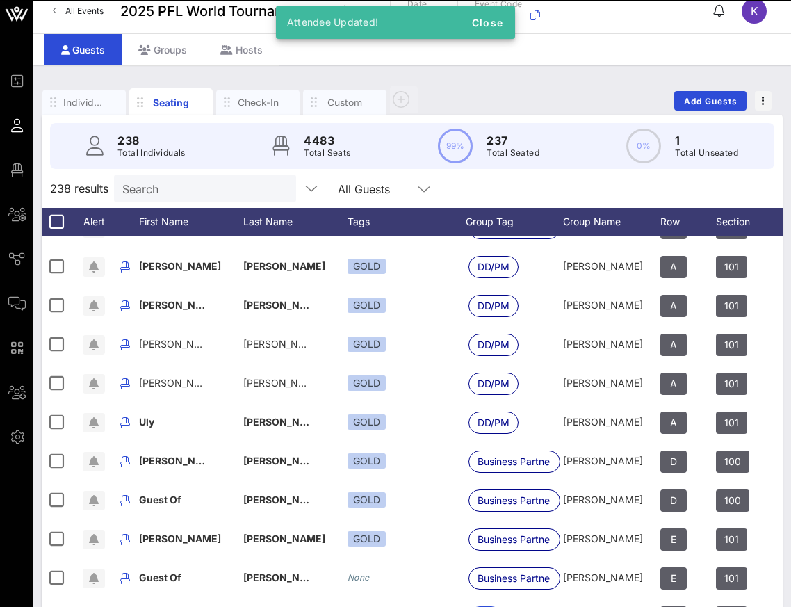
scroll to position [7012, 0]
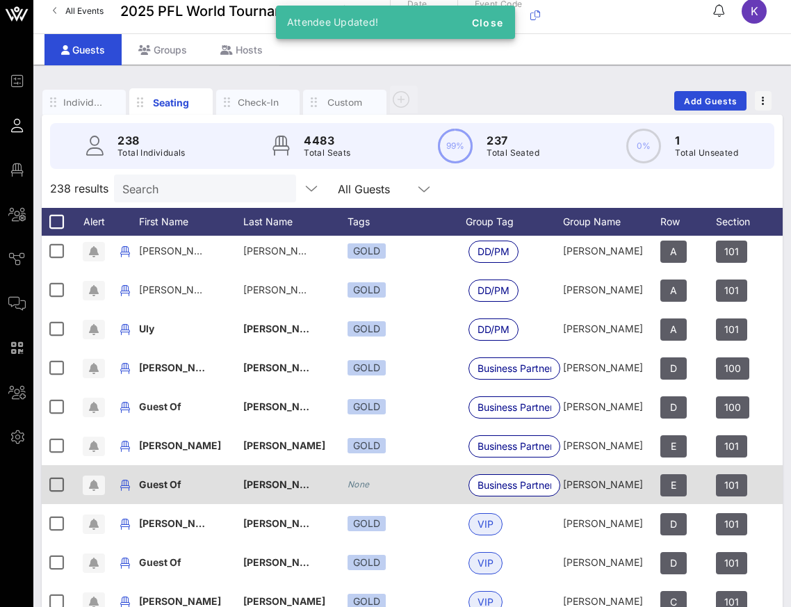
click at [362, 485] on icon "None" at bounding box center [359, 484] width 22 height 10
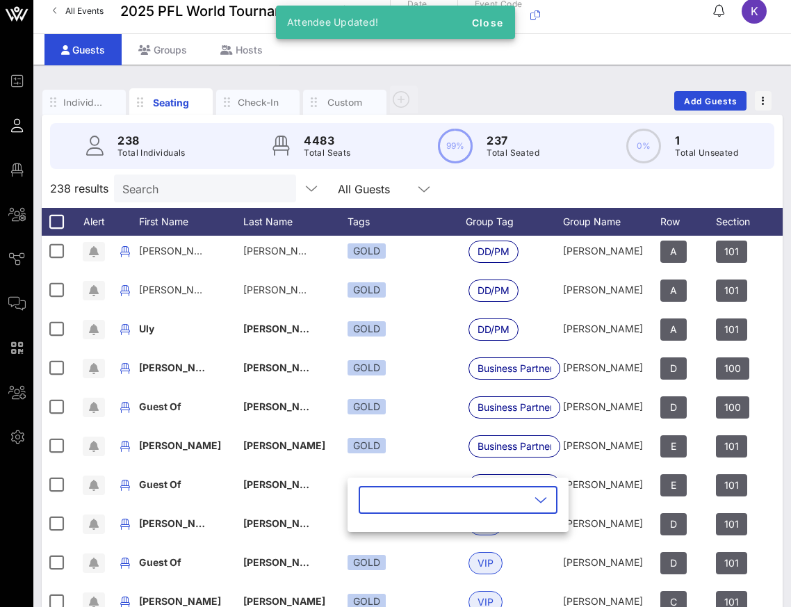
click at [372, 509] on input "text" at bounding box center [448, 500] width 163 height 22
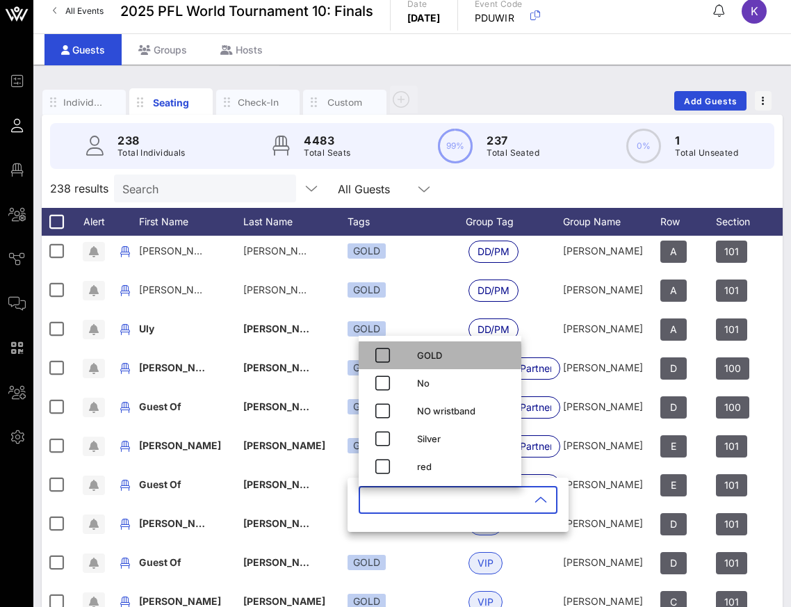
click at [405, 352] on div "GOLD" at bounding box center [440, 355] width 163 height 28
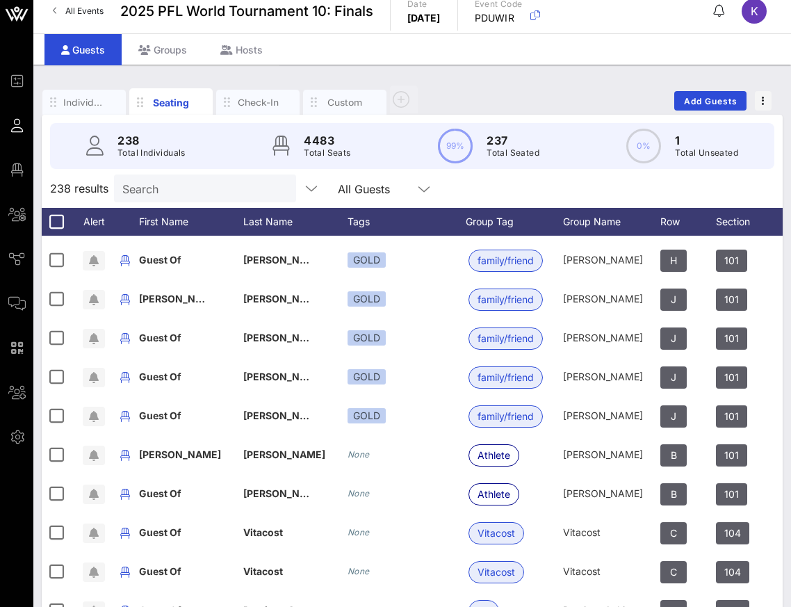
scroll to position [8779, 0]
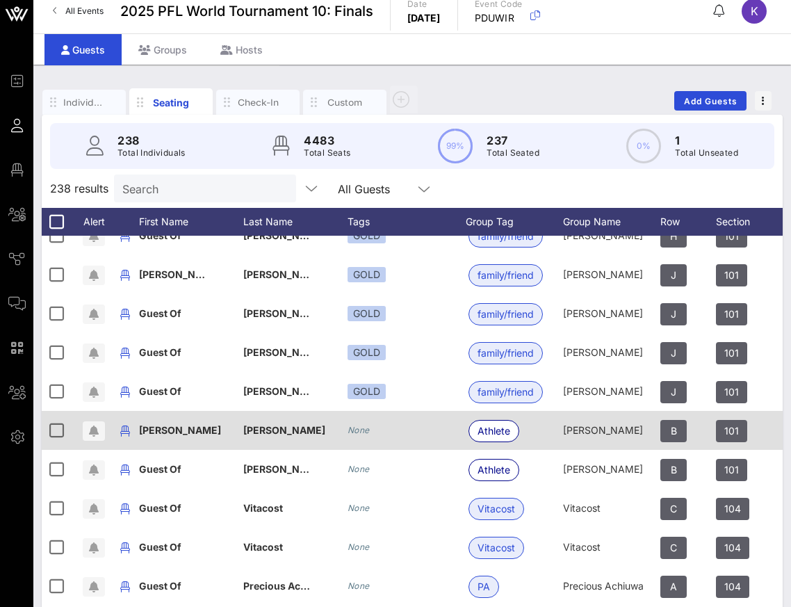
click at [360, 432] on icon "None" at bounding box center [359, 430] width 22 height 10
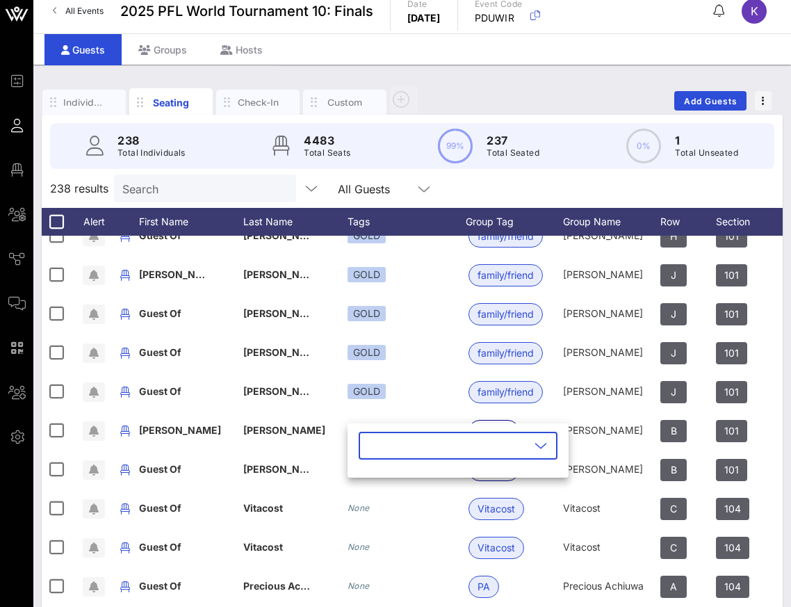
click at [419, 459] on div at bounding box center [448, 446] width 163 height 28
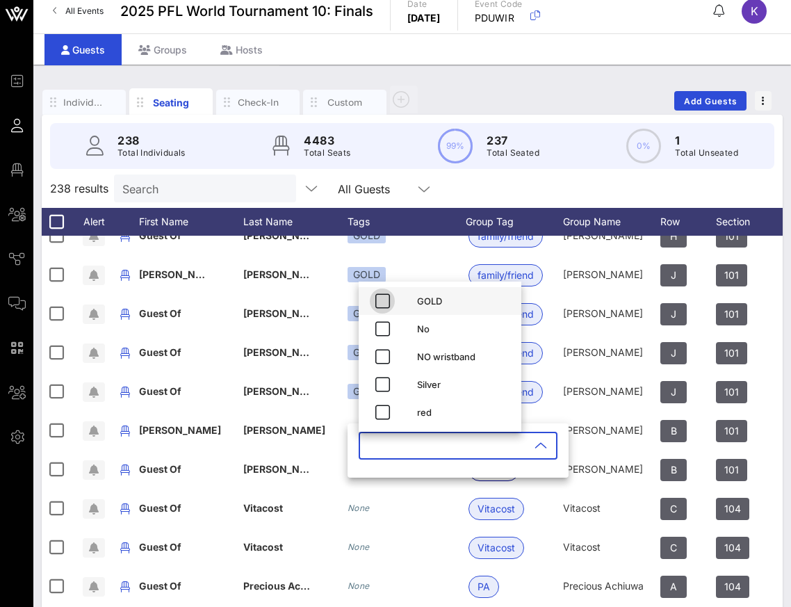
click at [380, 304] on icon "button" at bounding box center [382, 301] width 17 height 17
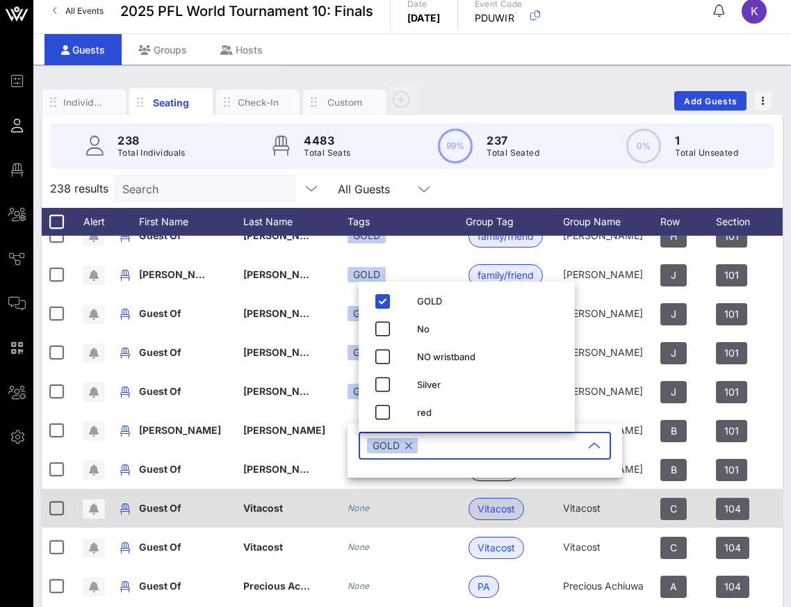
click at [379, 498] on div "None" at bounding box center [407, 508] width 118 height 39
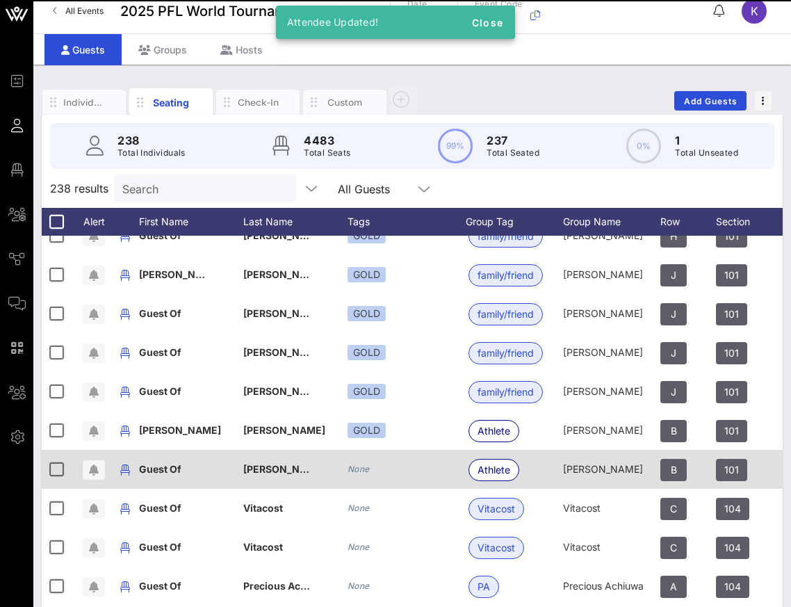
click at [380, 471] on div "None" at bounding box center [407, 469] width 118 height 39
click at [363, 469] on icon "None" at bounding box center [359, 469] width 22 height 10
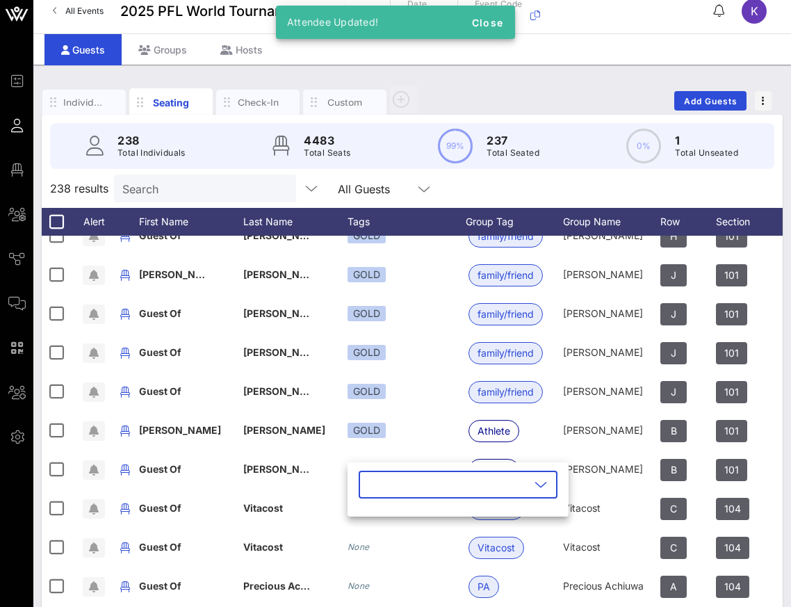
click at [396, 483] on input "text" at bounding box center [448, 484] width 163 height 22
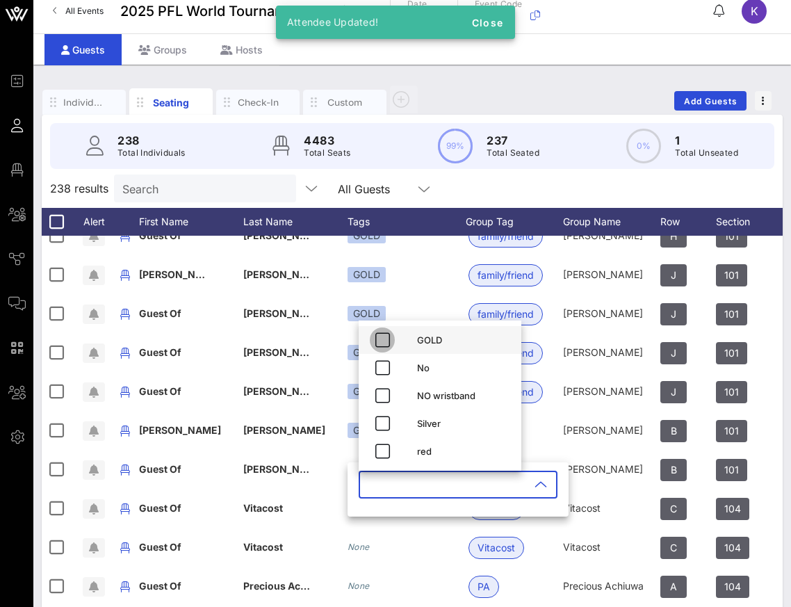
click at [380, 341] on icon "button" at bounding box center [382, 340] width 17 height 17
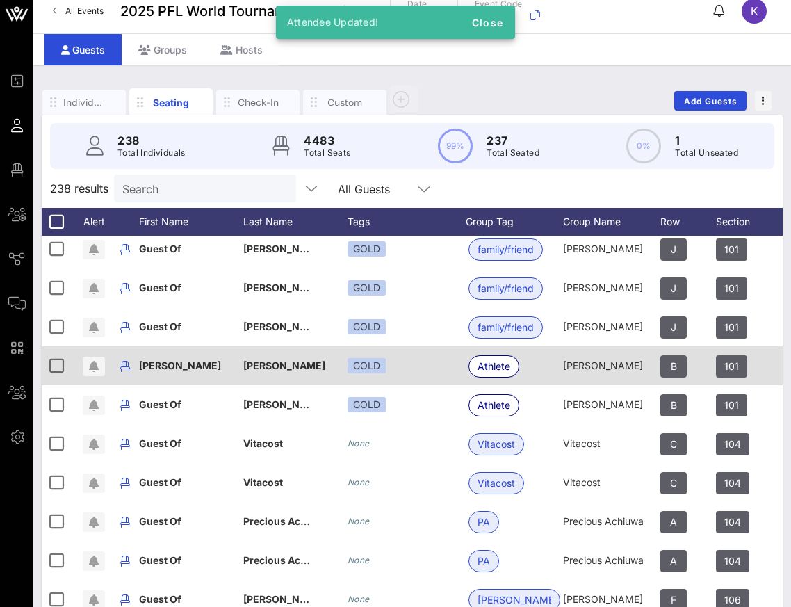
scroll to position [8847, 0]
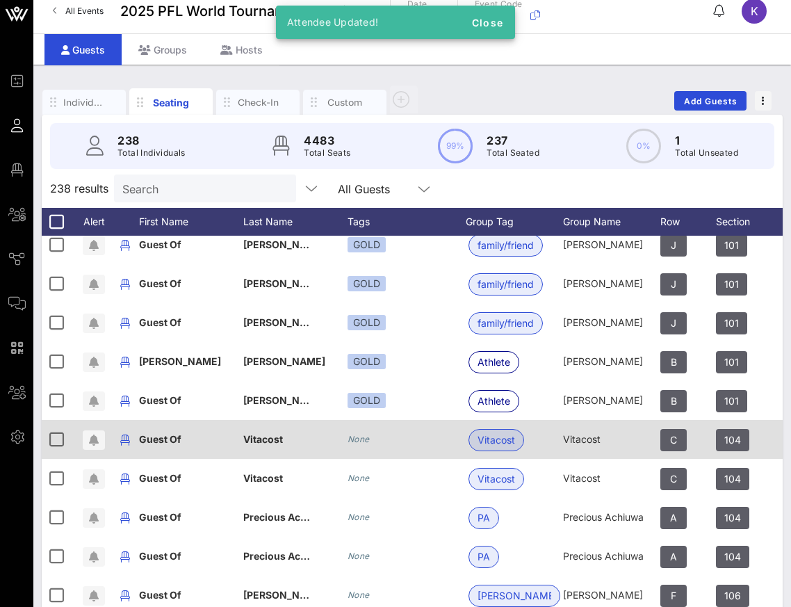
click at [356, 436] on icon "None" at bounding box center [359, 439] width 22 height 10
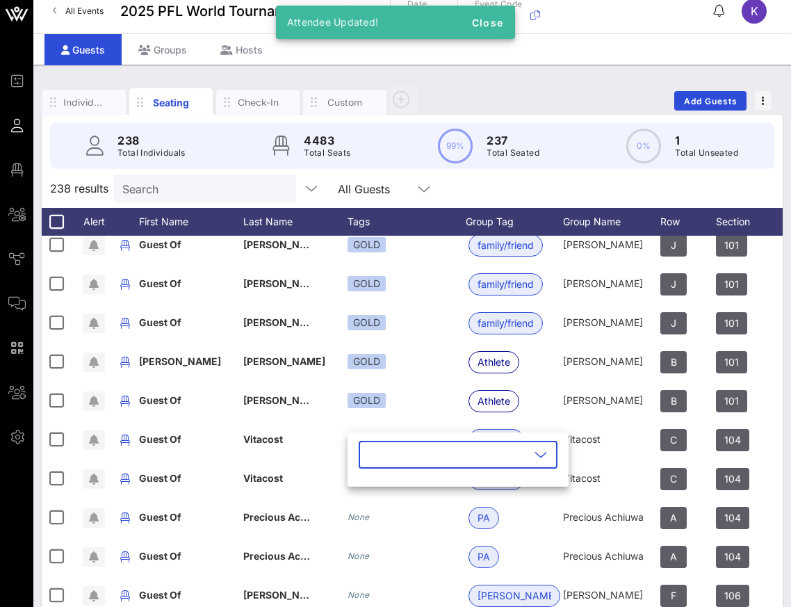
click at [413, 461] on input "text" at bounding box center [448, 455] width 163 height 22
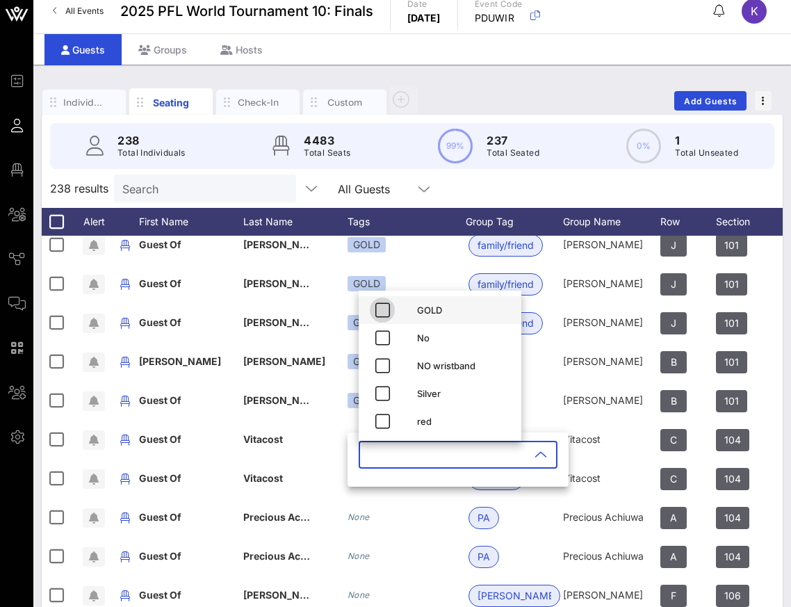
click at [382, 305] on icon "button" at bounding box center [382, 310] width 17 height 17
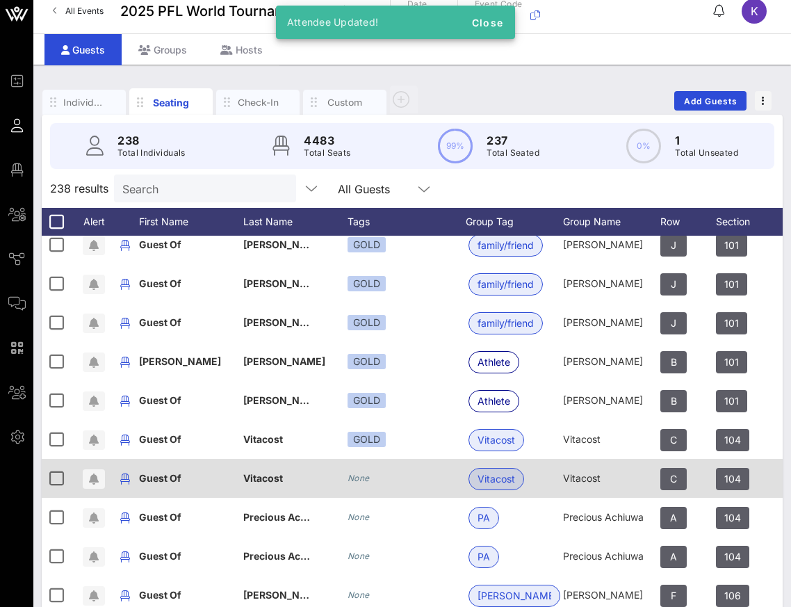
click at [361, 470] on div "None" at bounding box center [407, 478] width 118 height 39
click at [366, 483] on div "None" at bounding box center [359, 478] width 22 height 14
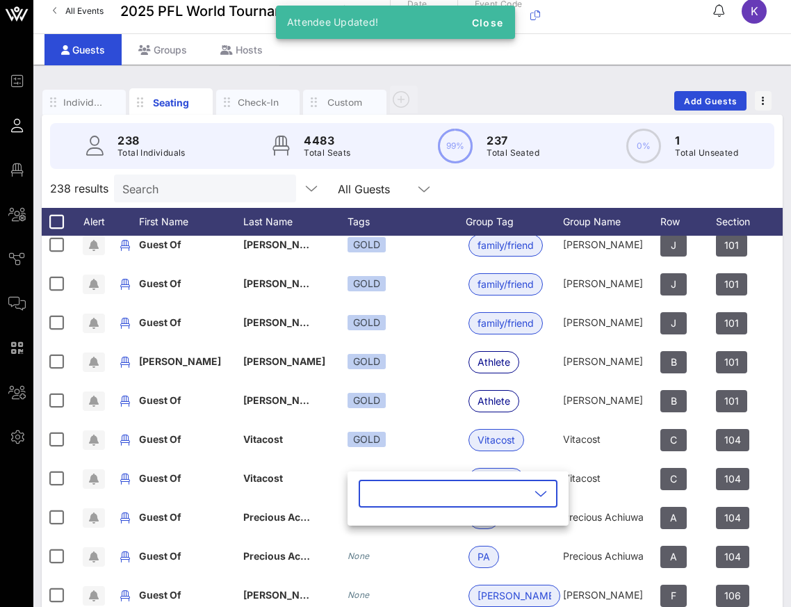
click at [380, 489] on input "text" at bounding box center [448, 493] width 163 height 22
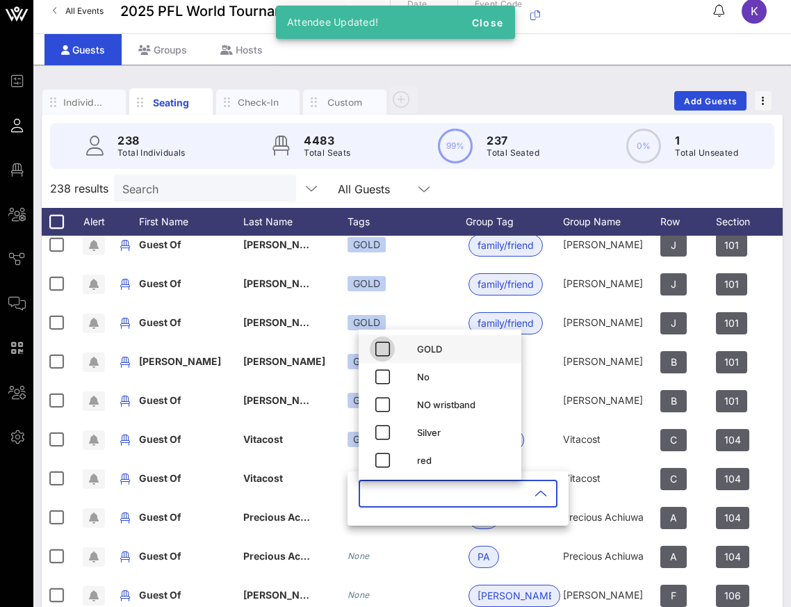
click at [389, 343] on icon "button" at bounding box center [382, 349] width 17 height 17
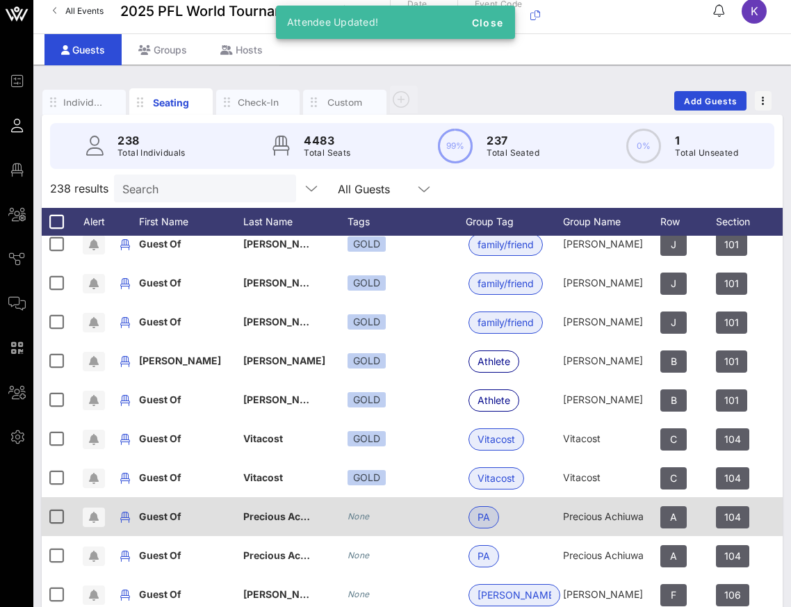
scroll to position [71, 0]
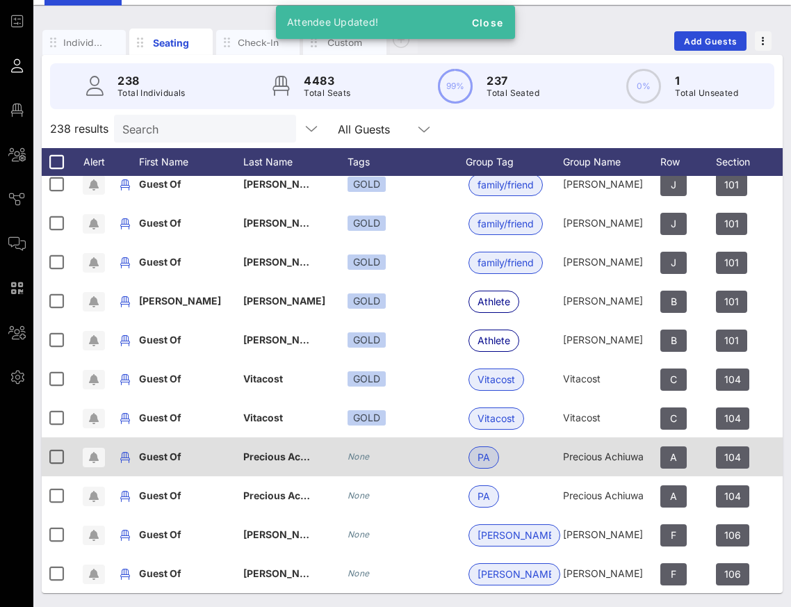
click at [355, 461] on icon "None" at bounding box center [359, 456] width 22 height 10
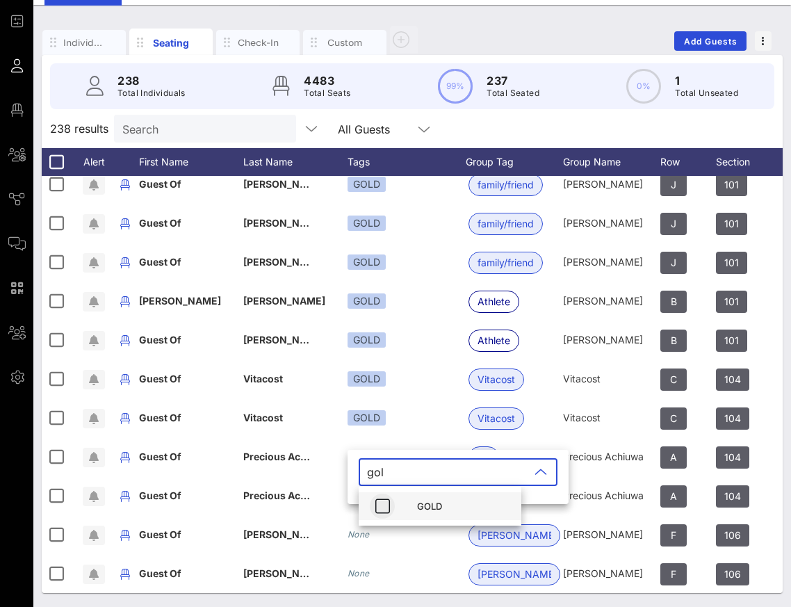
type input "gol"
click at [387, 506] on icon "button" at bounding box center [382, 506] width 17 height 17
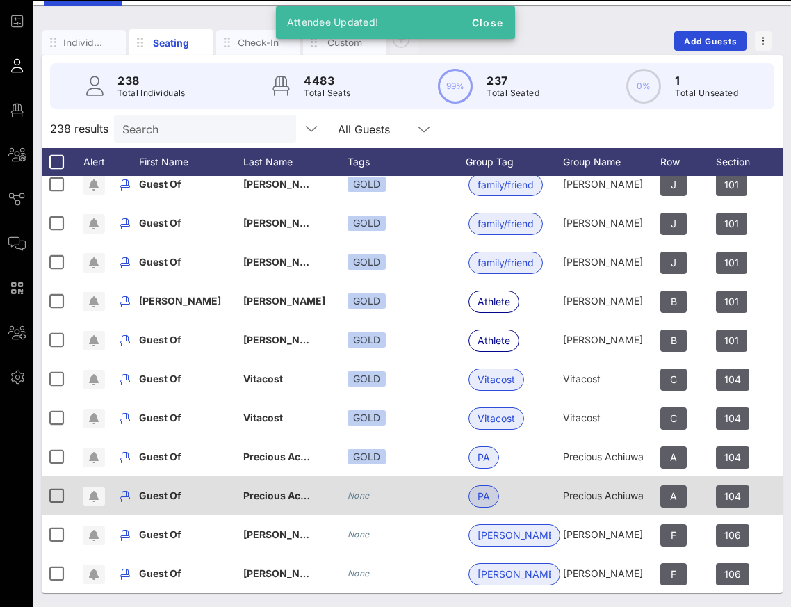
click at [357, 494] on icon "None" at bounding box center [359, 495] width 22 height 10
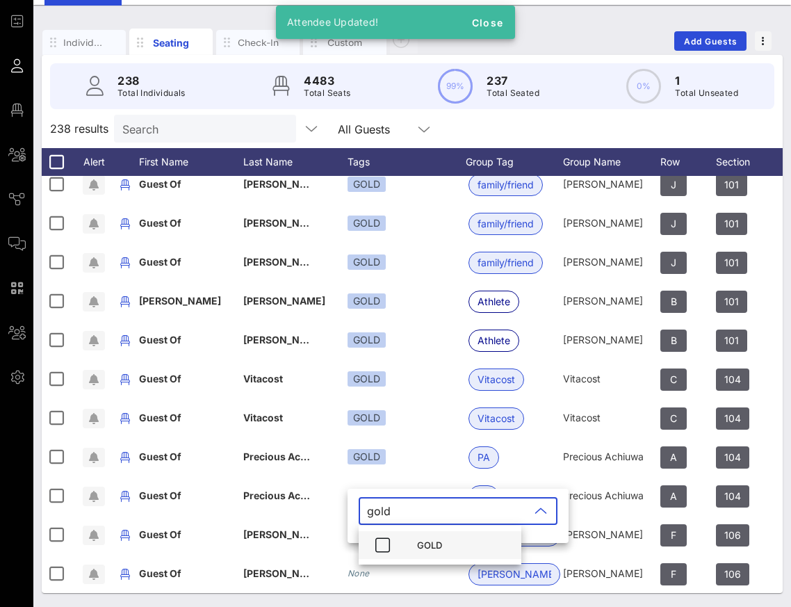
type input "gold"
click at [401, 542] on div "GOLD" at bounding box center [440, 545] width 163 height 28
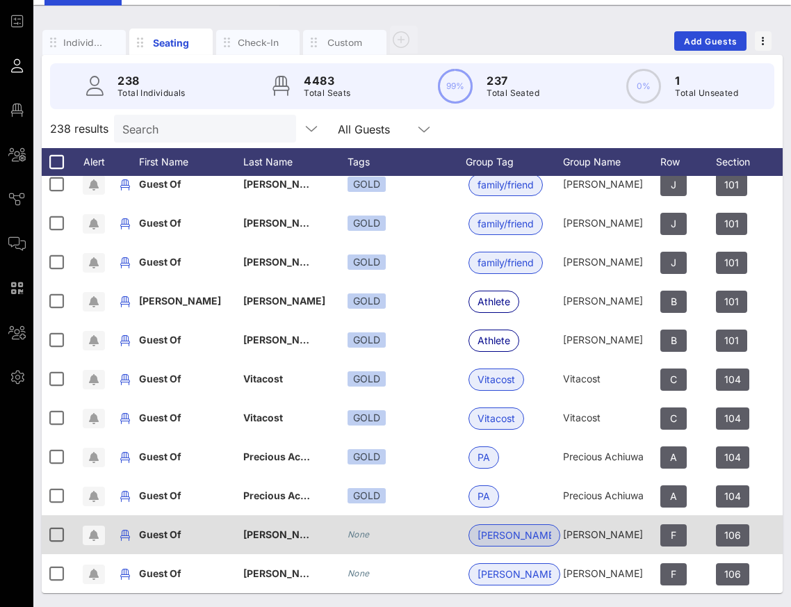
click at [363, 528] on div "None" at bounding box center [359, 535] width 22 height 14
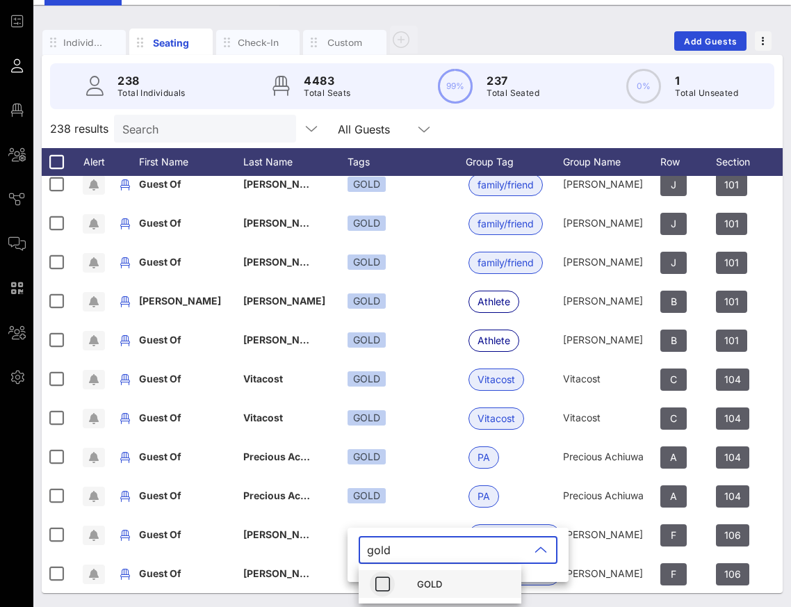
type input "gold"
click at [386, 581] on icon "button" at bounding box center [382, 584] width 17 height 17
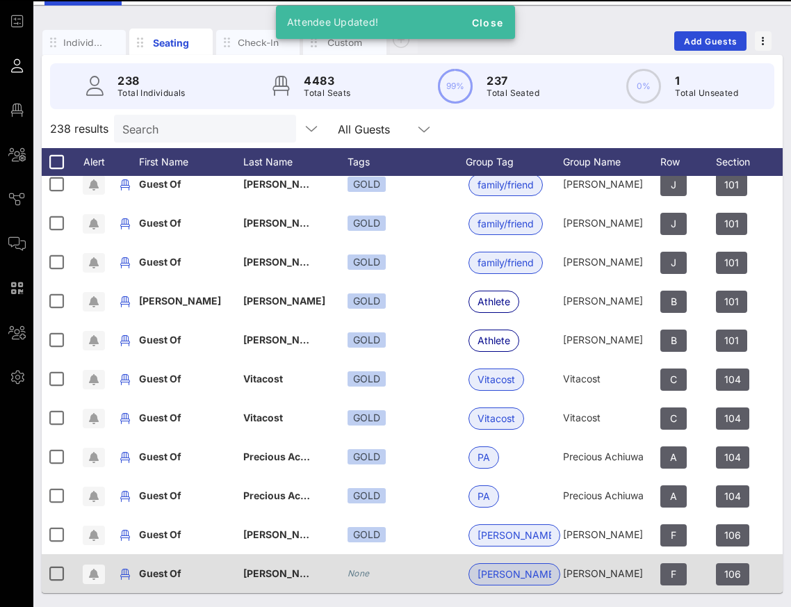
click at [356, 567] on div "None" at bounding box center [359, 574] width 22 height 14
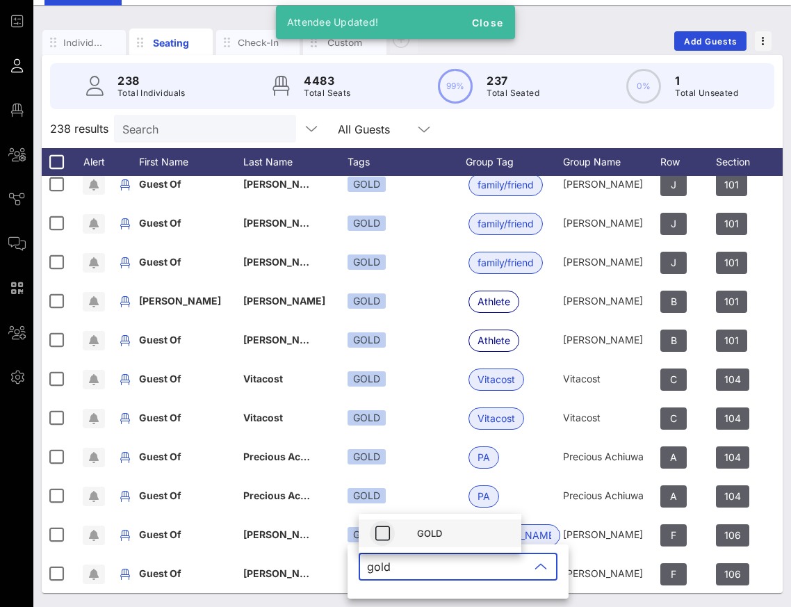
type input "gold"
click at [386, 532] on icon "button" at bounding box center [382, 533] width 17 height 17
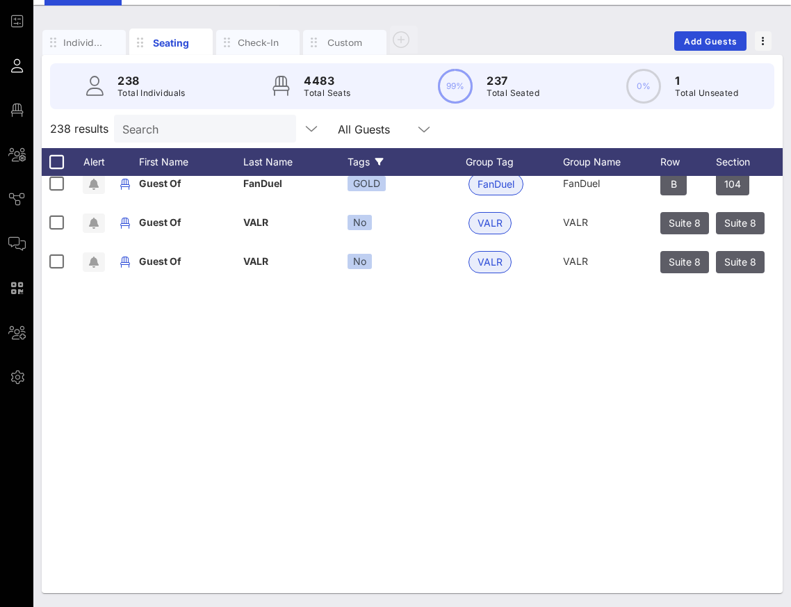
scroll to position [3508, 0]
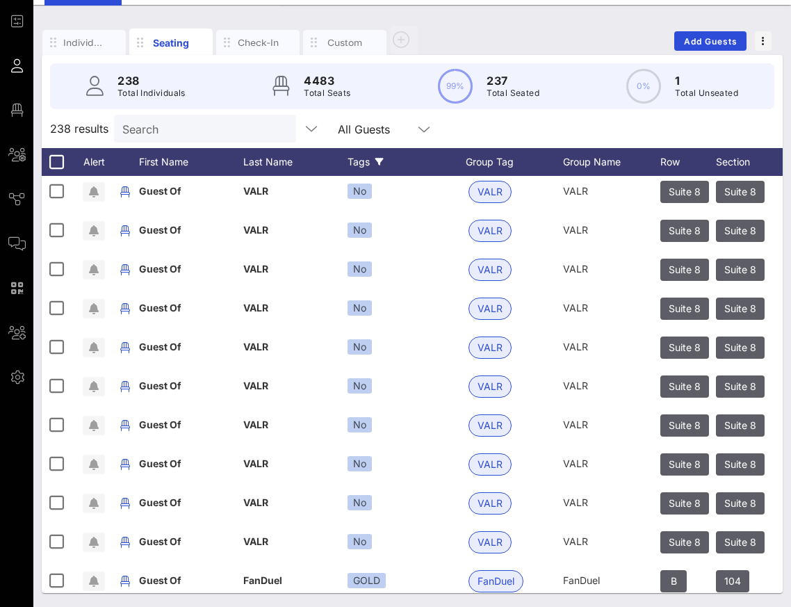
click at [364, 157] on div "Tags" at bounding box center [407, 162] width 118 height 28
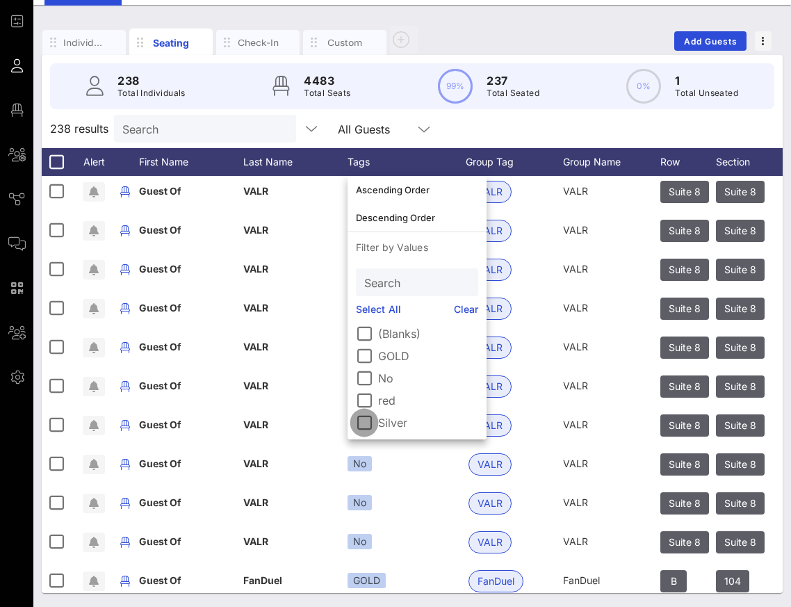
click at [358, 421] on div at bounding box center [364, 423] width 24 height 24
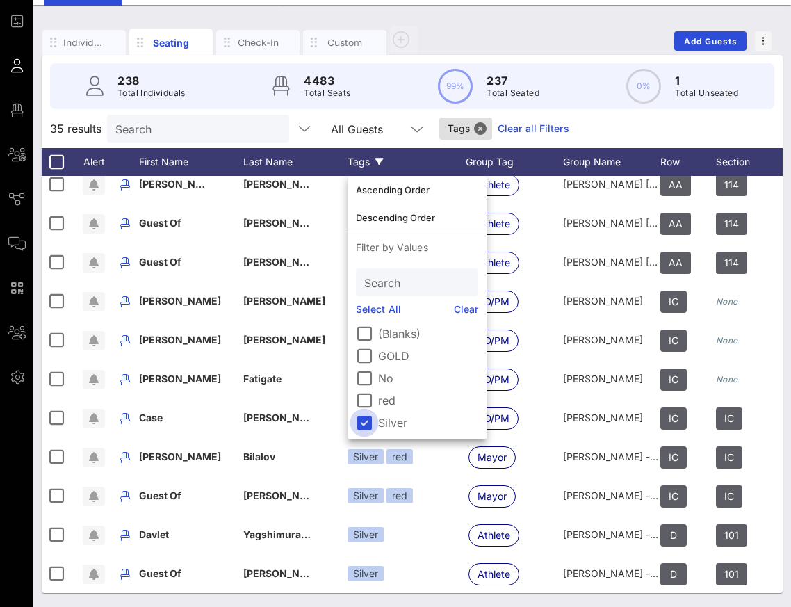
scroll to position [945, 0]
click at [365, 158] on div "Tags" at bounding box center [407, 162] width 118 height 28
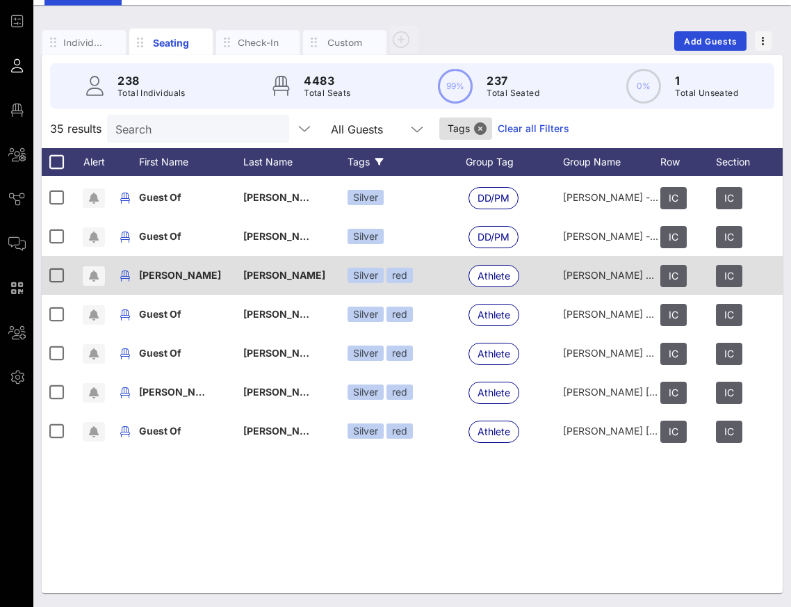
scroll to position [0, 0]
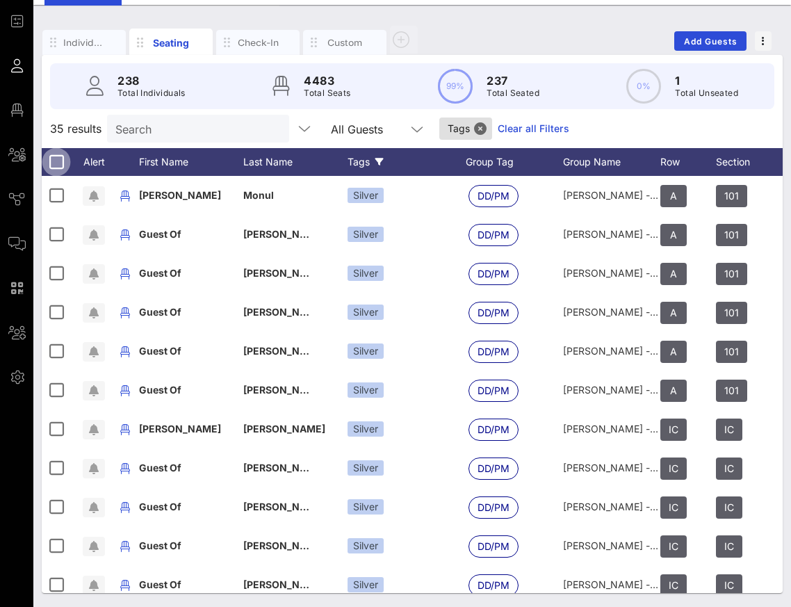
click at [54, 167] on div at bounding box center [56, 162] width 24 height 24
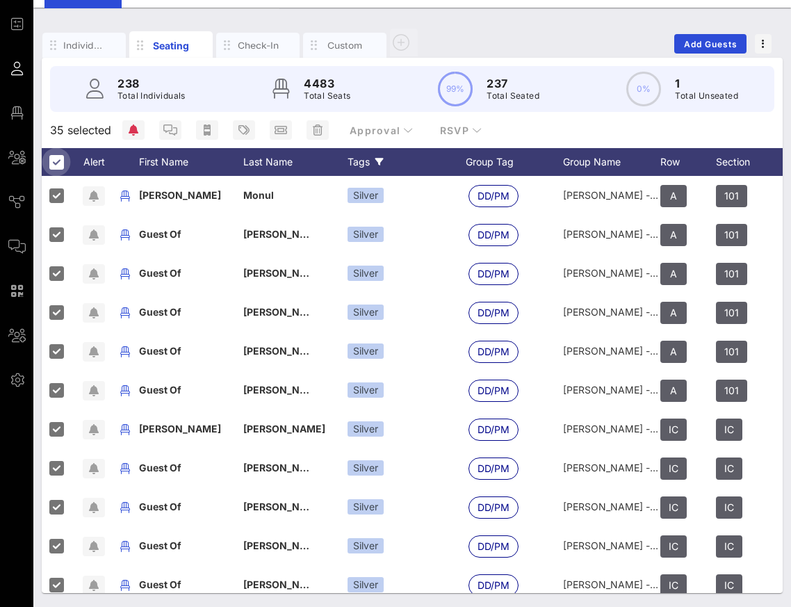
click at [54, 165] on div at bounding box center [56, 162] width 24 height 24
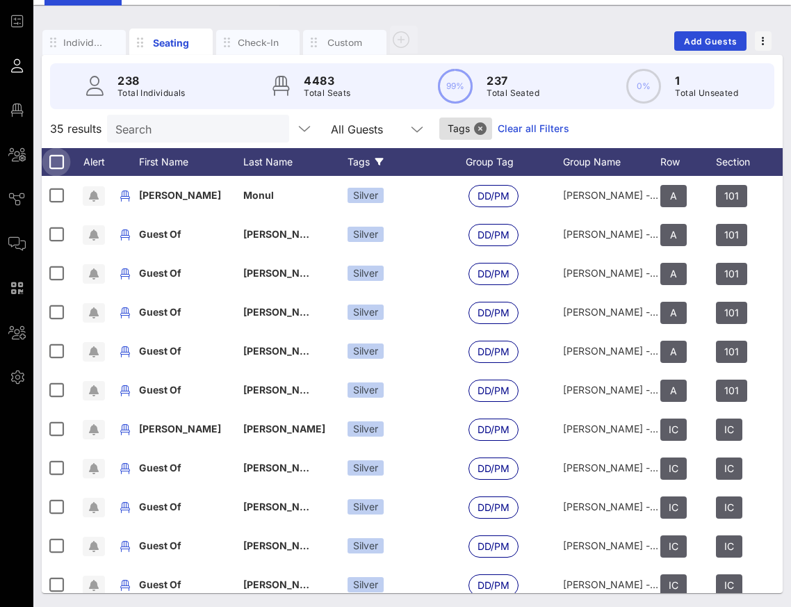
click at [54, 165] on div at bounding box center [56, 162] width 24 height 24
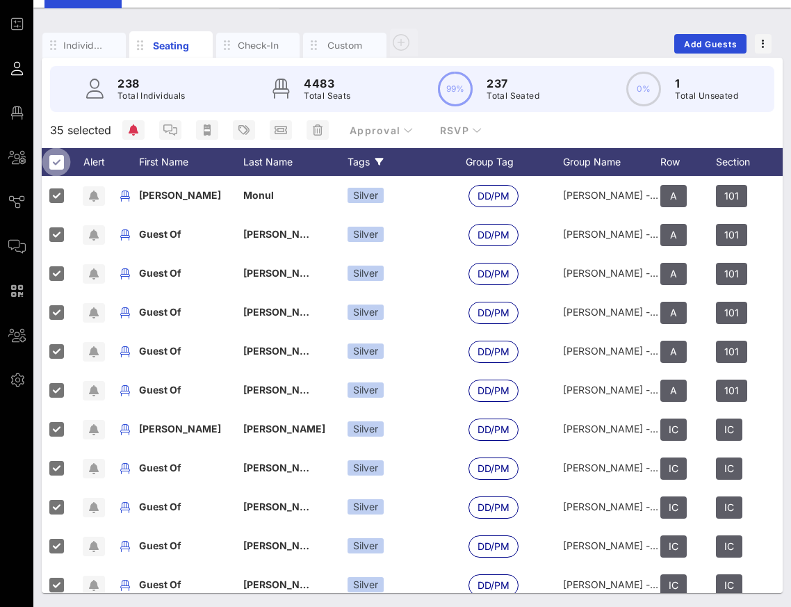
click at [60, 163] on div at bounding box center [56, 162] width 24 height 24
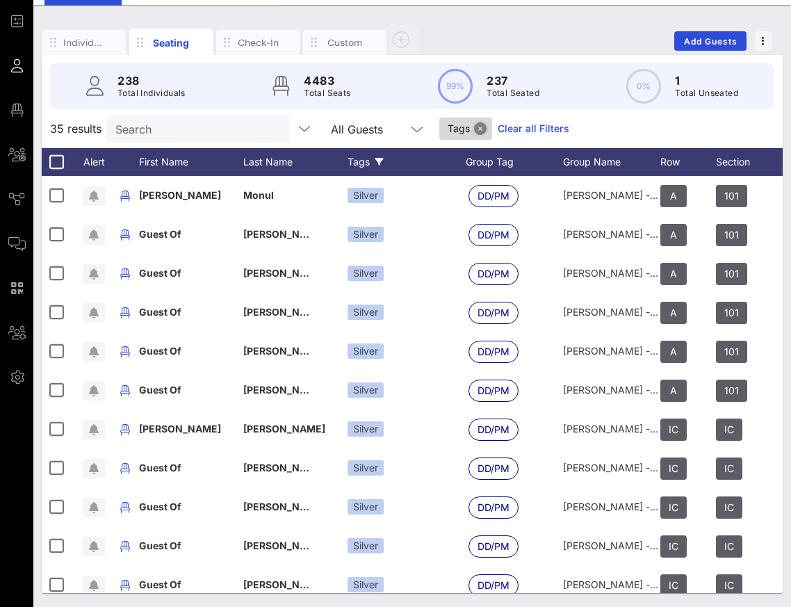
click at [474, 128] on button "Close" at bounding box center [480, 128] width 13 height 13
click at [206, 122] on input "text" at bounding box center [203, 129] width 163 height 18
click at [193, 137] on input "text" at bounding box center [203, 129] width 163 height 18
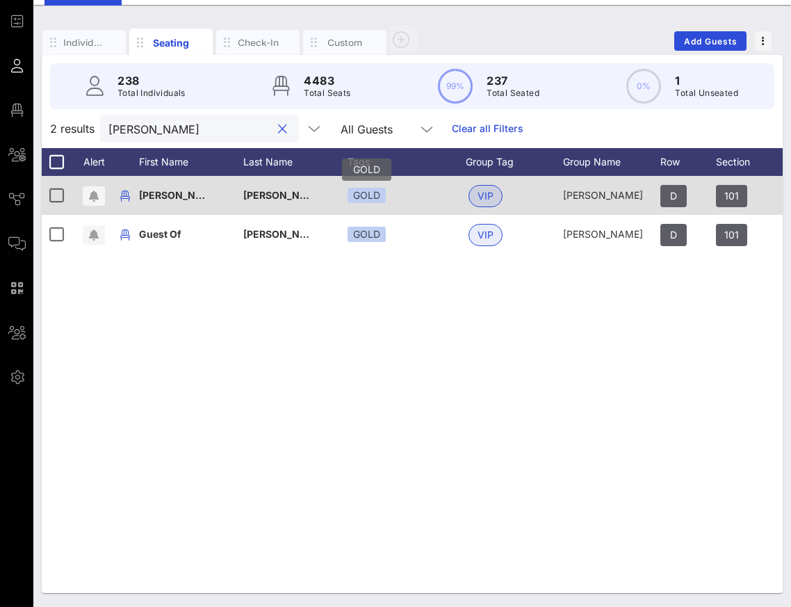
type input "[PERSON_NAME]"
click at [352, 194] on div "GOLD" at bounding box center [367, 195] width 38 height 15
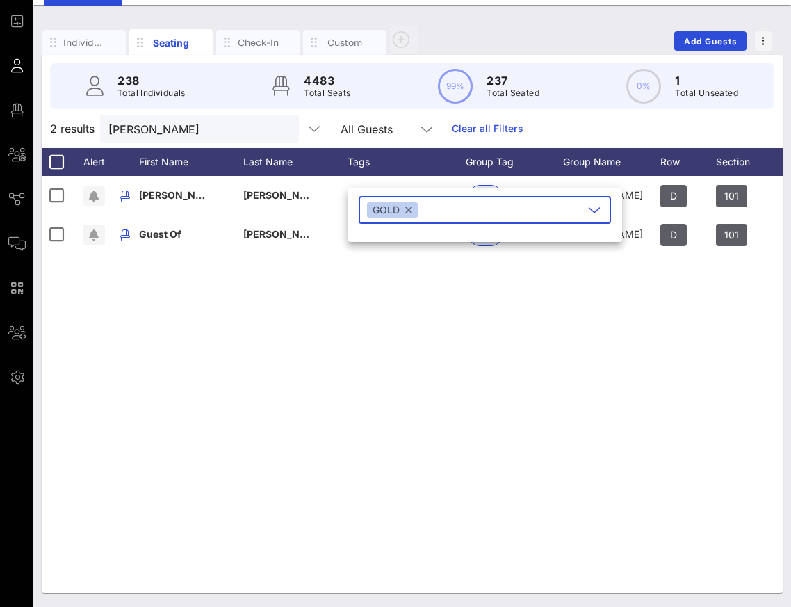
click at [409, 210] on button "button" at bounding box center [408, 209] width 7 height 15
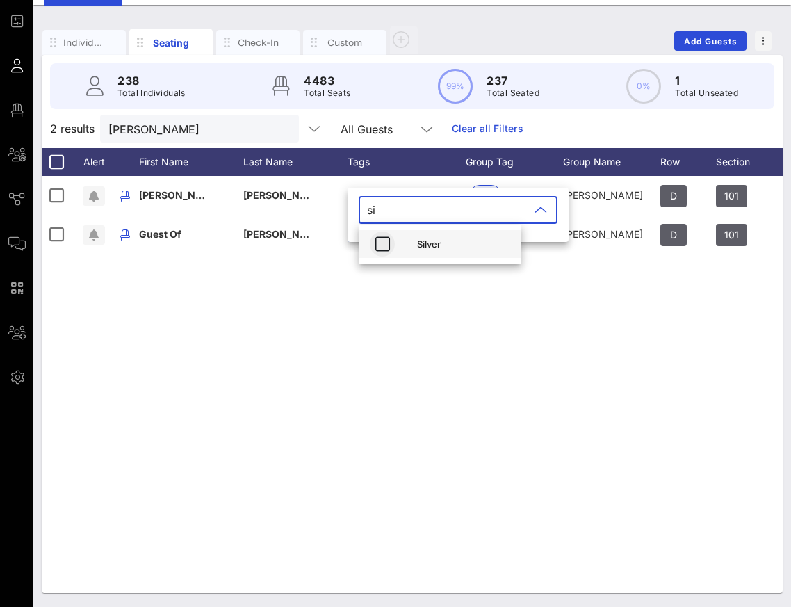
type input "si"
click at [391, 243] on span "button" at bounding box center [382, 244] width 25 height 17
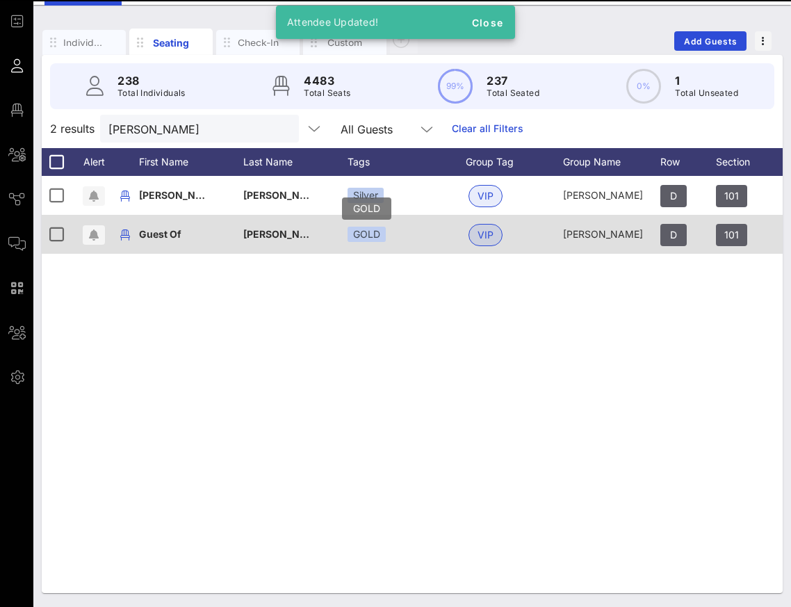
click at [366, 233] on div "GOLD" at bounding box center [367, 234] width 38 height 15
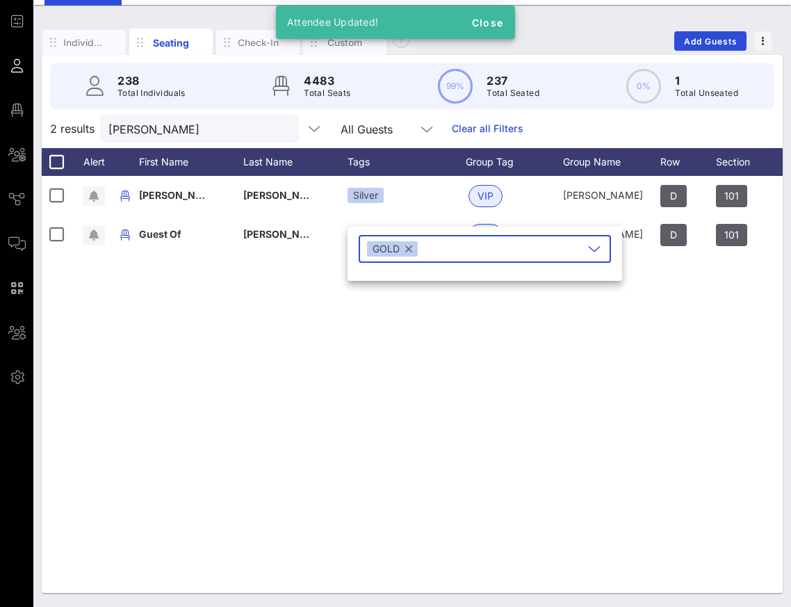
click at [409, 252] on button "button" at bounding box center [408, 248] width 7 height 15
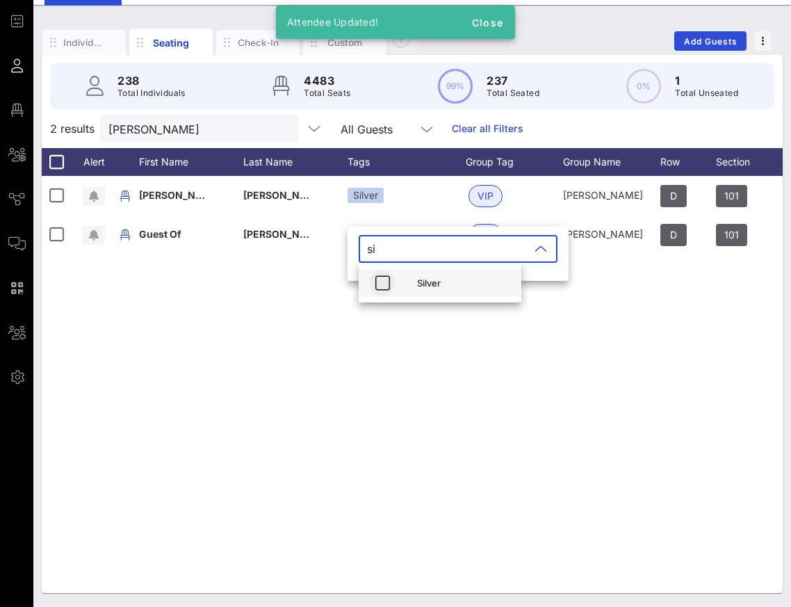
type input "si"
click at [386, 287] on icon "button" at bounding box center [382, 283] width 17 height 17
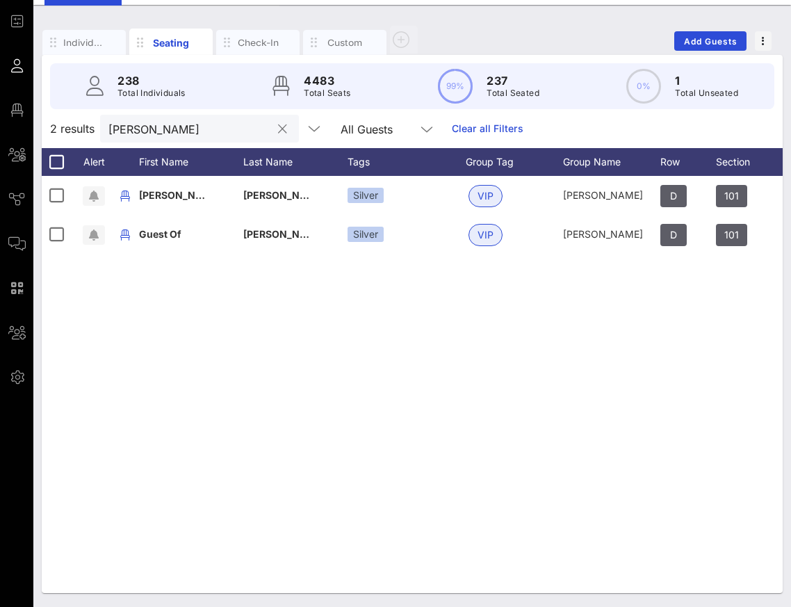
click at [278, 127] on button "clear icon" at bounding box center [282, 129] width 9 height 14
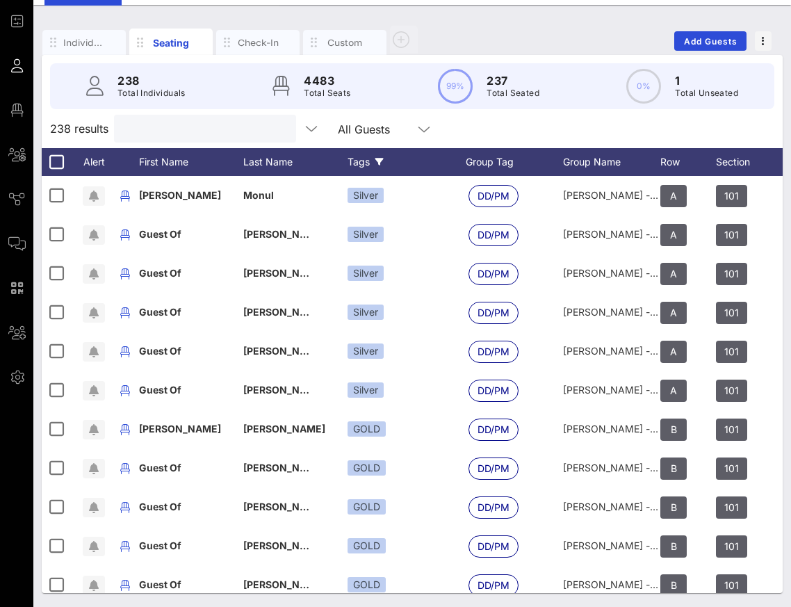
click at [358, 165] on div "Tags" at bounding box center [407, 162] width 118 height 28
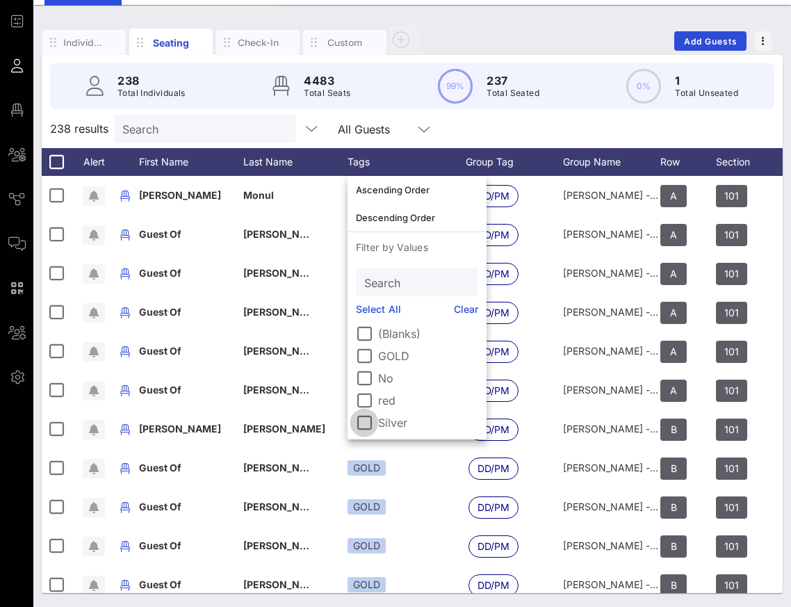
click at [370, 425] on div at bounding box center [364, 423] width 24 height 24
click at [600, 117] on div "37 results Search All Guests Tags Clear all Filters" at bounding box center [412, 128] width 741 height 39
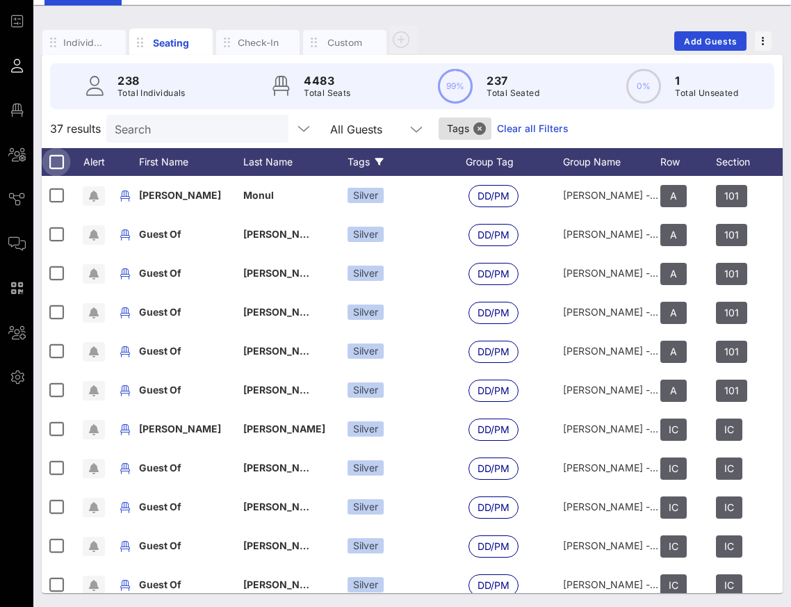
click at [51, 158] on div at bounding box center [56, 162] width 24 height 24
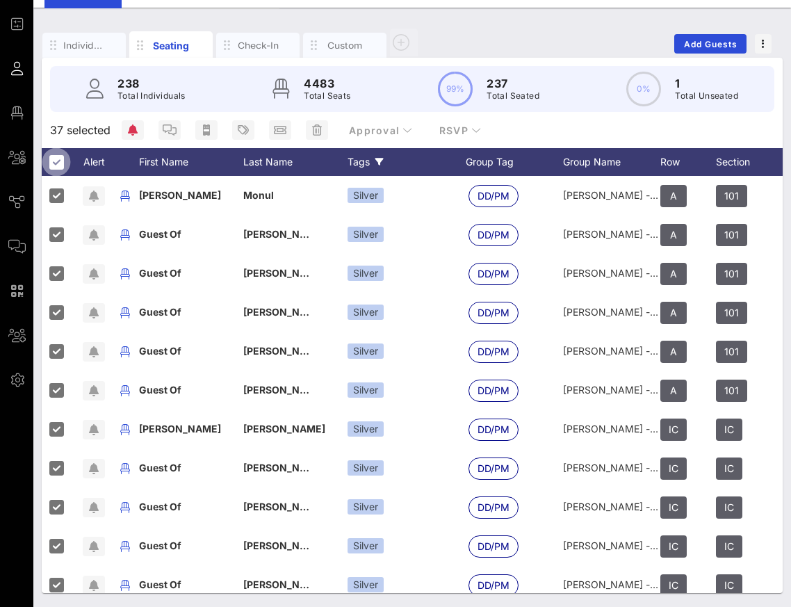
click at [51, 158] on div at bounding box center [56, 162] width 24 height 24
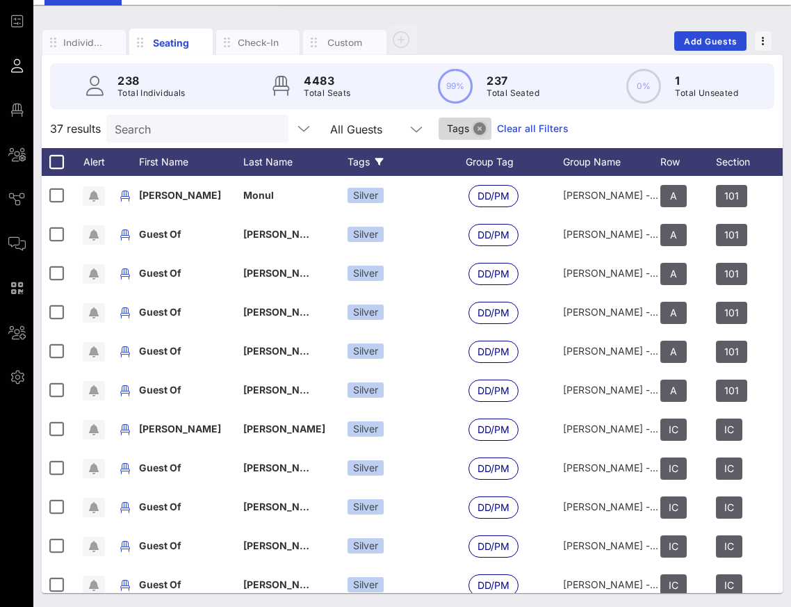
click at [473, 129] on button "Close" at bounding box center [479, 128] width 13 height 13
click at [156, 125] on input "text" at bounding box center [203, 129] width 163 height 18
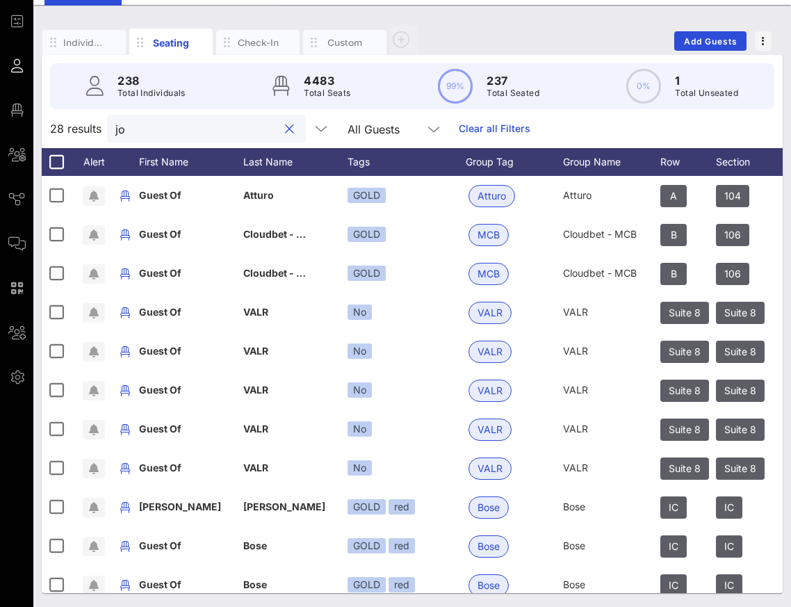
type input "j"
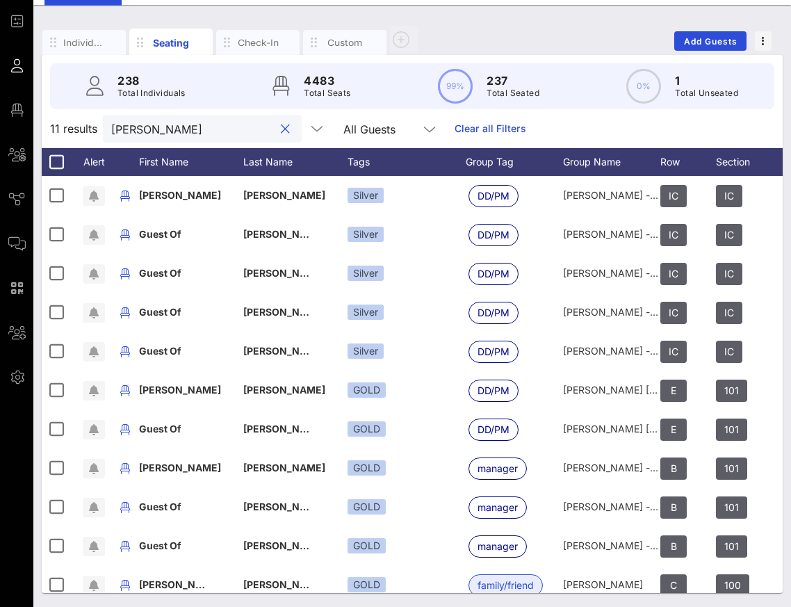
scroll to position [0, 0]
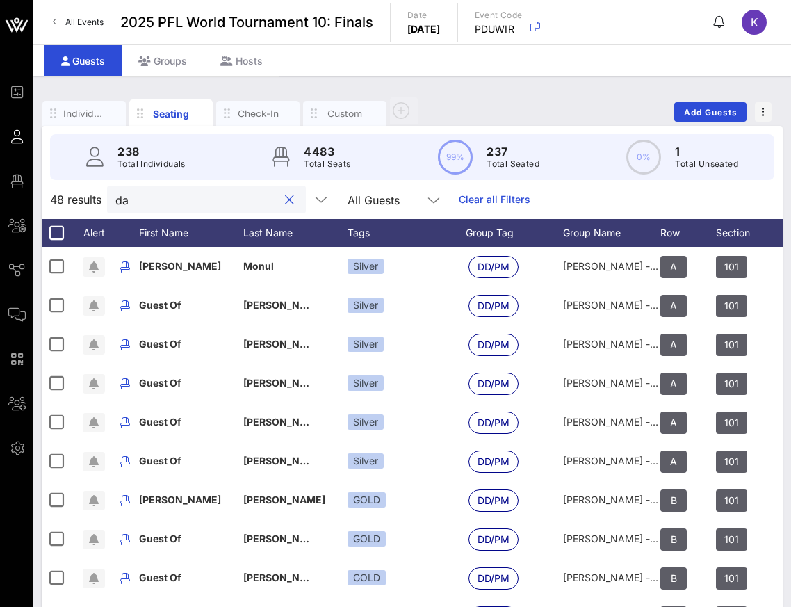
type input "d"
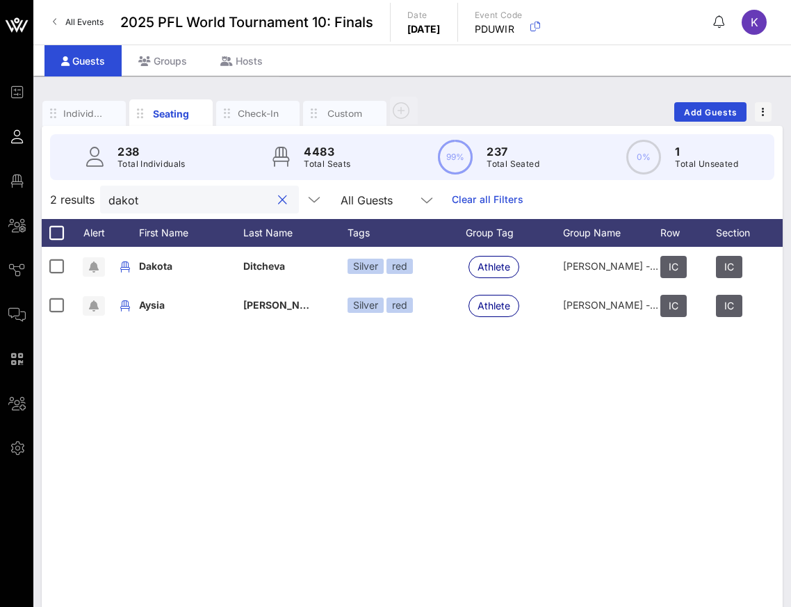
type input "dakota"
click at [278, 202] on button "clear icon" at bounding box center [282, 200] width 9 height 14
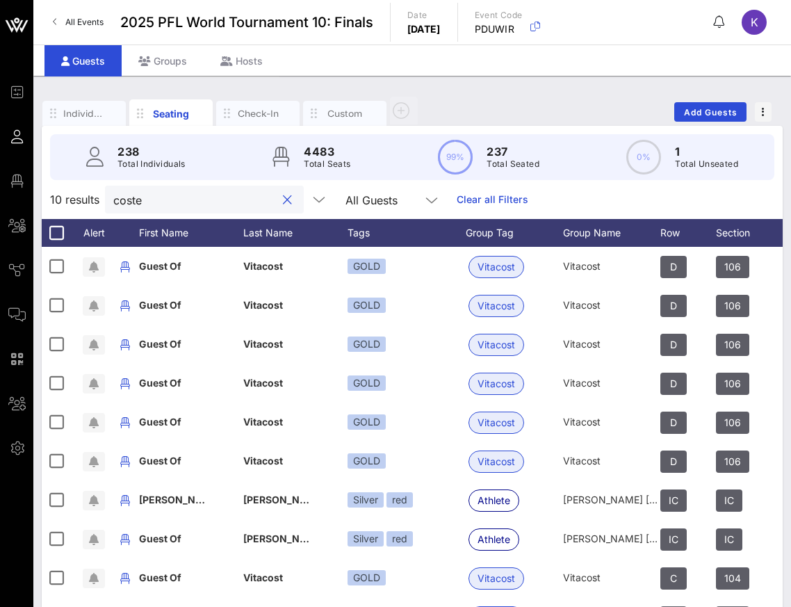
type input "costel"
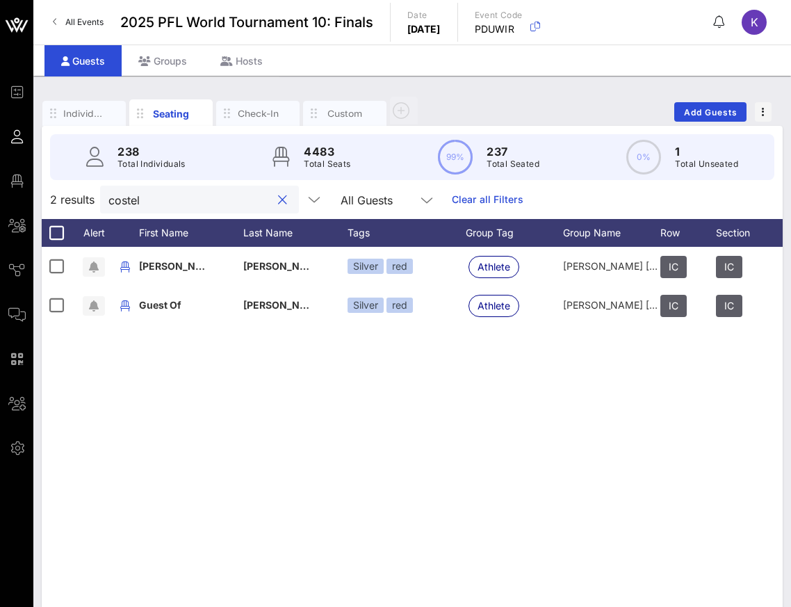
click at [278, 200] on button "clear icon" at bounding box center [282, 200] width 9 height 14
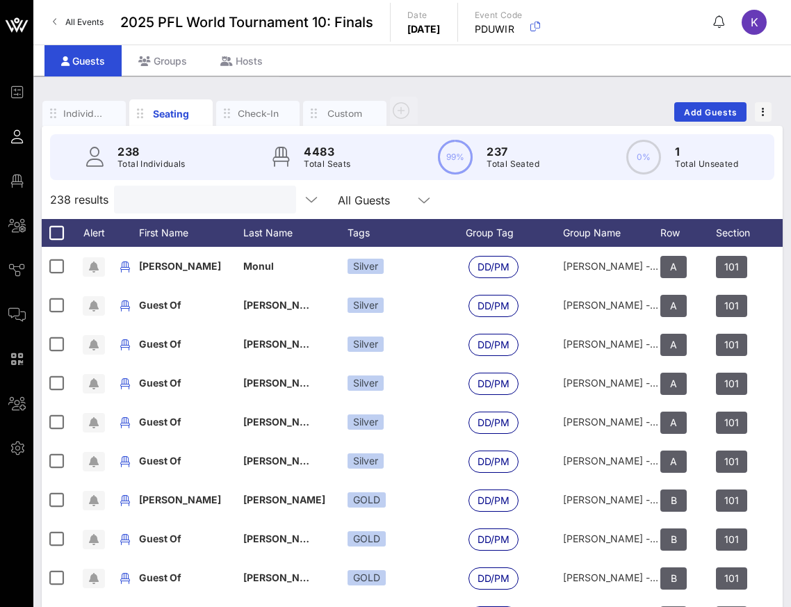
click at [215, 199] on input "text" at bounding box center [203, 199] width 163 height 18
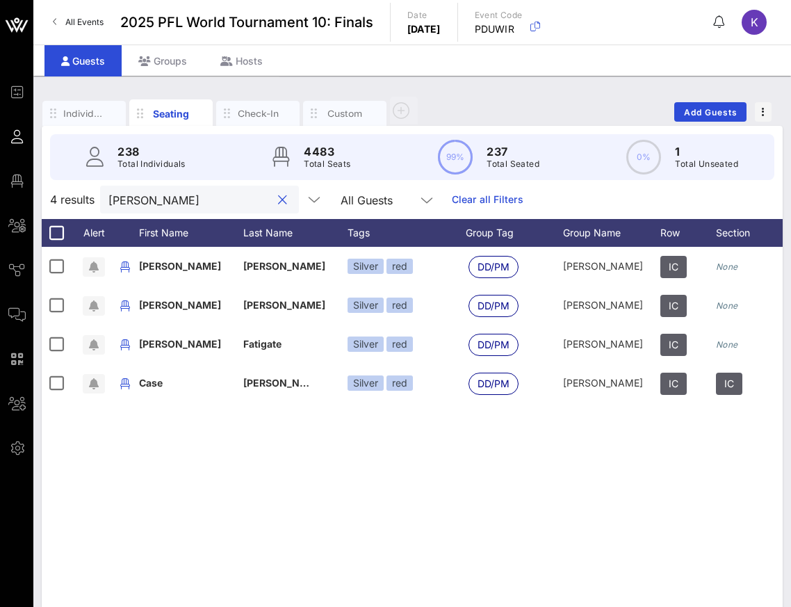
click at [278, 193] on button "clear icon" at bounding box center [282, 200] width 9 height 14
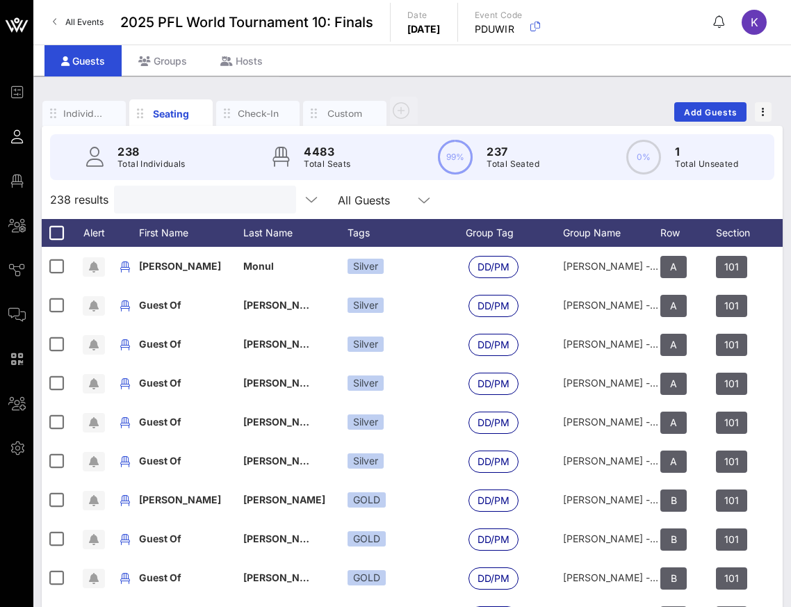
click at [229, 196] on input "text" at bounding box center [203, 199] width 163 height 18
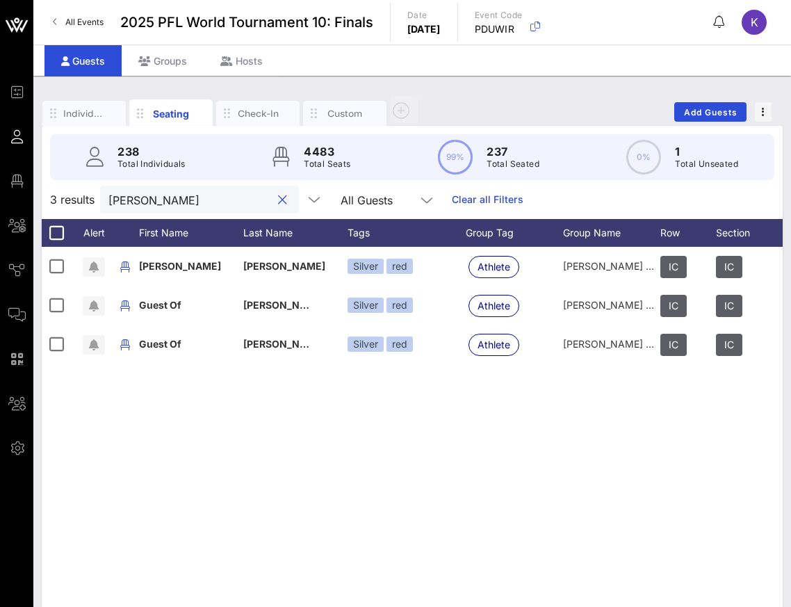
click at [278, 195] on button "clear icon" at bounding box center [282, 200] width 9 height 14
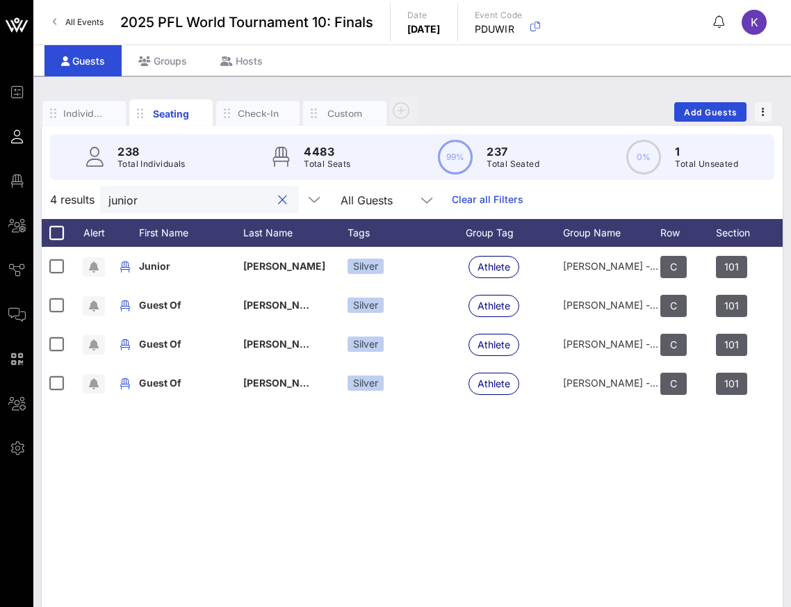
drag, startPoint x: 147, startPoint y: 200, endPoint x: 65, endPoint y: 200, distance: 81.3
click at [65, 200] on div "4 results junior All Guests Clear all Filters" at bounding box center [412, 199] width 741 height 39
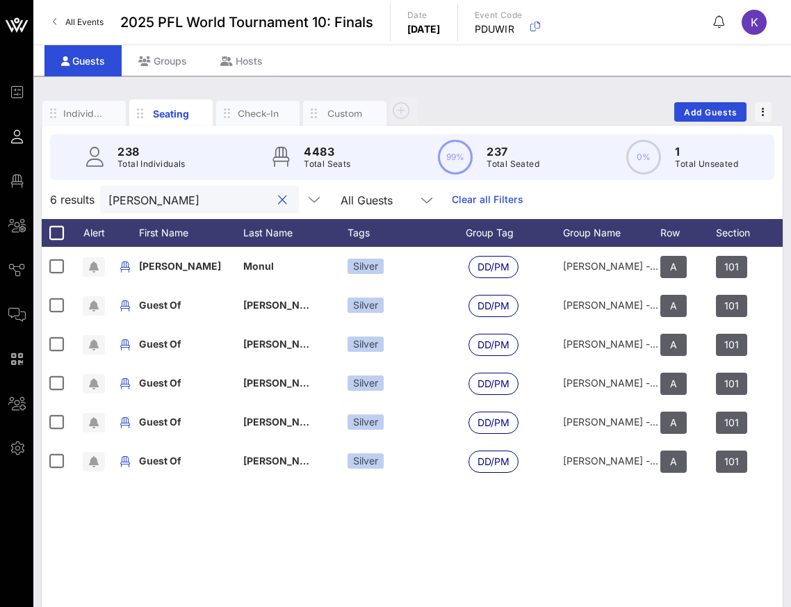
click at [278, 195] on button "clear icon" at bounding box center [282, 200] width 9 height 14
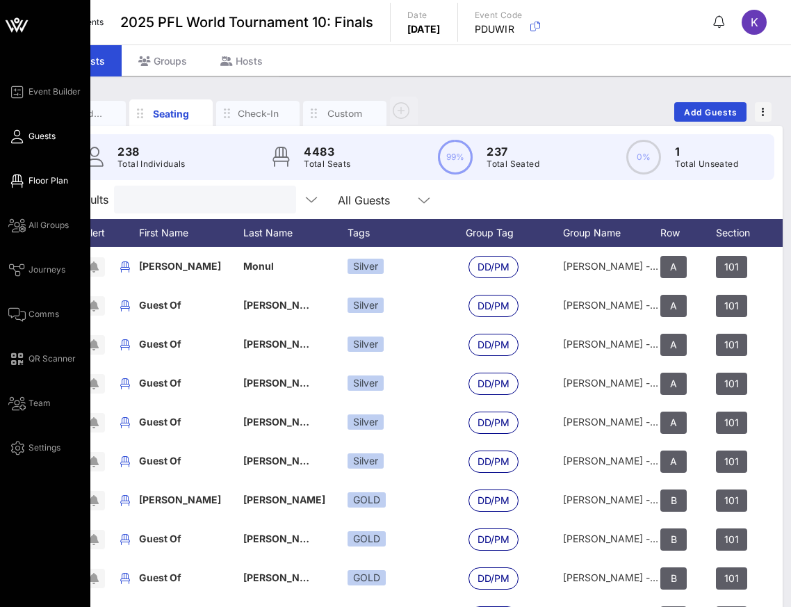
click at [24, 181] on link "Floor Plan" at bounding box center [38, 180] width 60 height 17
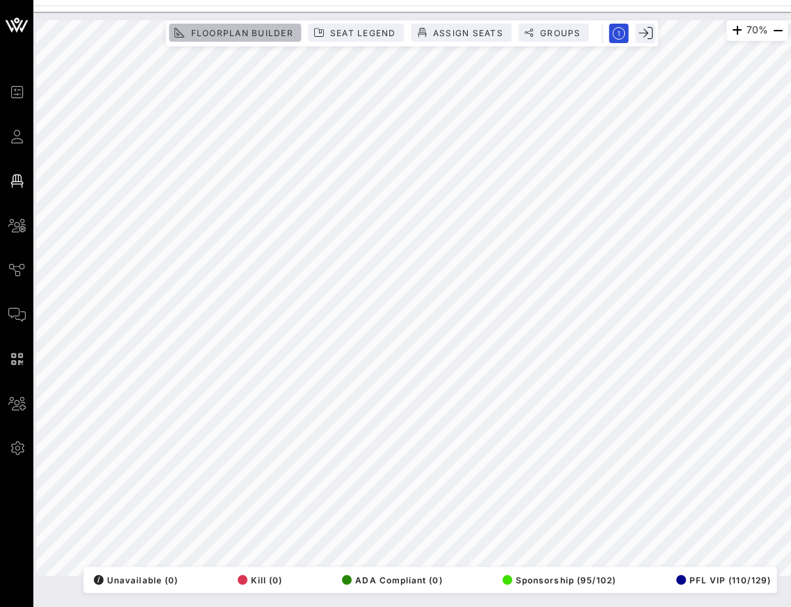
click at [243, 35] on span "Floorplan Builder" at bounding box center [241, 33] width 103 height 10
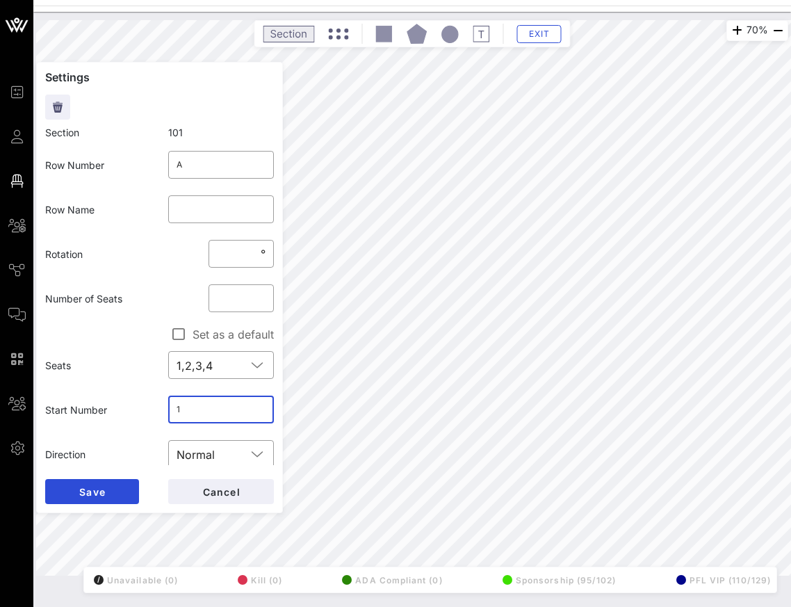
drag, startPoint x: 192, startPoint y: 409, endPoint x: 158, endPoint y: 409, distance: 34.1
click at [158, 409] on div "Start Number ​ 1" at bounding box center [159, 409] width 245 height 44
click button "Save" at bounding box center [92, 491] width 94 height 25
drag, startPoint x: 211, startPoint y: 402, endPoint x: 171, endPoint y: 407, distance: 40.7
click at [171, 407] on div "​ 10" at bounding box center [221, 410] width 106 height 28
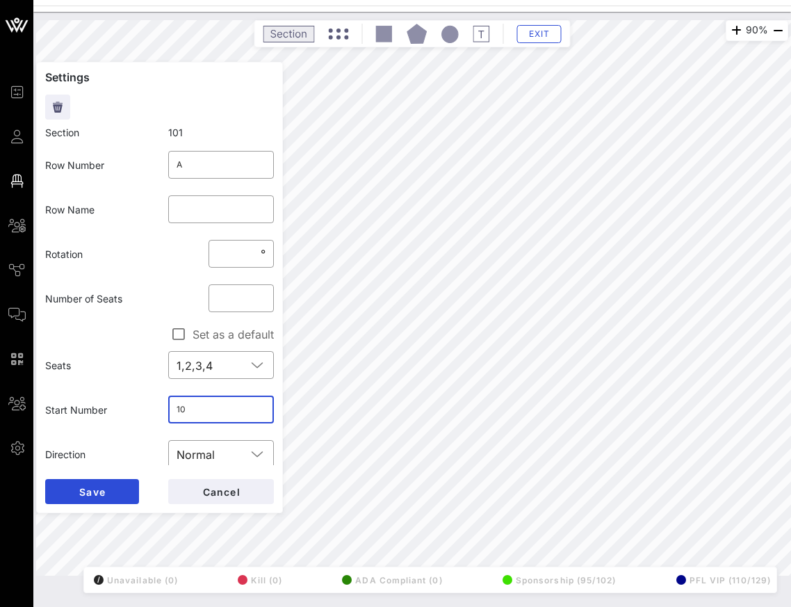
drag, startPoint x: 179, startPoint y: 407, endPoint x: 196, endPoint y: 408, distance: 17.4
click at [196, 408] on input "10" at bounding box center [222, 409] width 90 height 22
click button "Save" at bounding box center [92, 491] width 94 height 25
click at [197, 406] on input "11" at bounding box center [222, 409] width 90 height 22
click button "Save" at bounding box center [92, 491] width 94 height 25
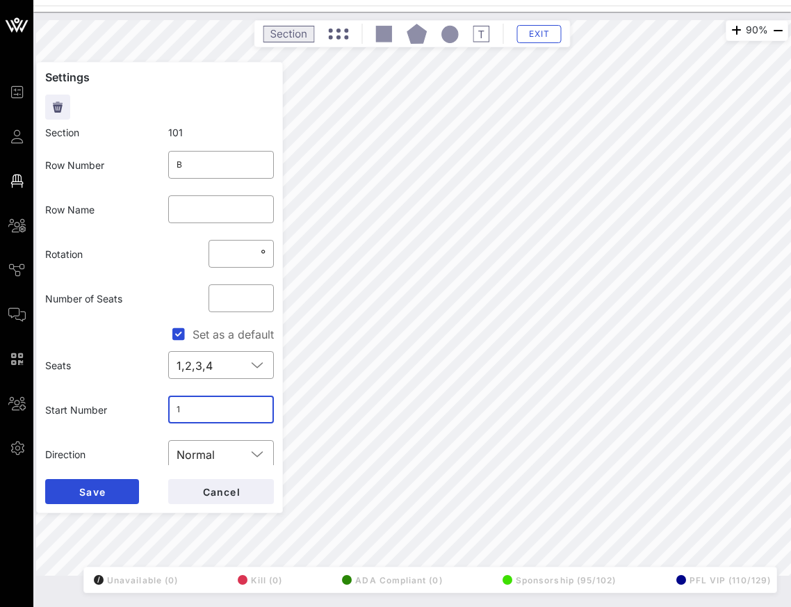
click at [188, 409] on input "1" at bounding box center [222, 409] width 90 height 22
click button "Save" at bounding box center [92, 491] width 94 height 25
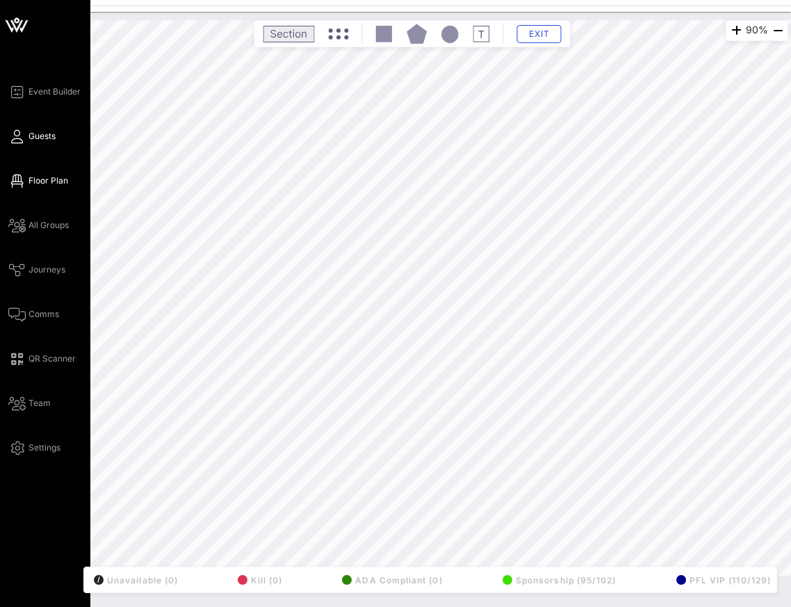
click at [37, 138] on span "Guests" at bounding box center [42, 136] width 27 height 13
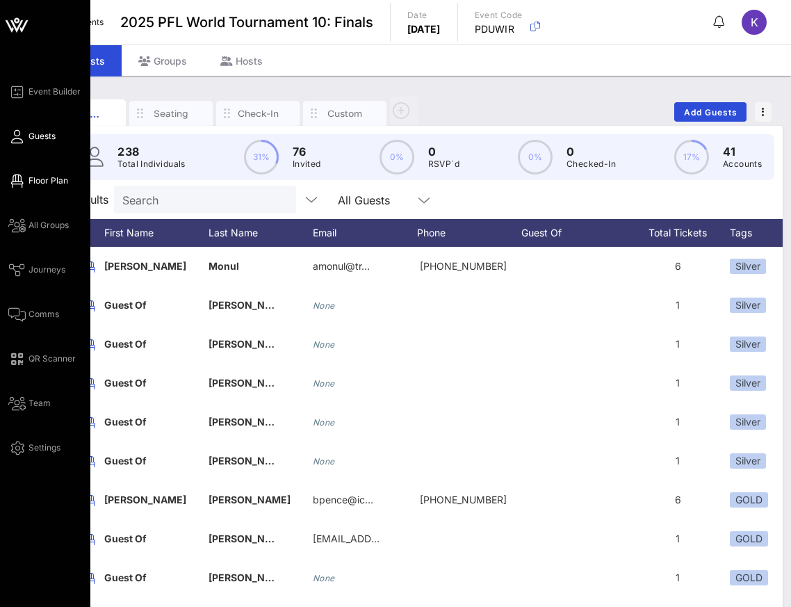
click at [40, 186] on span "Floor Plan" at bounding box center [49, 180] width 40 height 13
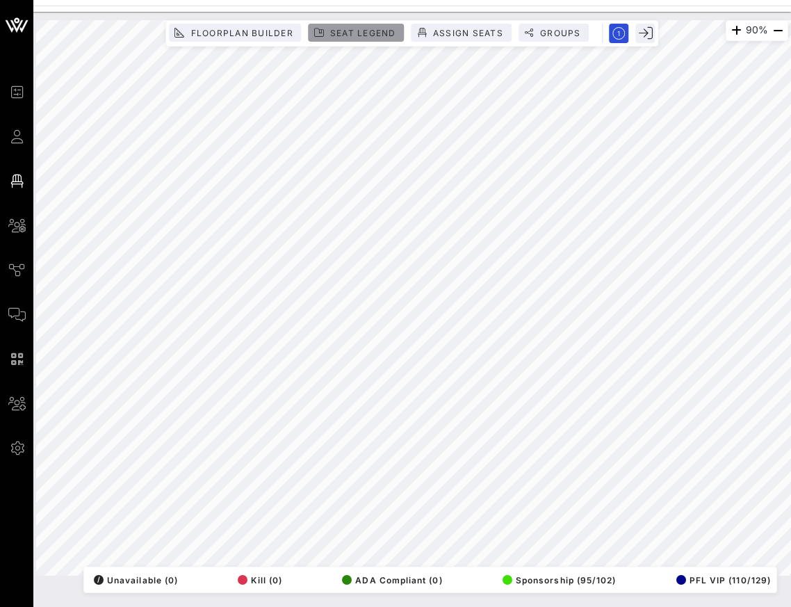
click at [346, 40] on button "Seat Legend" at bounding box center [357, 33] width 96 height 18
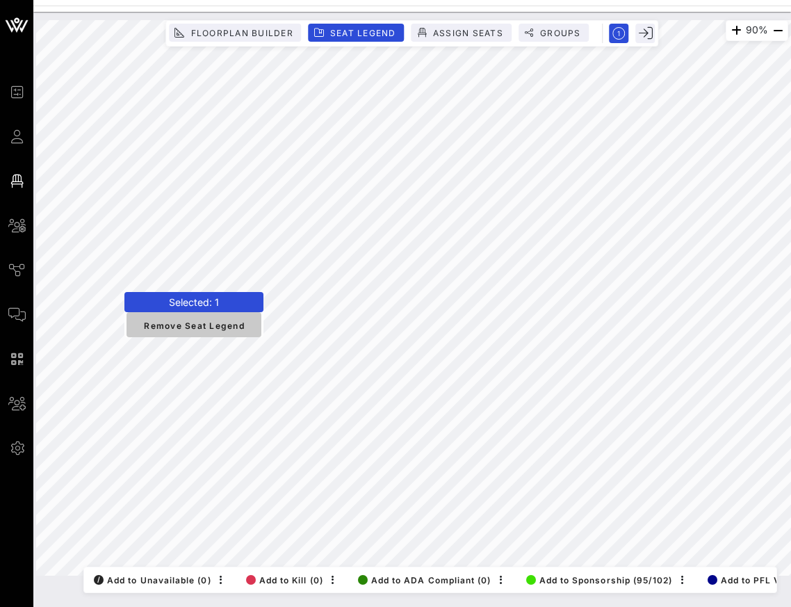
click at [140, 323] on span "Remove Seat Legend" at bounding box center [194, 324] width 113 height 13
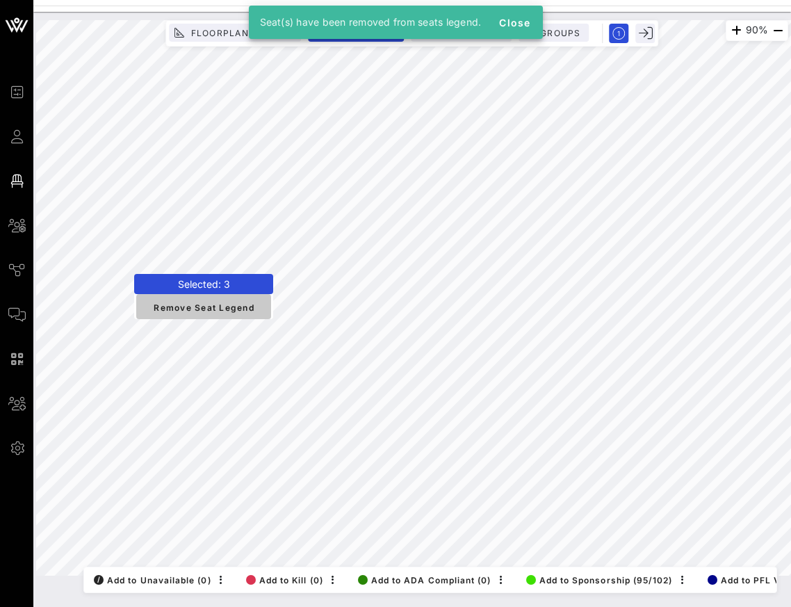
click at [175, 307] on span "Remove Seat Legend" at bounding box center [203, 306] width 113 height 13
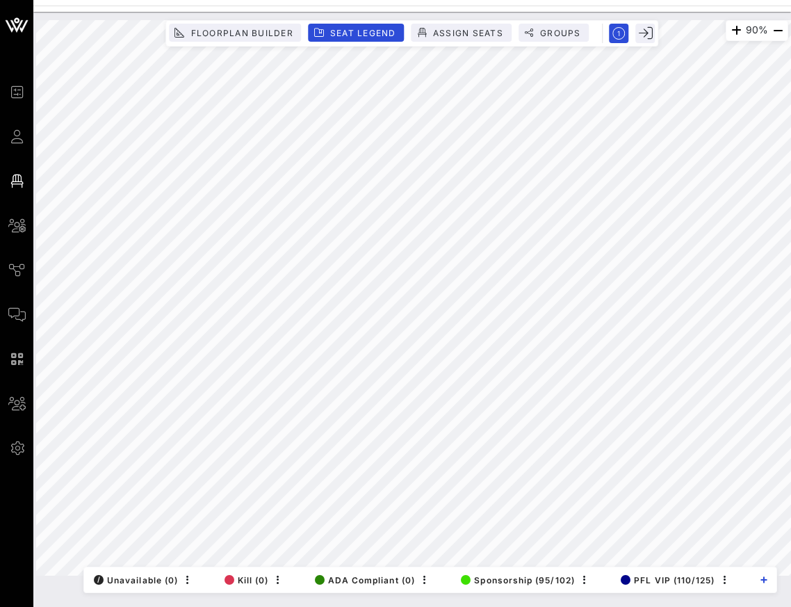
click at [244, 606] on html "Event Builder Guests Floor Plan All Groups Journeys Comms QR Scanner Team Setti…" at bounding box center [395, 303] width 791 height 607
click at [386, 606] on html "Event Builder Guests Floor Plan All Groups Journeys Comms QR Scanner Team Setti…" at bounding box center [395, 303] width 791 height 607
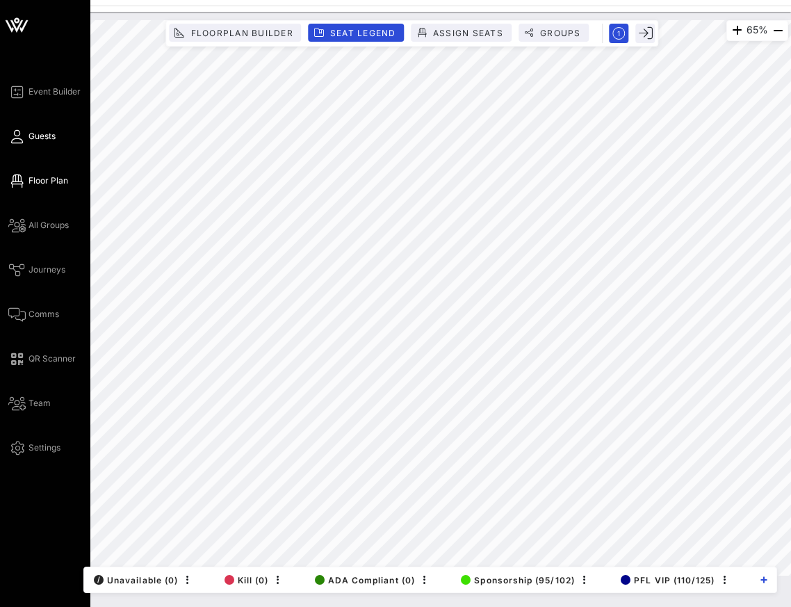
click at [39, 142] on link "Guests" at bounding box center [31, 136] width 47 height 17
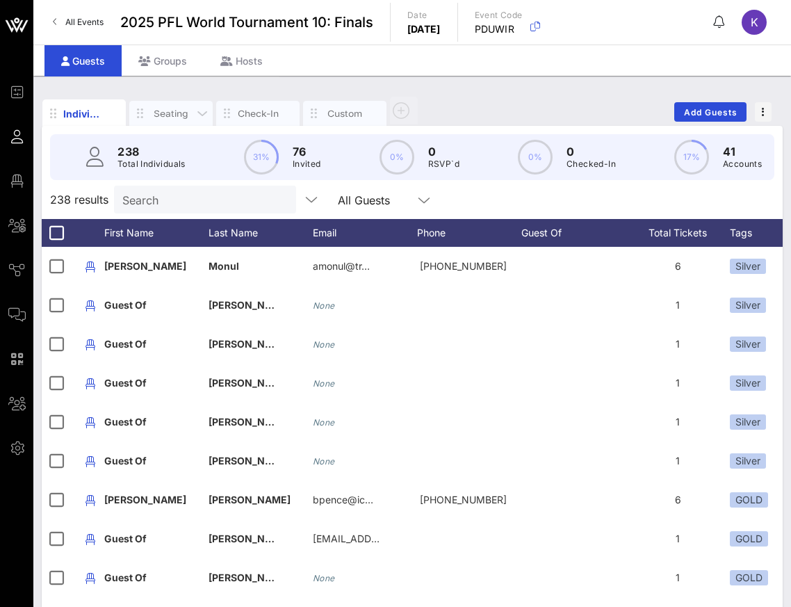
click at [177, 115] on div "Seating" at bounding box center [171, 113] width 42 height 13
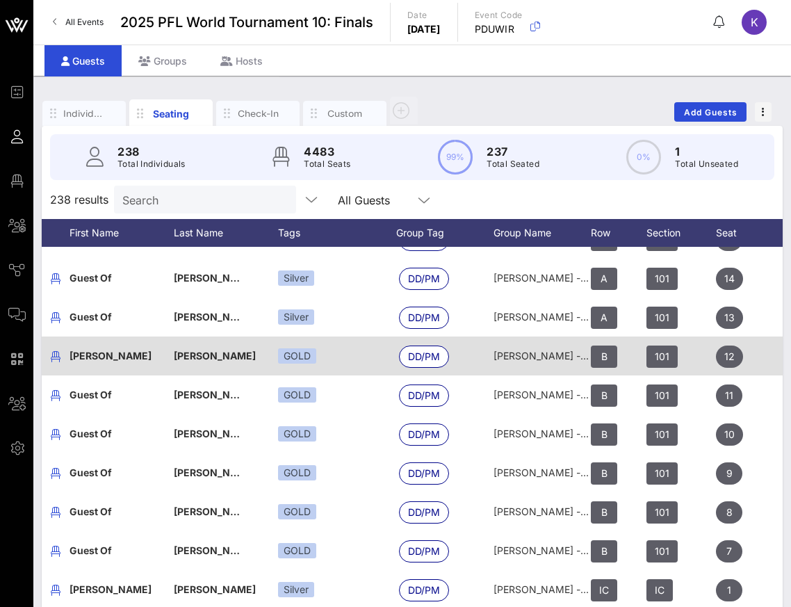
scroll to position [145, 70]
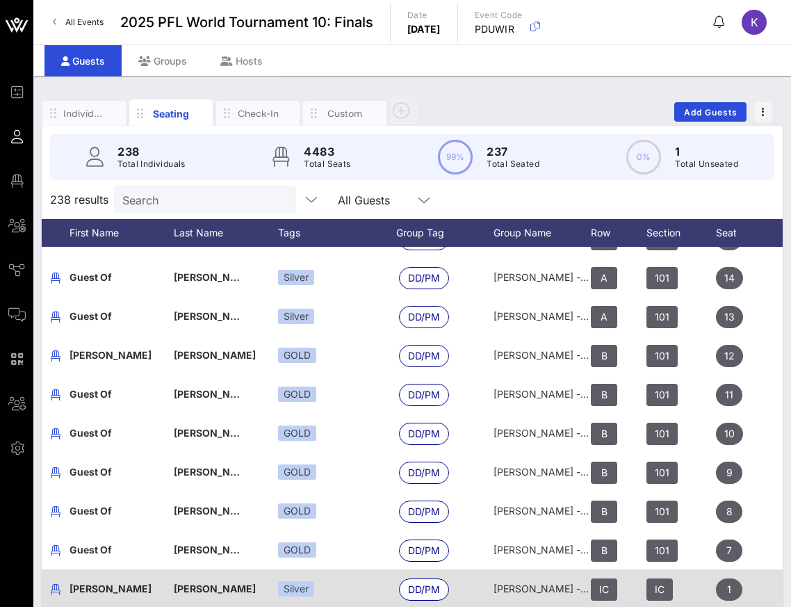
click at [301, 569] on div "Silver" at bounding box center [337, 588] width 118 height 39
click at [291, 581] on div "Silver" at bounding box center [296, 588] width 36 height 15
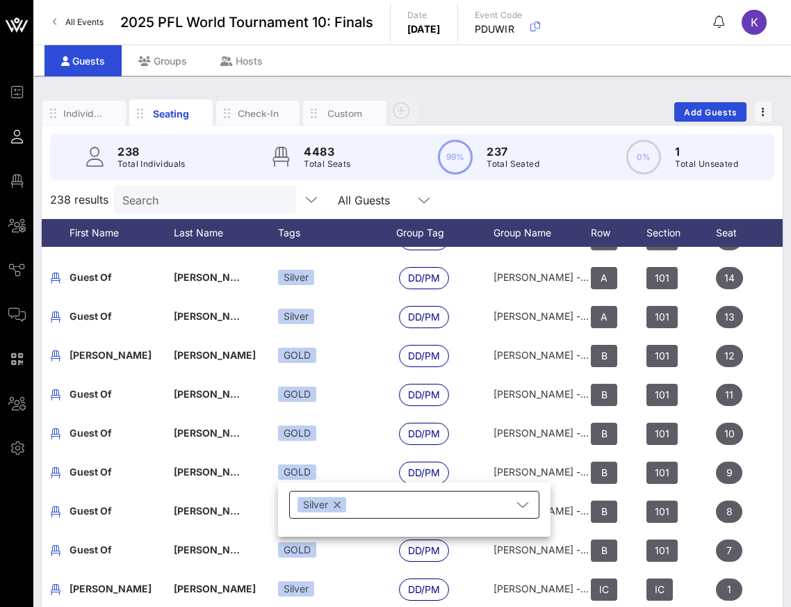
click at [365, 502] on div "Silver" at bounding box center [405, 505] width 214 height 28
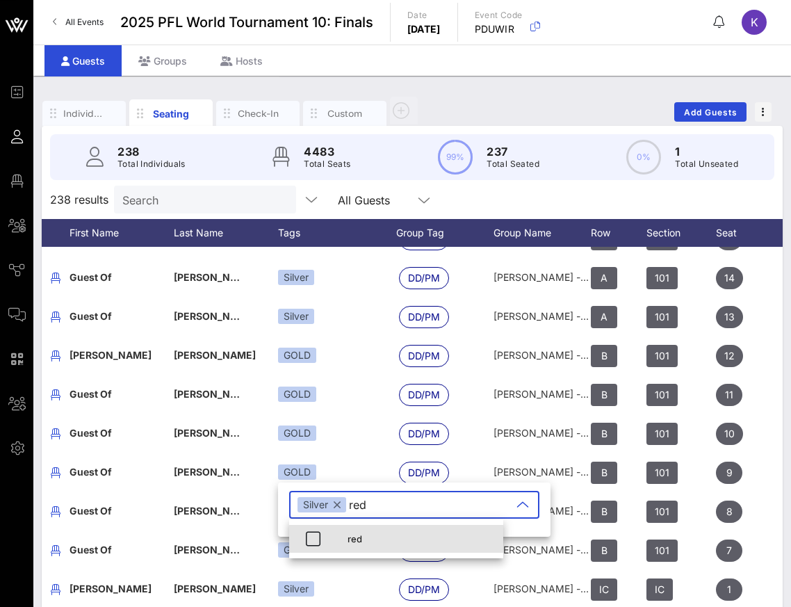
click at [368, 537] on div "red" at bounding box center [420, 538] width 145 height 11
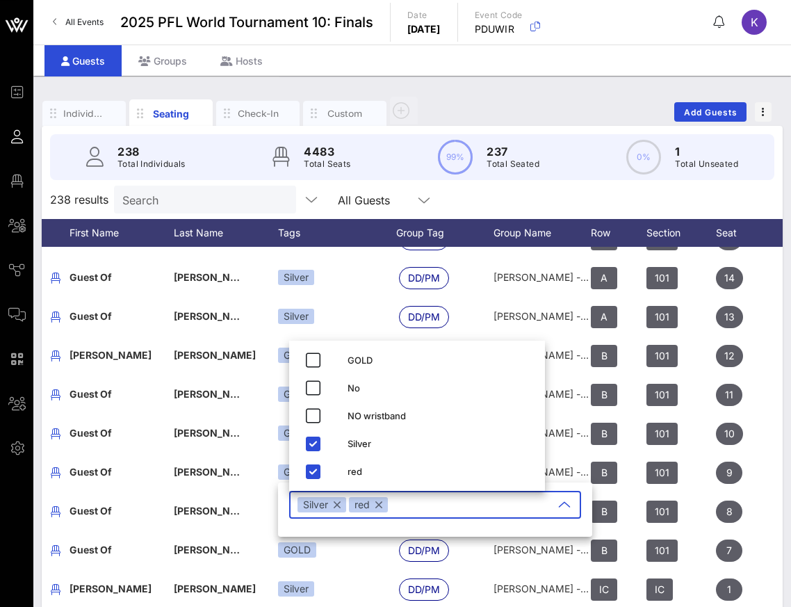
scroll to position [243, 70]
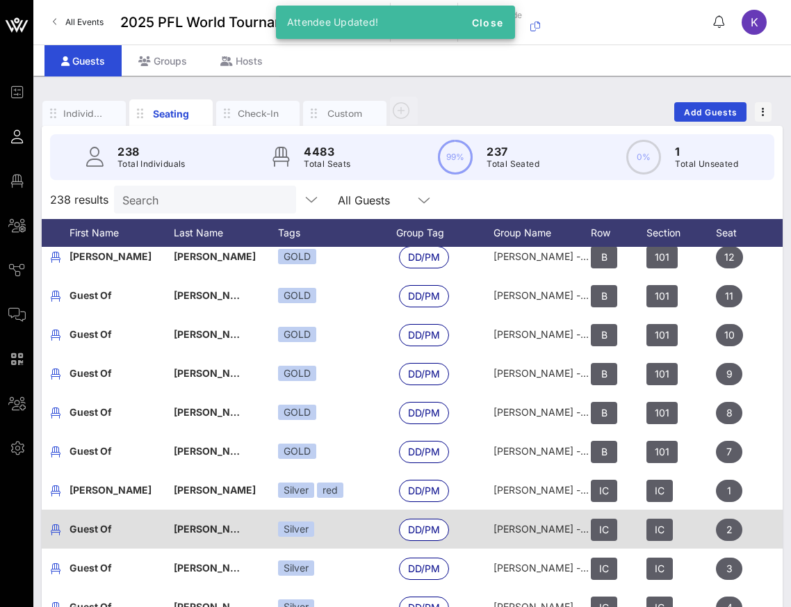
click at [333, 518] on div "Silver" at bounding box center [337, 529] width 118 height 39
click at [327, 531] on div "Silver" at bounding box center [337, 529] width 118 height 39
click at [298, 531] on div "Silver" at bounding box center [296, 528] width 36 height 15
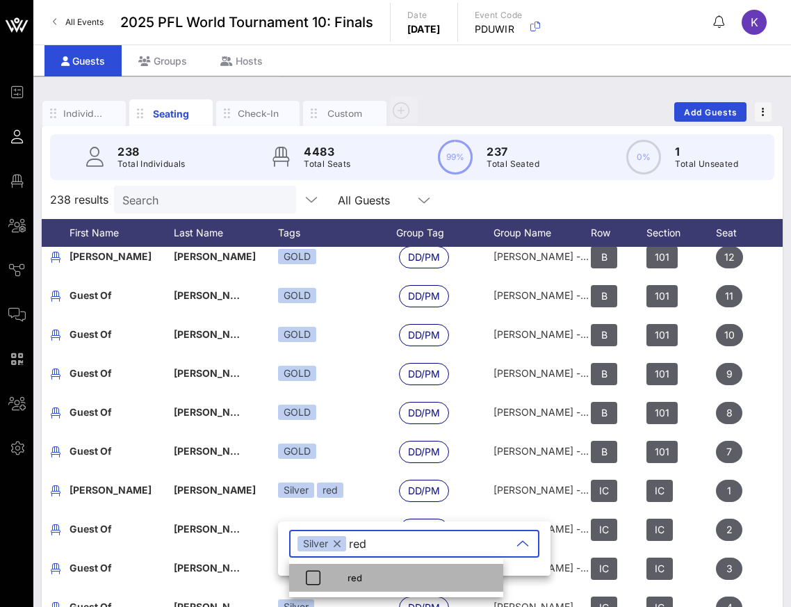
click at [344, 574] on div "red" at bounding box center [396, 578] width 214 height 28
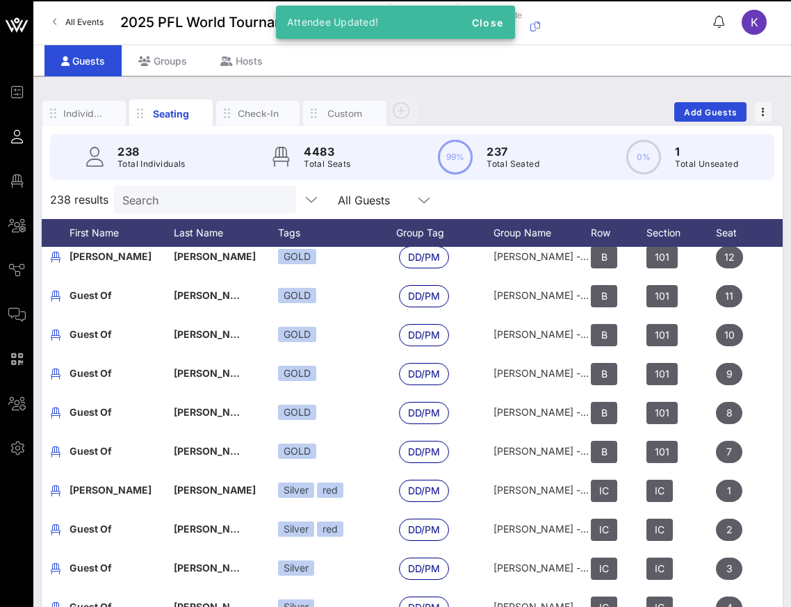
click at [339, 529] on div "red" at bounding box center [330, 528] width 26 height 15
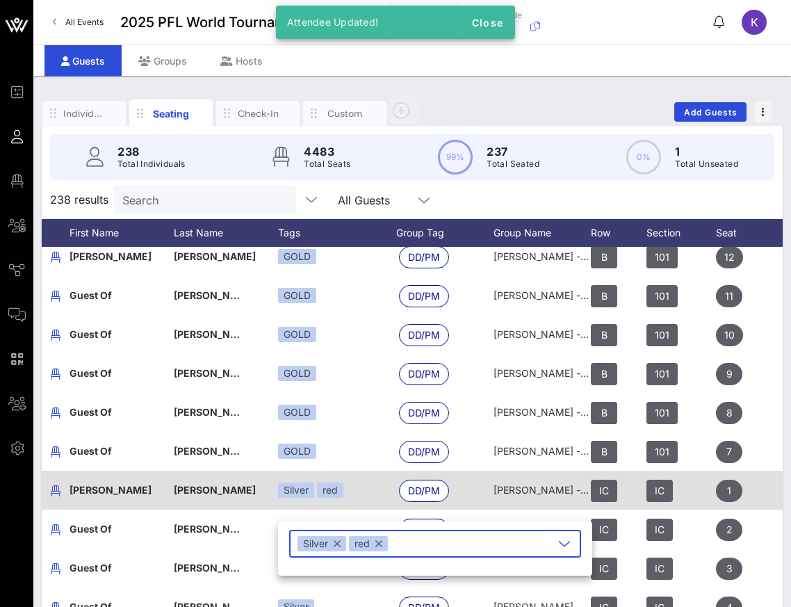
click at [368, 505] on div "Silver red" at bounding box center [337, 490] width 118 height 39
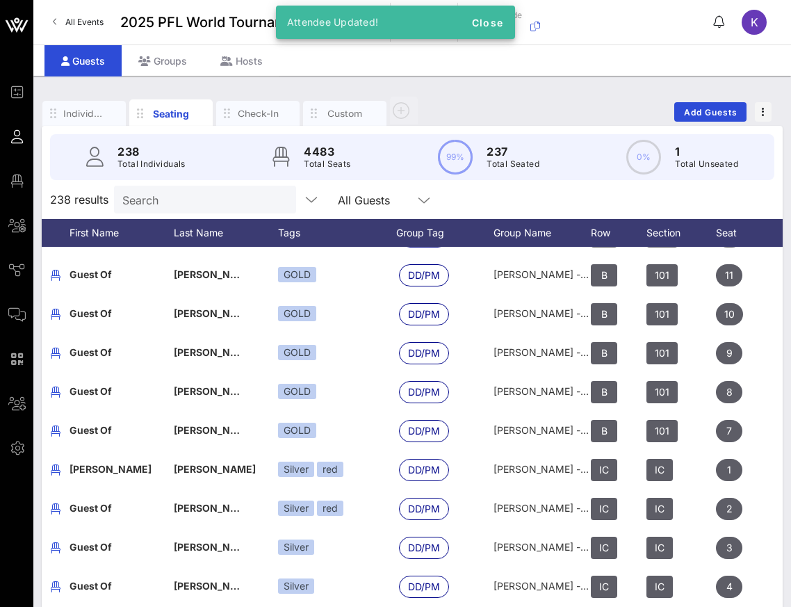
scroll to position [288, 70]
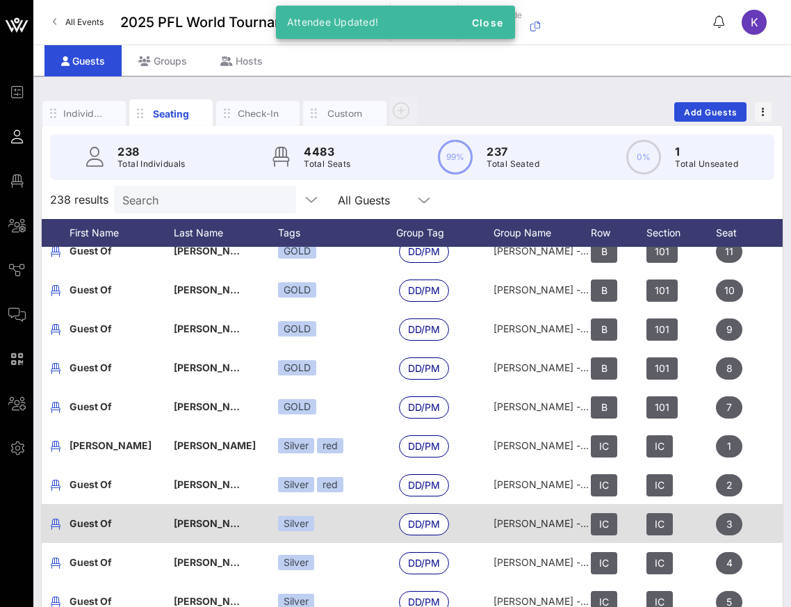
click at [323, 519] on div "Silver" at bounding box center [337, 523] width 118 height 39
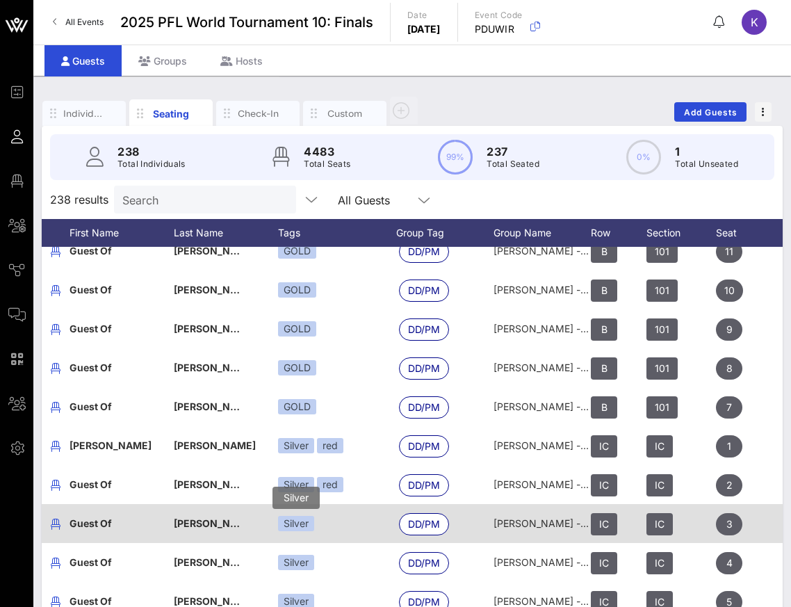
click at [304, 524] on div "Silver" at bounding box center [296, 523] width 36 height 15
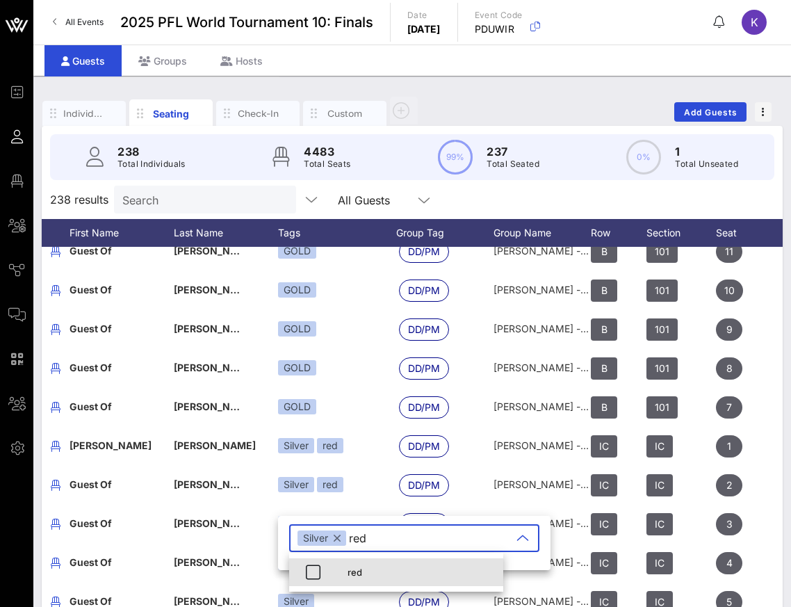
click at [358, 569] on div "red" at bounding box center [420, 572] width 145 height 11
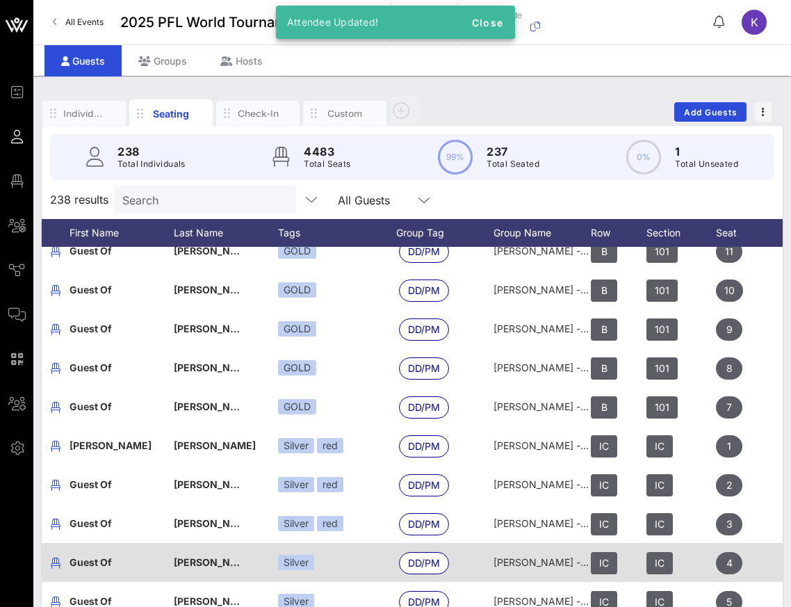
click at [331, 555] on div "Silver" at bounding box center [337, 562] width 118 height 39
click at [309, 563] on div "Silver" at bounding box center [296, 562] width 36 height 15
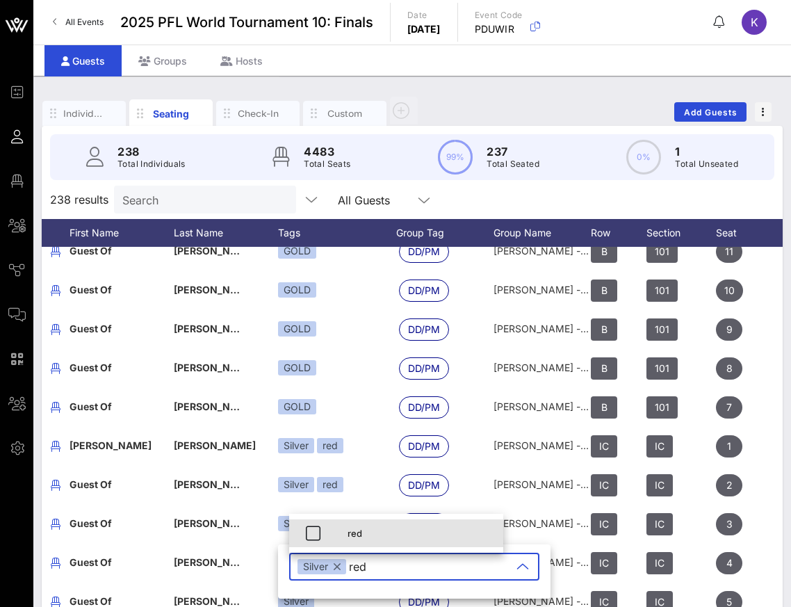
click at [367, 534] on div "red" at bounding box center [420, 533] width 145 height 11
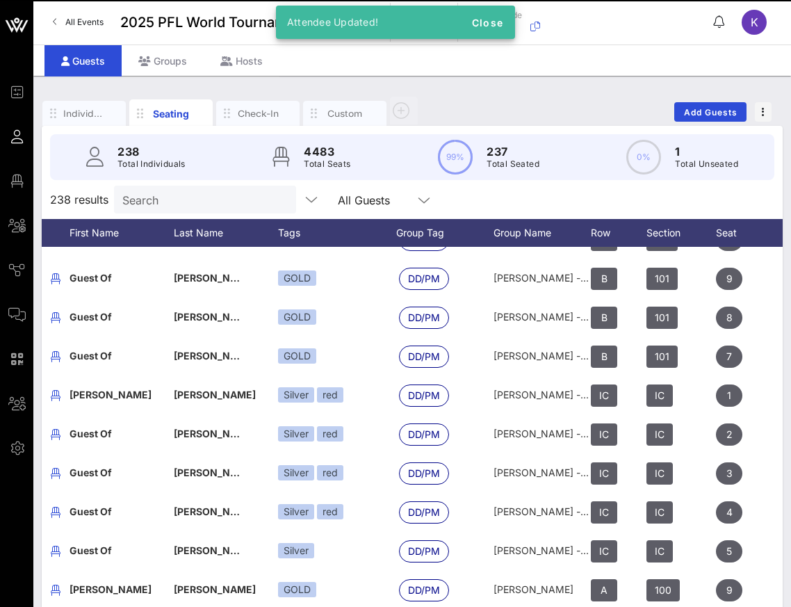
scroll to position [381, 70]
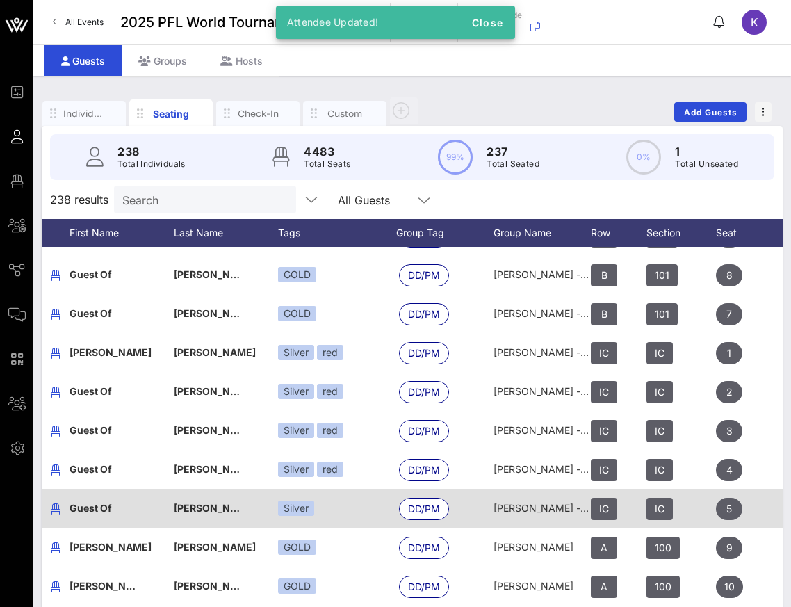
click at [329, 505] on div "Silver" at bounding box center [337, 508] width 118 height 39
click at [311, 507] on div "Silver" at bounding box center [296, 508] width 36 height 15
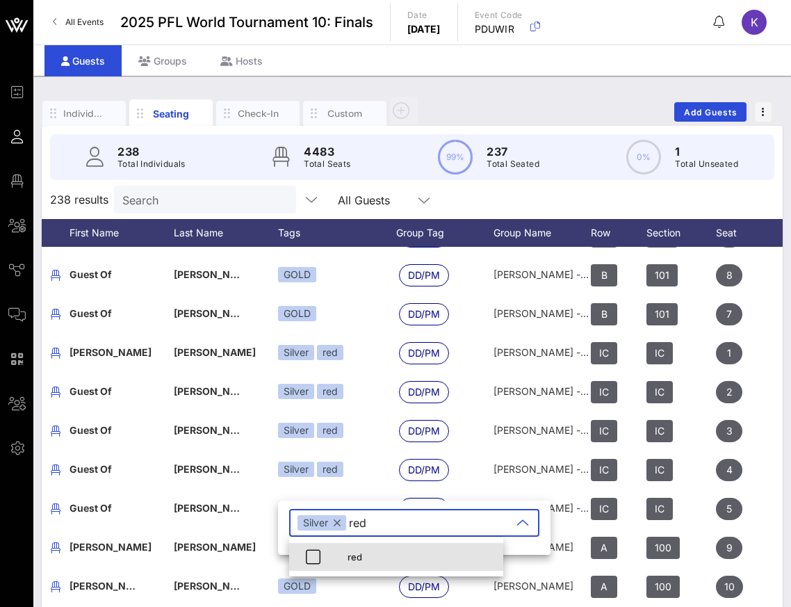
click at [336, 564] on div "red" at bounding box center [396, 557] width 214 height 28
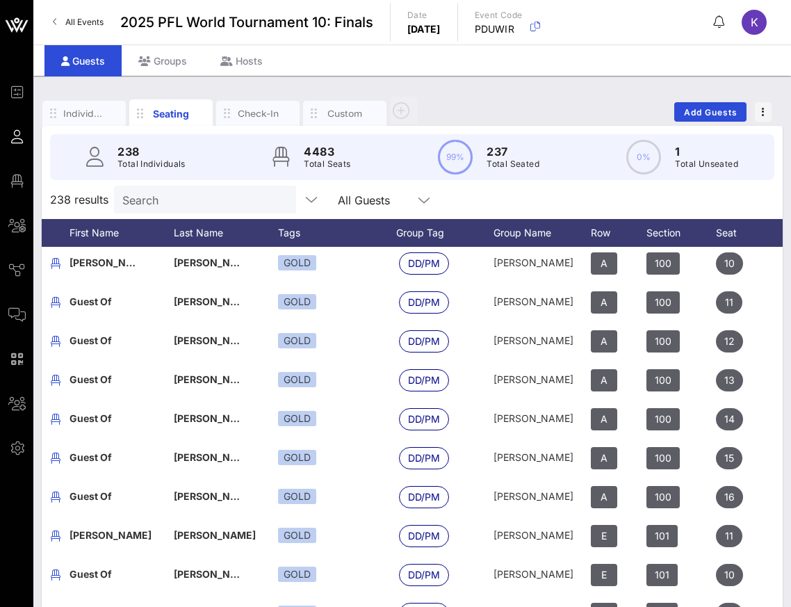
scroll to position [706, 70]
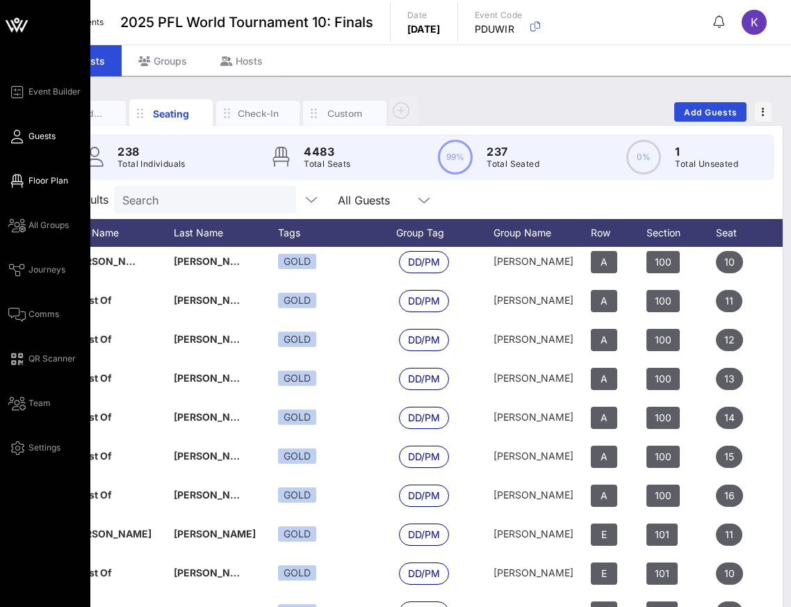
click at [32, 182] on span "Floor Plan" at bounding box center [49, 180] width 40 height 13
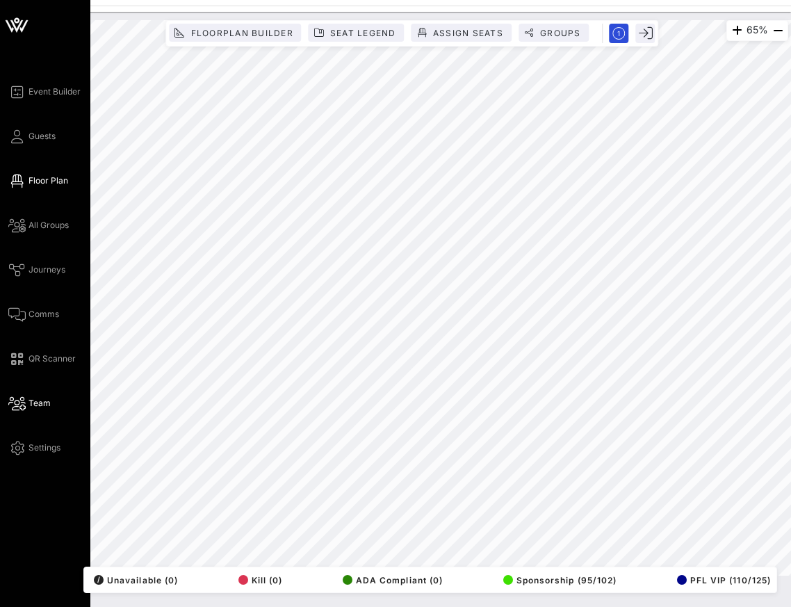
click at [38, 405] on span "Team" at bounding box center [40, 403] width 22 height 13
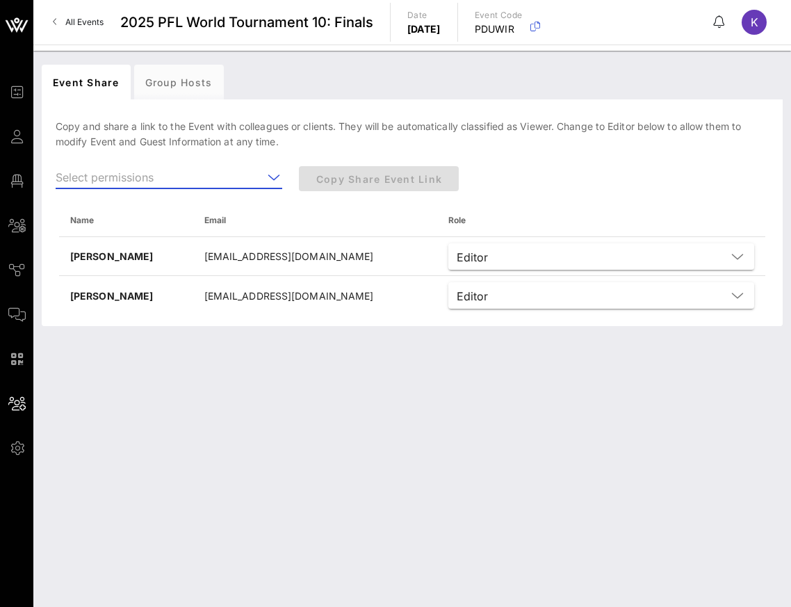
click at [261, 180] on input "text" at bounding box center [159, 177] width 207 height 22
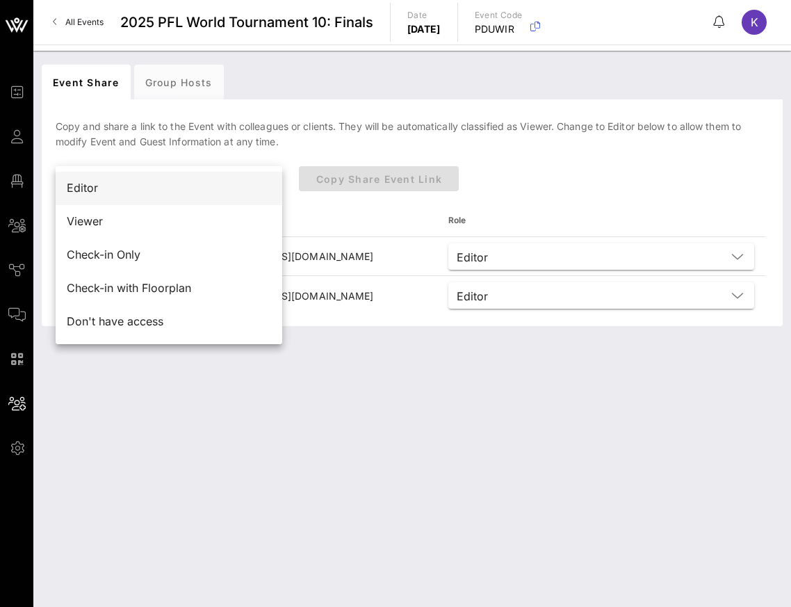
click at [177, 196] on div "Editor" at bounding box center [169, 188] width 204 height 30
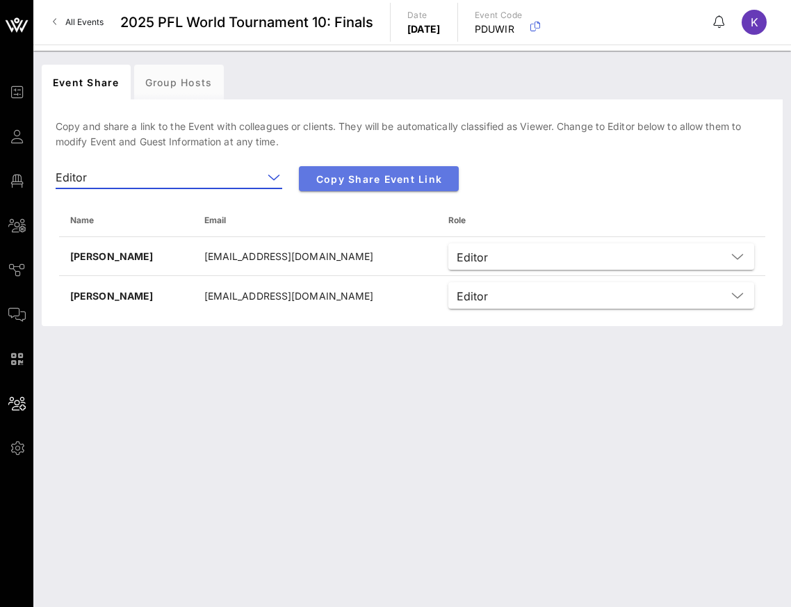
click at [358, 174] on span "Copy Share Event Link" at bounding box center [379, 179] width 138 height 12
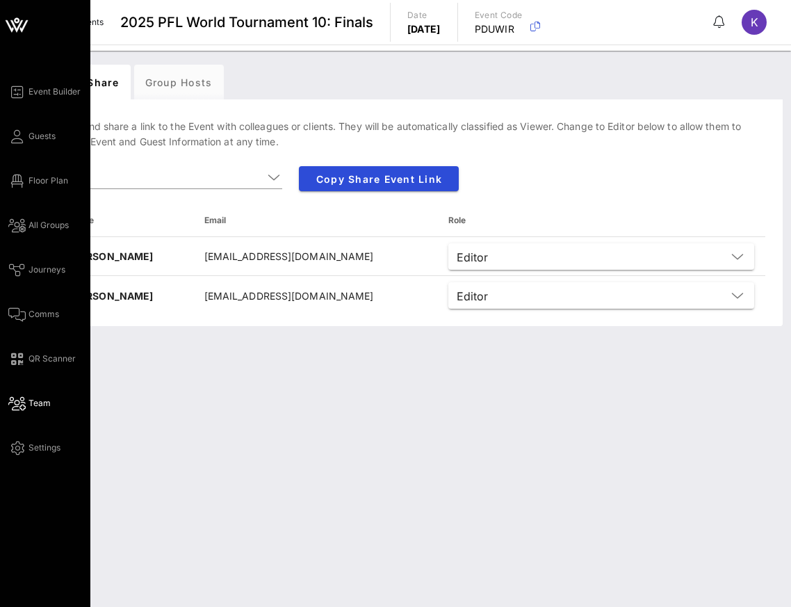
click at [29, 146] on div "Event Builder Guests Floor Plan All Groups Journeys Comms QR Scanner Team Setti…" at bounding box center [49, 269] width 82 height 373
click at [30, 143] on link "Guests" at bounding box center [31, 136] width 47 height 17
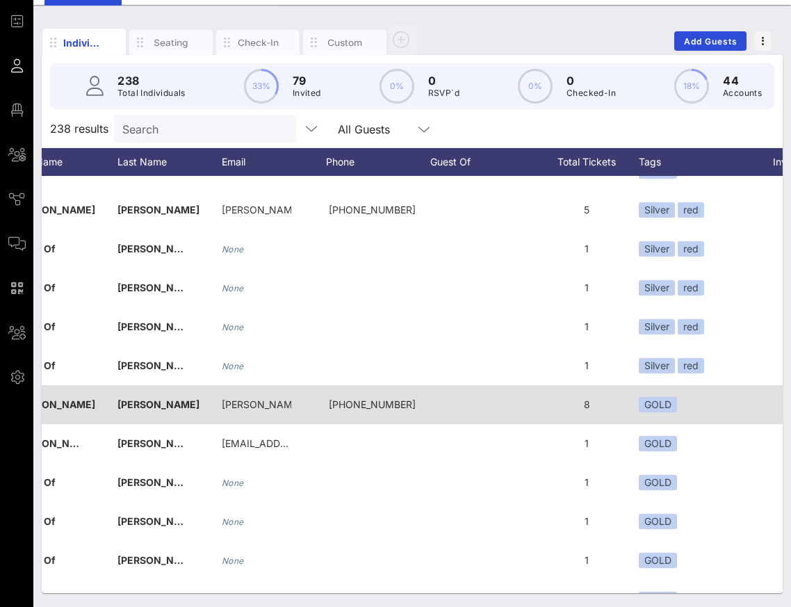
scroll to position [0, 74]
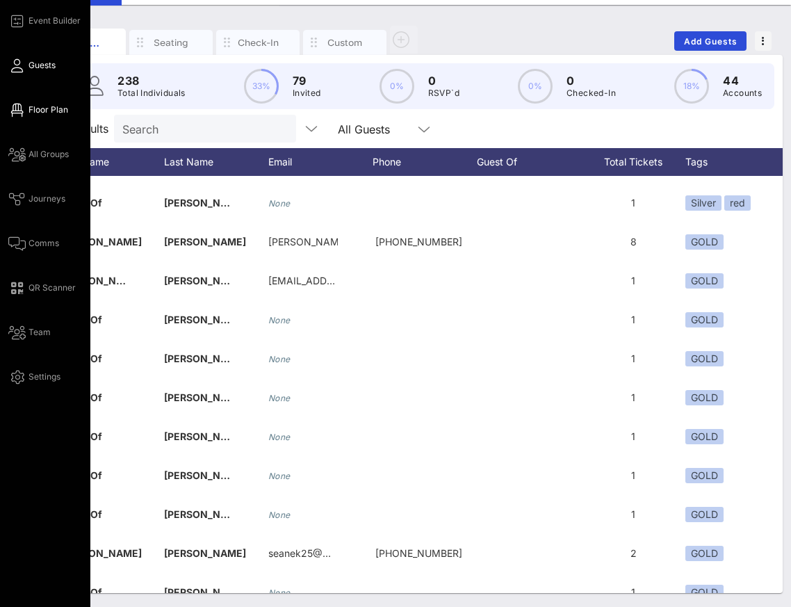
click at [26, 117] on link "Floor Plan" at bounding box center [38, 109] width 60 height 17
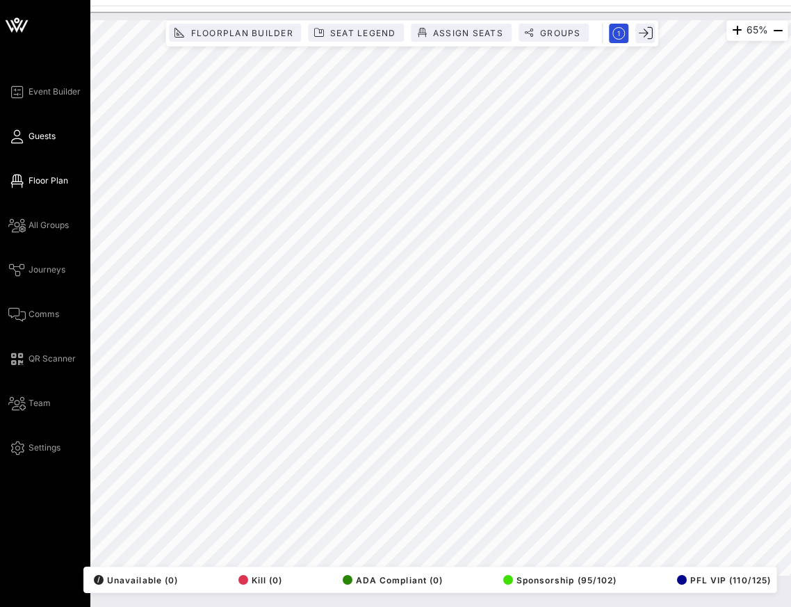
click at [40, 140] on span "Guests" at bounding box center [42, 136] width 27 height 13
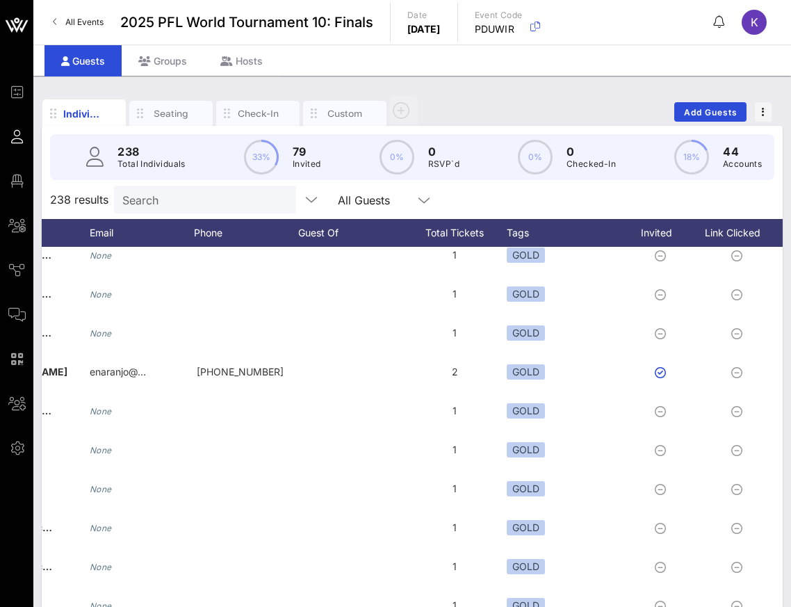
scroll to position [0, 378]
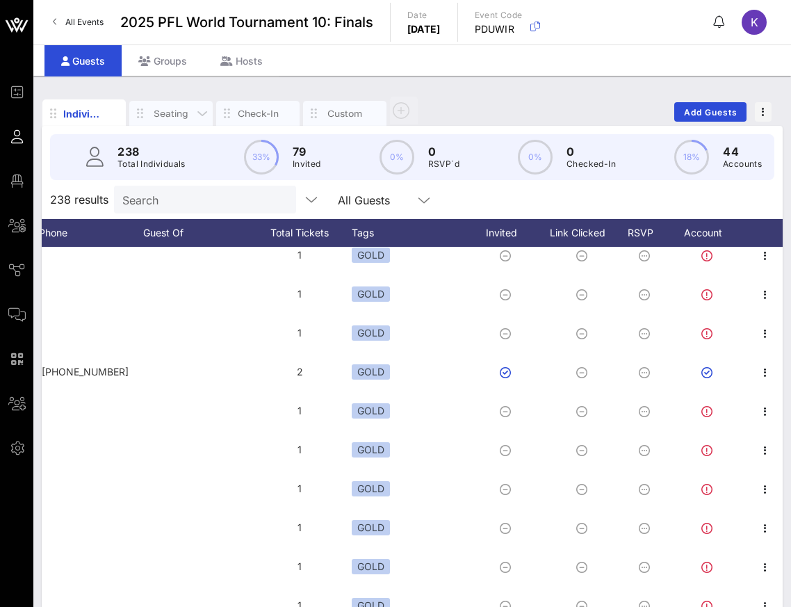
click at [166, 117] on div "Seating" at bounding box center [171, 113] width 42 height 13
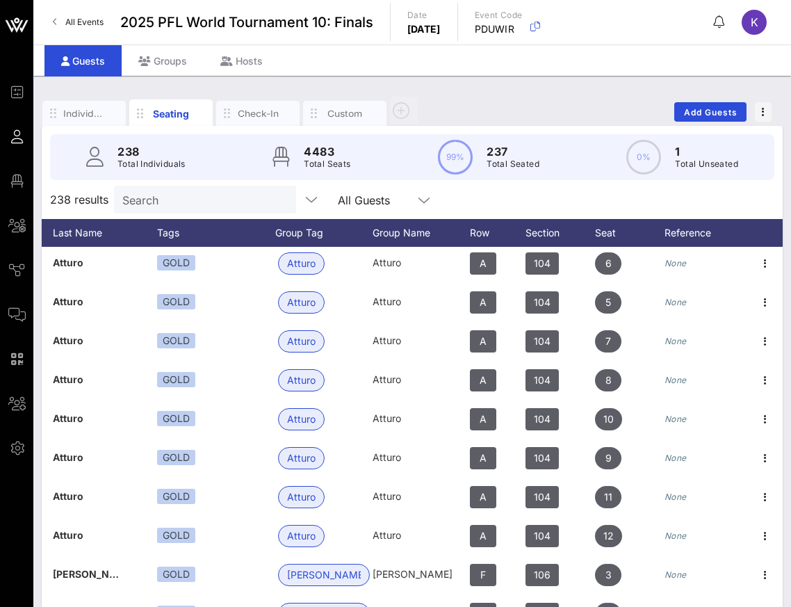
scroll to position [1443, 190]
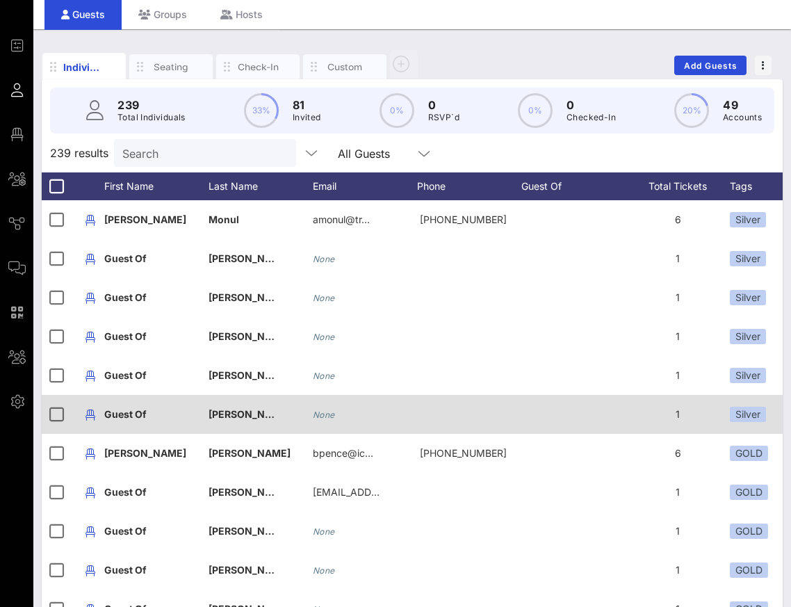
scroll to position [71, 0]
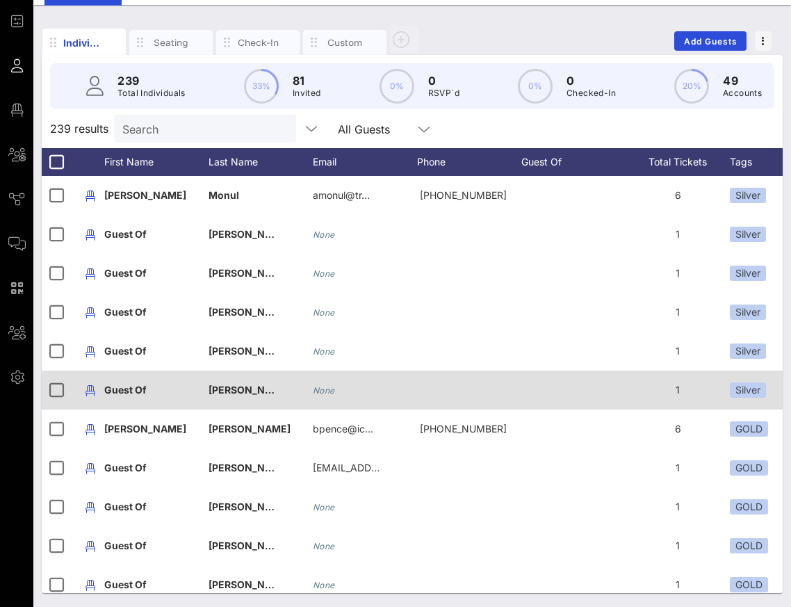
click at [118, 383] on div "Guest Of" at bounding box center [125, 390] width 42 height 39
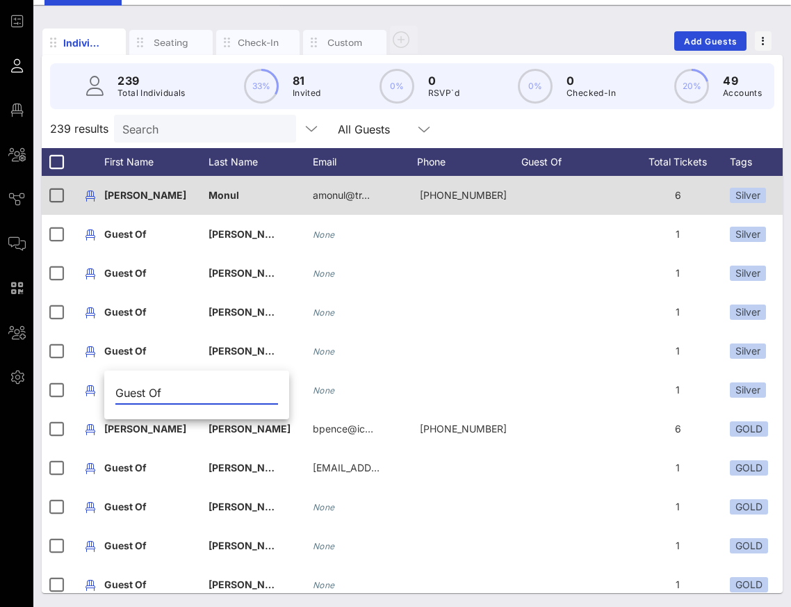
click at [125, 192] on span "[PERSON_NAME]" at bounding box center [145, 195] width 82 height 12
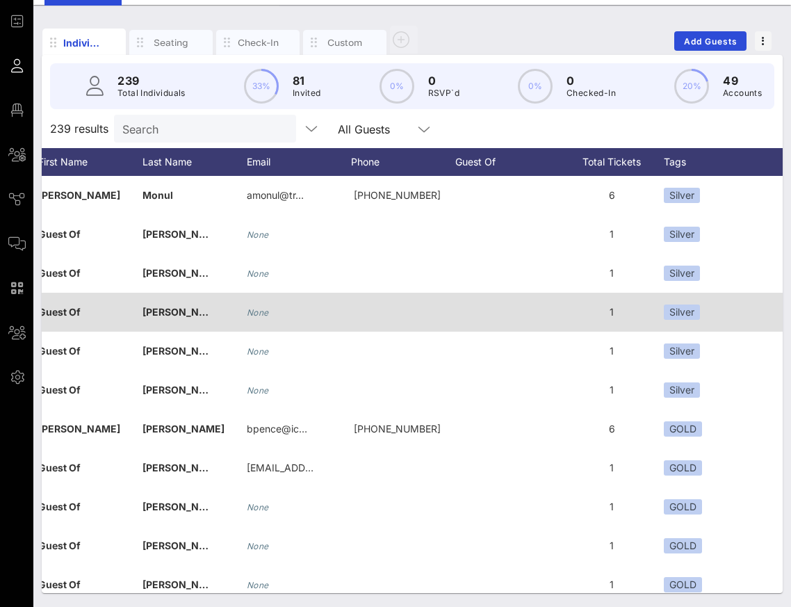
scroll to position [0, 118]
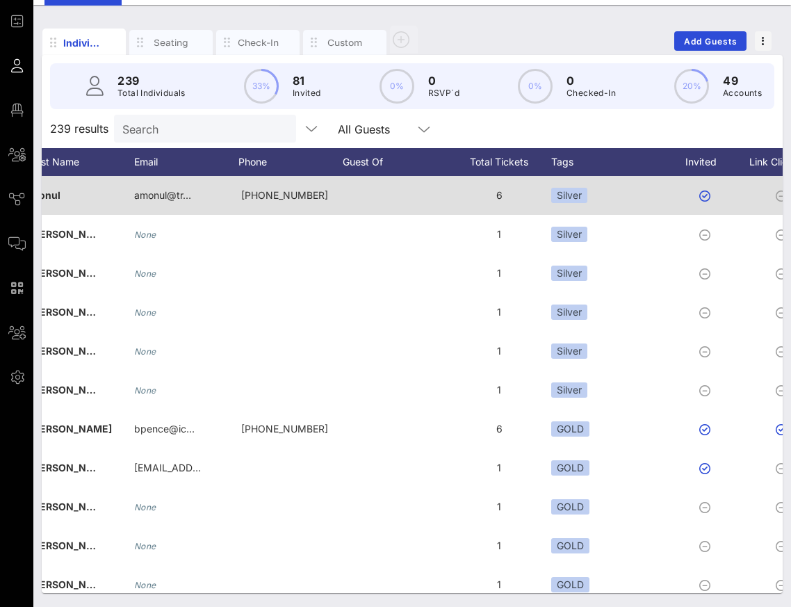
click at [496, 197] on div "6" at bounding box center [499, 195] width 104 height 39
click at [268, 192] on span "[PHONE_NUMBER]" at bounding box center [284, 195] width 87 height 12
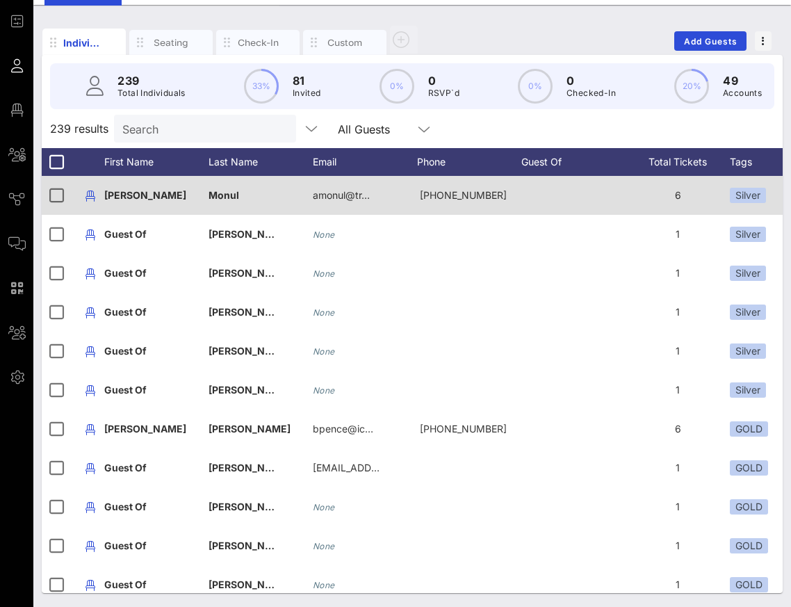
click at [215, 193] on span "Monul" at bounding box center [224, 195] width 31 height 12
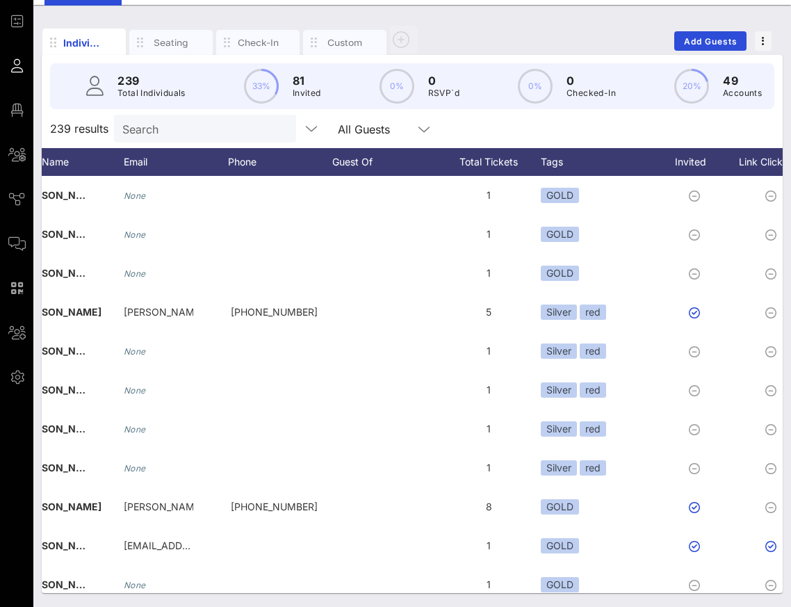
scroll to position [350, 211]
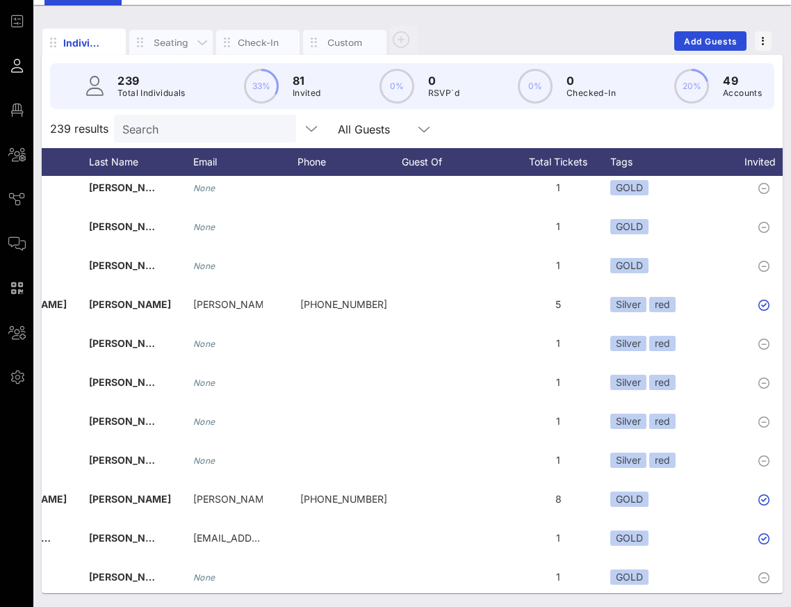
click at [164, 42] on div "Seating" at bounding box center [171, 42] width 42 height 13
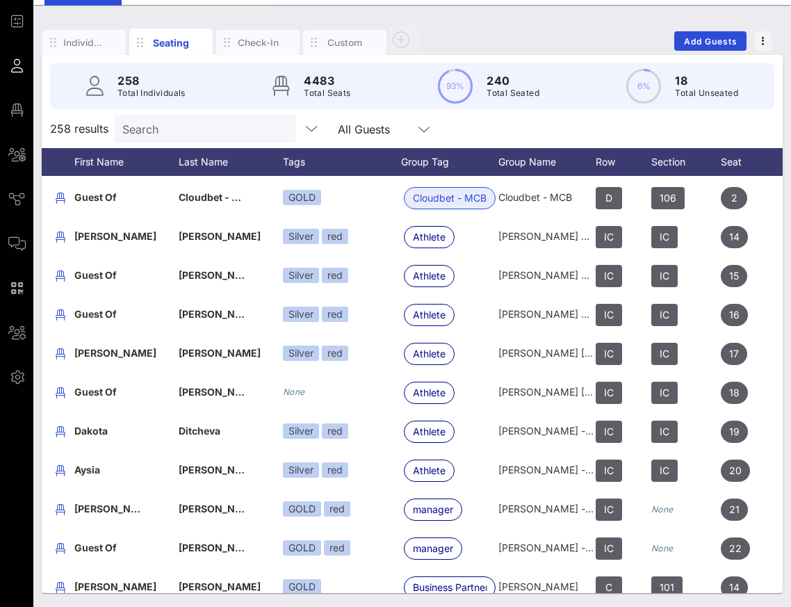
scroll to position [5802, 65]
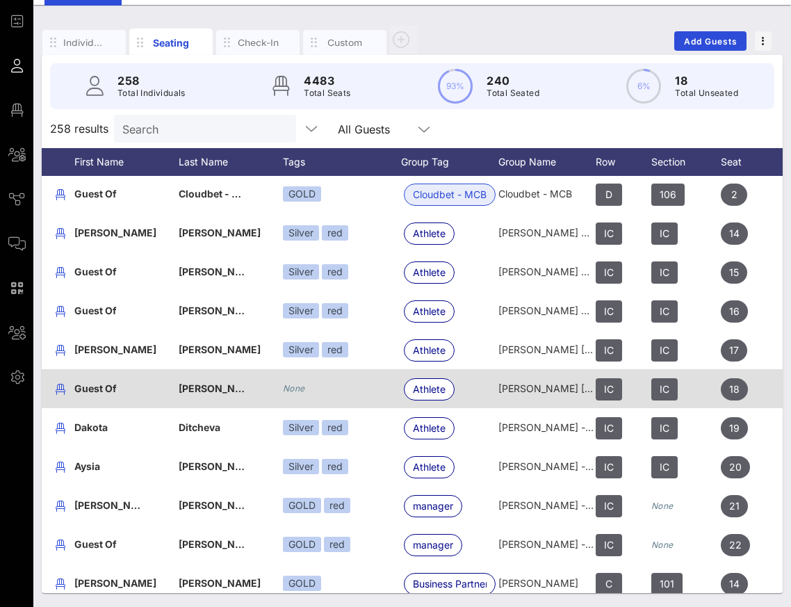
click at [298, 386] on icon "None" at bounding box center [294, 388] width 22 height 10
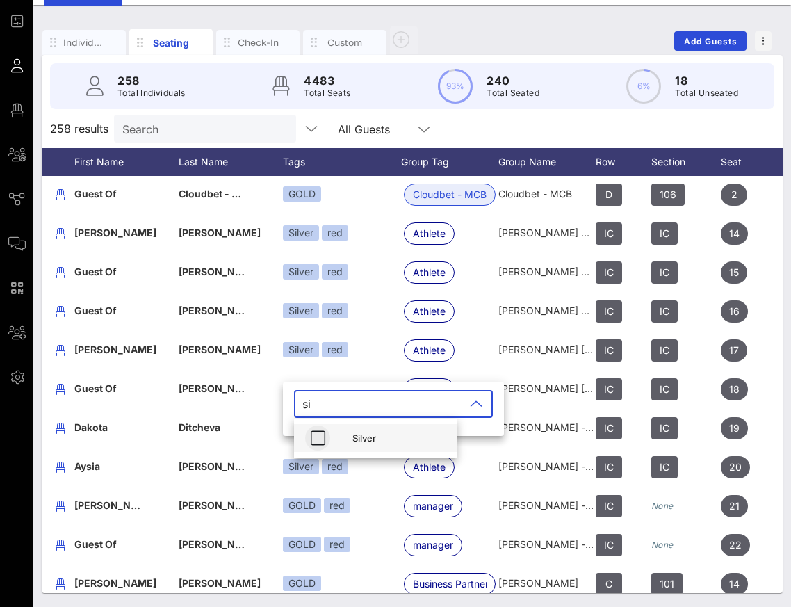
type input "si"
click at [318, 437] on icon "button" at bounding box center [317, 438] width 17 height 17
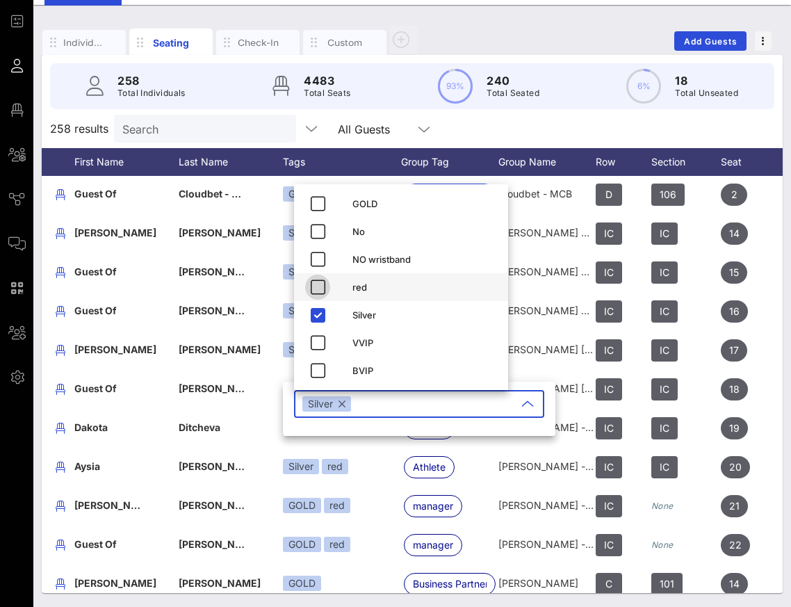
click at [313, 286] on icon "button" at bounding box center [317, 287] width 17 height 17
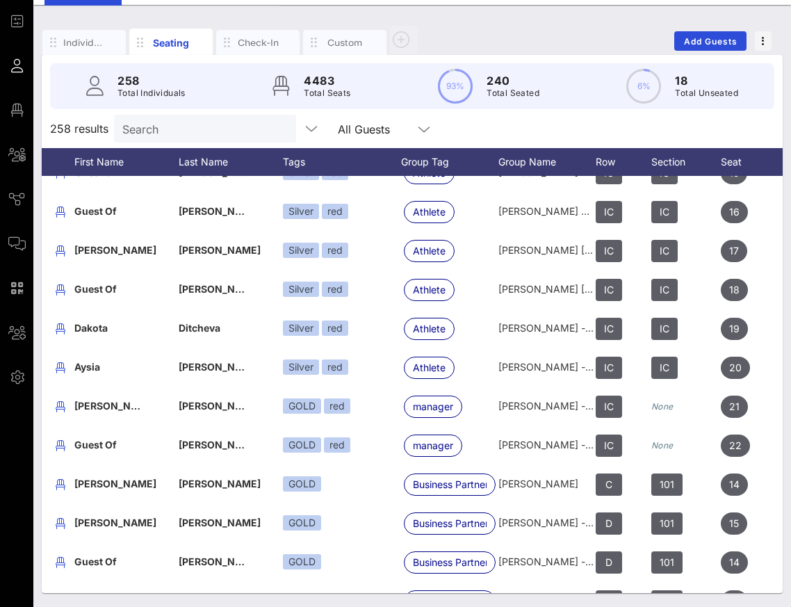
scroll to position [5925, 65]
